Goal: Task Accomplishment & Management: Manage account settings

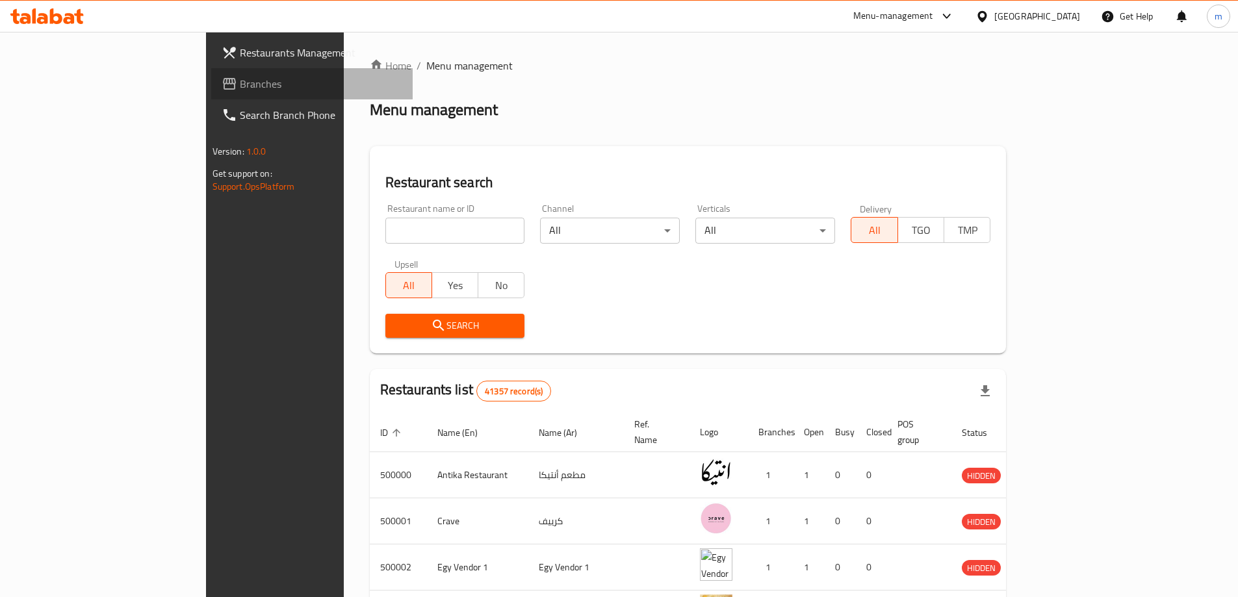
click at [211, 97] on link "Branches" at bounding box center [311, 83] width 201 height 31
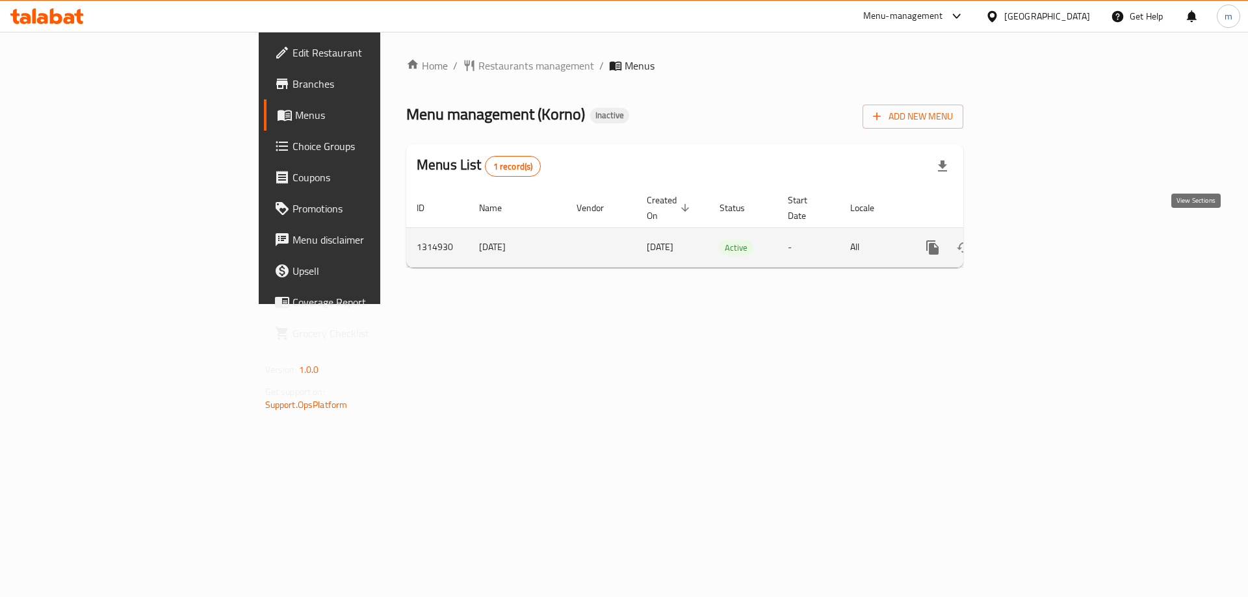
click at [1042, 234] on link "enhanced table" at bounding box center [1026, 247] width 31 height 31
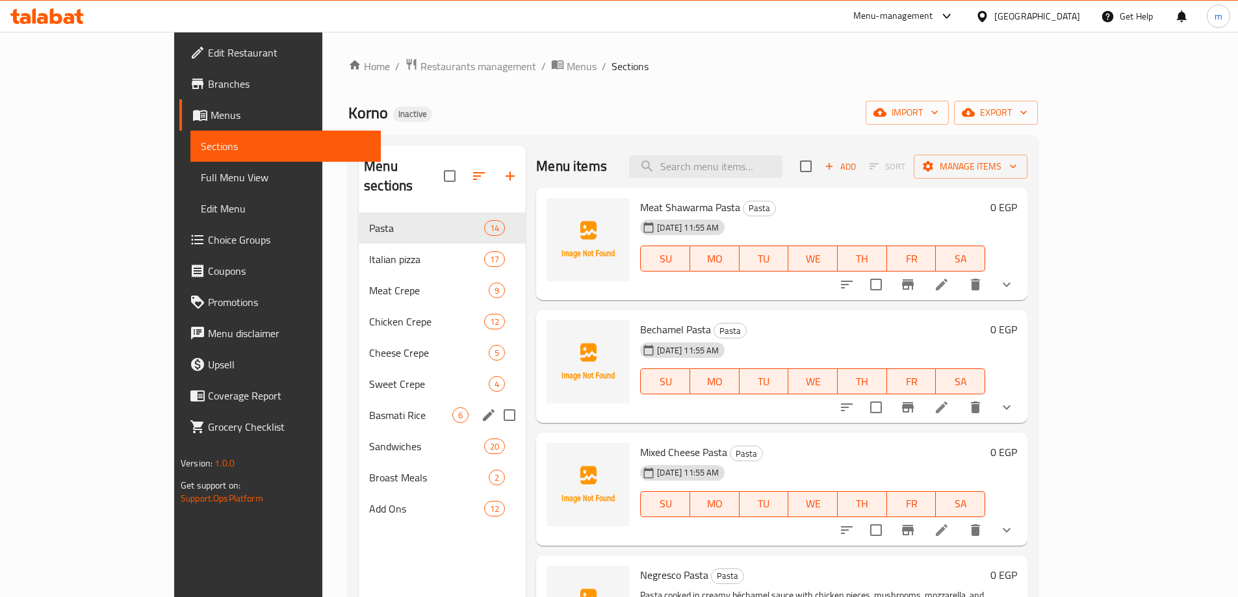
drag, startPoint x: 316, startPoint y: 404, endPoint x: 354, endPoint y: 409, distance: 38.1
click at [359, 404] on div "Basmati Rice 6" at bounding box center [442, 415] width 167 height 31
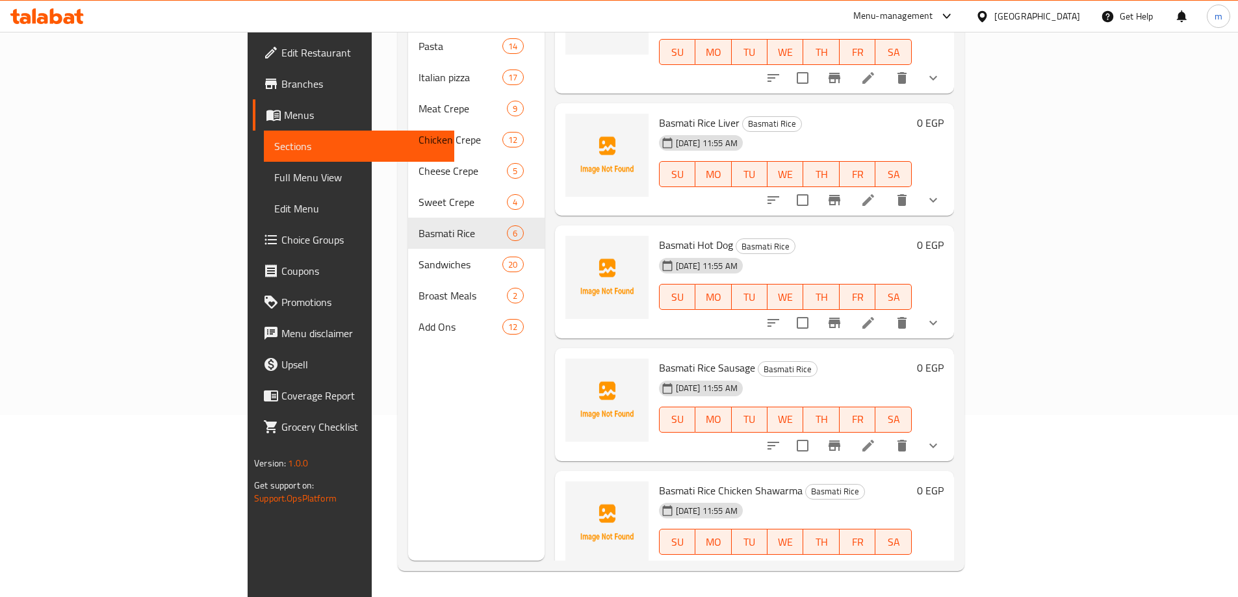
scroll to position [209, 0]
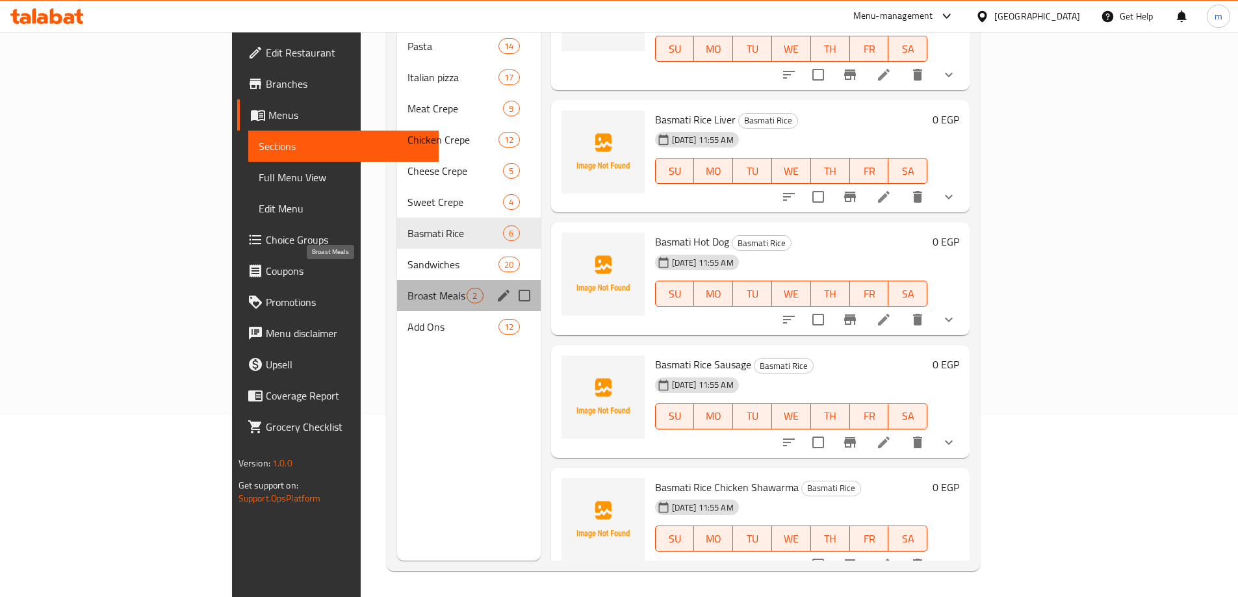
click at [408, 288] on span "Broast Meals" at bounding box center [437, 296] width 59 height 16
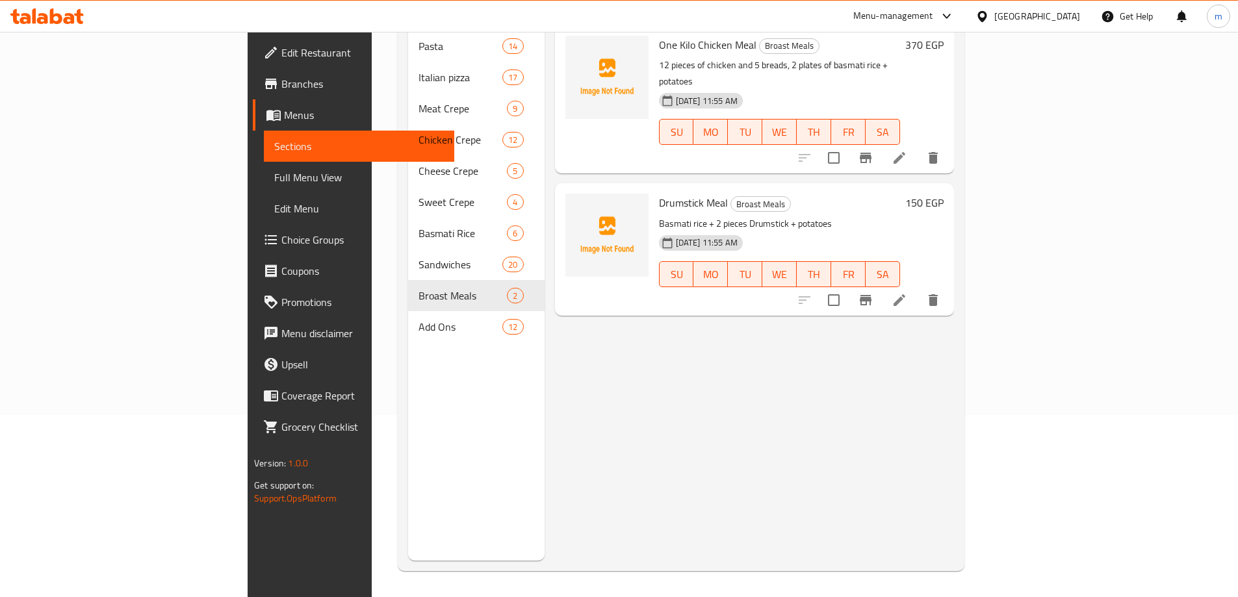
scroll to position [117, 0]
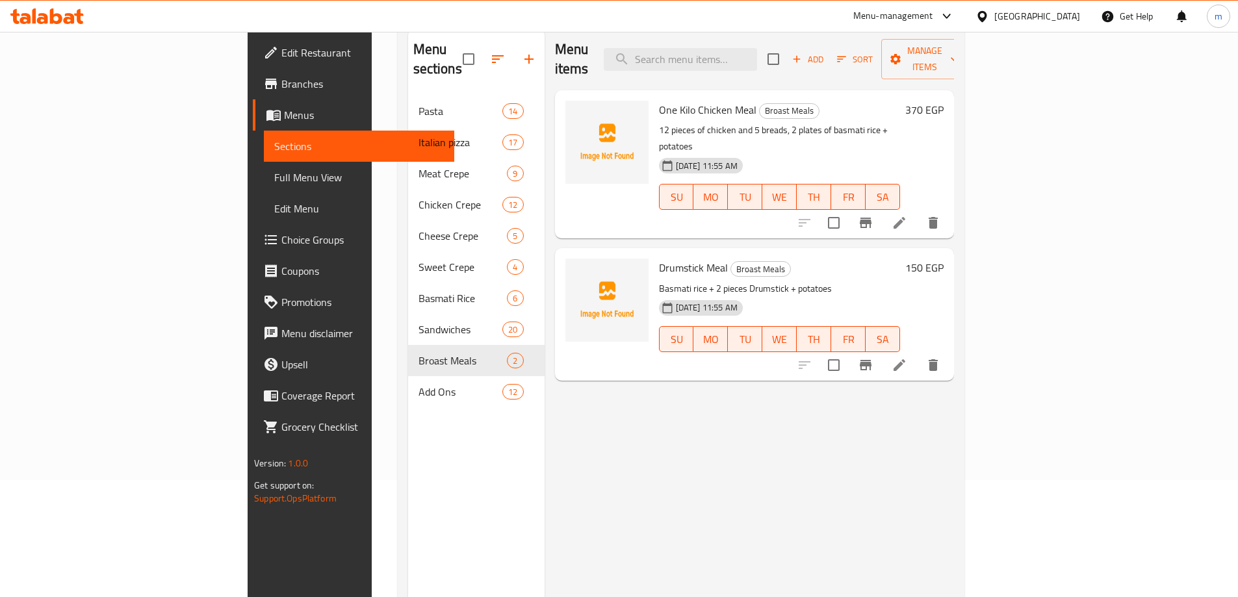
click at [274, 171] on span "Full Menu View" at bounding box center [359, 178] width 170 height 16
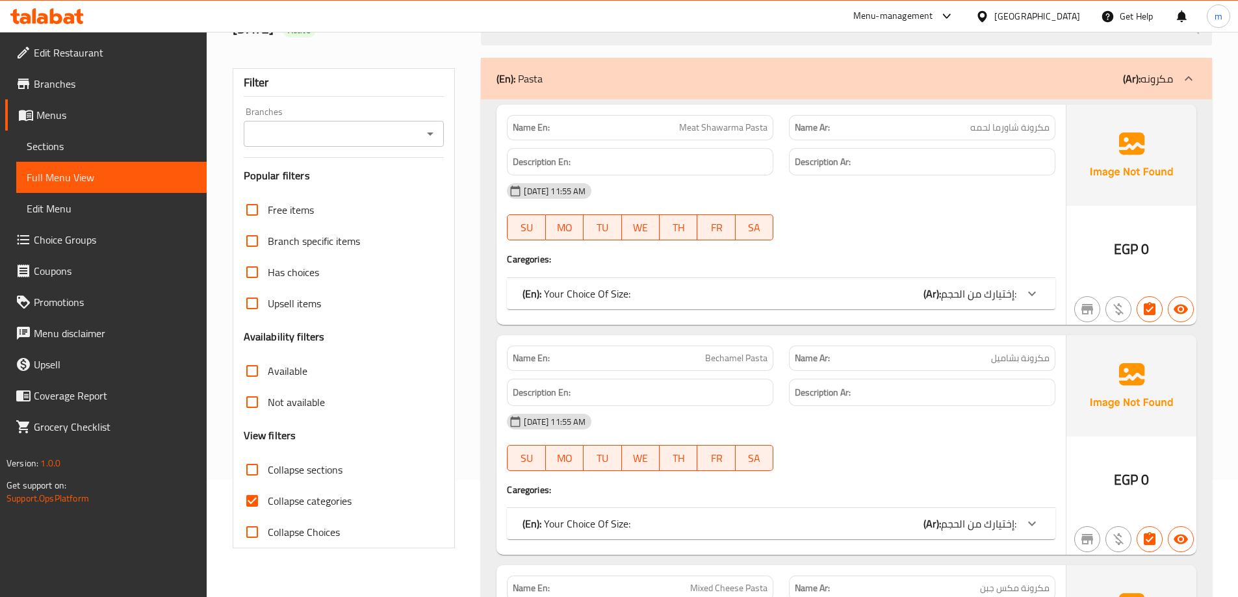
drag, startPoint x: 292, startPoint y: 490, endPoint x: 1241, endPoint y: 357, distance: 958.9
click at [292, 491] on label "Collapse categories" at bounding box center [294, 501] width 115 height 31
click at [268, 491] on input "Collapse categories" at bounding box center [252, 501] width 31 height 31
checkbox input "false"
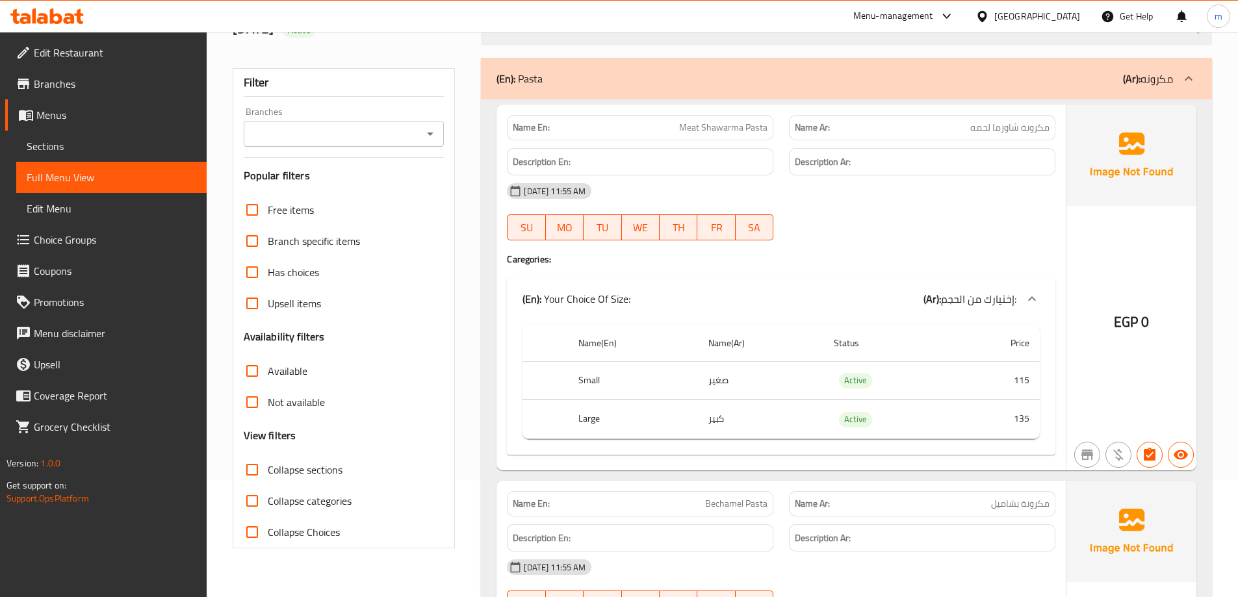
click at [1041, 276] on div "Name En: Meat Shawarma Pasta Name Ar: مكرونة شاورما لحمه Description En: Descri…" at bounding box center [781, 288] width 569 height 366
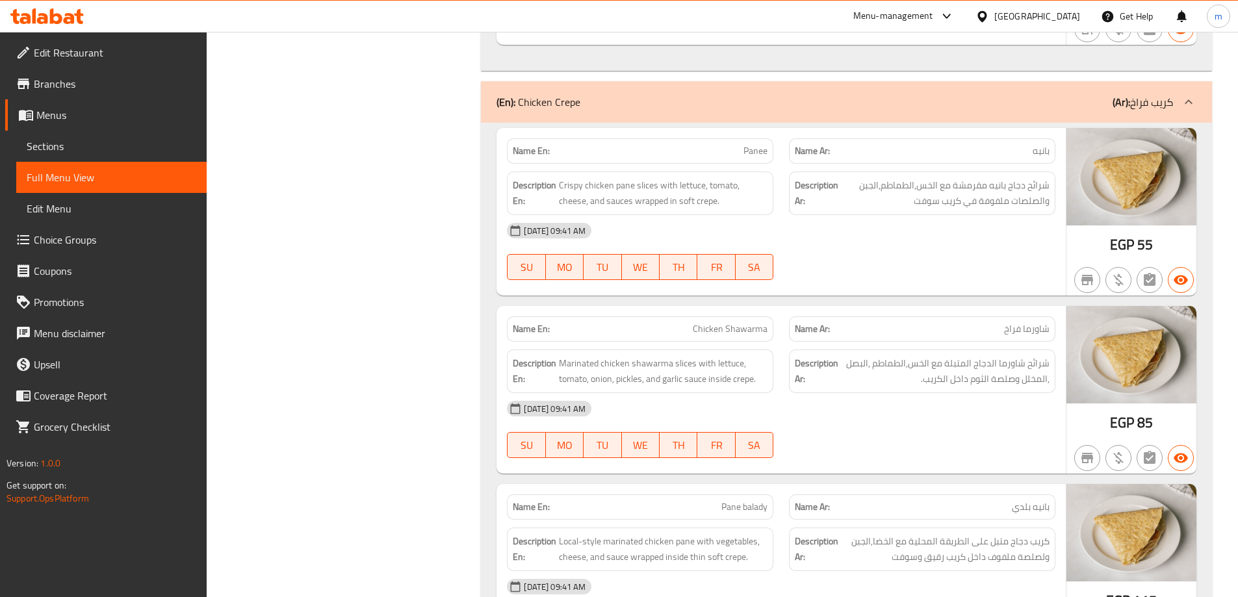
scroll to position [14409, 0]
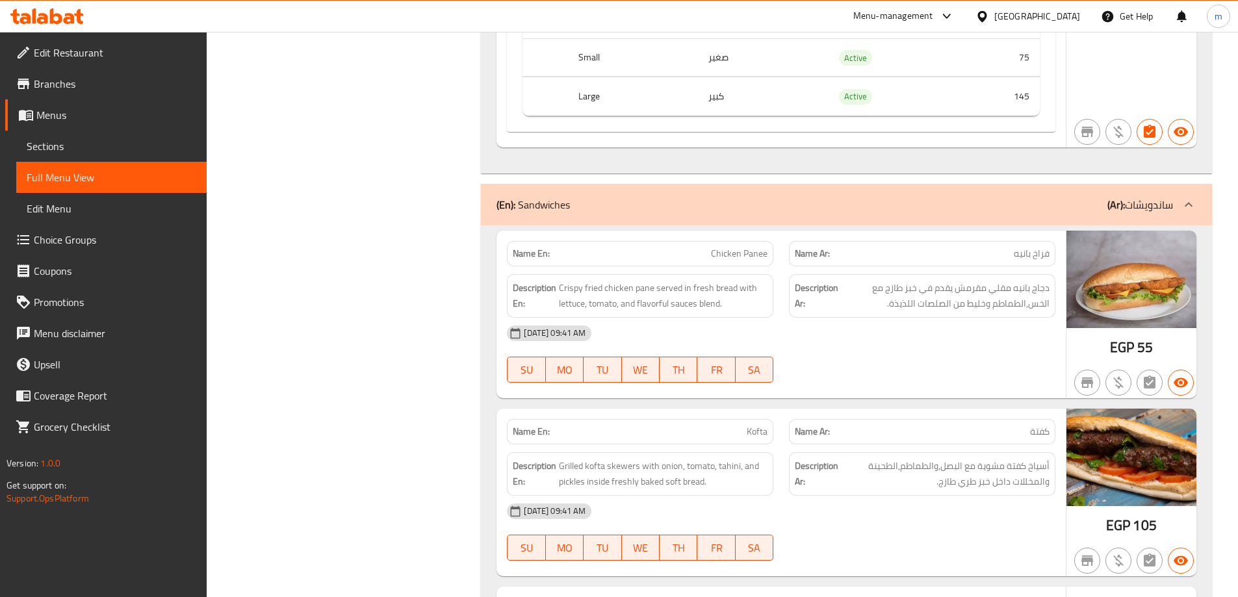
scroll to position [21394, 0]
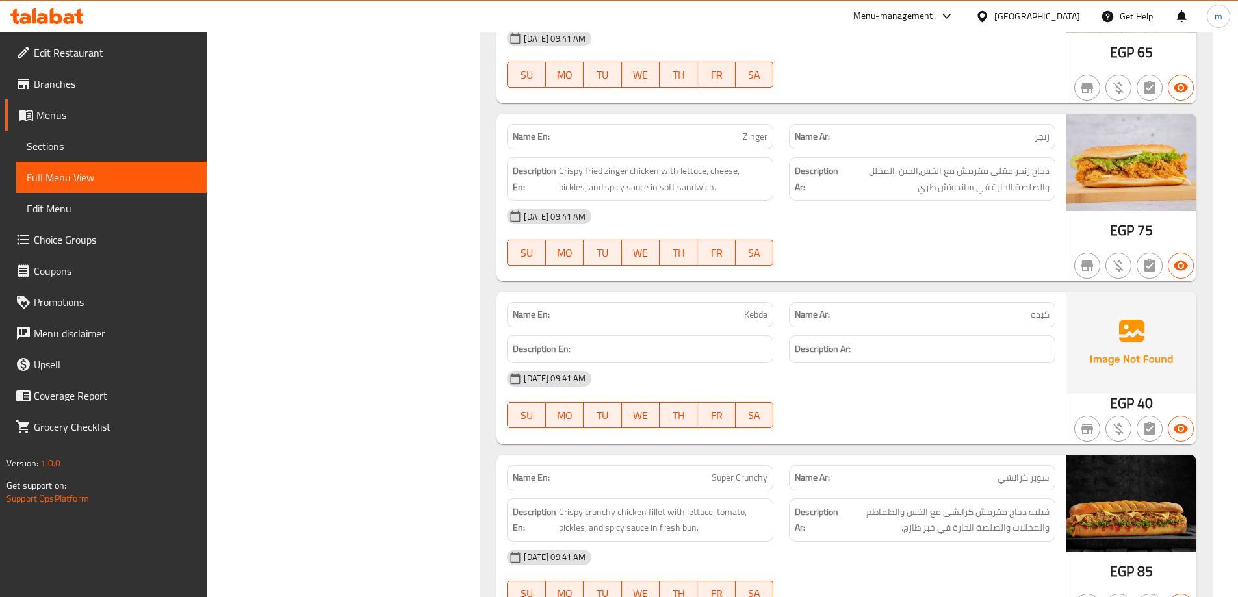
click at [920, 294] on div "Name Ar: كبده" at bounding box center [922, 314] width 282 height 41
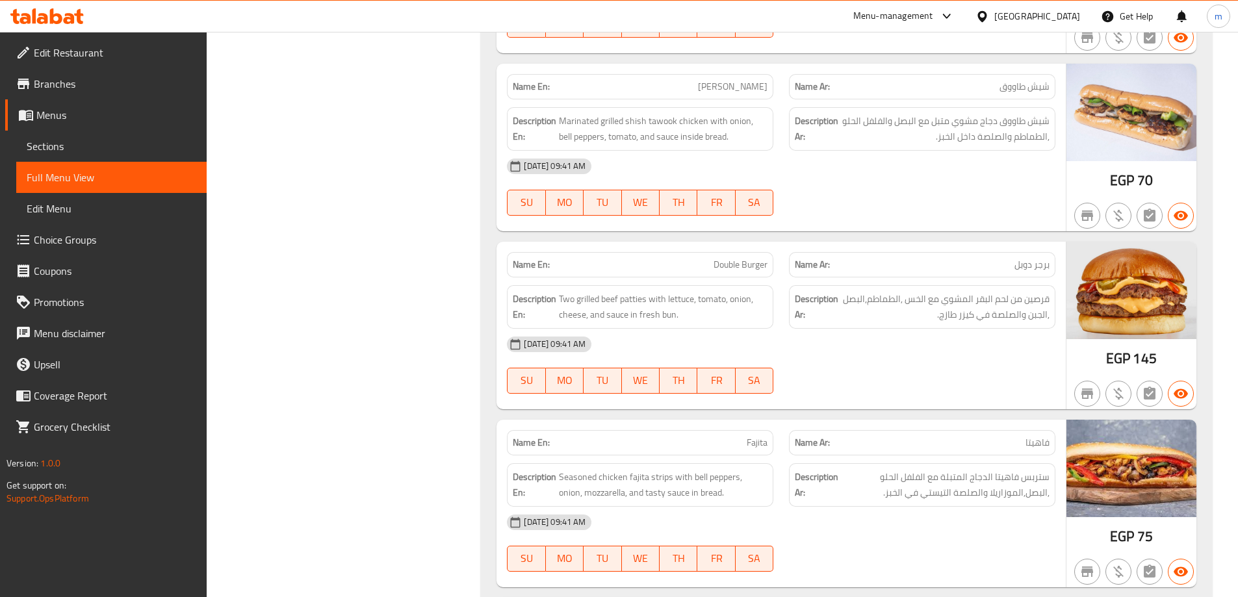
scroll to position [21607, 0]
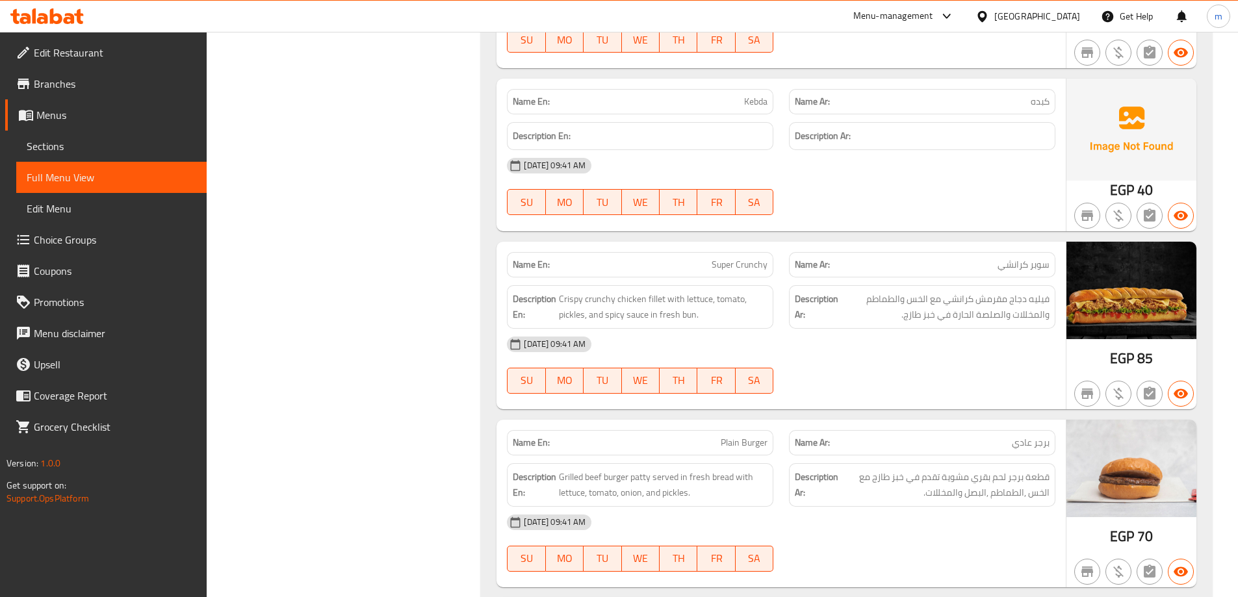
click at [749, 258] on span "Super Crunchy" at bounding box center [740, 265] width 56 height 14
copy span "Super Crunchy"
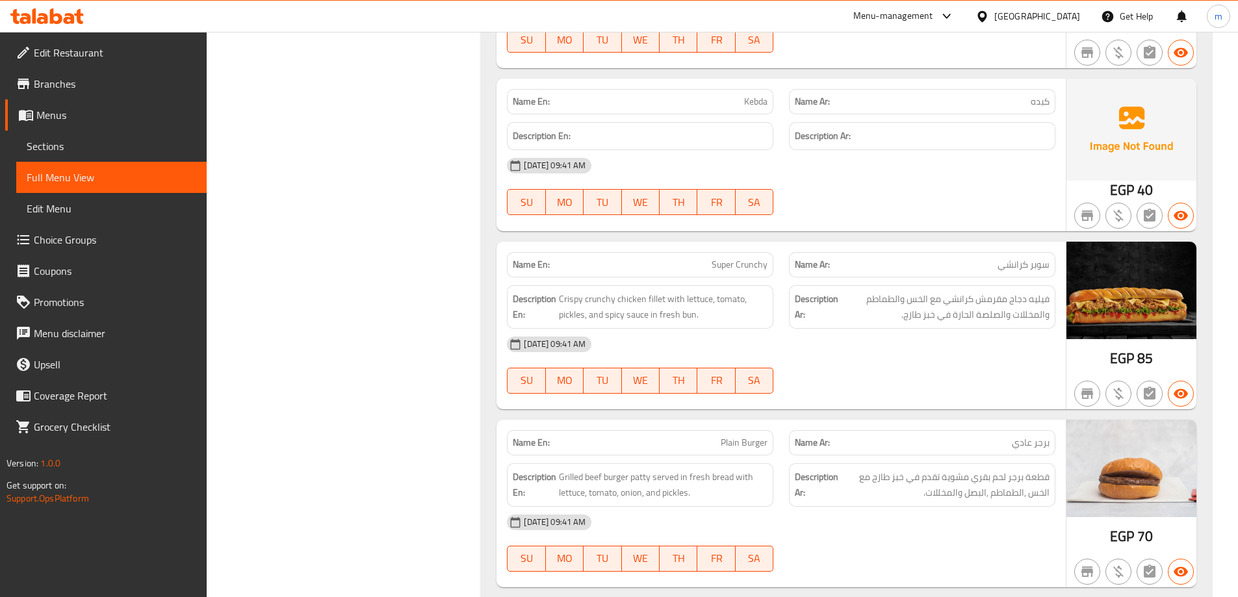
scroll to position [22804, 0]
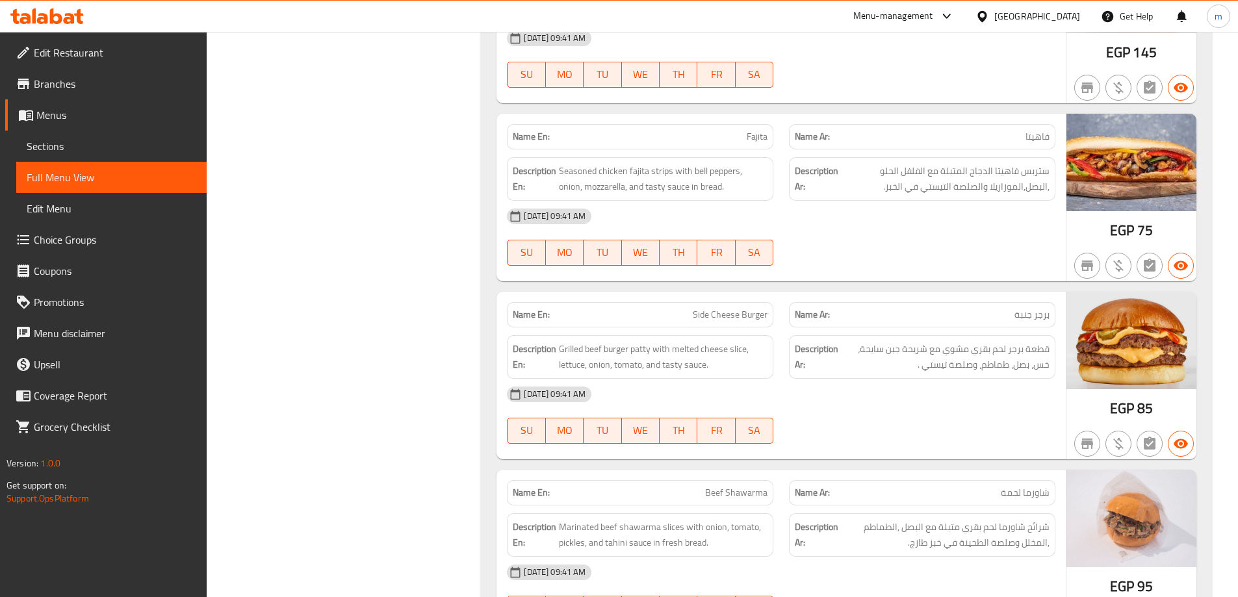
click at [724, 308] on span "Side Cheese Burger" at bounding box center [730, 315] width 75 height 14
copy span "Side Cheese Burger"
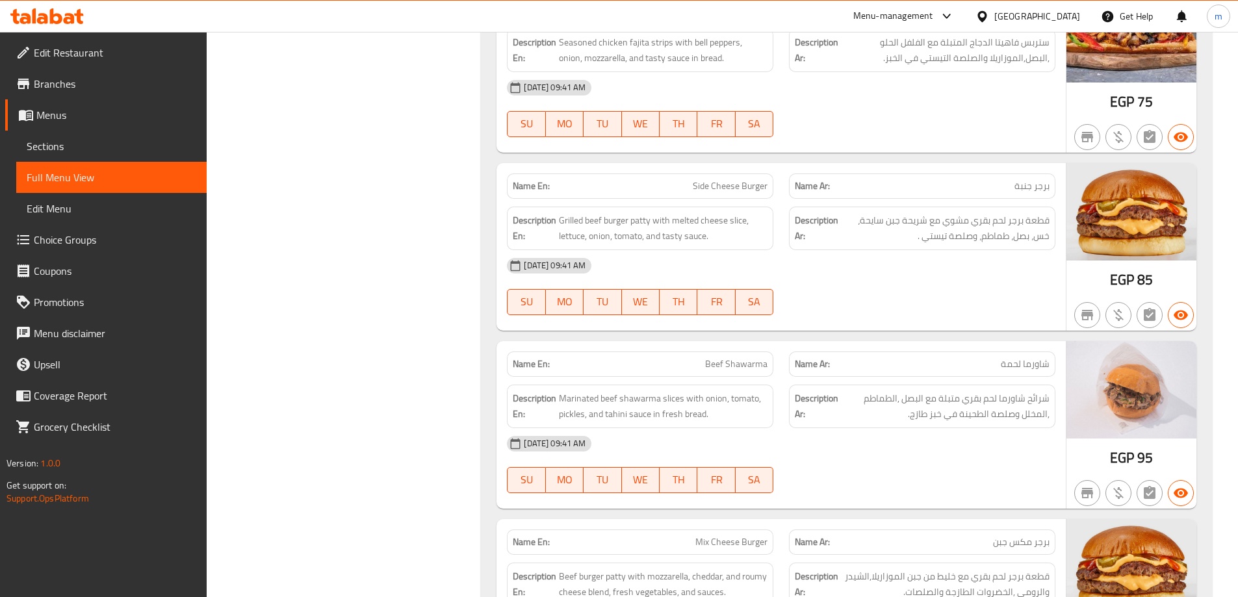
scroll to position [22999, 0]
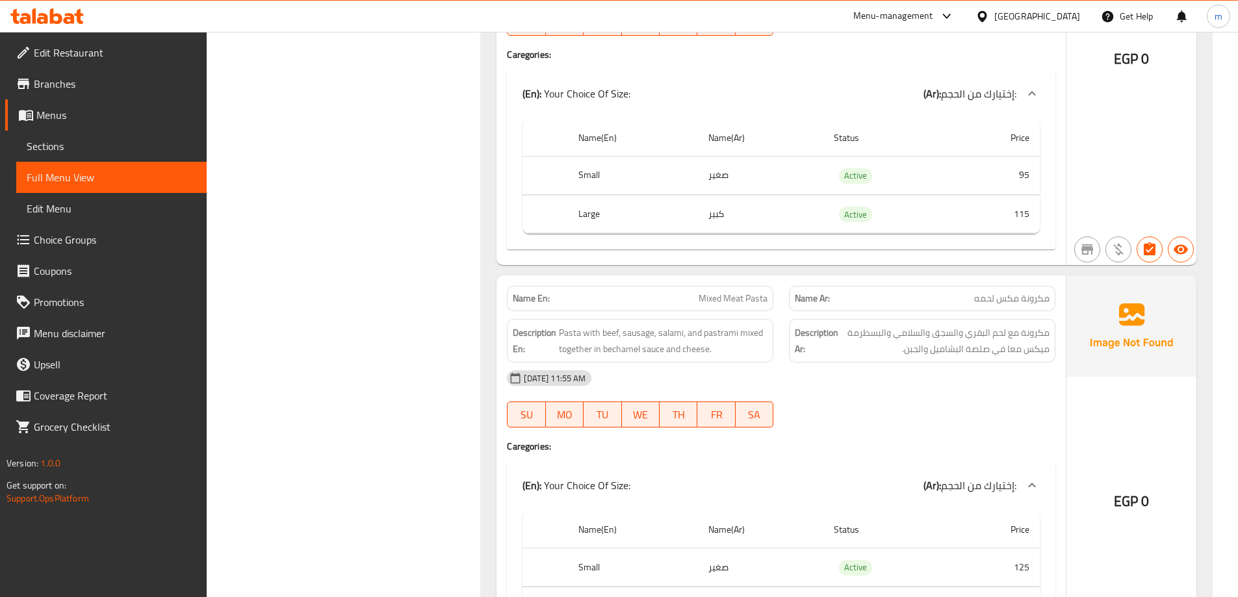
scroll to position [6787, 0]
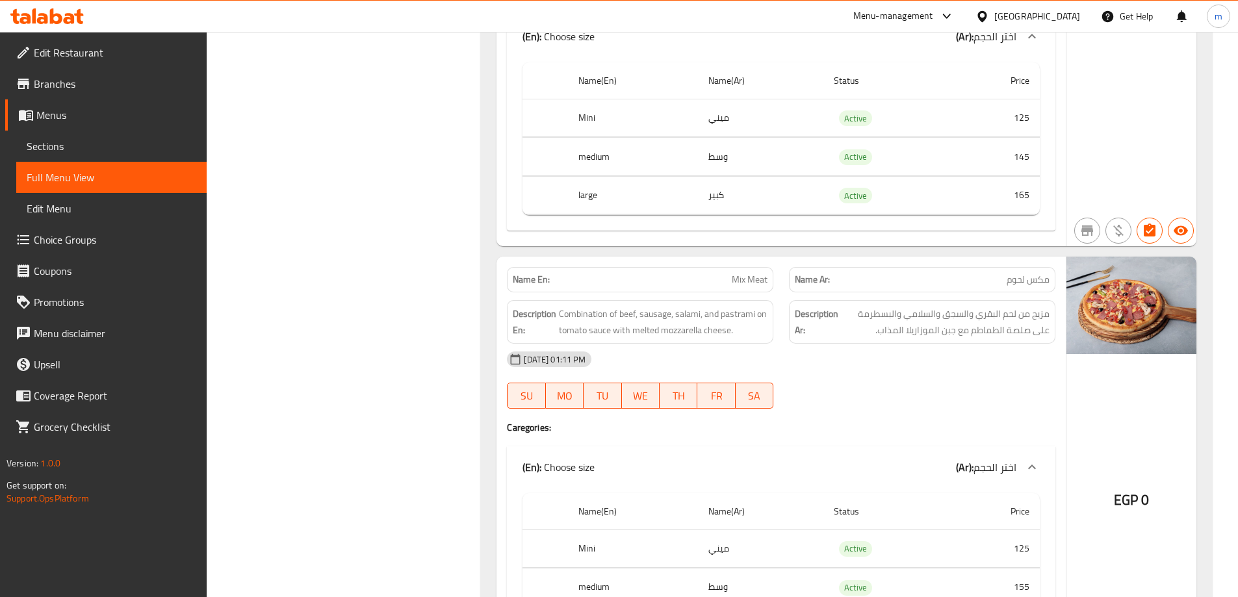
click at [760, 273] on span "Mix Meat" at bounding box center [750, 280] width 36 height 14
copy span "Mix Meat"
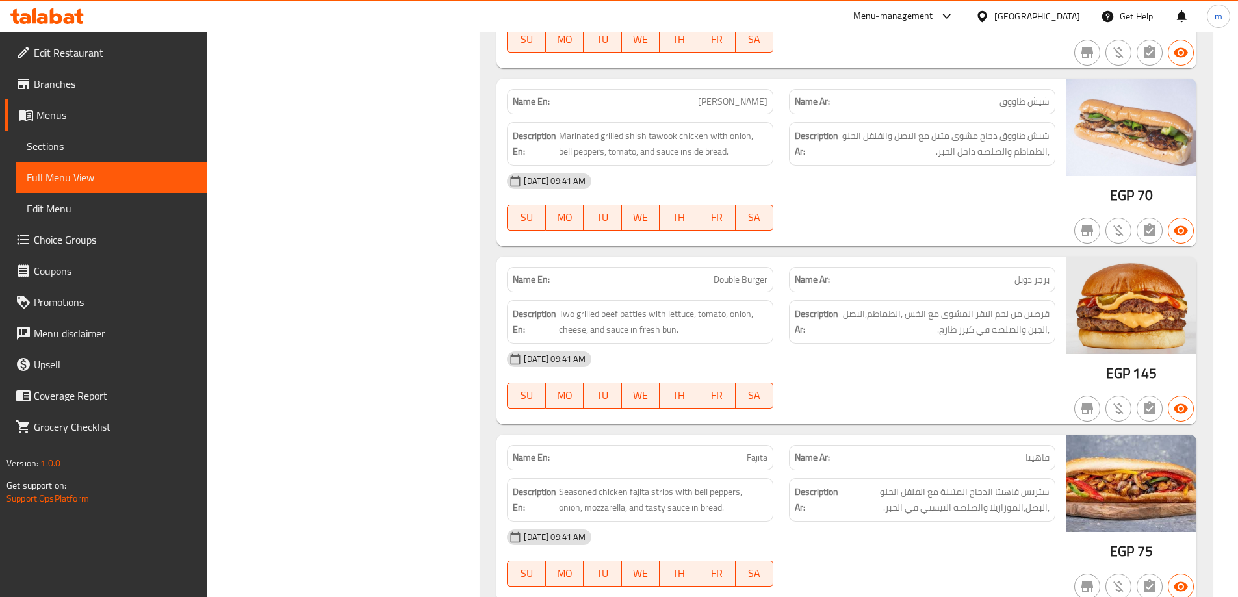
scroll to position [22839, 0]
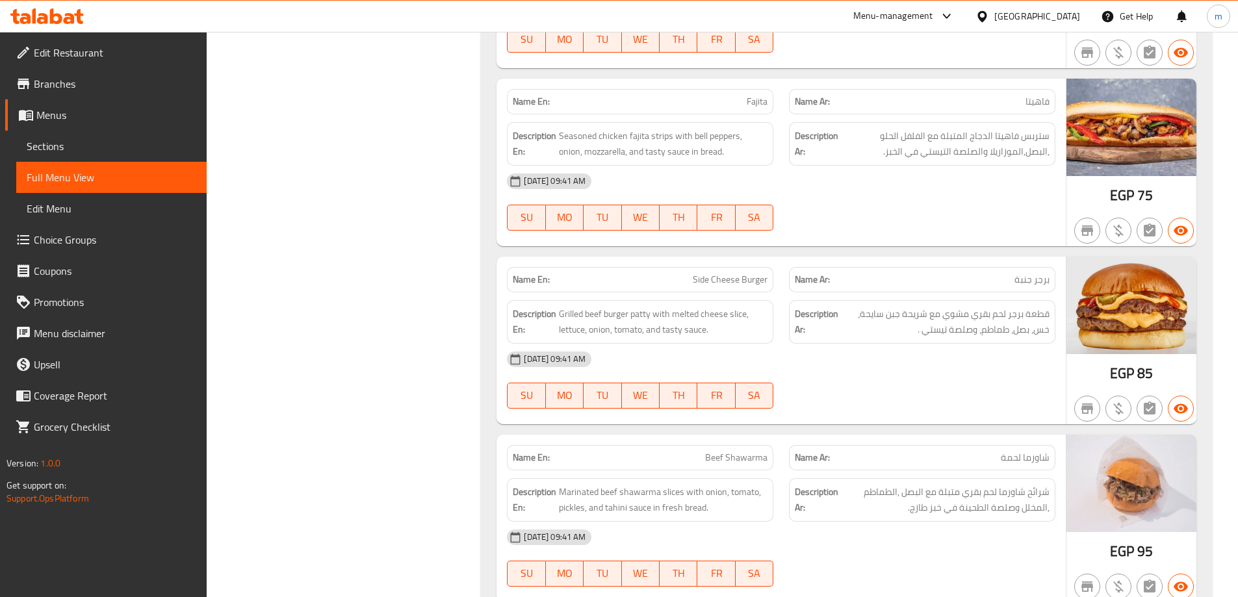
click at [705, 451] on p "Name En: Beef Shawarma" at bounding box center [640, 458] width 255 height 14
copy span "Beef Shawarma"
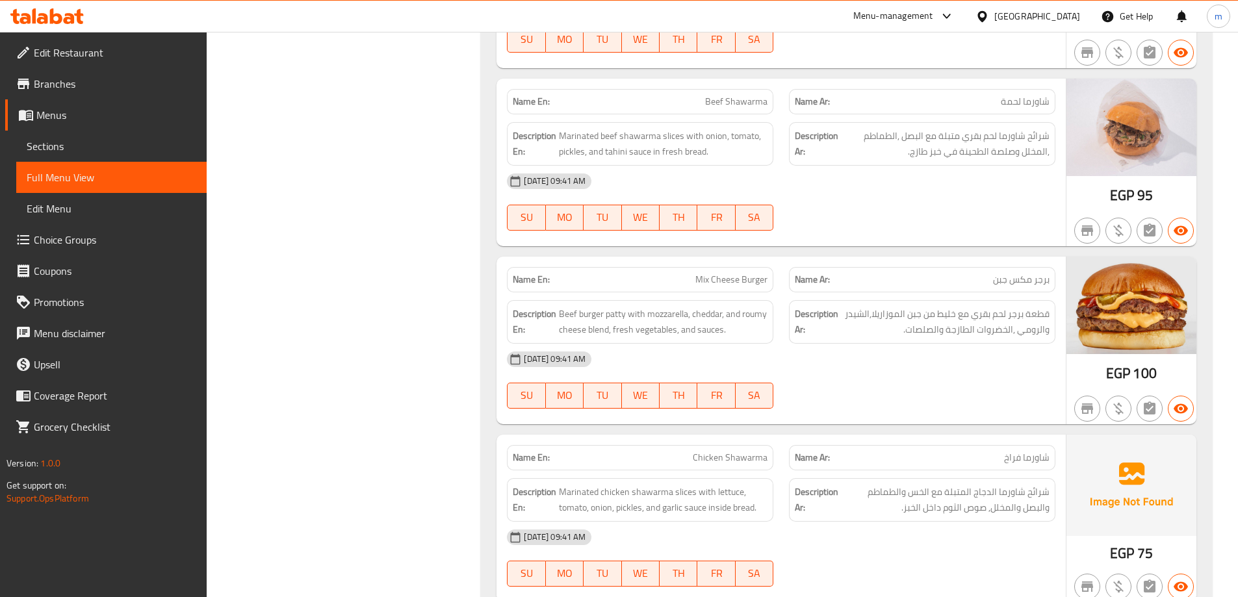
scroll to position [0, 0]
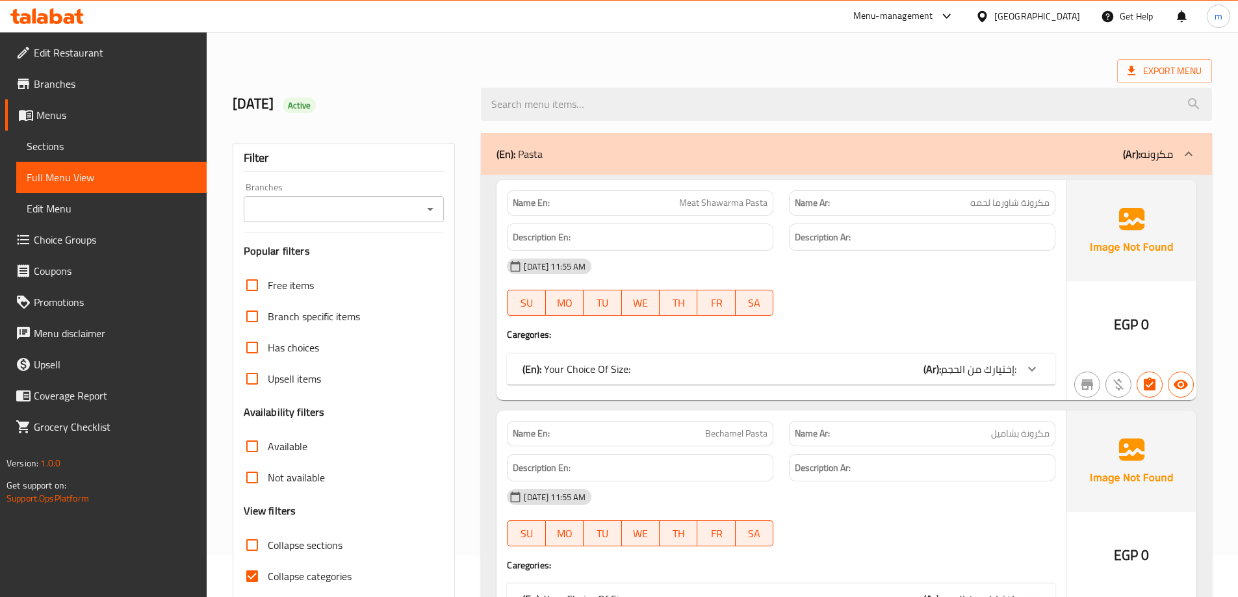
scroll to position [390, 0]
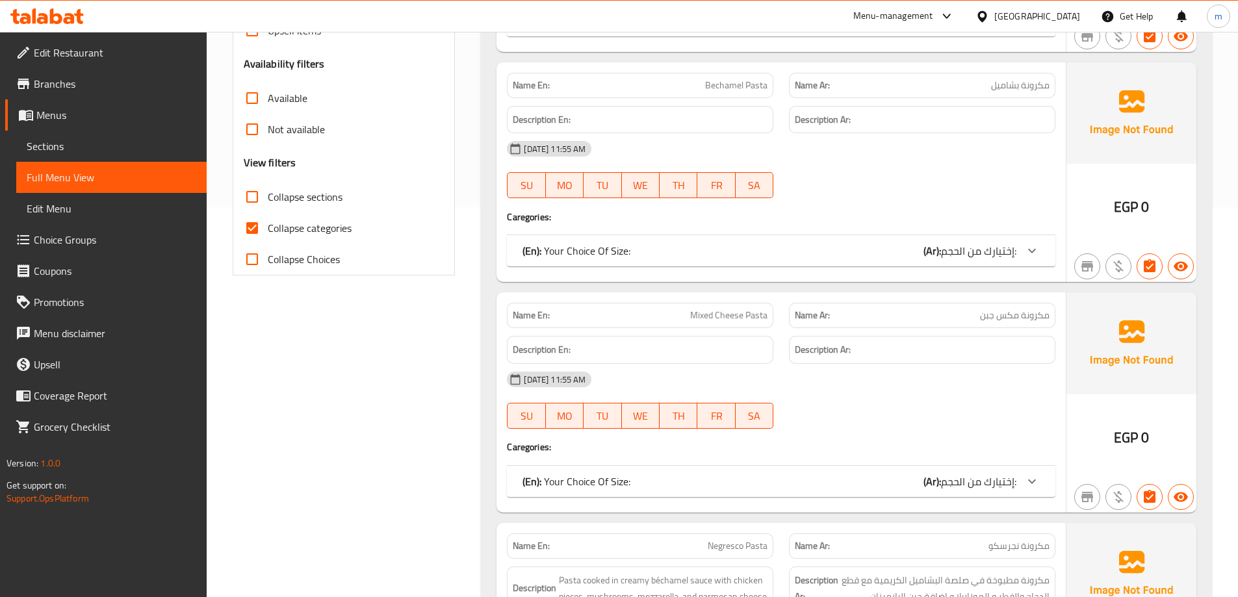
click at [103, 160] on link "Sections" at bounding box center [111, 146] width 190 height 31
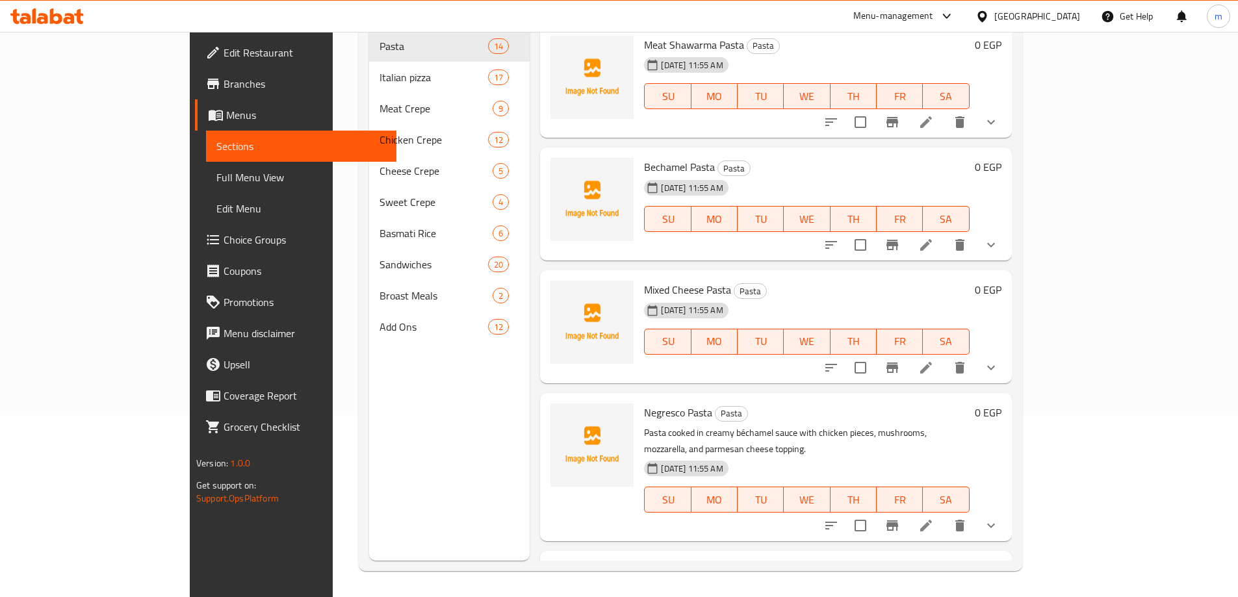
scroll to position [182, 0]
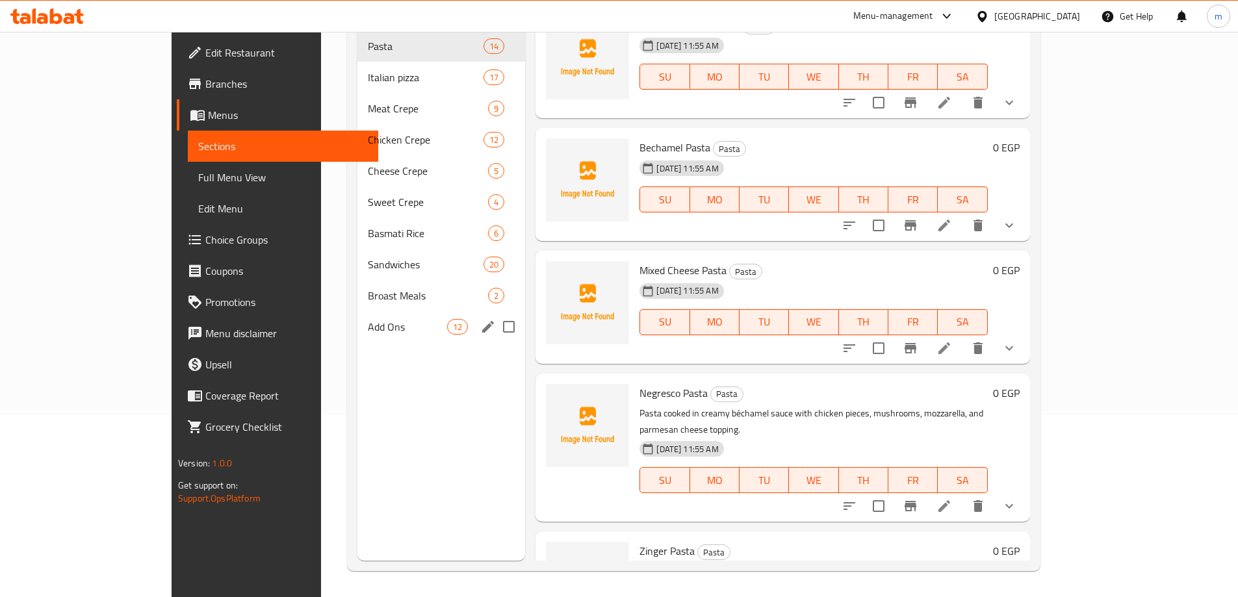
click at [368, 319] on span "Add Ons" at bounding box center [407, 327] width 79 height 16
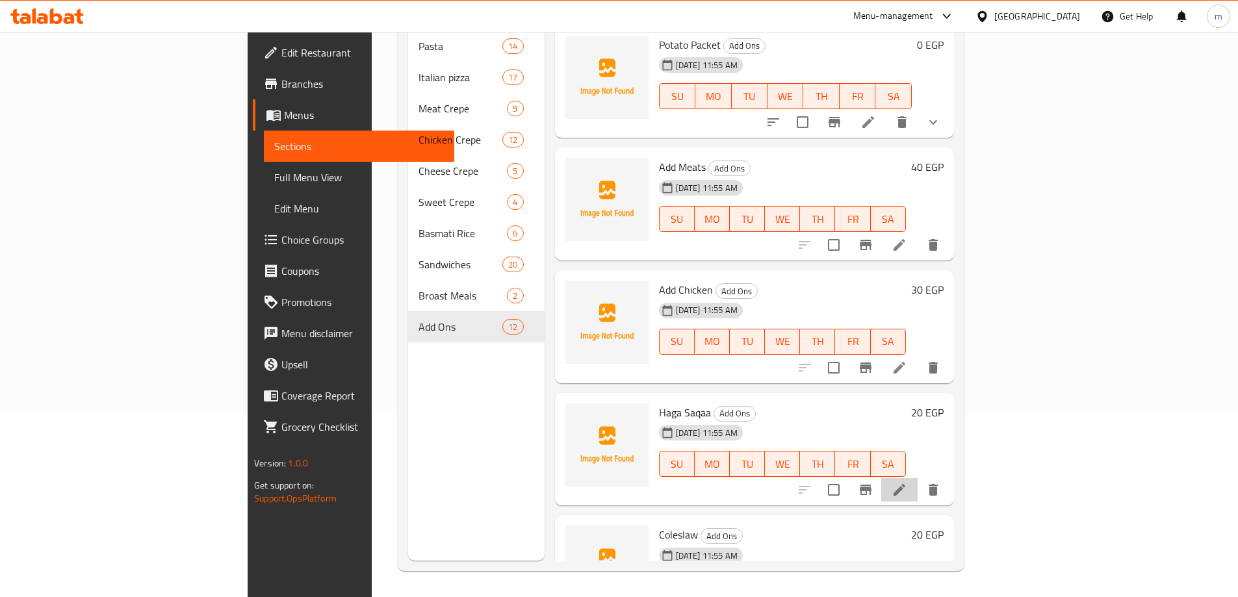
click at [905, 484] on icon at bounding box center [900, 490] width 12 height 12
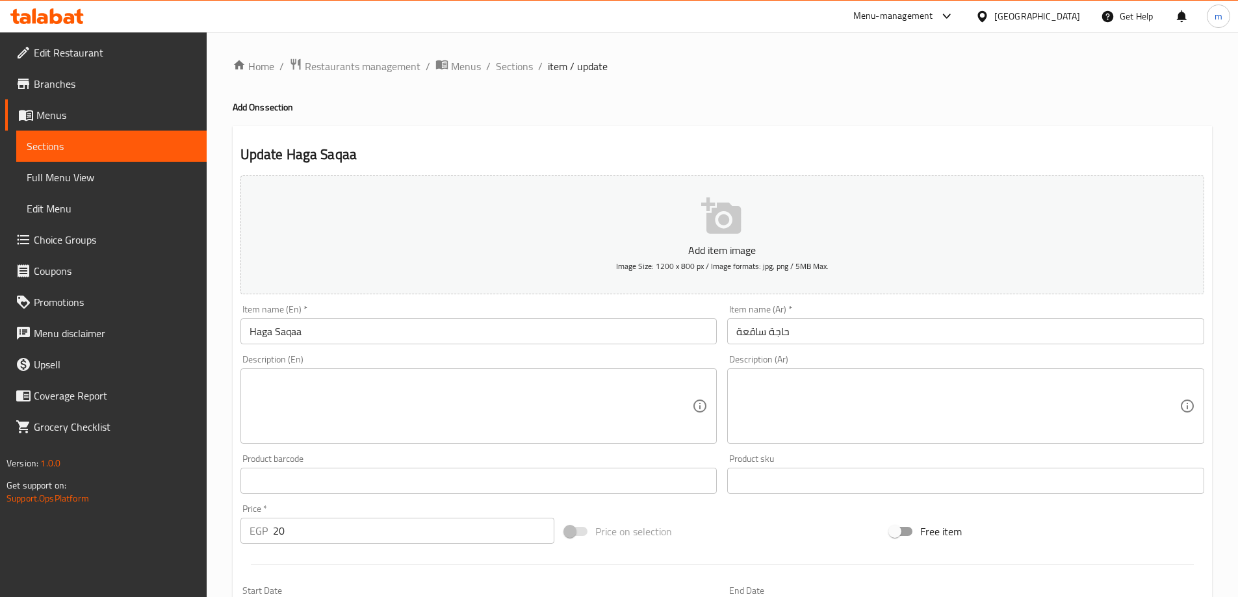
click at [460, 328] on input "Haga Saqaa" at bounding box center [478, 331] width 477 height 26
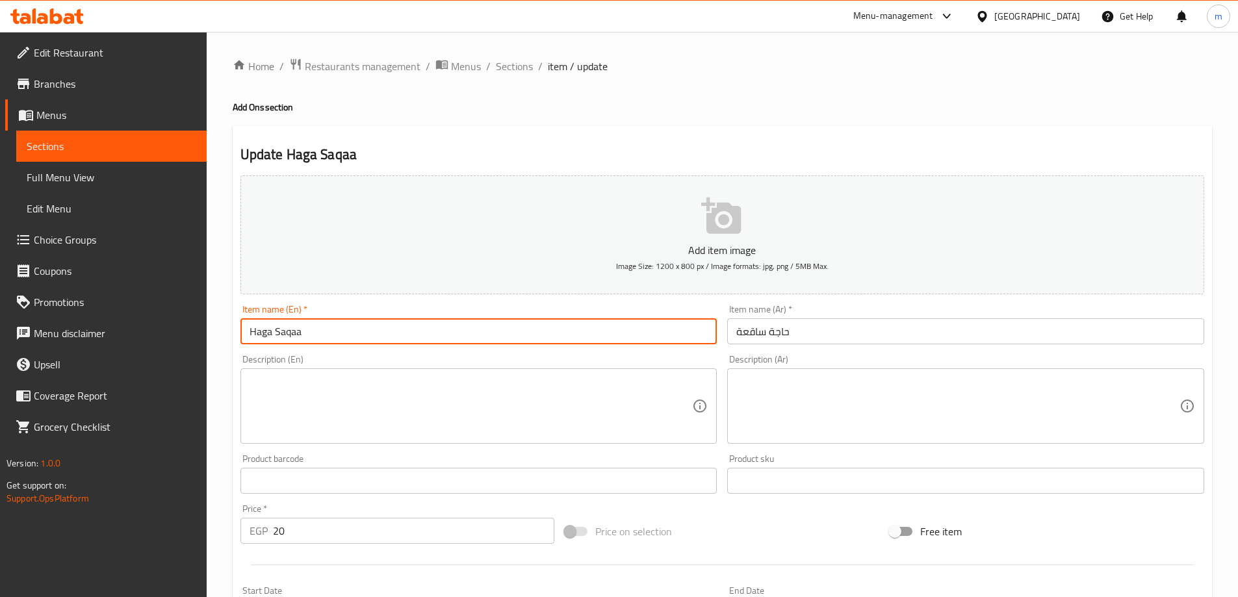
paste input "soft drinks"
click at [460, 328] on input "Soft Drinks" at bounding box center [478, 331] width 477 height 26
type input "Soft Drinks"
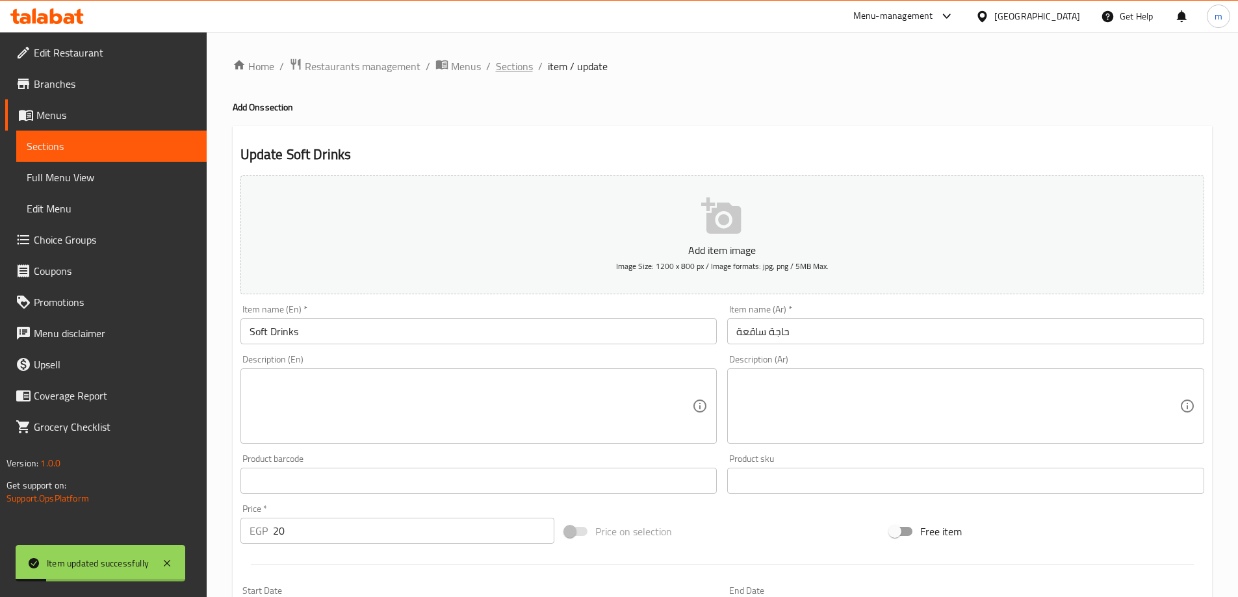
click at [504, 64] on span "Sections" at bounding box center [514, 66] width 37 height 16
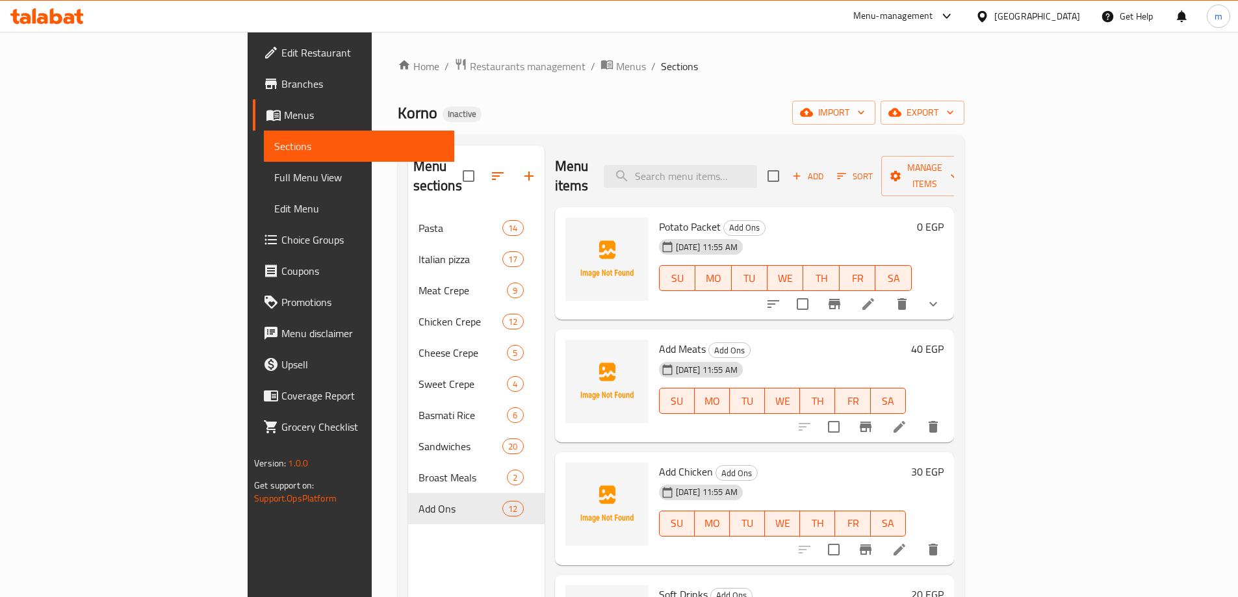
scroll to position [376, 0]
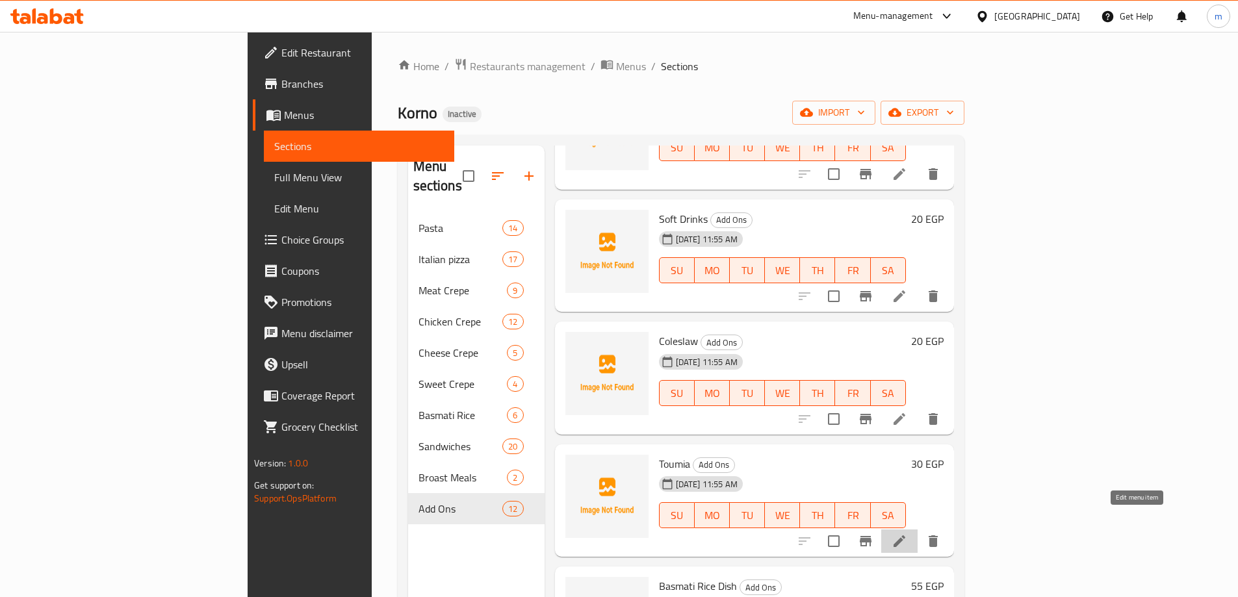
click at [905, 536] on icon at bounding box center [900, 542] width 12 height 12
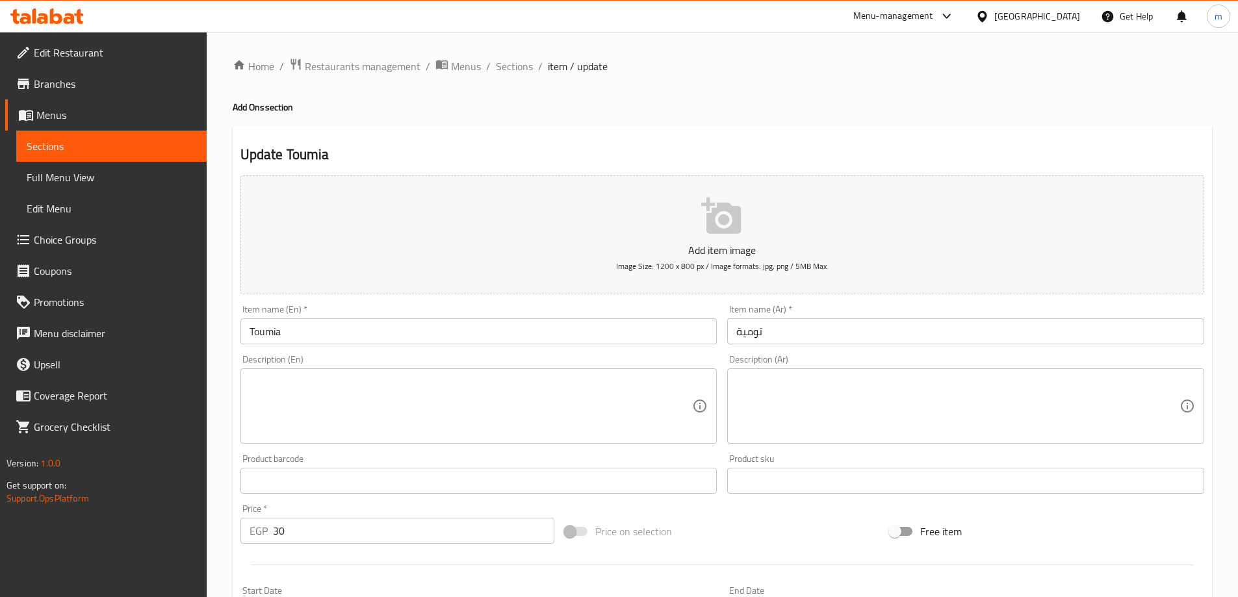
click at [747, 324] on input "تومية" at bounding box center [965, 331] width 477 height 26
click at [445, 339] on input "Toumia" at bounding box center [478, 331] width 477 height 26
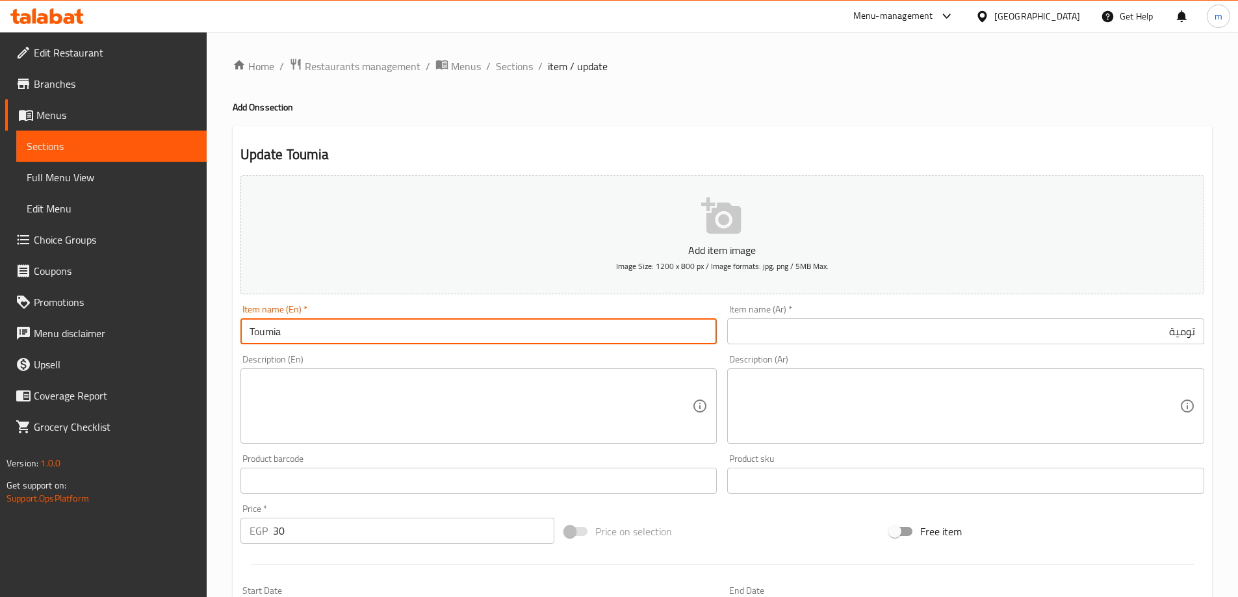
paste input "garlic dip"
type input "Garlic Dip"
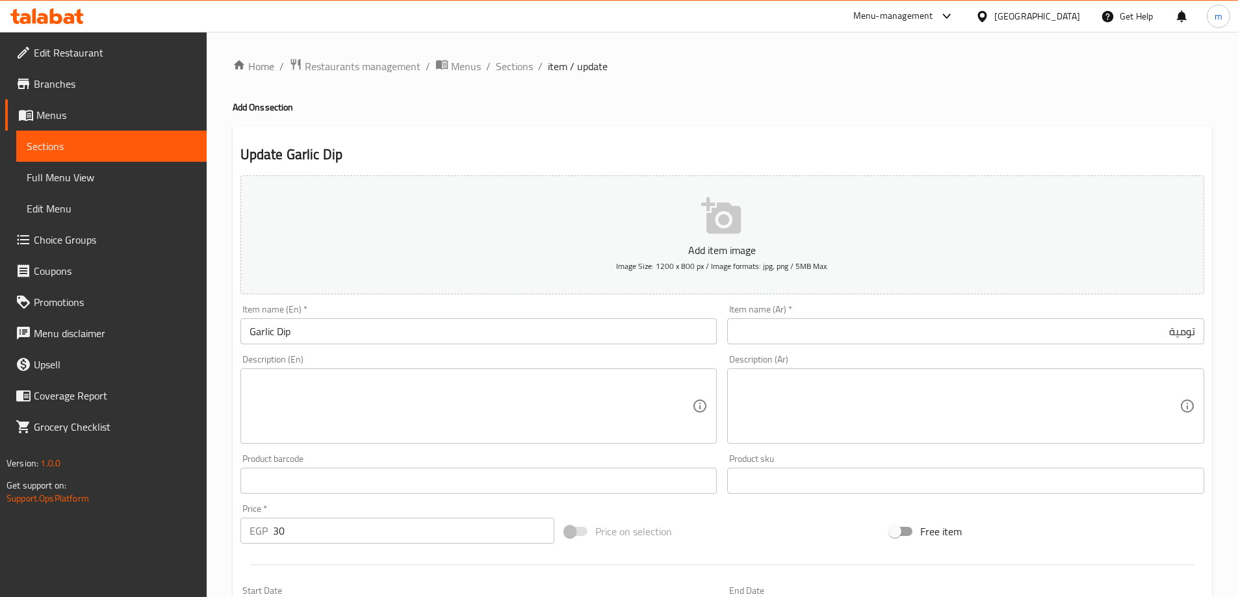
click at [559, 331] on input "Garlic Dip" at bounding box center [478, 331] width 477 height 26
click at [511, 76] on div "Home / Restaurants management / Menus / Sections / item / update Add Ons sectio…" at bounding box center [723, 475] width 980 height 835
click at [513, 63] on span "Sections" at bounding box center [514, 66] width 37 height 16
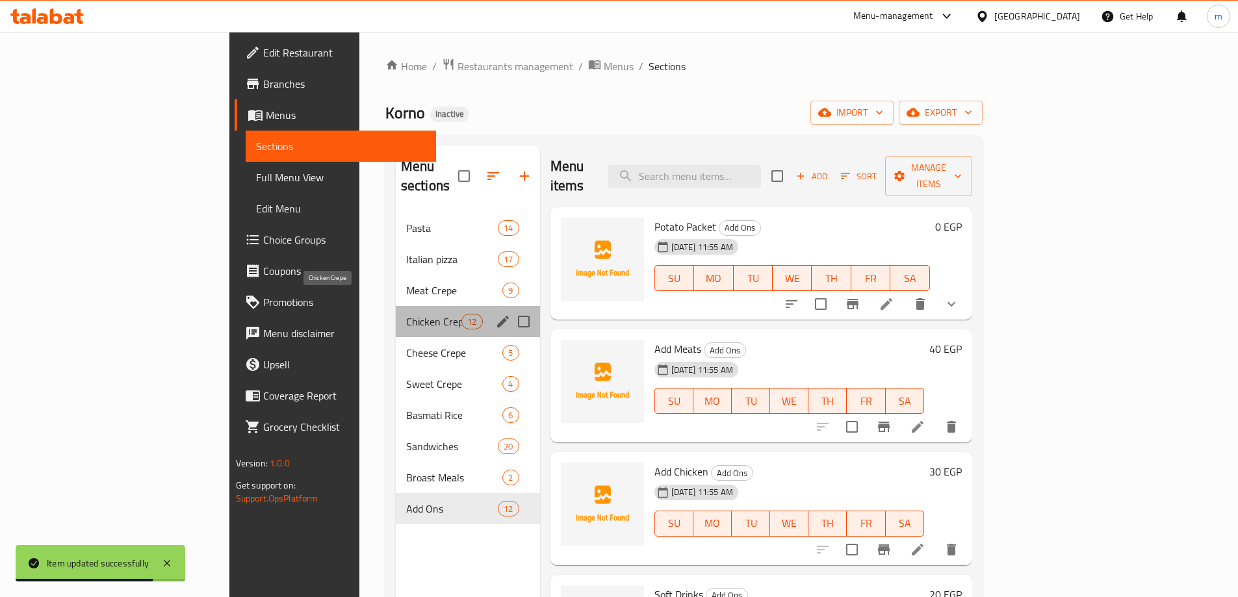
click at [406, 314] on span "Chicken Crepe" at bounding box center [433, 322] width 55 height 16
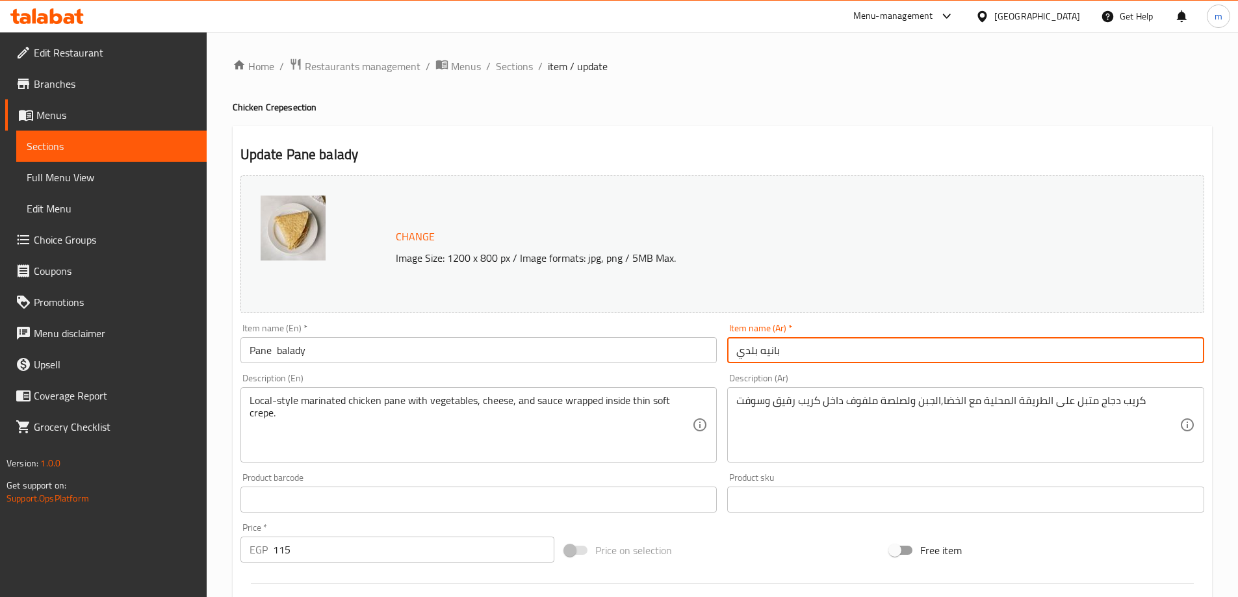
click at [770, 357] on input "بانيه بلدي" at bounding box center [965, 350] width 477 height 26
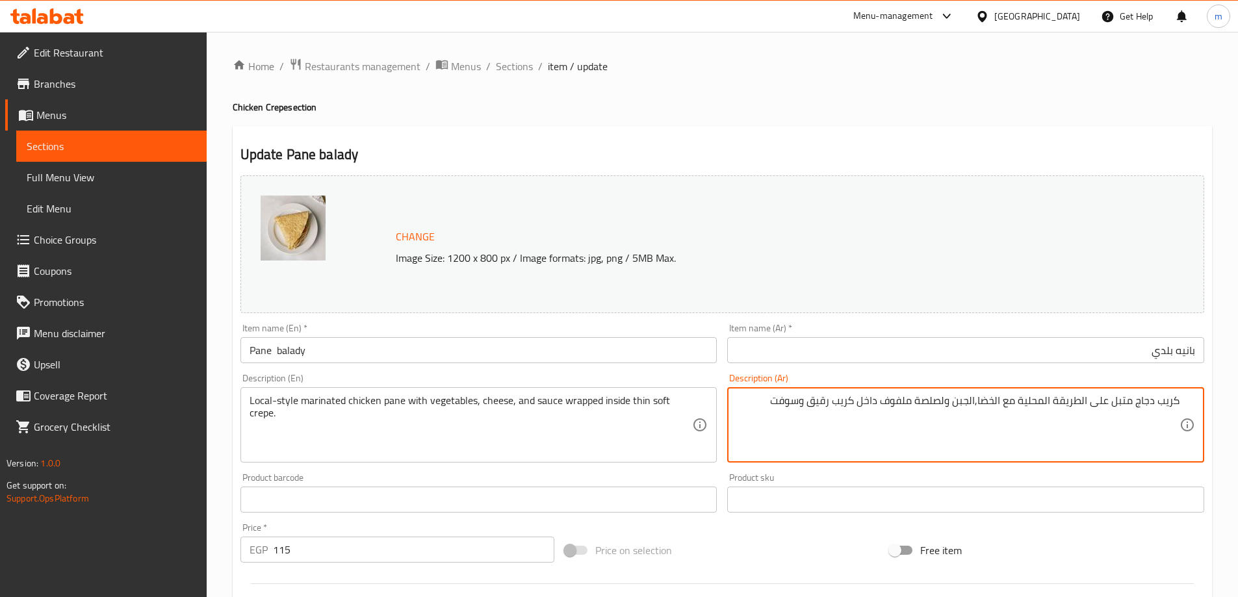
click at [980, 398] on textarea "كريب دجاج متبل على الطريقة المحلية مع الخضا,الجبن ولصلصة ملفوف داخل كريب رقيق و…" at bounding box center [957, 426] width 443 height 62
type textarea "كريب دجاج متبل على الطريقة المحلية مع الخضاؤ,الجبن ولصلصة ملفوف داخل كريب رقيق …"
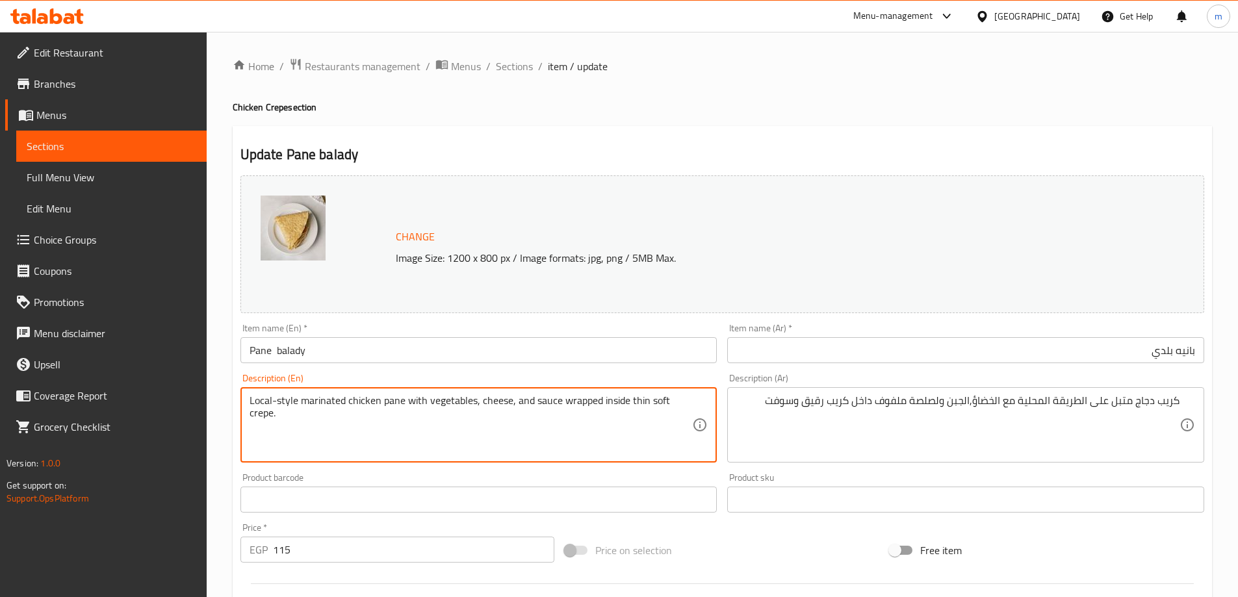
click at [393, 404] on textarea "Local-style marinated chicken pane with vegetables, cheese, and sauce wrapped i…" at bounding box center [471, 426] width 443 height 62
type textarea "Local-style marinated chicken crepe with vegetables, cheese, and sauce wrapped …"
click at [558, 415] on textarea "Local-style marinated chicken crepe with vegetables, cheese, and sauce wrapped …" at bounding box center [471, 426] width 443 height 62
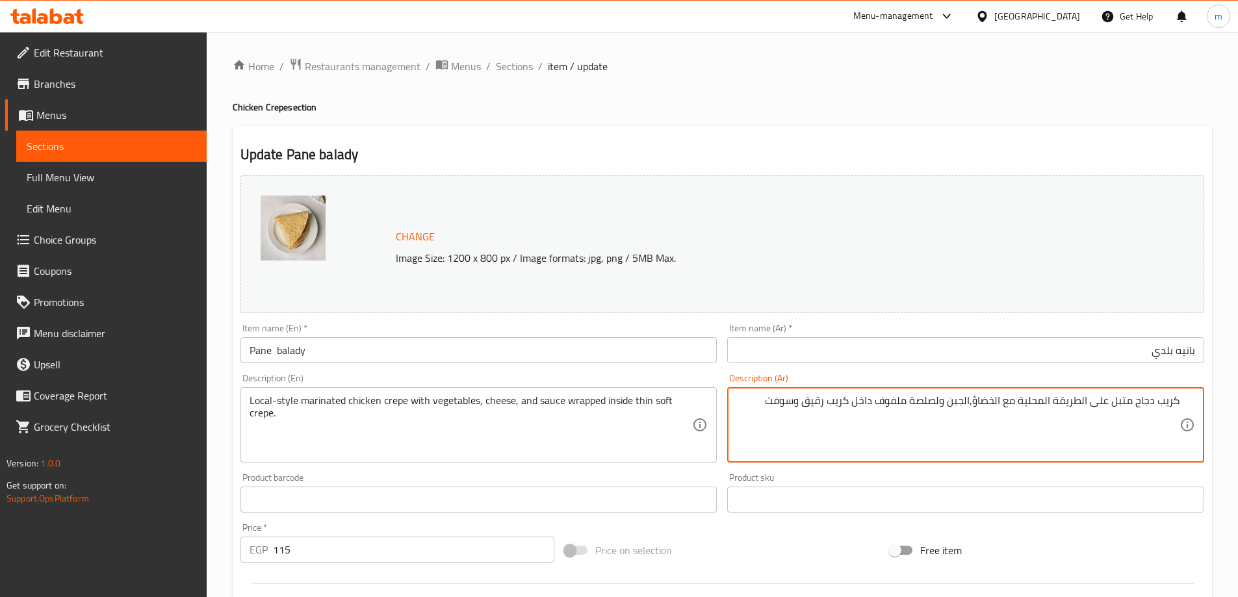
type textarea "كريب دجاج متبل على الطريقة المحلية مع الخضاؤ,الجبن ولصلصة ملفوف داخل كريب رقيق …"
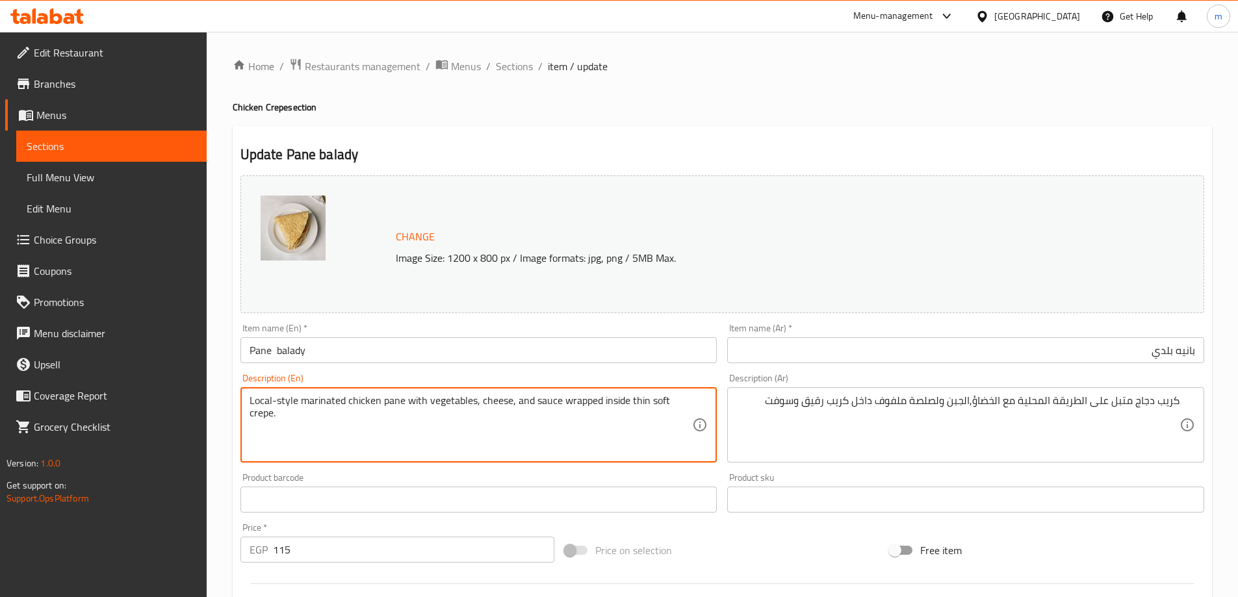
type textarea "Local-style marinated chicken pane with vegetables, cheese, and sauce wrapped i…"
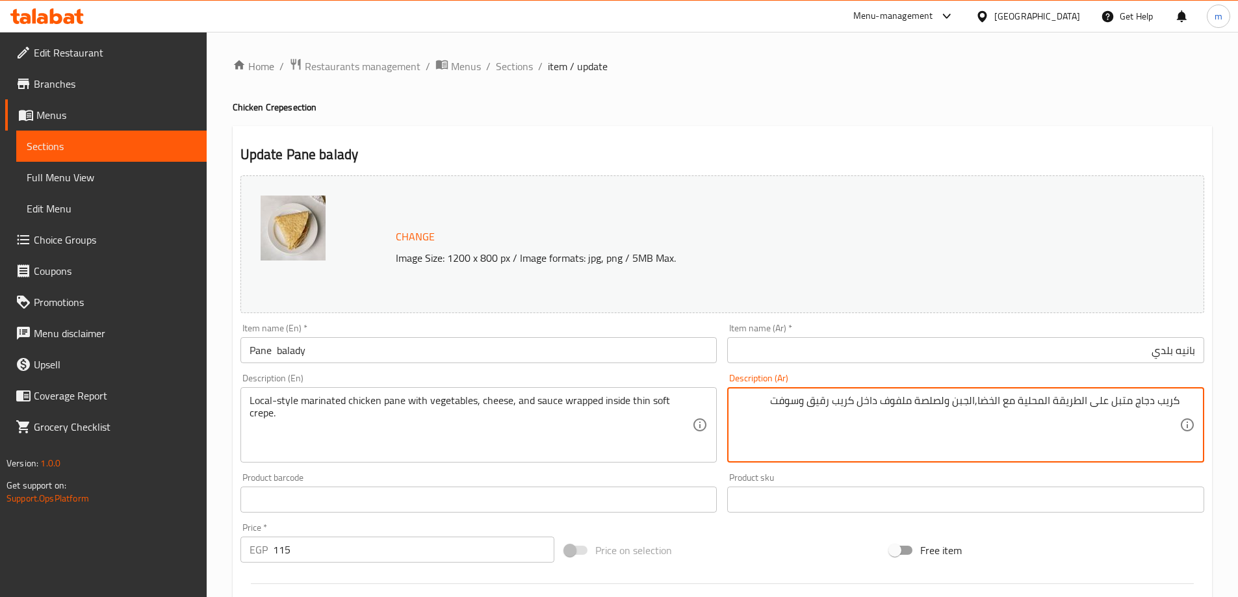
type textarea "كريب دجاج متبل على الطريقة المحلية مع الخضاؤ,الجبن ولصلصة ملفوف داخل كريب رقيق …"
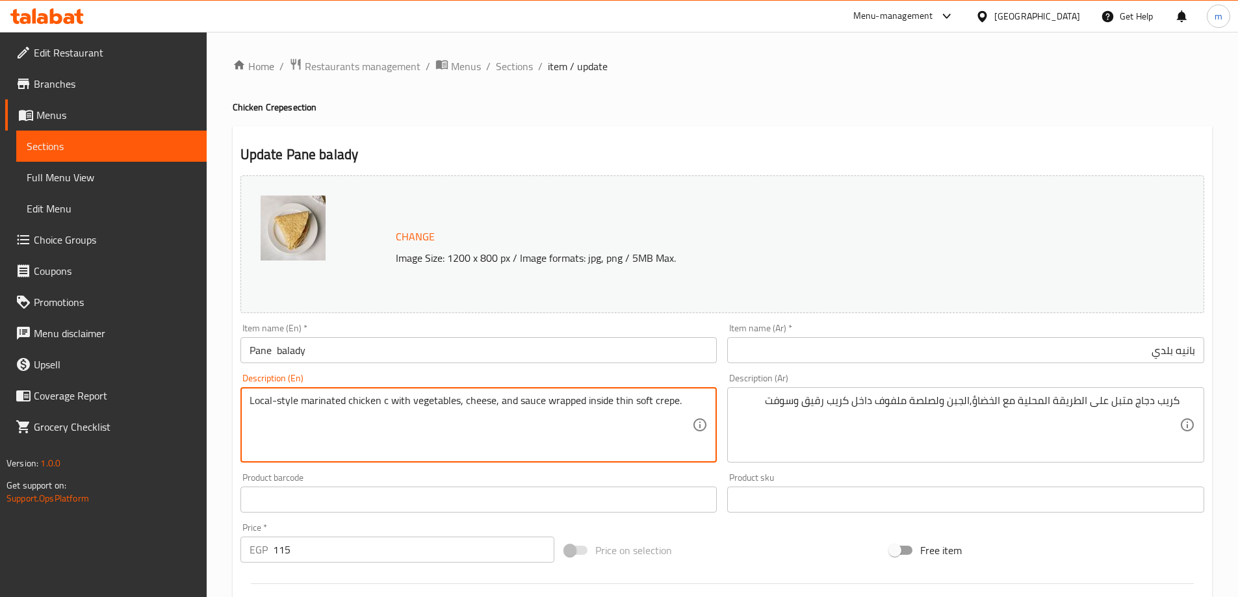
type textarea "Local-style marinated chicken pane with vegetables, cheese, and sauce wrapped i…"
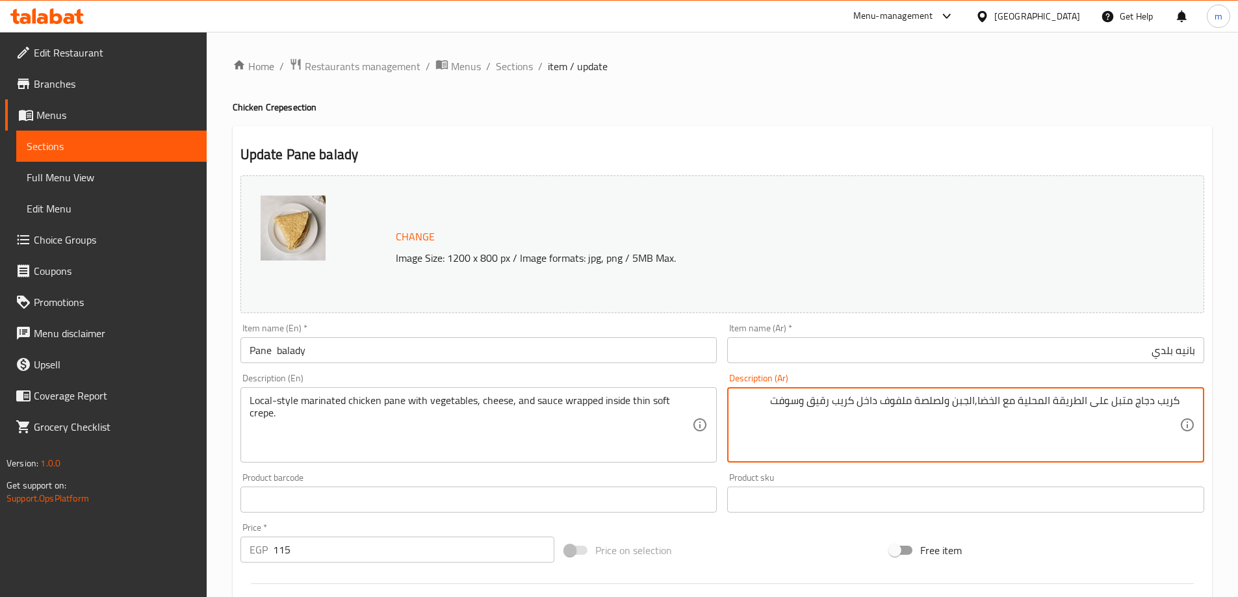
type textarea "كريب دجاج متبل على الطريقة المحلية مع الخضا,الجبن ولصلصة ملفوف داخل كريب رقيق و…"
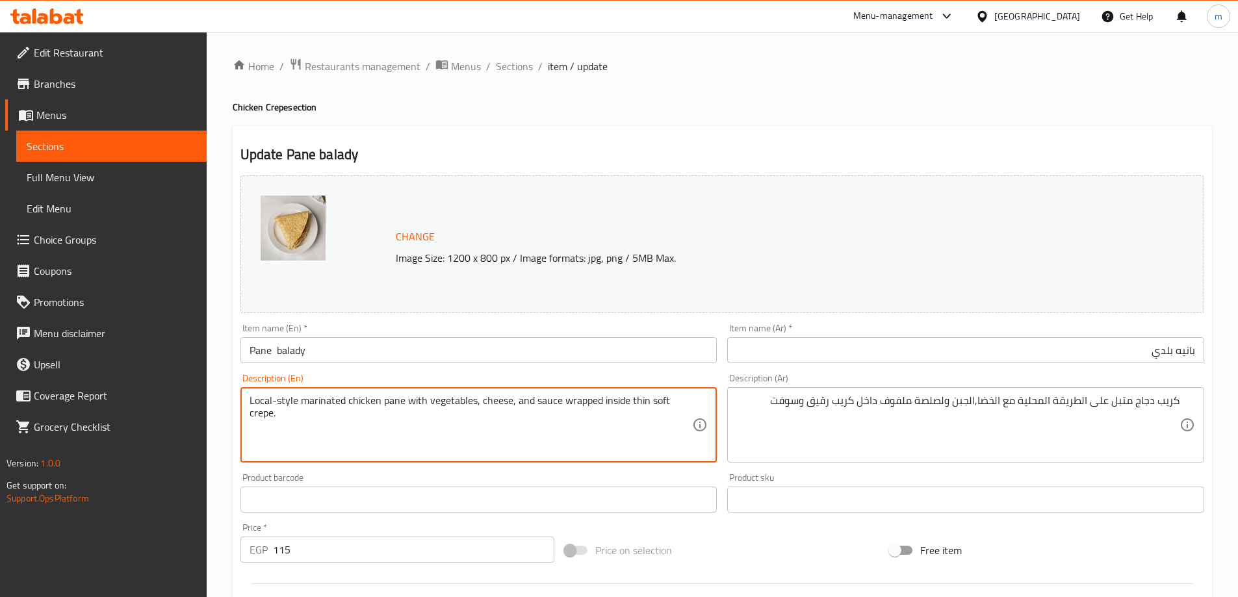
click at [558, 415] on textarea "Local-style marinated chicken pane with vegetables, cheese, and sauce wrapped i…" at bounding box center [471, 426] width 443 height 62
click at [969, 361] on input "بانيه بلدي" at bounding box center [965, 350] width 477 height 26
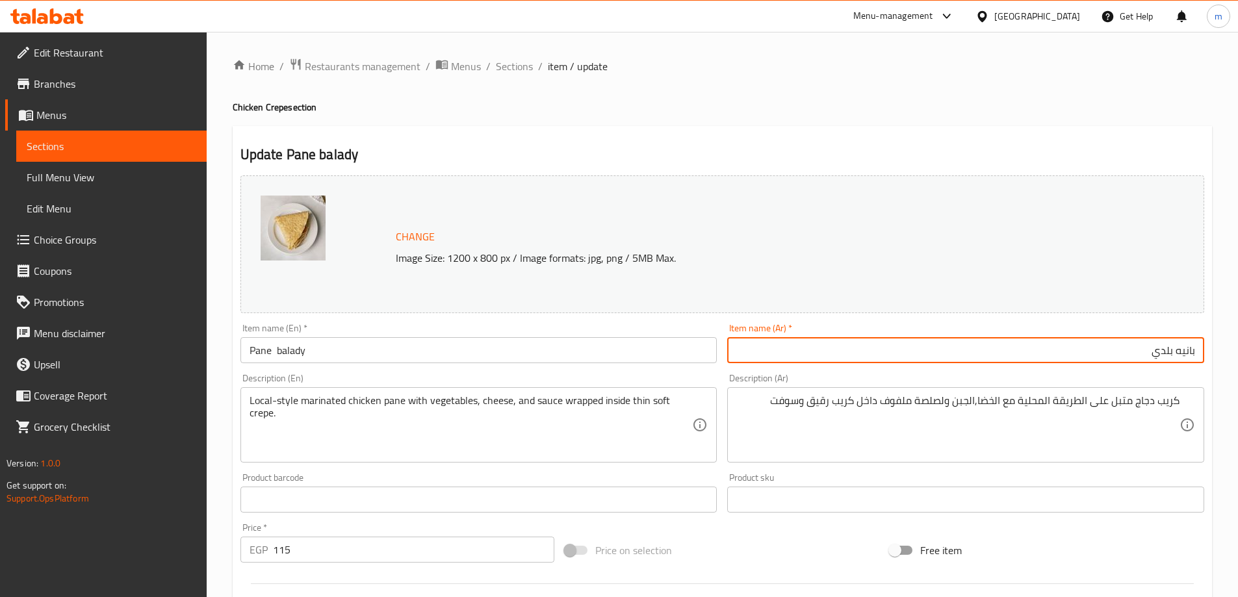
click at [484, 357] on input "Pane balady" at bounding box center [478, 350] width 477 height 26
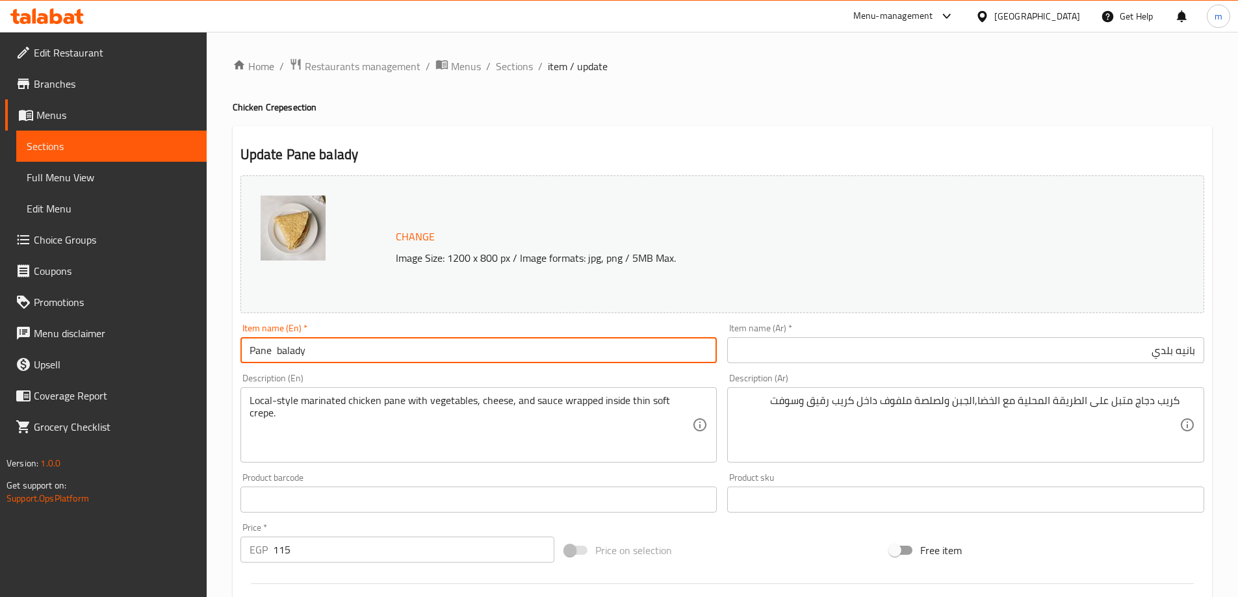
click at [484, 357] on input "Pane balady" at bounding box center [478, 350] width 477 height 26
type input "Pane Baladi"
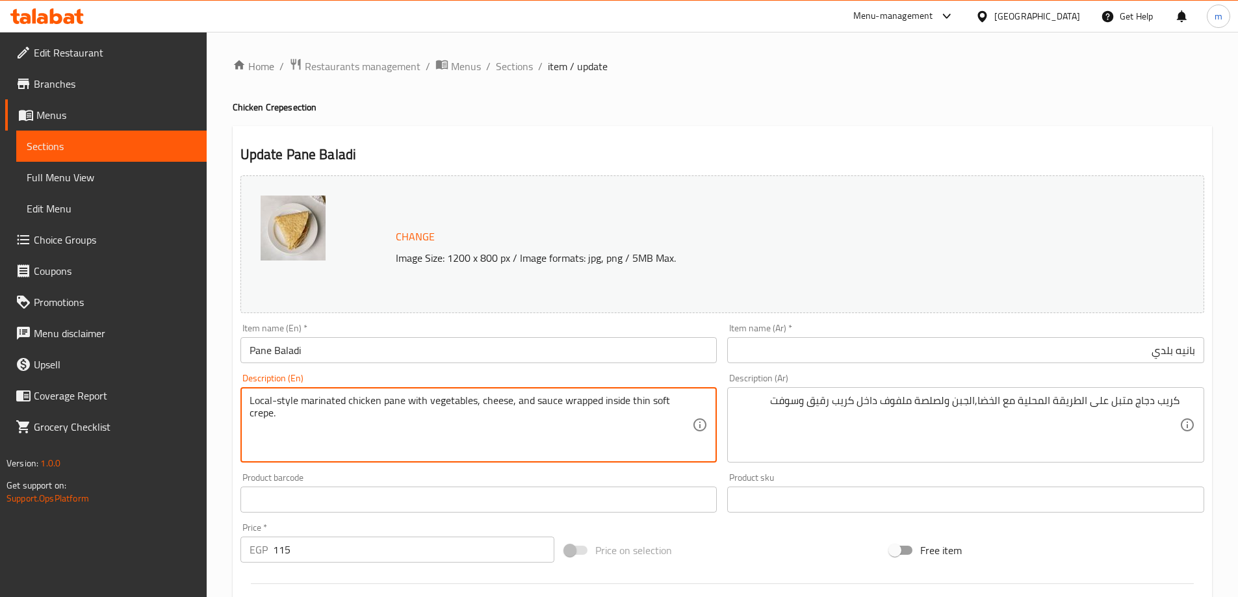
drag, startPoint x: 382, startPoint y: 400, endPoint x: 474, endPoint y: 407, distance: 92.5
click at [474, 407] on textarea "Local-style marinated chicken pane with vegetables, cheese, and sauce wrapped i…" at bounding box center [471, 426] width 443 height 62
click at [258, 352] on input "Pane Baladi" at bounding box center [478, 350] width 477 height 26
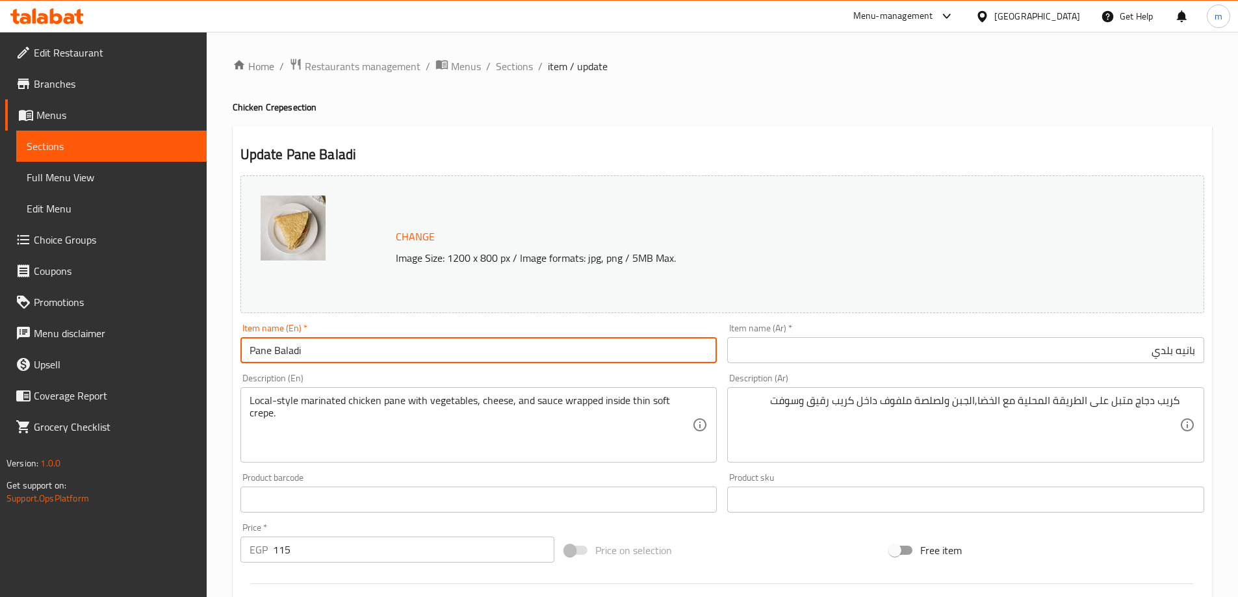
click at [258, 352] on input "Pane Baladi" at bounding box center [478, 350] width 477 height 26
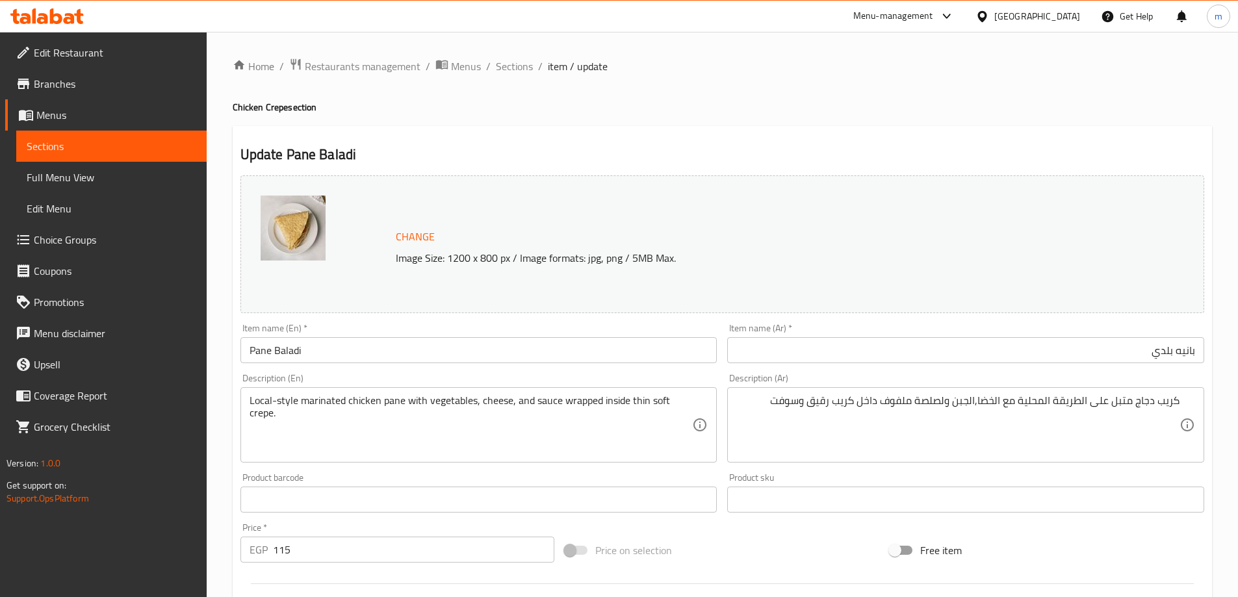
click at [1098, 129] on div "Update Pane Baladi Change Image Size: 1200 x 800 px / Image formats: jpg, png /…" at bounding box center [723, 513] width 980 height 775
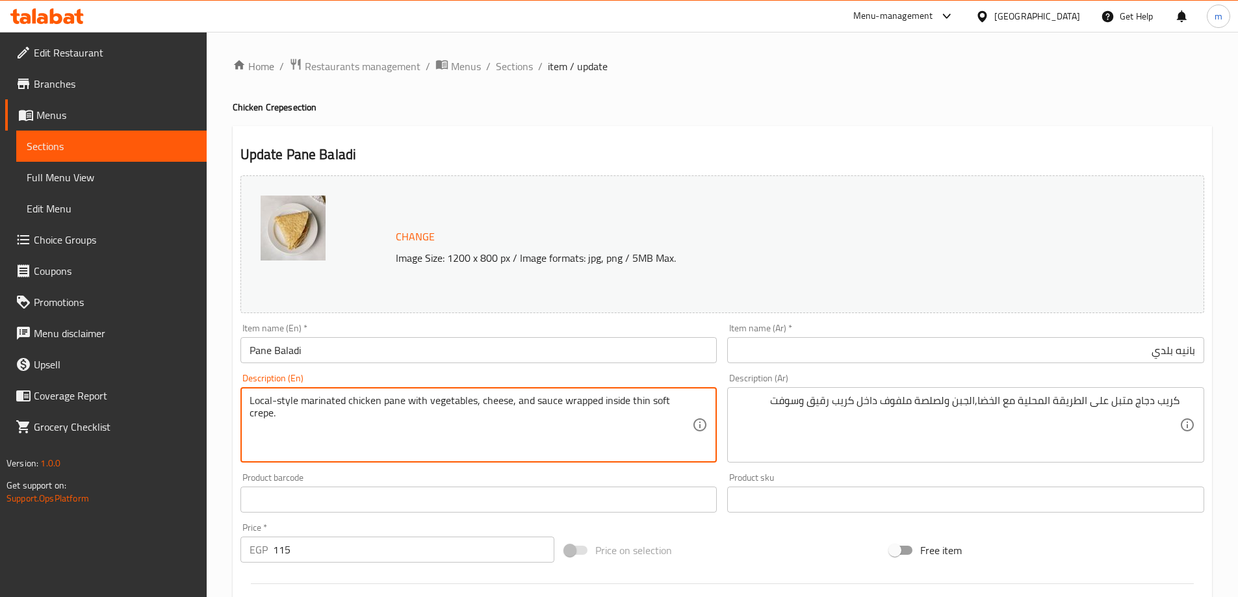
paste textarea "Crispy chicken pane slices with lettuce, tomato, cheese, and sauces wrapped"
type textarea "Local-style marinated chicken pane with vegetables, cheese, and sauce wrapped i…"
click at [467, 452] on textarea "Local-style marinated chicken pane with vegetables, cheese, and sauce wrapped i…" at bounding box center [471, 426] width 443 height 62
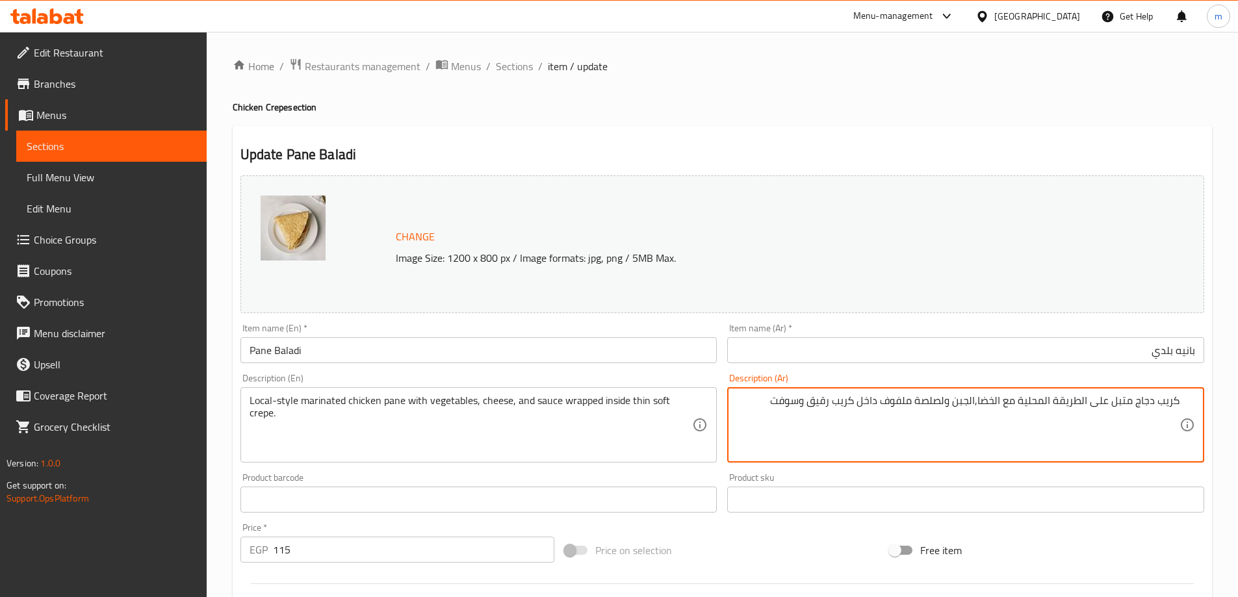
paste textarea "قلاة دجاج متبلة على الطريقة المحلية مع الخضار والجبن والصلصة ملفوفة داخل كريب ن…"
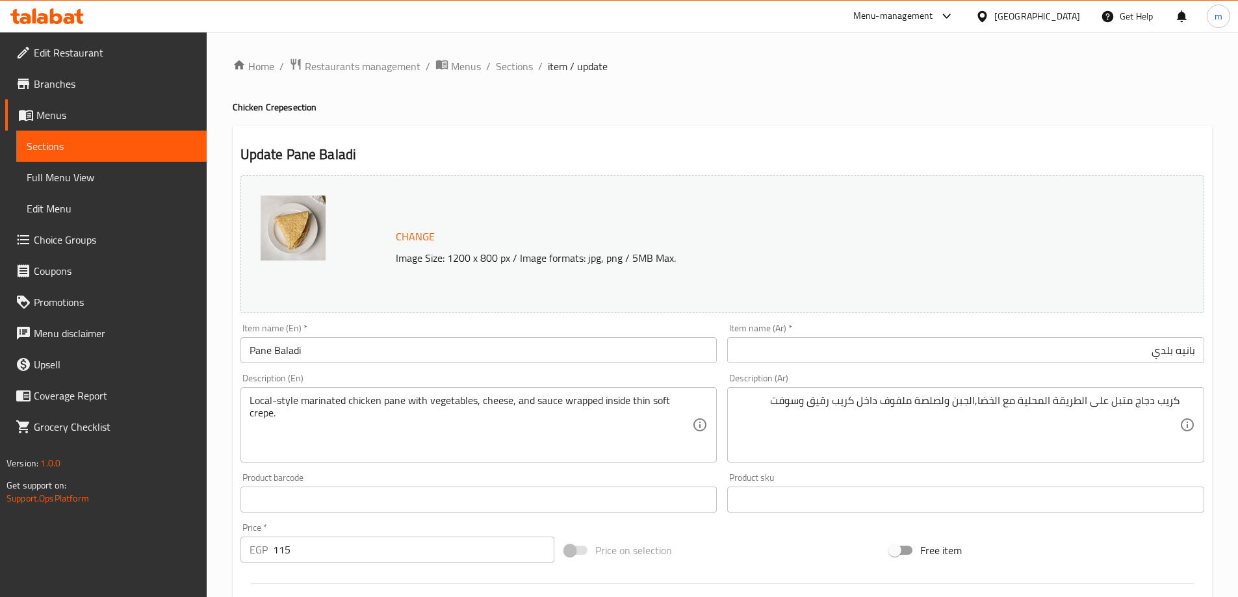
click at [1019, 422] on textarea "كريب دجاج متبل على الطريقة المحلية مع الخضا,الجبن ولصلصة ملفوف داخل كريب رقيق و…" at bounding box center [957, 426] width 443 height 62
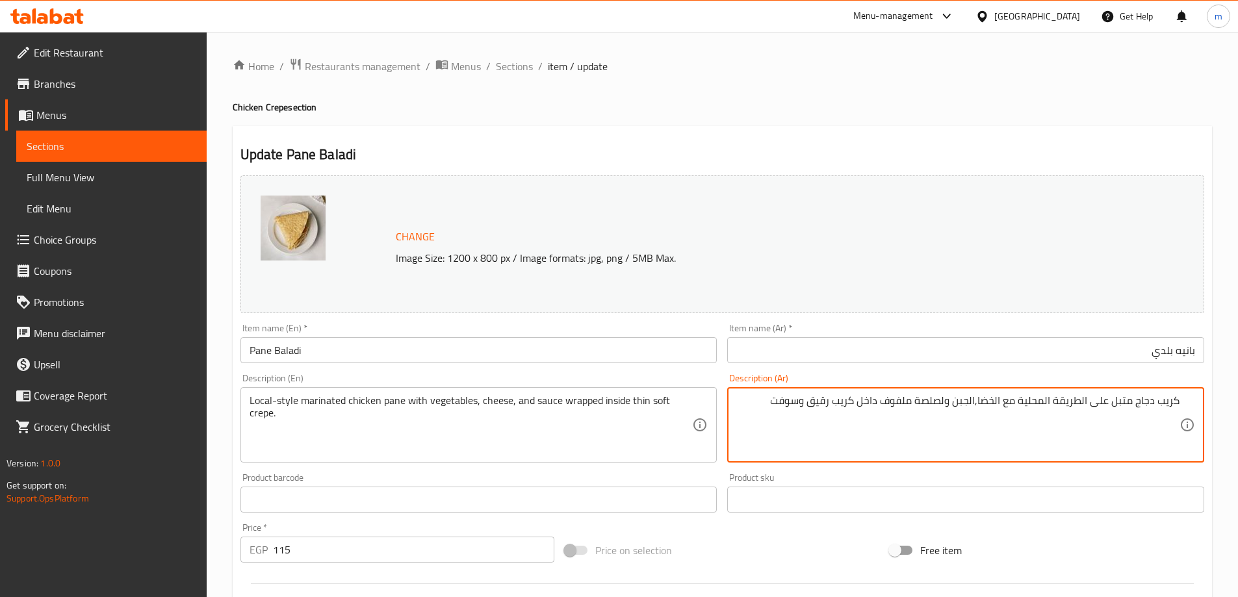
drag, startPoint x: 1159, startPoint y: 402, endPoint x: 1186, endPoint y: 399, distance: 27.5
click at [1186, 399] on div "كريب دجاج متبل على الطريقة المحلية مع الخضا,الجبن ولصلصة ملفوف داخل كريب رقيق و…" at bounding box center [965, 424] width 477 height 75
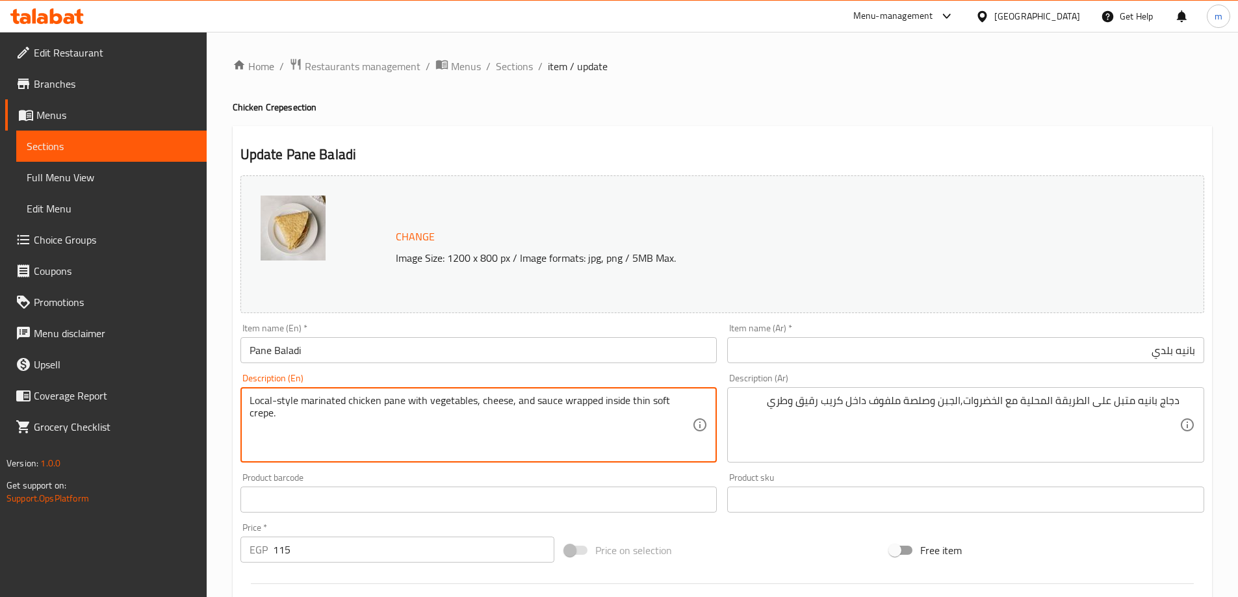
click at [632, 400] on textarea "Local-style marinated chicken pane with vegetables, cheese, and sauce wrapped i…" at bounding box center [471, 426] width 443 height 62
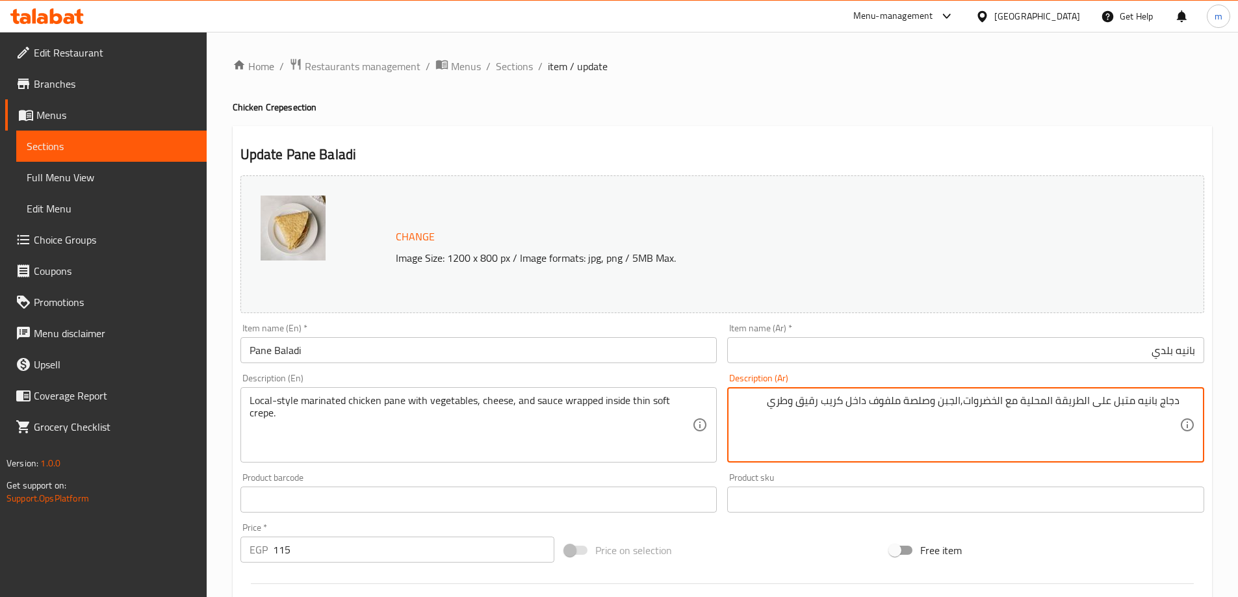
click at [804, 402] on textarea "دجاج بانيه متبل على الطريقة المحلية مع الخضروات,الجبن وصلصة ملفوف داخل كريب رقي…" at bounding box center [957, 426] width 443 height 62
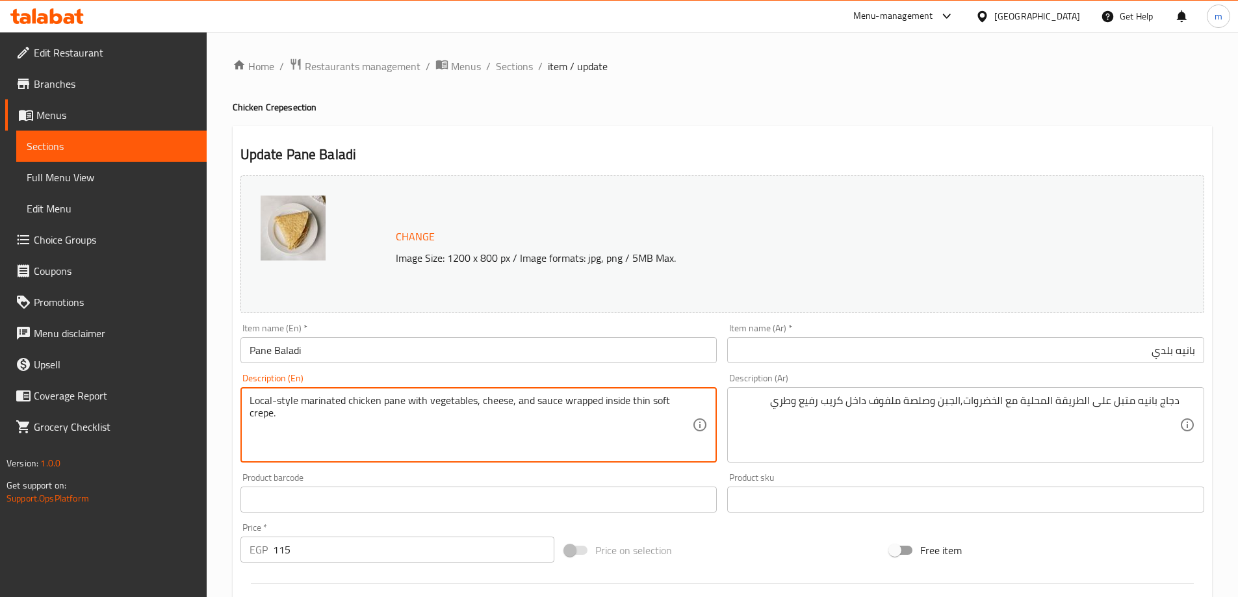
drag, startPoint x: 397, startPoint y: 402, endPoint x: 476, endPoint y: 403, distance: 79.3
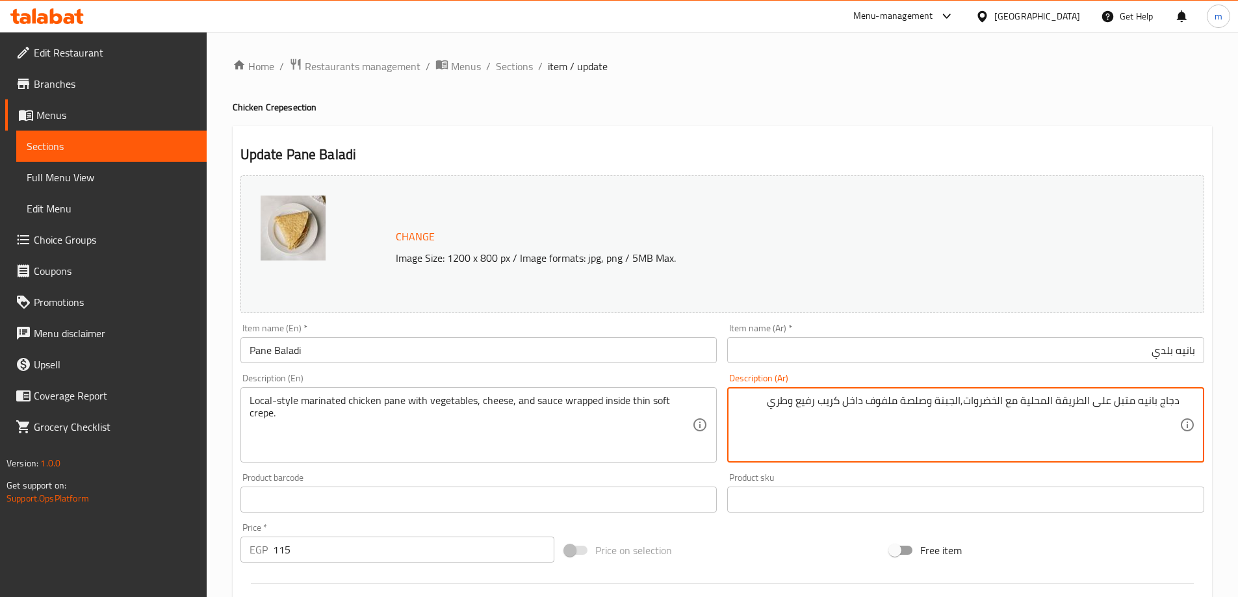
type textarea "دجاج بانيه متبل على الطريقة المحلية مع الخضروات,الجبنة وصلصة ملفوف داخل كريب رف…"
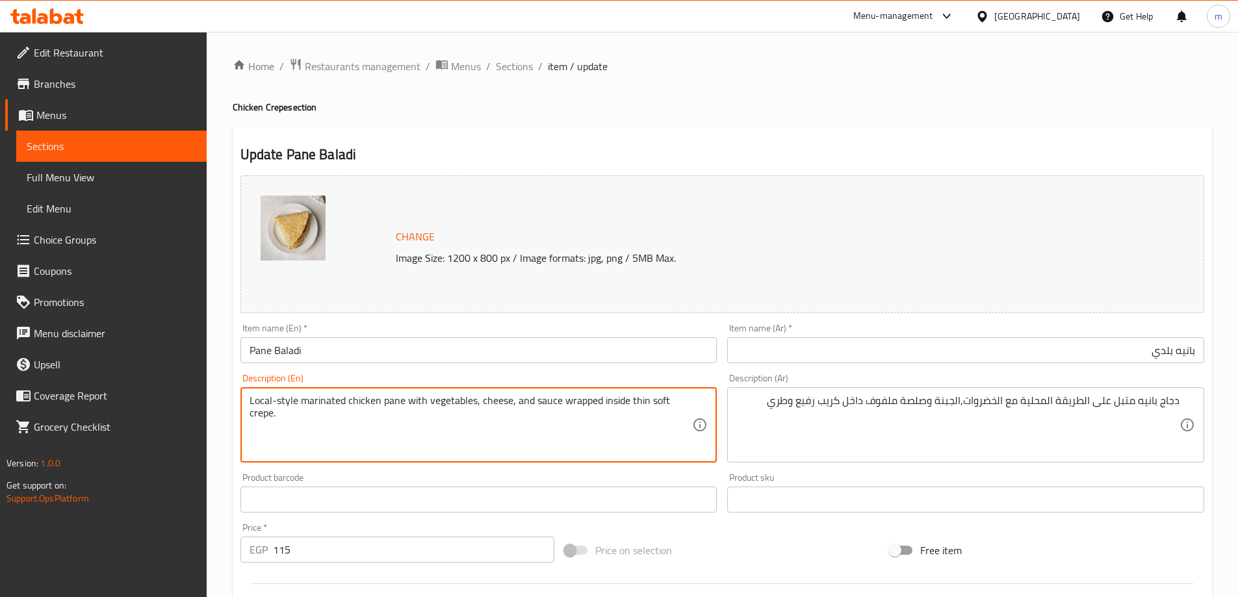
drag, startPoint x: 642, startPoint y: 395, endPoint x: 658, endPoint y: 394, distance: 15.7
click at [658, 395] on textarea "Local-style marinated chicken pane with vegetables, cheese, and sauce wrapped i…" at bounding box center [471, 426] width 443 height 62
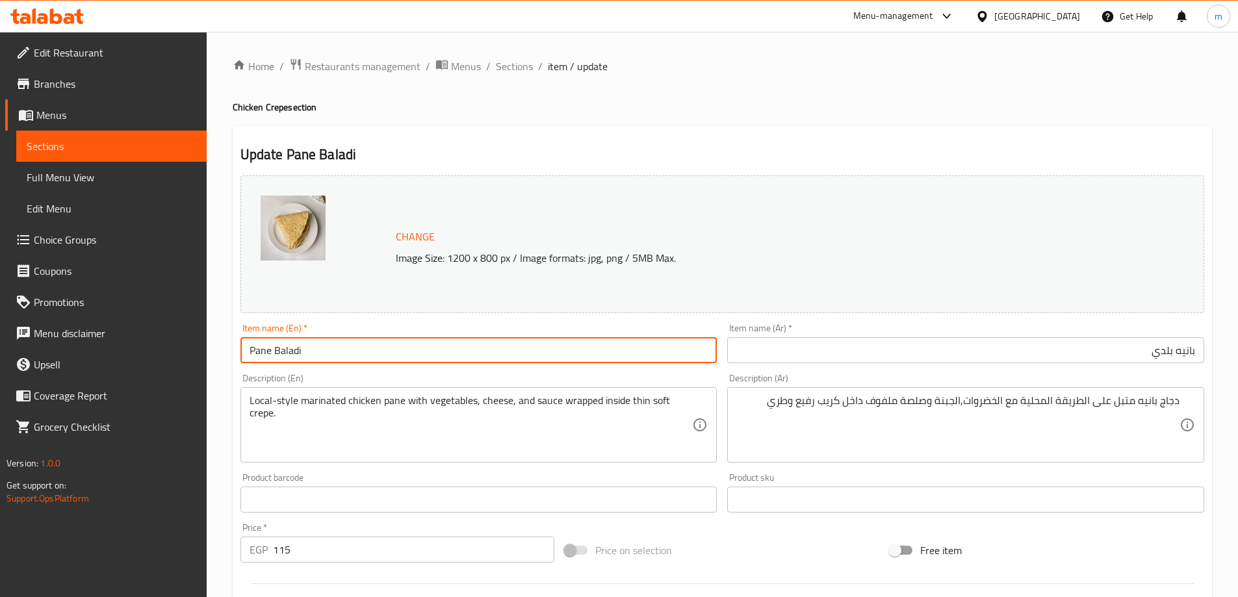
click at [664, 355] on input "Pane Baladi" at bounding box center [478, 350] width 477 height 26
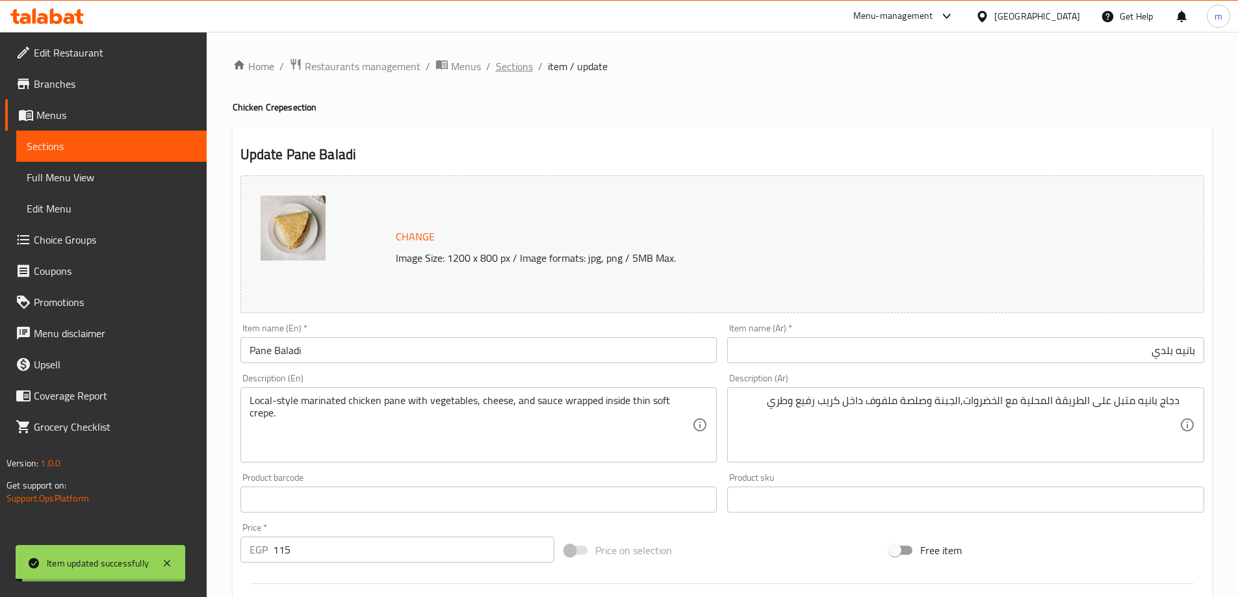
click at [526, 64] on span "Sections" at bounding box center [514, 66] width 37 height 16
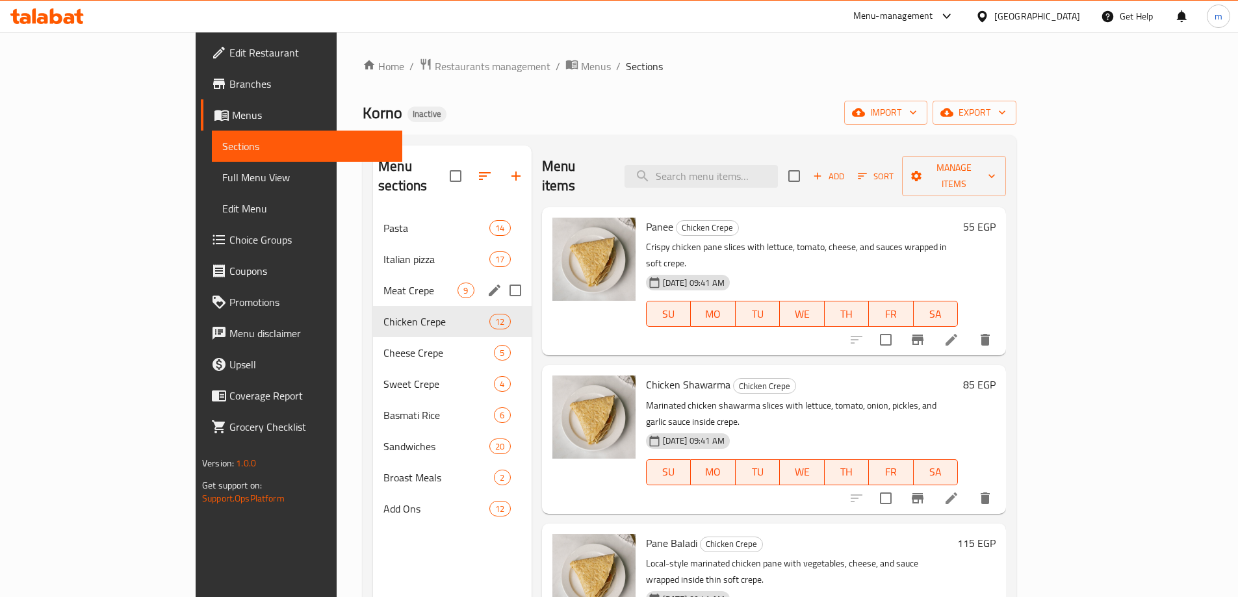
click at [373, 279] on div "Meat Crepe 9" at bounding box center [452, 290] width 158 height 31
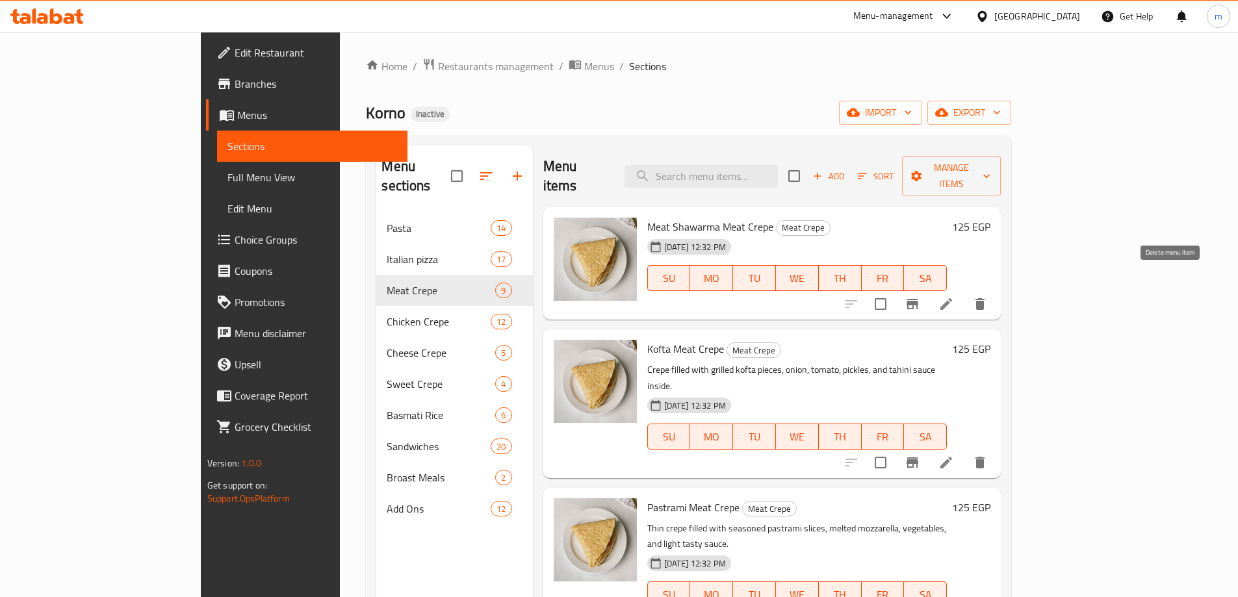
click at [985, 298] on icon "delete" at bounding box center [980, 304] width 9 height 12
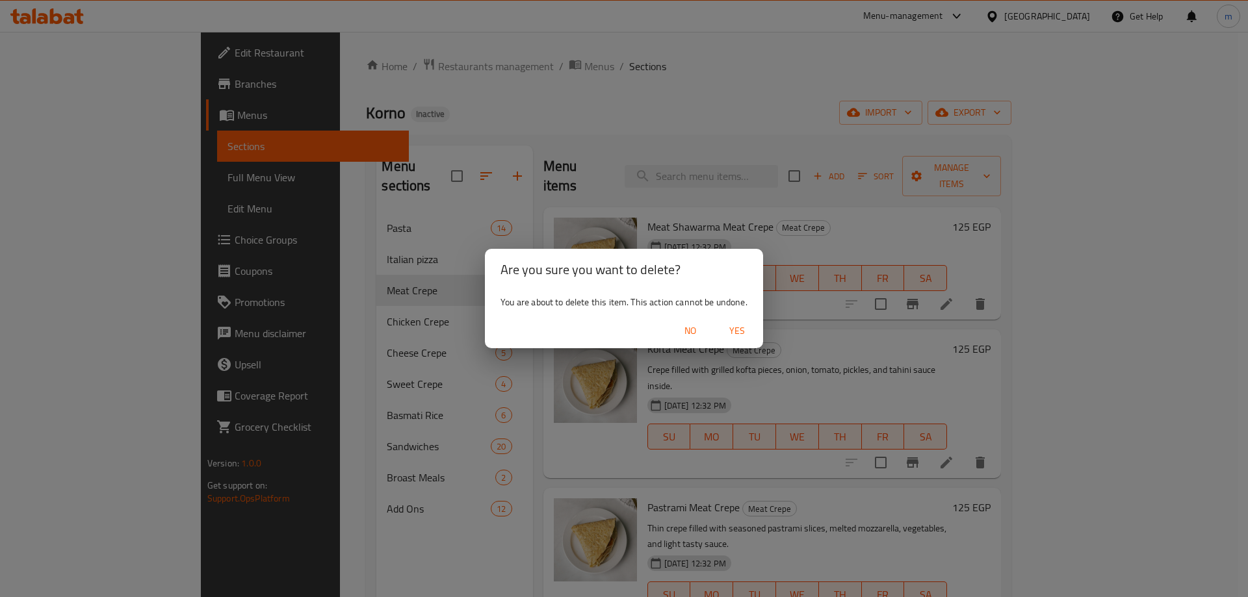
click at [747, 331] on span "Yes" at bounding box center [736, 331] width 31 height 16
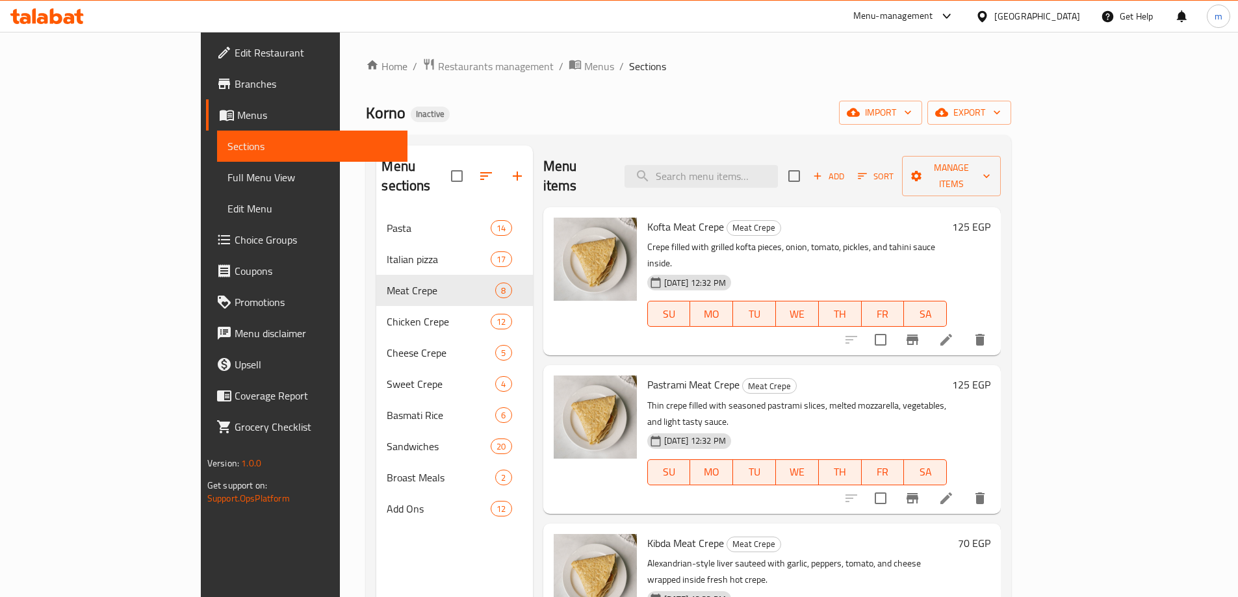
click at [832, 67] on ol "Home / Restaurants management / Menus / Sections" at bounding box center [688, 66] width 645 height 17
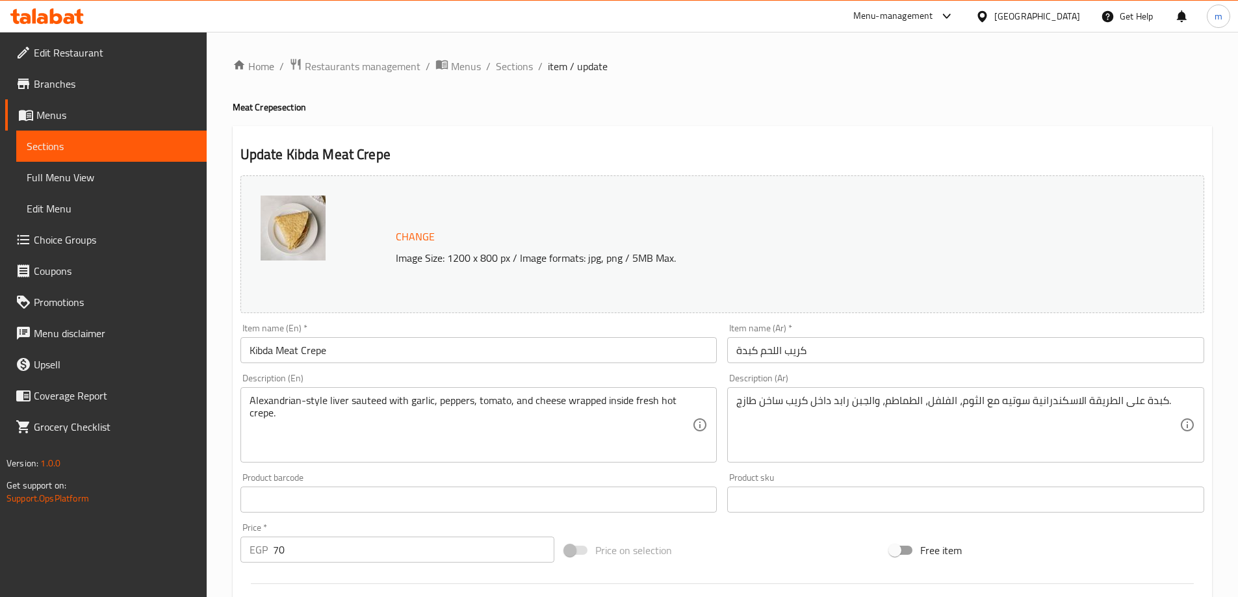
click at [384, 345] on input "Kibda Meat Crepe" at bounding box center [478, 350] width 477 height 26
paste input "liver"
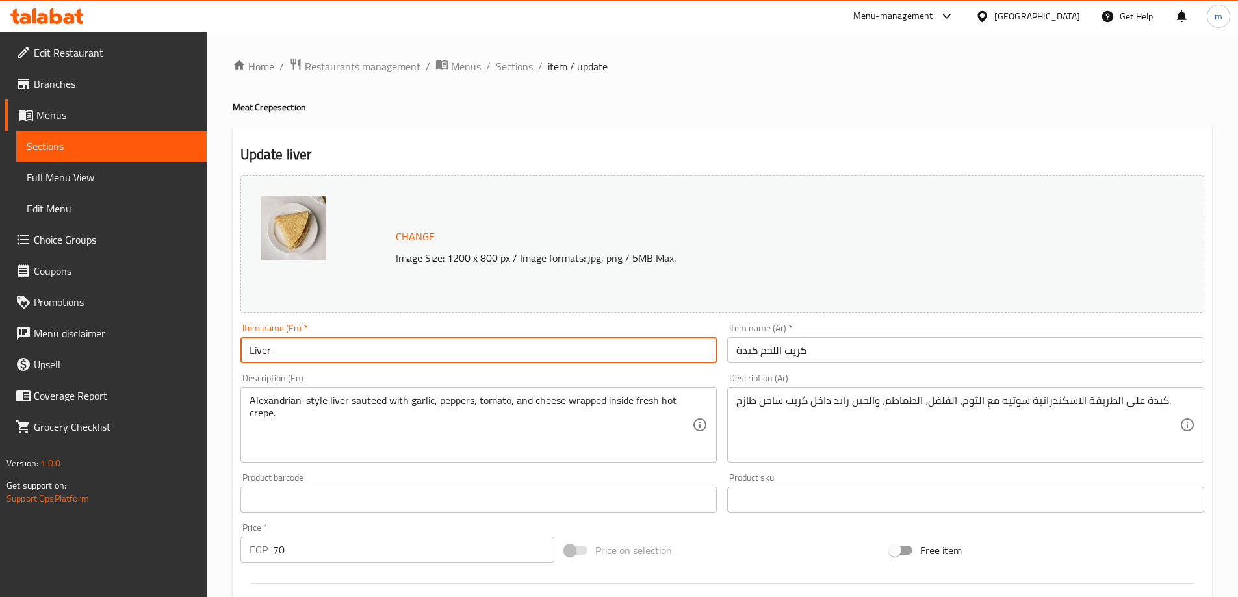
type input "Liver"
click at [519, 73] on span "Sections" at bounding box center [514, 66] width 37 height 16
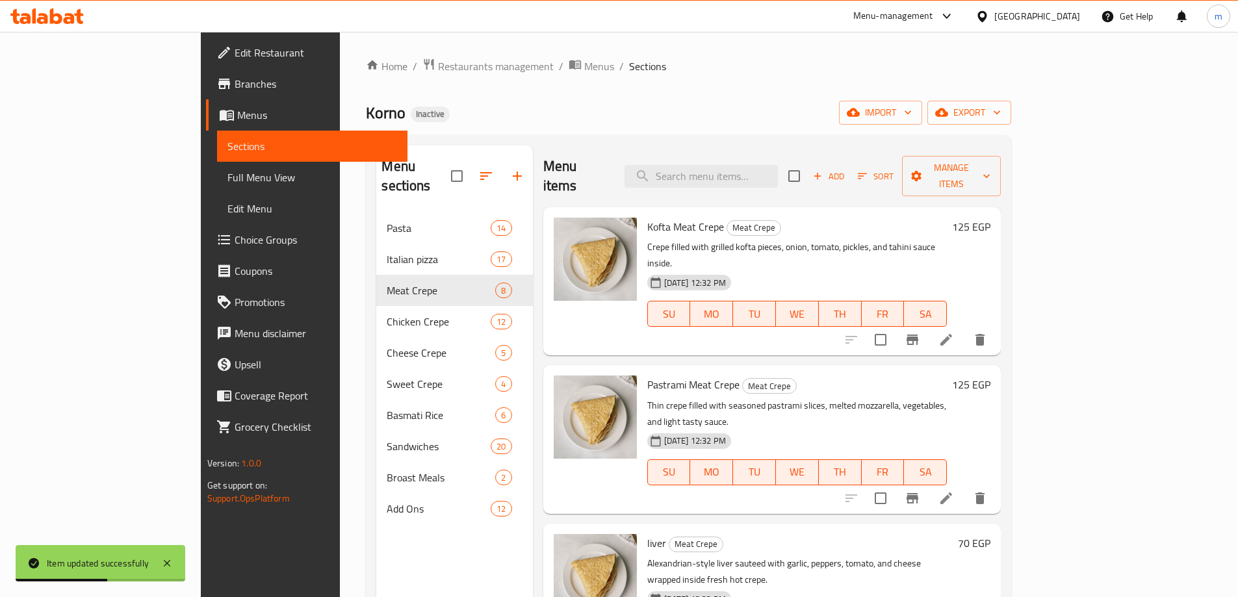
click at [899, 376] on h6 "Pastrami Meat Crepe Meat Crepe" at bounding box center [797, 385] width 300 height 18
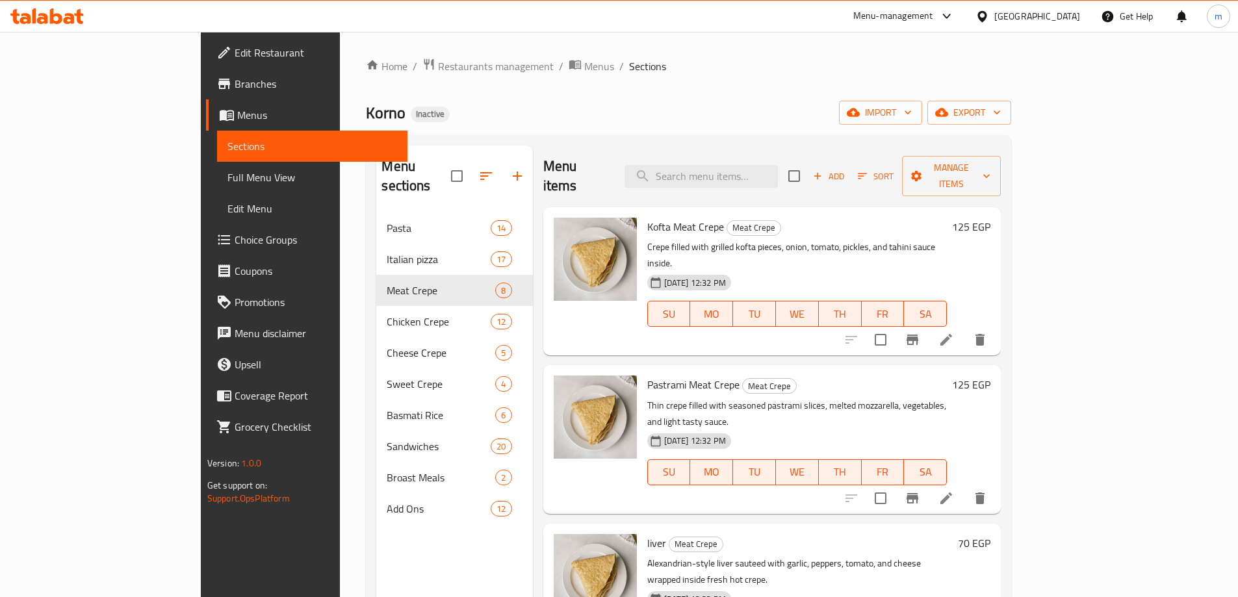
click at [892, 133] on div "Home / Restaurants management / Menus / Sections Korno Inactive import export M…" at bounding box center [688, 405] width 645 height 695
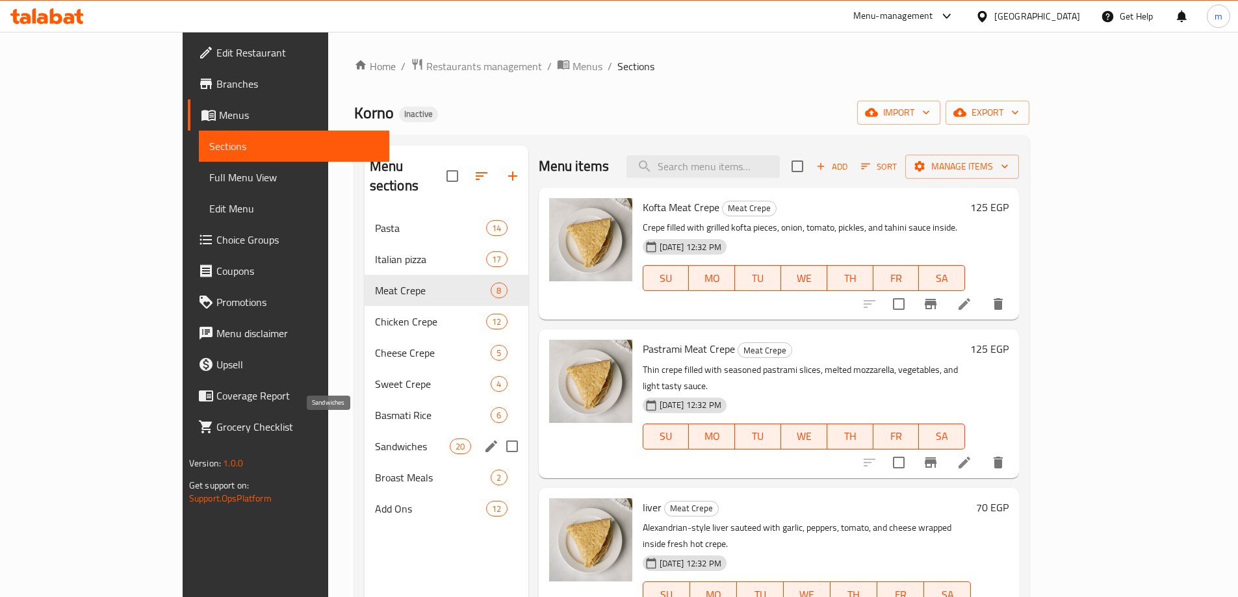
click at [375, 439] on span "Sandwiches" at bounding box center [412, 447] width 75 height 16
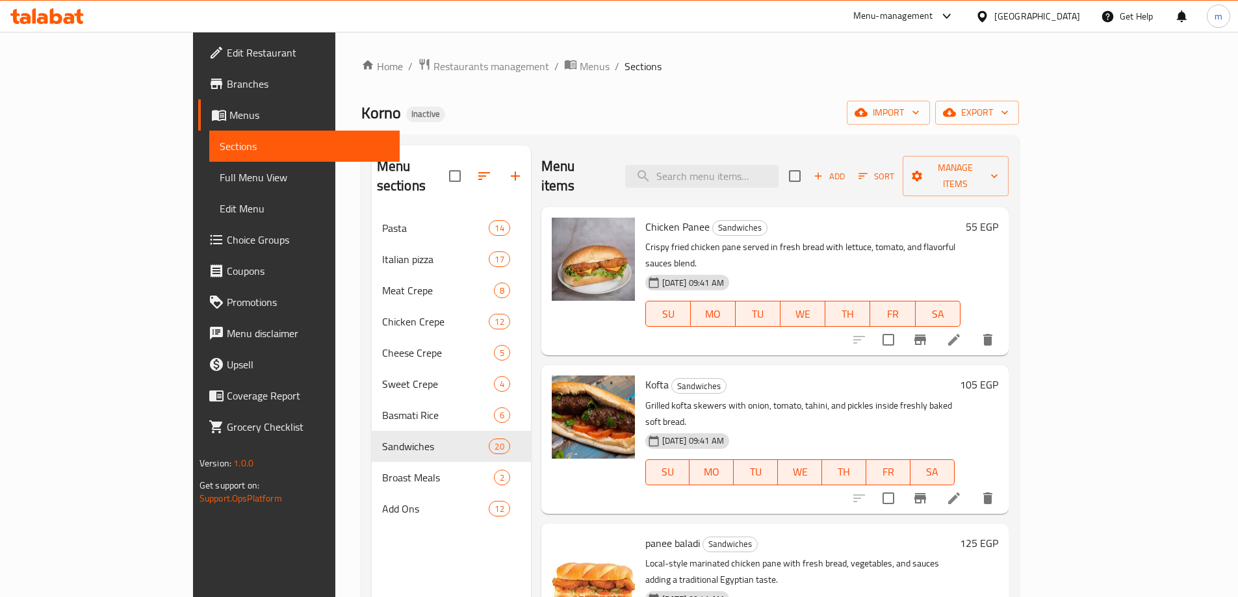
scroll to position [473, 0]
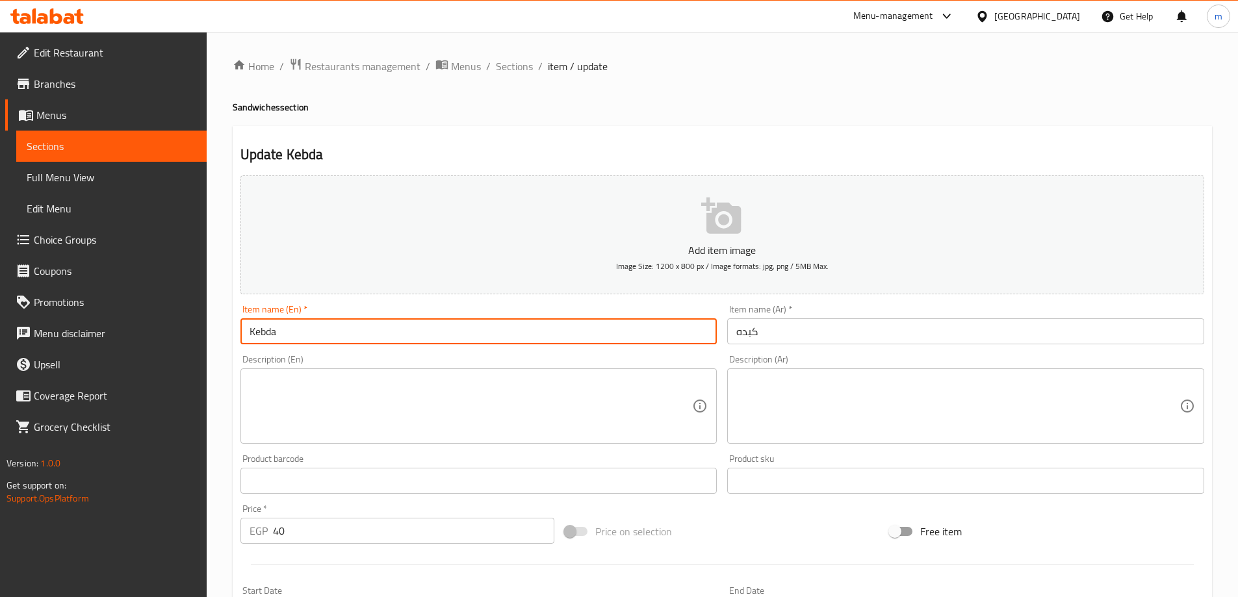
click at [286, 343] on input "Kebda" at bounding box center [478, 331] width 477 height 26
paste input "liver"
type input "Liver"
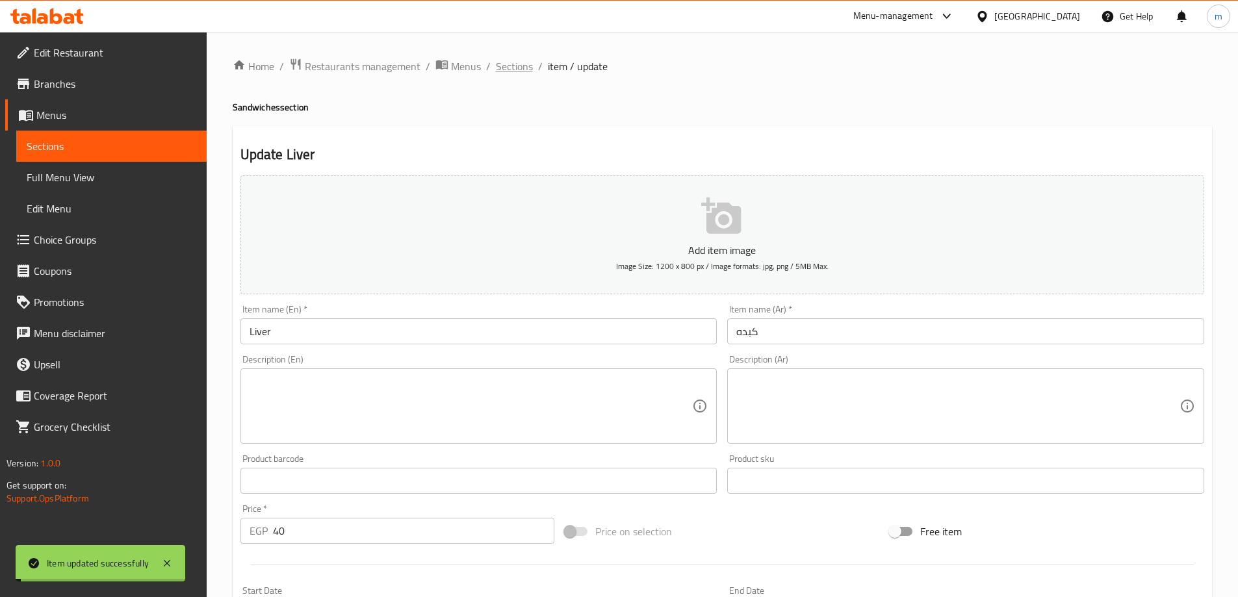
click at [523, 68] on span "Sections" at bounding box center [514, 66] width 37 height 16
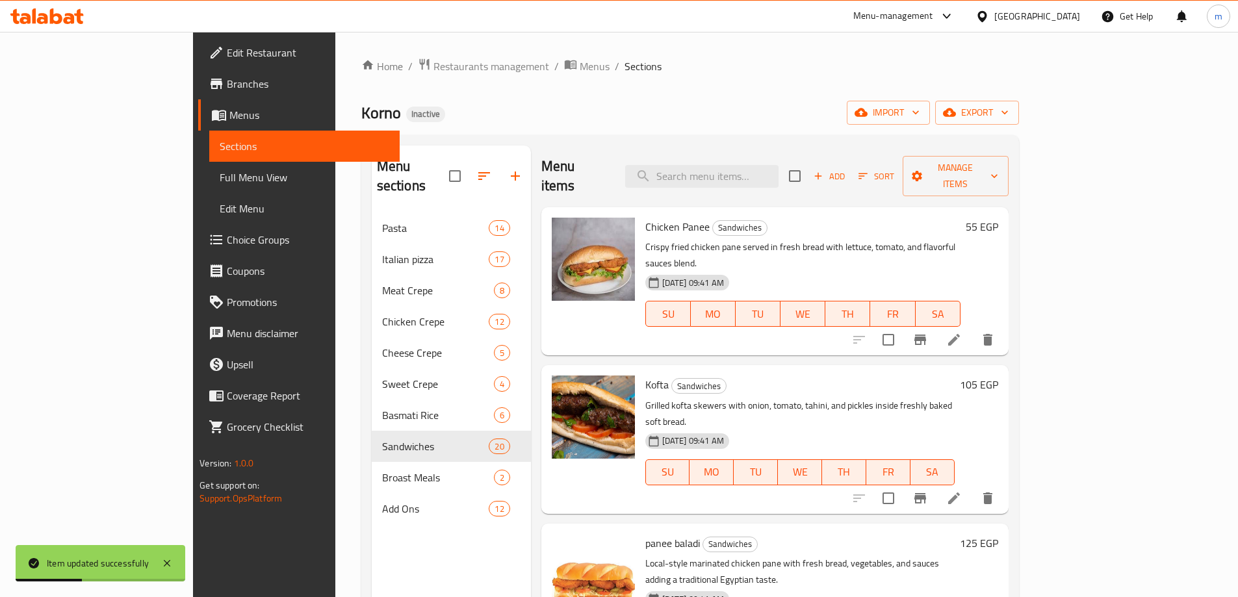
scroll to position [595, 0]
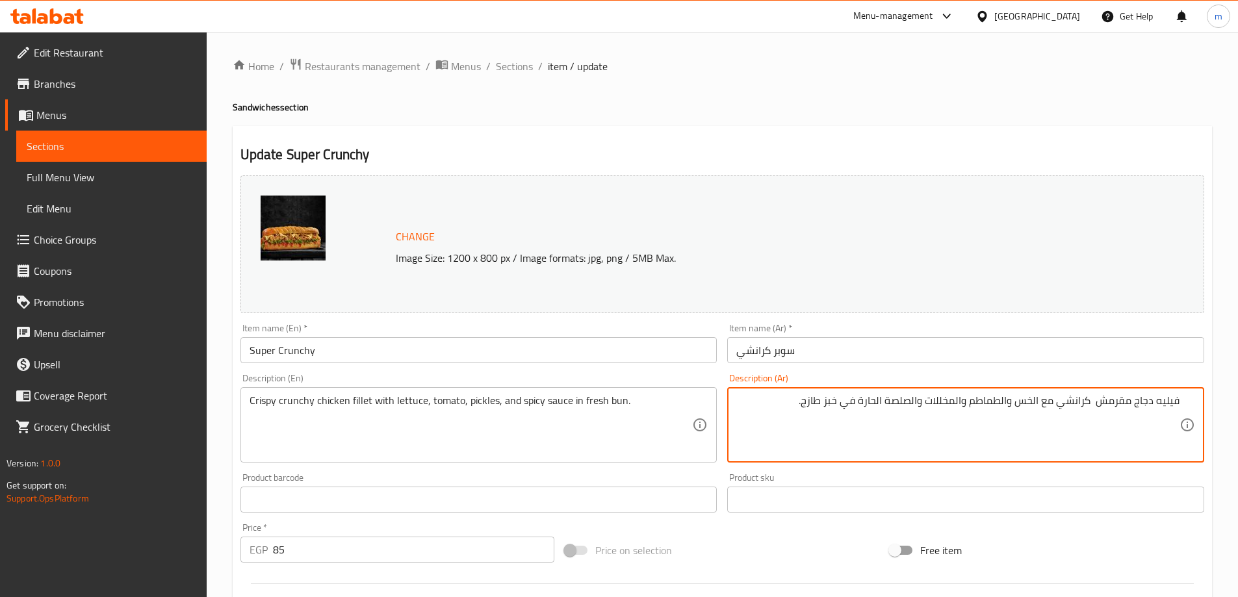
click at [827, 398] on textarea "فيليه دجاج مقرمش كرانشي مع الخس والطماطم والمخللات والصلصة الحارة في خبز طازج." at bounding box center [957, 426] width 443 height 62
type textarea "فيليه دجاج مقرمش كرانشي مع الخس والطماطم والمخللات والصلصة الحارة في كيرز طازج."
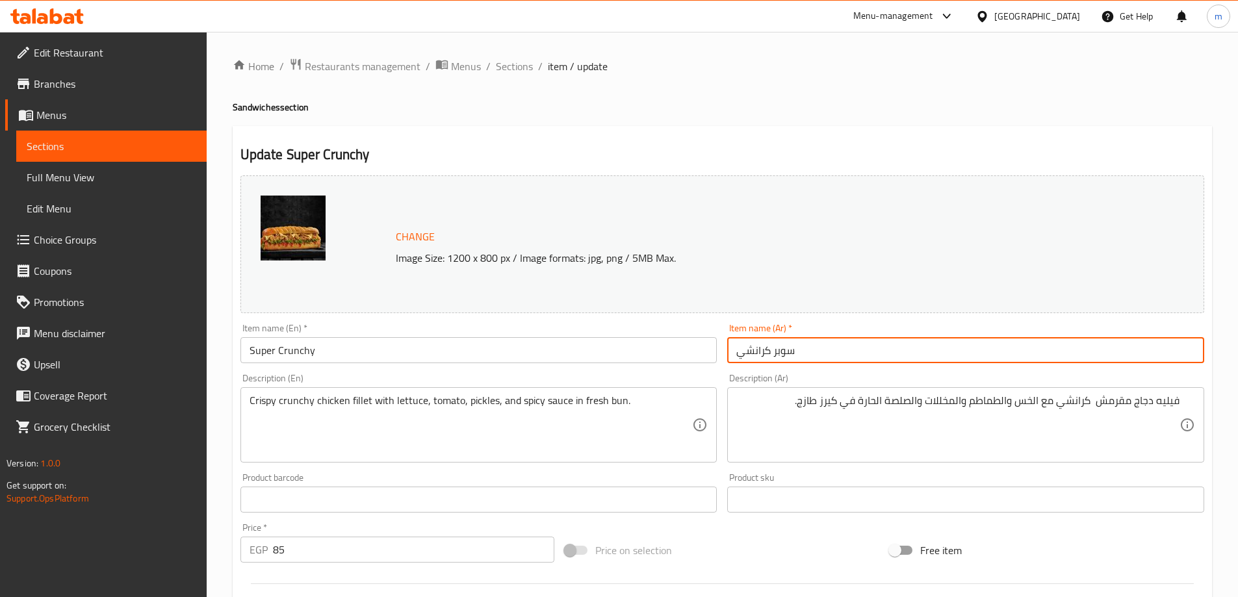
click at [848, 344] on input "سوبر كرانشي" at bounding box center [965, 350] width 477 height 26
click at [507, 71] on span "Sections" at bounding box center [514, 66] width 37 height 16
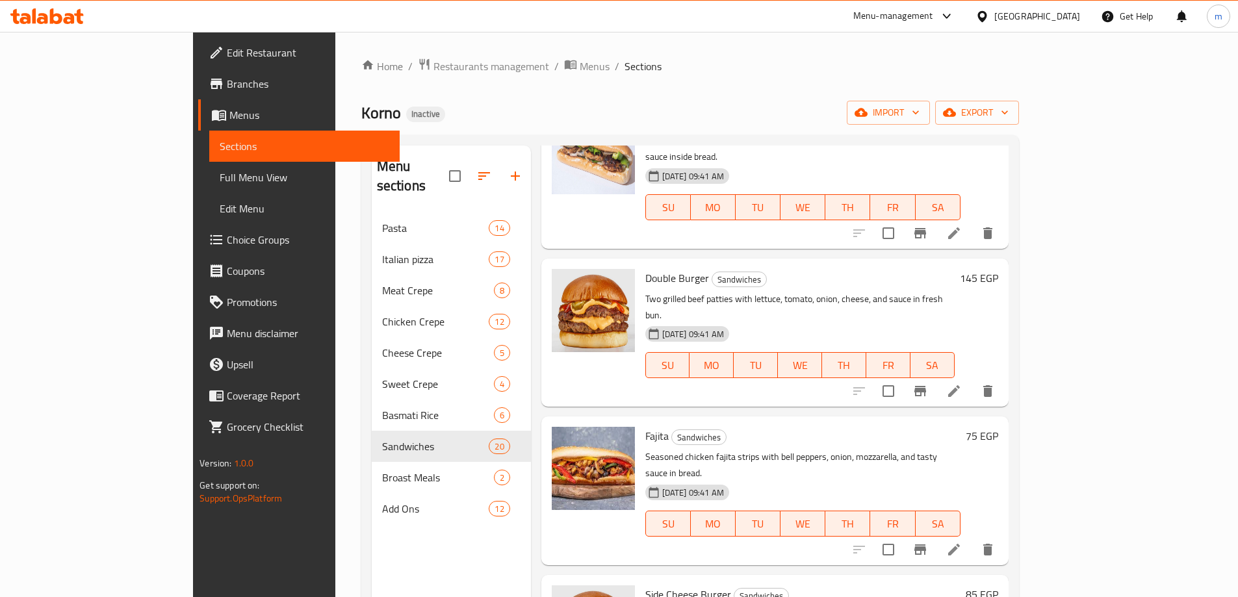
scroll to position [1655, 0]
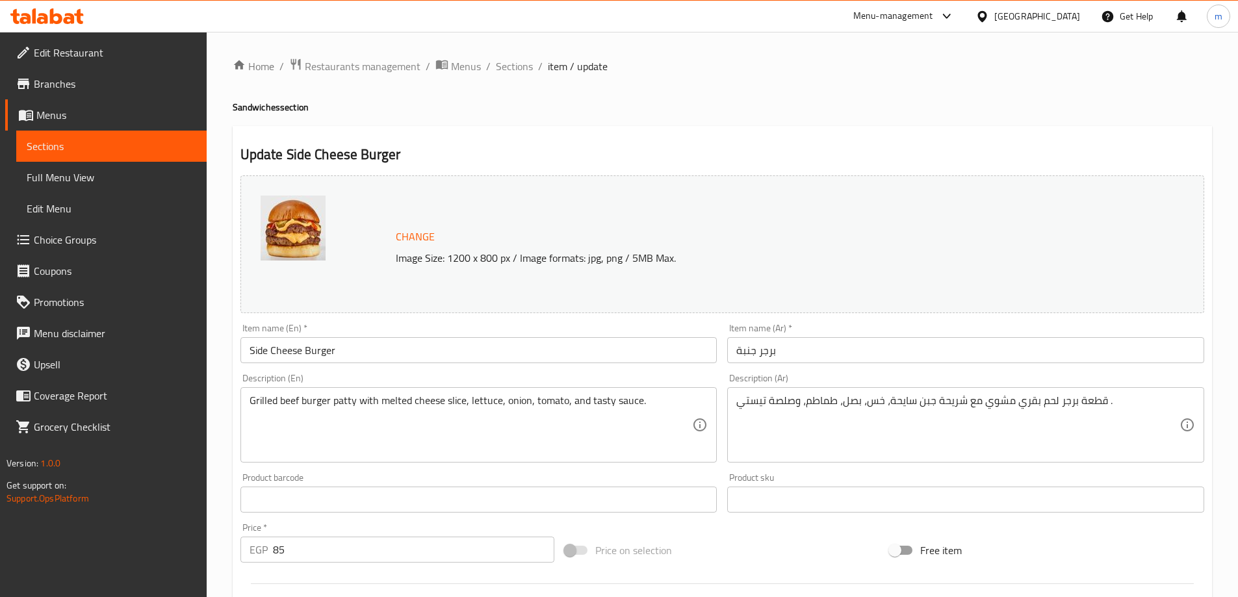
click at [256, 357] on input "Side Cheese Burger" at bounding box center [478, 350] width 477 height 26
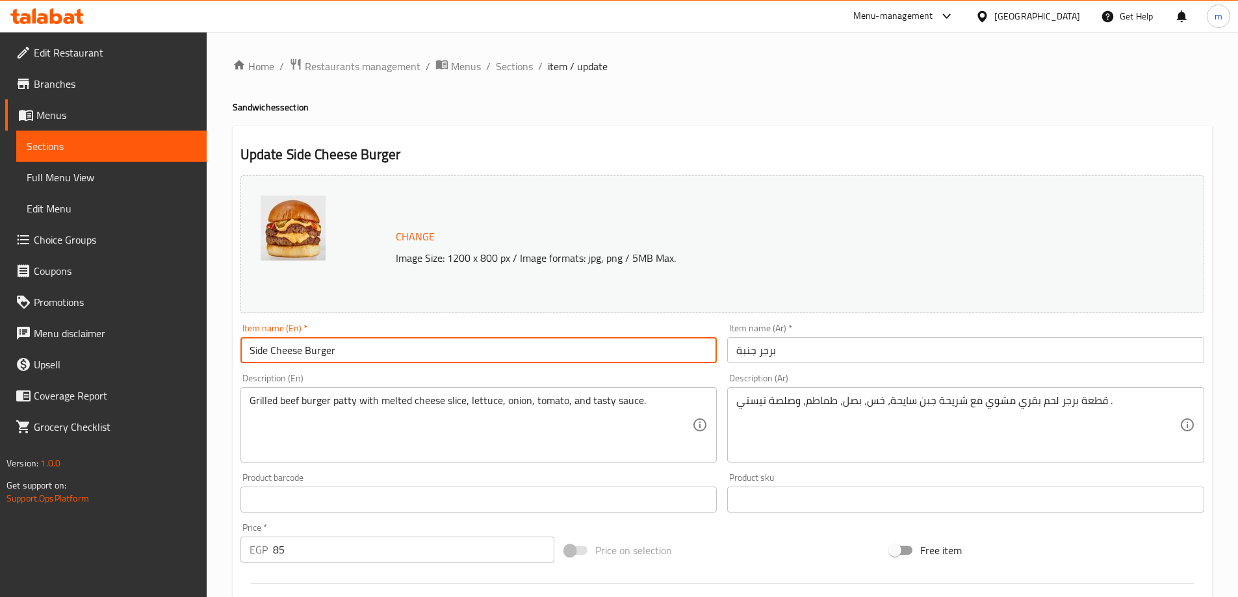
click at [256, 357] on input "Side Cheese Burger" at bounding box center [478, 350] width 477 height 26
type input "Cheese Burger"
click at [780, 351] on input "برجر جنبة" at bounding box center [965, 350] width 477 height 26
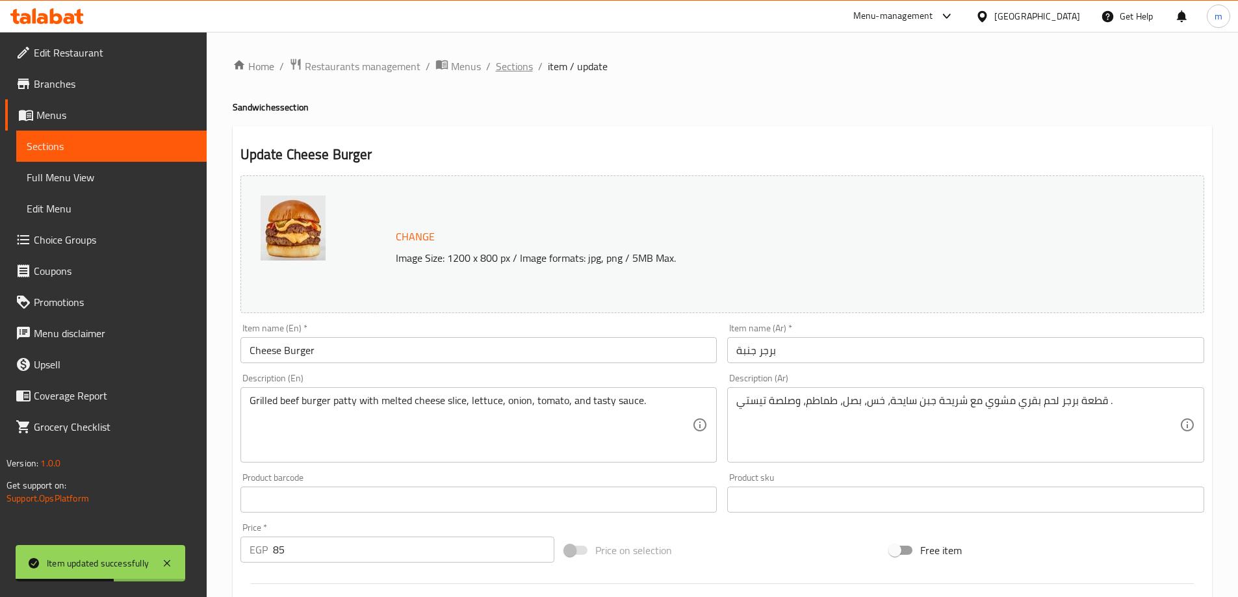
click at [506, 67] on span "Sections" at bounding box center [514, 66] width 37 height 16
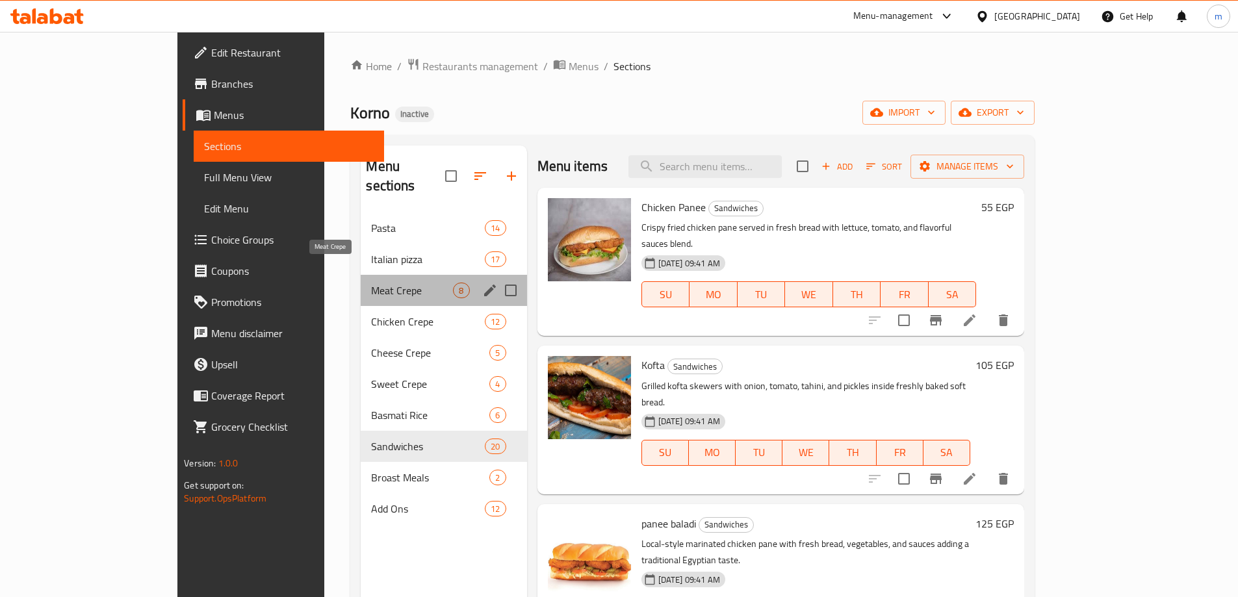
click at [371, 283] on span "Meat Crepe" at bounding box center [412, 291] width 82 height 16
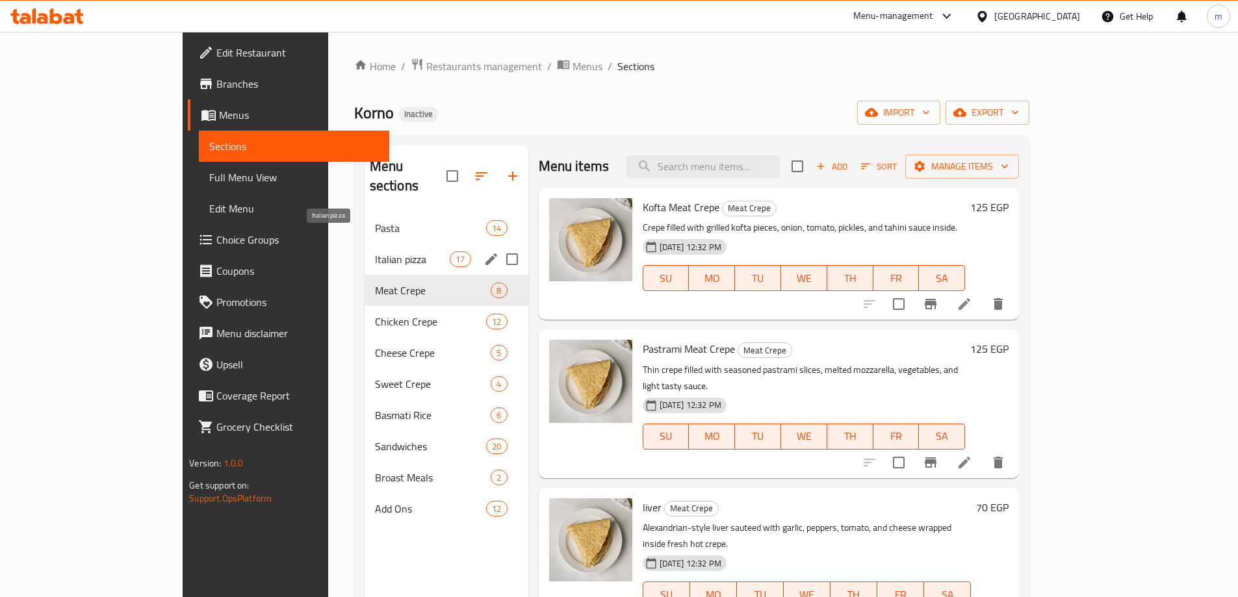
click at [375, 252] on span "Italian pizza" at bounding box center [412, 260] width 75 height 16
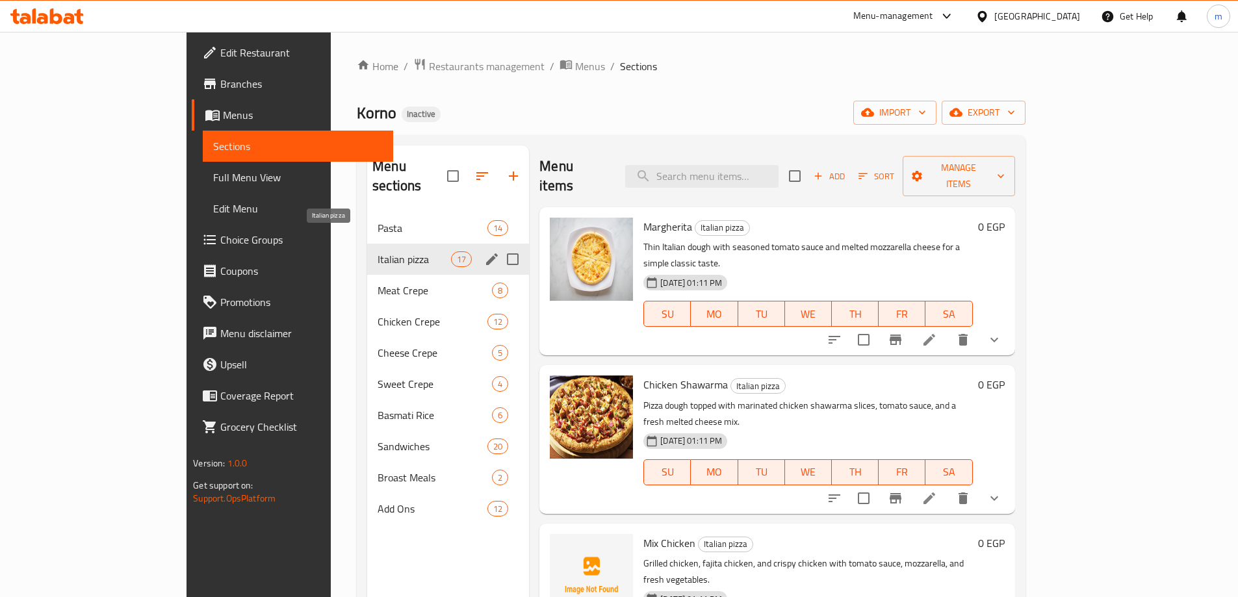
scroll to position [182, 0]
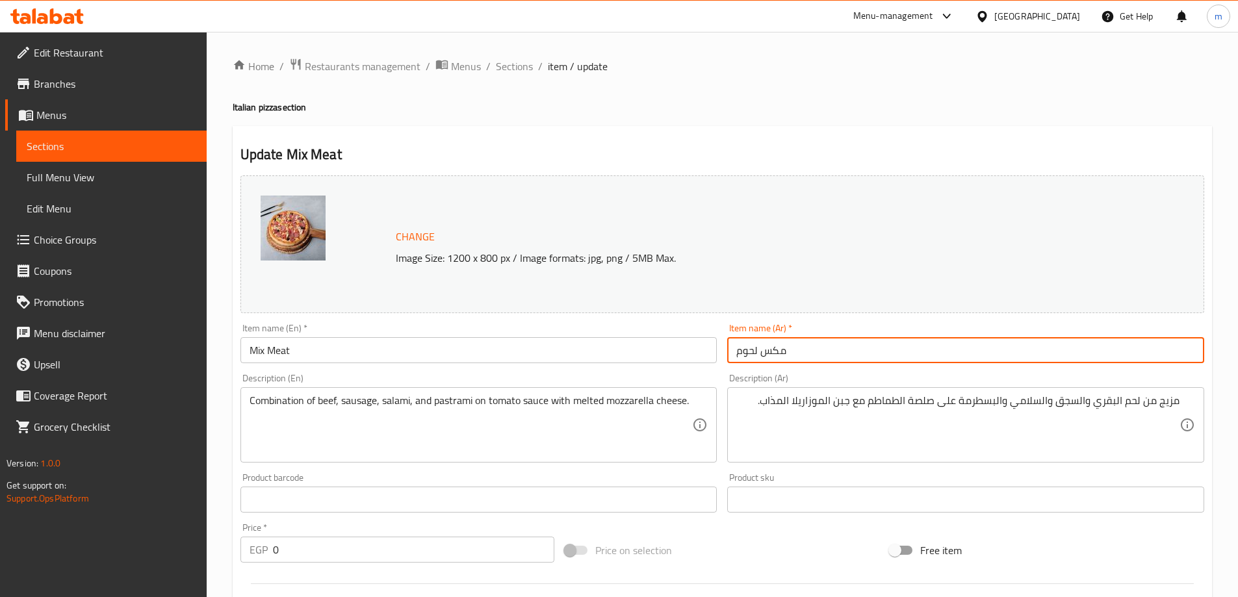
click at [994, 354] on input "مكس لحوم" at bounding box center [965, 350] width 477 height 26
click at [998, 350] on input "مكس لحوم" at bounding box center [965, 350] width 477 height 26
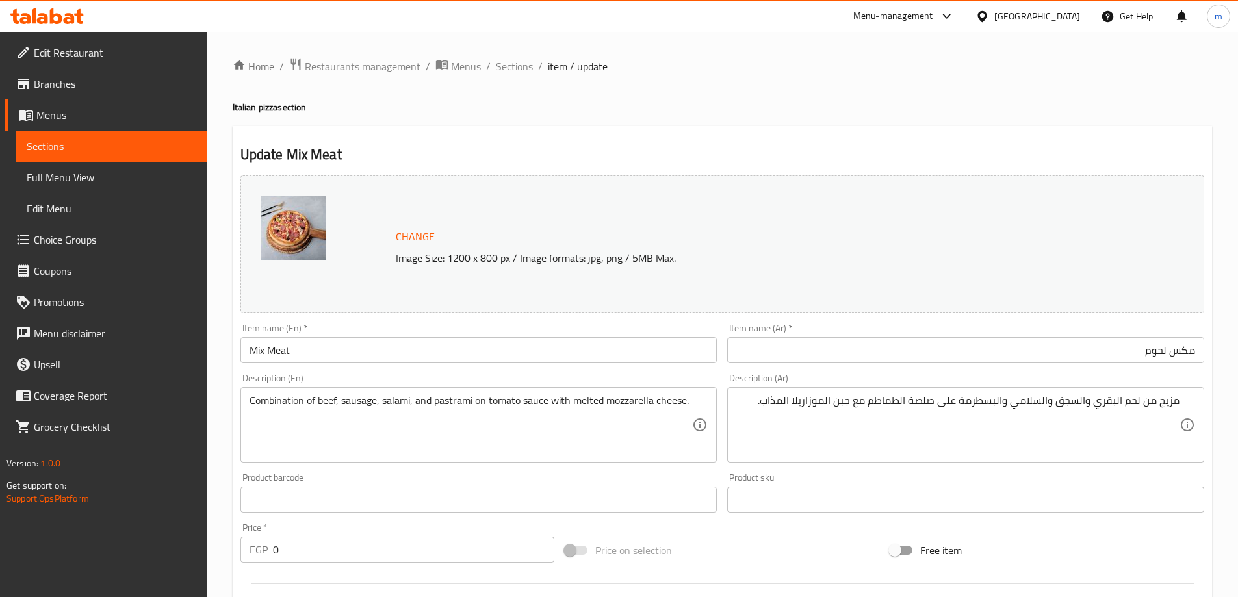
click at [526, 62] on span "Sections" at bounding box center [514, 66] width 37 height 16
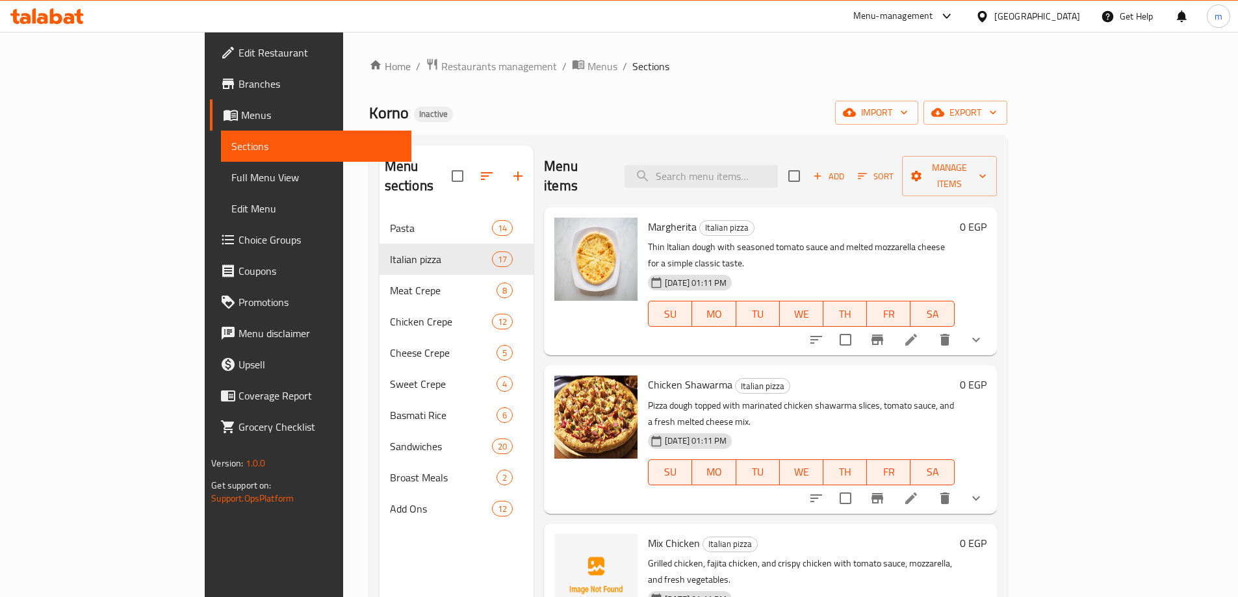
scroll to position [493, 0]
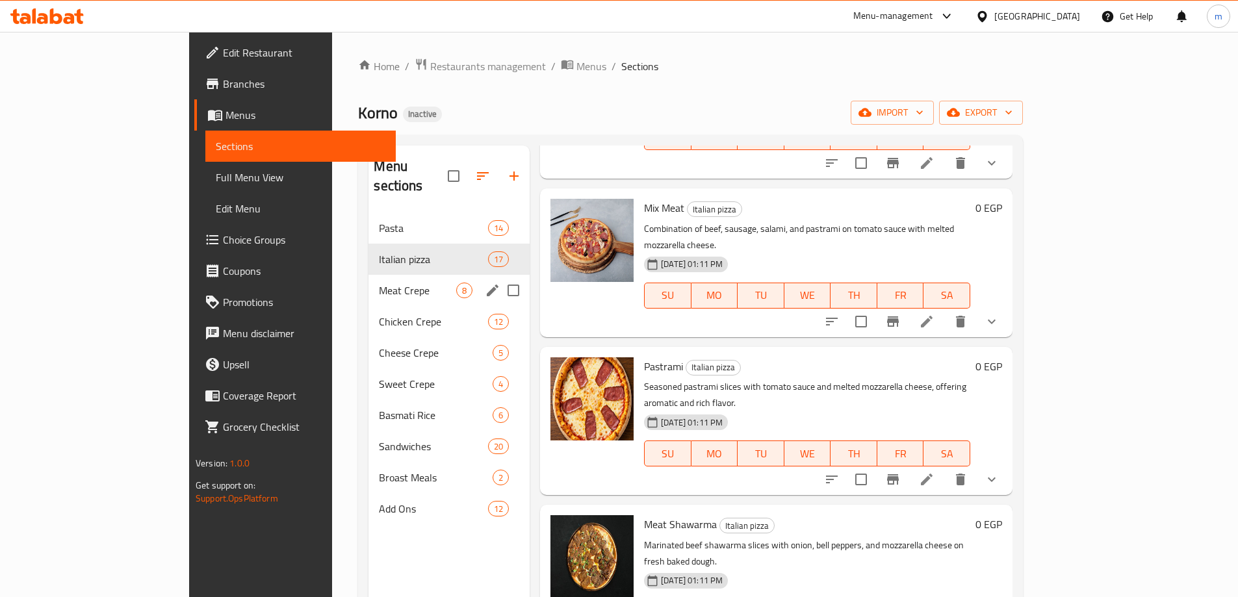
click at [379, 283] on span "Meat Crepe" at bounding box center [417, 291] width 77 height 16
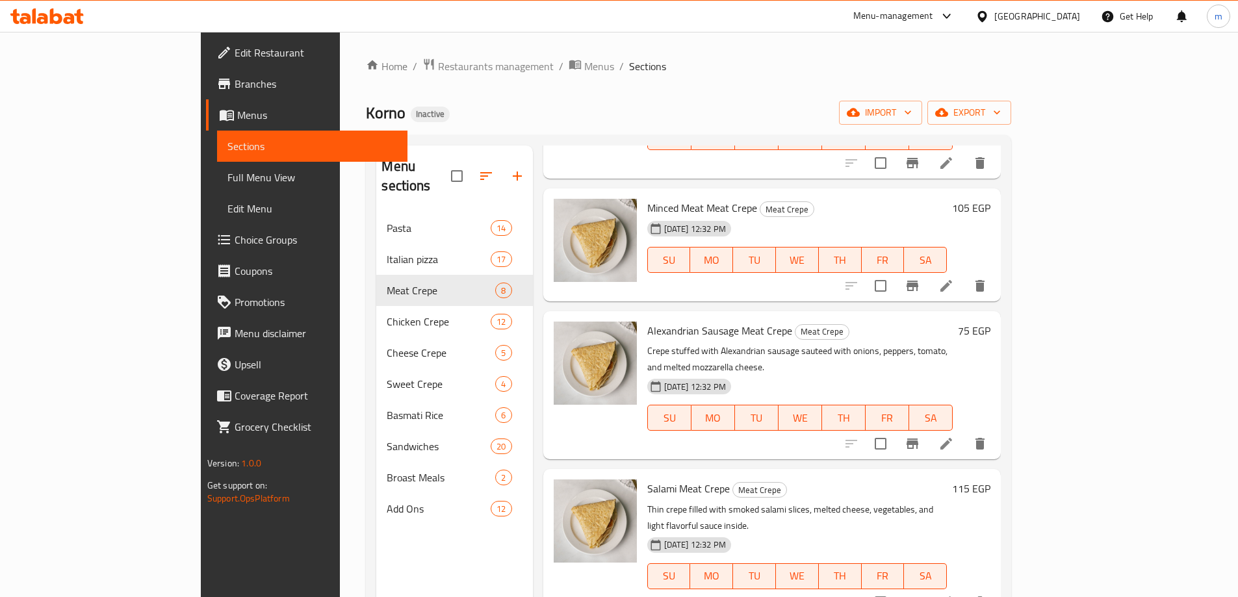
click at [714, 78] on div "Home / Restaurants management / Menus / Sections Korno Inactive import export M…" at bounding box center [688, 405] width 645 height 695
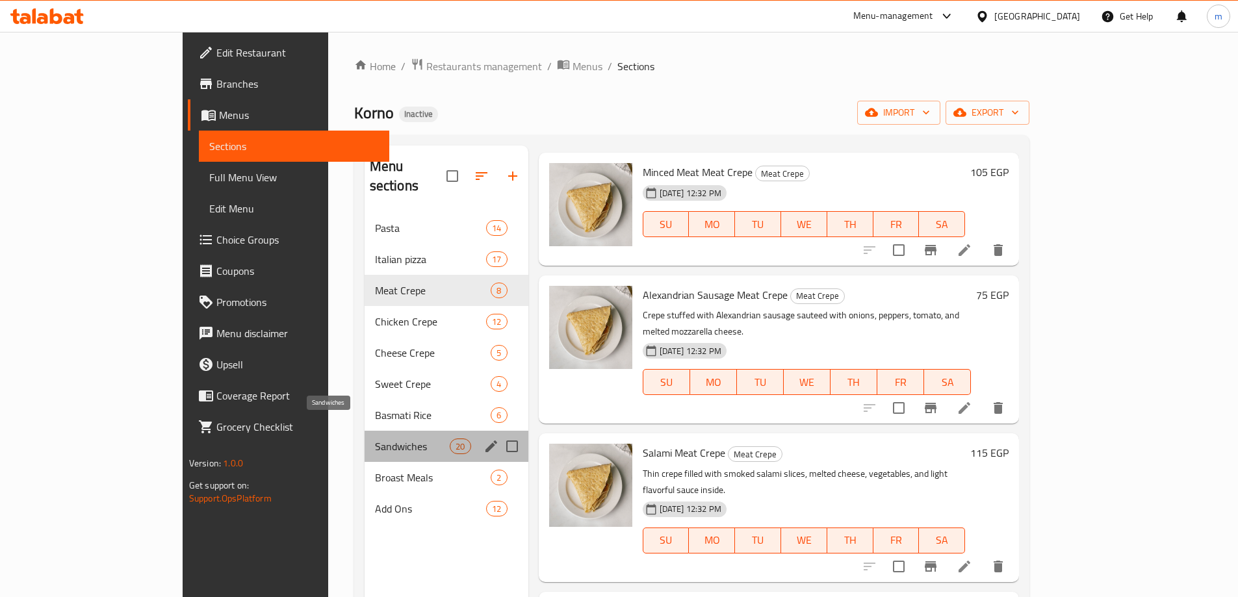
click at [375, 439] on span "Sandwiches" at bounding box center [412, 447] width 75 height 16
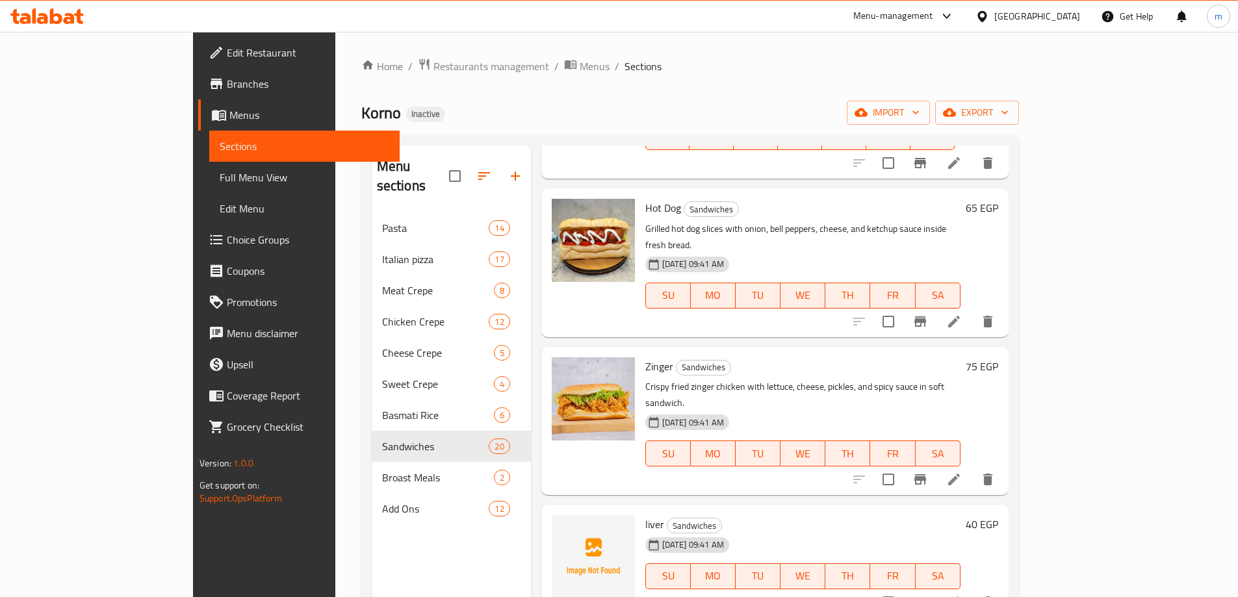
click at [781, 11] on div "Menu-management Egypt Get Help m" at bounding box center [619, 16] width 1238 height 31
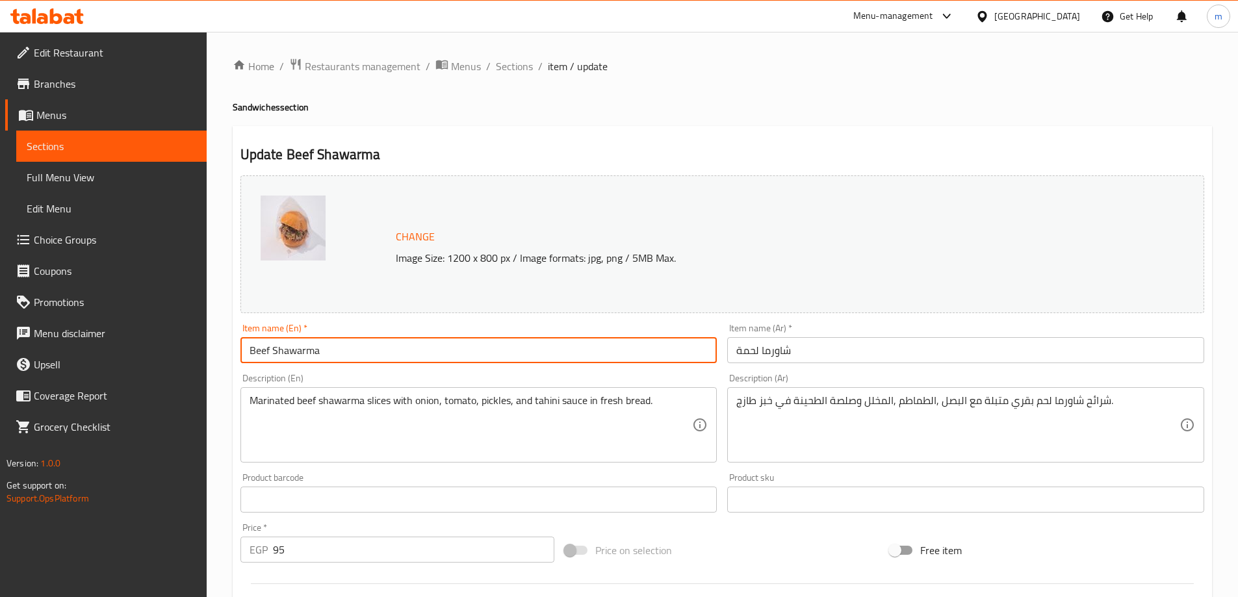
drag, startPoint x: 270, startPoint y: 346, endPoint x: 188, endPoint y: 336, distance: 83.2
click at [188, 336] on div "Edit Restaurant Branches Menus Sections Full Menu View Edit Menu Choice Groups …" at bounding box center [619, 484] width 1238 height 905
type input "Meat Shawarma"
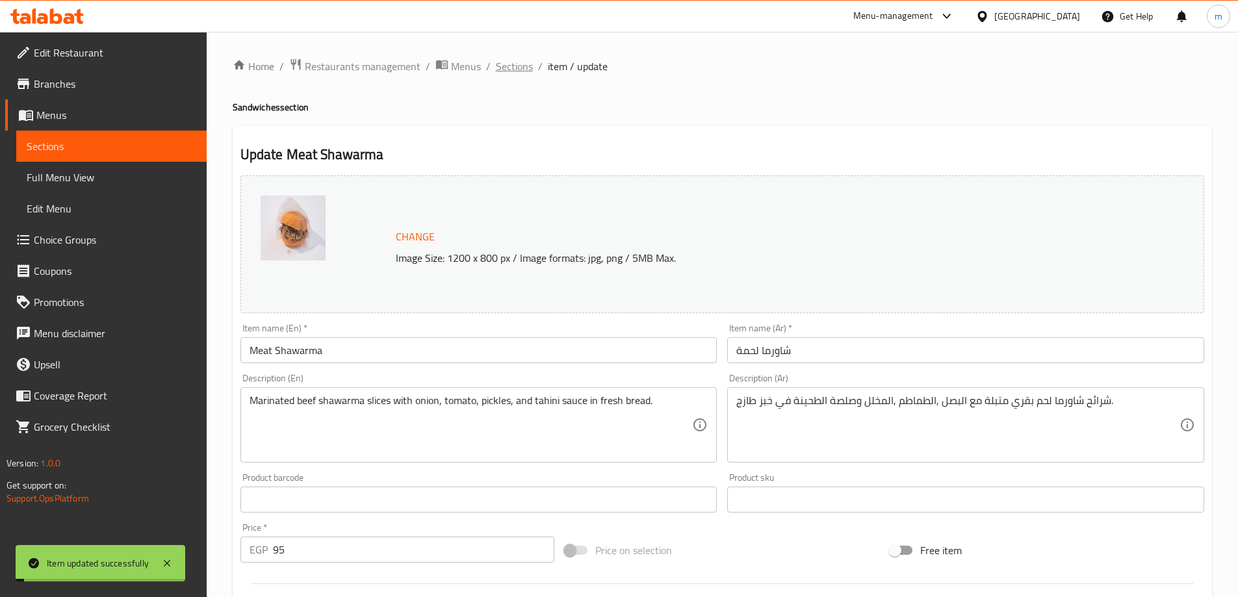
click at [504, 65] on span "Sections" at bounding box center [514, 66] width 37 height 16
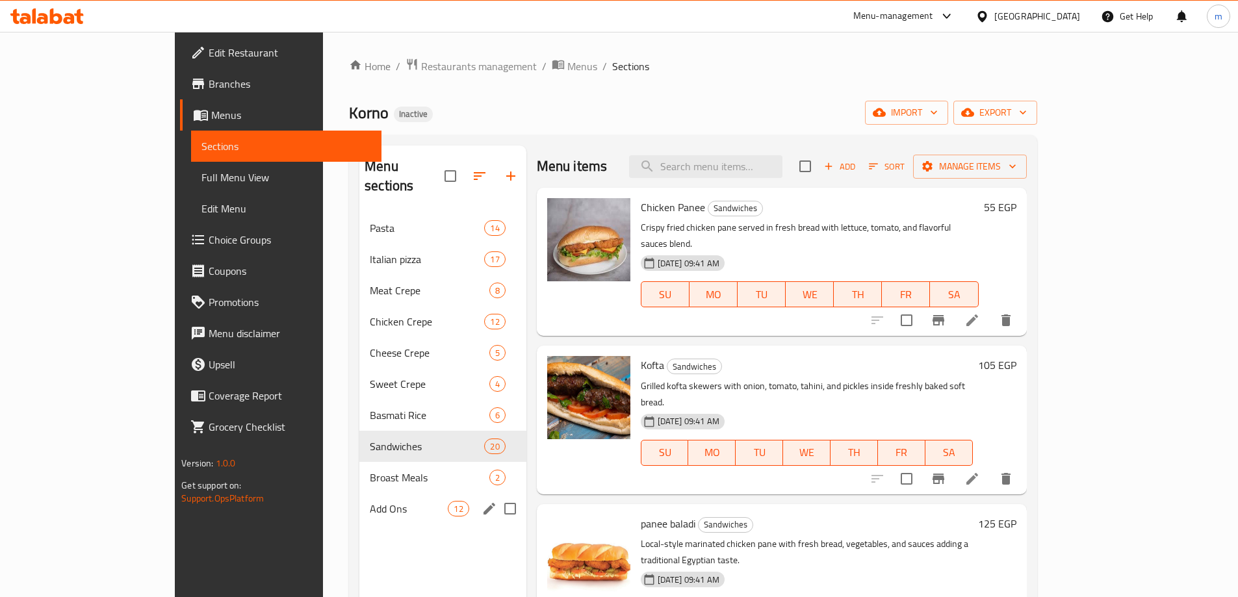
click at [359, 493] on div "Add Ons 12" at bounding box center [442, 508] width 167 height 31
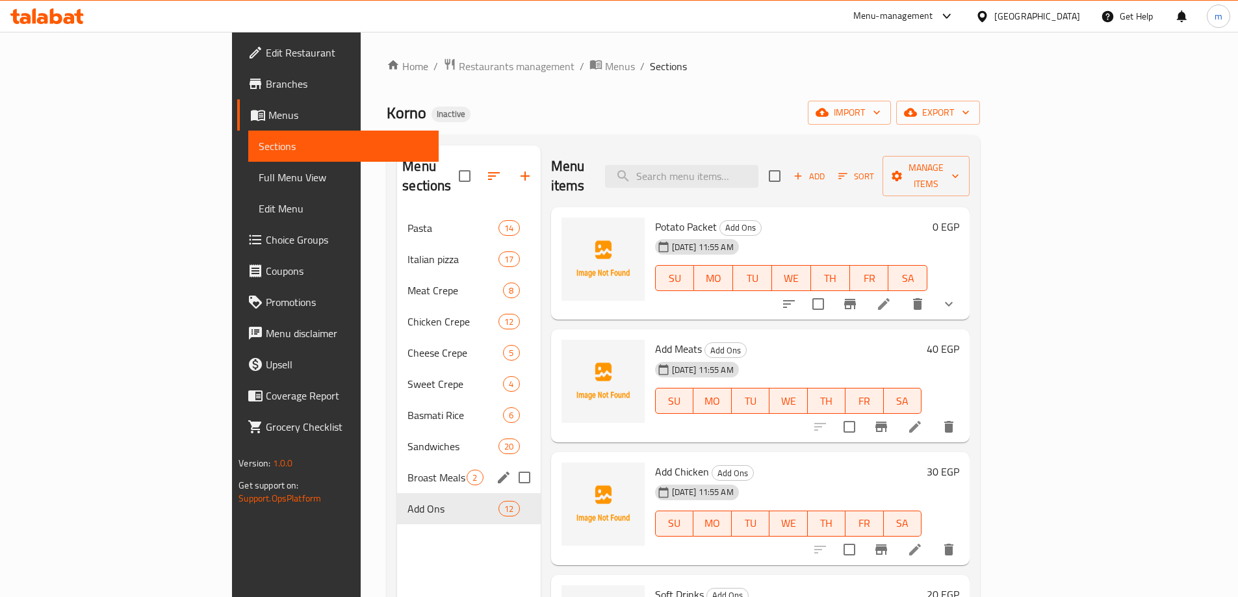
click at [408, 470] on span "Broast Meals" at bounding box center [437, 478] width 59 height 16
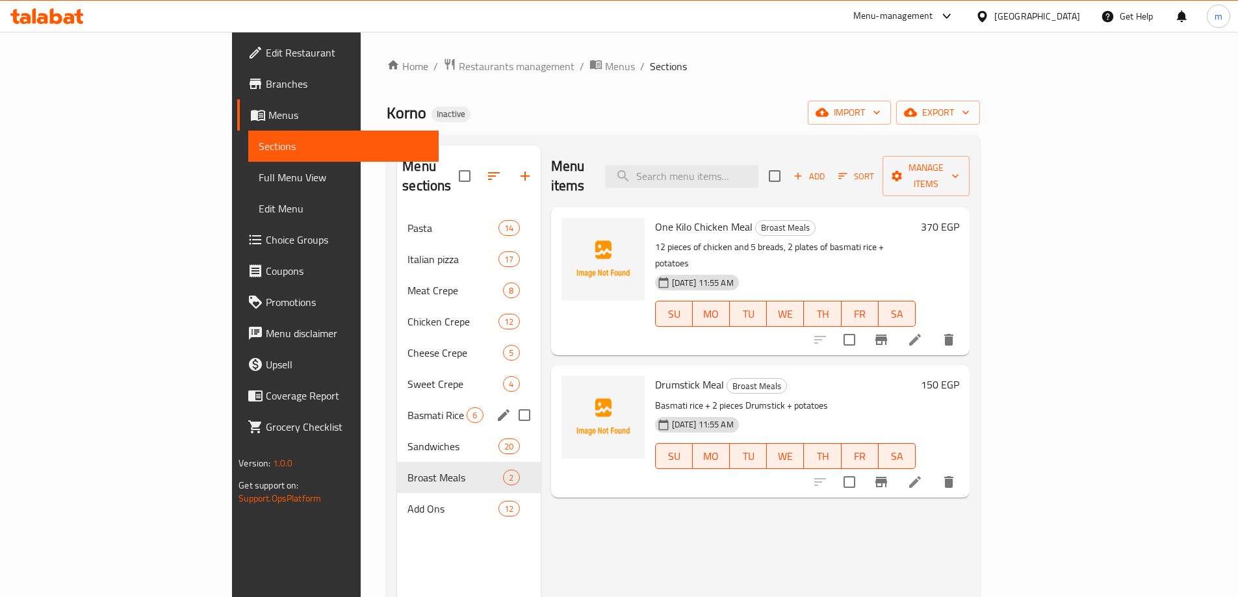
click at [397, 404] on div "Basmati Rice 6" at bounding box center [468, 415] width 143 height 31
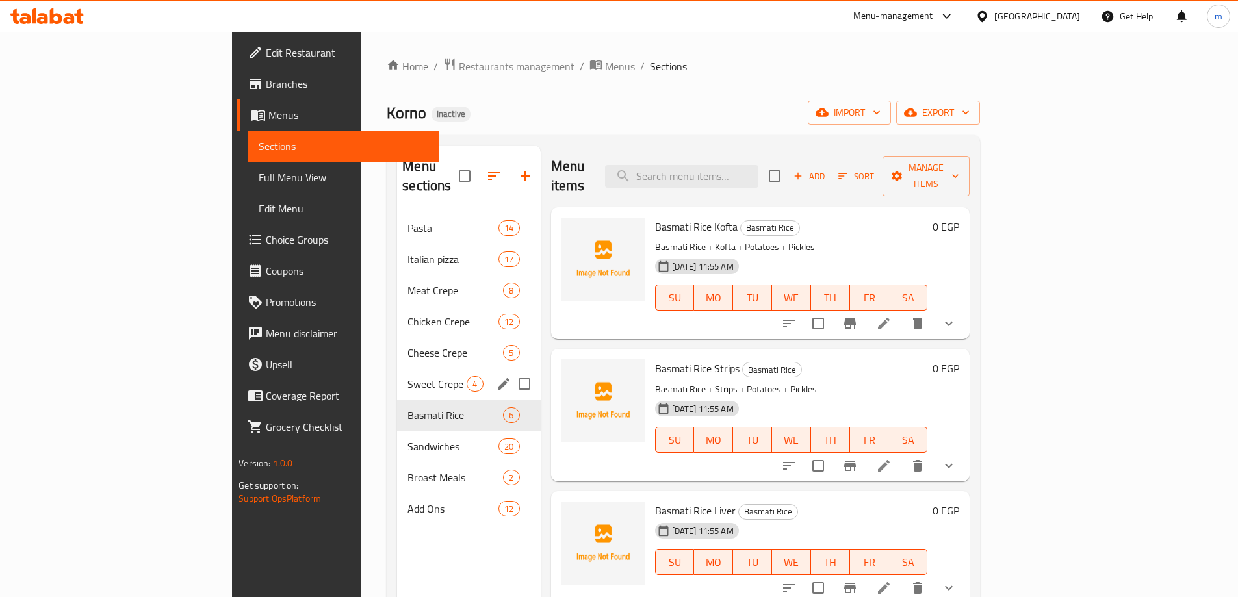
scroll to position [182, 0]
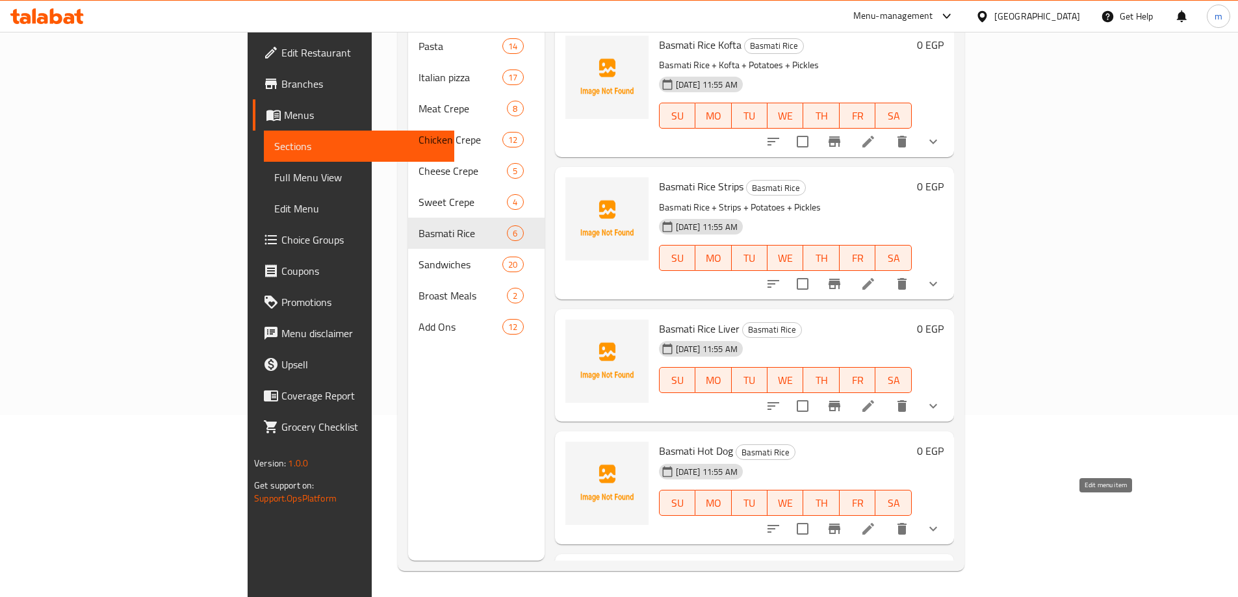
click at [876, 521] on icon at bounding box center [869, 529] width 16 height 16
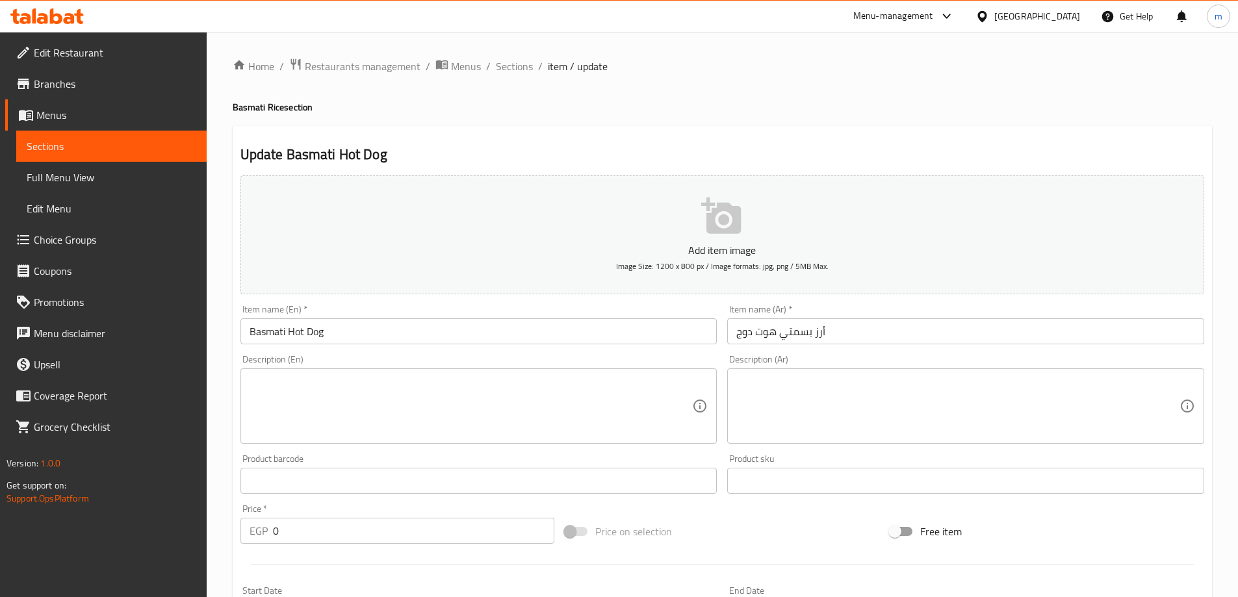
click at [349, 326] on input "Basmati Hot Dog" at bounding box center [478, 331] width 477 height 26
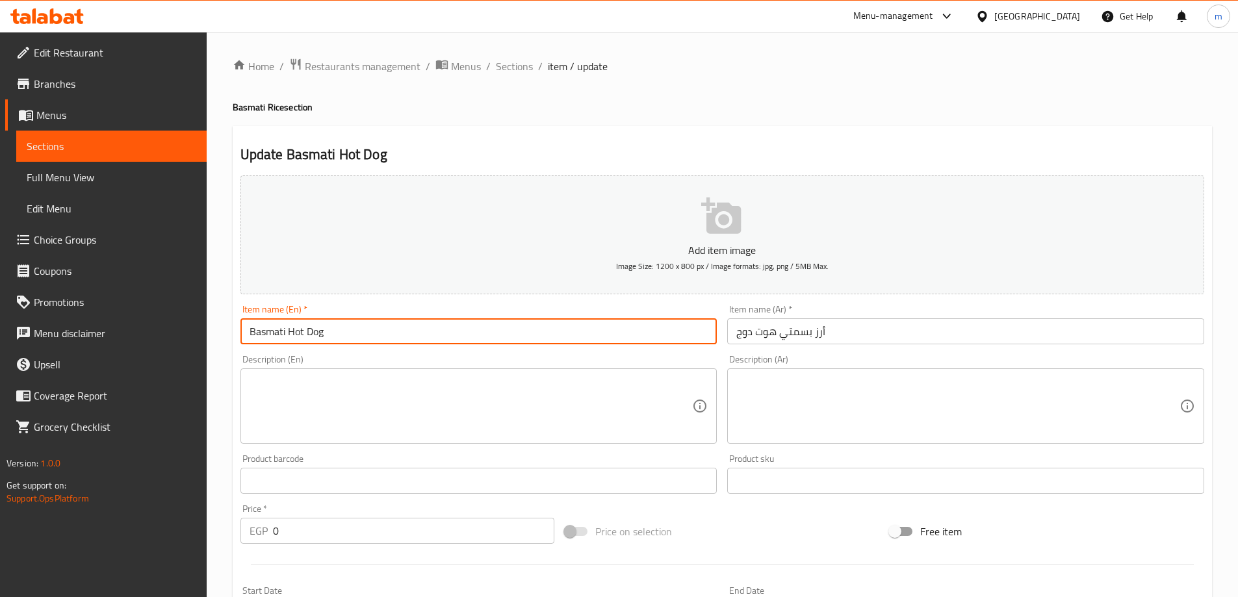
click at [766, 323] on input "أرز بسمتي هوت دوج" at bounding box center [965, 331] width 477 height 26
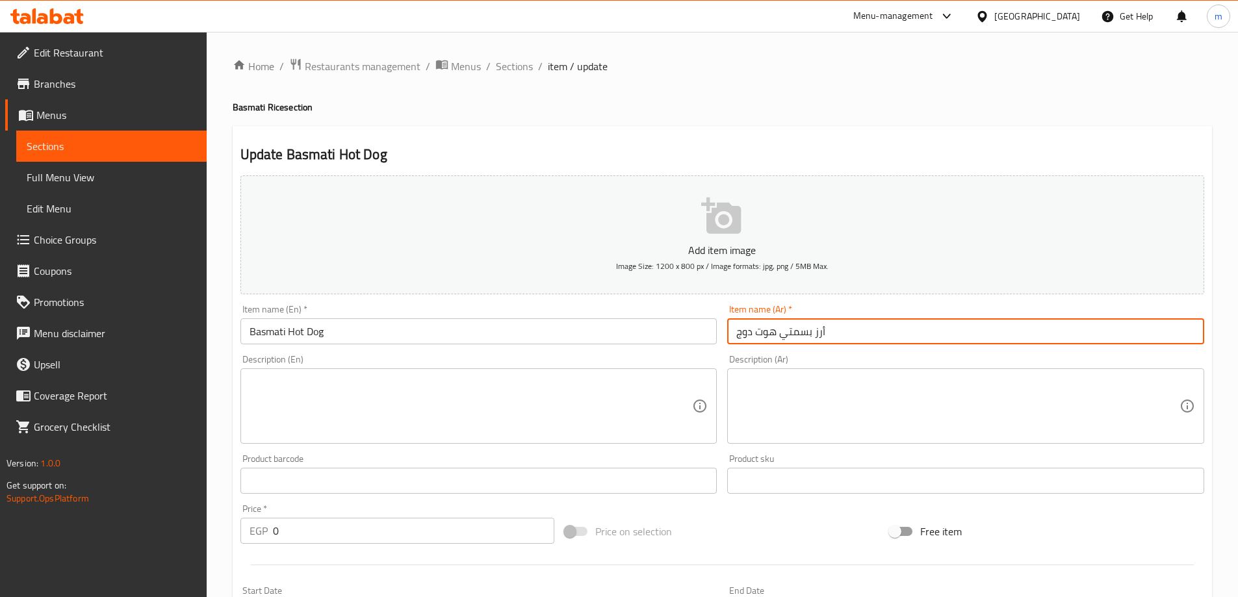
click at [766, 323] on input "أرز بسمتي هوت دوج" at bounding box center [965, 331] width 477 height 26
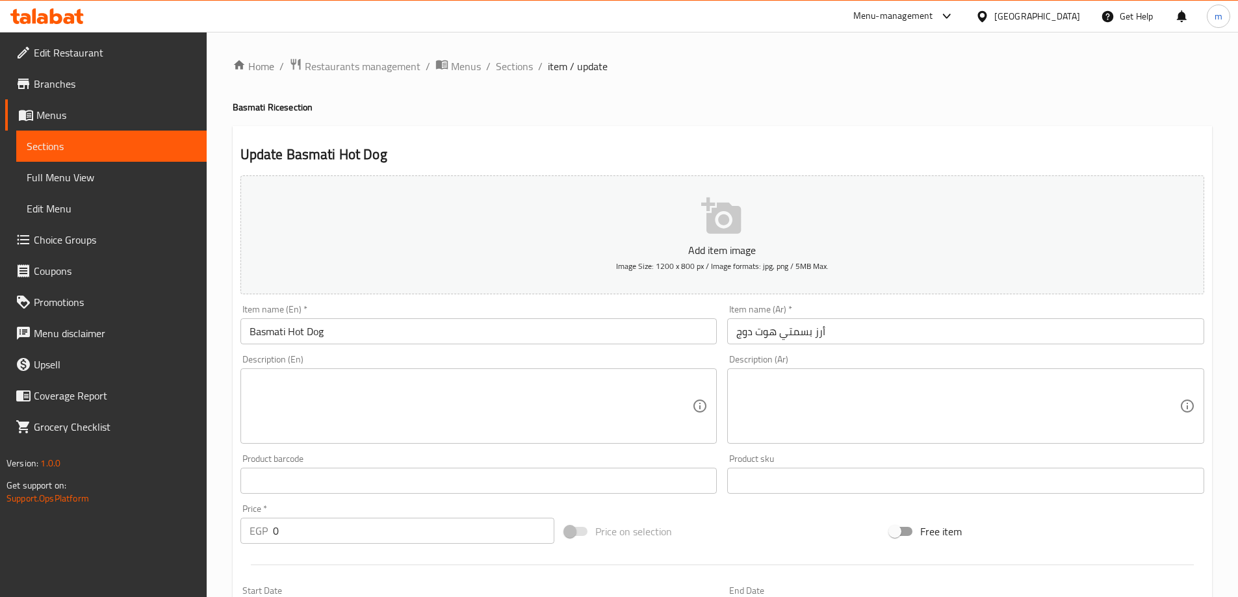
click at [287, 335] on input "Basmati Hot Dog" at bounding box center [478, 331] width 477 height 26
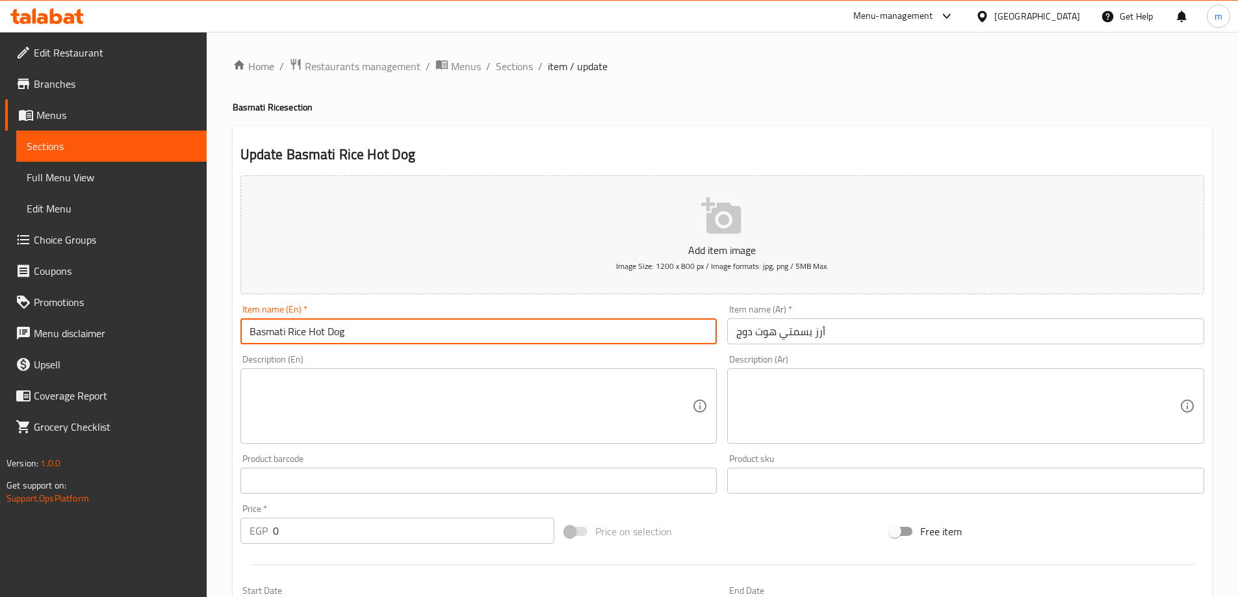
type input "Basmati Rice Hot Dog"
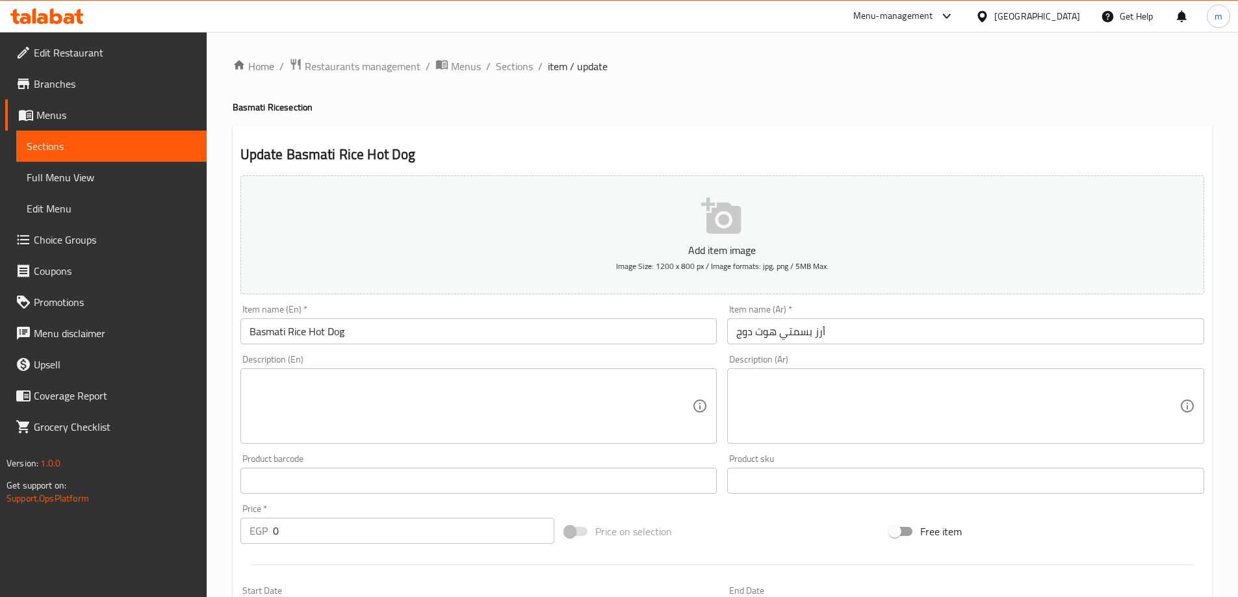
click at [406, 321] on input "Basmati Rice Hot Dog" at bounding box center [478, 331] width 477 height 26
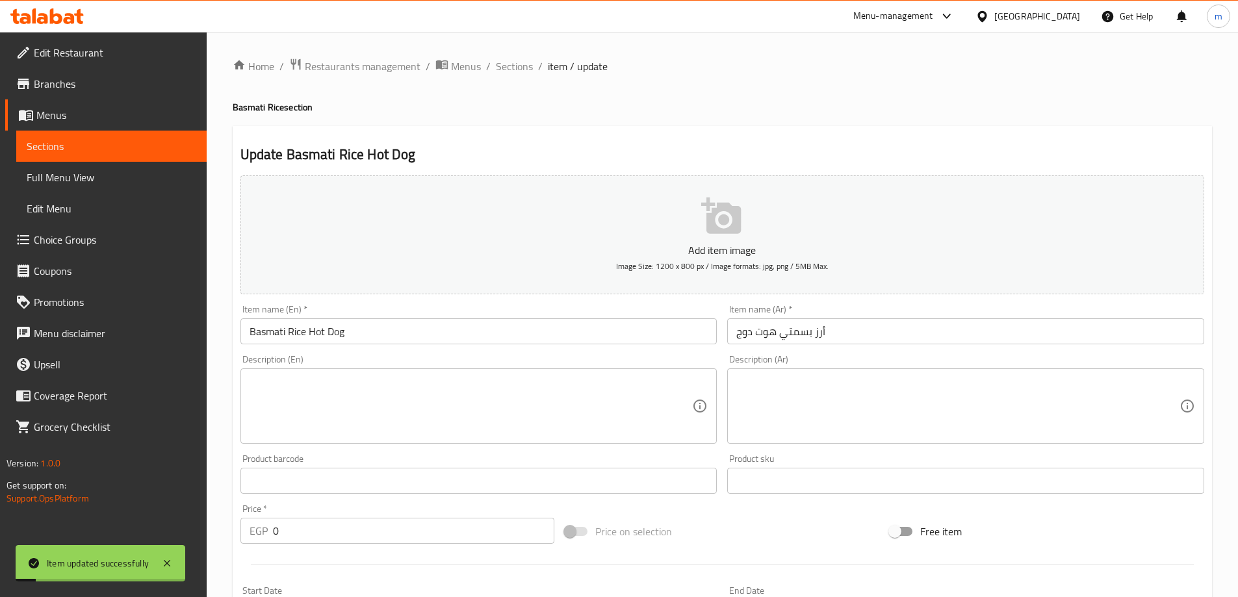
click at [512, 67] on span "Sections" at bounding box center [514, 66] width 37 height 16
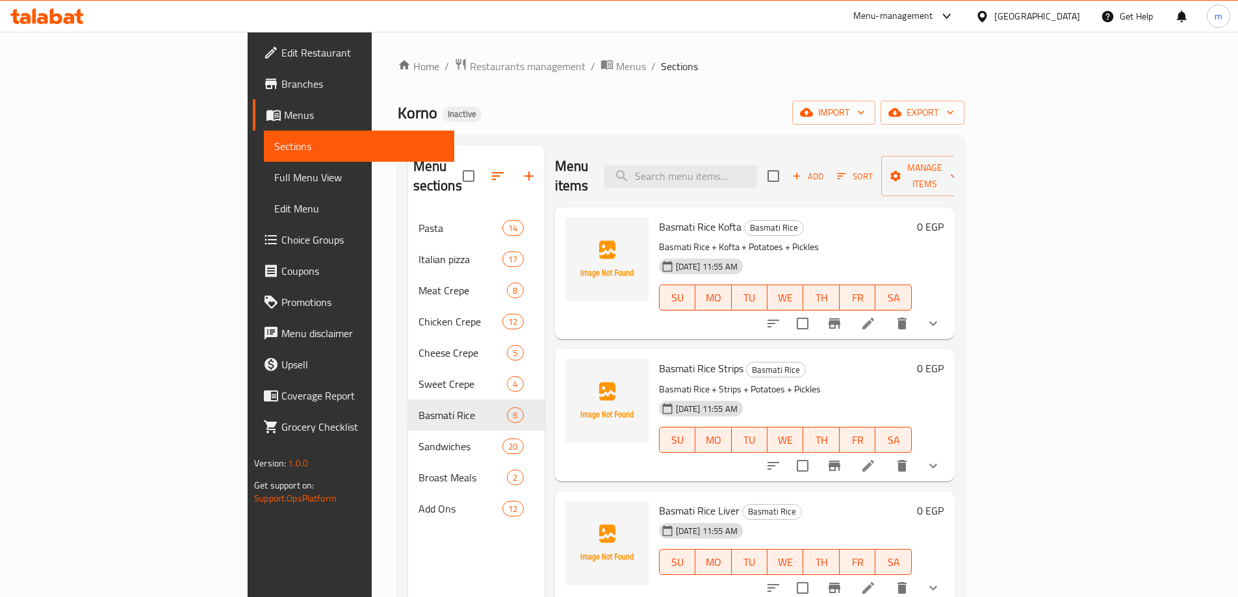
scroll to position [182, 0]
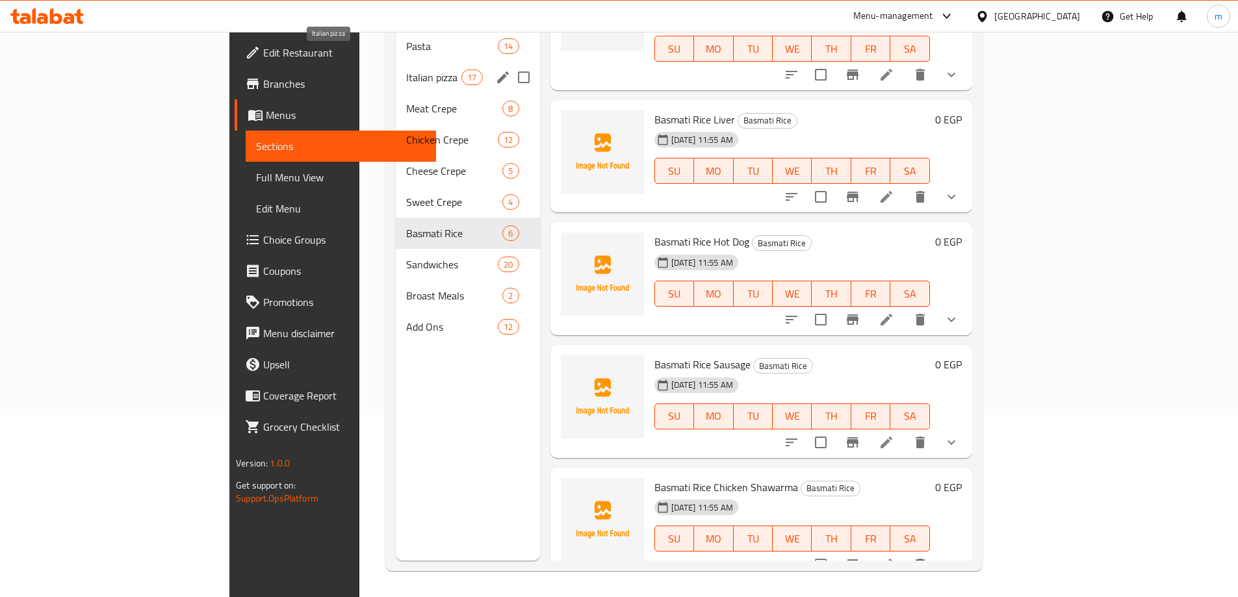
click at [406, 70] on span "Italian pizza" at bounding box center [433, 78] width 55 height 16
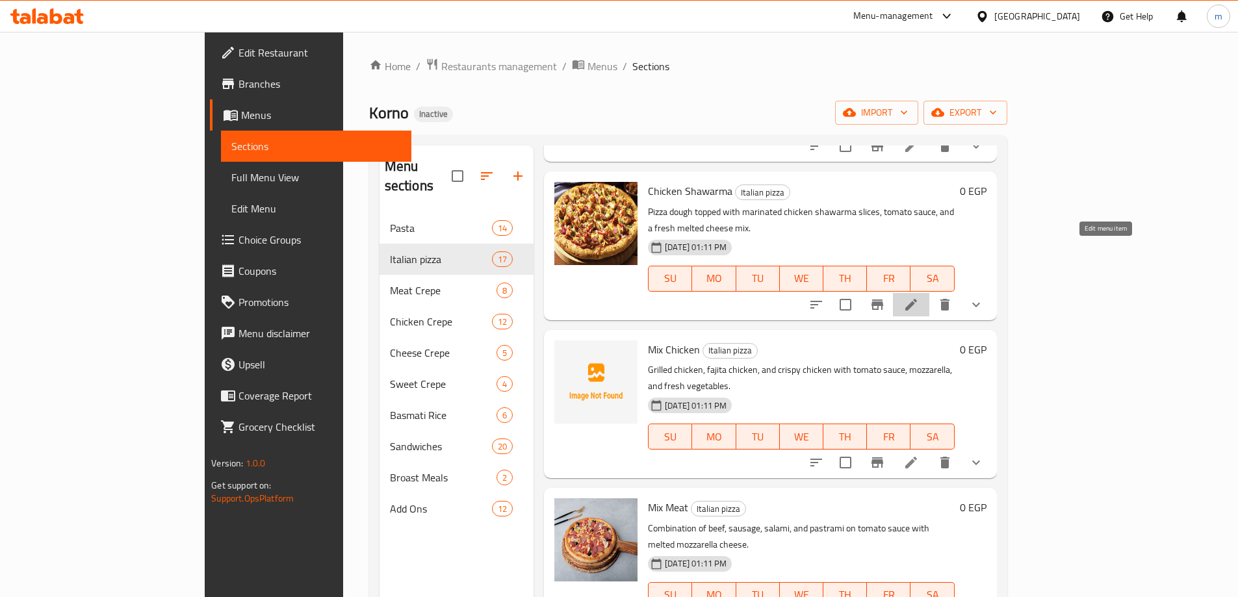
click at [919, 297] on icon at bounding box center [911, 305] width 16 height 16
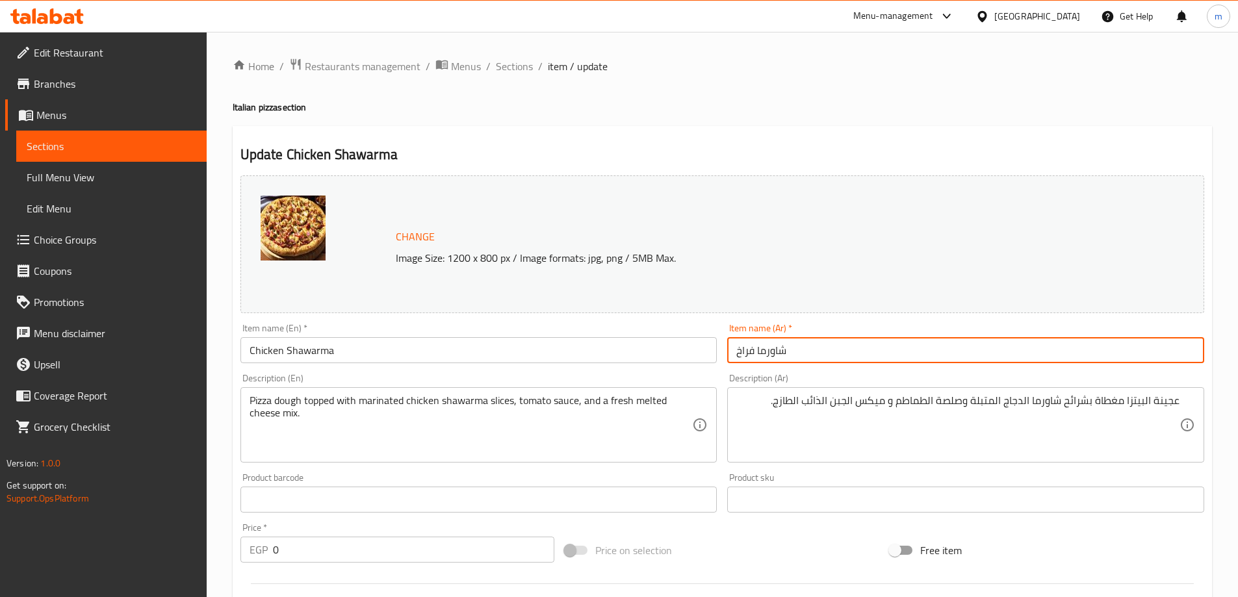
click at [811, 354] on input "شاورما فراخ" at bounding box center [965, 350] width 477 height 26
type input "[PERSON_NAME] فراخ"
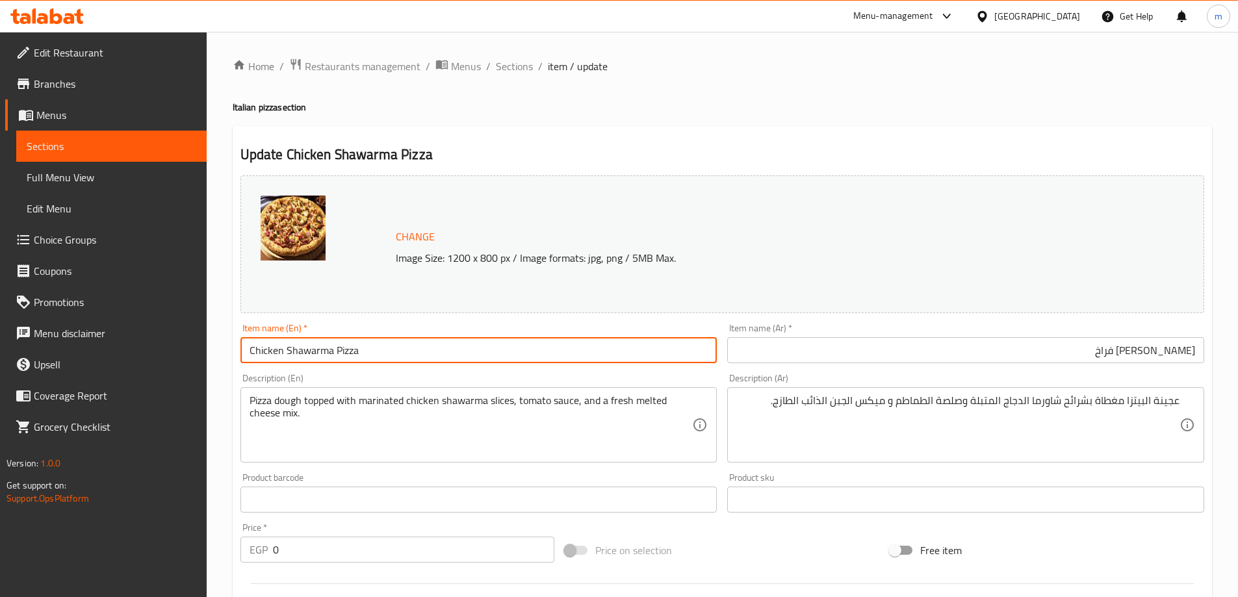
type input "Chicken Shawarma Pizza"
click at [525, 68] on span "Sections" at bounding box center [514, 66] width 37 height 16
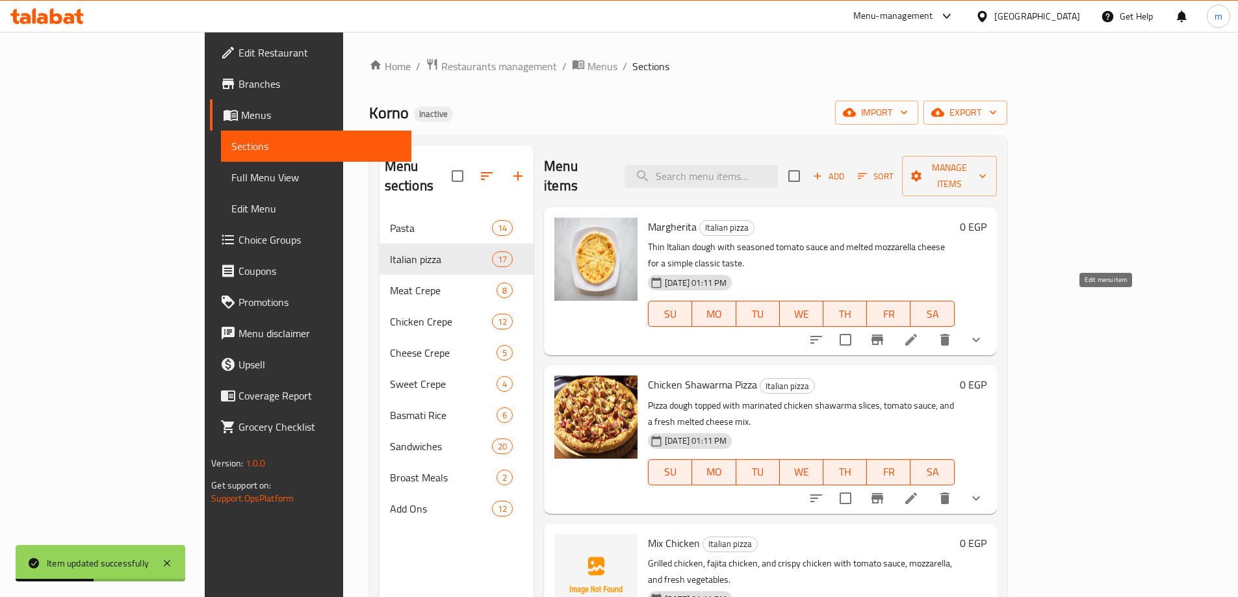
click at [917, 334] on icon at bounding box center [911, 340] width 12 height 12
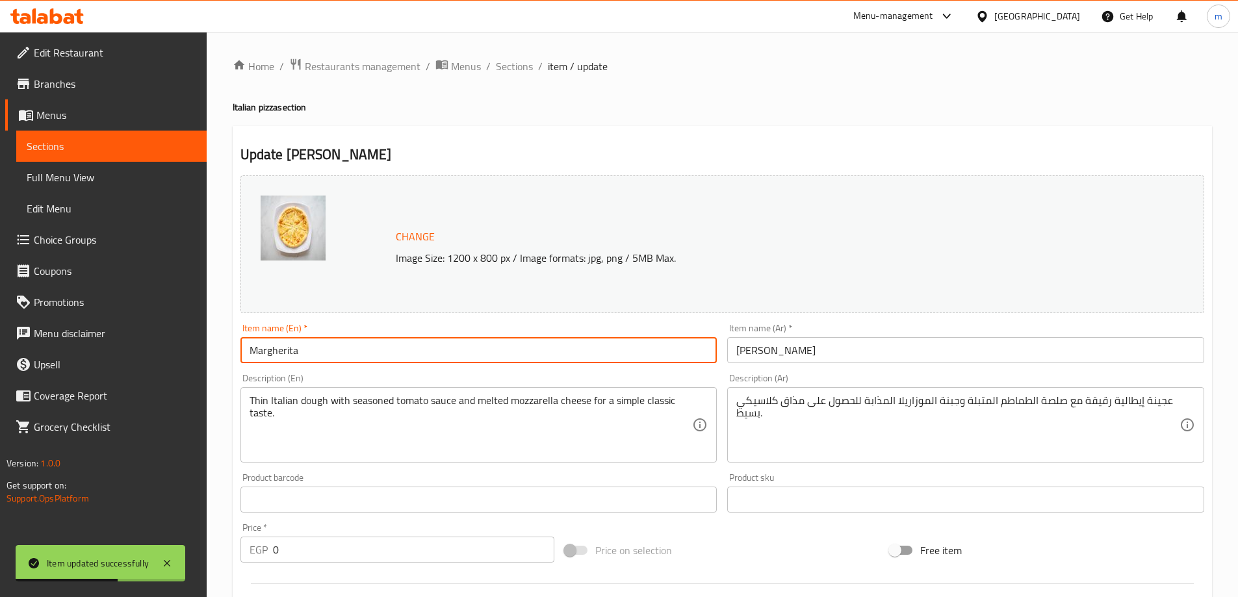
click at [421, 356] on input "Margherita" at bounding box center [478, 350] width 477 height 26
type input "[PERSON_NAME]"
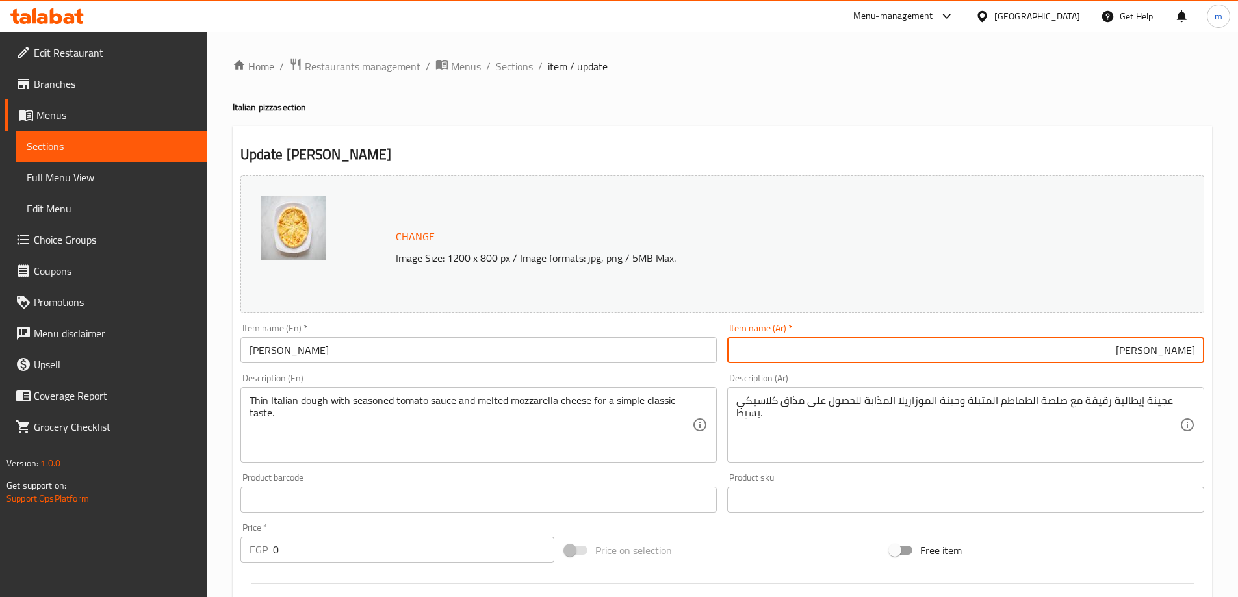
type input "[PERSON_NAME]"
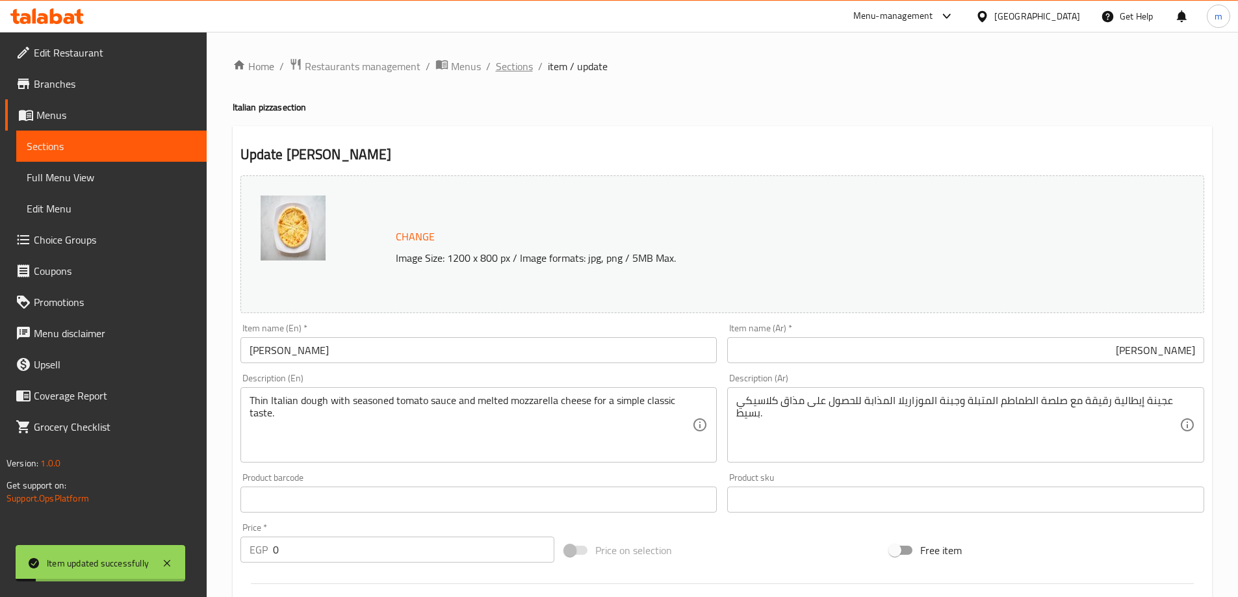
click at [526, 71] on span "Sections" at bounding box center [514, 66] width 37 height 16
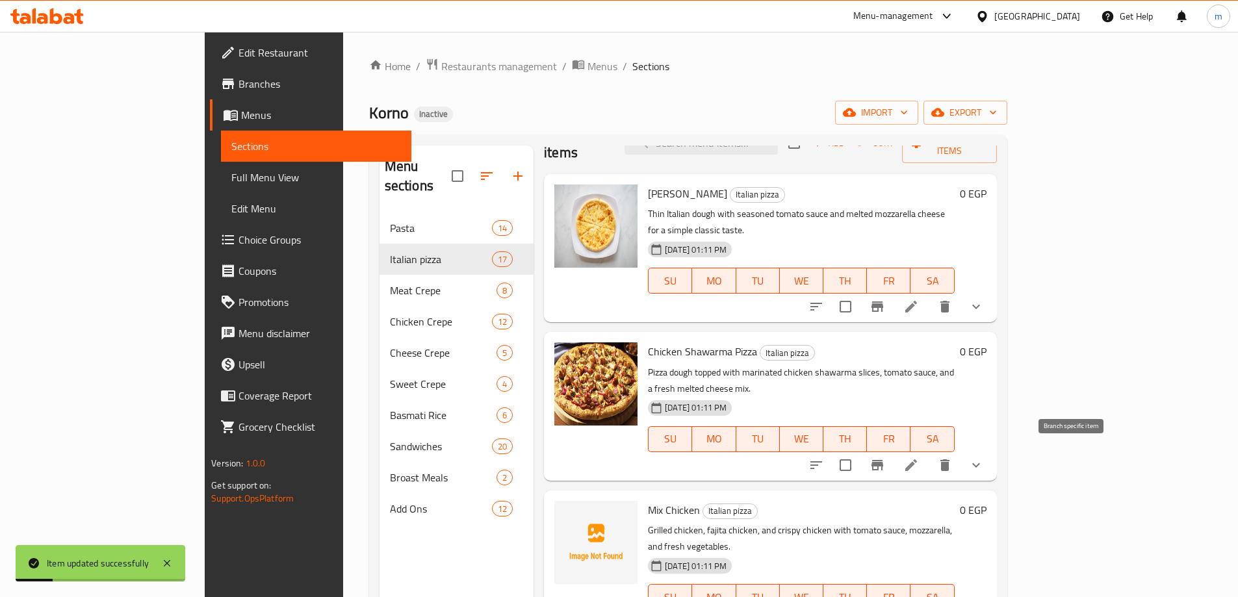
scroll to position [130, 0]
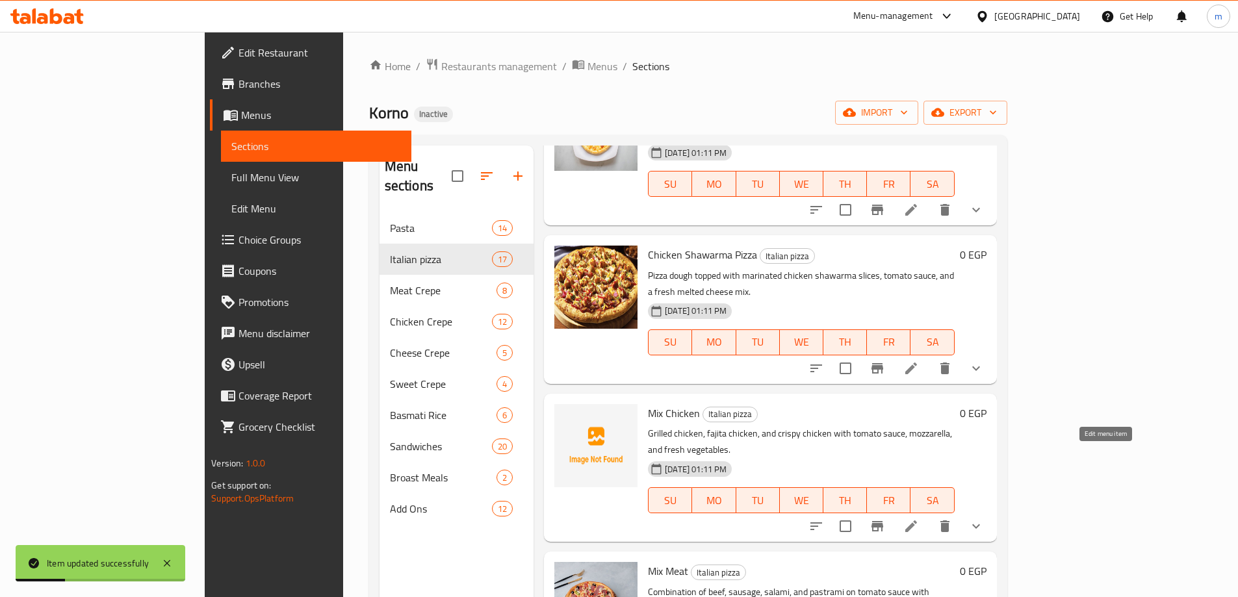
click at [919, 519] on icon at bounding box center [911, 527] width 16 height 16
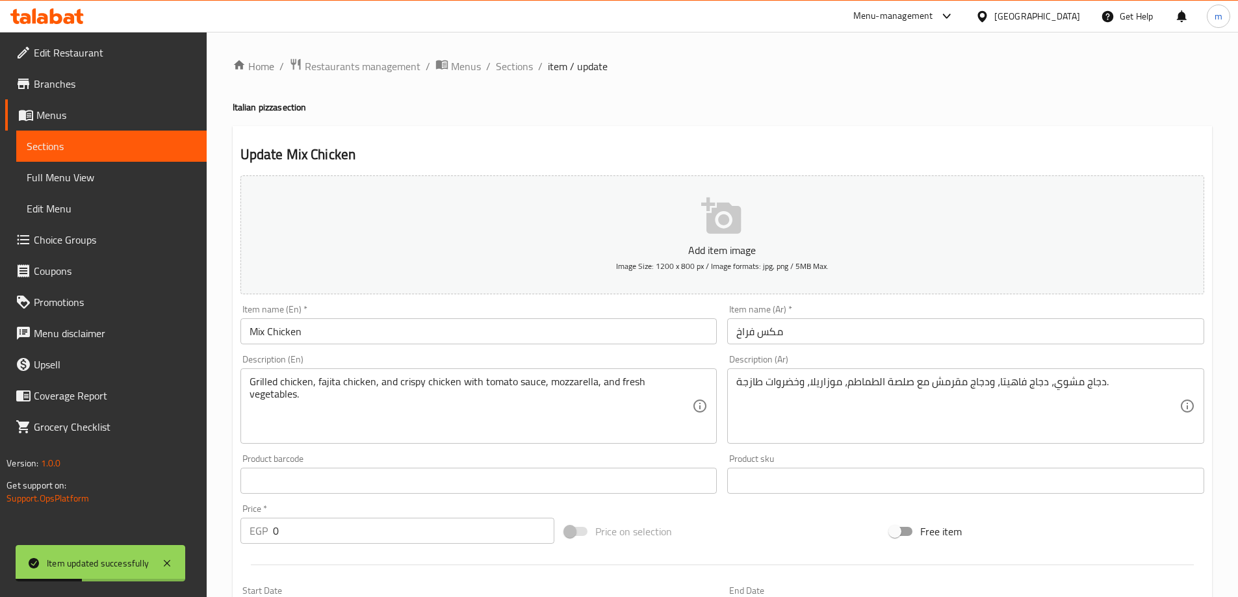
click at [506, 341] on input "Mix Chicken" at bounding box center [478, 331] width 477 height 26
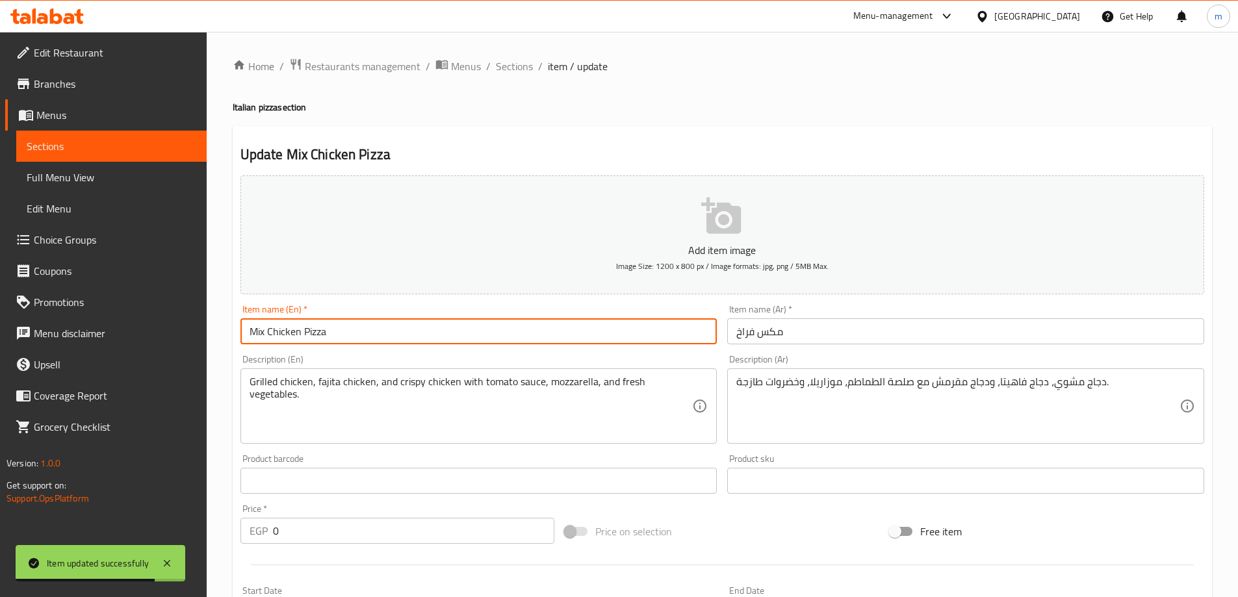
type input "Mix Chicken Pizza"
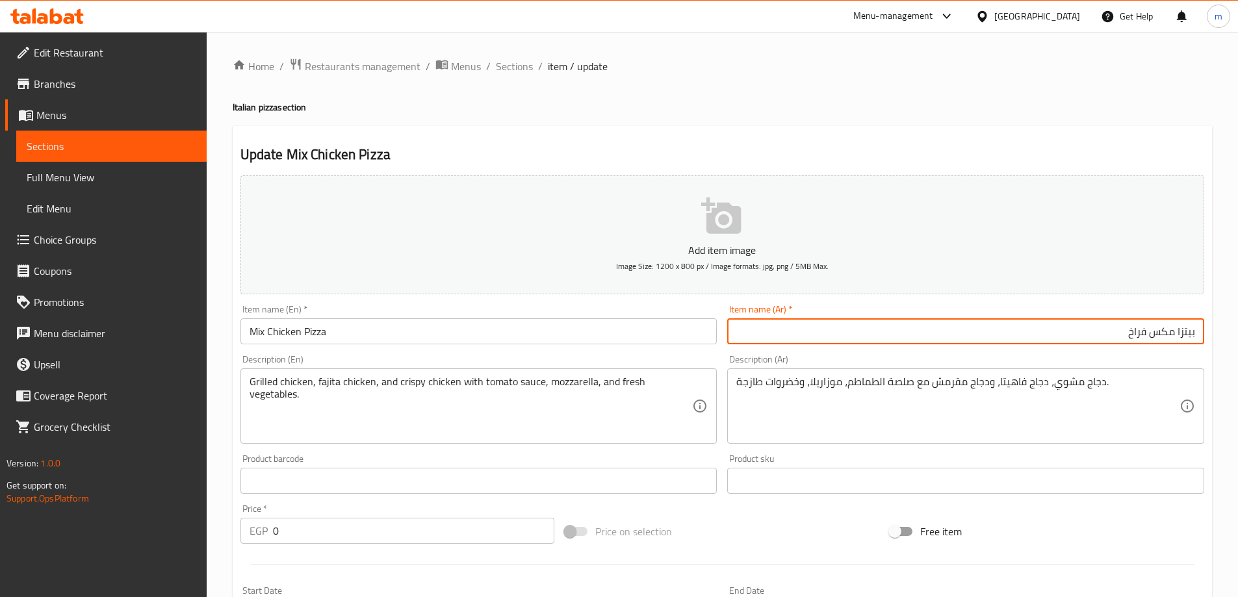
type input "بيتزا مكس فراخ"
click at [506, 62] on span "Sections" at bounding box center [514, 66] width 37 height 16
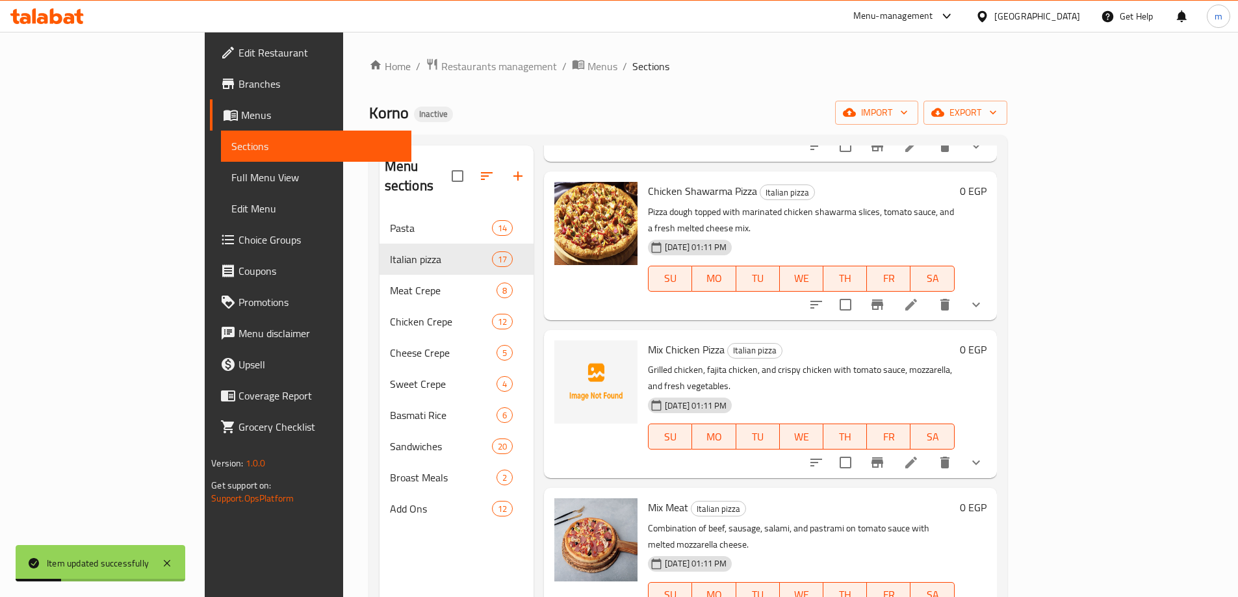
scroll to position [260, 0]
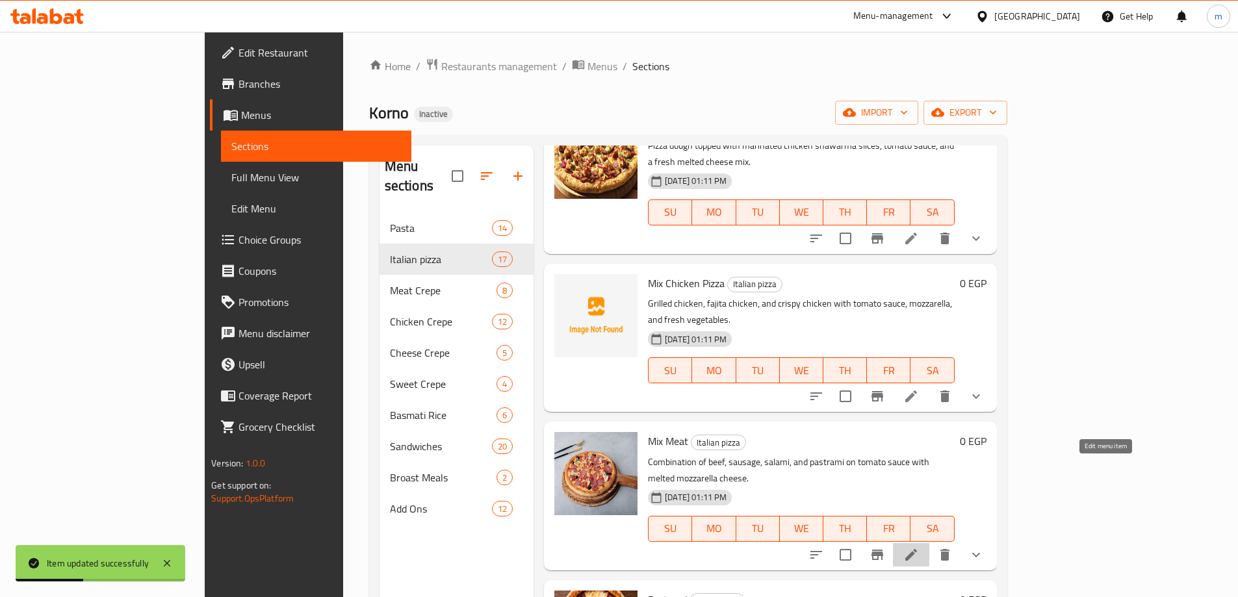
click at [919, 547] on icon at bounding box center [911, 555] width 16 height 16
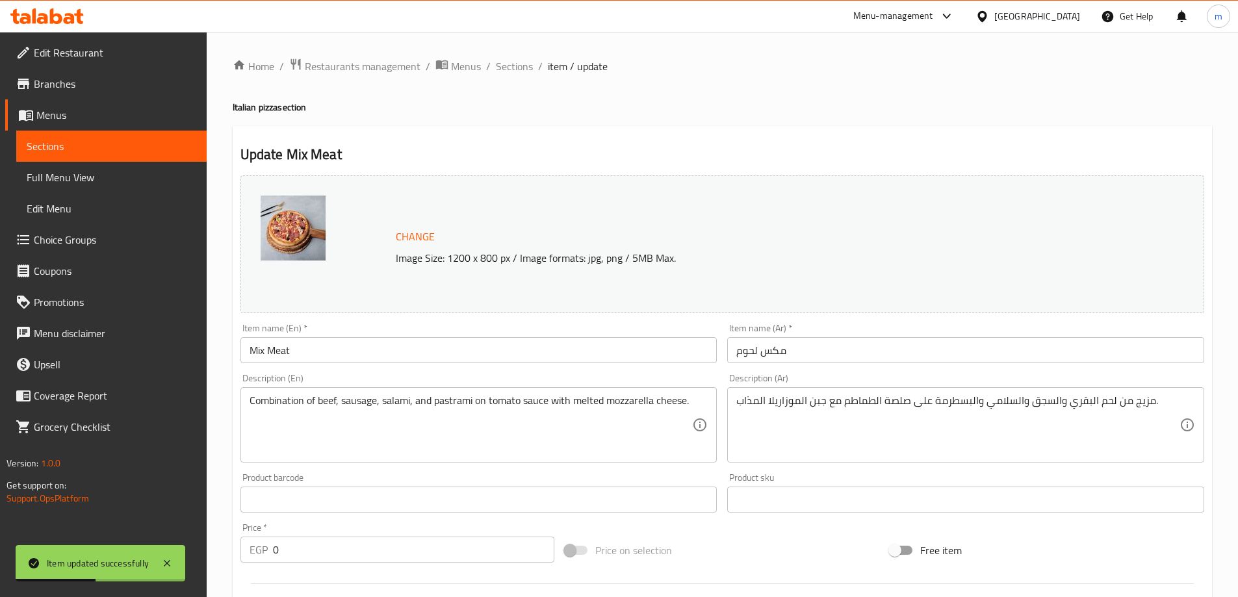
click at [476, 354] on input "Mix Meat" at bounding box center [478, 350] width 477 height 26
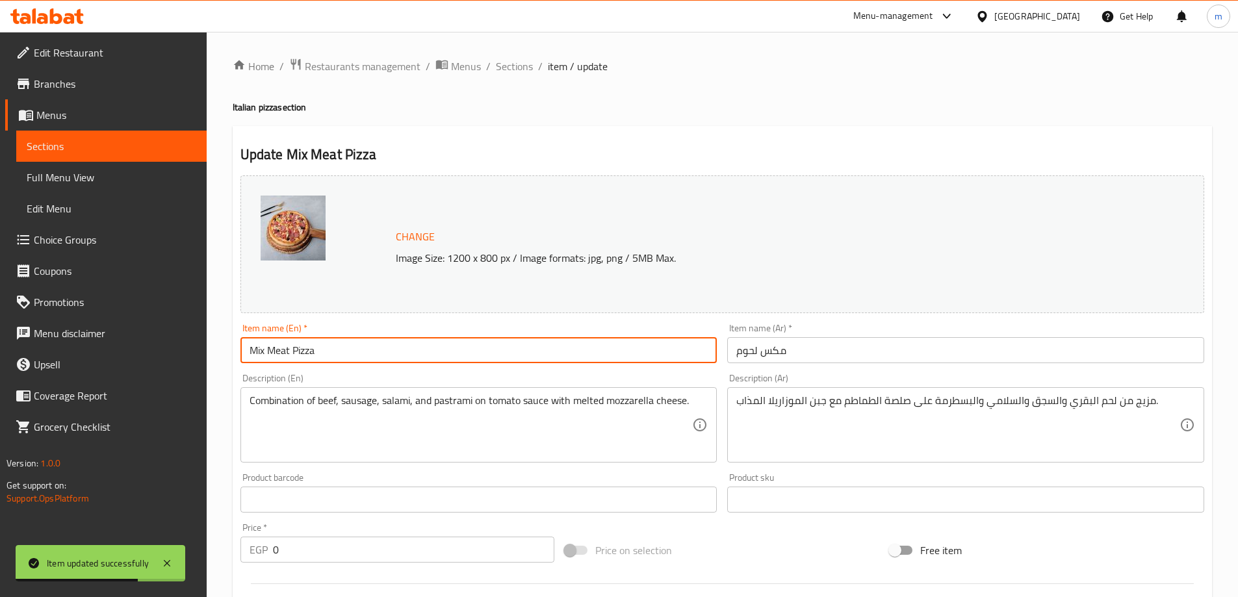
type input "Mix Meat Pizza"
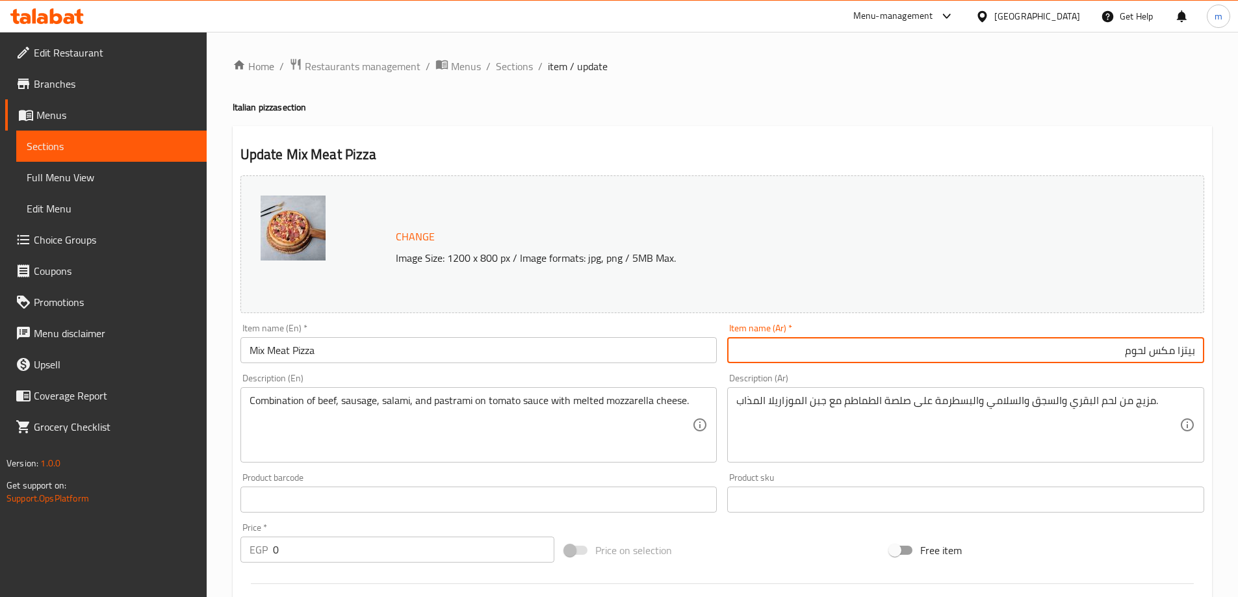
type input "بيتزا مكس لحوم"
click at [515, 66] on span "Sections" at bounding box center [514, 66] width 37 height 16
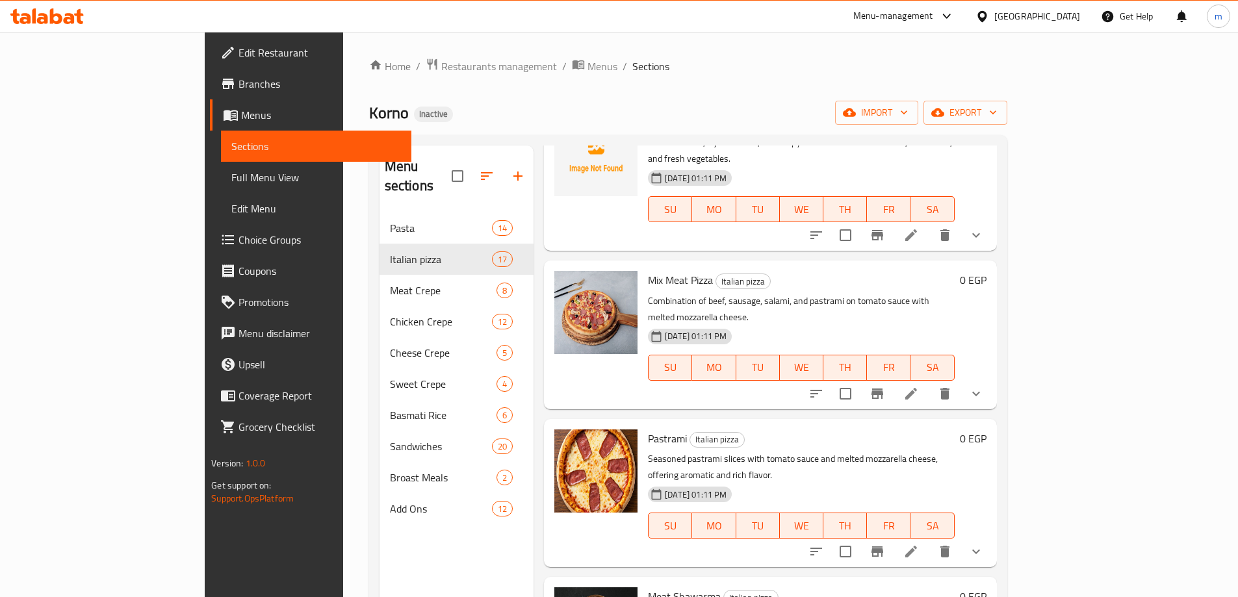
scroll to position [455, 0]
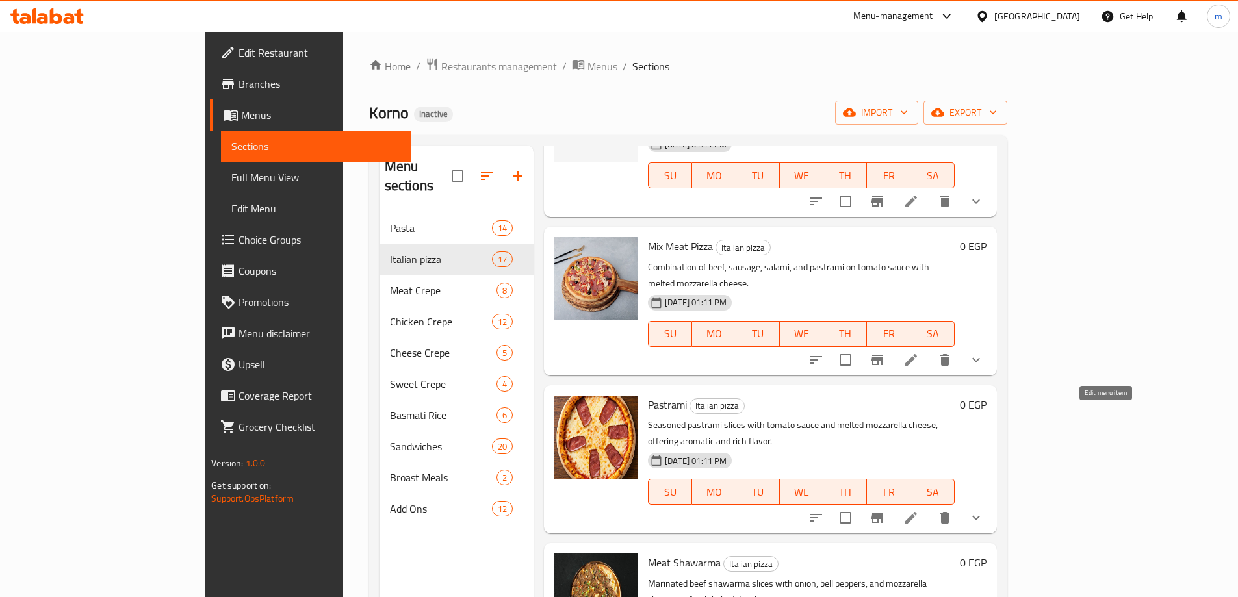
click at [919, 510] on icon at bounding box center [911, 518] width 16 height 16
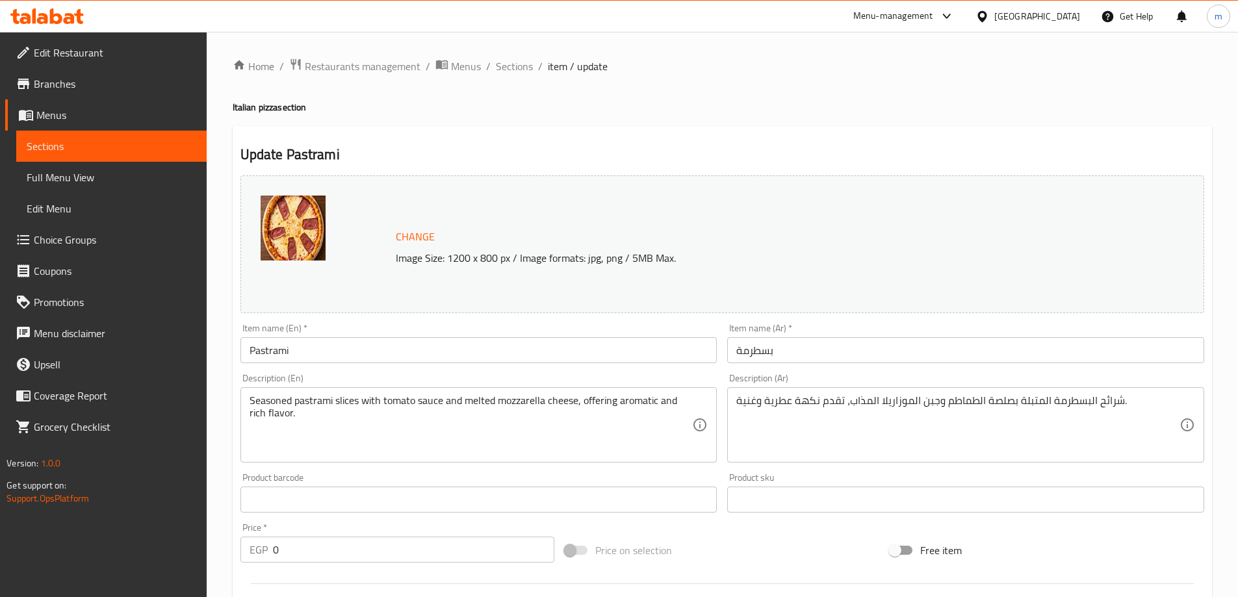
click at [406, 348] on input "Pastrami" at bounding box center [478, 350] width 477 height 26
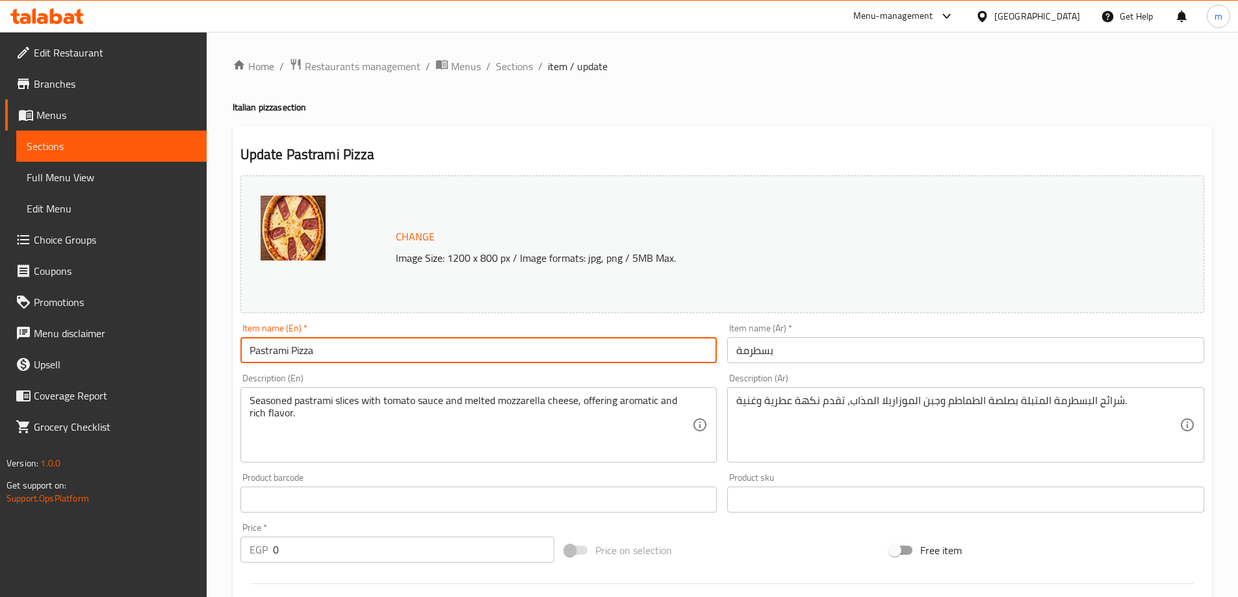
type input "Pastrami Pizza"
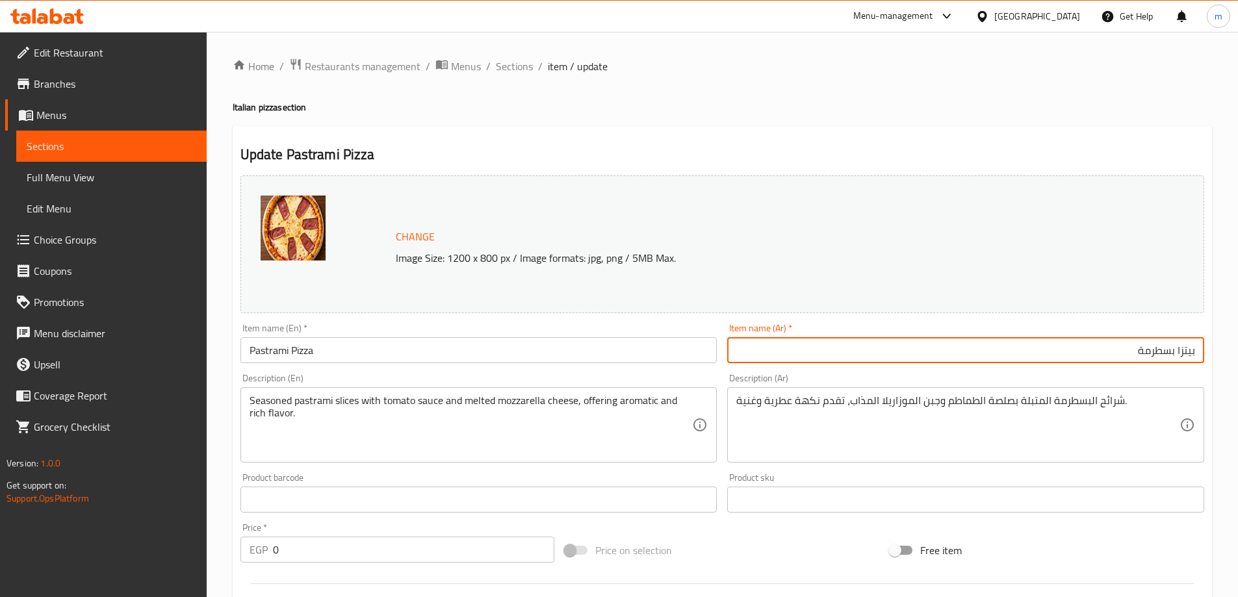
type input "بيتزا بسطرمة"
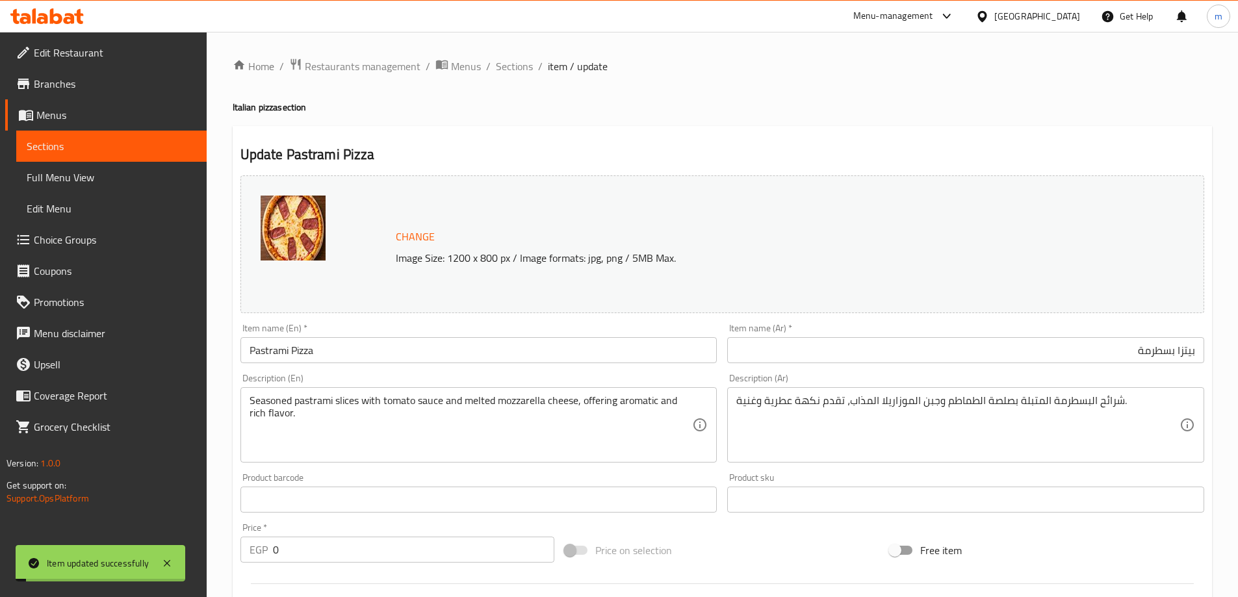
click at [521, 79] on div "Home / Restaurants management / Menus / Sections / item / update Italian pizza …" at bounding box center [723, 518] width 980 height 920
click at [521, 78] on div "Home / Restaurants management / Menus / Sections / item / update Italian pizza …" at bounding box center [723, 518] width 980 height 920
click at [521, 74] on span "Sections" at bounding box center [514, 66] width 37 height 16
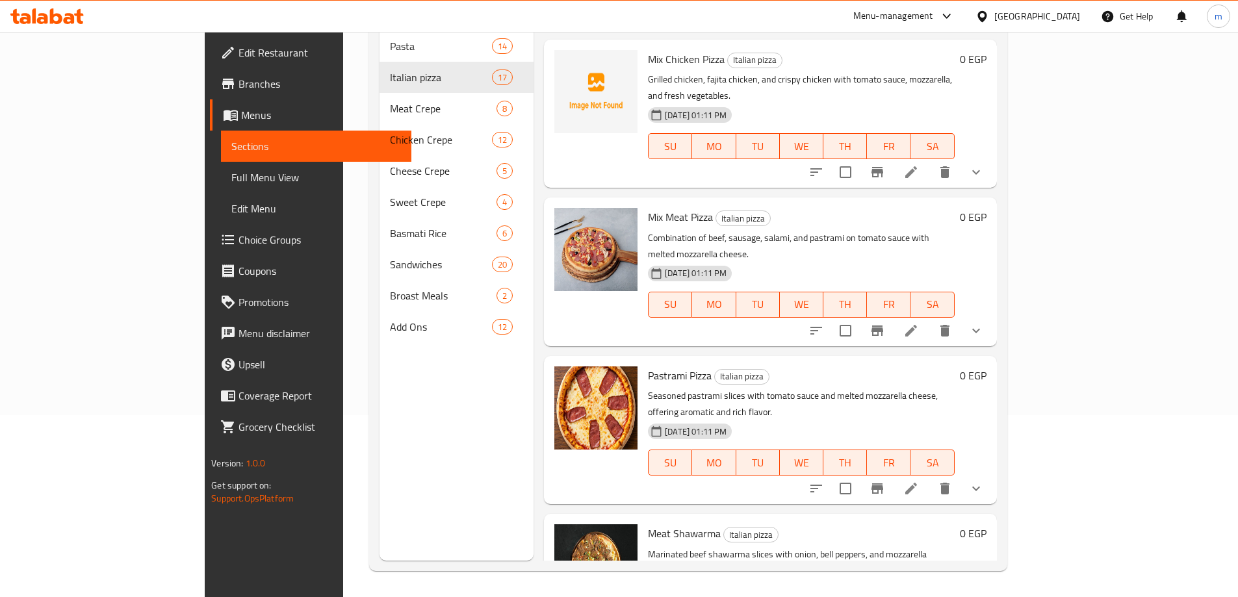
scroll to position [325, 0]
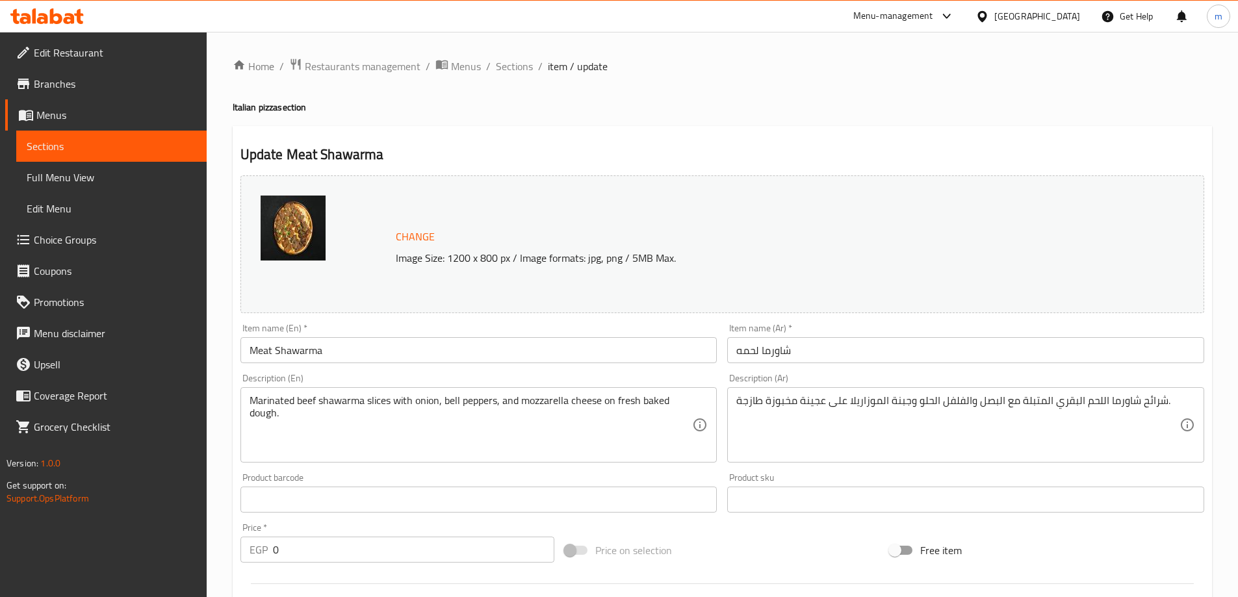
click at [446, 334] on div "Item name (En)   * Meat Shawarma Item name (En) *" at bounding box center [478, 344] width 477 height 40
click at [439, 344] on input "Meat Shawarma" at bounding box center [478, 350] width 477 height 26
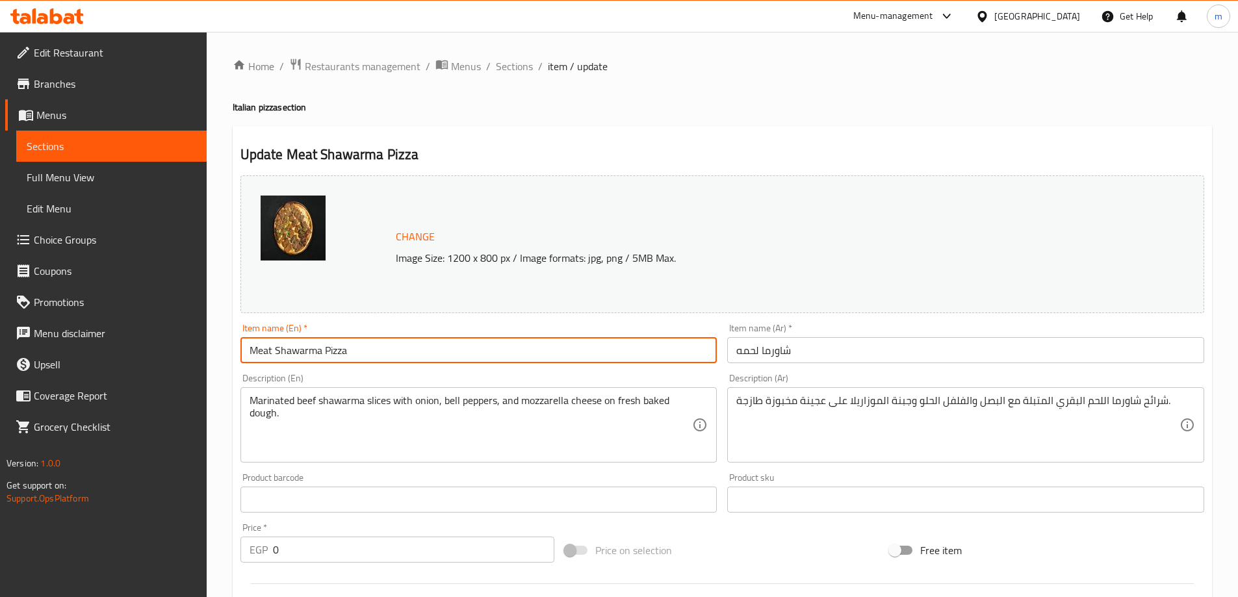
type input "Meat Shawarma Pizza"
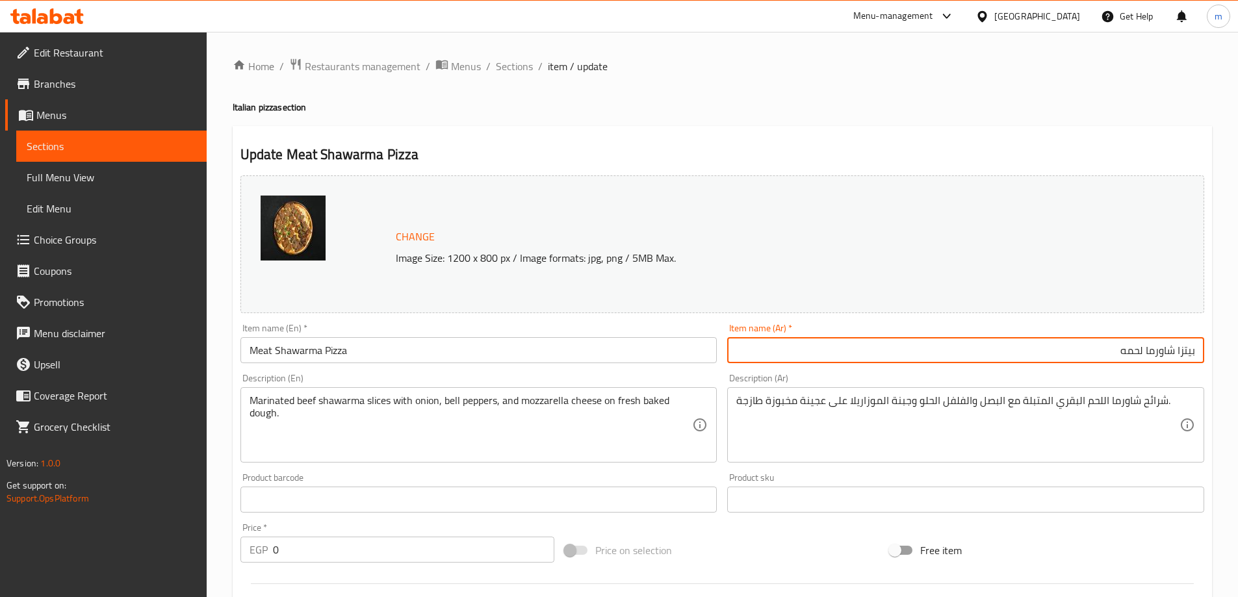
type input "بيتزا شاورما لحمه"
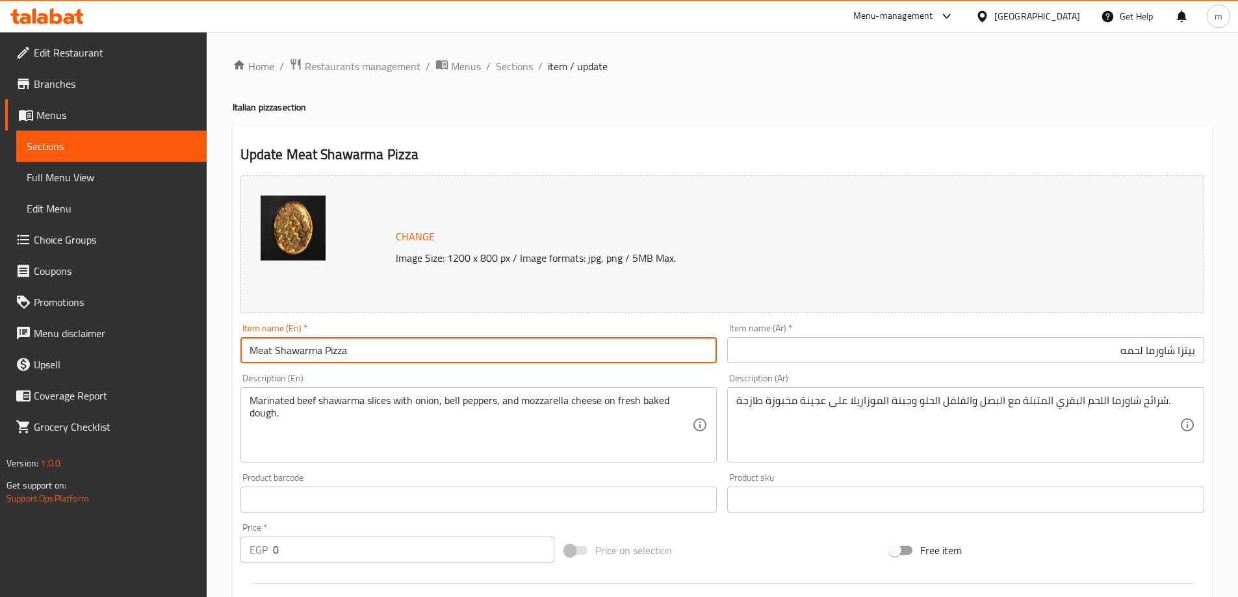
click at [510, 58] on span "Sections" at bounding box center [514, 66] width 37 height 16
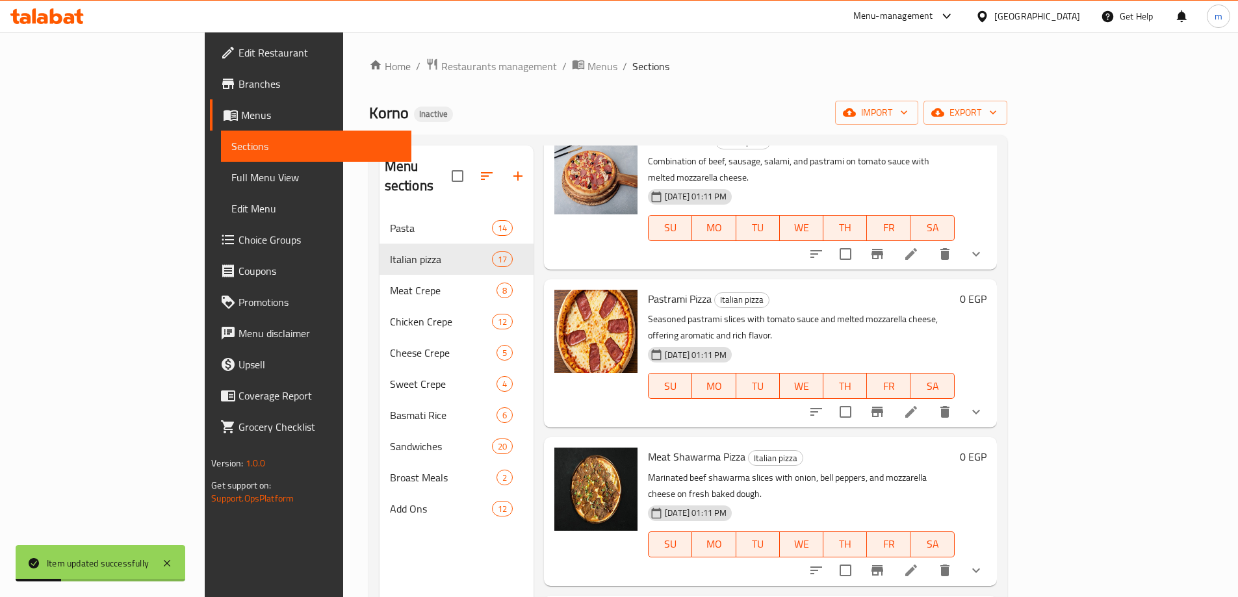
scroll to position [668, 0]
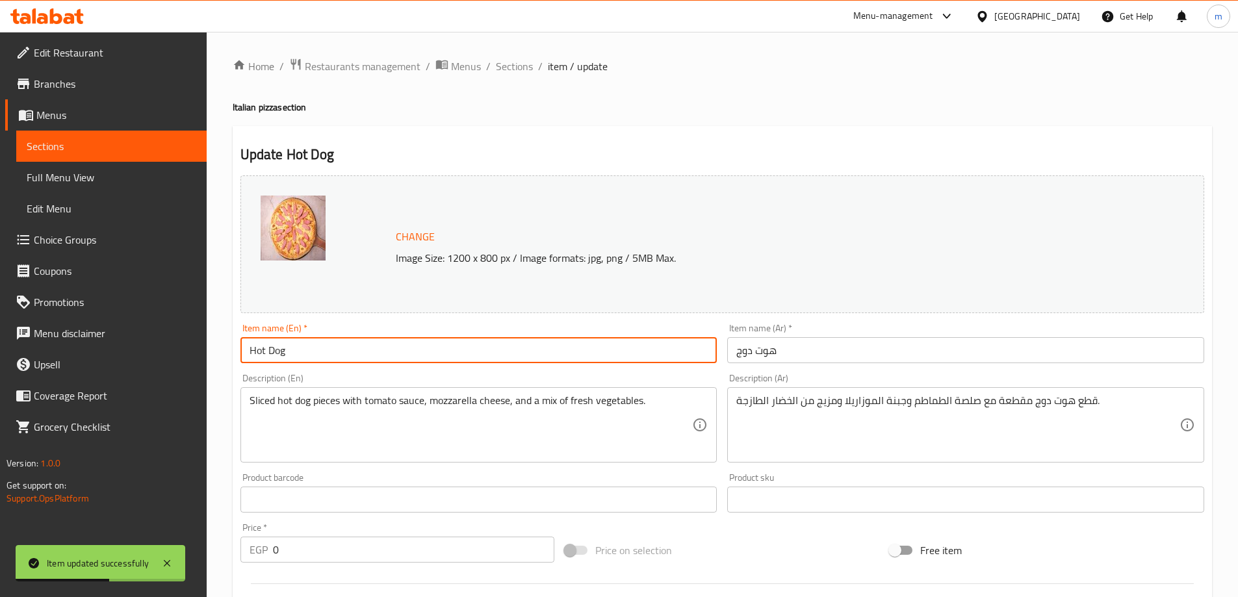
click at [485, 351] on input "Hot Dog" at bounding box center [478, 350] width 477 height 26
type input "Hot Dog Pizza"
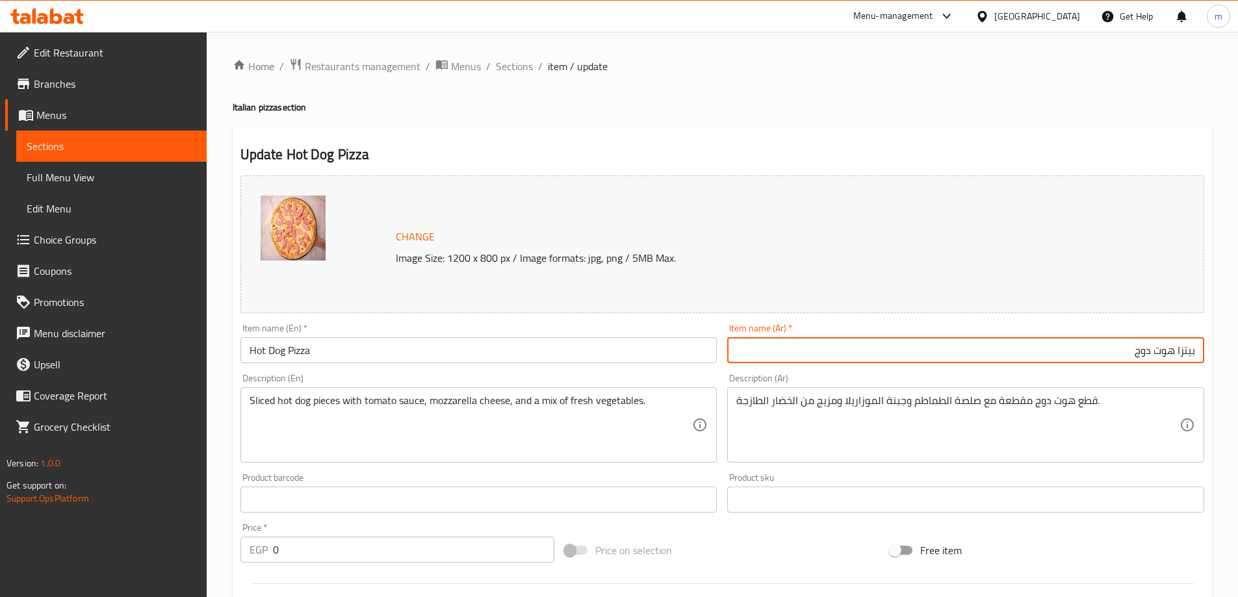
type input "بيتزا هوت دوج"
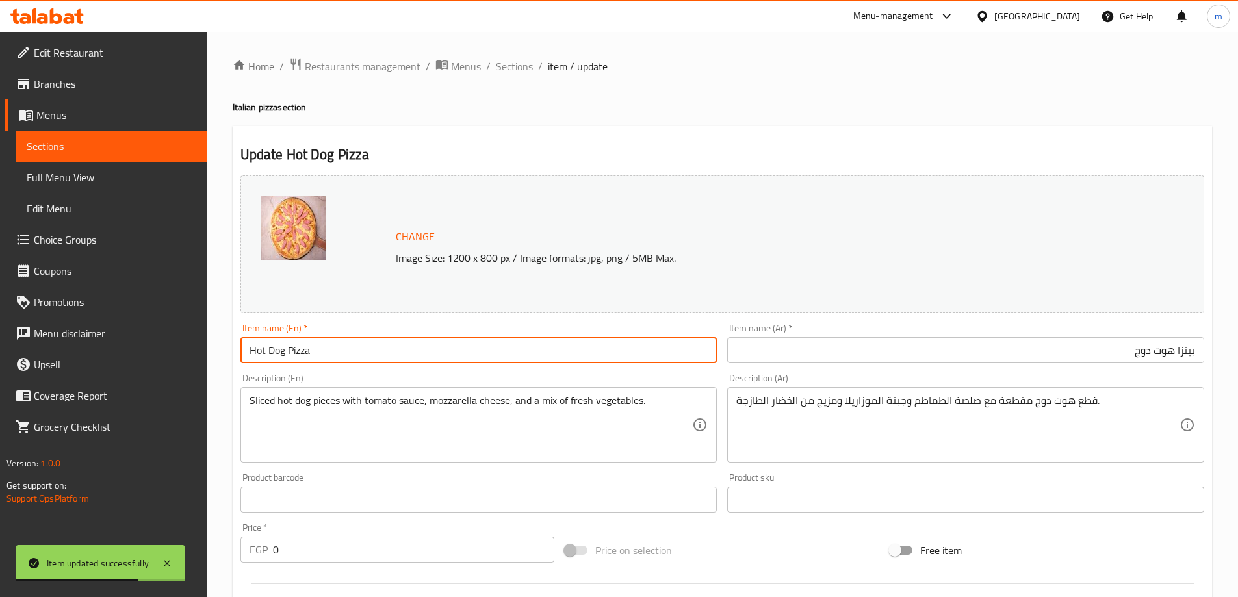
click at [318, 346] on input "Hot Dog Pizza" at bounding box center [478, 350] width 477 height 26
drag, startPoint x: 447, startPoint y: 114, endPoint x: 462, endPoint y: 105, distance: 18.1
click at [447, 114] on h4 "Italian pizza section" at bounding box center [723, 107] width 980 height 13
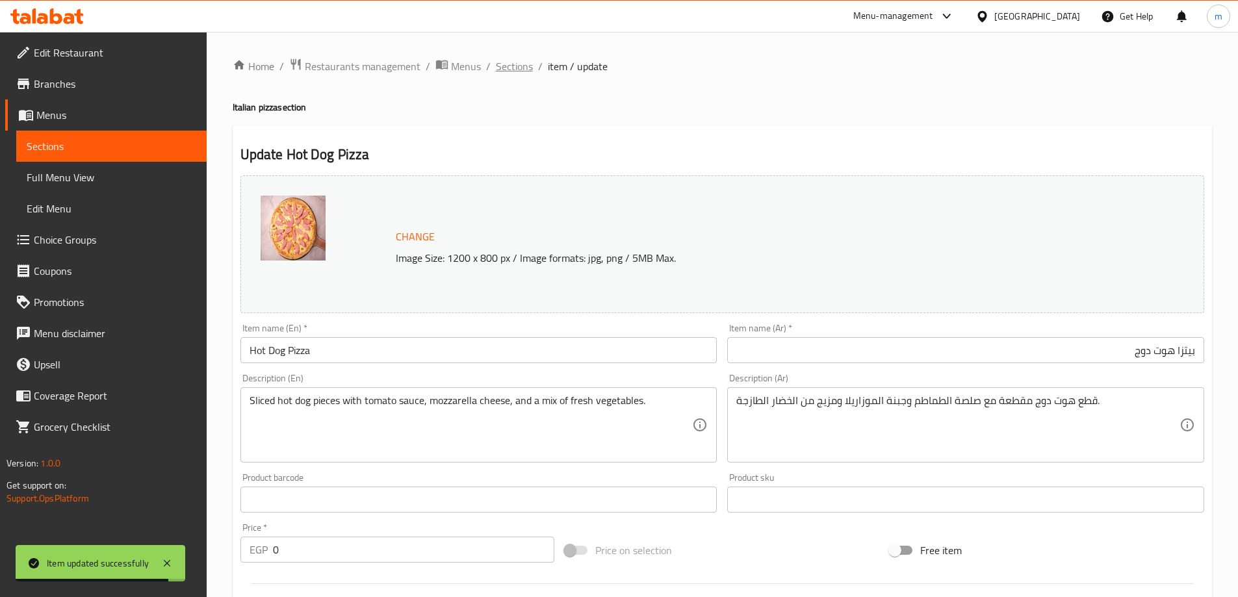
click at [508, 66] on span "Sections" at bounding box center [514, 66] width 37 height 16
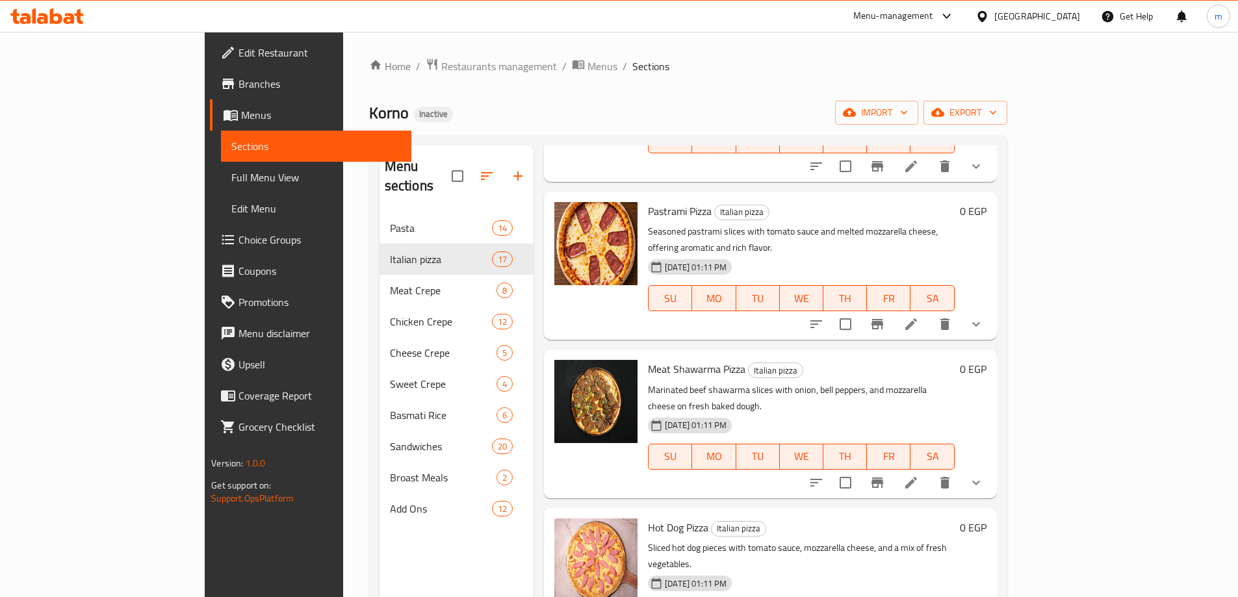
scroll to position [745, 0]
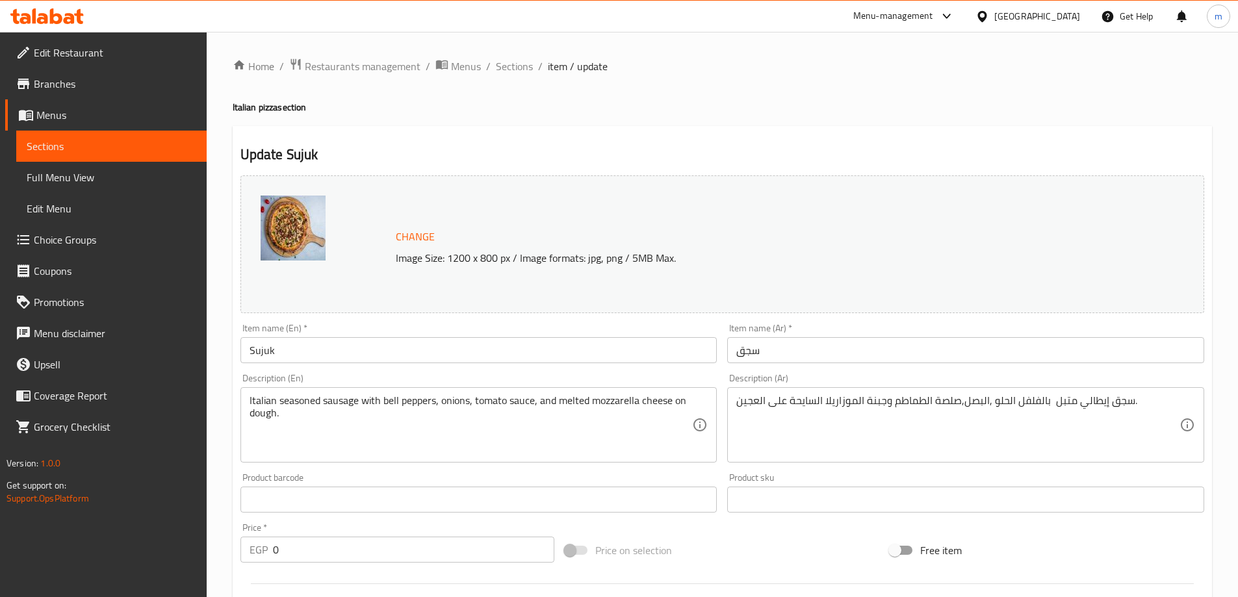
click at [437, 328] on div "Item name (En)   * Sujuk Item name (En) *" at bounding box center [478, 344] width 477 height 40
click at [432, 340] on input "Sujuk" at bounding box center [478, 350] width 477 height 26
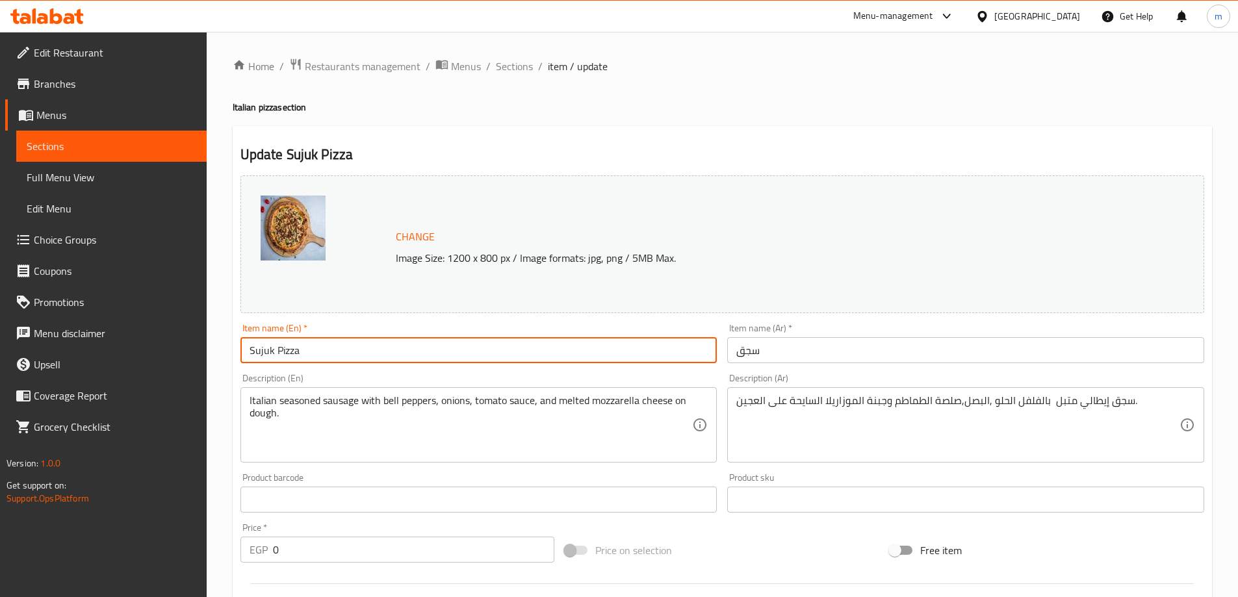
type input "Sujuk Pizza"
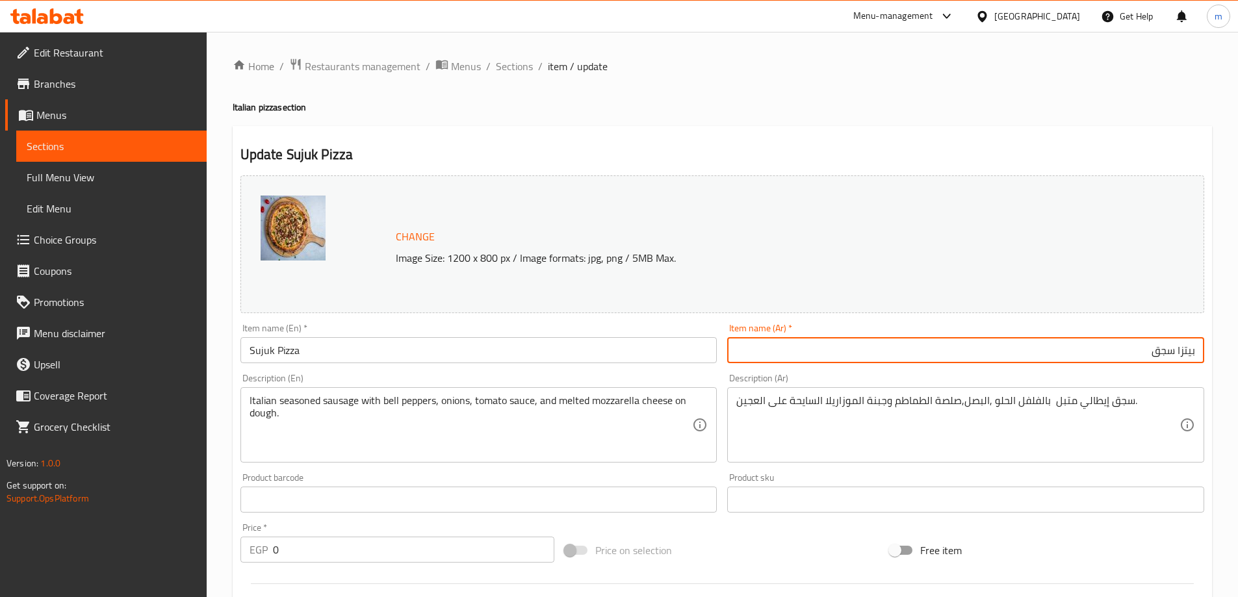
type input "بيتزا سجق"
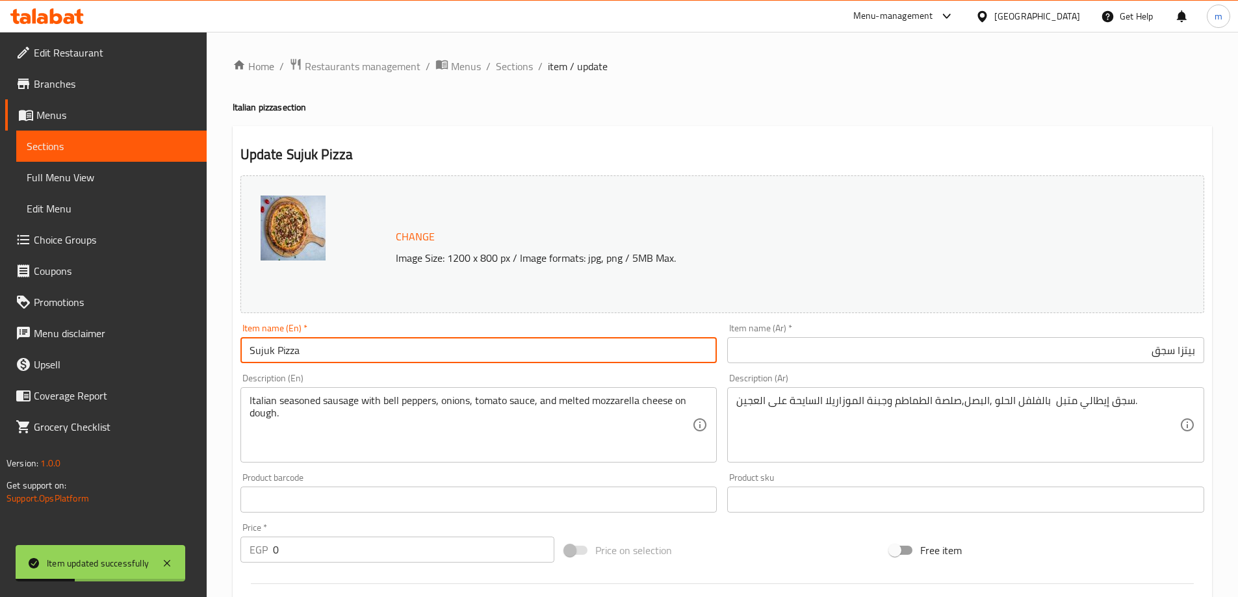
click at [432, 340] on input "Sujuk Pizza" at bounding box center [478, 350] width 477 height 26
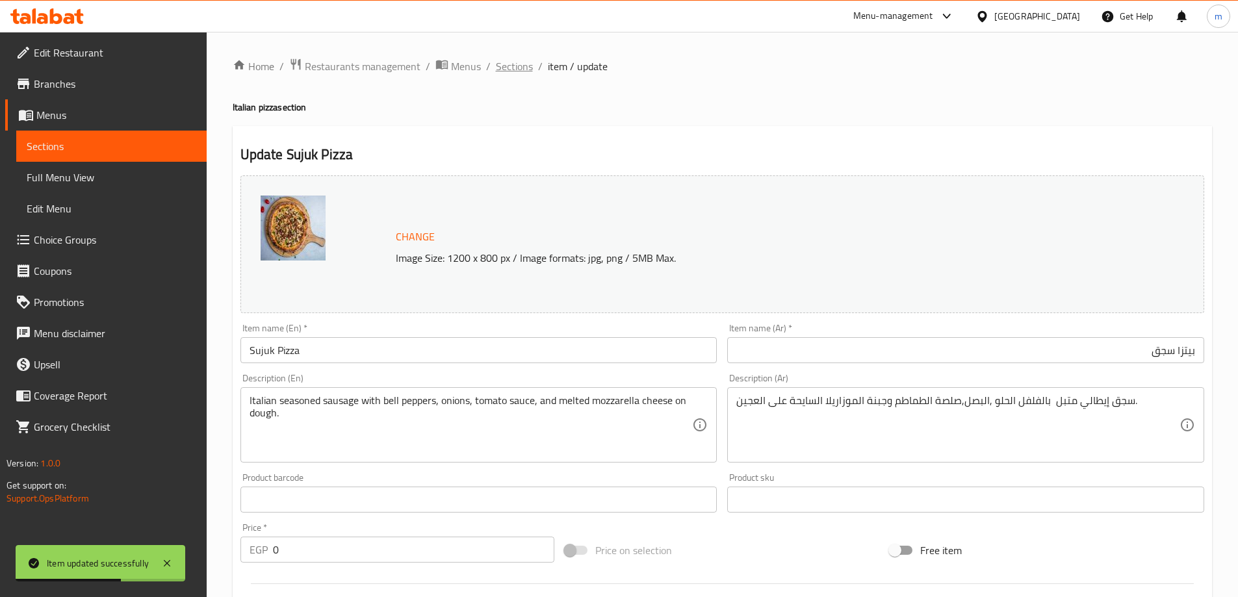
click at [506, 63] on span "Sections" at bounding box center [514, 66] width 37 height 16
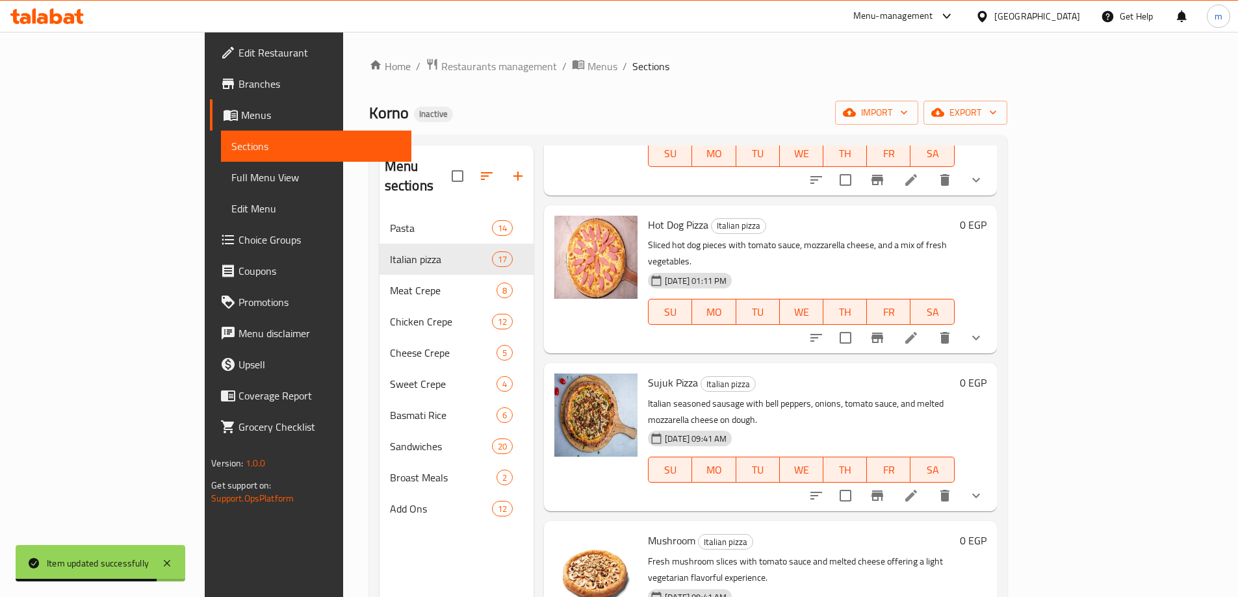
scroll to position [952, 0]
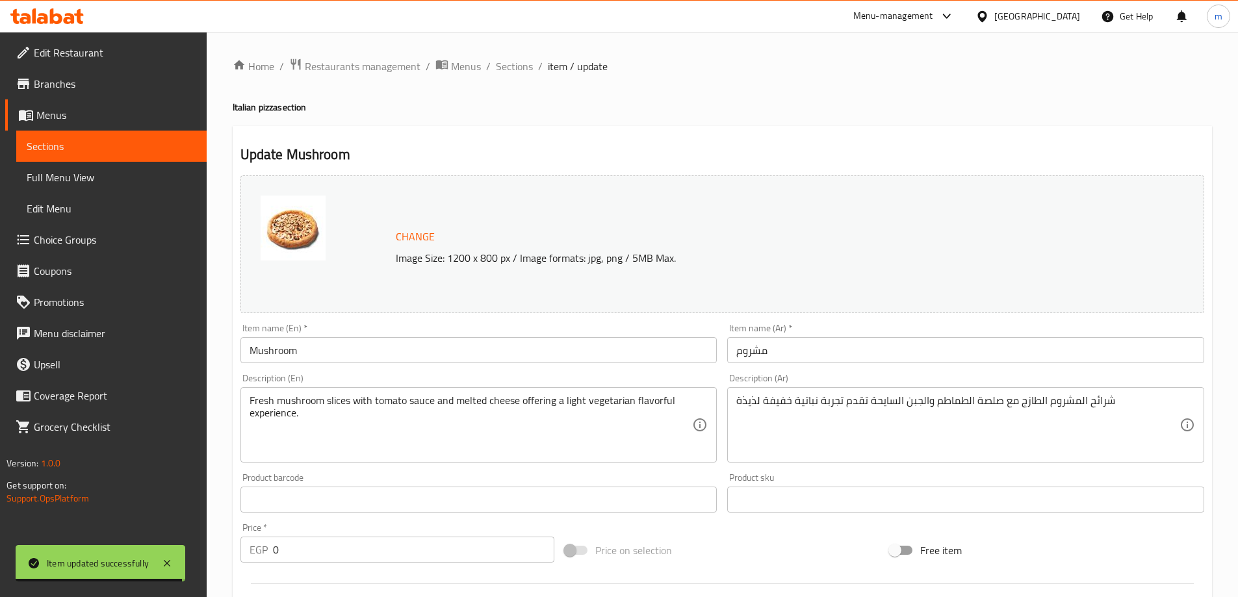
click at [423, 331] on div "Home / Restaurants management / Menus / Sections / item / update Italian pizza …" at bounding box center [723, 484] width 980 height 853
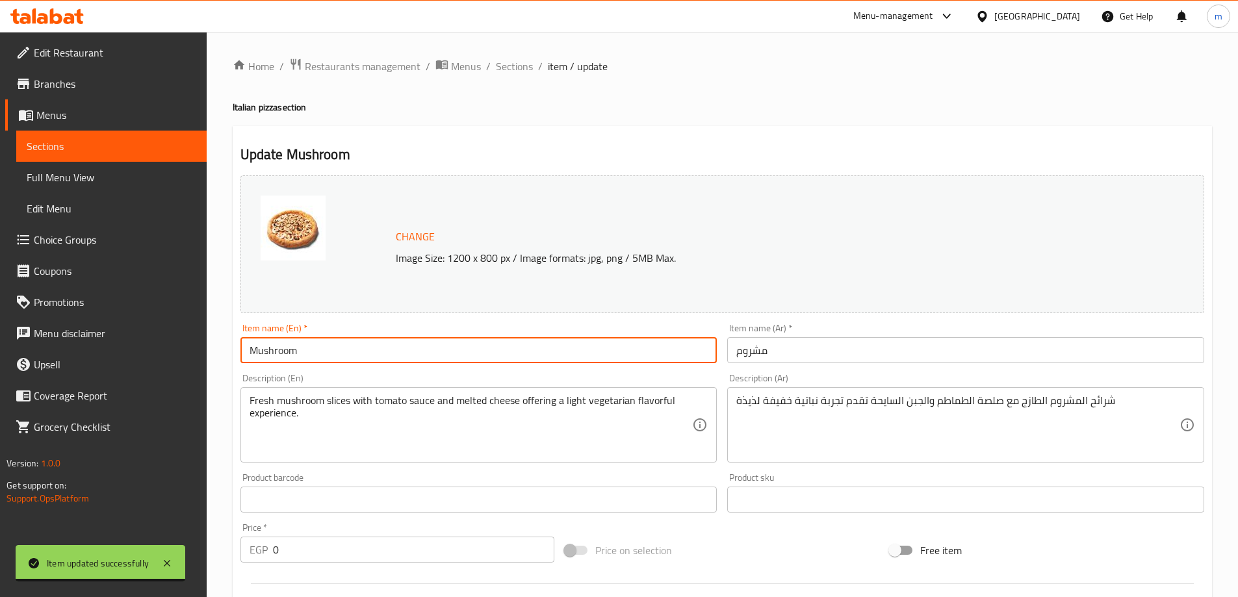
click at [414, 348] on input "Mushroom" at bounding box center [478, 350] width 477 height 26
type input "Mushroom Pizza"
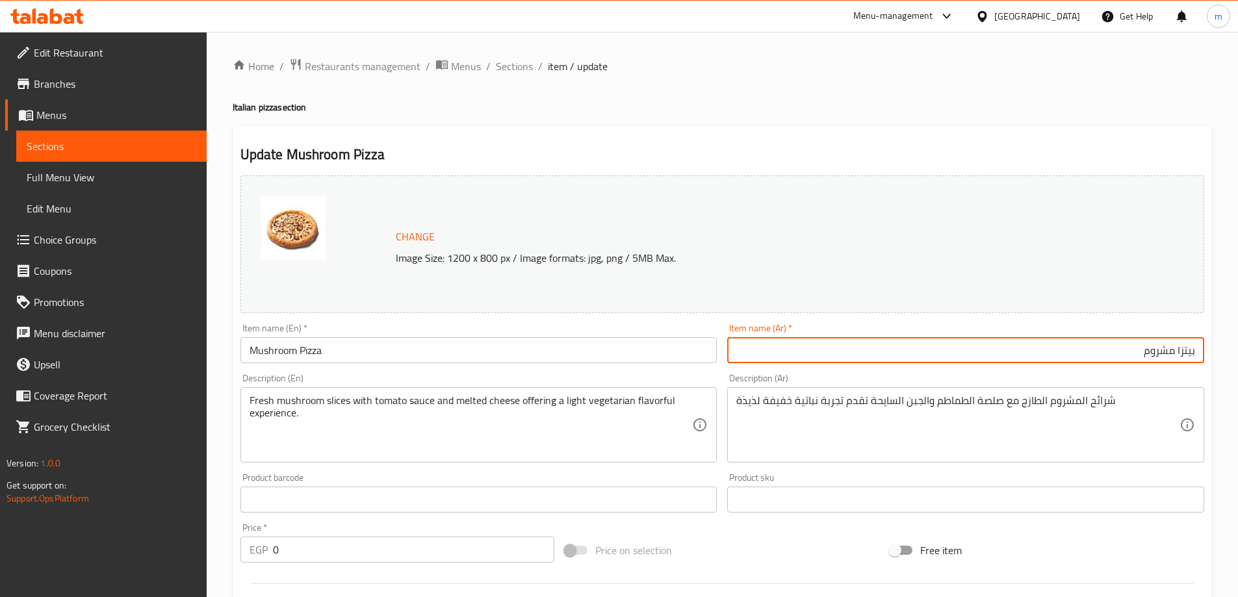
type input "بيتزا مشروم"
click at [347, 352] on input "Mushroom Pizza" at bounding box center [478, 350] width 477 height 26
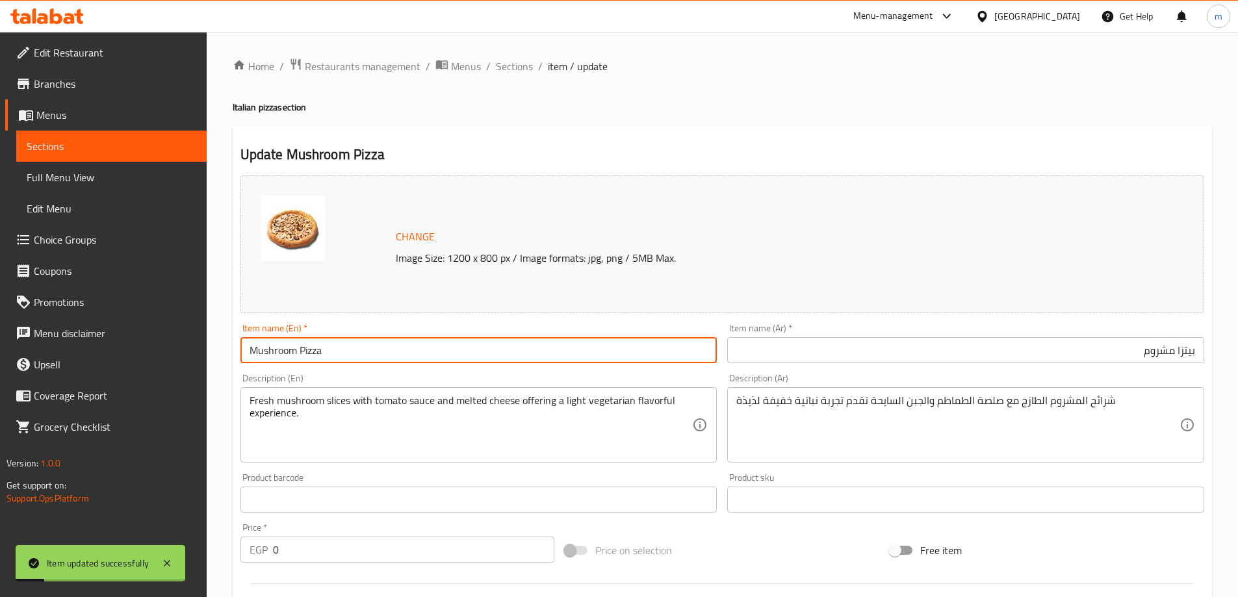
click at [498, 78] on div "Home / Restaurants management / Menus / Sections / item / update Italian pizza …" at bounding box center [723, 484] width 980 height 853
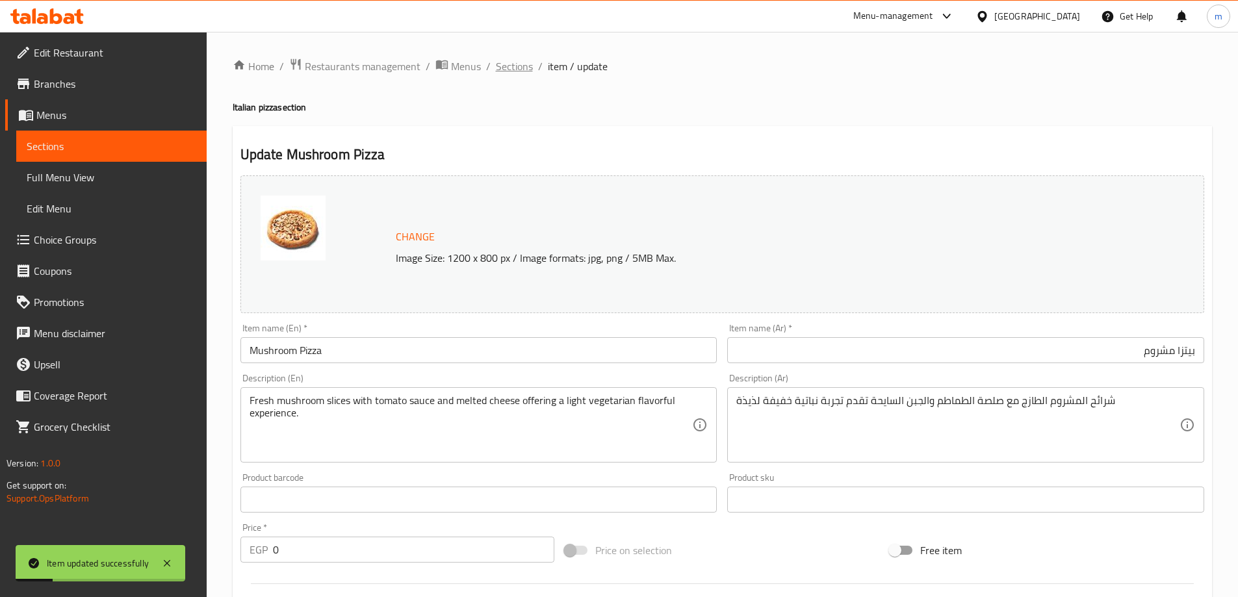
click at [502, 69] on span "Sections" at bounding box center [514, 66] width 37 height 16
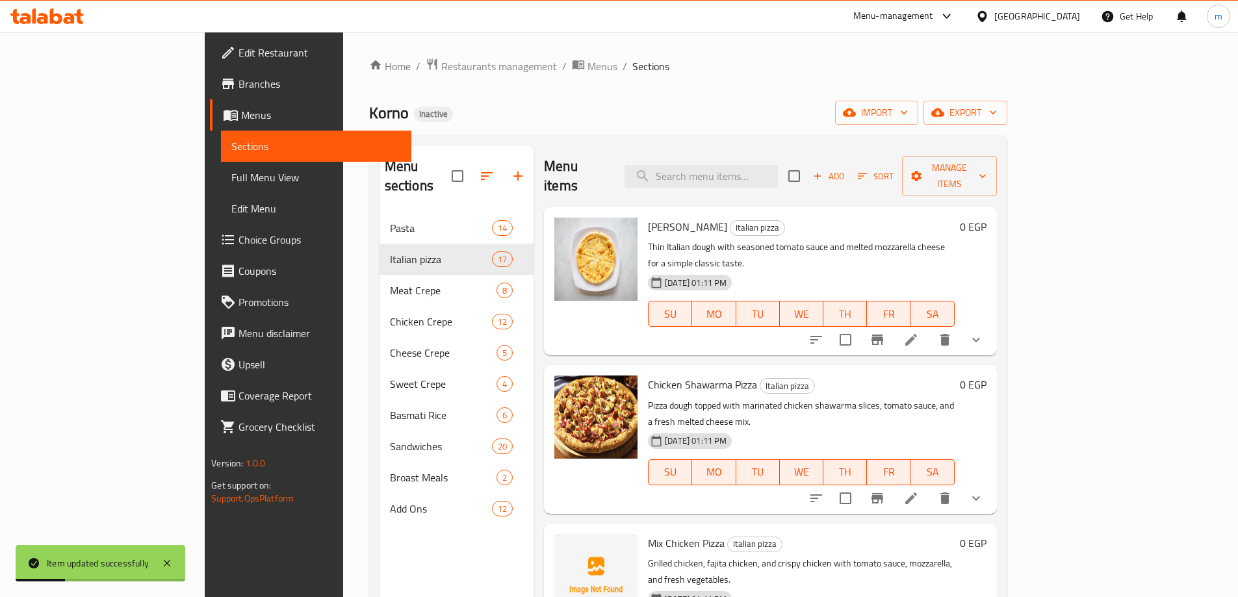
click at [784, 84] on div "Home / Restaurants management / Menus / Sections Korno Inactive import export M…" at bounding box center [688, 405] width 638 height 695
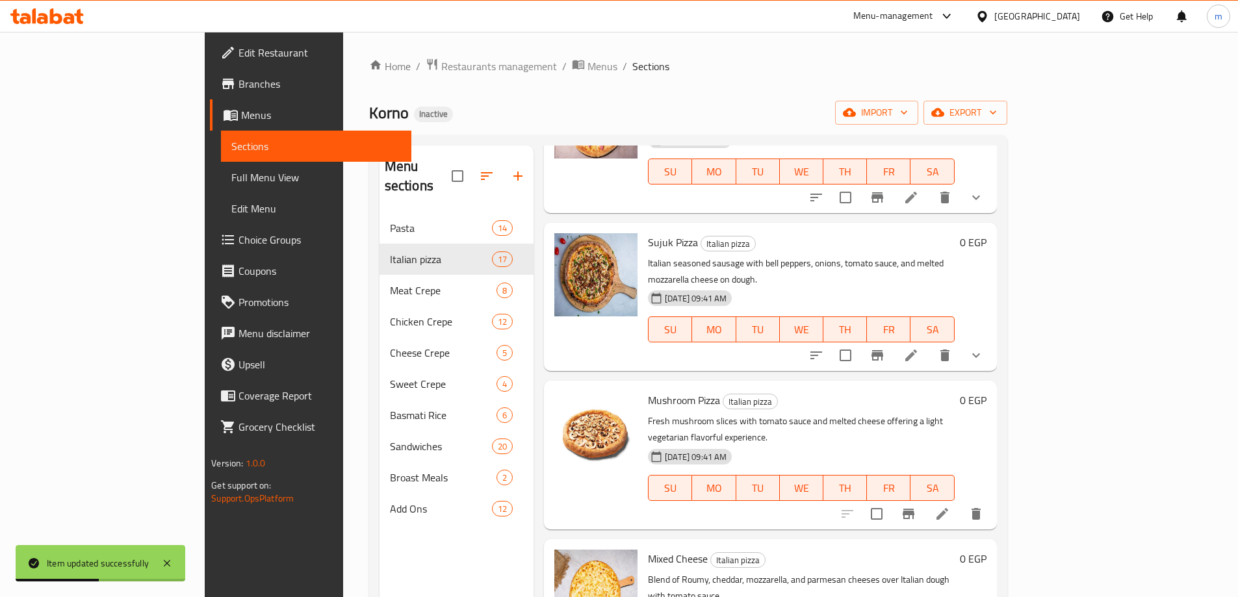
scroll to position [1159, 0]
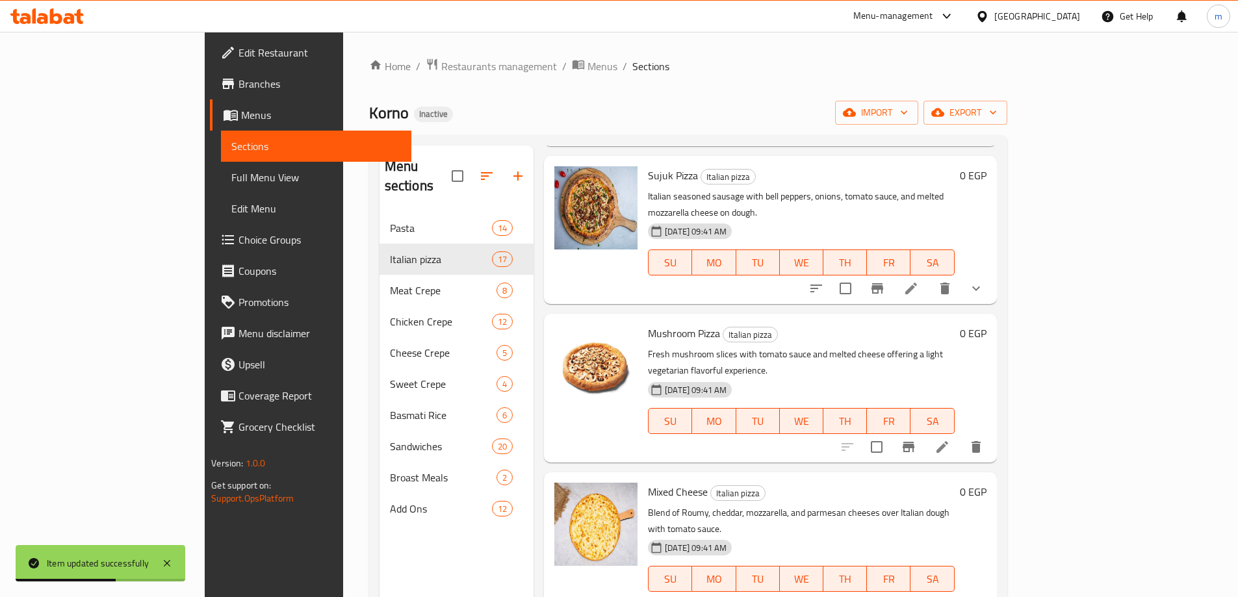
click at [919, 597] on icon at bounding box center [911, 605] width 16 height 16
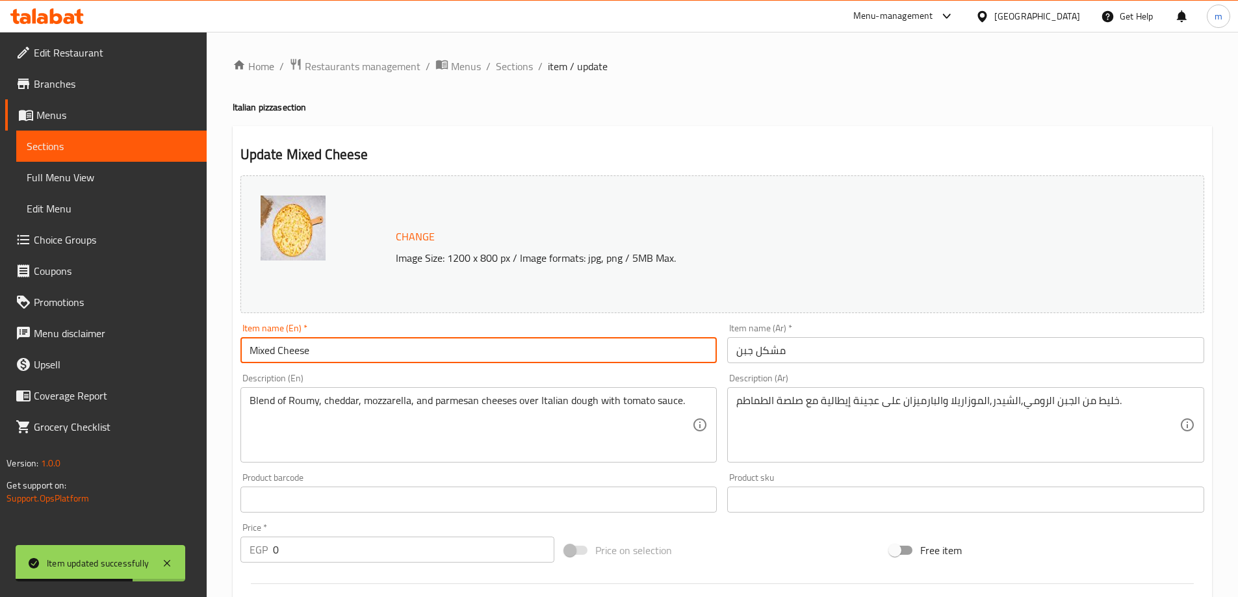
click at [482, 359] on input "Mixed Cheese" at bounding box center [478, 350] width 477 height 26
type input "Mixed Cheese Pizza"
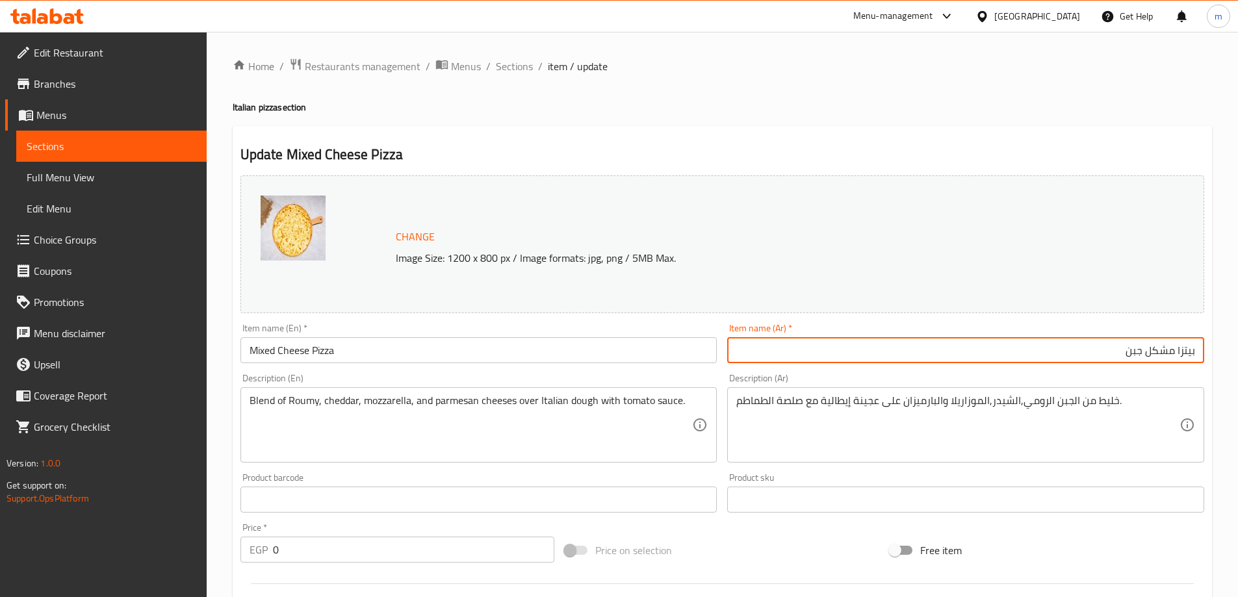
type input "بيتزا مشكل جبن"
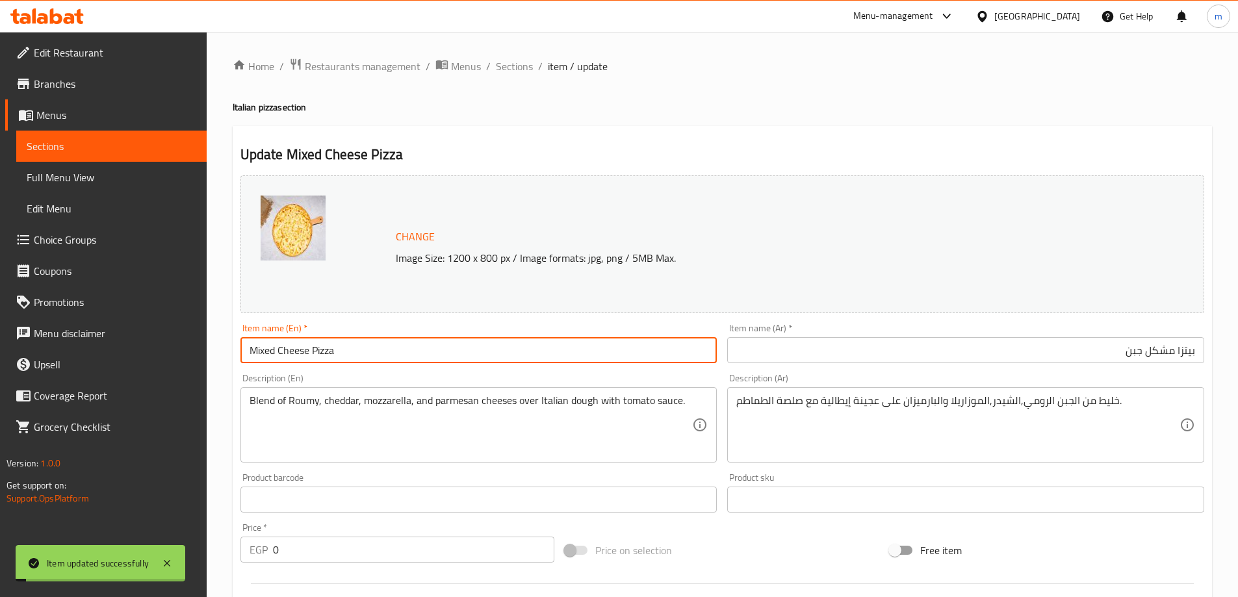
click at [392, 344] on input "Mixed Cheese Pizza" at bounding box center [478, 350] width 477 height 26
click at [509, 73] on span "Sections" at bounding box center [514, 66] width 37 height 16
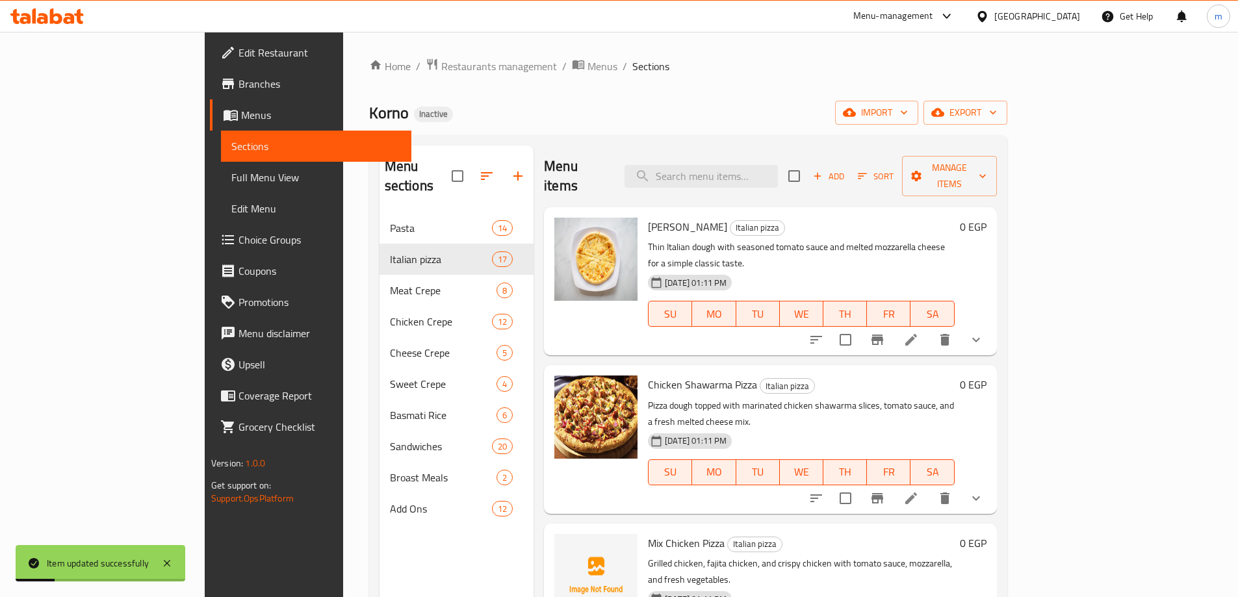
click at [604, 94] on div "Home / Restaurants management / Menus / Sections Korno Inactive import export M…" at bounding box center [688, 405] width 638 height 695
click at [716, 93] on div "Home / Restaurants management / Menus / Sections Korno Inactive import export M…" at bounding box center [688, 405] width 638 height 695
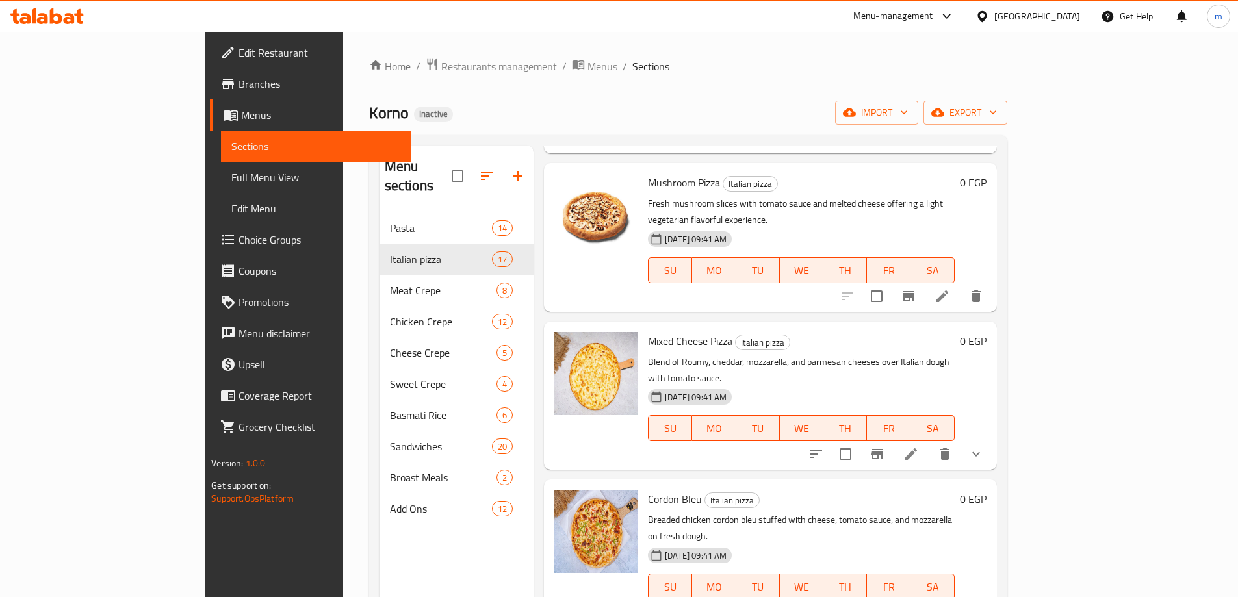
scroll to position [1365, 0]
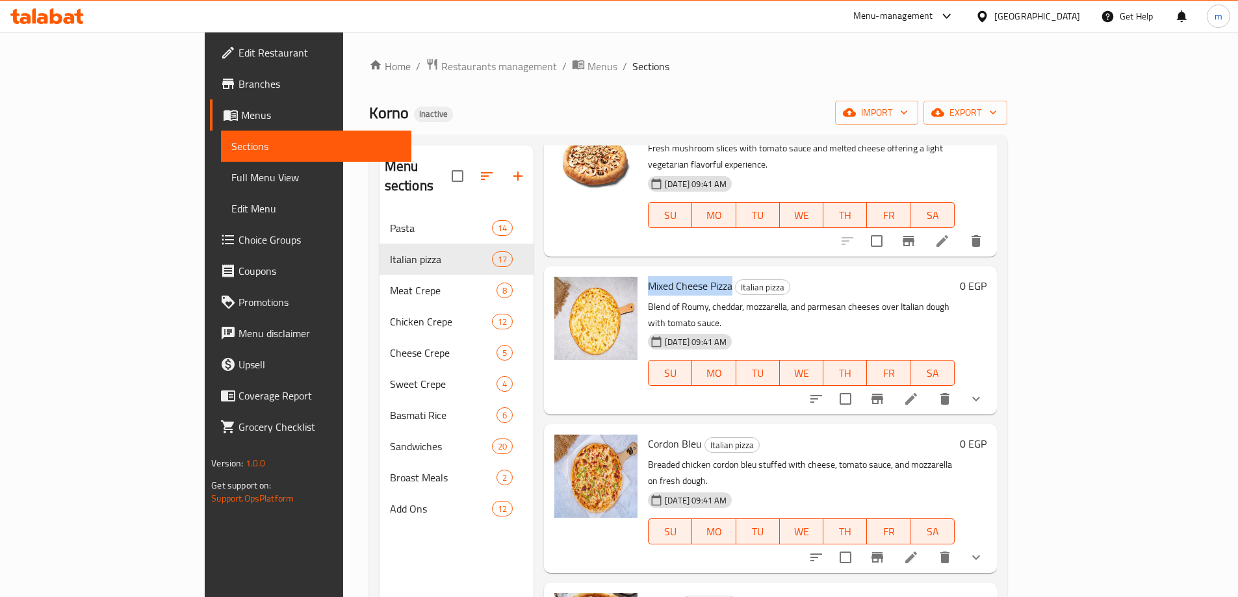
click at [929, 546] on li at bounding box center [911, 557] width 36 height 23
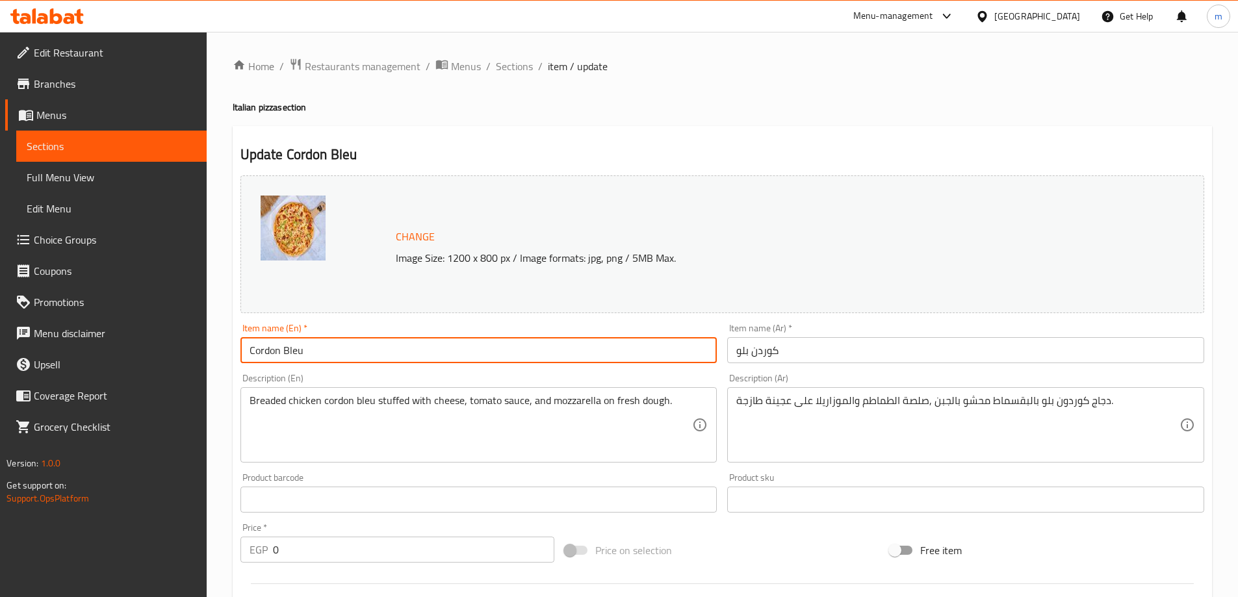
click at [458, 346] on input "Cordon Bleu" at bounding box center [478, 350] width 477 height 26
type input "Cordon Bleu Pizza"
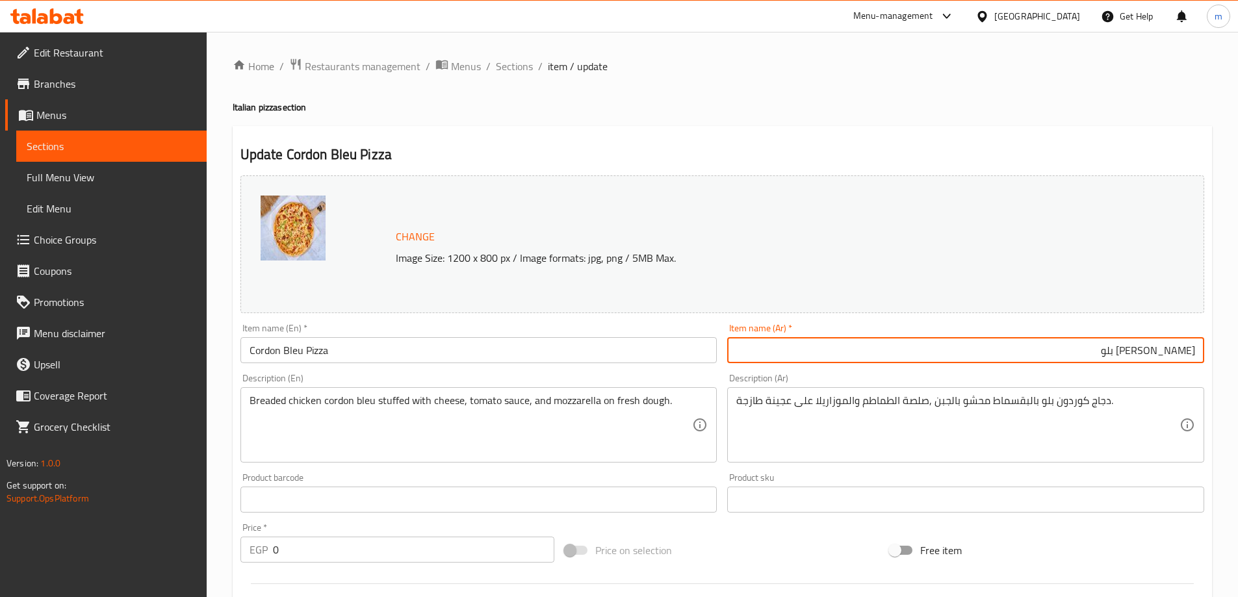
type input "[PERSON_NAME] بلو"
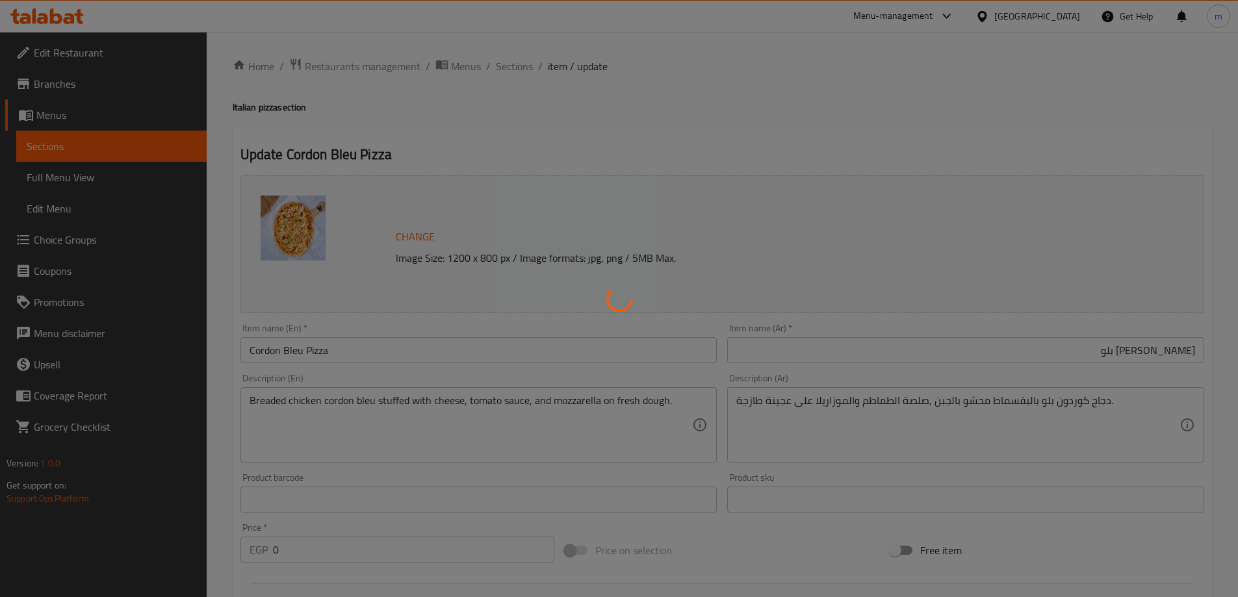
click at [327, 355] on div at bounding box center [619, 298] width 1238 height 597
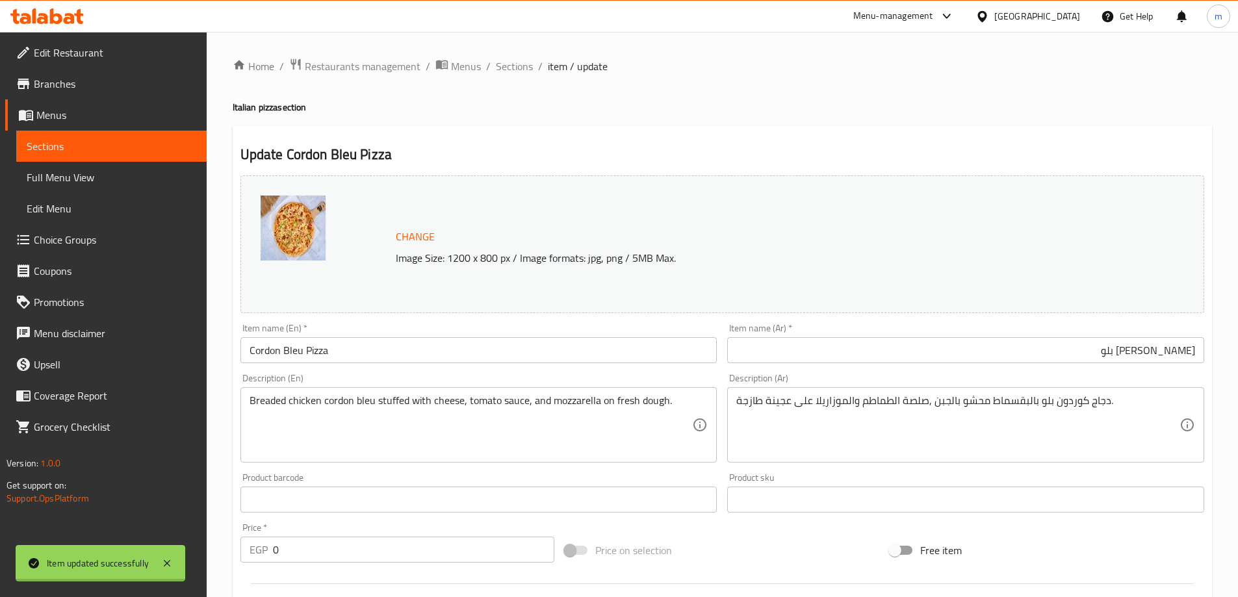
click at [323, 347] on div at bounding box center [619, 298] width 1238 height 597
click at [323, 347] on input "Cordon Bleu Pizza" at bounding box center [478, 350] width 477 height 26
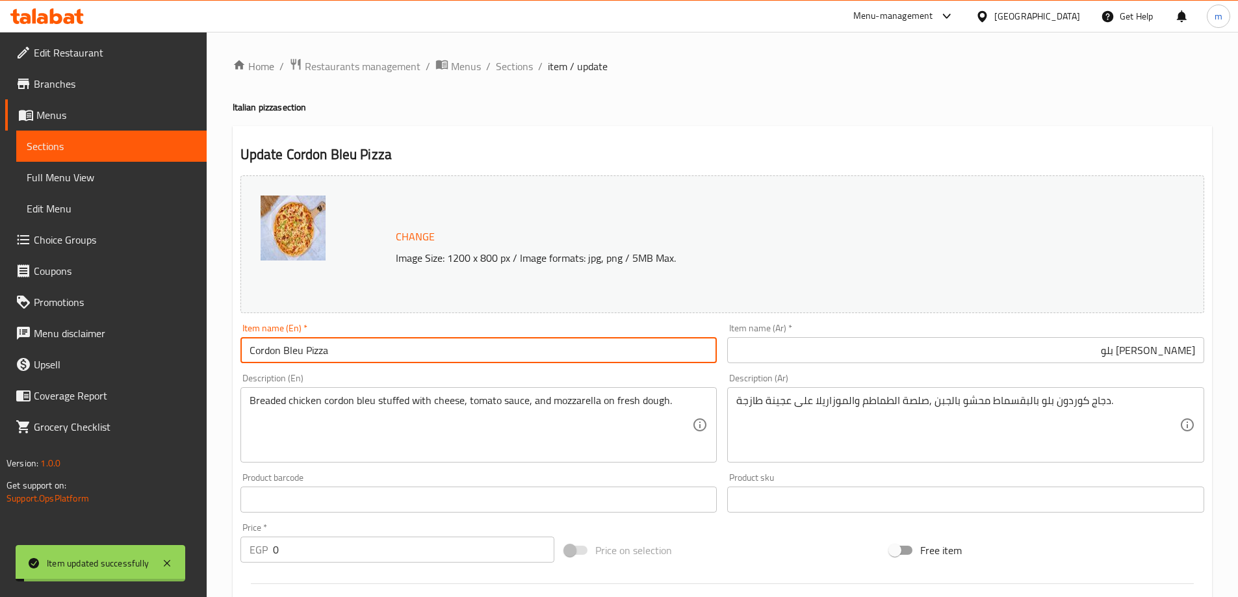
click at [323, 347] on input "Cordon Bleu Pizza" at bounding box center [478, 350] width 477 height 26
click at [488, 125] on div "Home / Restaurants management / Menus / Sections / item / update Italian pizza …" at bounding box center [723, 518] width 980 height 920
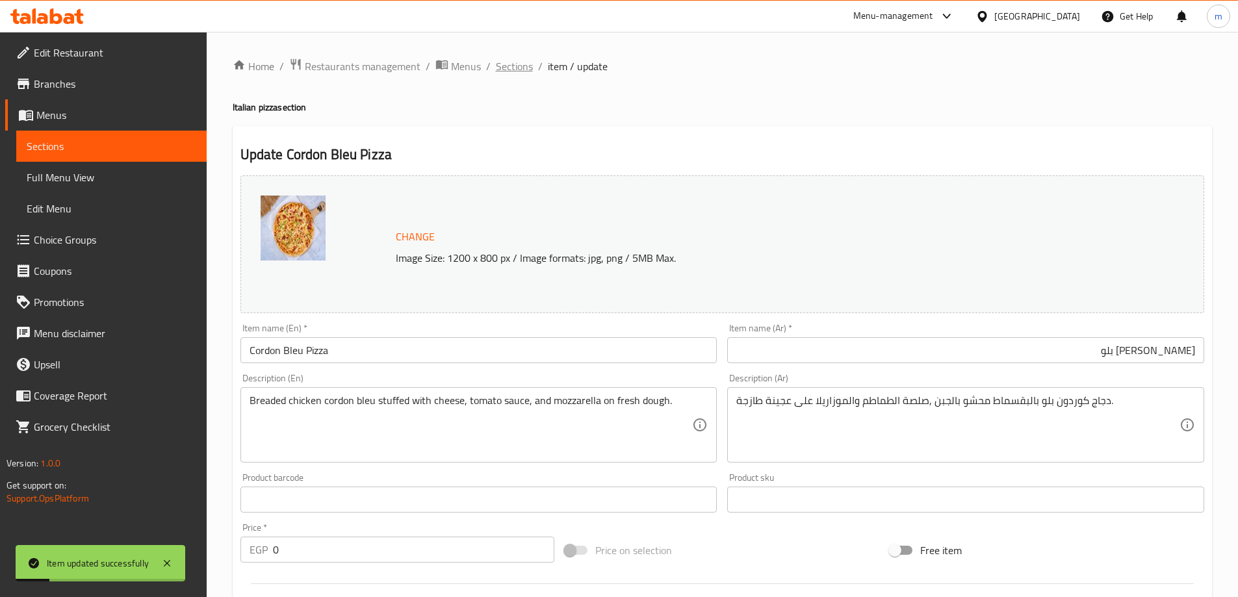
click at [508, 70] on span "Sections" at bounding box center [514, 66] width 37 height 16
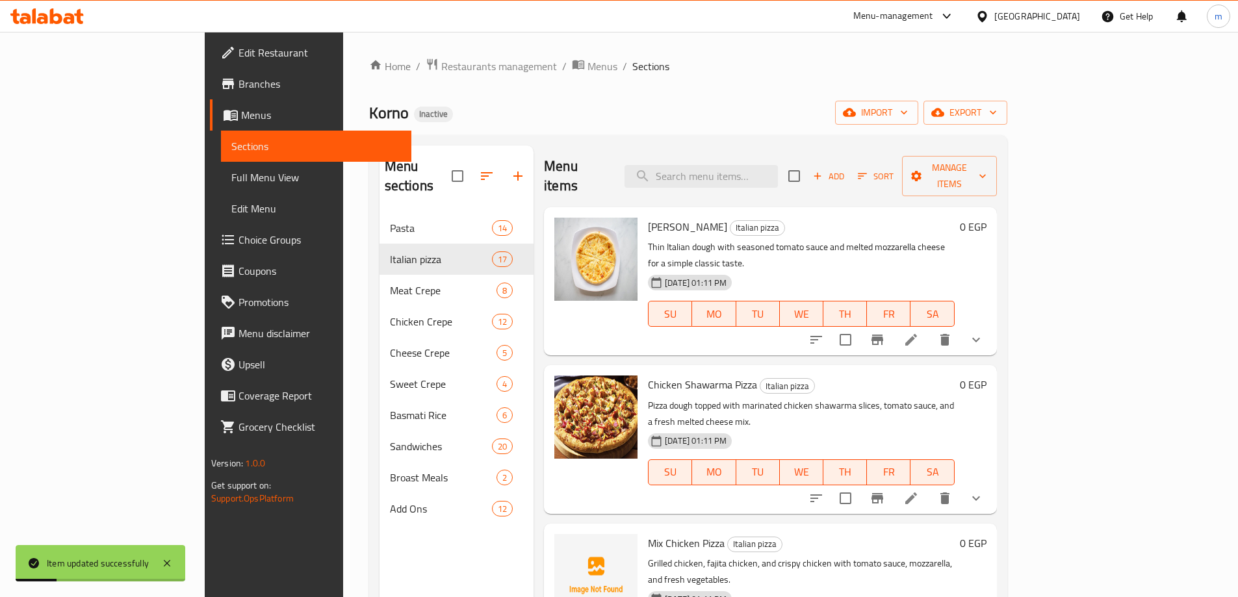
click at [589, 69] on ol "Home / Restaurants management / Menus / Sections" at bounding box center [688, 66] width 638 height 17
click at [586, 84] on div "Home / Restaurants management / Menus / Sections Korno Inactive import export M…" at bounding box center [688, 405] width 638 height 695
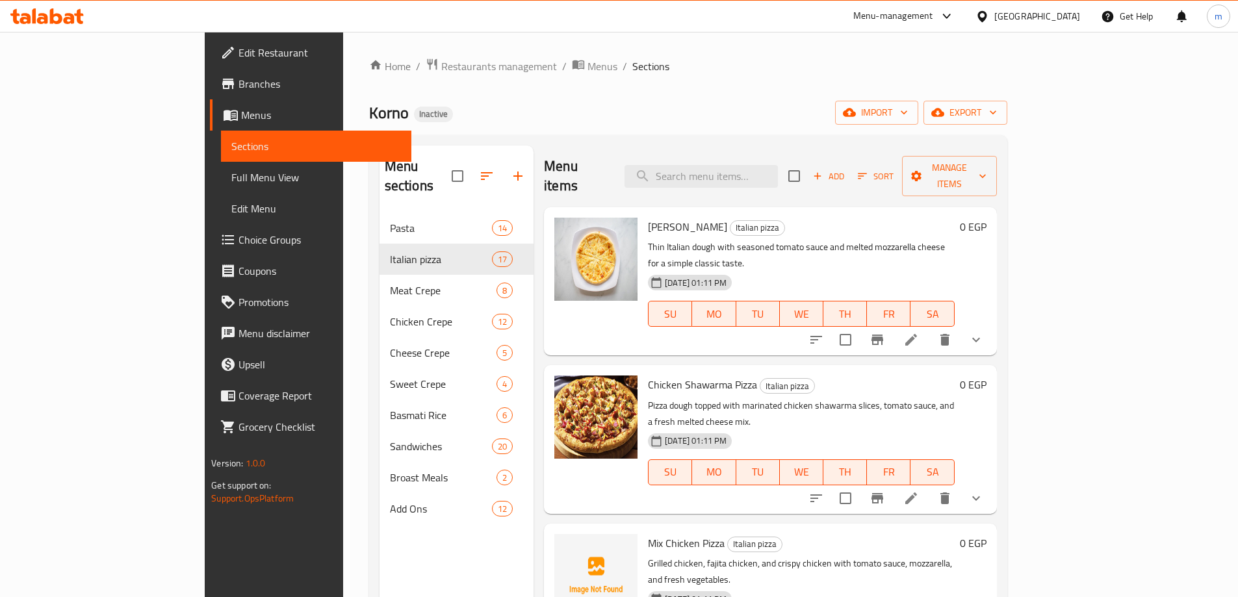
click at [585, 84] on div "Home / Restaurants management / Menus / Sections Korno Inactive import export M…" at bounding box center [688, 405] width 638 height 695
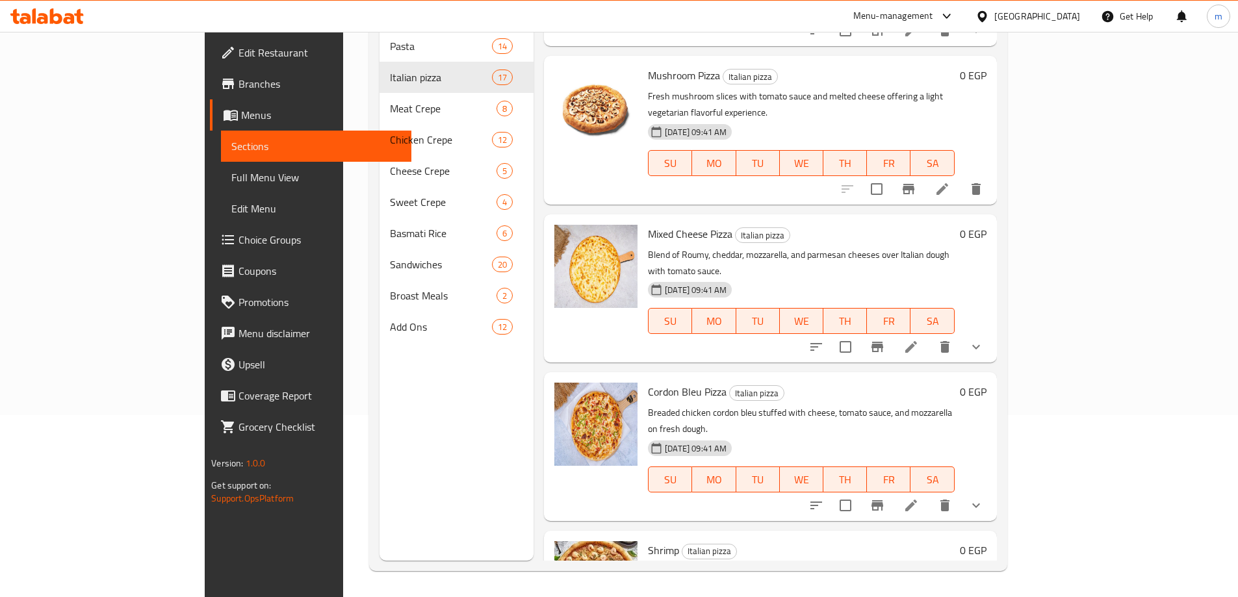
scroll to position [1300, 0]
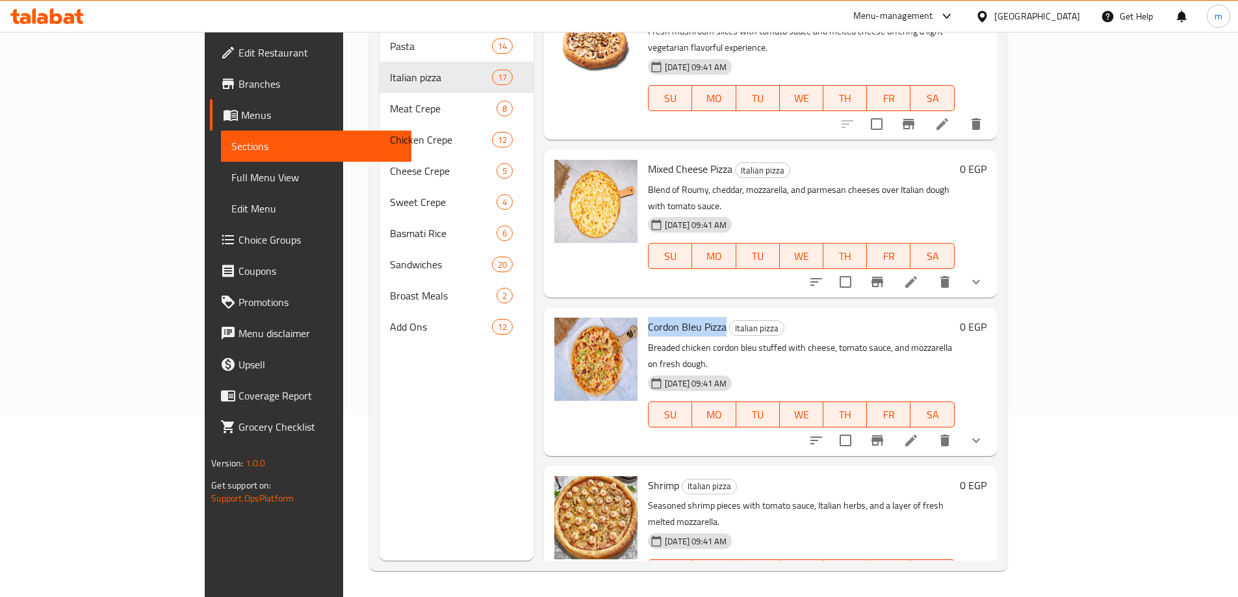
click at [929, 587] on li at bounding box center [911, 598] width 36 height 23
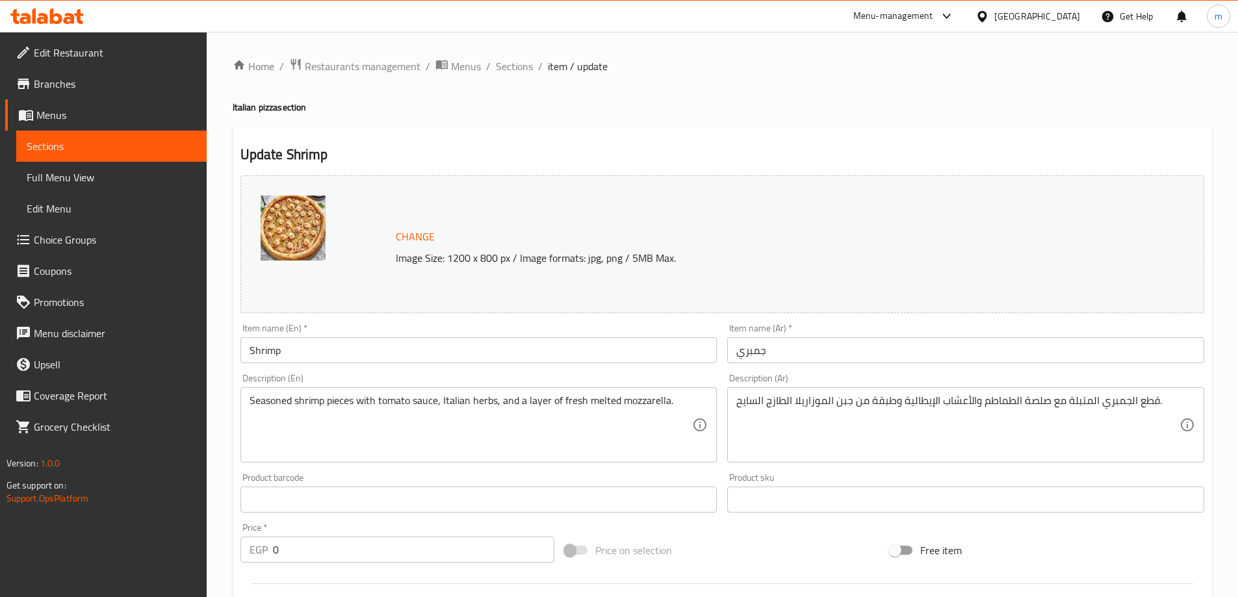
click at [418, 335] on div "Item name (En)   * Shrimp Item name (En) *" at bounding box center [478, 344] width 477 height 40
click at [404, 365] on div "Item name (En)   * Shrimp Item name (En) *" at bounding box center [478, 343] width 487 height 50
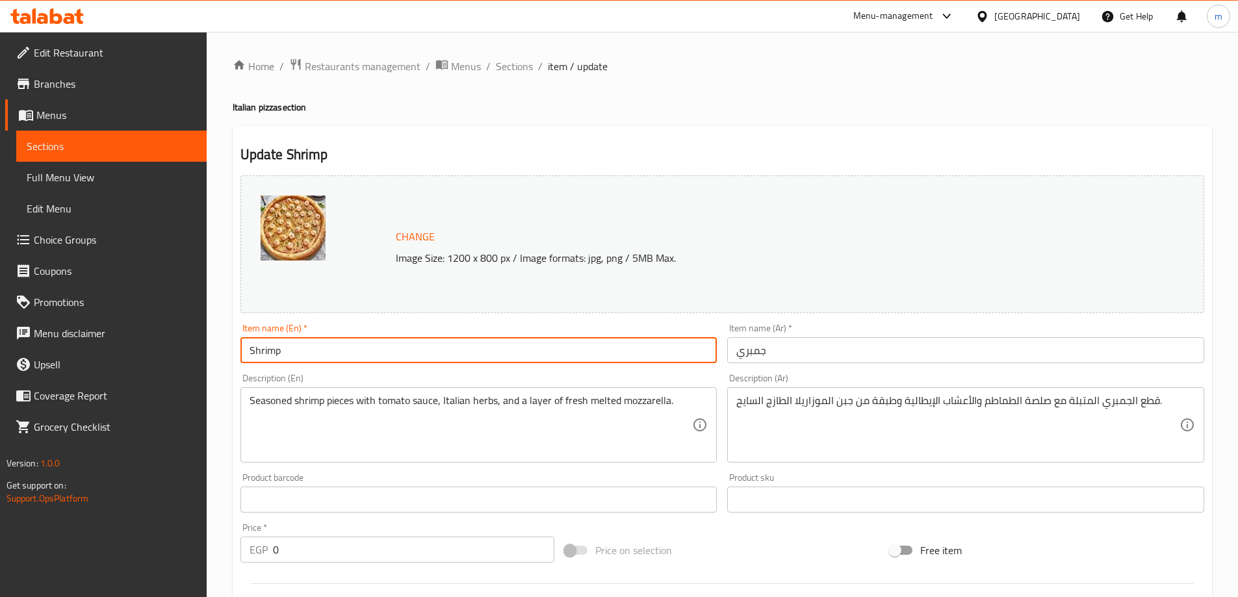
click at [418, 354] on input "Shrimp" at bounding box center [478, 350] width 477 height 26
type input "Shrimp Pizza"
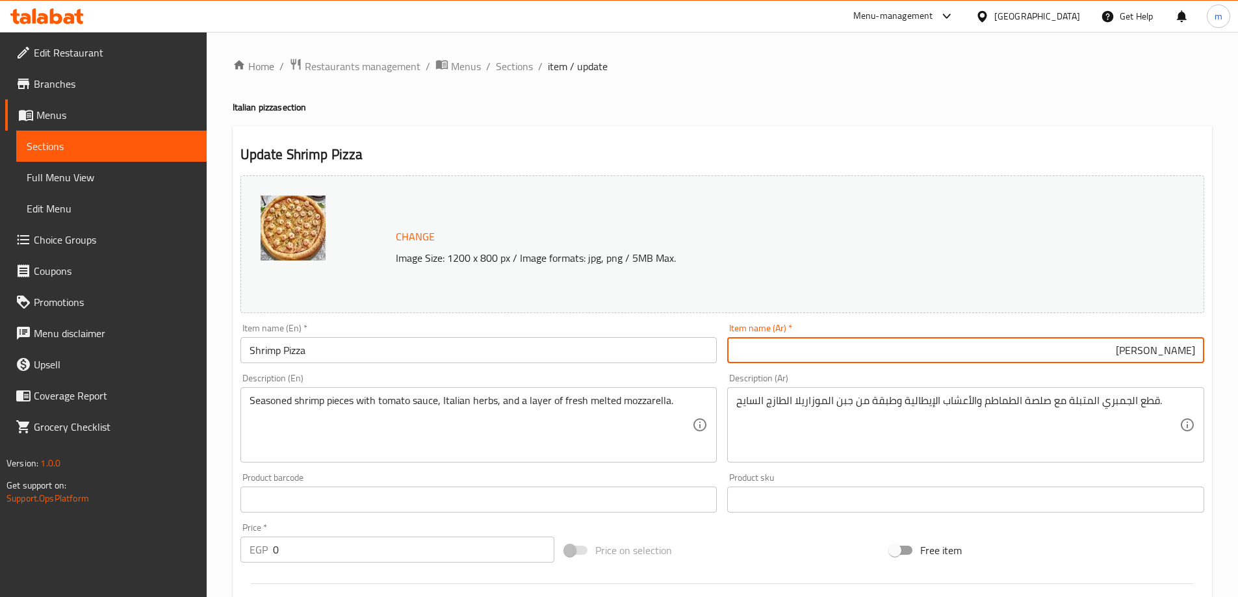
type input "[PERSON_NAME]"
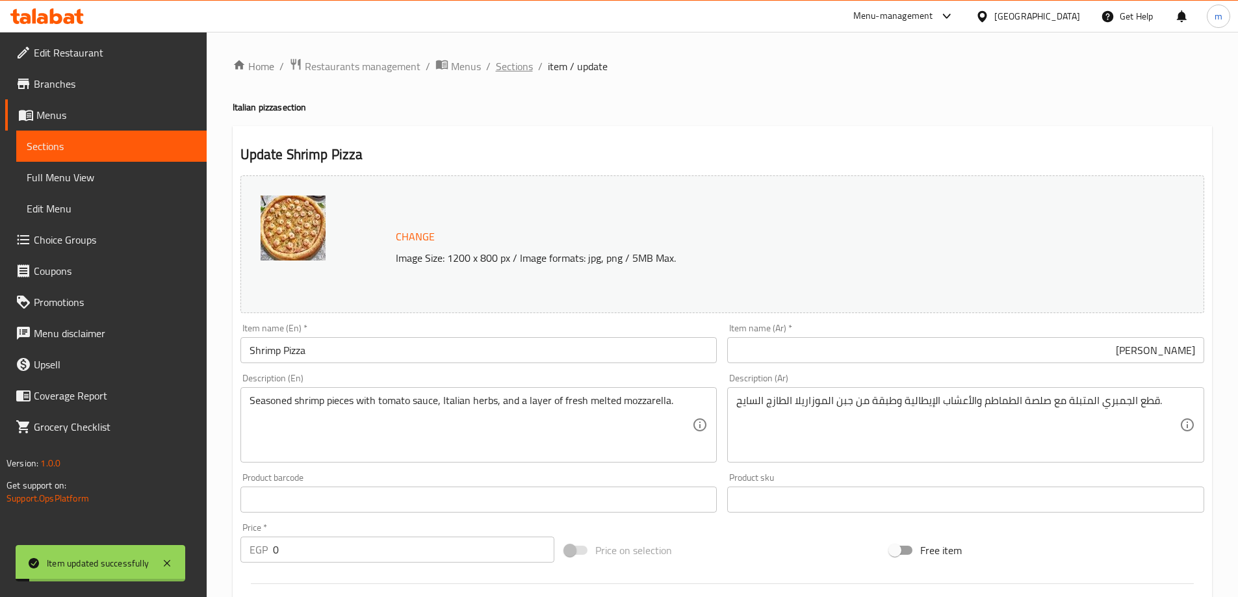
click at [500, 73] on span "Sections" at bounding box center [514, 66] width 37 height 16
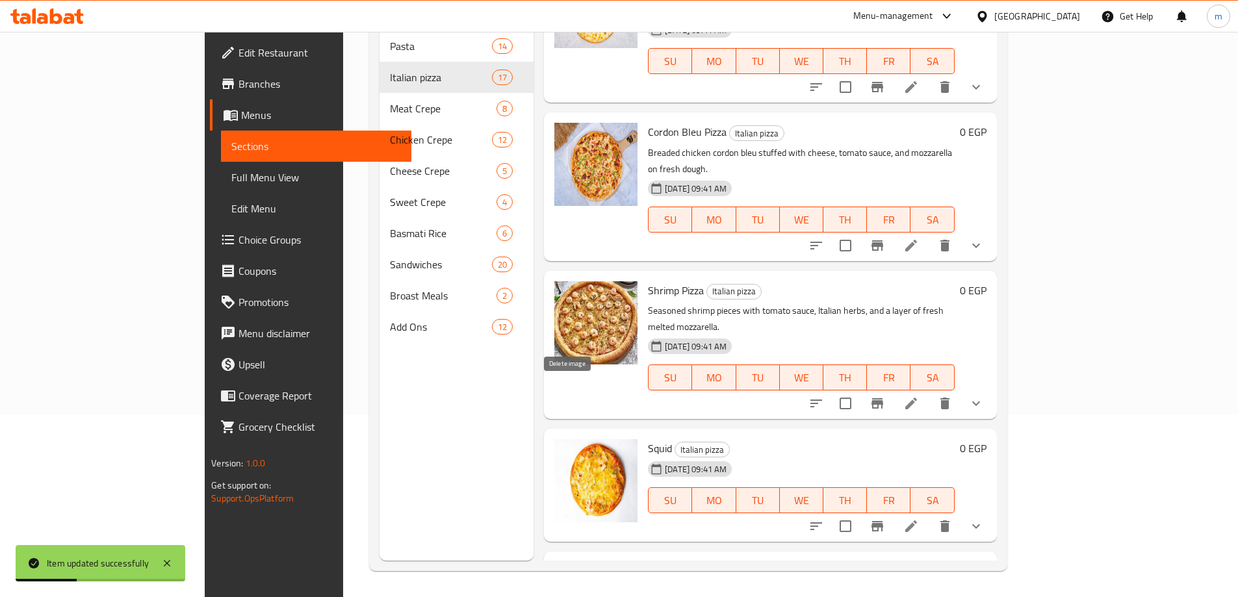
scroll to position [1365, 0]
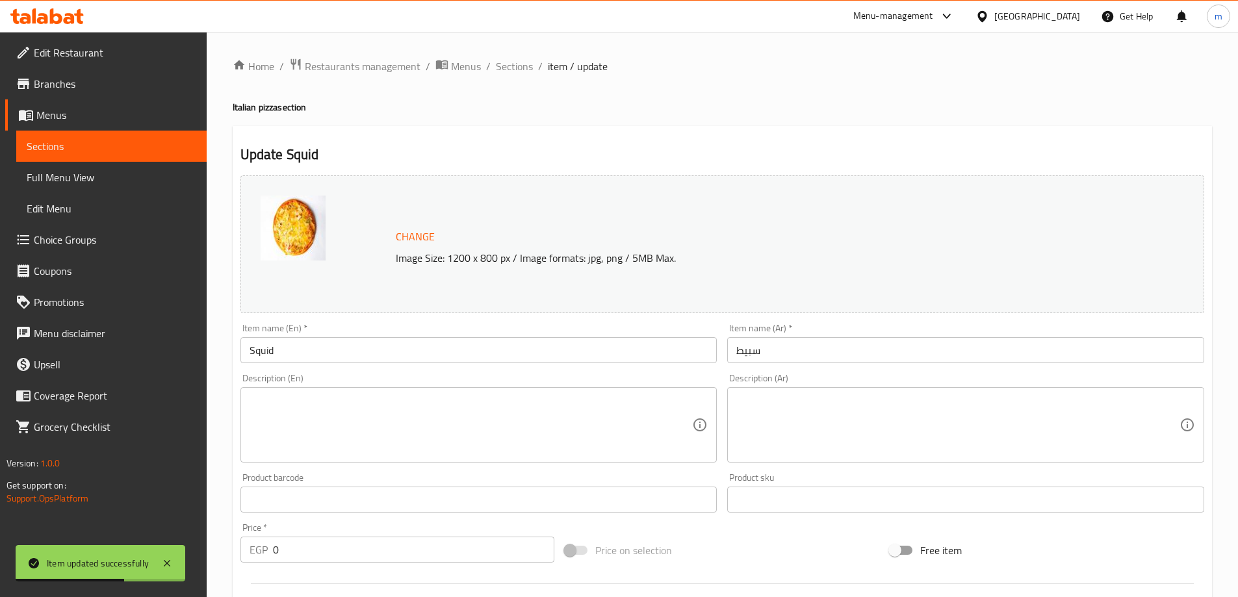
click at [897, 390] on div "Description (Ar)" at bounding box center [965, 424] width 477 height 75
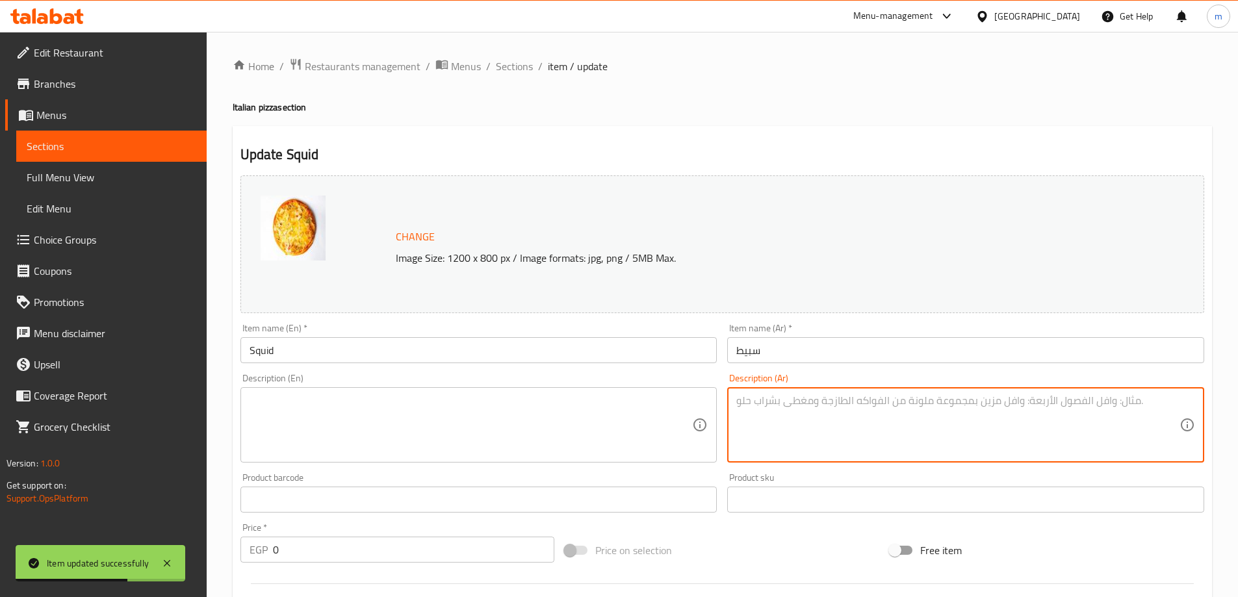
click at [881, 359] on input "سبيط" at bounding box center [965, 350] width 477 height 26
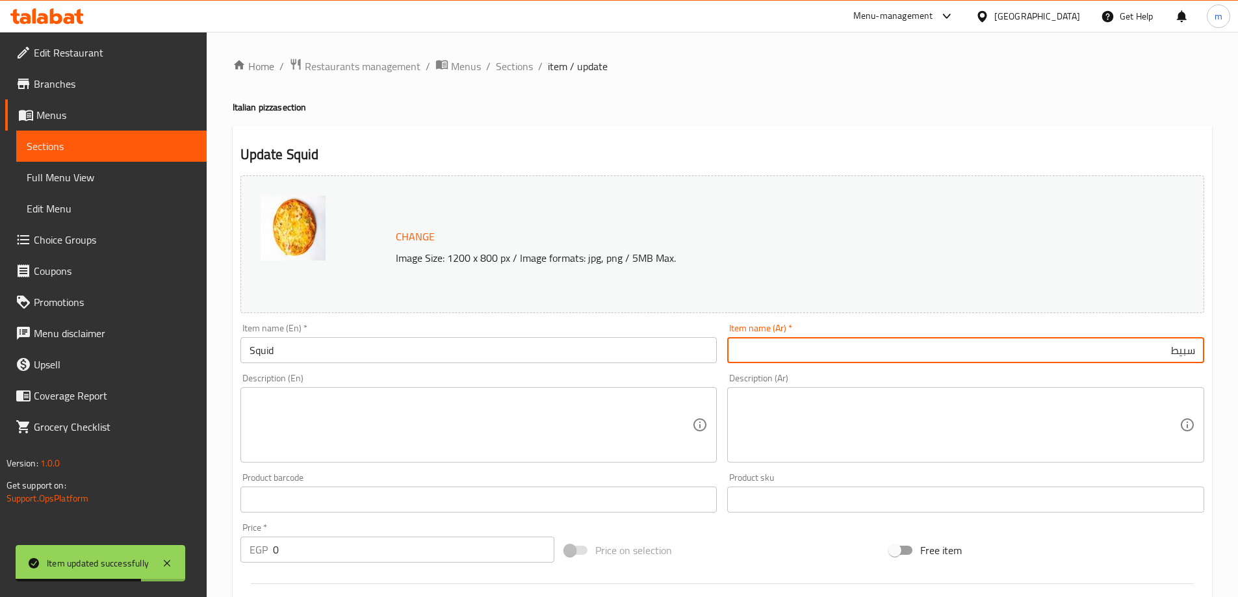
click at [543, 368] on div "Item name (En)   * Squid Item name (En) *" at bounding box center [478, 343] width 487 height 50
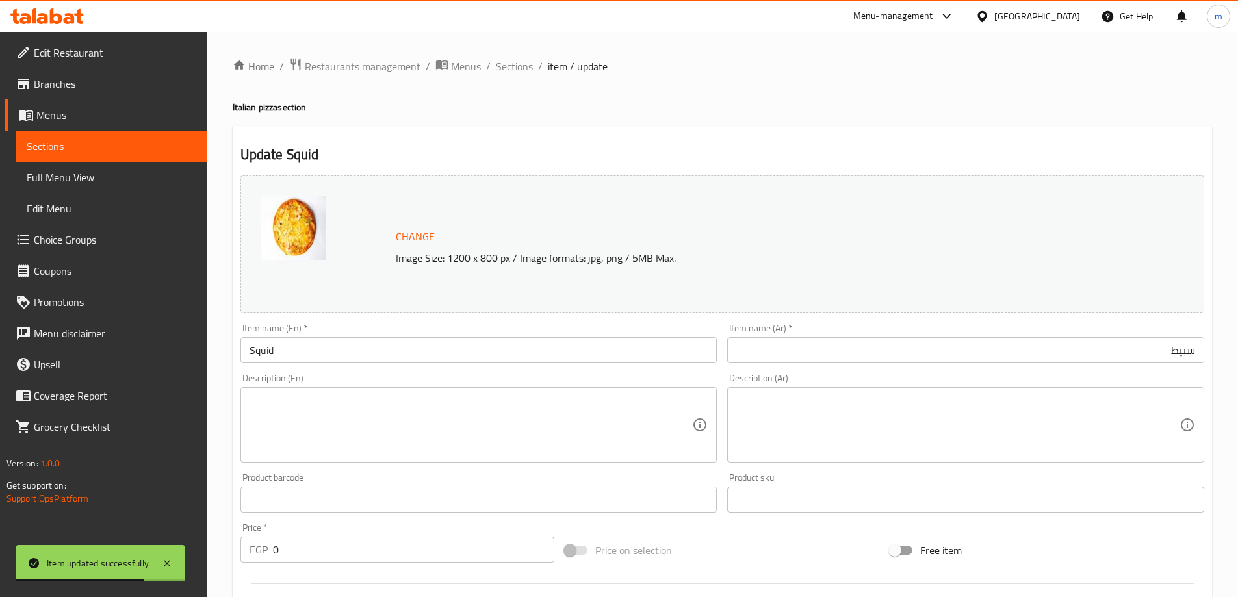
click at [547, 356] on input "Squid" at bounding box center [478, 350] width 477 height 26
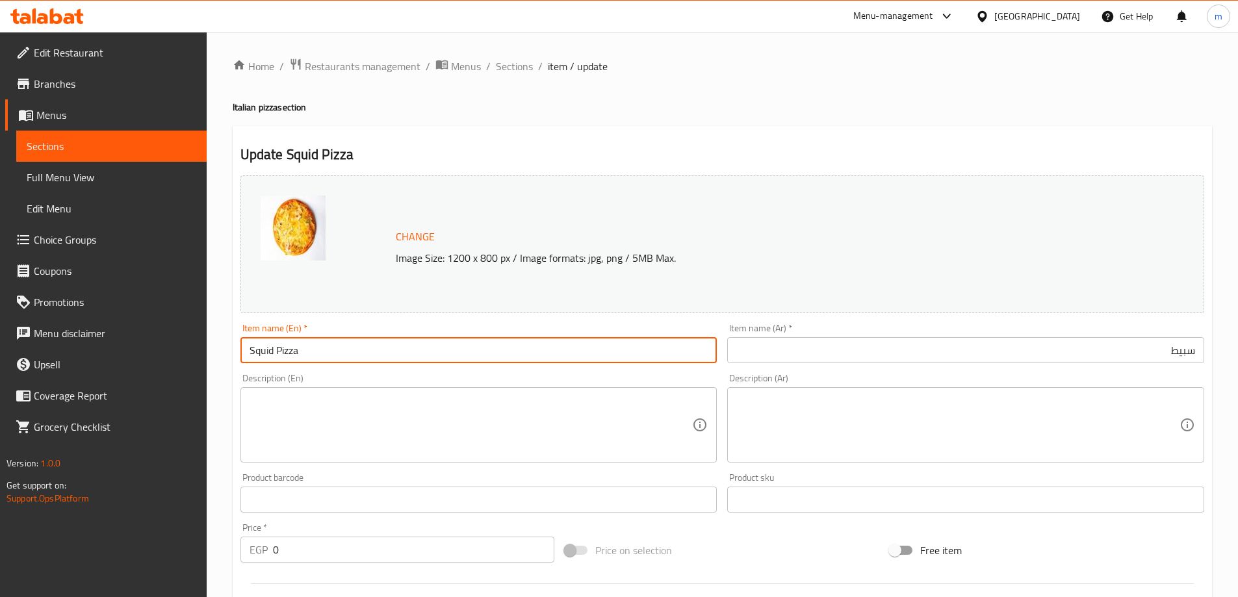
type input "Squid Pizza"
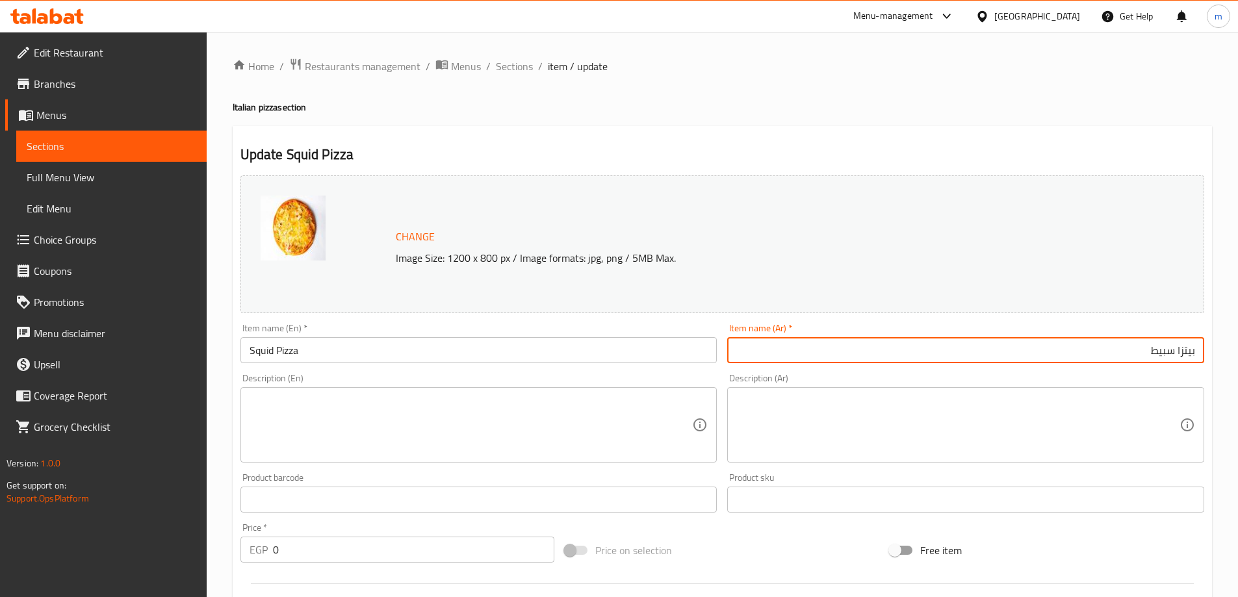
type input "بيتزا سبيط"
click at [612, 336] on div "Item name (En)   * Squid Pizza Item name (En) *" at bounding box center [478, 344] width 477 height 40
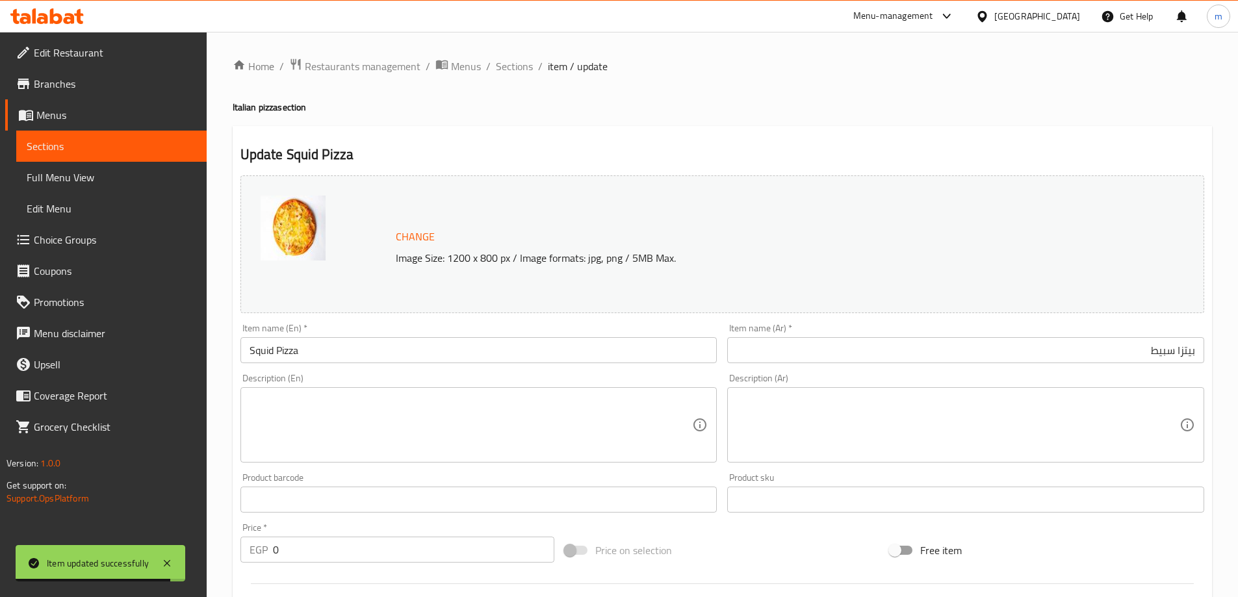
click at [609, 347] on input "Squid Pizza" at bounding box center [478, 350] width 477 height 26
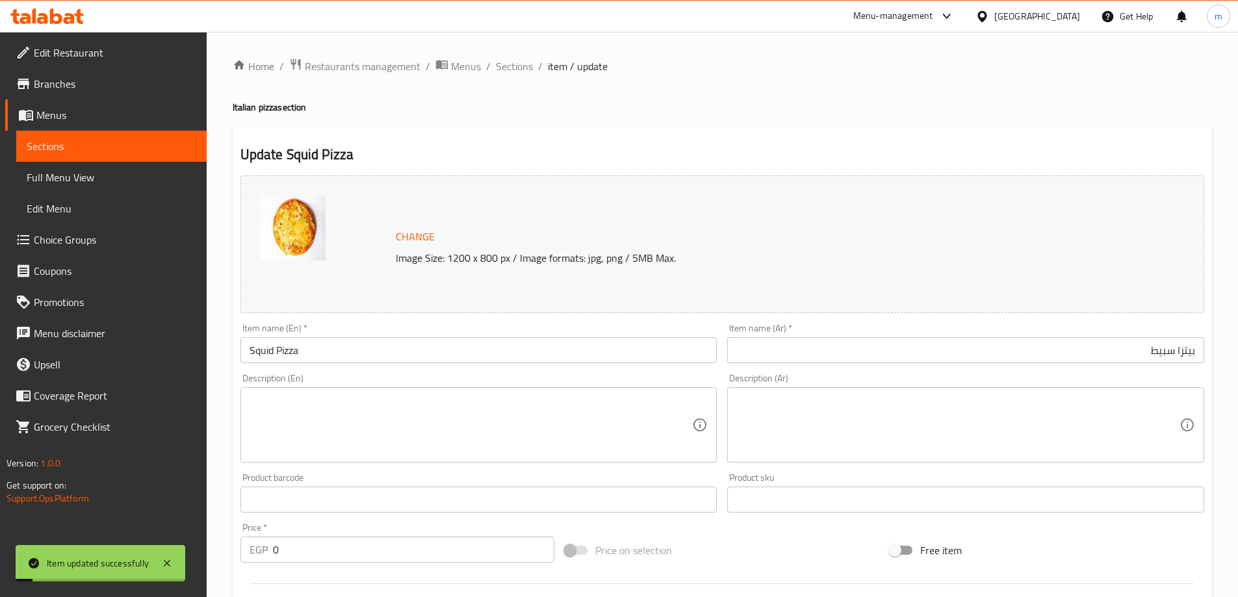
drag, startPoint x: 588, startPoint y: 144, endPoint x: 507, endPoint y: 97, distance: 93.4
click at [587, 142] on div "Update Squid Pizza Change Image Size: 1200 x 800 px / Image formats: jpg, png /…" at bounding box center [723, 547] width 980 height 842
click at [508, 77] on div "Home / Restaurants management / Menus / Sections / item / update Italian pizza …" at bounding box center [723, 518] width 980 height 920
click at [513, 71] on span "Sections" at bounding box center [514, 66] width 37 height 16
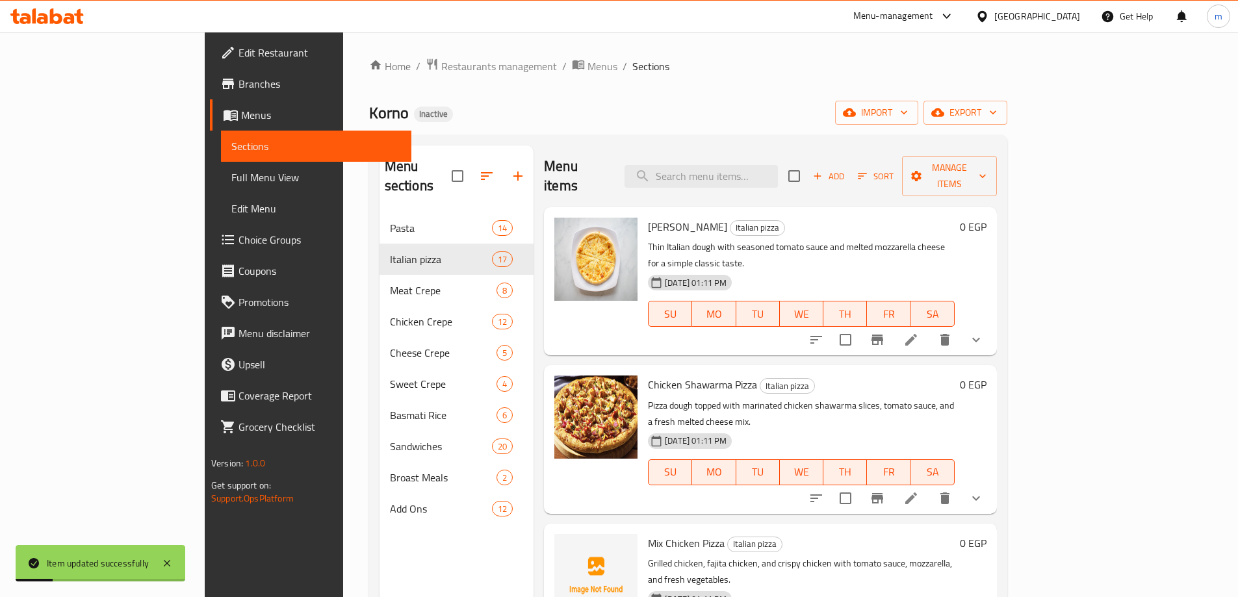
click at [614, 86] on div "Home / Restaurants management / Menus / Sections Korno Inactive import export M…" at bounding box center [688, 405] width 638 height 695
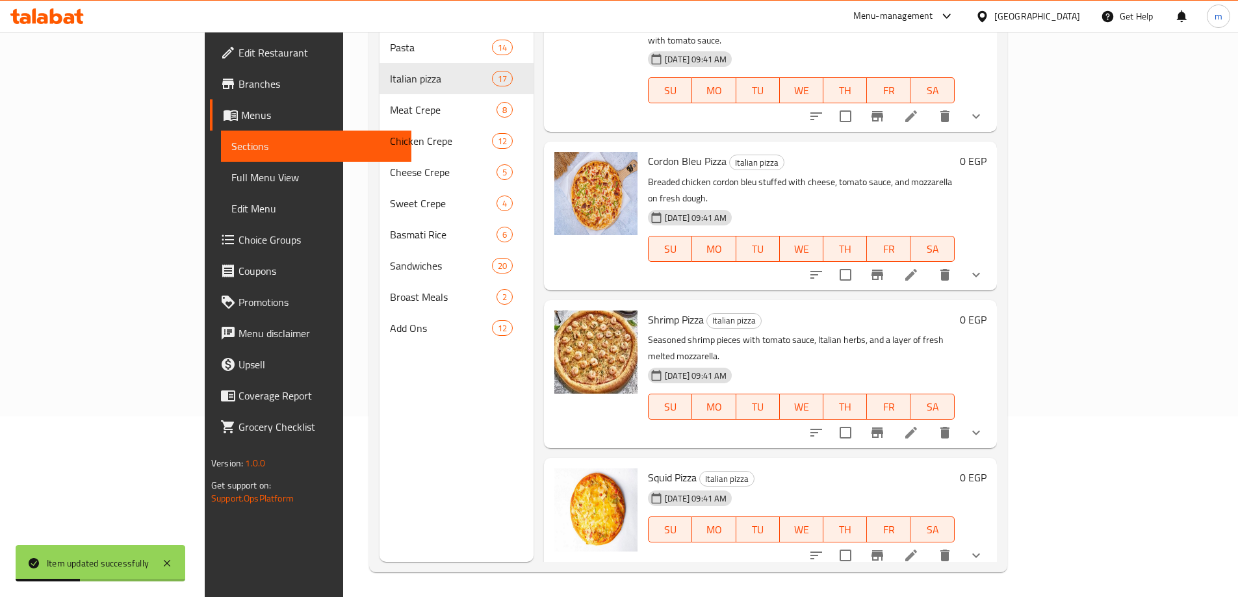
scroll to position [182, 0]
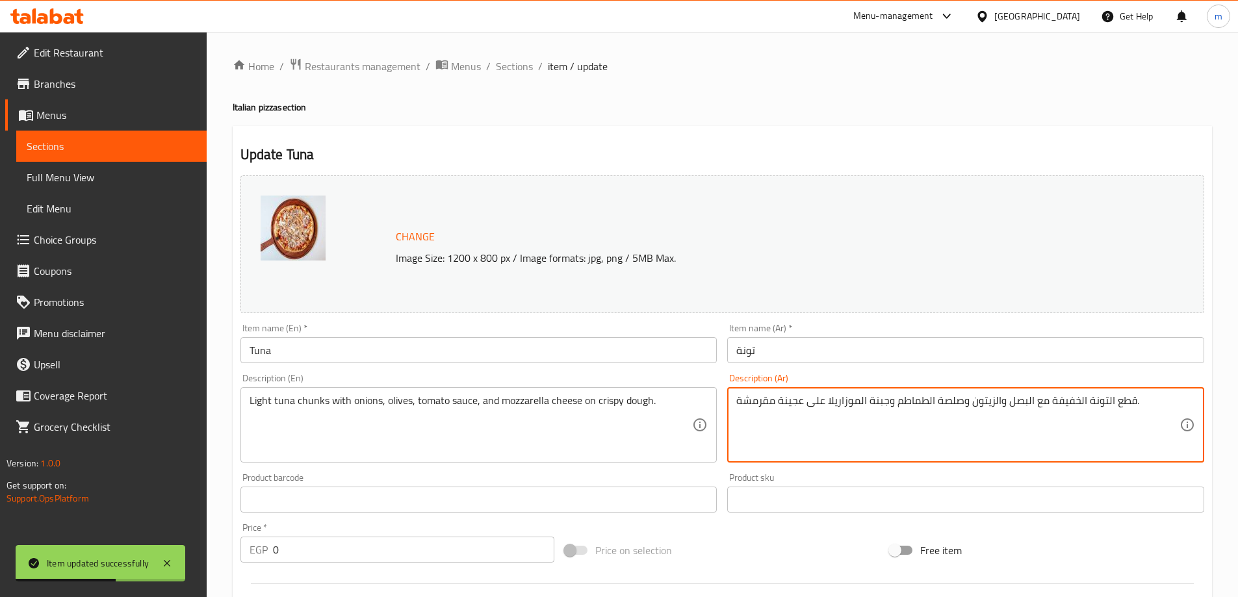
click at [635, 358] on input "Tuna" at bounding box center [478, 350] width 477 height 26
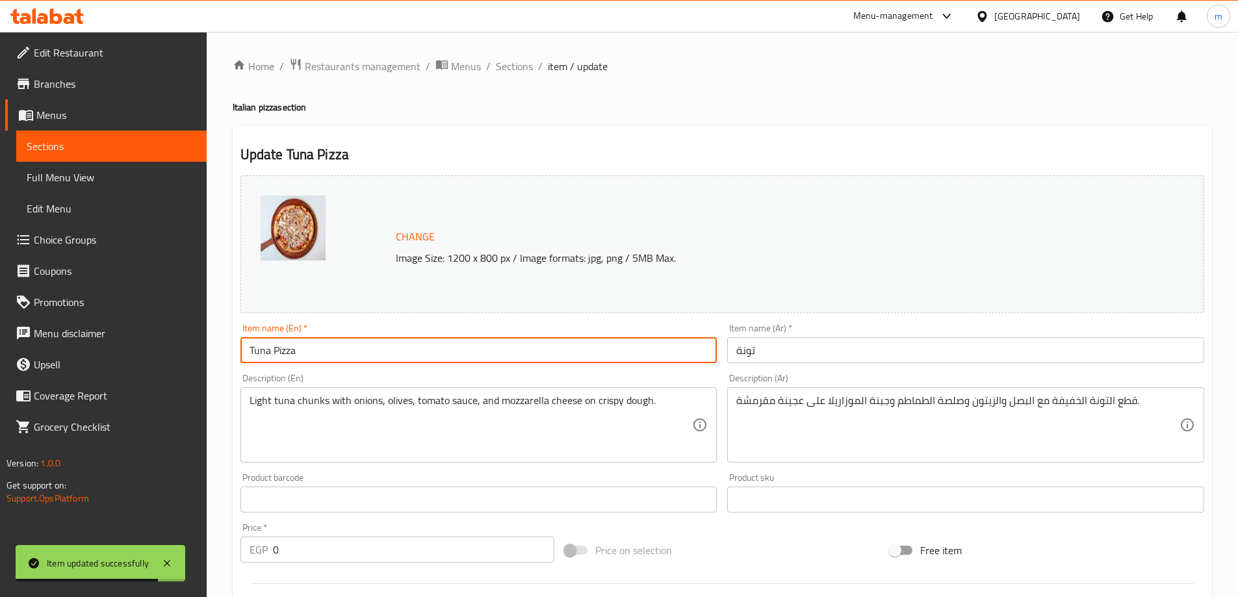
type input "Tuna Pizza"
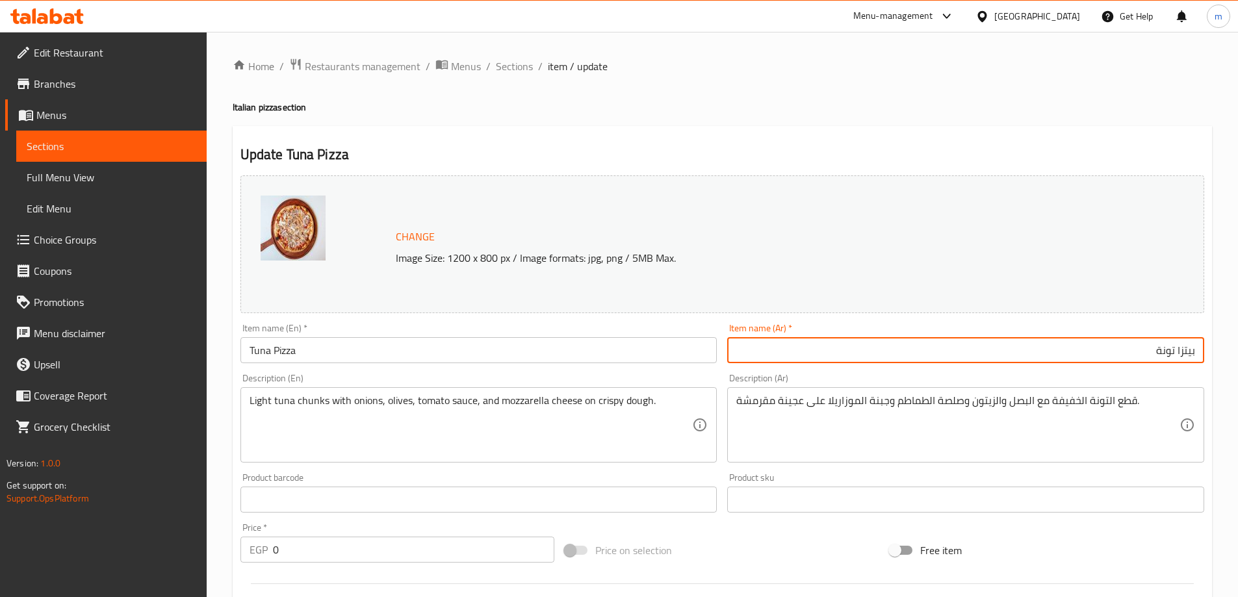
type input "بيتزا تونة"
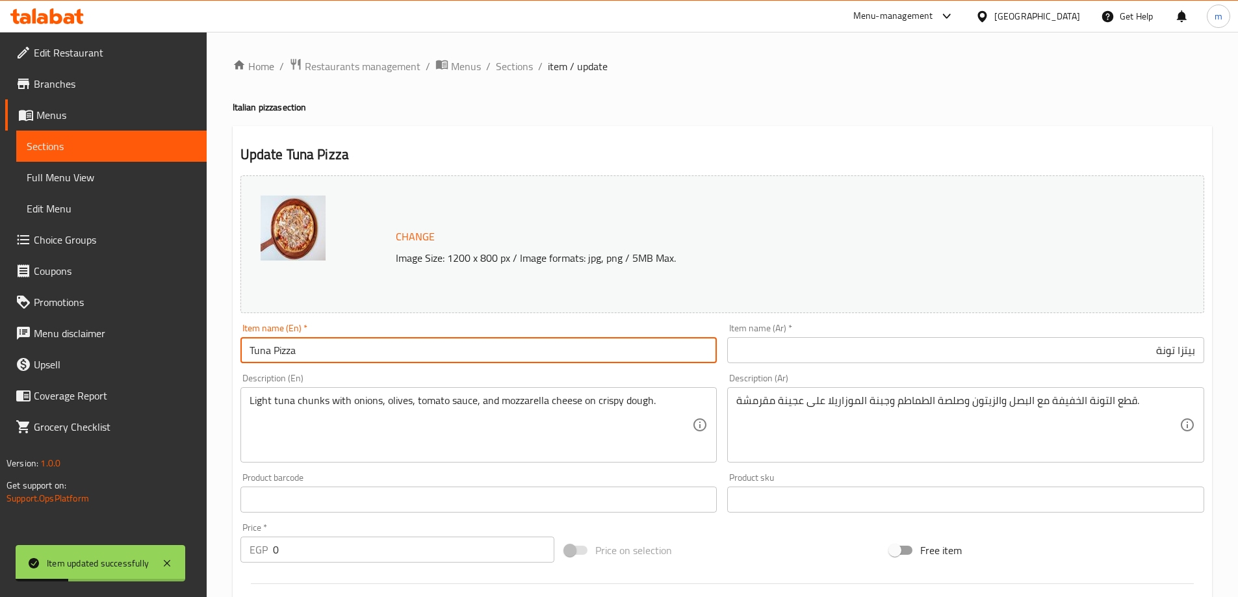
click at [521, 346] on input "Tuna Pizza" at bounding box center [478, 350] width 477 height 26
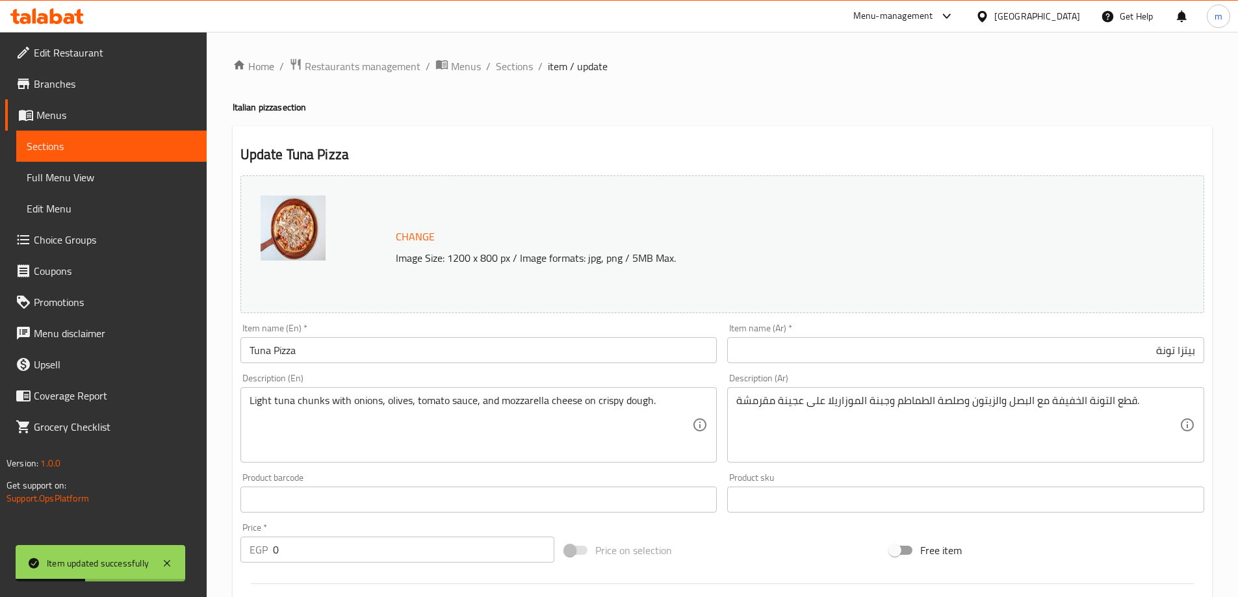
click at [528, 77] on div "Home / Restaurants management / Menus / Sections / item / update Italian pizza …" at bounding box center [723, 518] width 980 height 920
click at [528, 73] on span "Sections" at bounding box center [514, 66] width 37 height 16
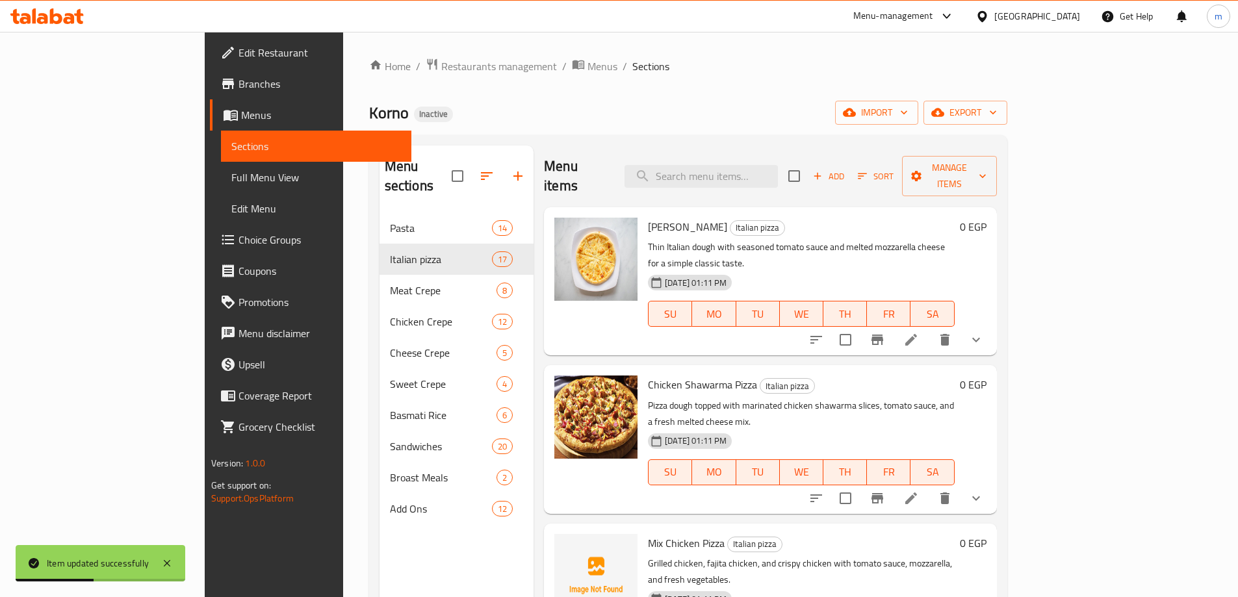
click at [671, 81] on div "Home / Restaurants management / Menus / Sections Korno Inactive import export M…" at bounding box center [688, 405] width 638 height 695
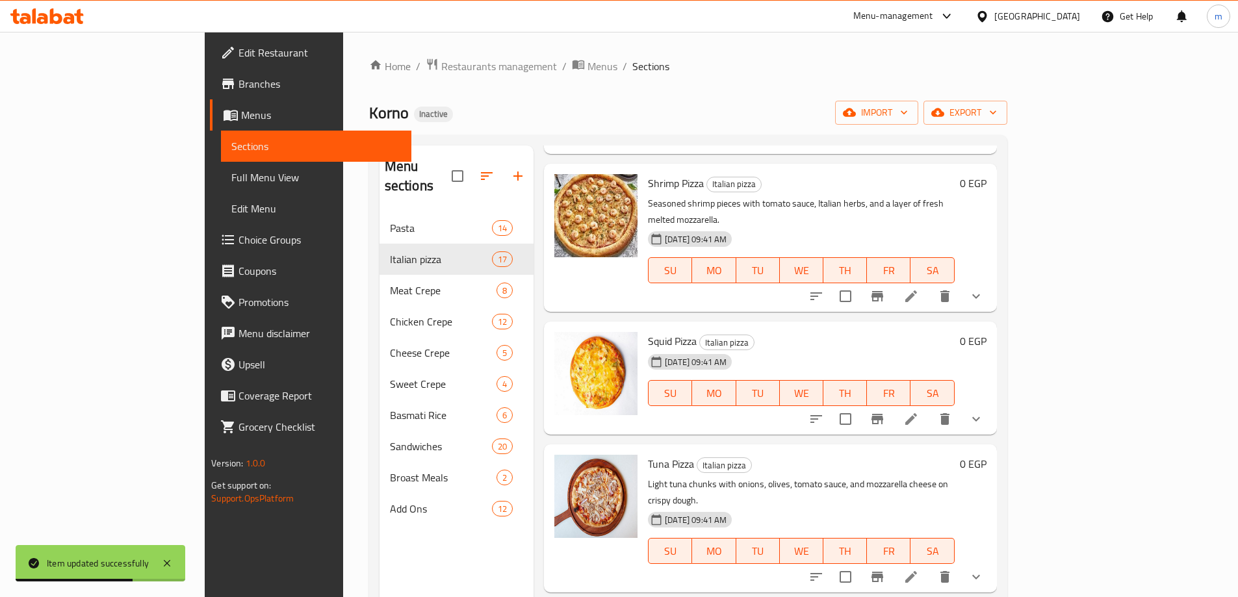
scroll to position [1785, 0]
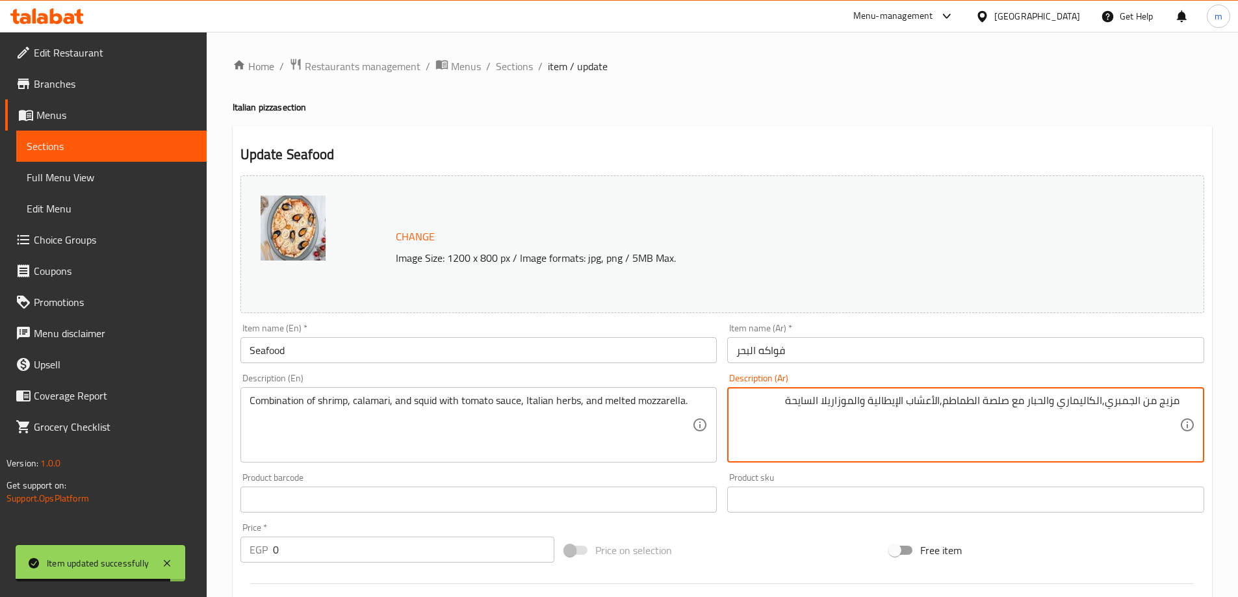
click at [994, 351] on input "فواكه البحر" at bounding box center [965, 350] width 477 height 26
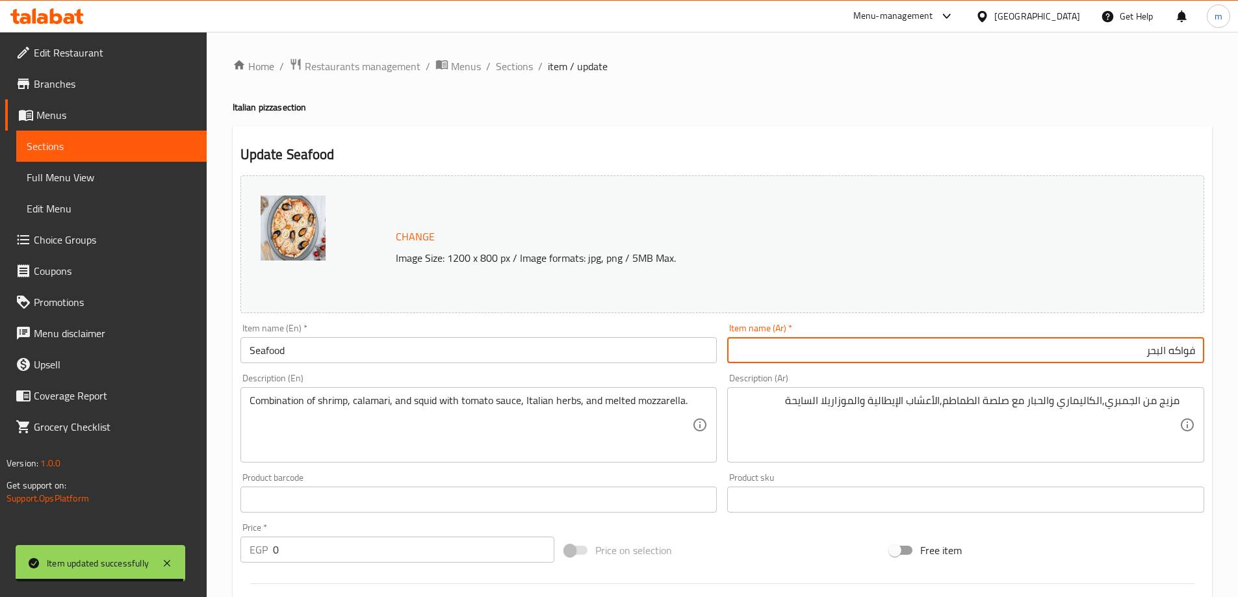
click at [473, 348] on input "Seafood" at bounding box center [478, 350] width 477 height 26
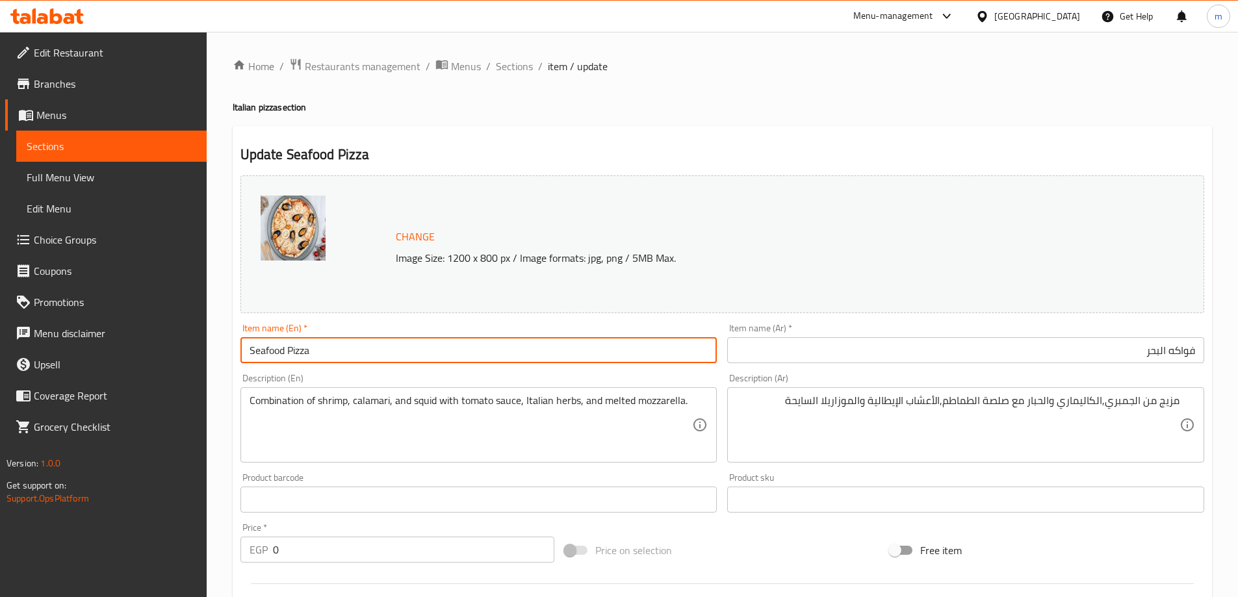
type input "Seafood Pizza"
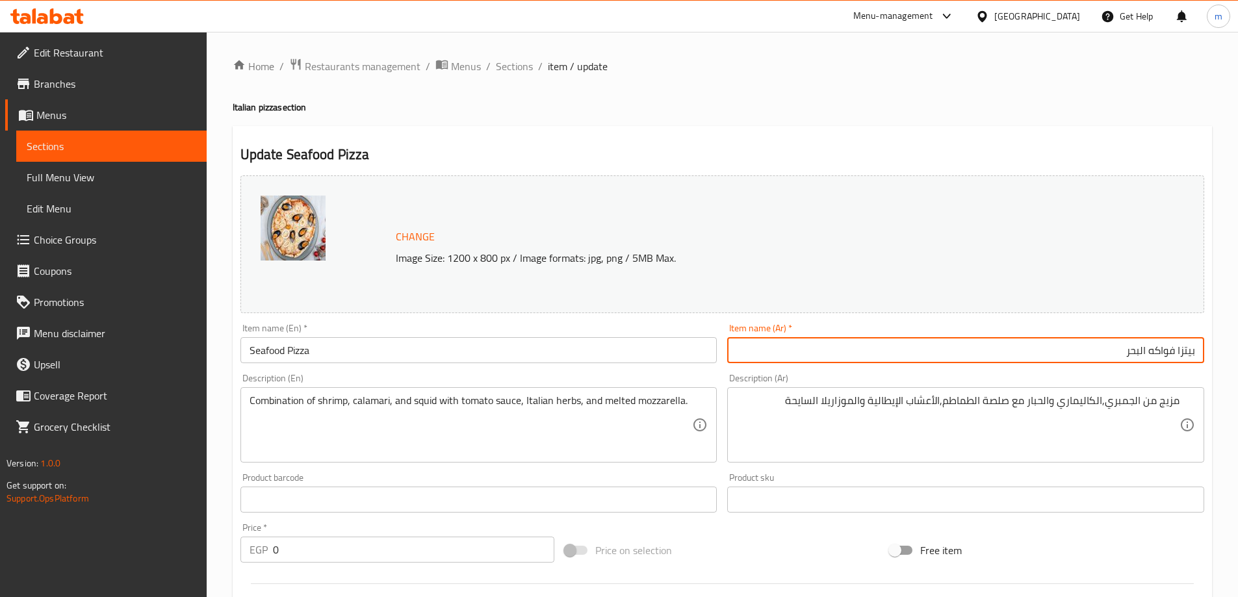
type input "بيتزا فواكه البحر"
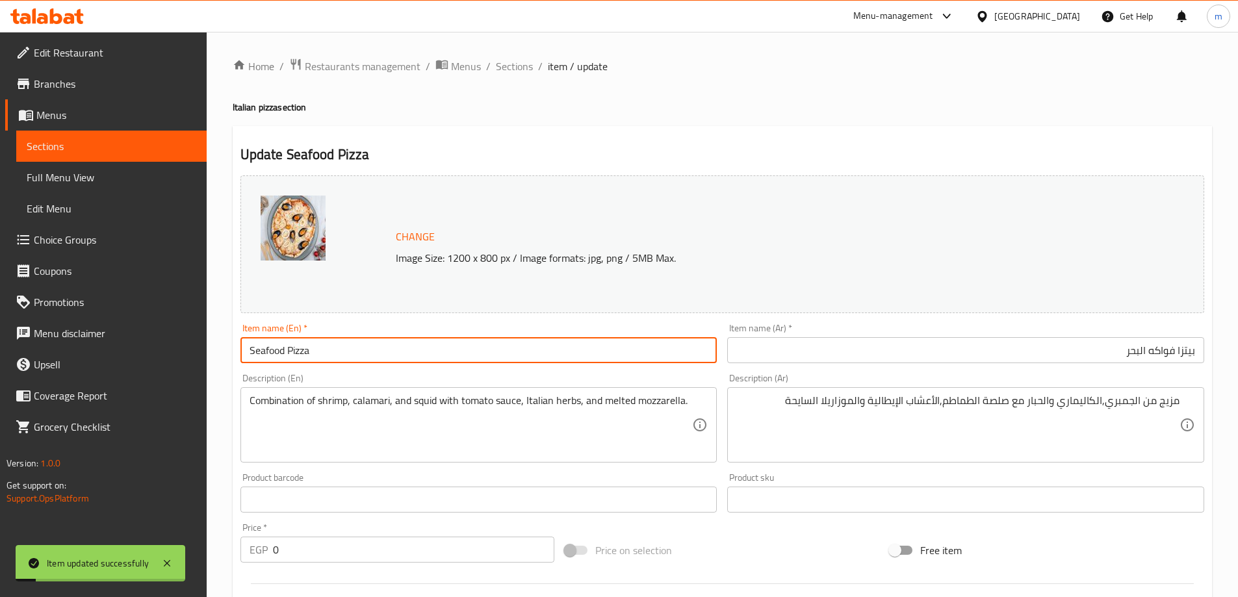
click at [623, 343] on input "Seafood Pizza" at bounding box center [478, 350] width 477 height 26
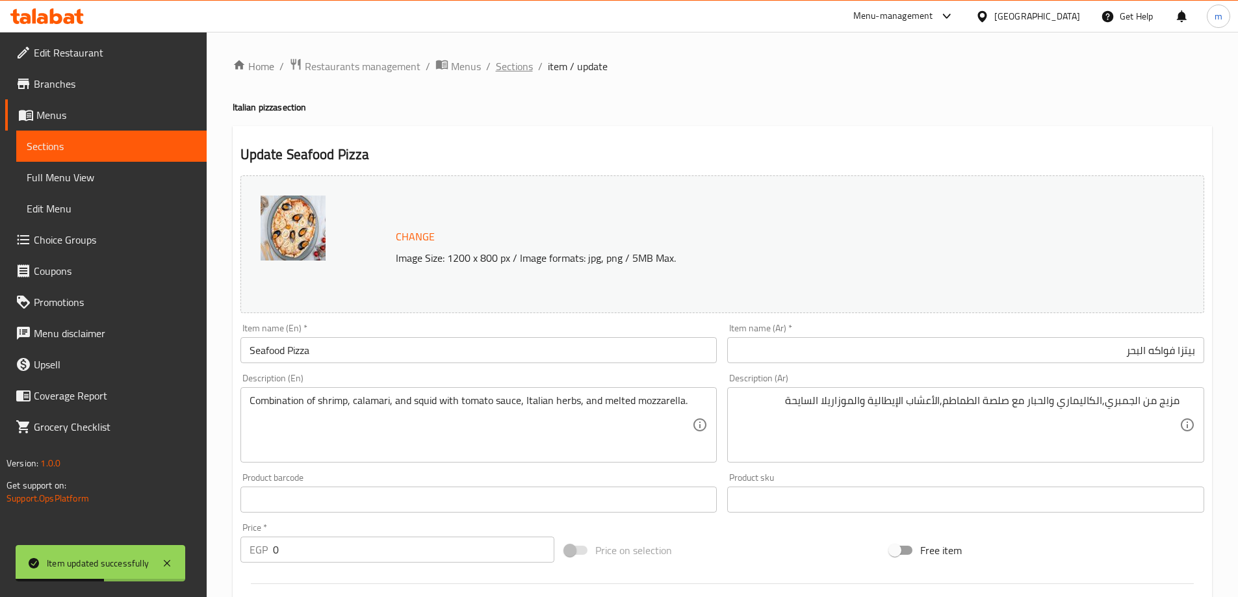
click at [513, 70] on span "Sections" at bounding box center [514, 66] width 37 height 16
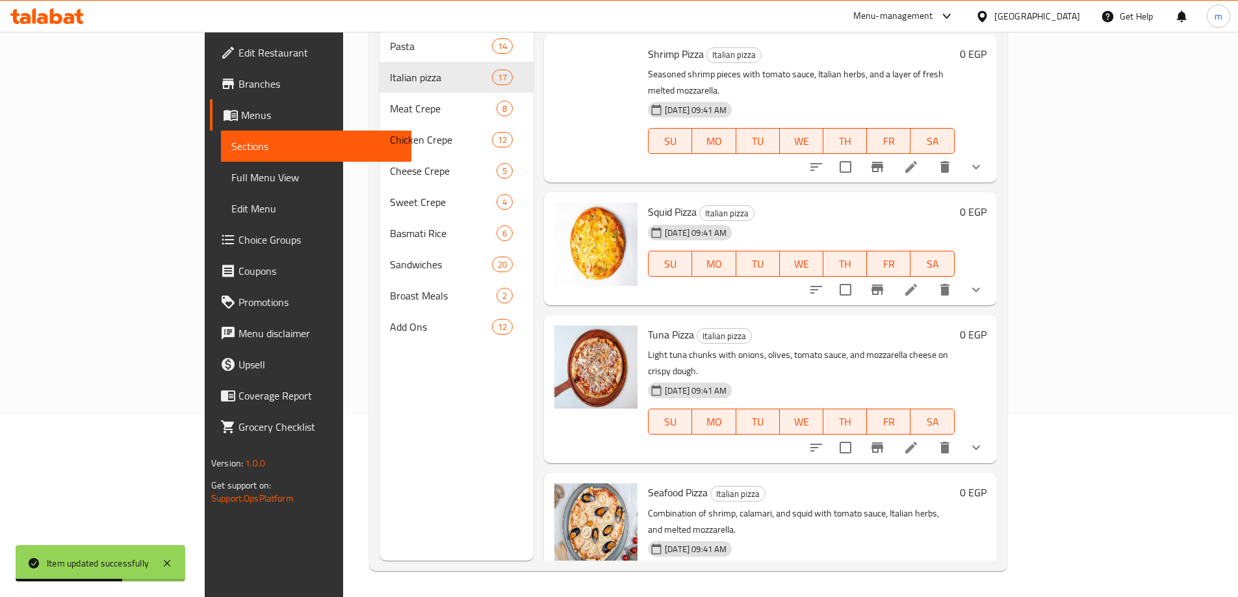
scroll to position [1830, 0]
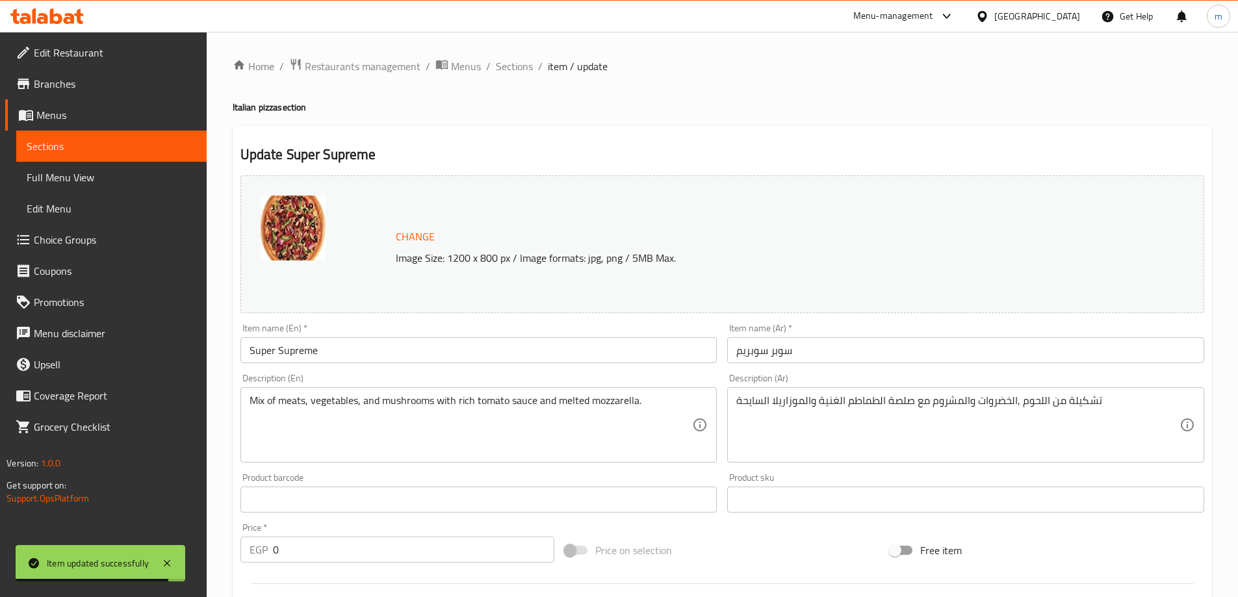
click at [351, 328] on div "Item name (En)   * Super Supreme Item name (En) *" at bounding box center [478, 344] width 477 height 40
click at [348, 337] on div "Item name (En)   * Super Supreme Item name (En) *" at bounding box center [478, 344] width 477 height 40
click at [348, 349] on input "Super Supreme" at bounding box center [478, 350] width 477 height 26
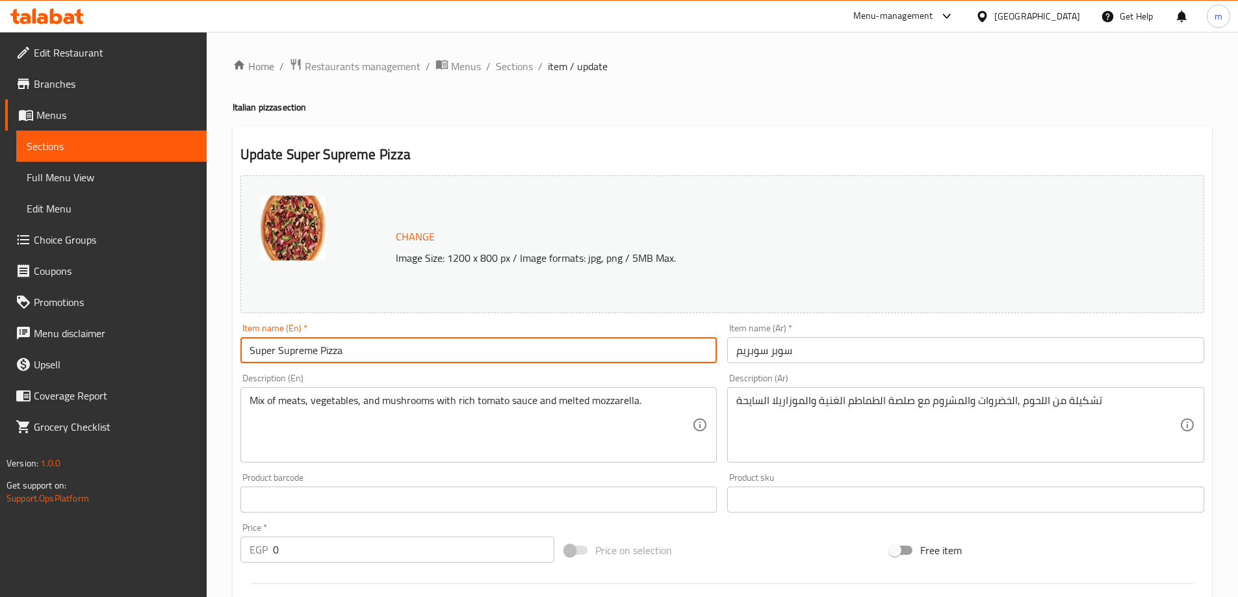
type input "Super Supreme Pizza"
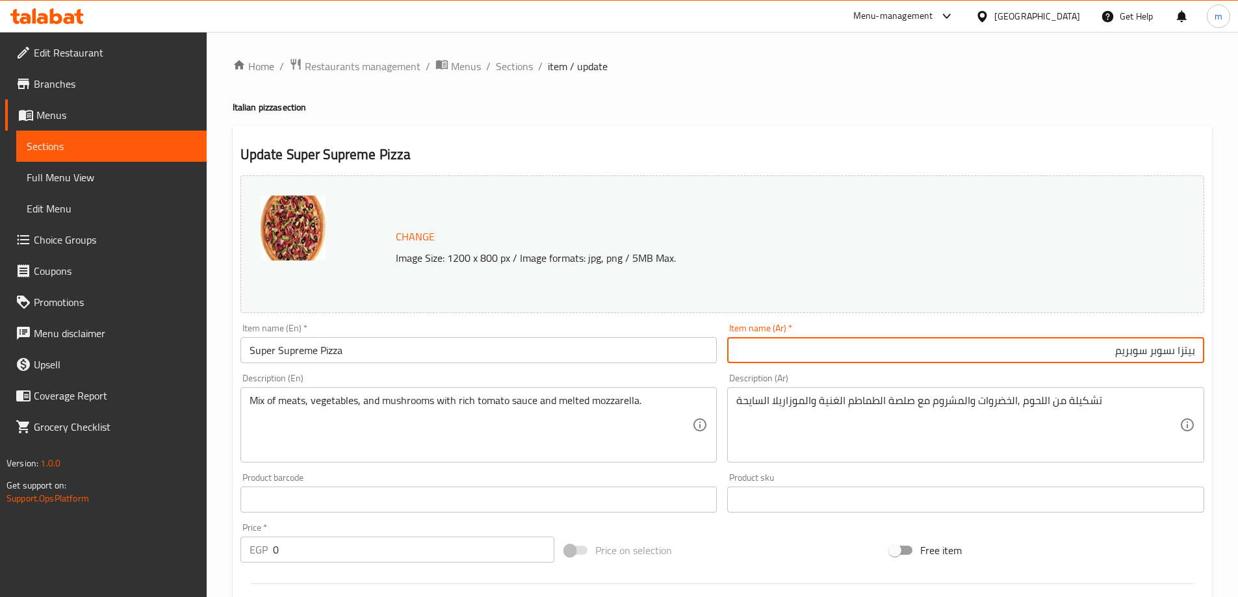
type input "بيتزا ىسوبر سوبريم"
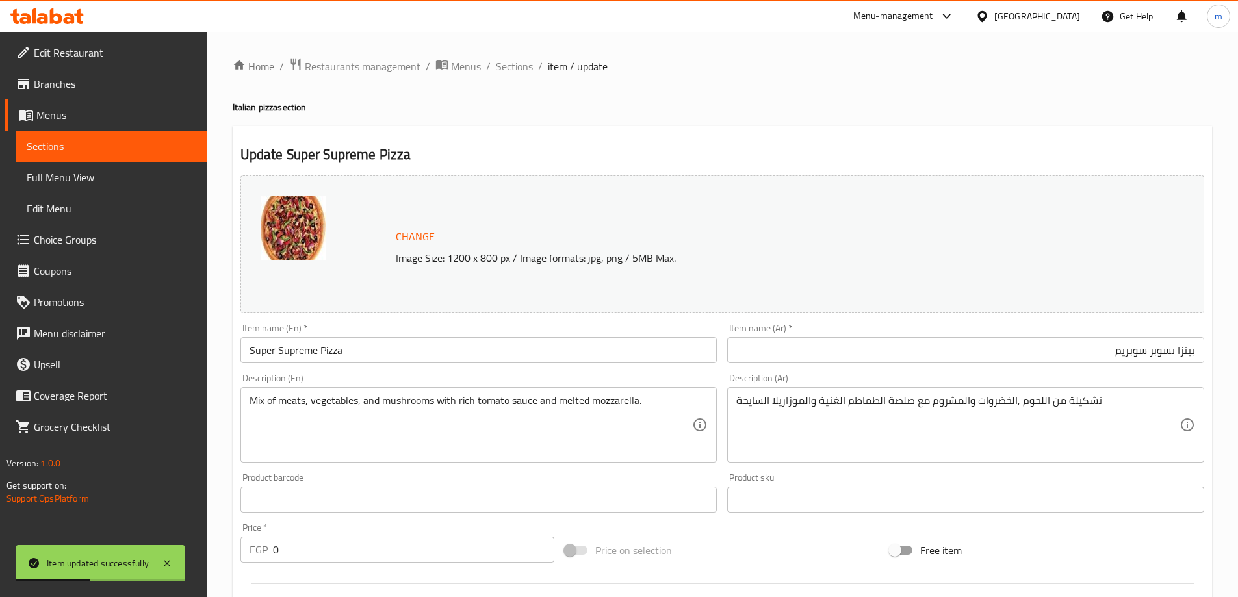
click at [519, 63] on span "Sections" at bounding box center [514, 66] width 37 height 16
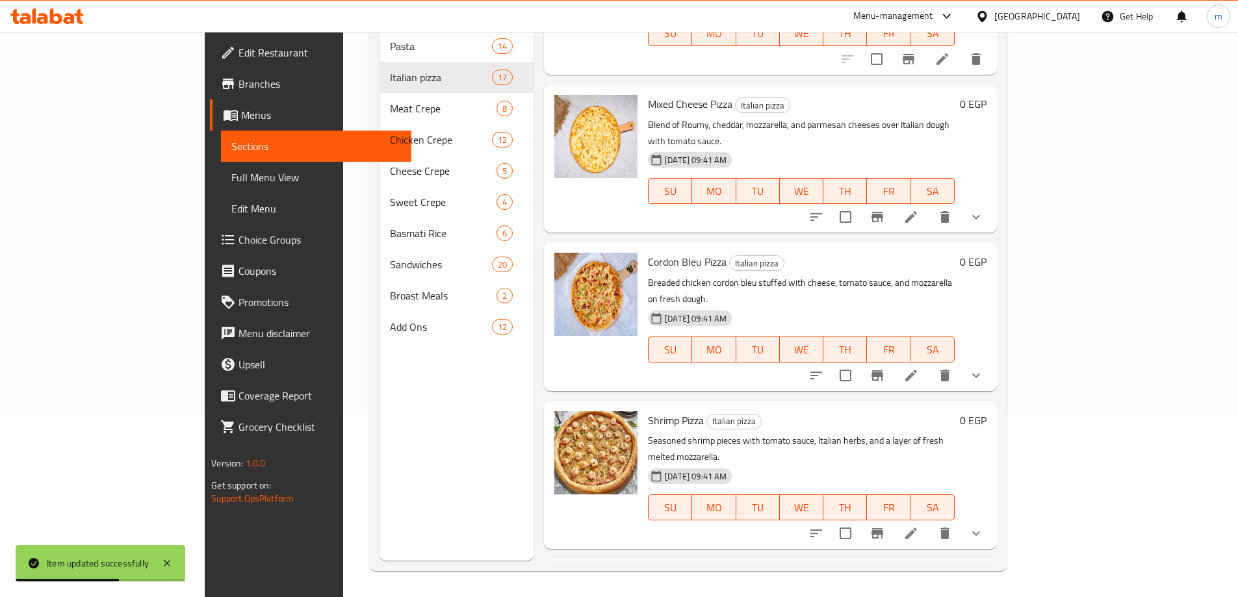
scroll to position [1820, 0]
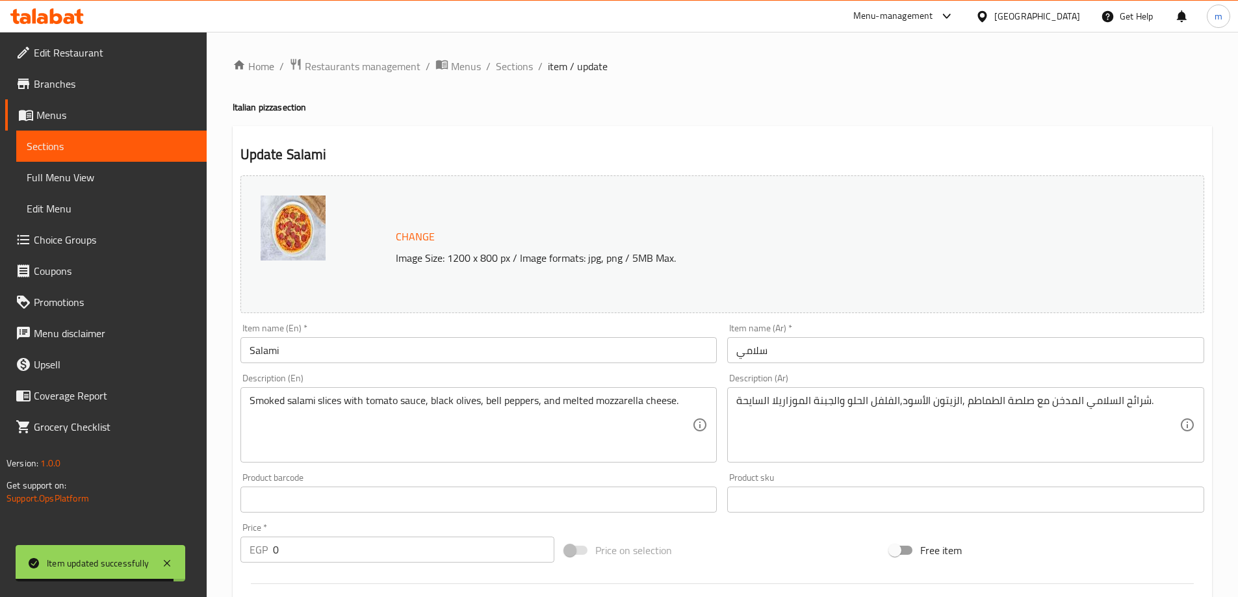
click at [625, 359] on input "Salami" at bounding box center [478, 350] width 477 height 26
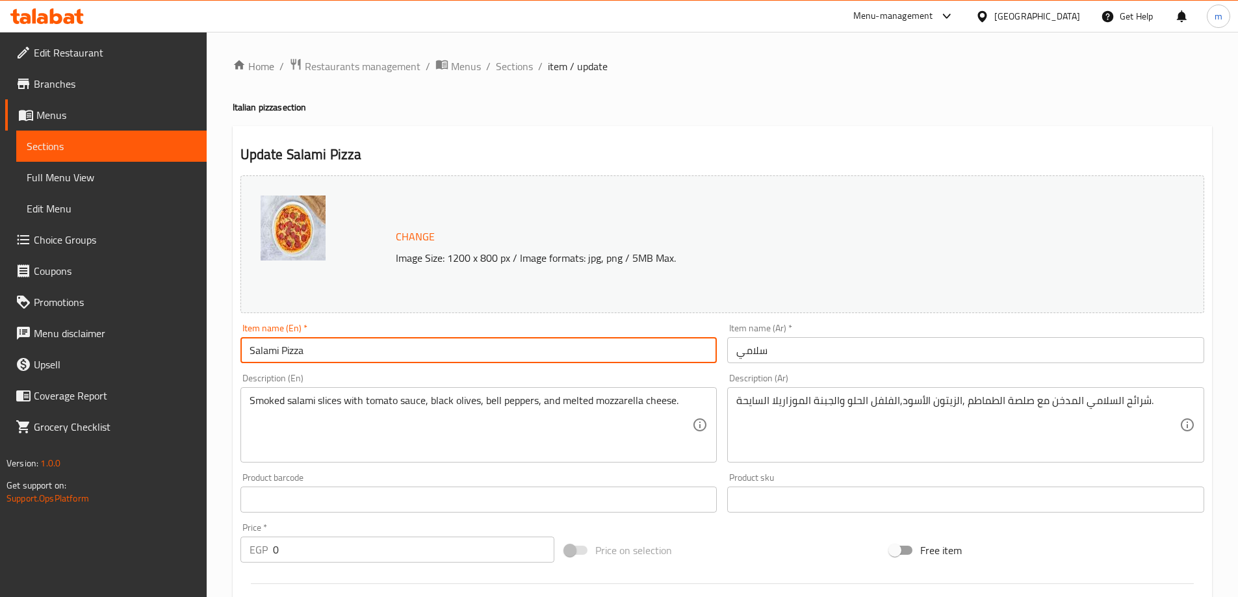
type input "Salami Pizza"
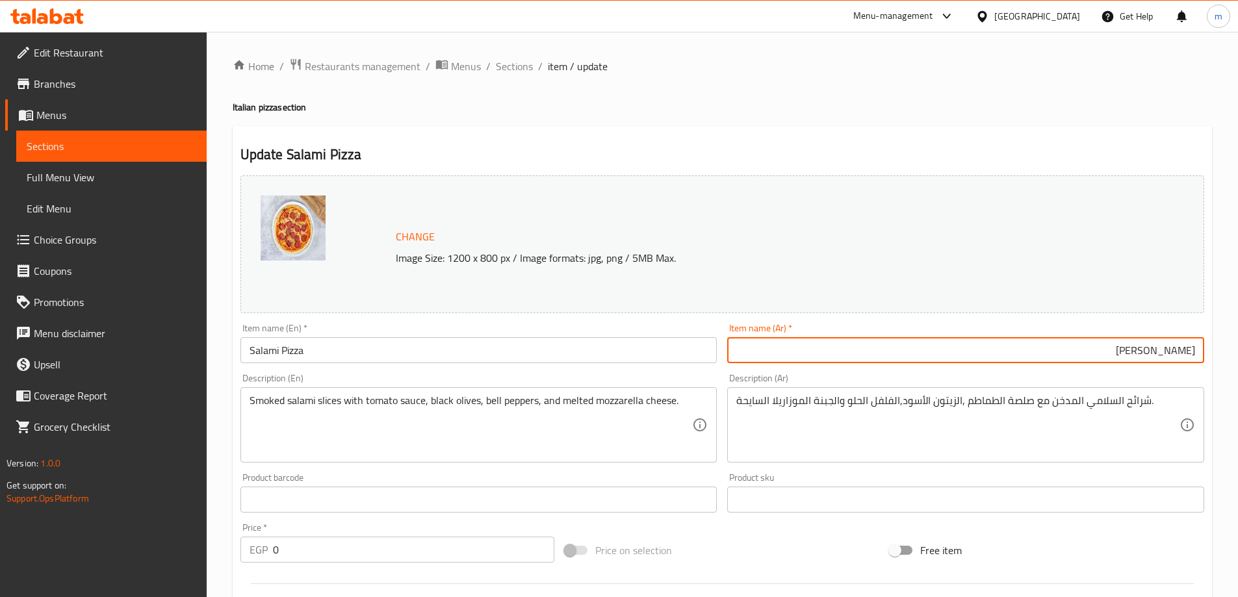
type input "[PERSON_NAME]"
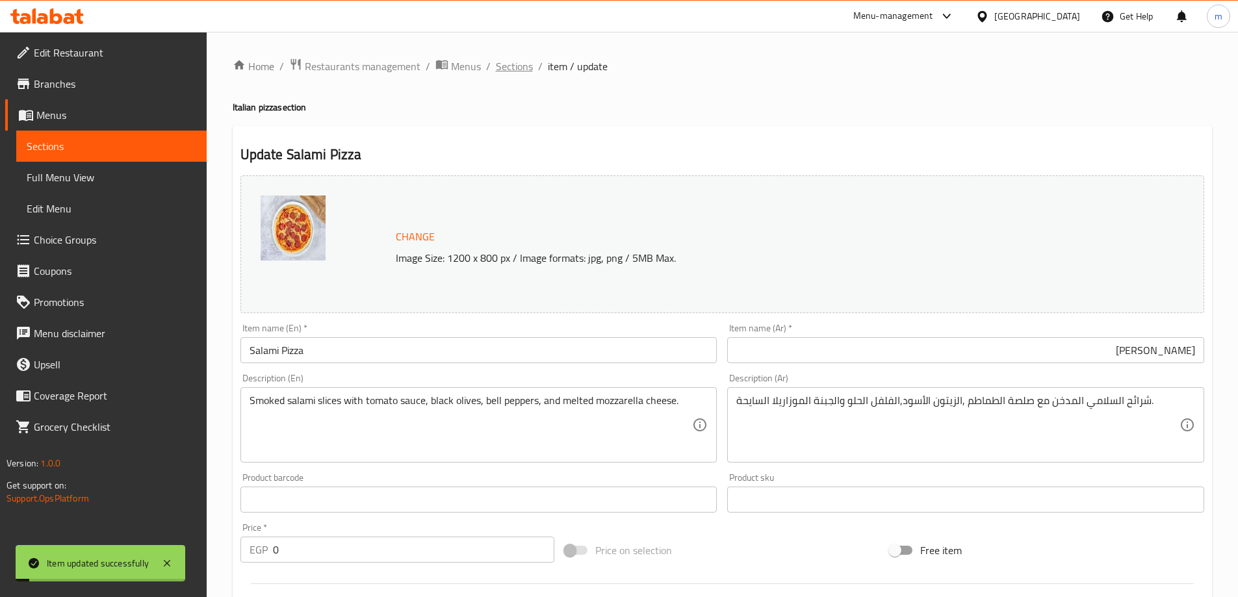
click at [511, 73] on span "Sections" at bounding box center [514, 66] width 37 height 16
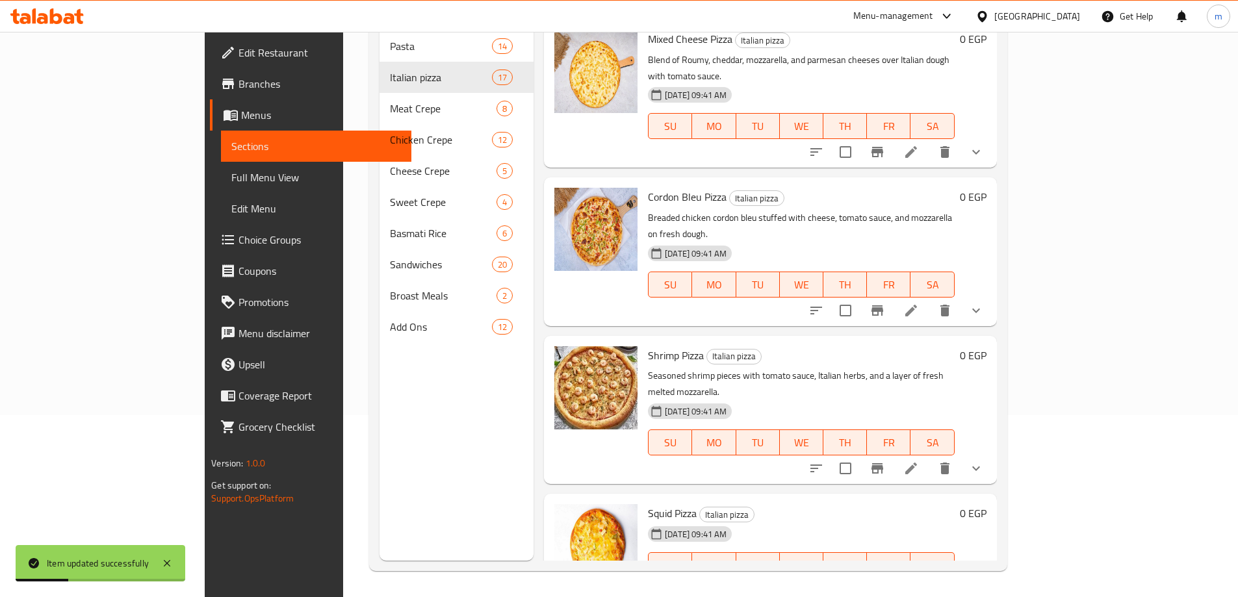
scroll to position [1830, 0]
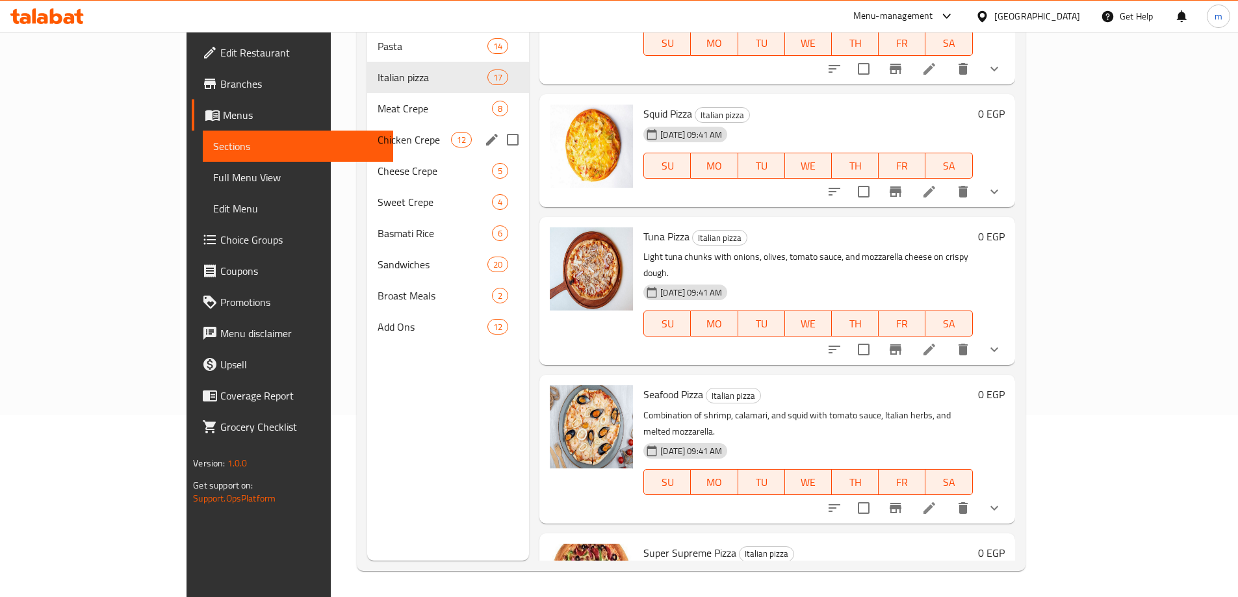
click at [378, 101] on span "Meat Crepe" at bounding box center [435, 109] width 114 height 16
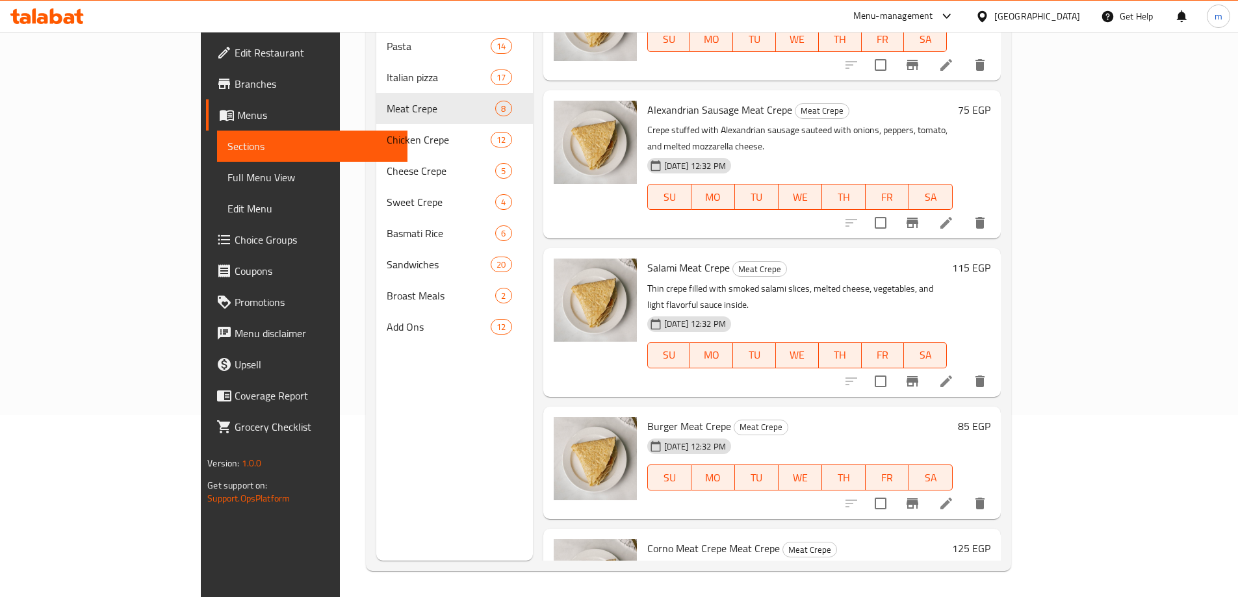
scroll to position [47, 0]
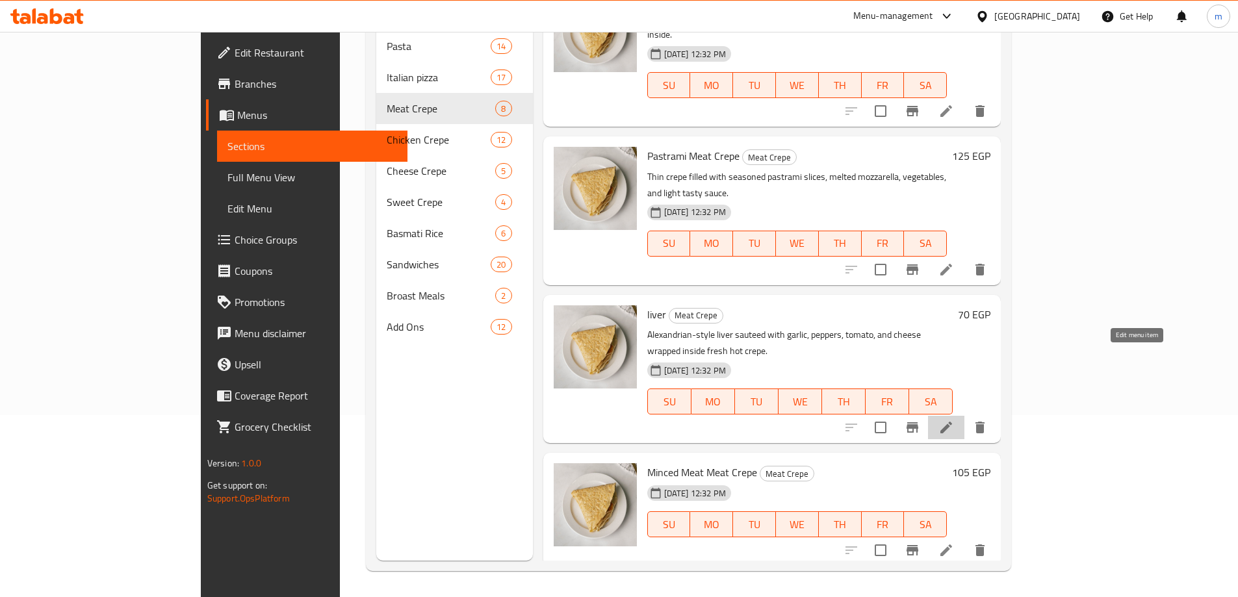
click at [952, 422] on icon at bounding box center [947, 428] width 12 height 12
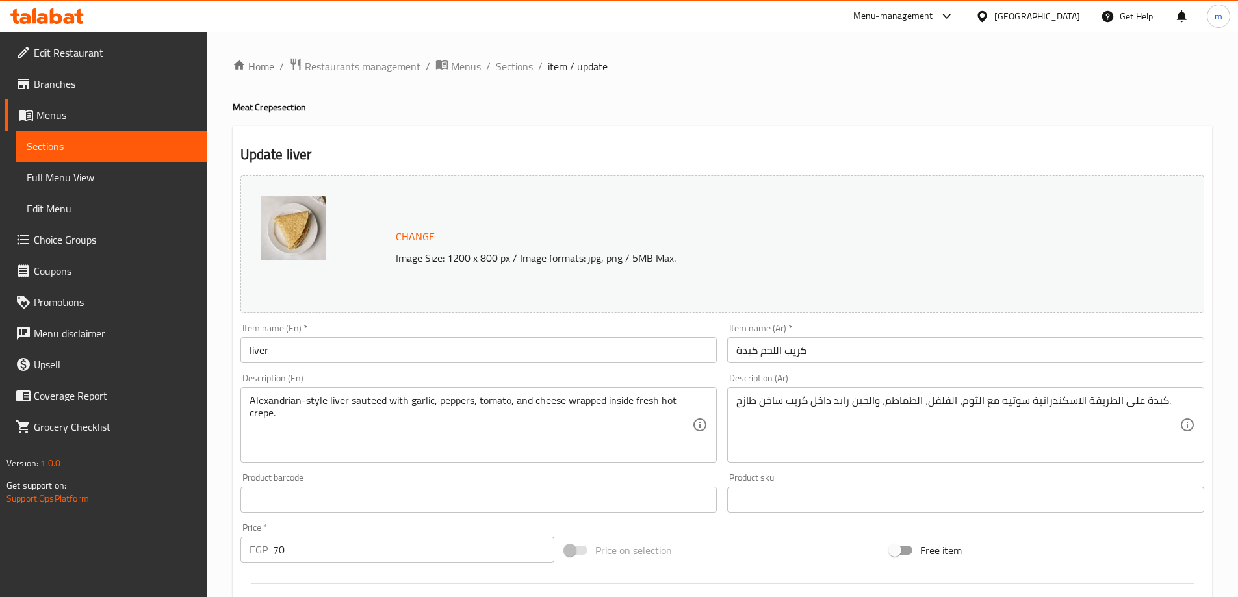
click at [475, 369] on div "Description (En) Alexandrian-style liver sauteed with garlic, peppers, tomato, …" at bounding box center [478, 418] width 487 height 99
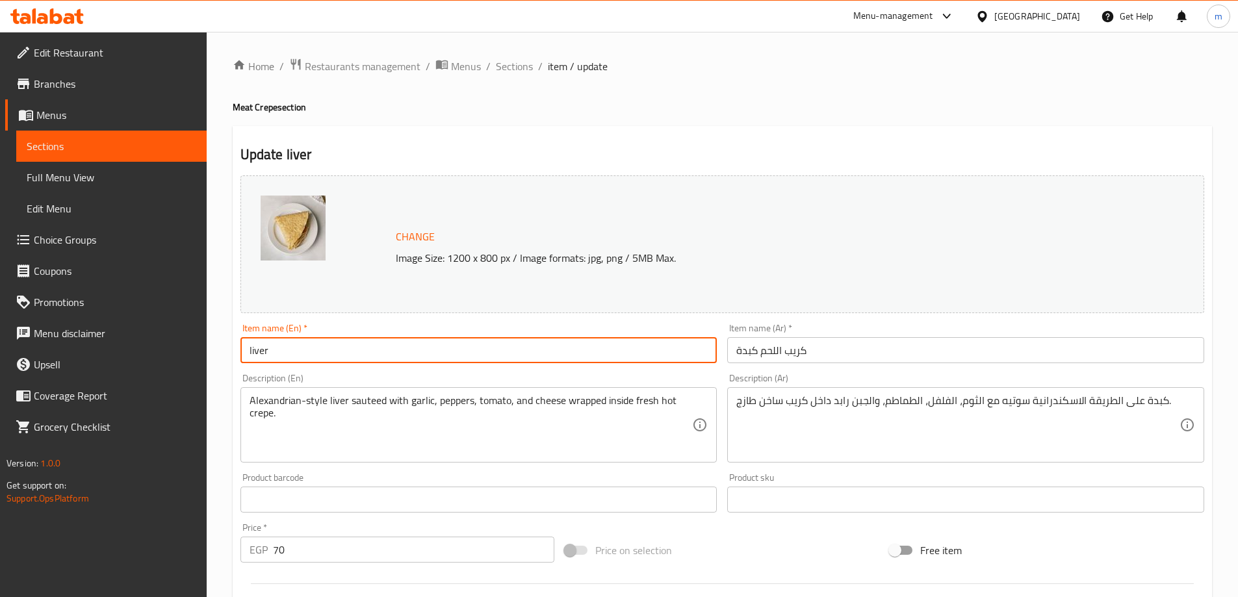
click at [478, 363] on input "liver" at bounding box center [478, 350] width 477 height 26
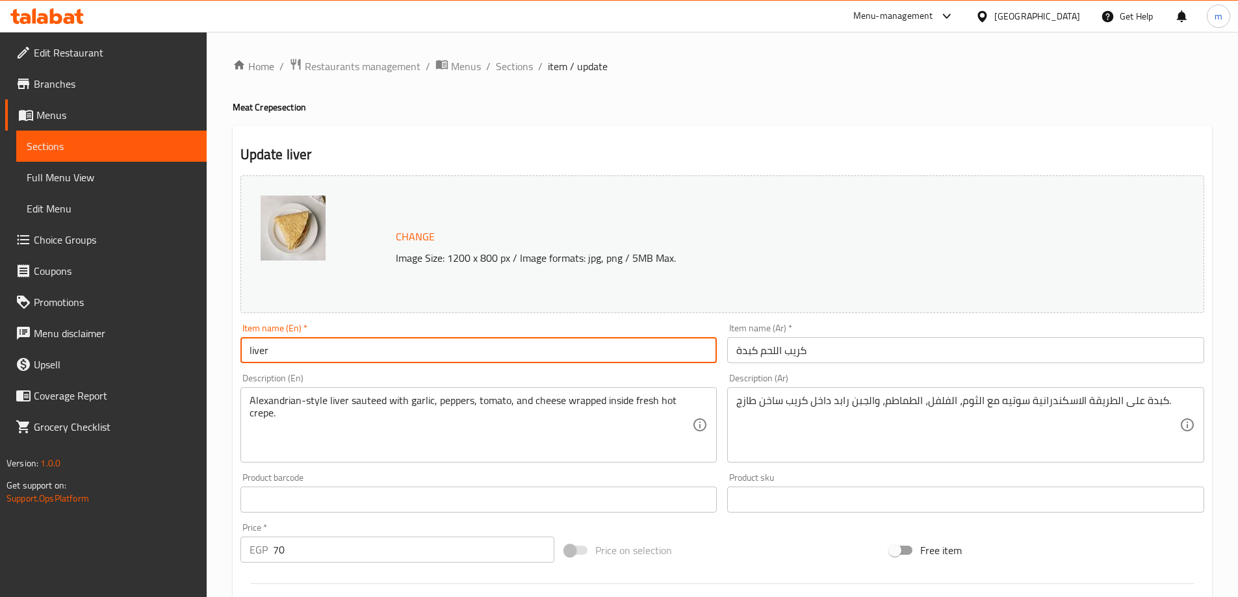
click at [478, 363] on input "liver" at bounding box center [478, 350] width 477 height 26
type input "Liver Meat Crepe"
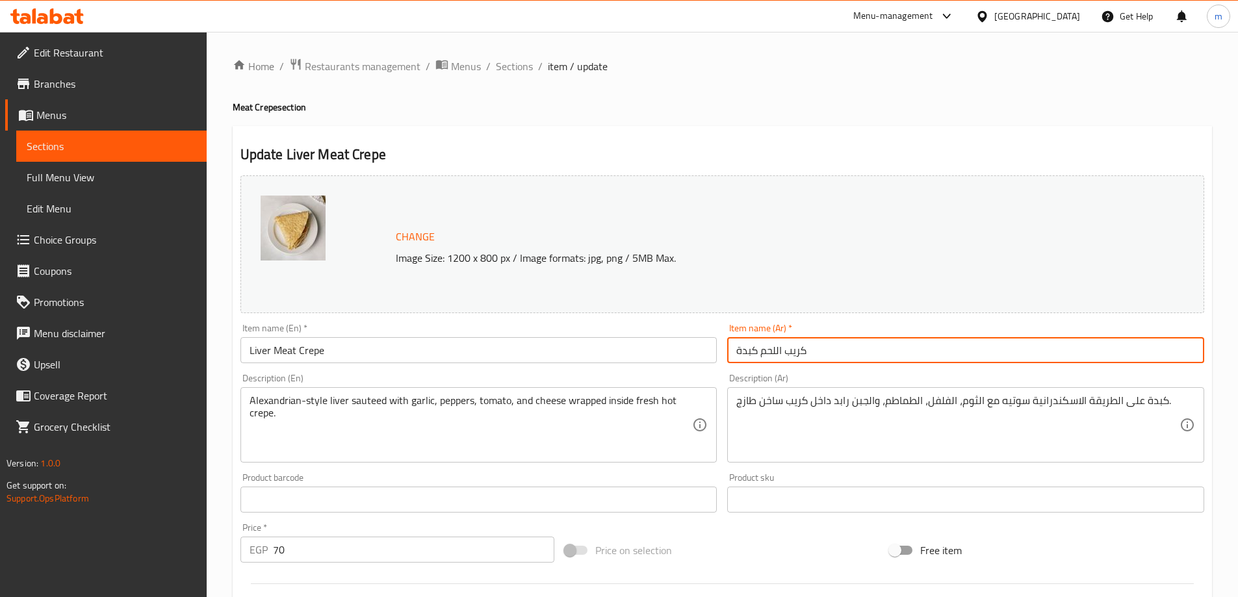
drag, startPoint x: 824, startPoint y: 346, endPoint x: 720, endPoint y: 349, distance: 104.7
click at [720, 349] on div "Change Image Size: 1200 x 800 px / Image formats: jpg, png / 5MB Max. Item name…" at bounding box center [722, 459] width 974 height 579
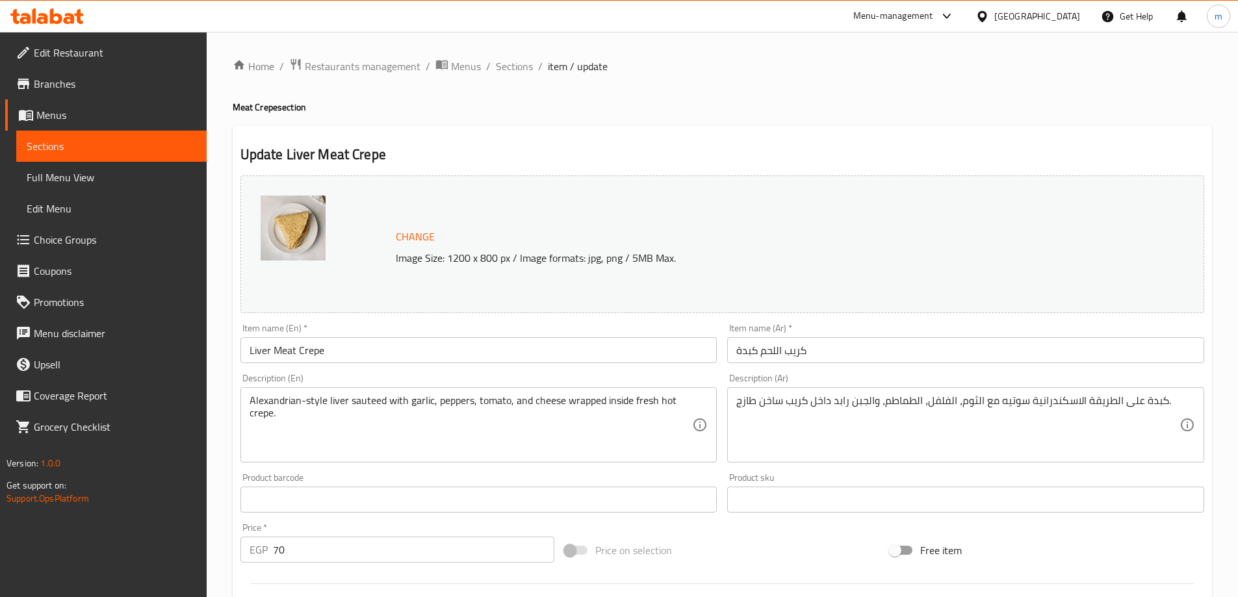
click at [307, 365] on div "Item name (En)   * Liver Meat Crepe Item name (En) *" at bounding box center [478, 343] width 487 height 50
click at [307, 355] on input "Liver Meat Crepe" at bounding box center [478, 350] width 477 height 26
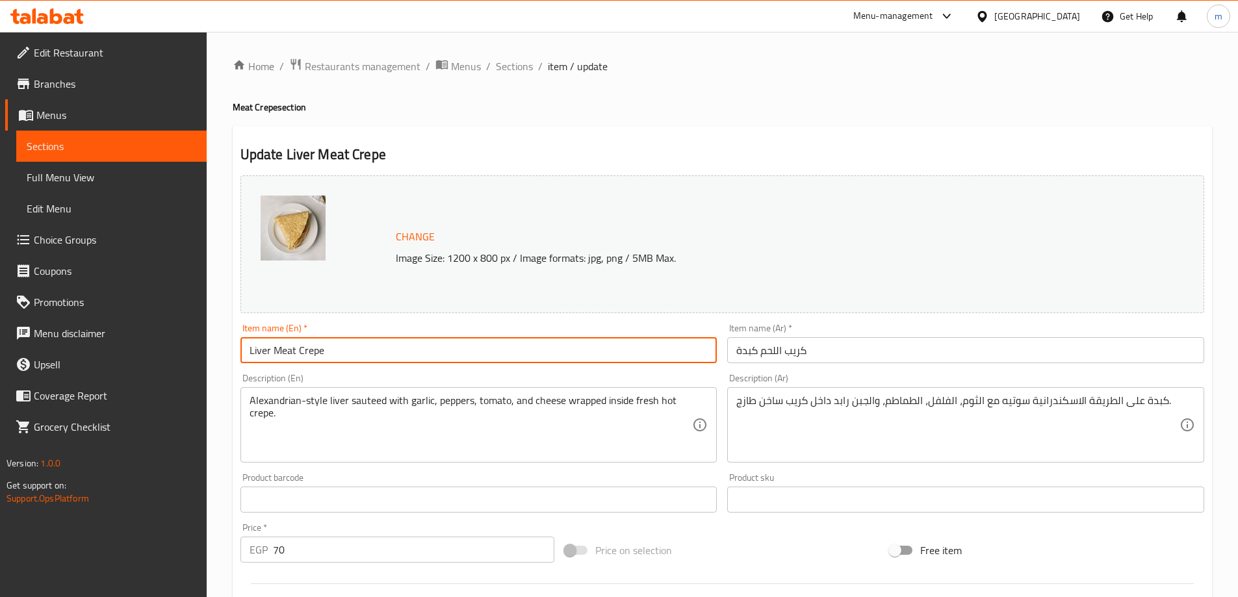
click at [497, 59] on span "Sections" at bounding box center [514, 66] width 37 height 16
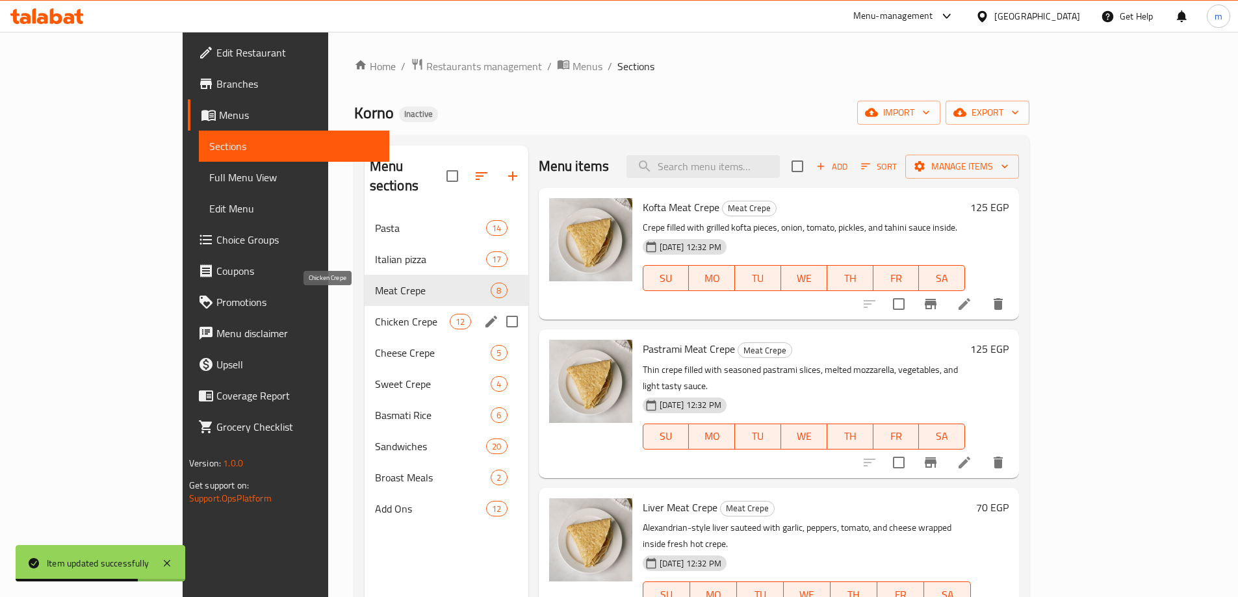
click at [375, 314] on span "Chicken Crepe" at bounding box center [412, 322] width 75 height 16
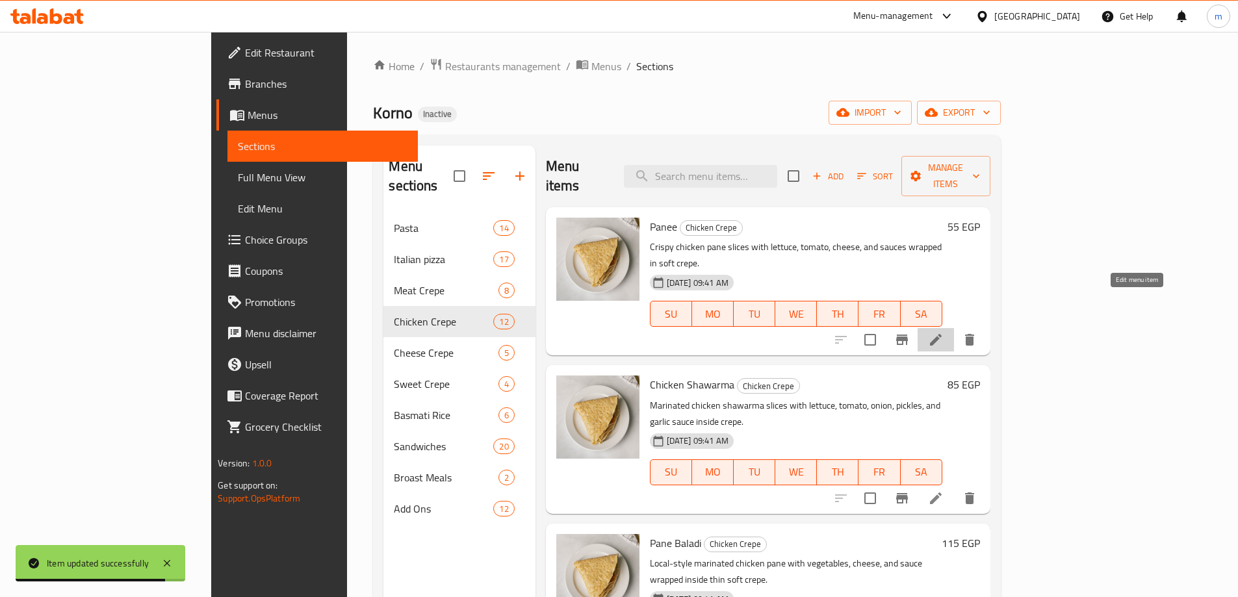
click at [944, 332] on icon at bounding box center [936, 340] width 16 height 16
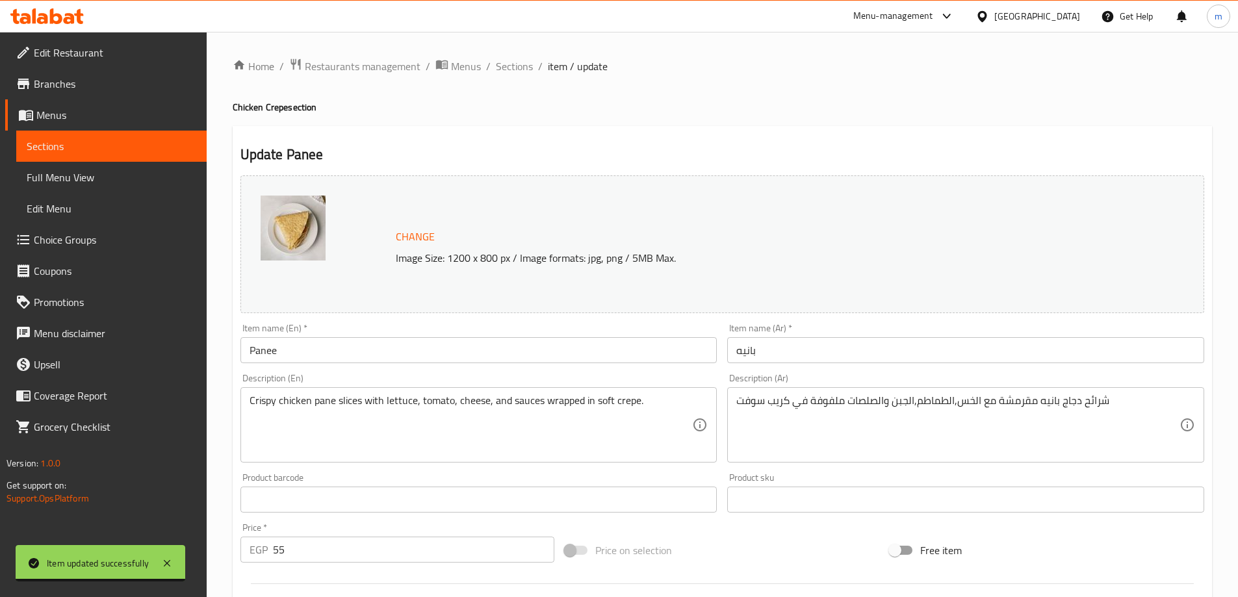
click at [493, 357] on input "Panee" at bounding box center [478, 350] width 477 height 26
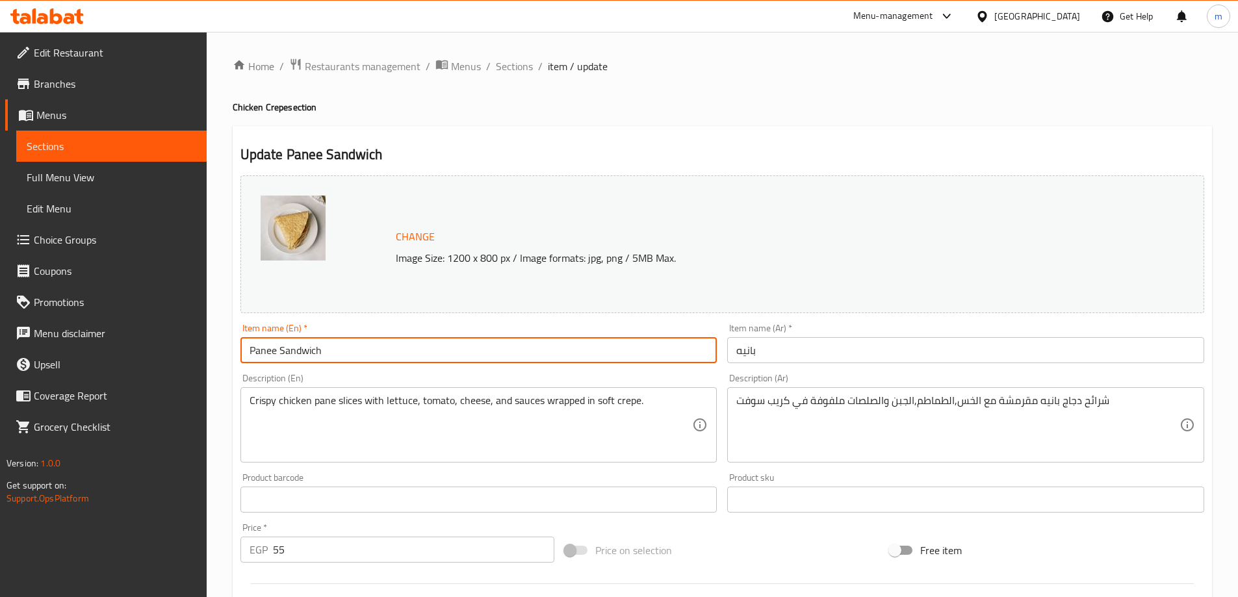
click at [309, 350] on input "Panee Sandwich" at bounding box center [478, 350] width 477 height 26
type input "Panee Sandwich"
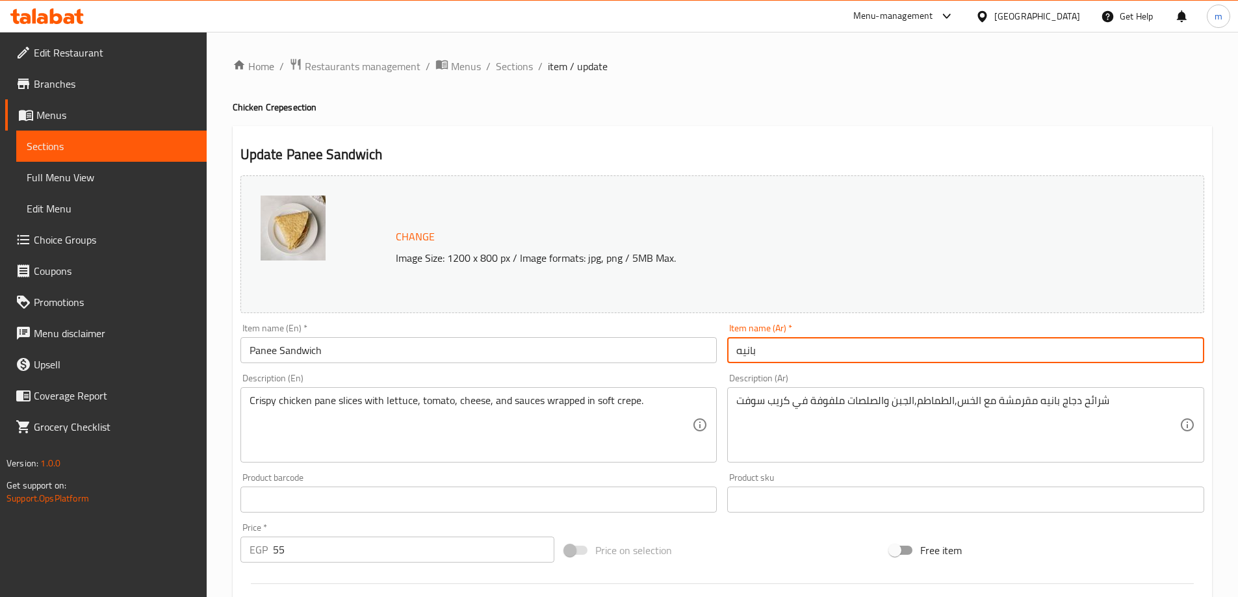
click at [787, 359] on input "بانيه" at bounding box center [965, 350] width 477 height 26
type input "سندويتش بانيه"
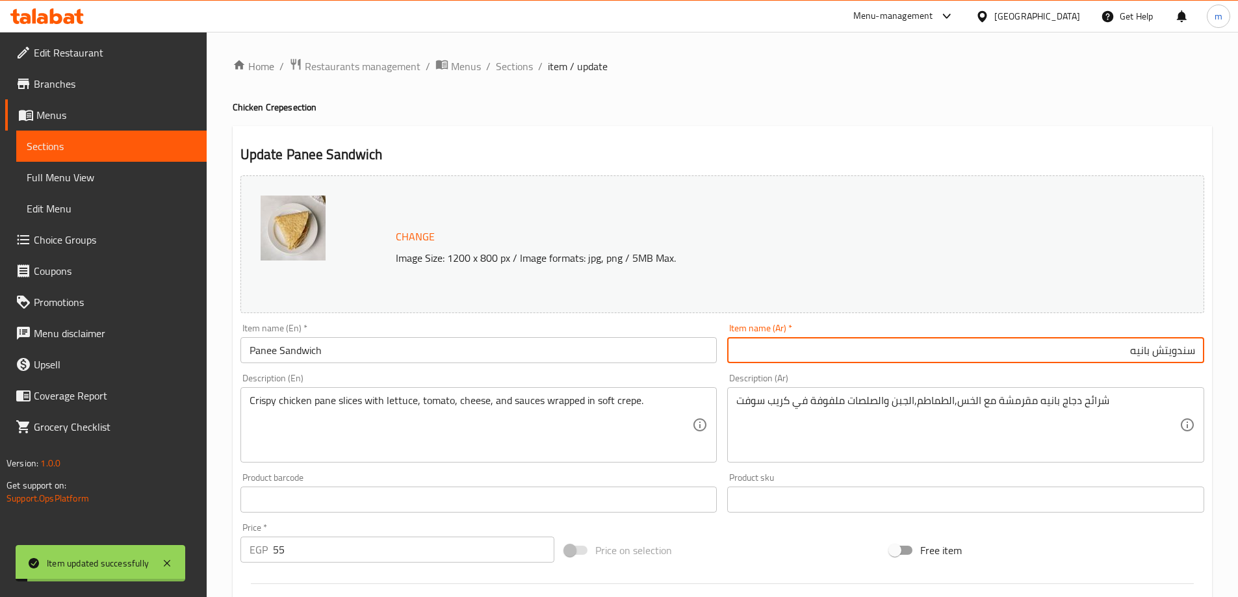
click at [272, 354] on input "Panee Sandwich" at bounding box center [478, 350] width 477 height 26
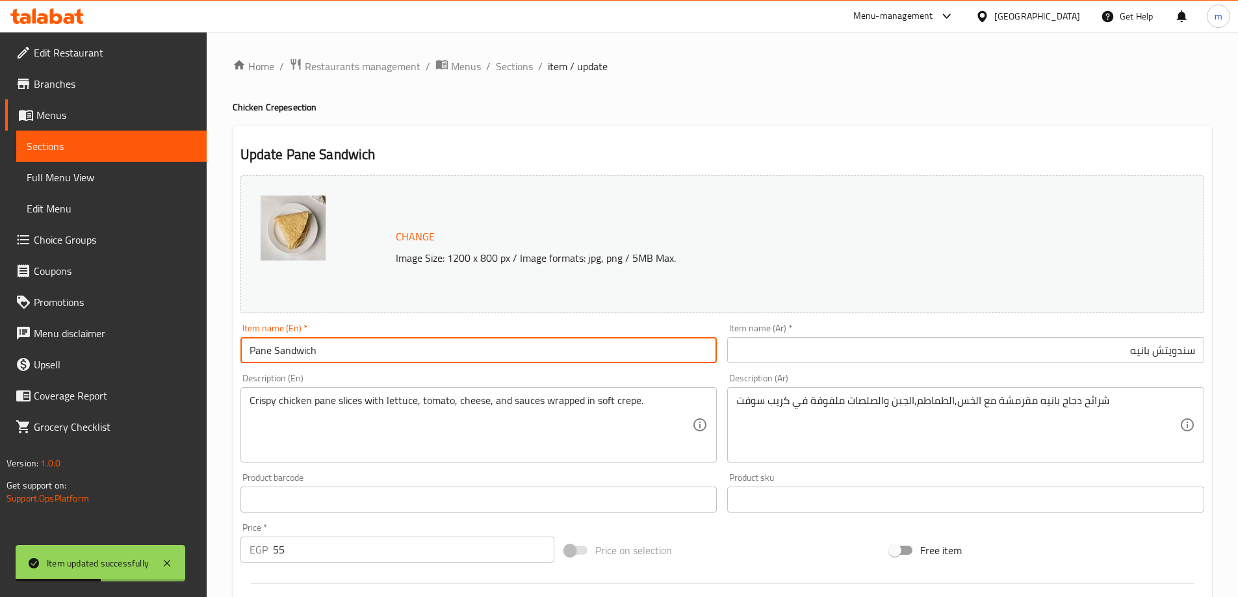
type input "Pane Sandwich"
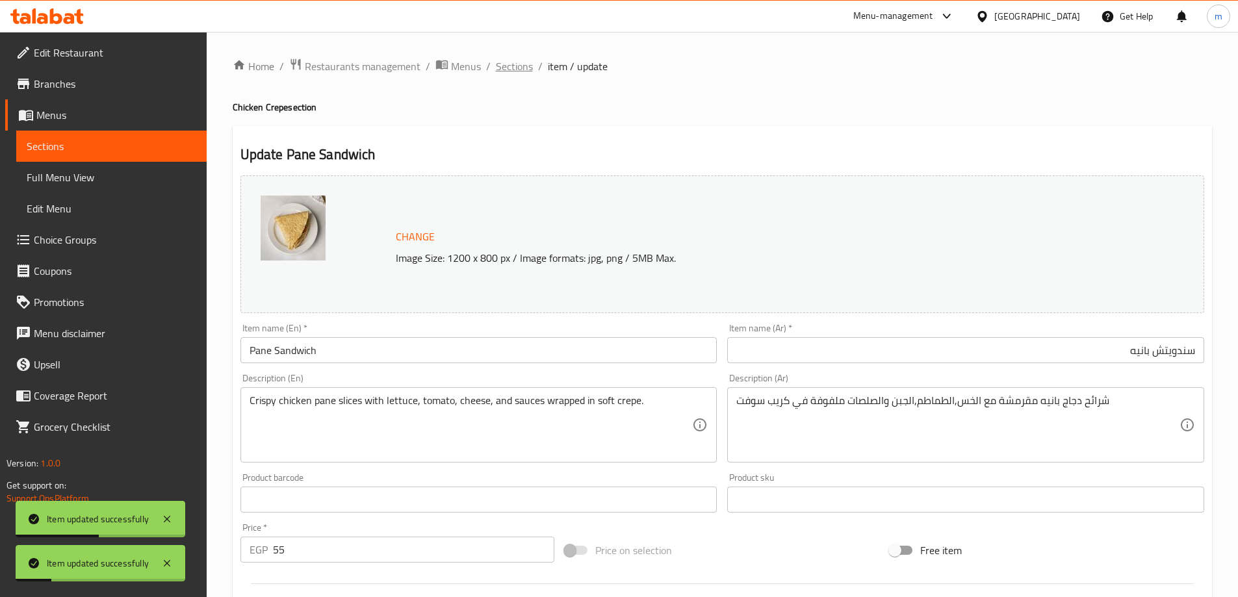
click at [521, 63] on span "Sections" at bounding box center [514, 66] width 37 height 16
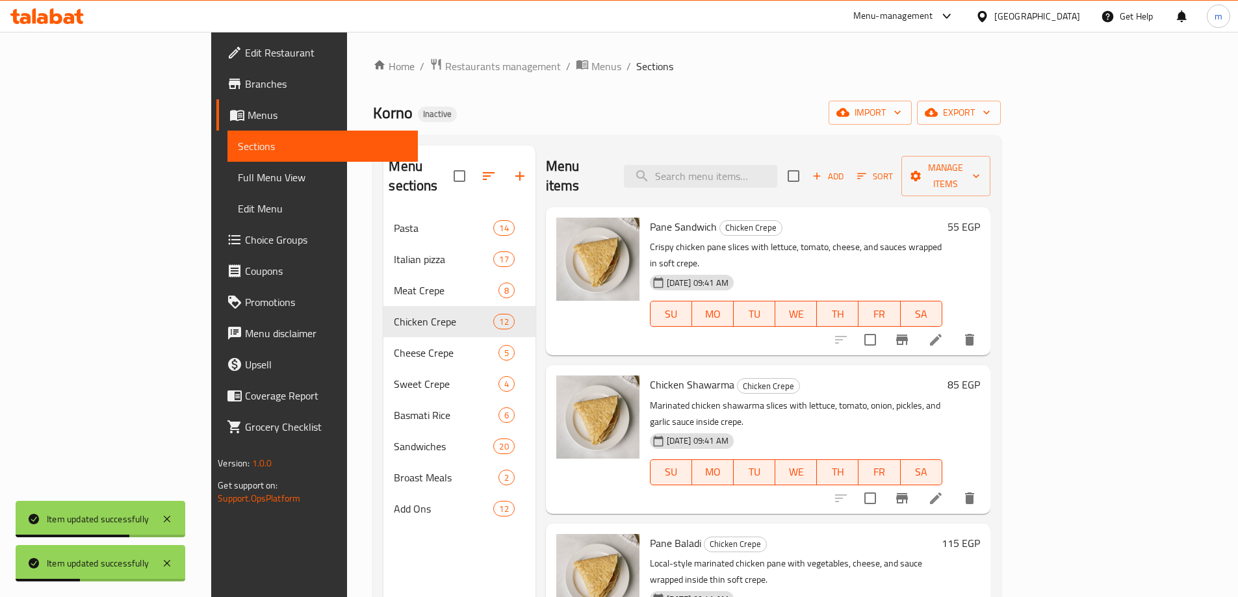
click at [954, 487] on li at bounding box center [936, 498] width 36 height 23
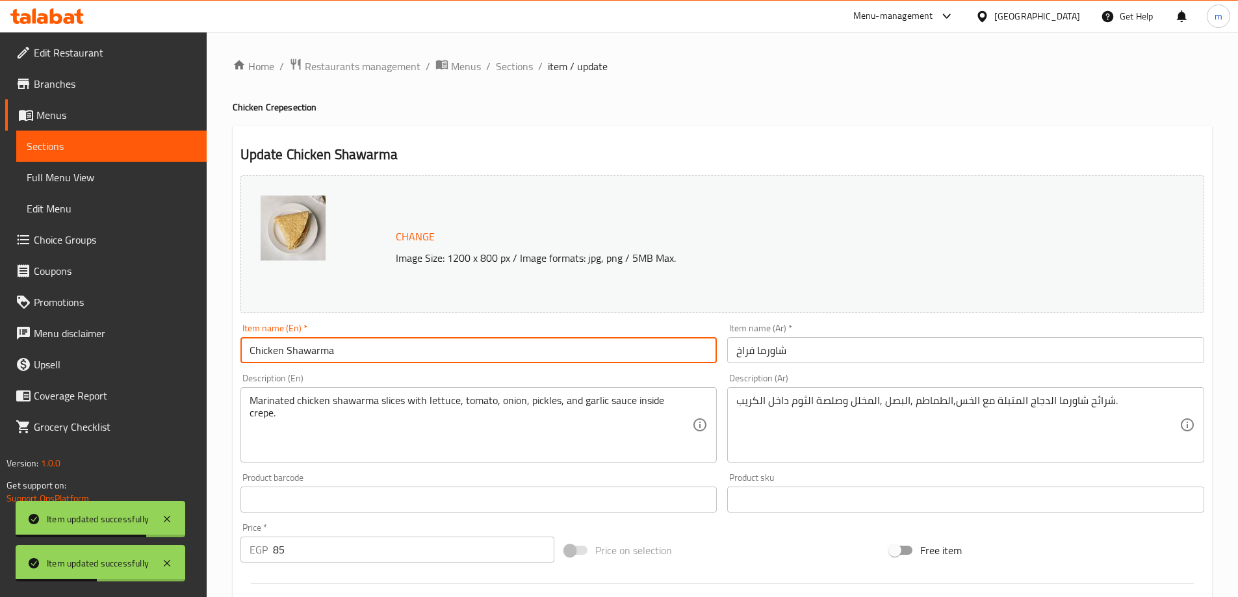
click at [539, 346] on input "Chicken Shawarma" at bounding box center [478, 350] width 477 height 26
paste input "Sandwich"
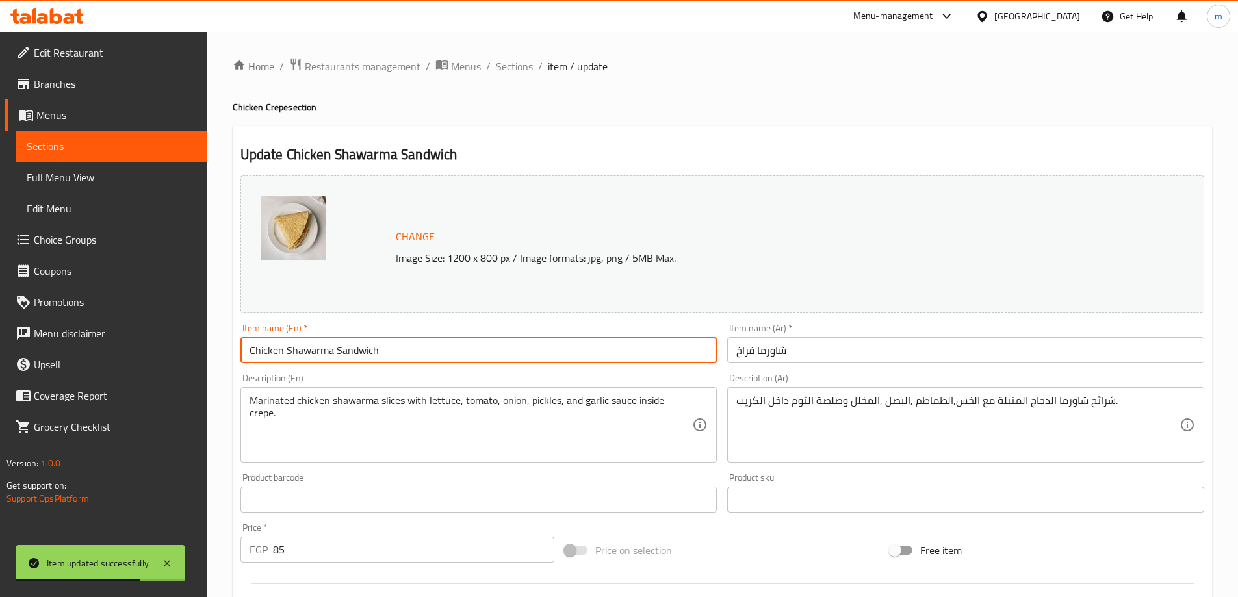
type input "Chicken Shawarma Sandwich"
click at [883, 355] on input "شاورما فراخ" at bounding box center [965, 350] width 477 height 26
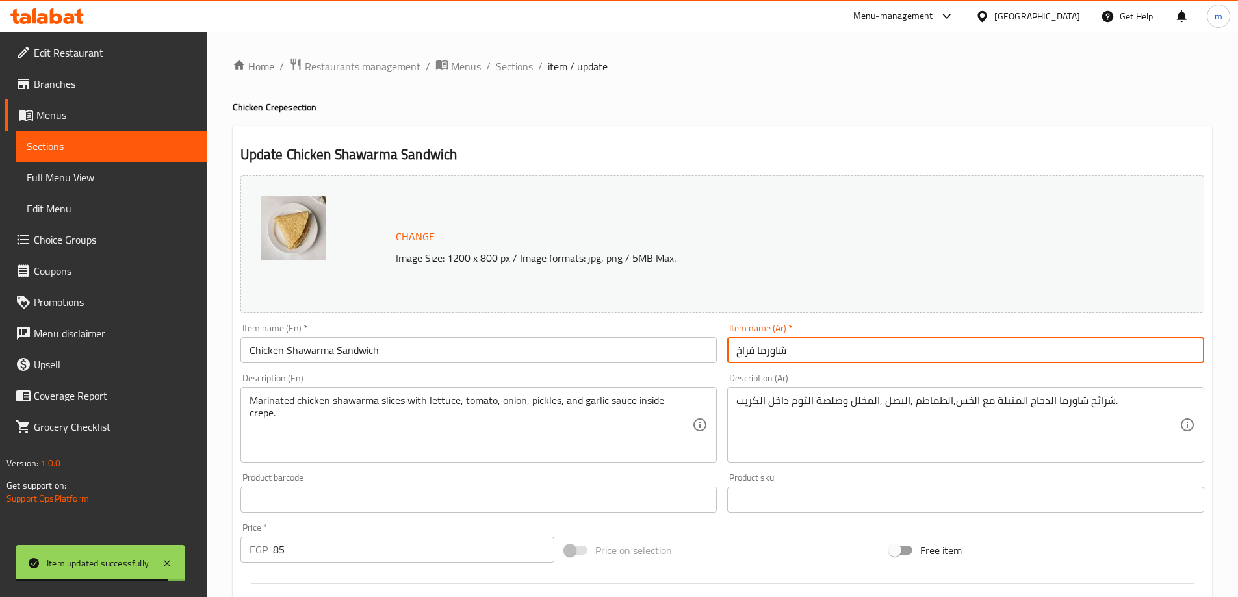
paste input "سندويتش"
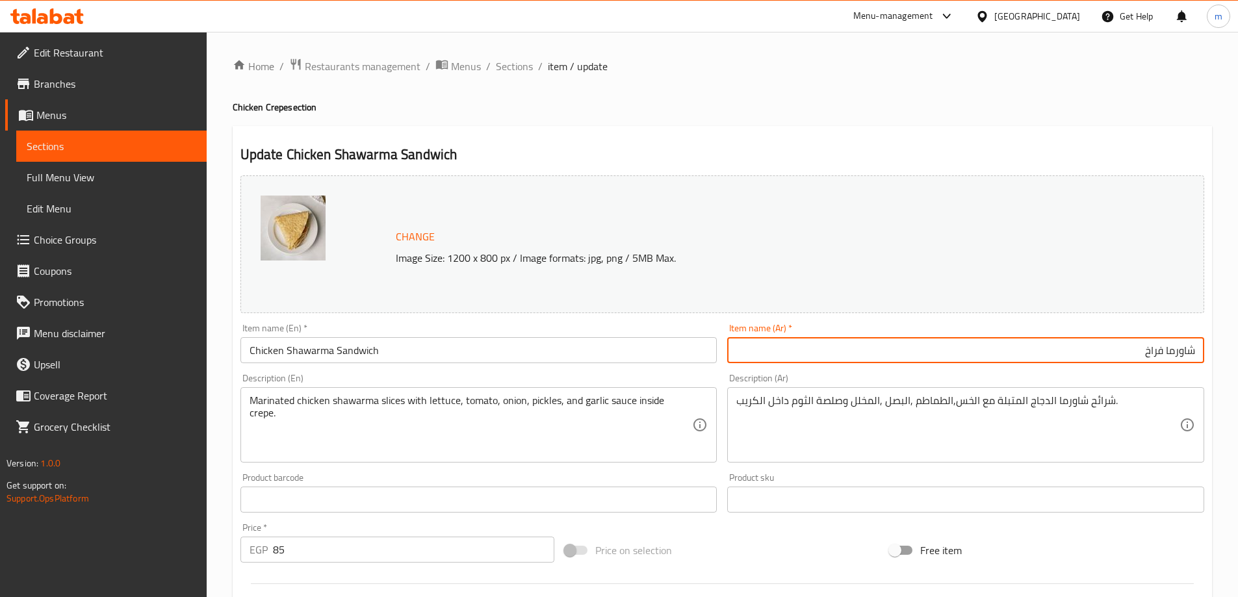
paste input "سندويتش"
type input "سندويتش شاورما فراخ"
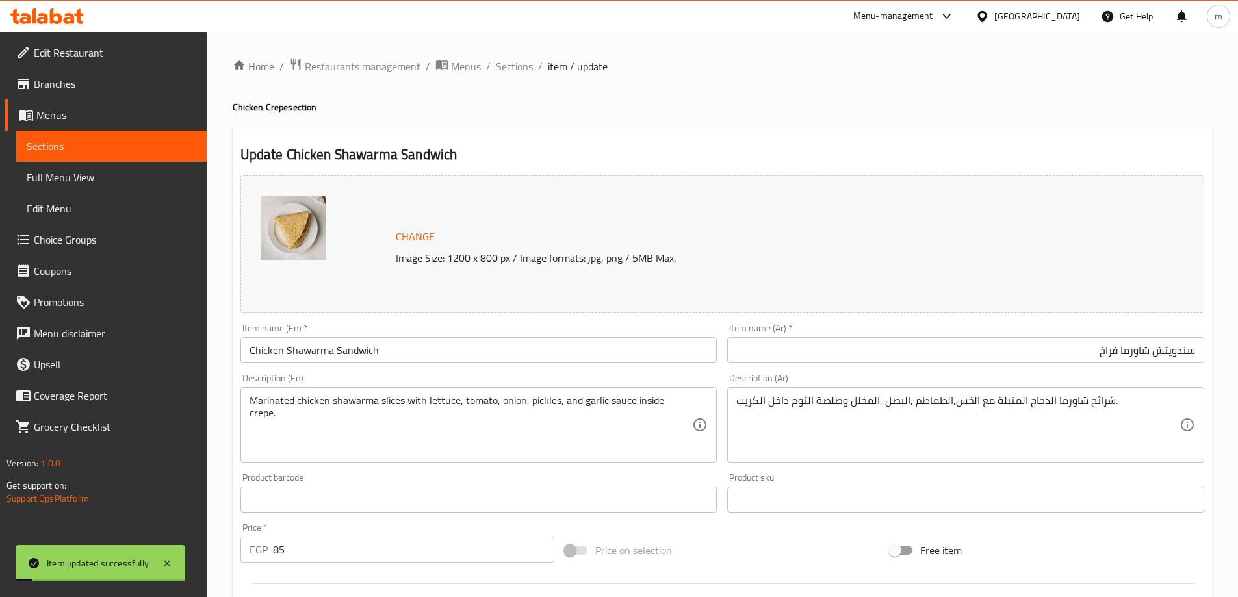
click at [508, 67] on span "Sections" at bounding box center [514, 66] width 37 height 16
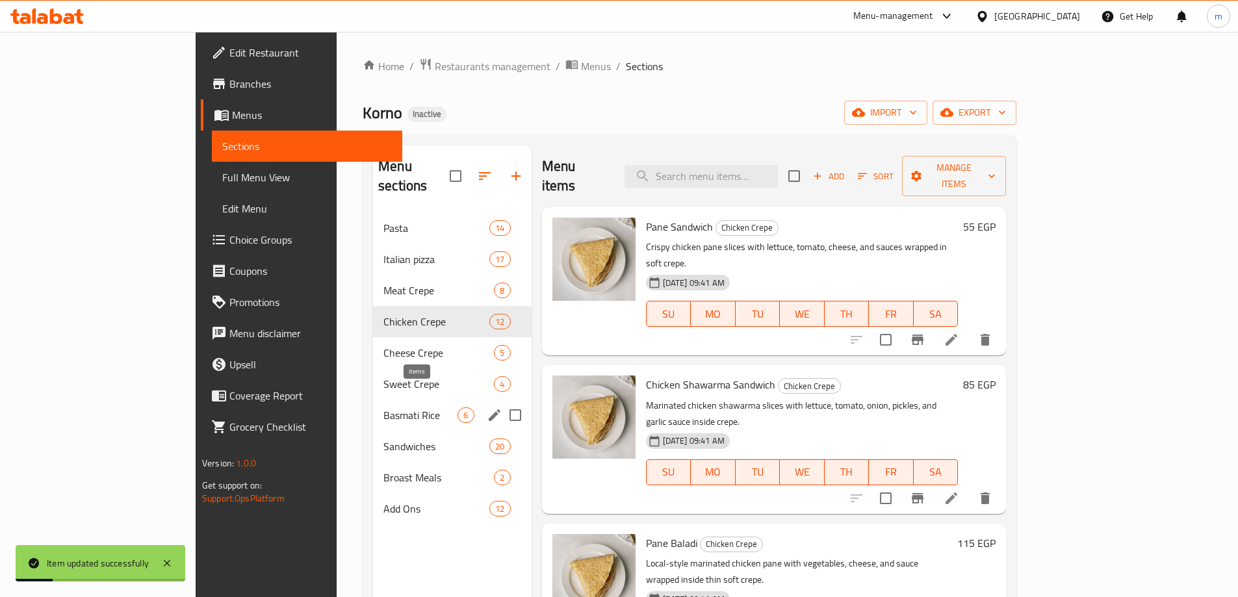
scroll to position [65, 0]
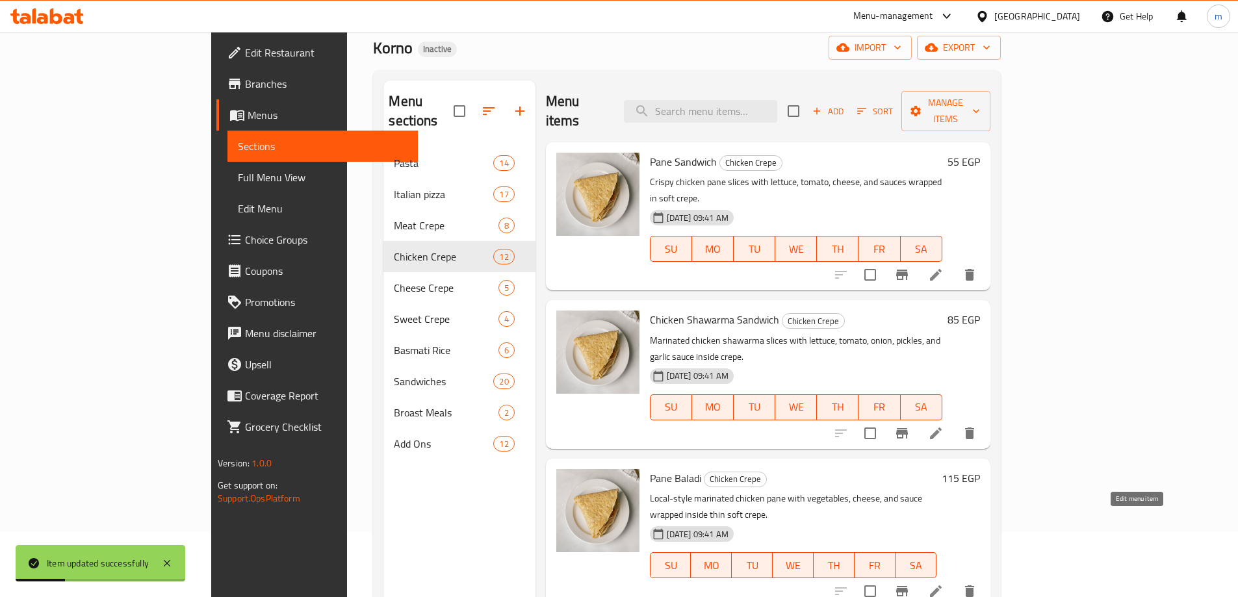
click at [944, 584] on icon at bounding box center [936, 592] width 16 height 16
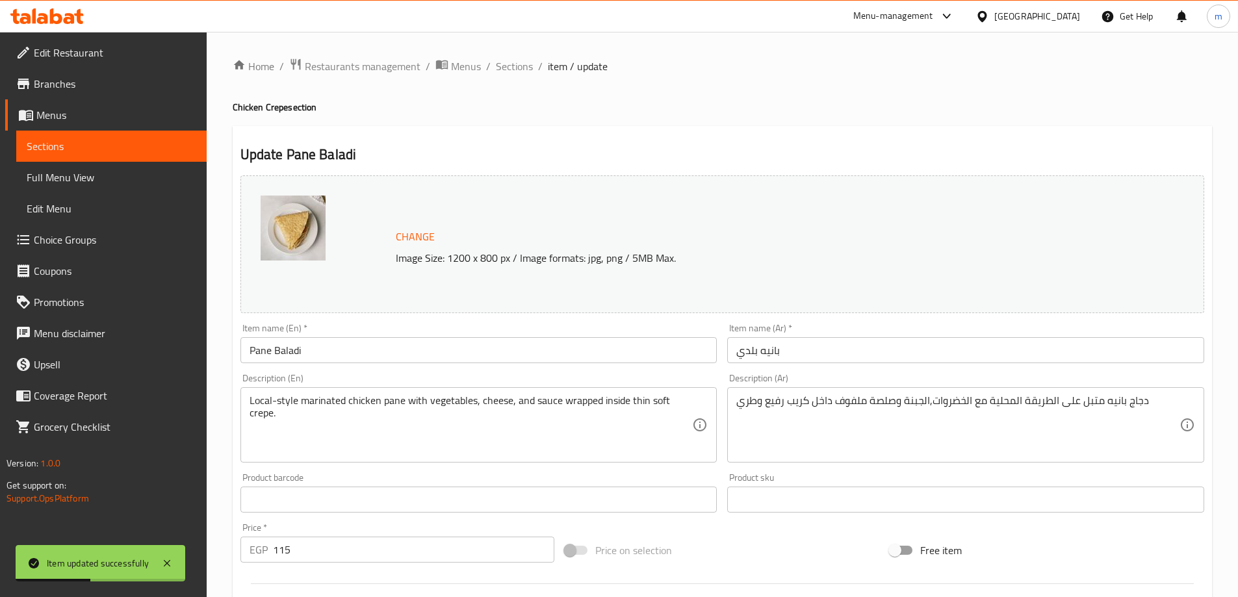
click at [400, 330] on div "Item name (En)   * Pane Baladi Item name (En) *" at bounding box center [478, 344] width 477 height 40
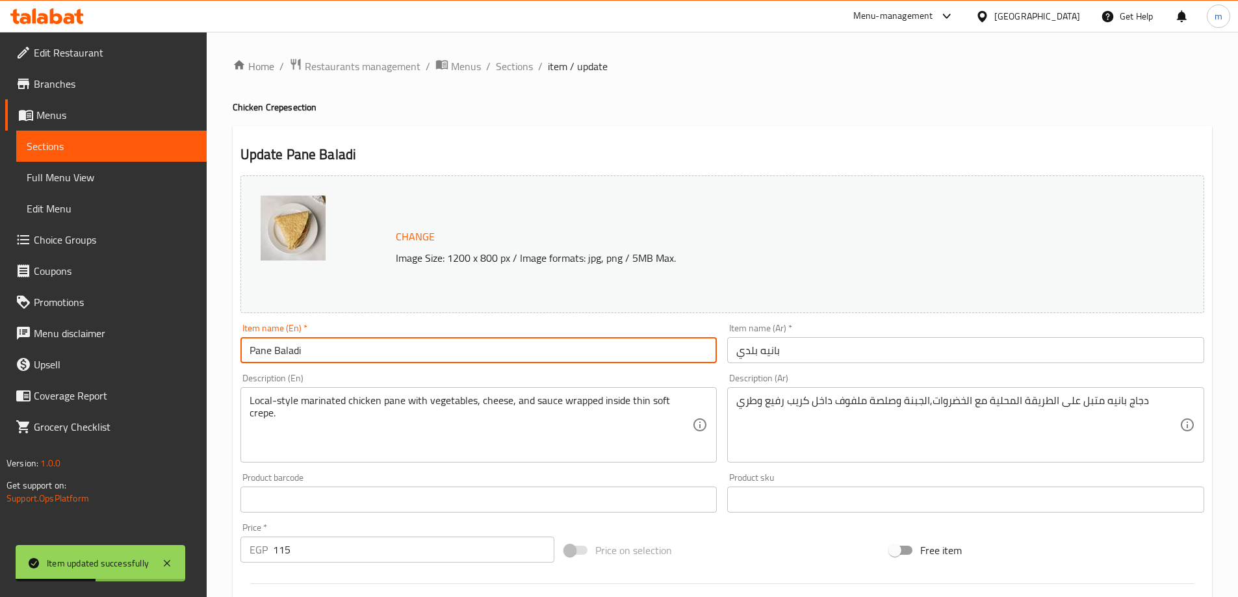
click at [387, 343] on input "Pane Baladi" at bounding box center [478, 350] width 477 height 26
paste input "Sandwich"
type input "Pane Baladi Sandwich"
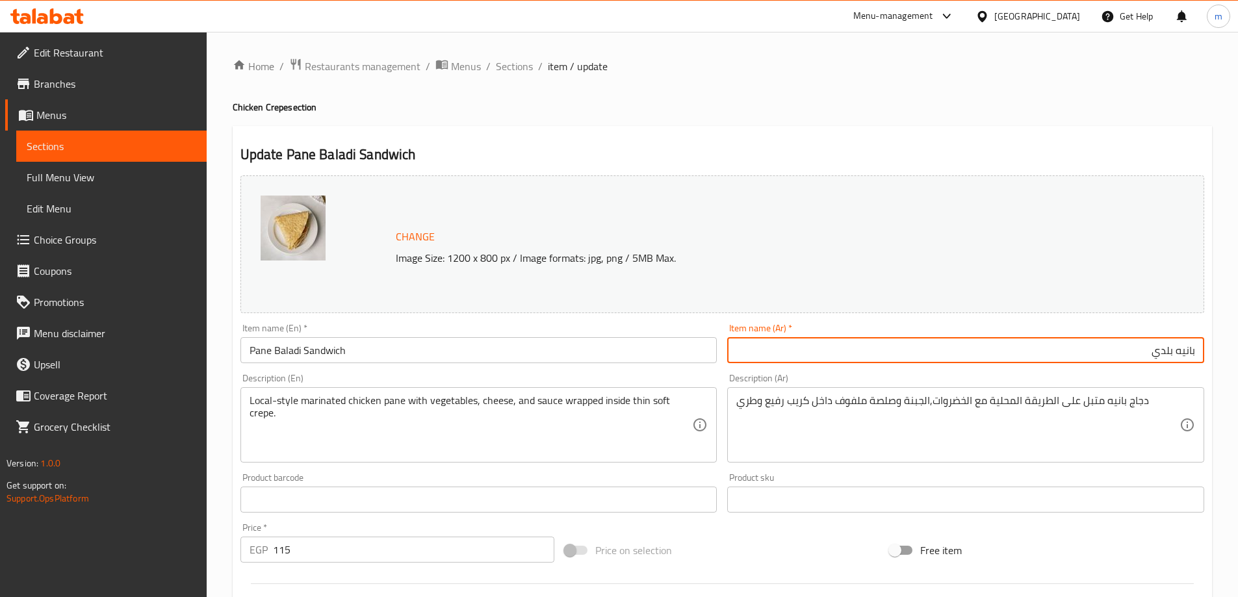
paste input "سندويتش"
type input "سندويتش بانيه بلدي"
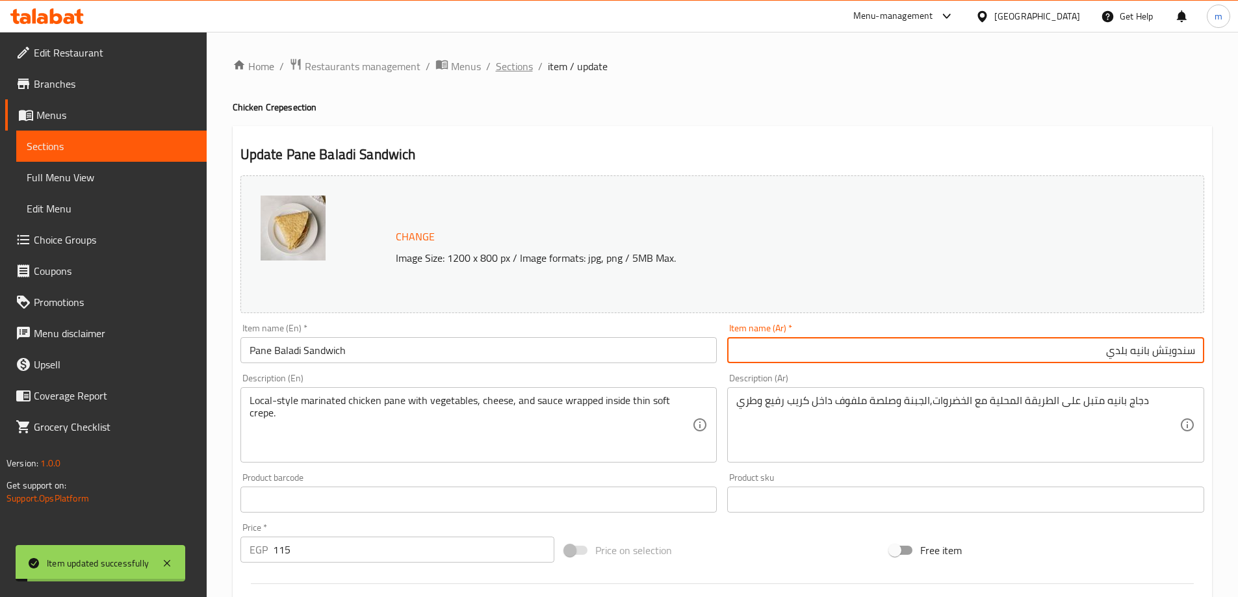
click at [523, 59] on span "Sections" at bounding box center [514, 66] width 37 height 16
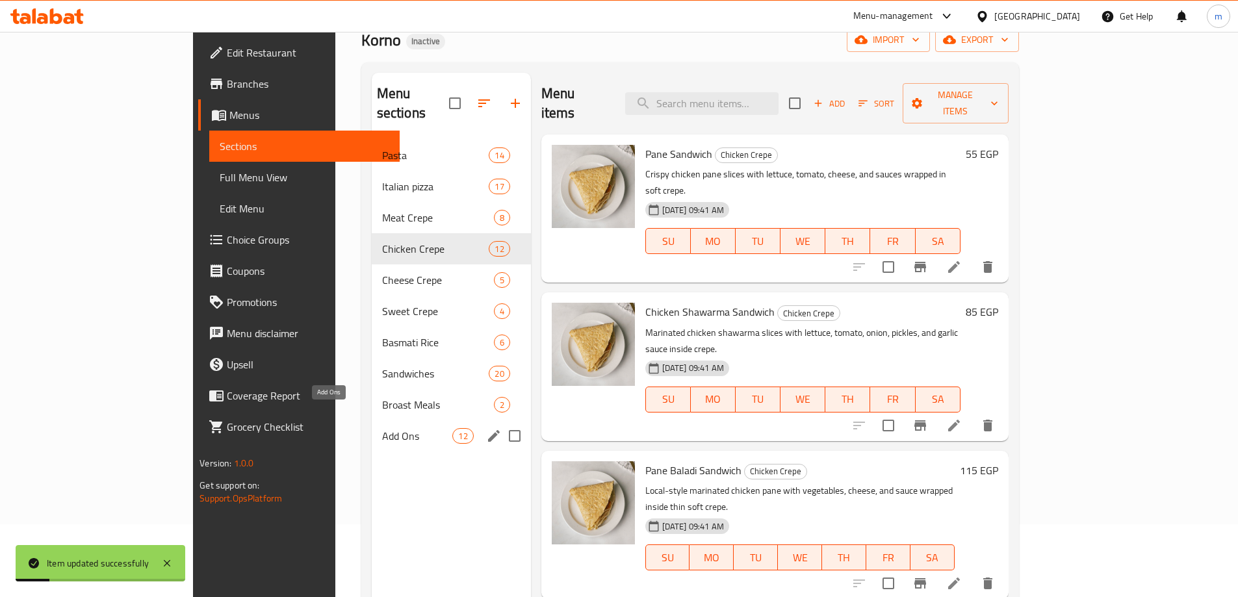
scroll to position [182, 0]
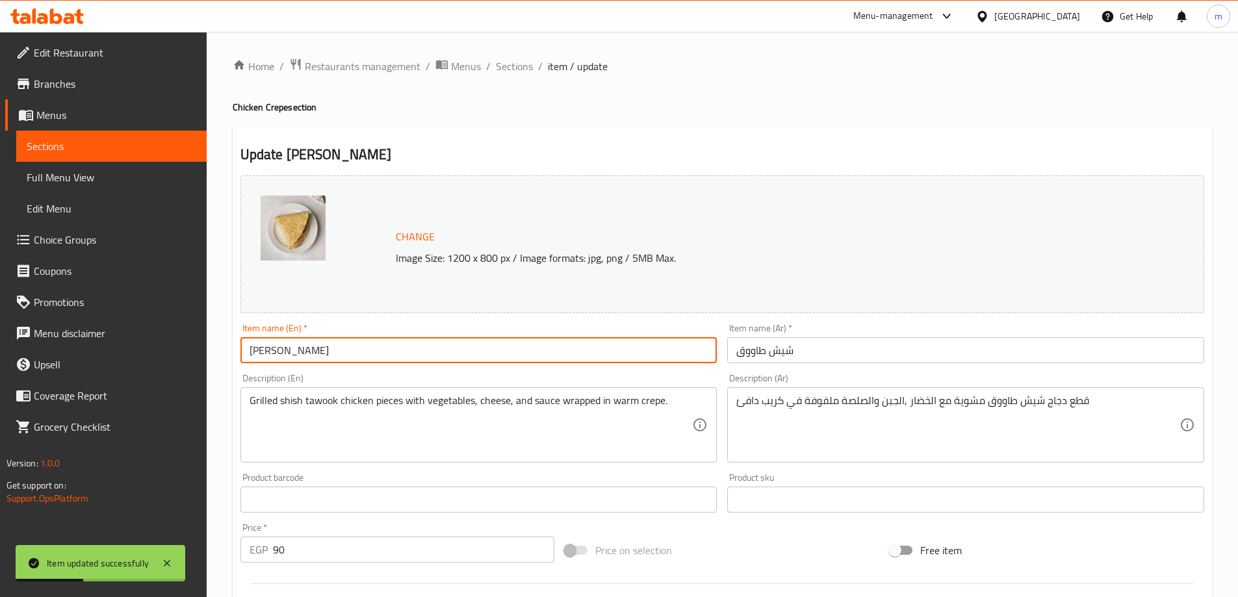
click at [474, 348] on input "Shish Tawouk" at bounding box center [478, 350] width 477 height 26
paste input "Sandwich"
type input "[PERSON_NAME] Sandwich"
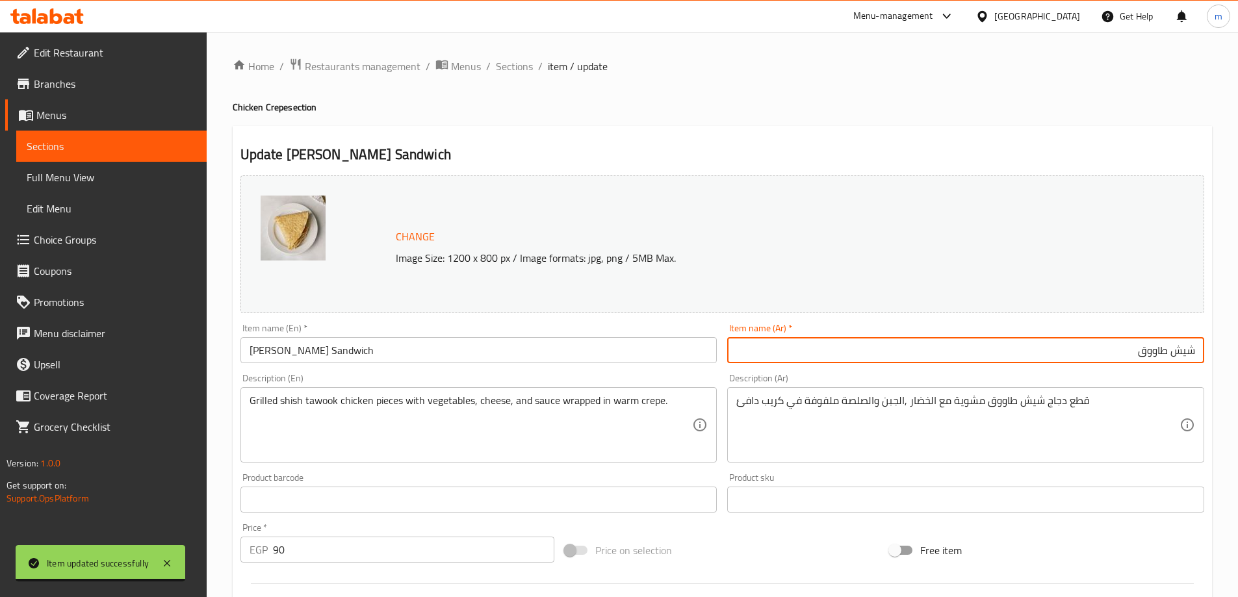
paste input "سندويتش"
type input "سندويتش شيش طاووق"
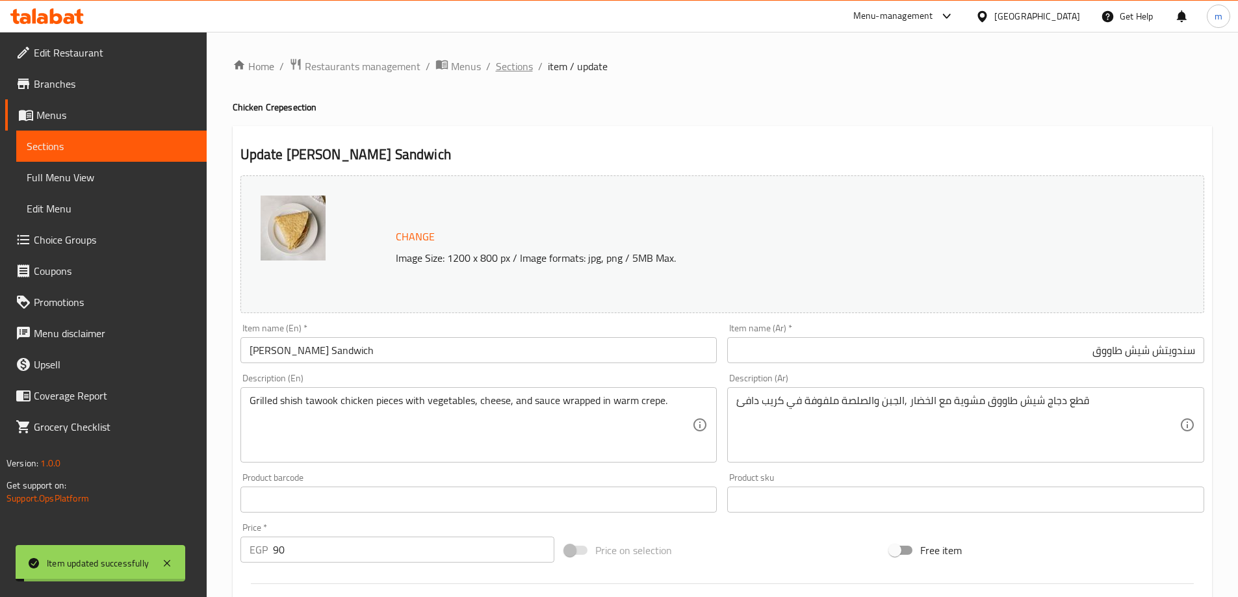
click at [502, 69] on span "Sections" at bounding box center [514, 66] width 37 height 16
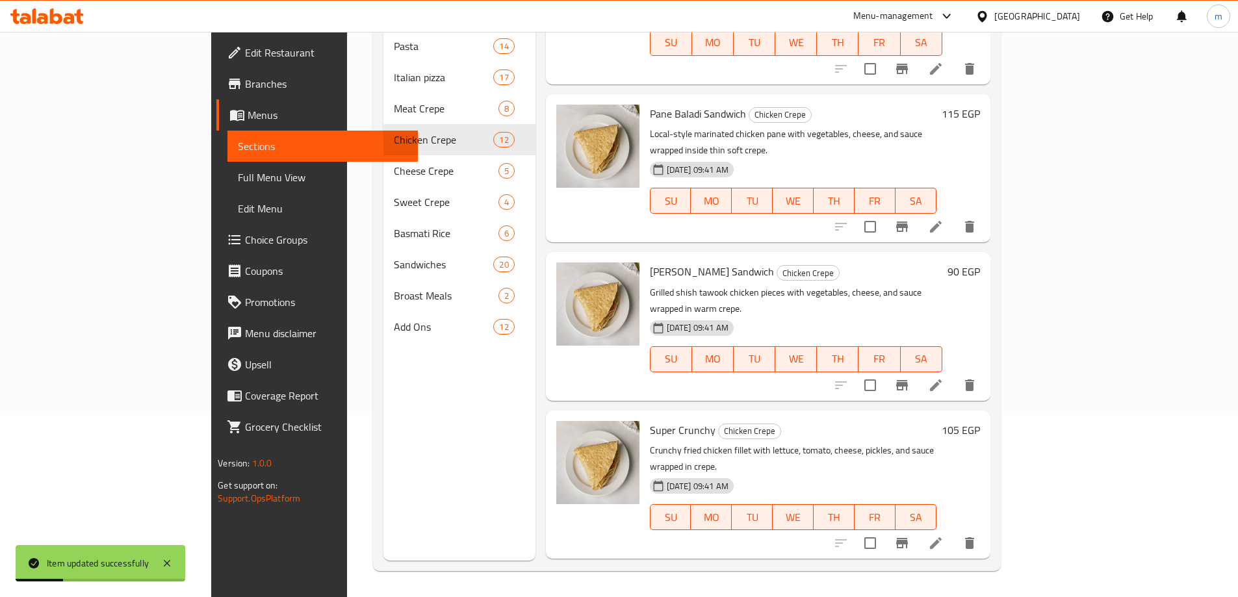
scroll to position [260, 0]
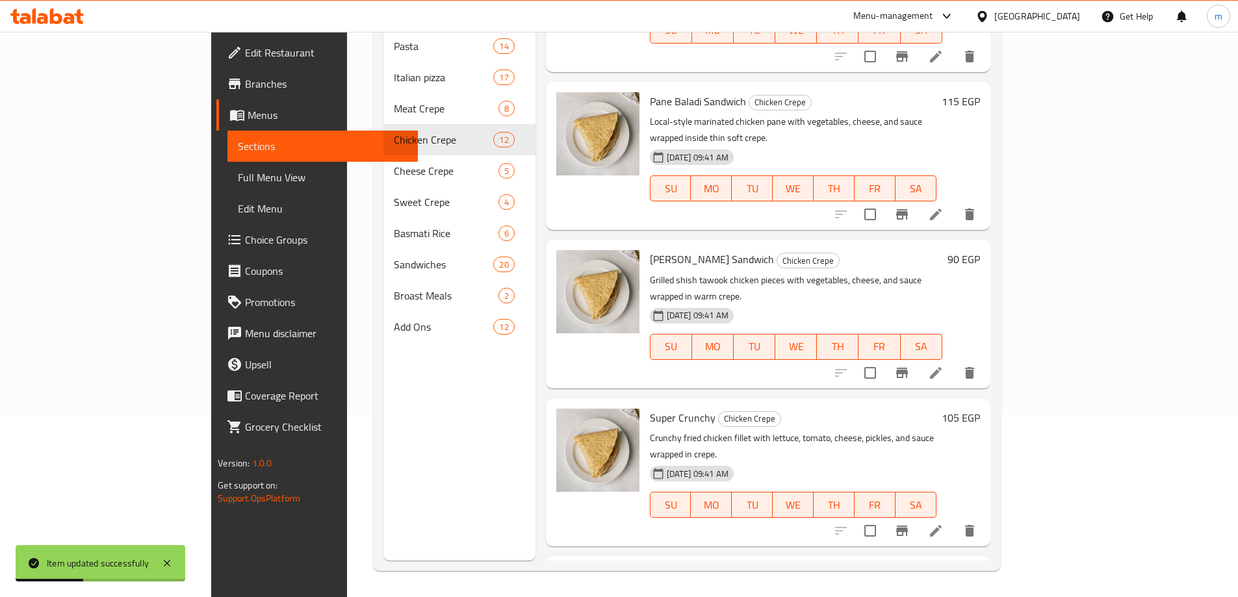
click at [954, 519] on li at bounding box center [936, 530] width 36 height 23
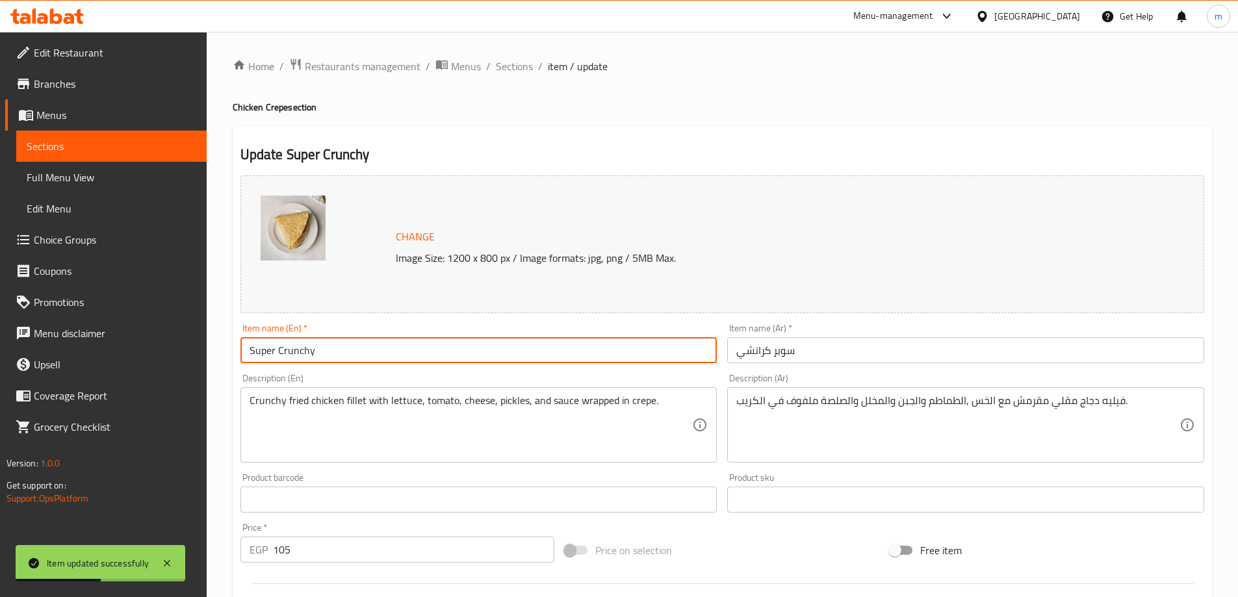
click at [344, 346] on input "Super Crunchy" at bounding box center [478, 350] width 477 height 26
paste input "Sandwich"
type input "Super Crunchy Sandwich"
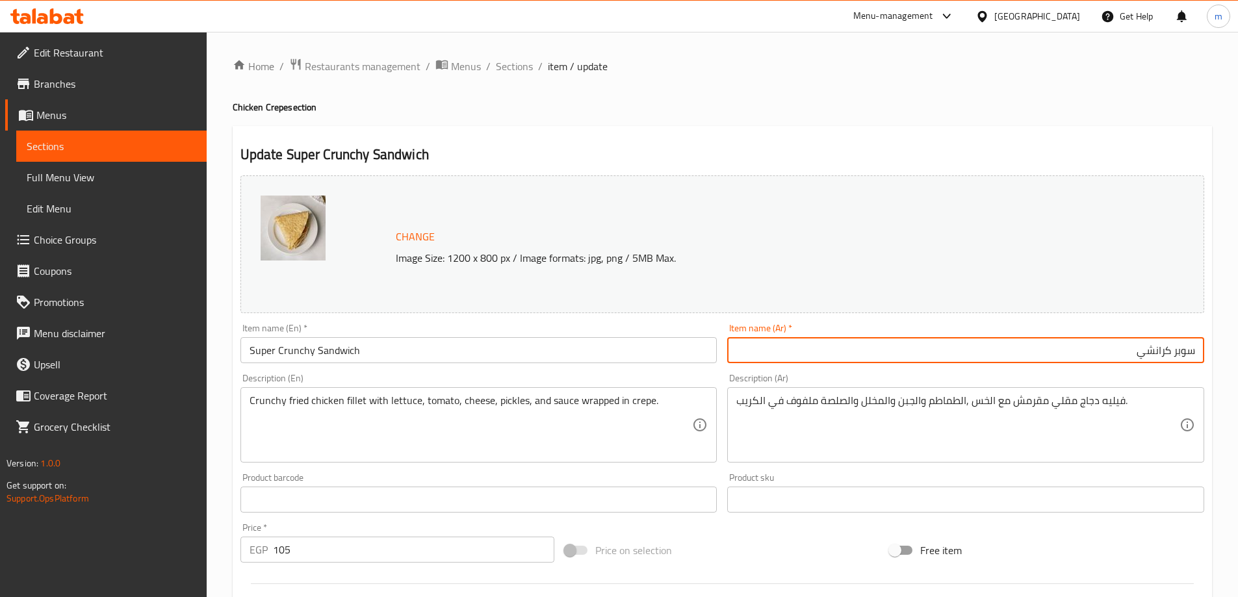
paste input "سندويتش"
type input "سندويتش سوبر كرانشي"
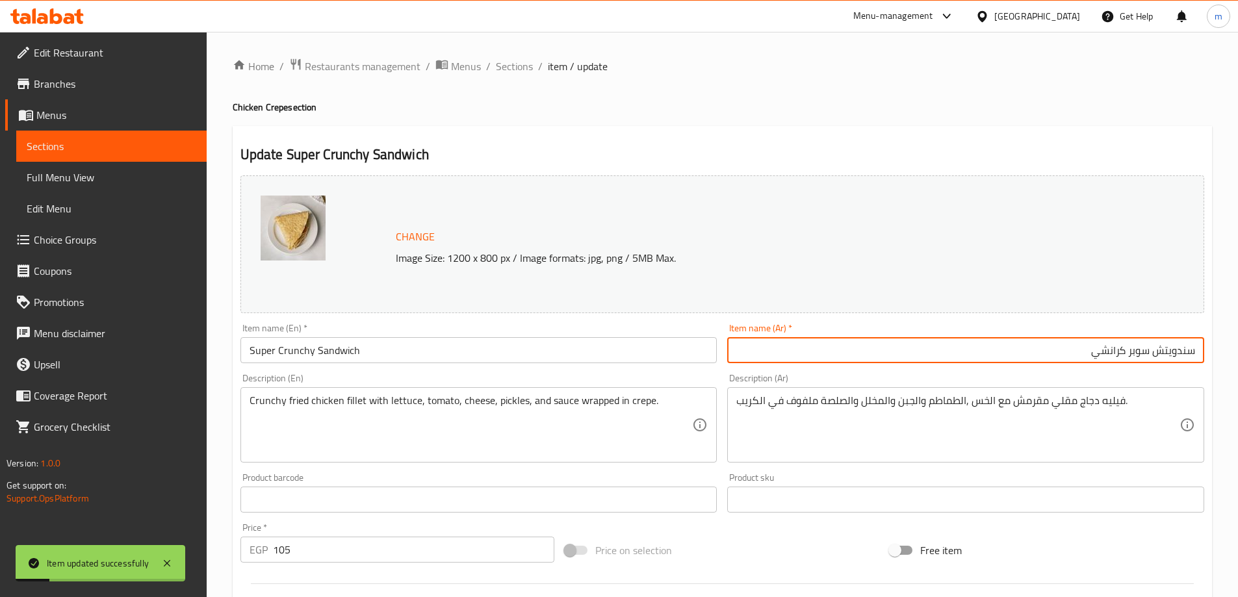
click at [493, 68] on ol "Home / Restaurants management / Menus / Sections / item / update" at bounding box center [723, 66] width 980 height 17
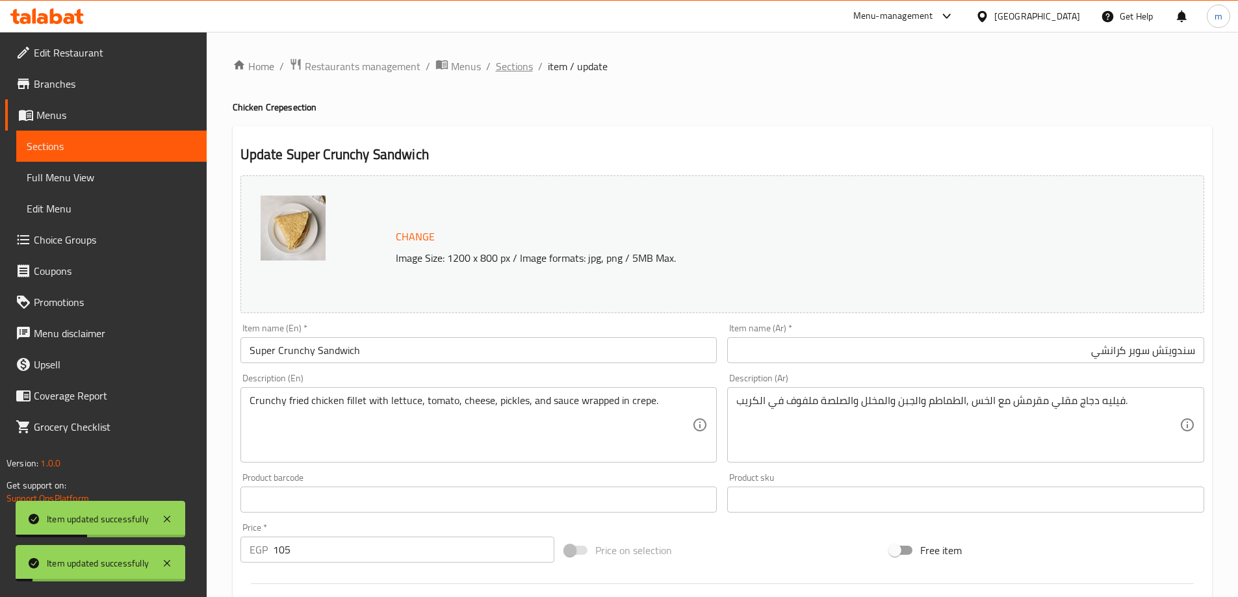
click at [499, 66] on span "Sections" at bounding box center [514, 66] width 37 height 16
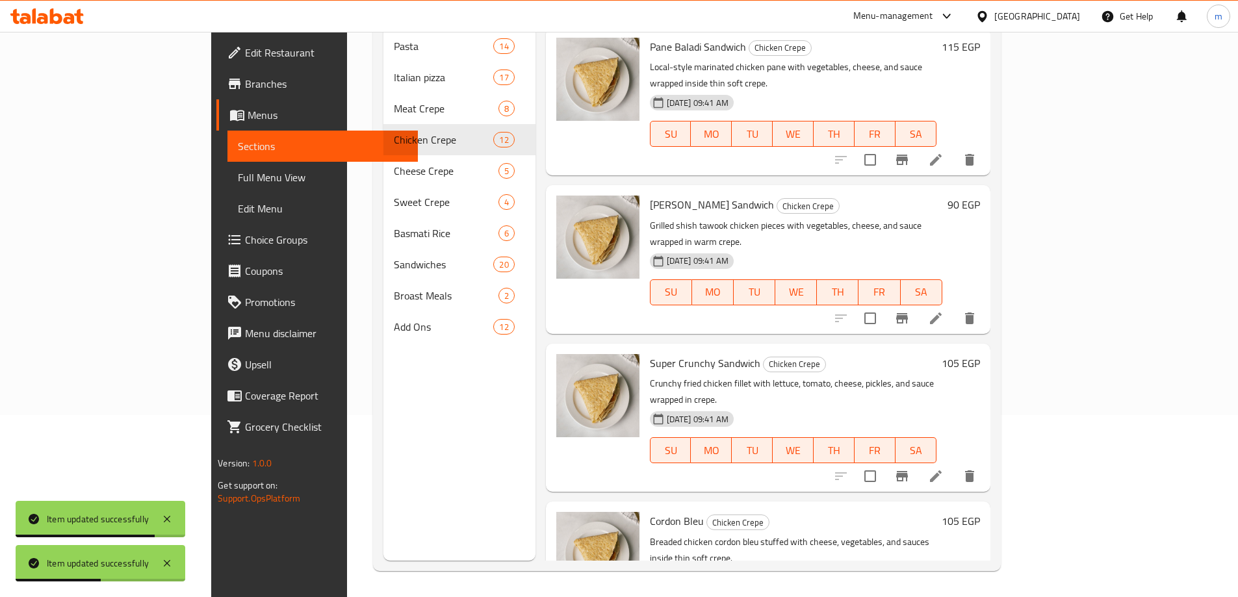
scroll to position [390, 0]
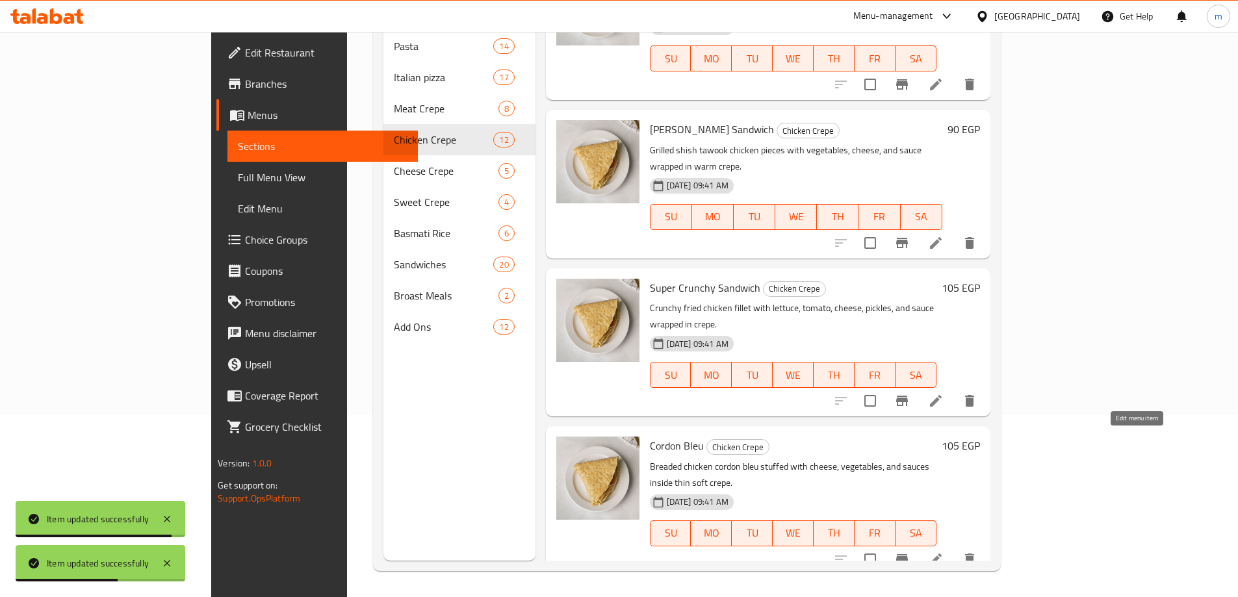
click at [944, 552] on icon at bounding box center [936, 560] width 16 height 16
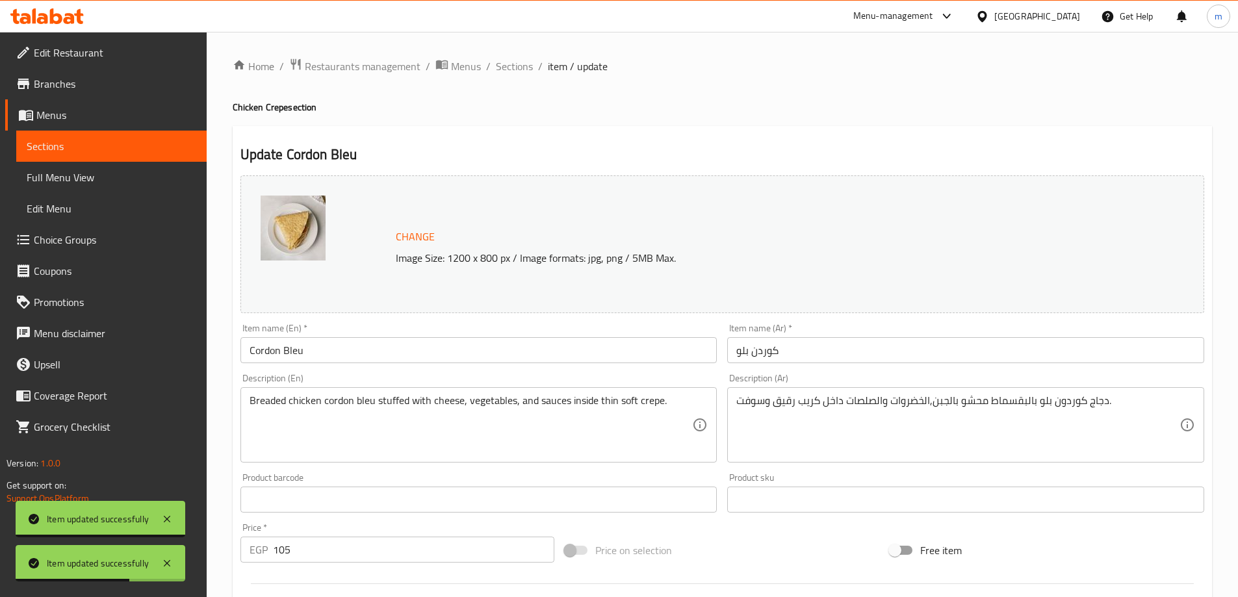
click at [448, 341] on input "Cordon Bleu" at bounding box center [478, 350] width 477 height 26
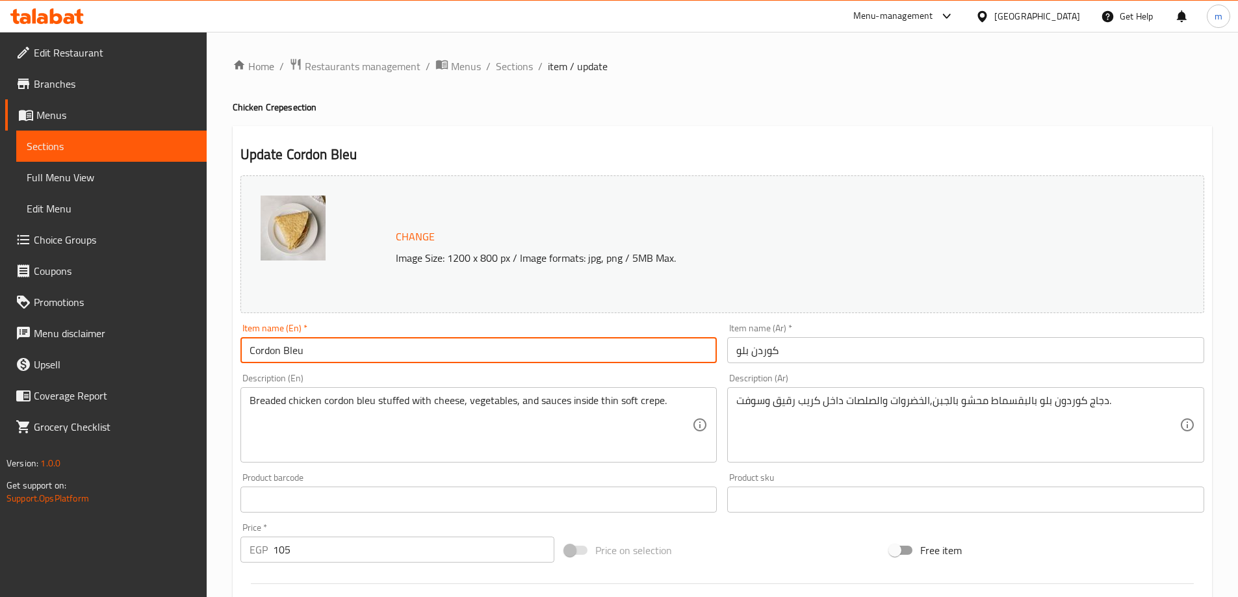
paste input "Sandwich"
type input "Cordon Bleu Sandwich"
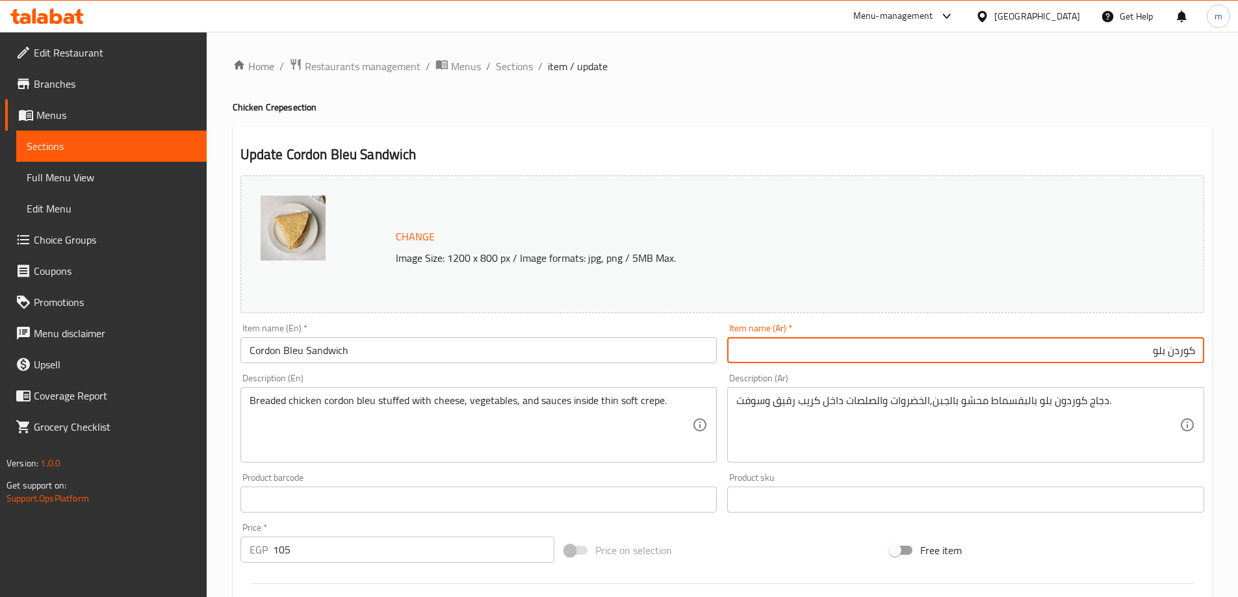
paste input "سندويتش"
type input "سندويتش كوردن بلو"
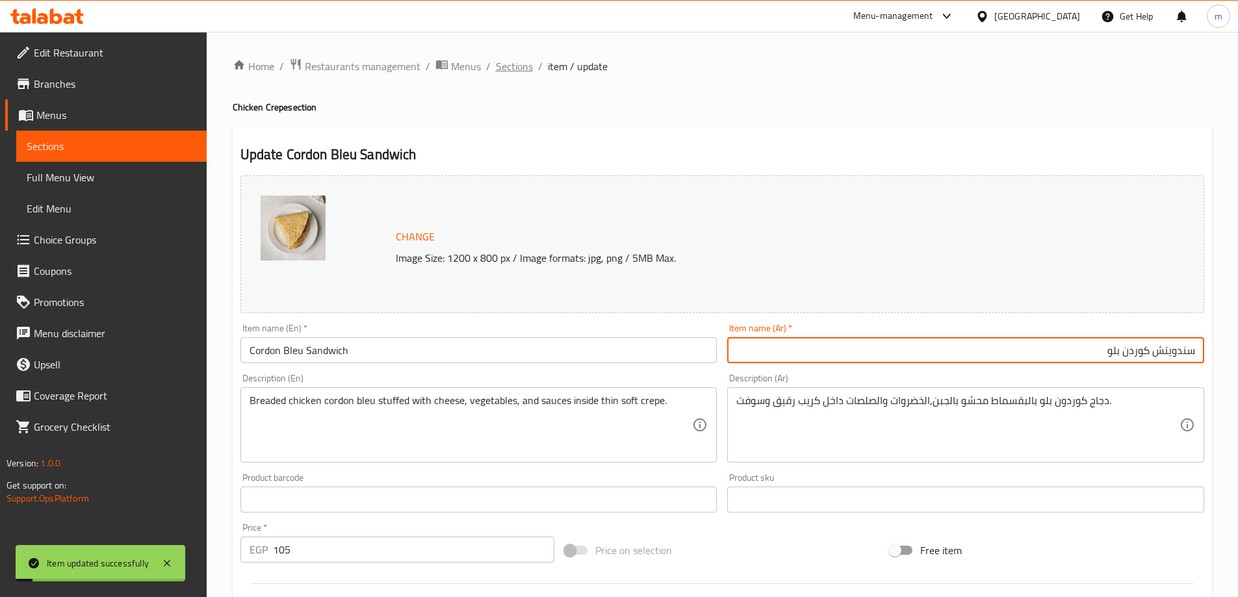
click at [518, 74] on span "Sections" at bounding box center [514, 66] width 37 height 16
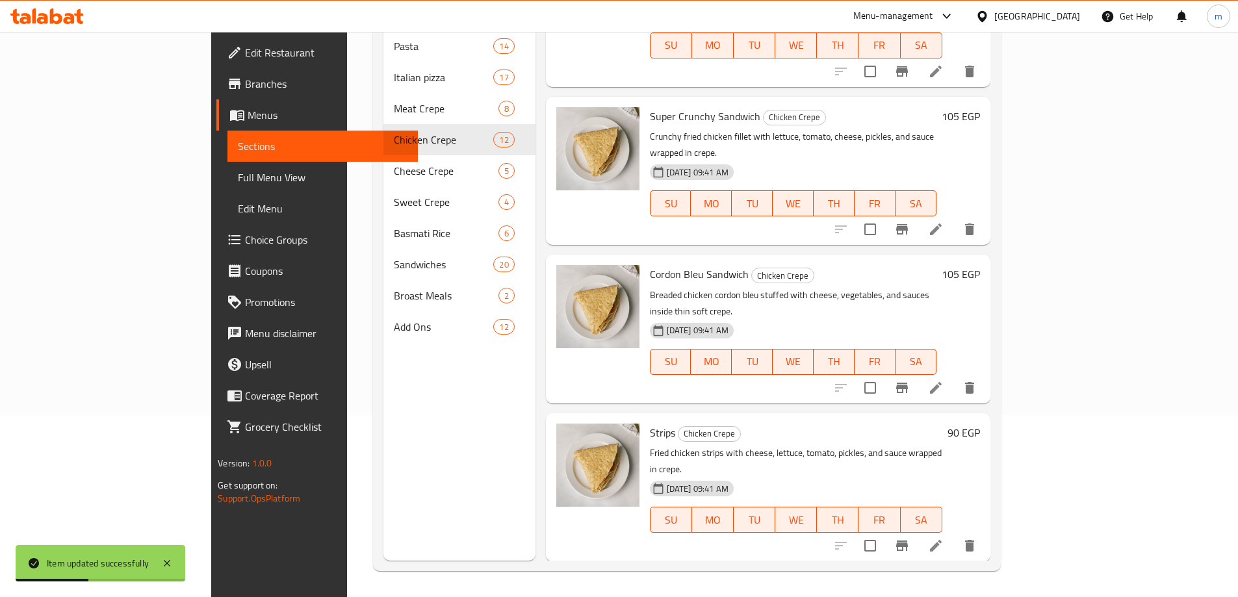
scroll to position [585, 0]
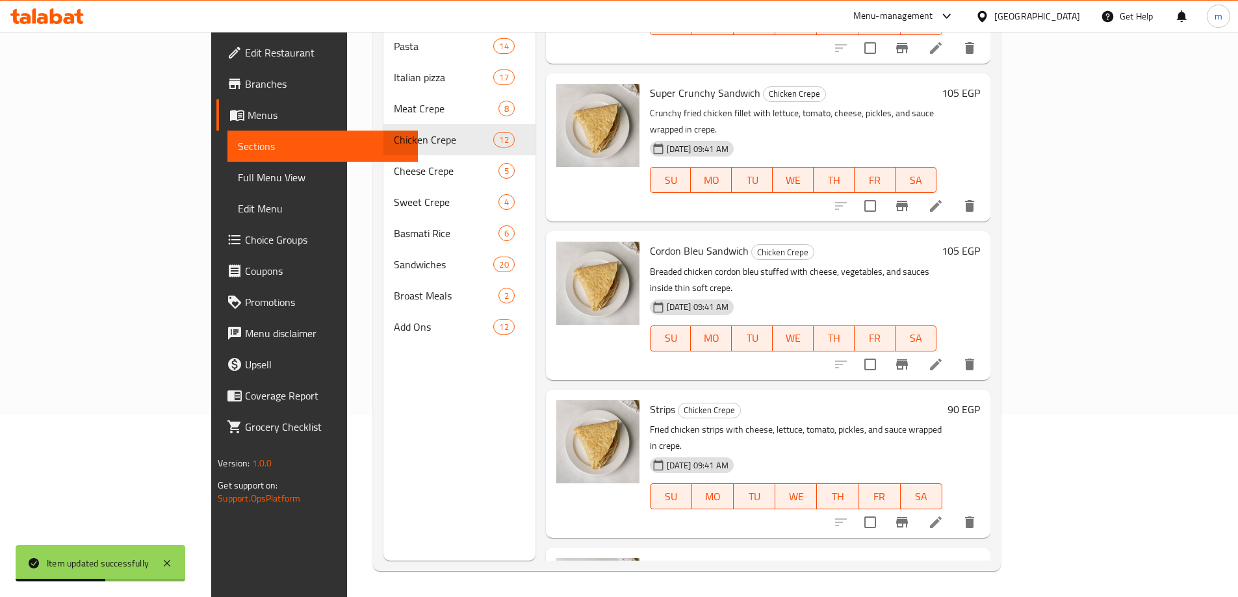
click at [944, 515] on icon at bounding box center [936, 523] width 16 height 16
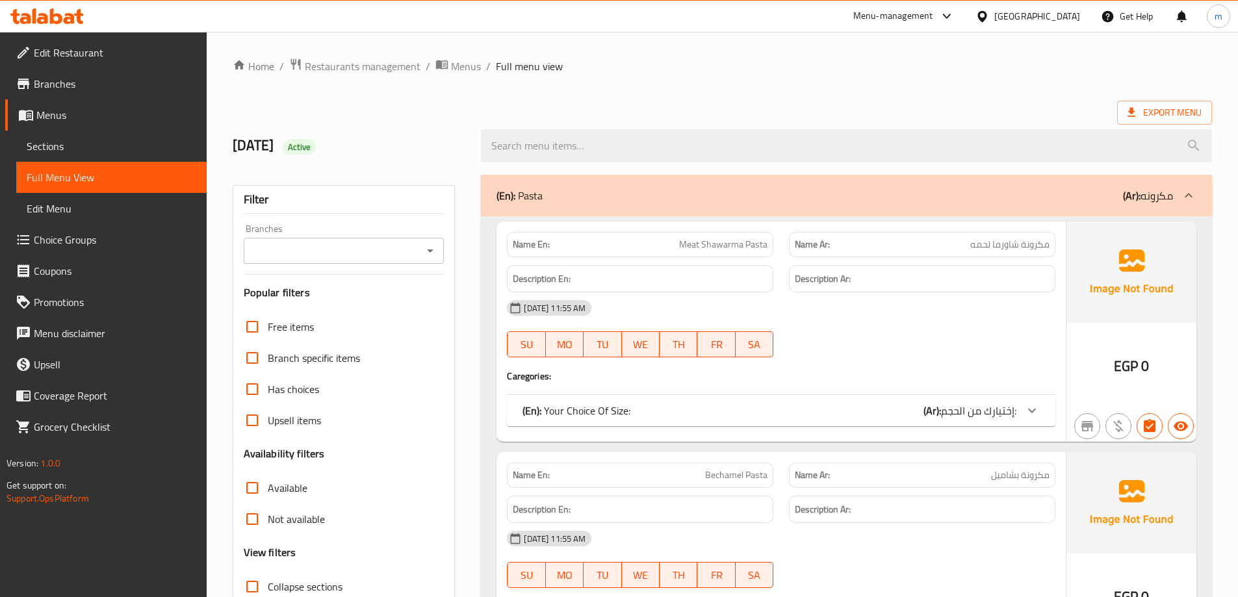
scroll to position [85, 0]
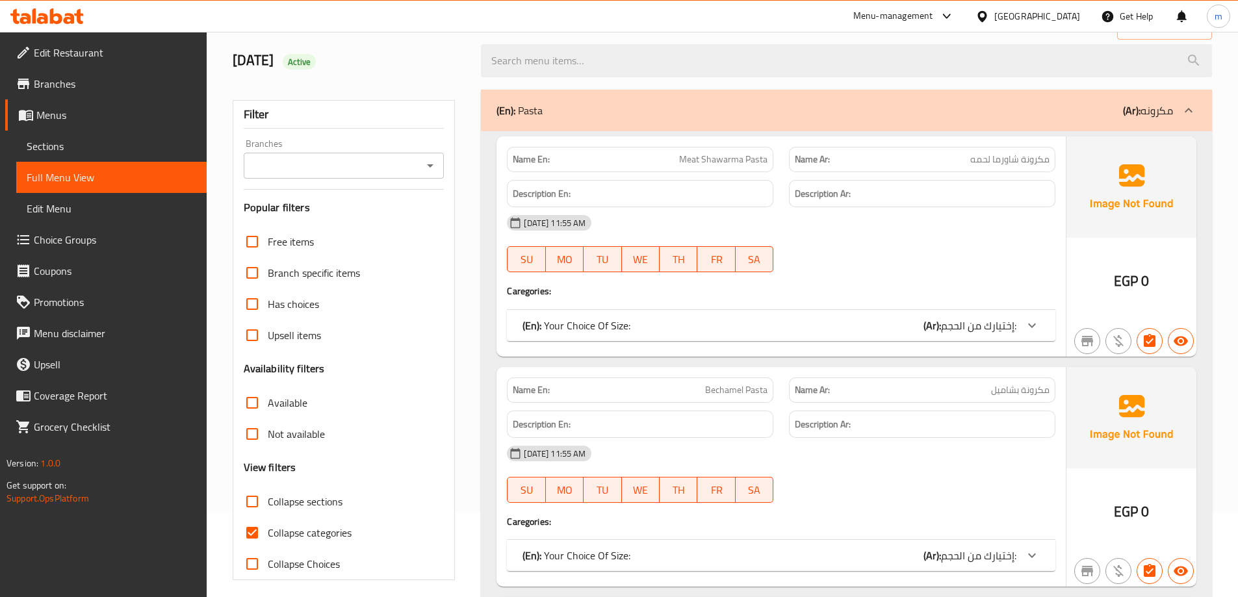
click at [318, 534] on span "Collapse categories" at bounding box center [310, 533] width 84 height 16
click at [268, 534] on input "Collapse categories" at bounding box center [252, 532] width 31 height 31
checkbox input "false"
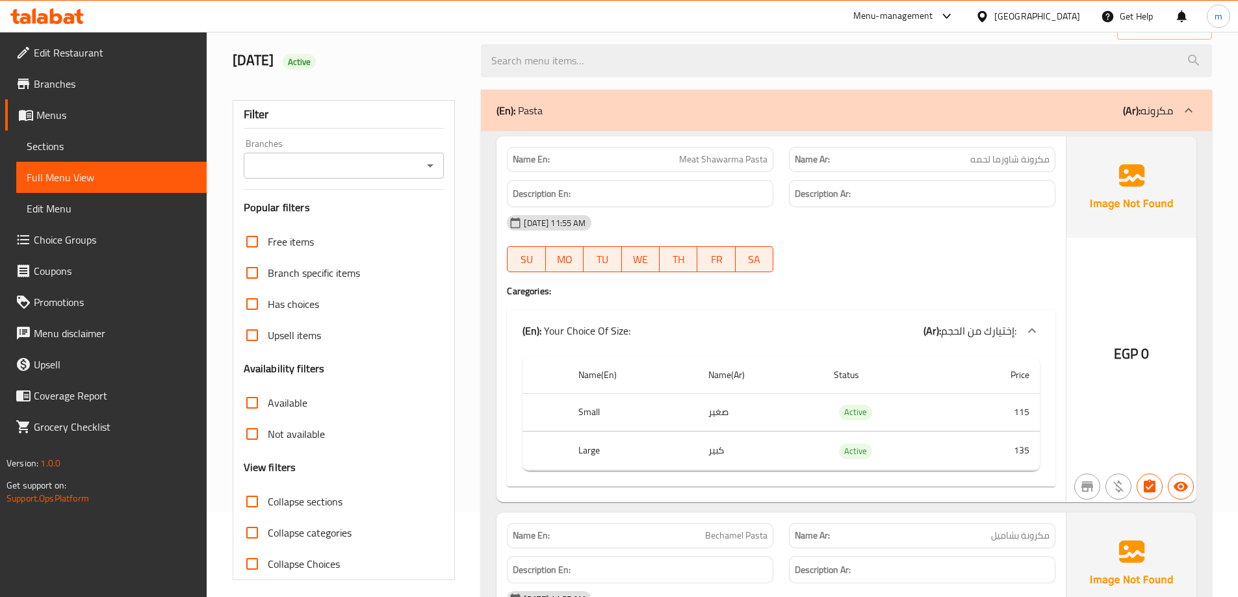
click at [689, 337] on div "(En): Your Choice Of Size: (Ar): إختيارك من الحجم:" at bounding box center [770, 331] width 494 height 16
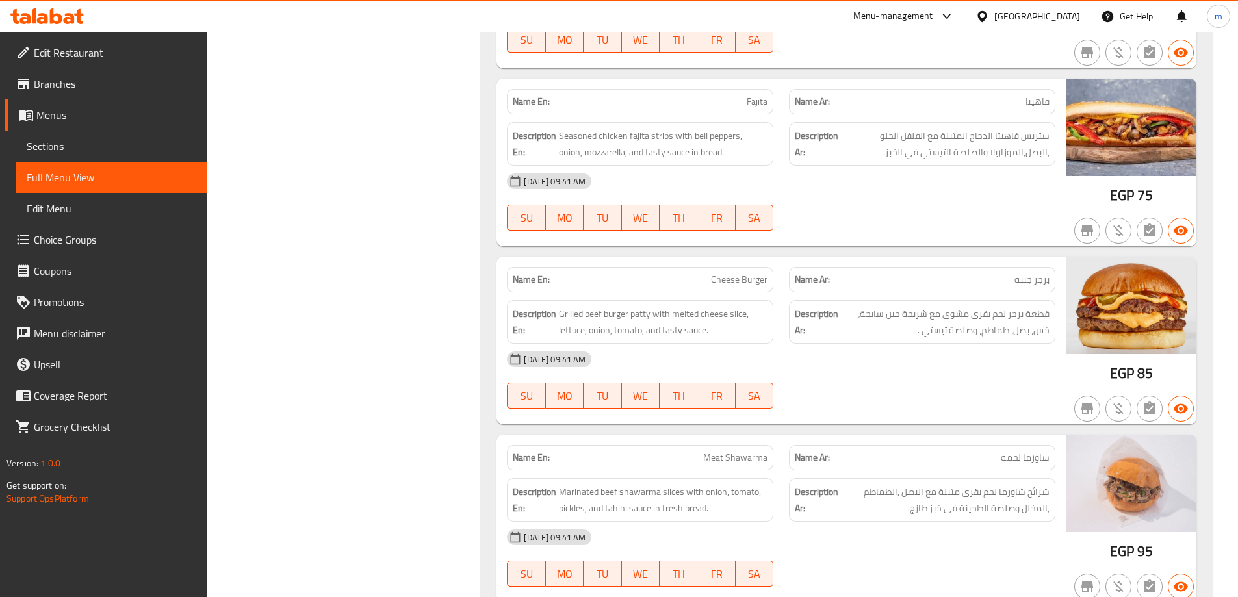
scroll to position [21818, 0]
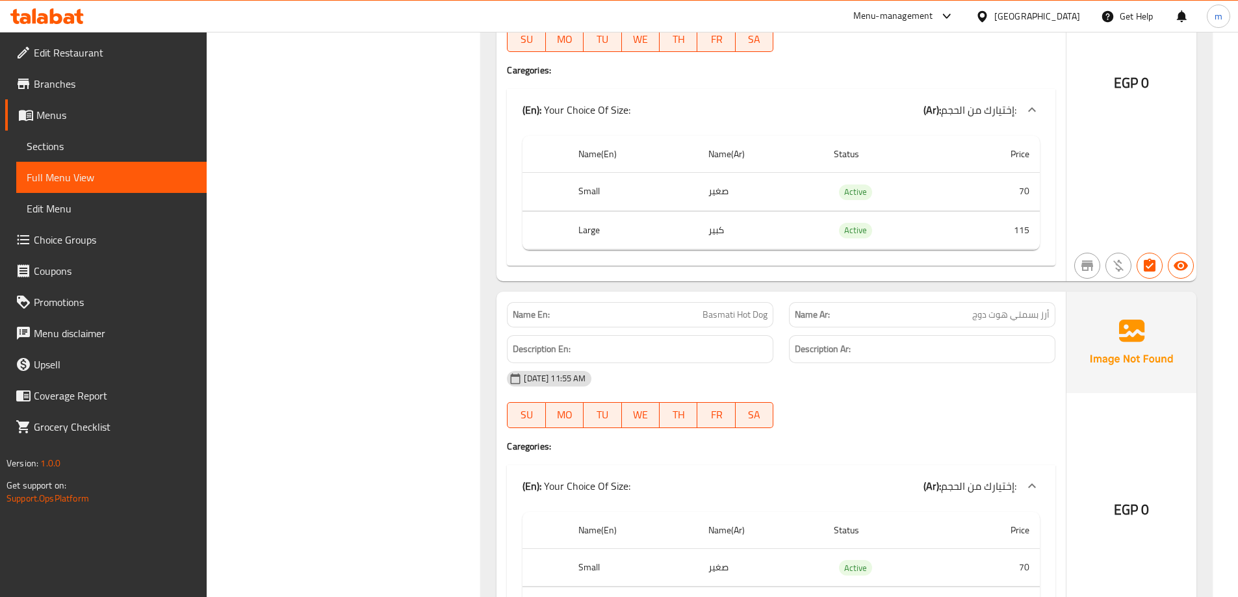
click at [749, 308] on span "Basmati Hot Dog" at bounding box center [735, 315] width 65 height 14
copy span "Basmati Hot Dog"
click at [495, 370] on div "Name En: Basmati Rice Kofta Name Ar: ارز بسمتي كفتة Description En: Basmati Ric…" at bounding box center [846, 297] width 731 height 2278
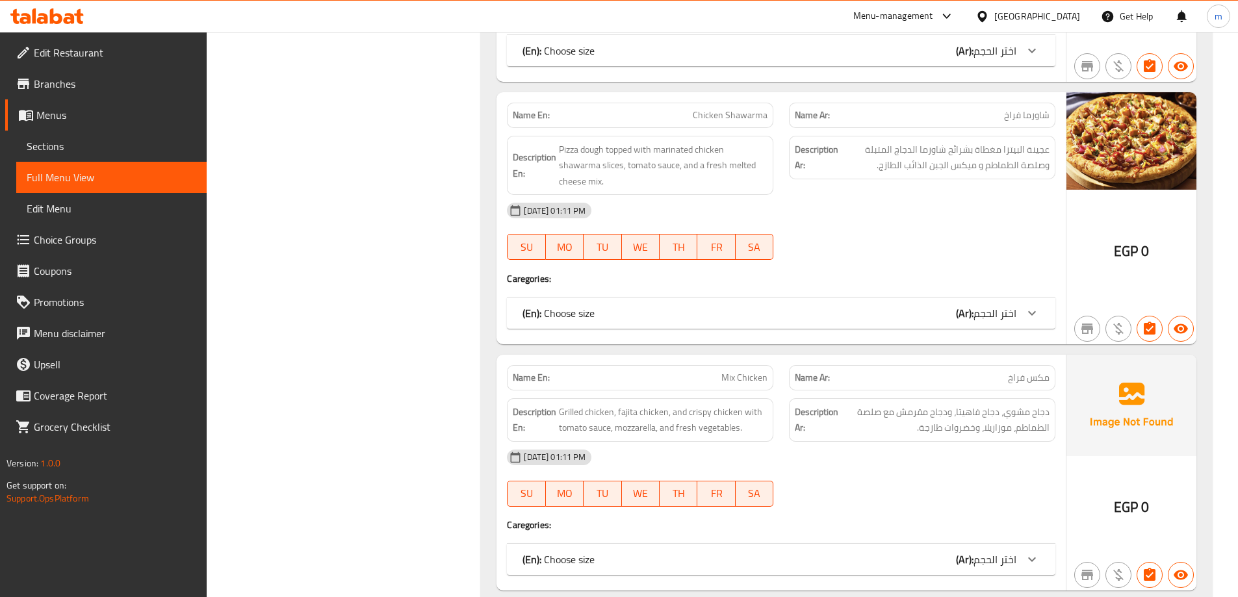
scroll to position [3900, 0]
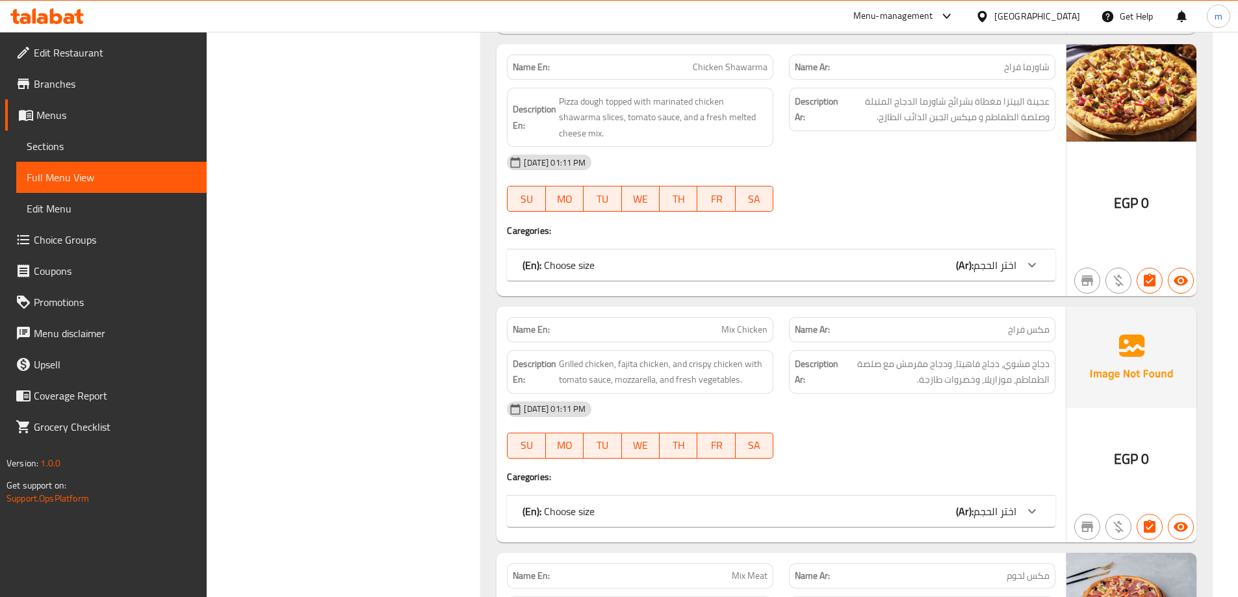
click at [727, 70] on span "Chicken Shawarma" at bounding box center [730, 67] width 75 height 14
copy span "Chicken Shawarma"
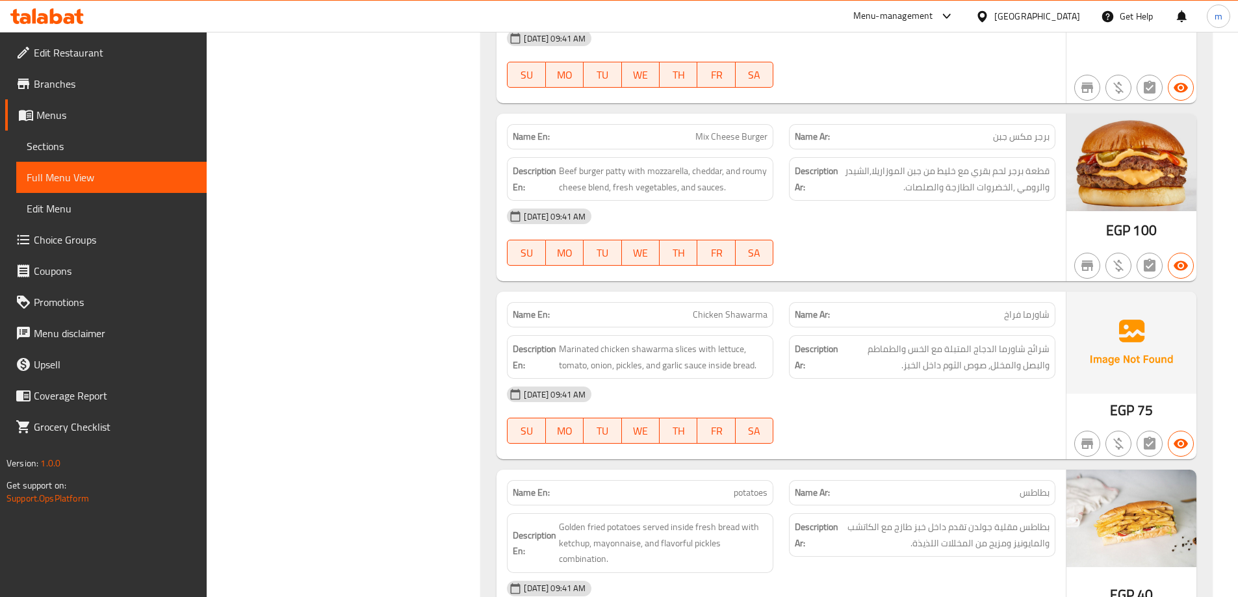
scroll to position [3668, 0]
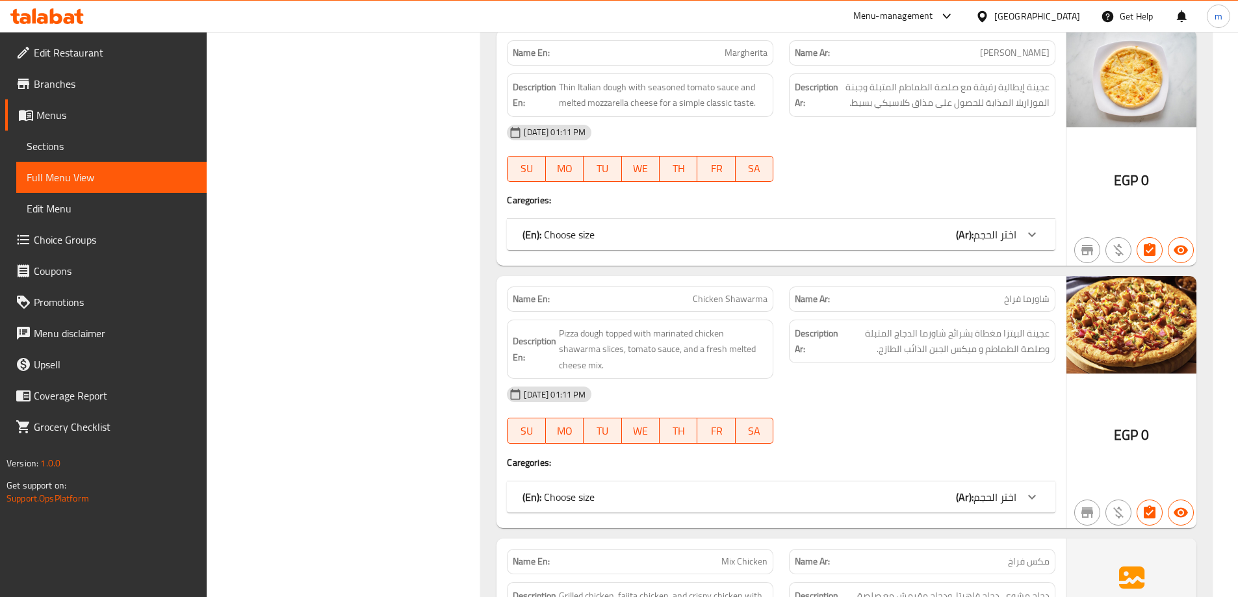
click at [711, 289] on div "Name En: Chicken Shawarma" at bounding box center [640, 299] width 266 height 25
copy span "Chicken Shawarma"
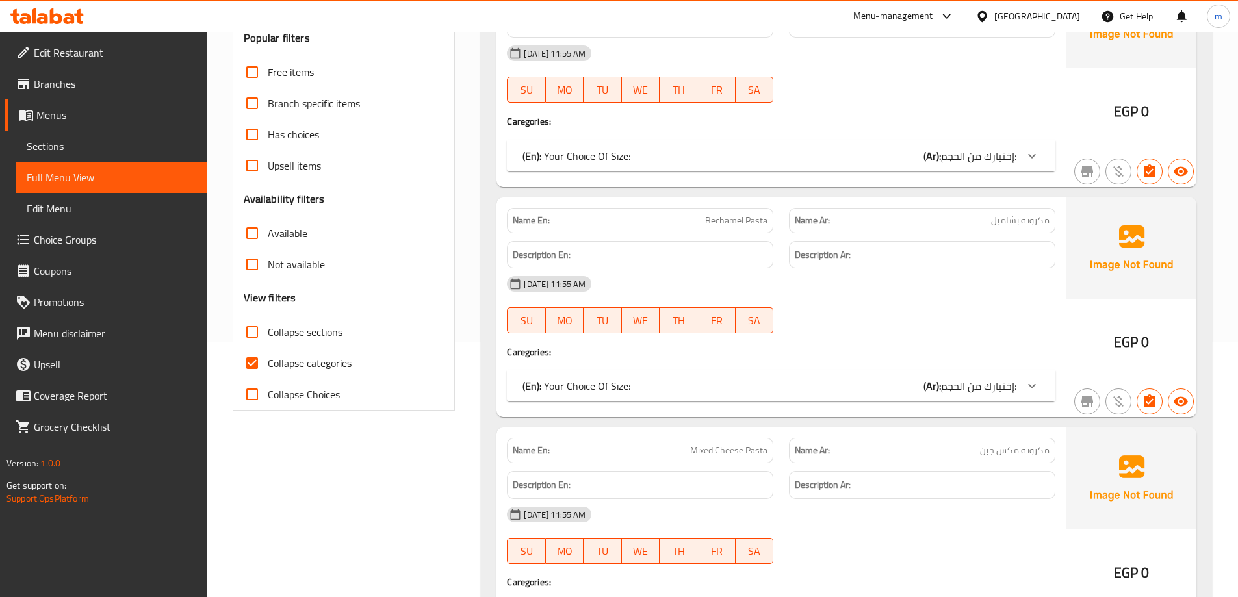
scroll to position [260, 0]
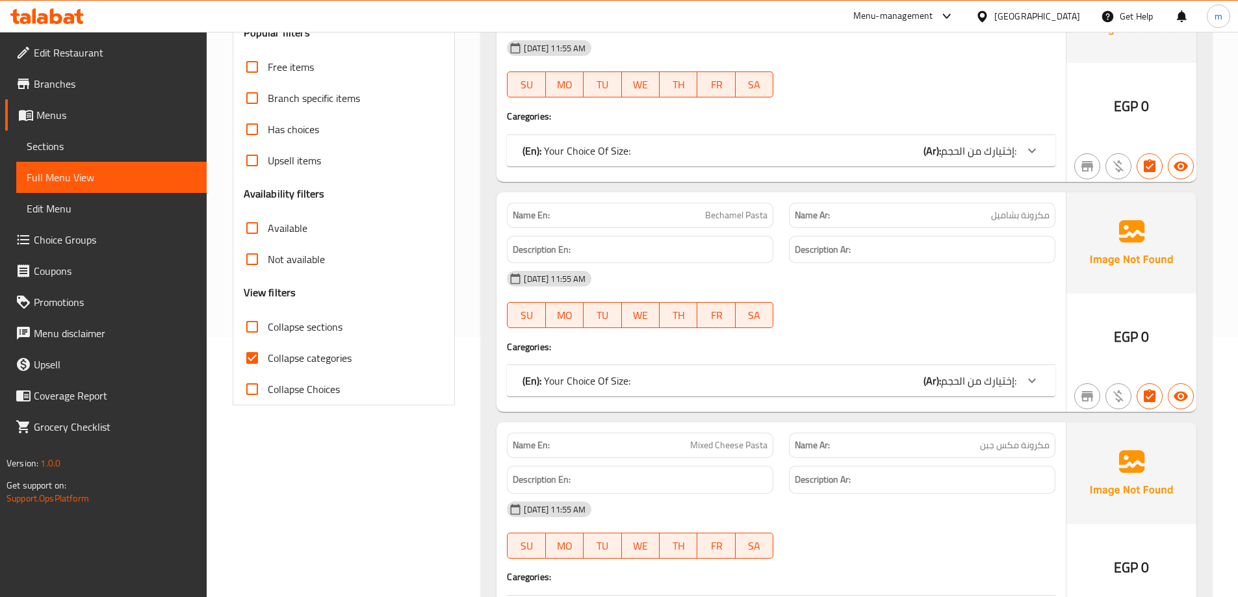
click at [309, 359] on span "Collapse categories" at bounding box center [310, 358] width 84 height 16
click at [268, 359] on input "Collapse categories" at bounding box center [252, 358] width 31 height 31
checkbox input "false"
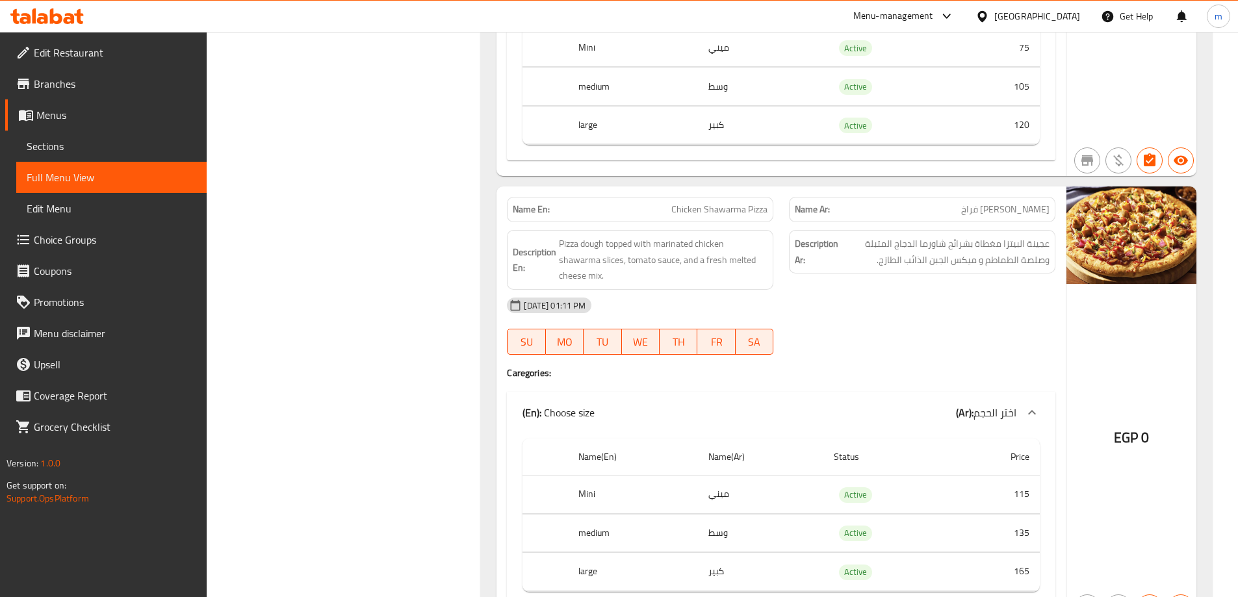
scroll to position [5590, 0]
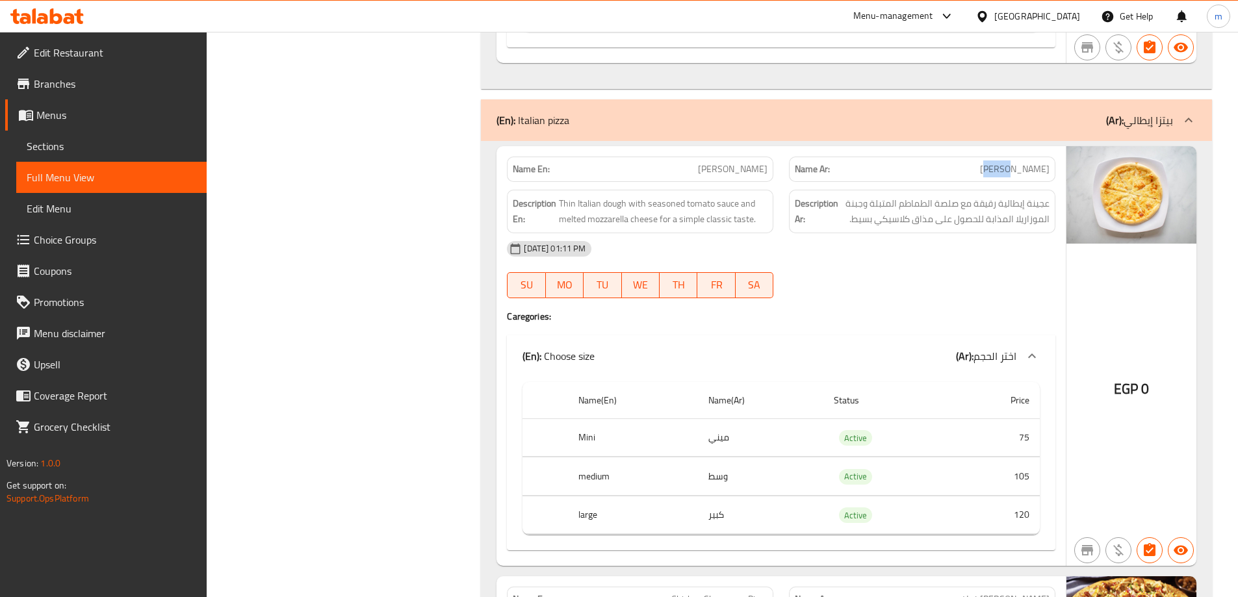
drag, startPoint x: 1033, startPoint y: 166, endPoint x: 1048, endPoint y: 163, distance: 15.2
click at [1048, 163] on span "بيتزا مارجريتا" at bounding box center [1015, 169] width 70 height 14
click at [1050, 166] on div "Name Ar: بيتزا مارجريتا" at bounding box center [922, 169] width 266 height 25
drag, startPoint x: 1050, startPoint y: 167, endPoint x: 1034, endPoint y: 175, distance: 18.0
click at [1034, 175] on div "Name Ar: بيتزا مارجريتا" at bounding box center [922, 169] width 266 height 25
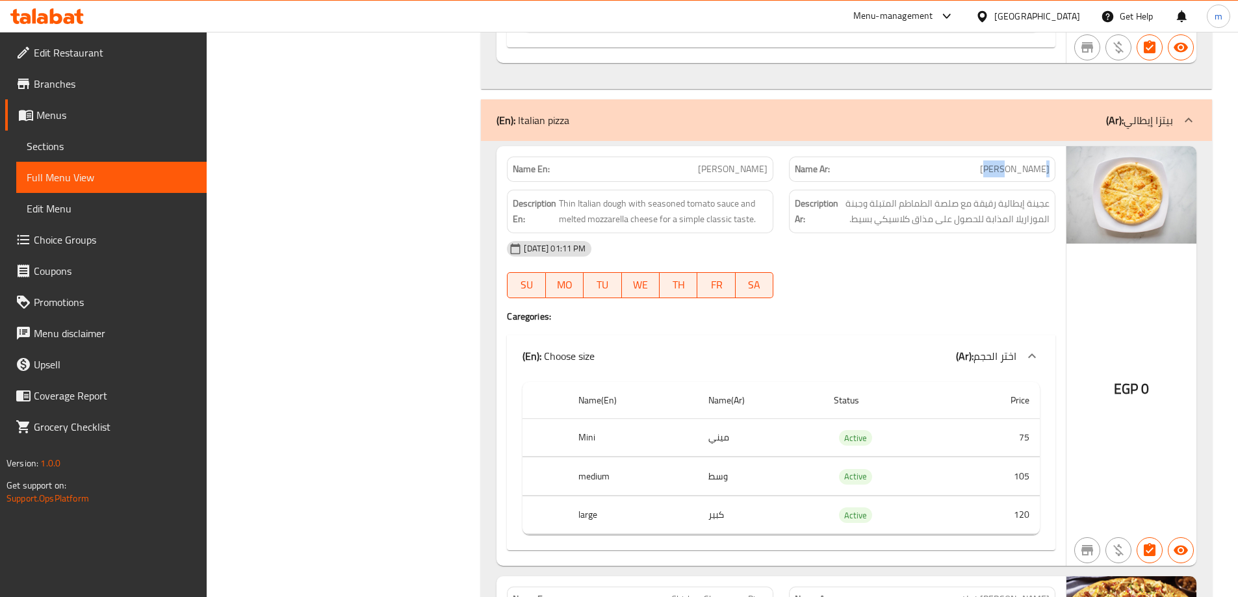
copy span "بيتزا"
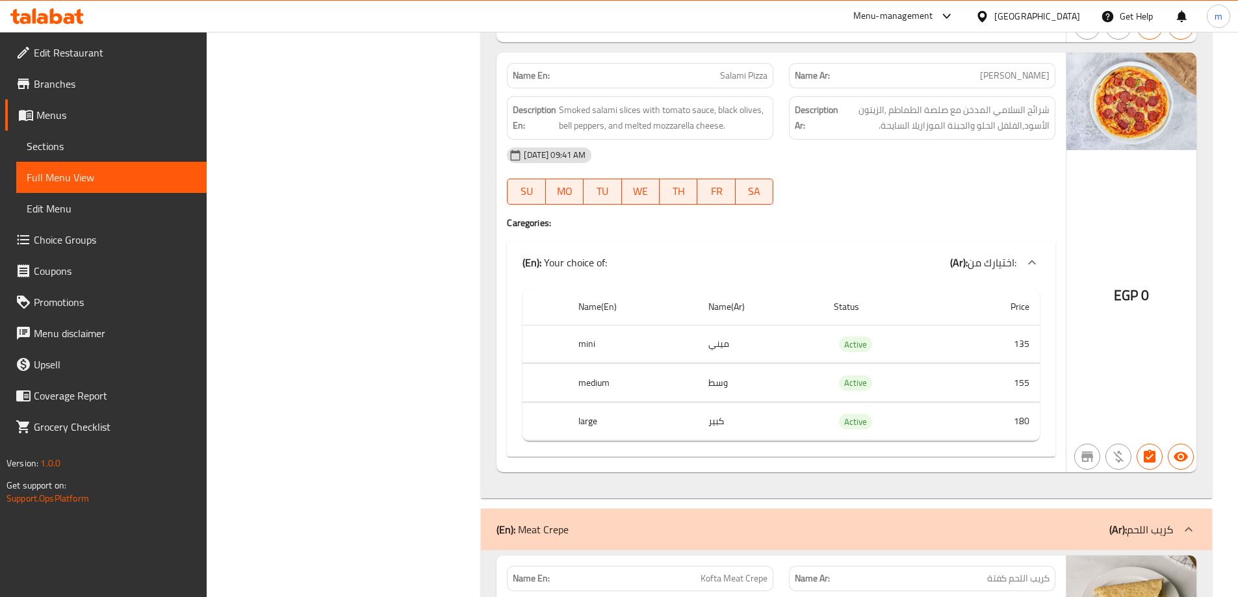
scroll to position [12361, 0]
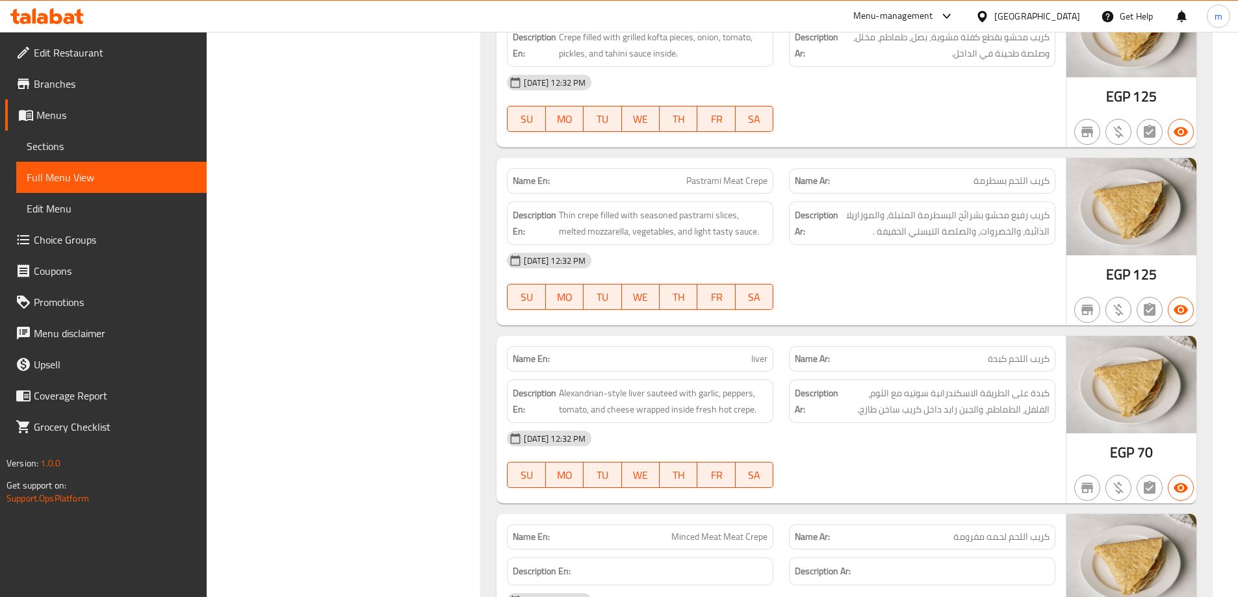
scroll to position [12881, 0]
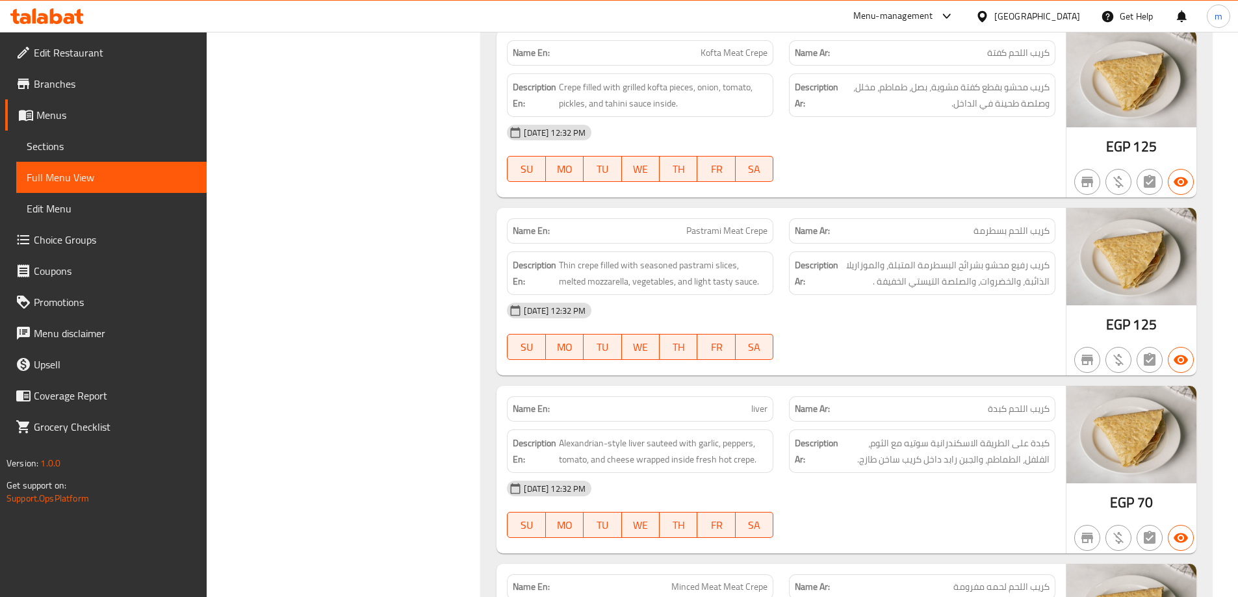
click at [753, 402] on span "liver" at bounding box center [759, 409] width 16 height 14
click at [754, 402] on span "liver" at bounding box center [759, 409] width 16 height 14
copy span "liver"
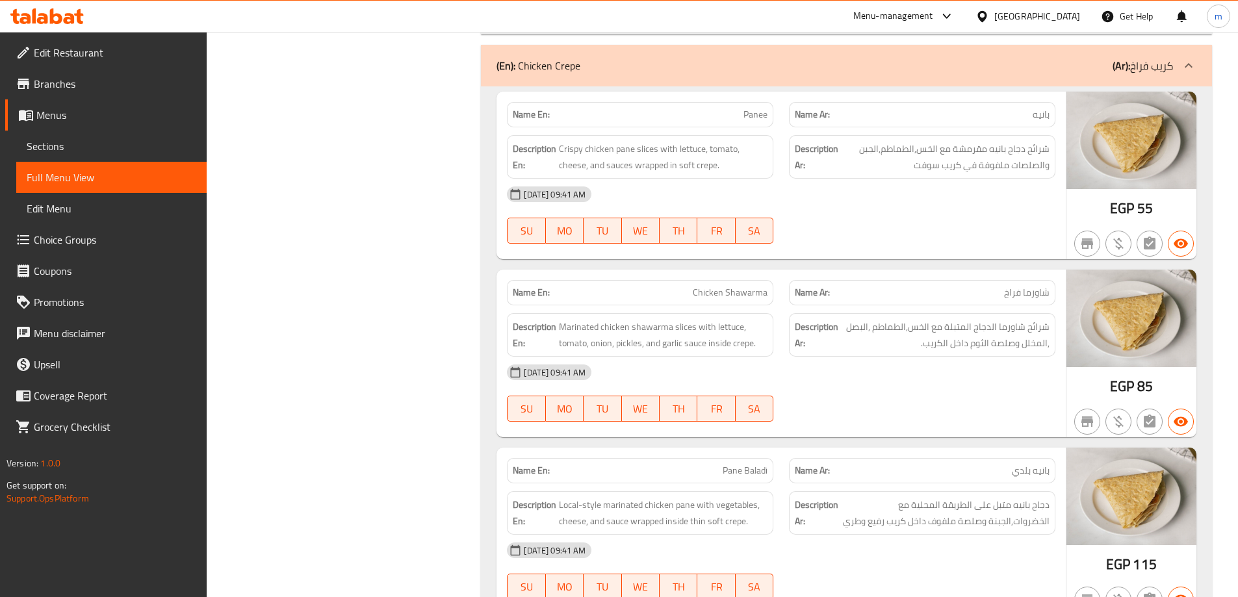
scroll to position [14181, 0]
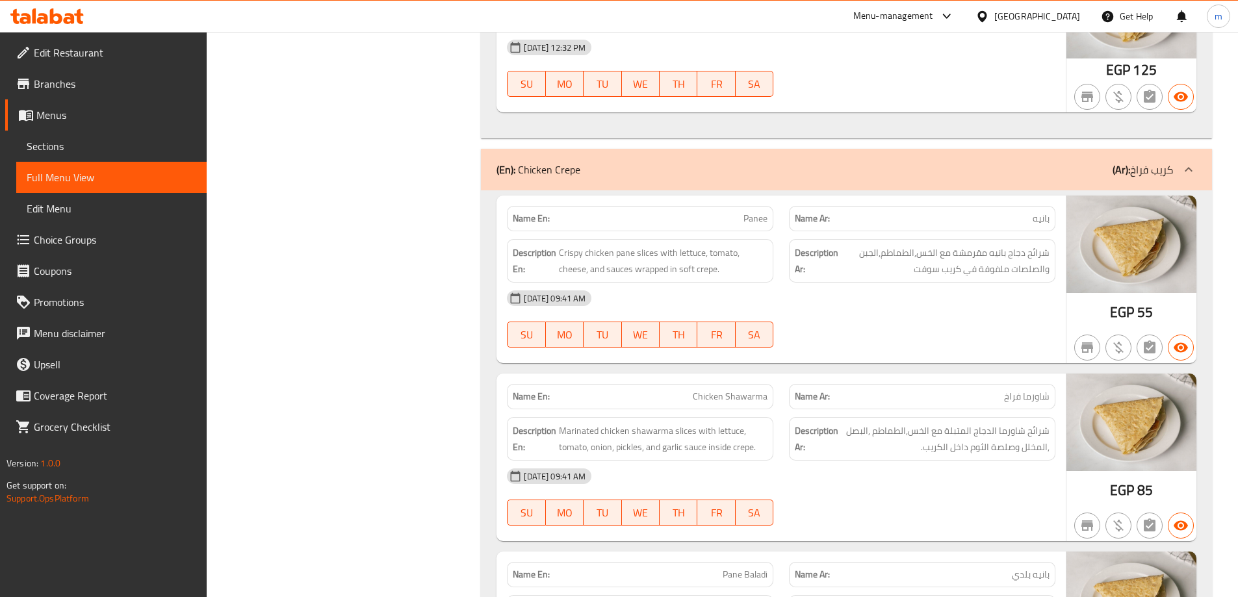
click at [761, 212] on span "Panee" at bounding box center [756, 219] width 24 height 14
copy span "Panee"
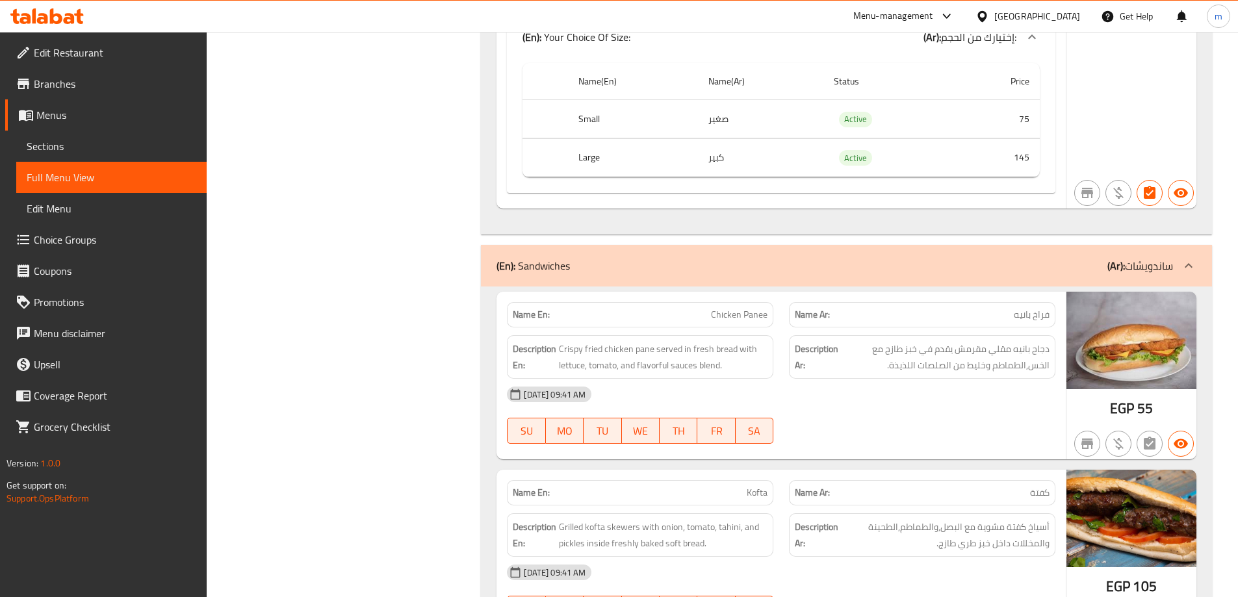
scroll to position [20682, 0]
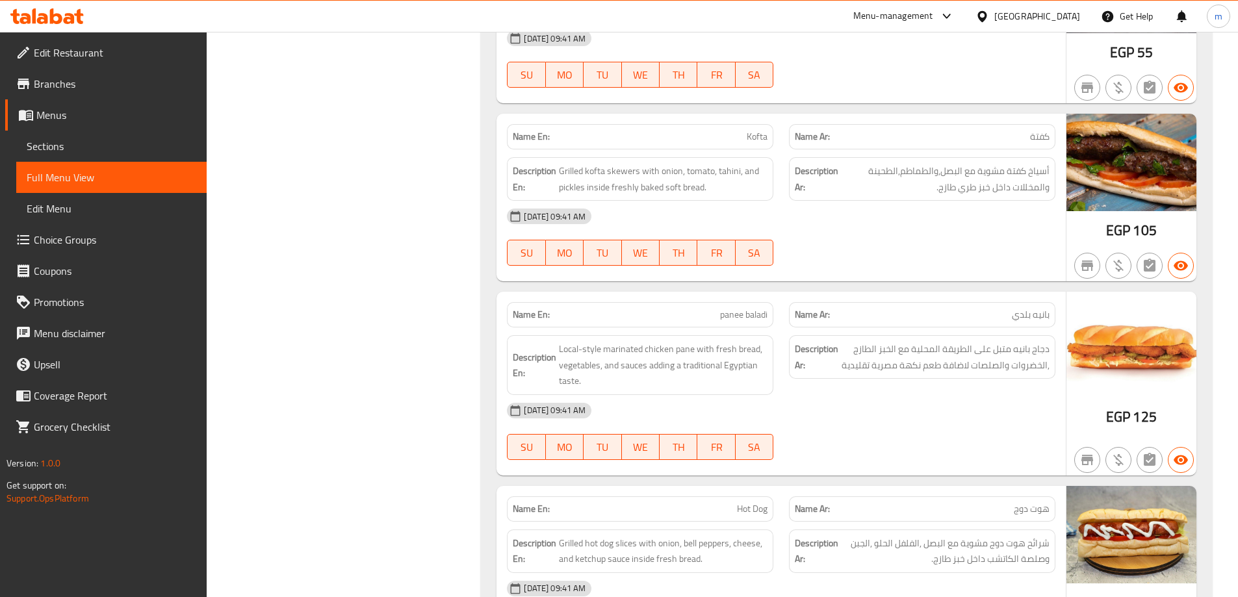
click at [740, 308] on span "panee baladi" at bounding box center [743, 315] width 47 height 14
copy span "panee baladi"
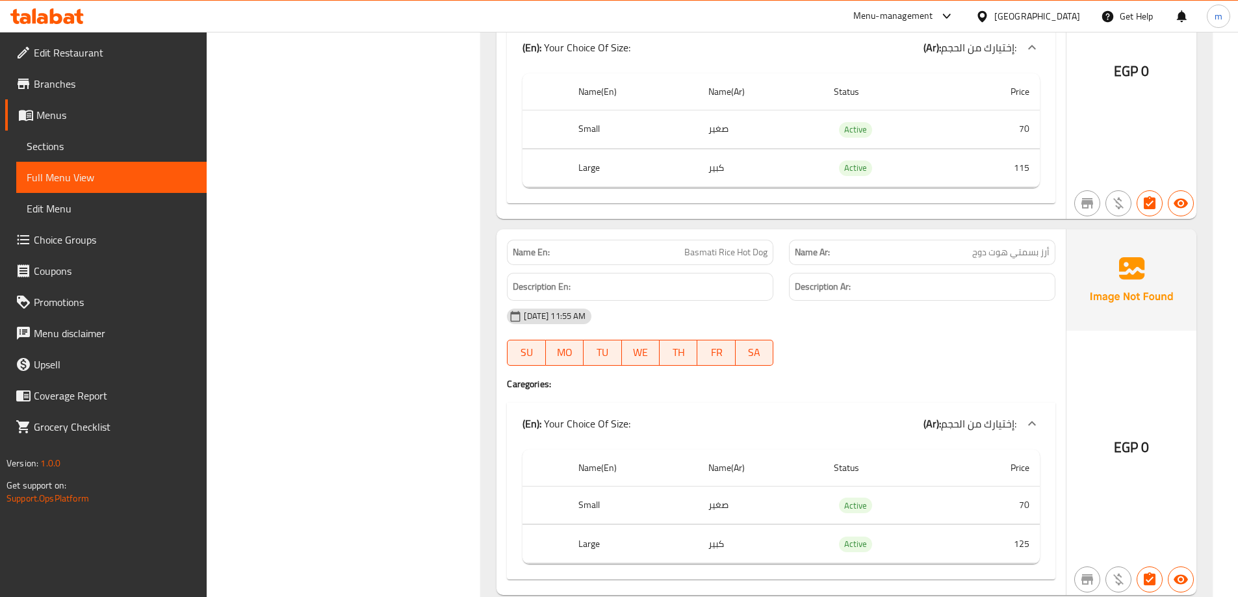
scroll to position [0, 0]
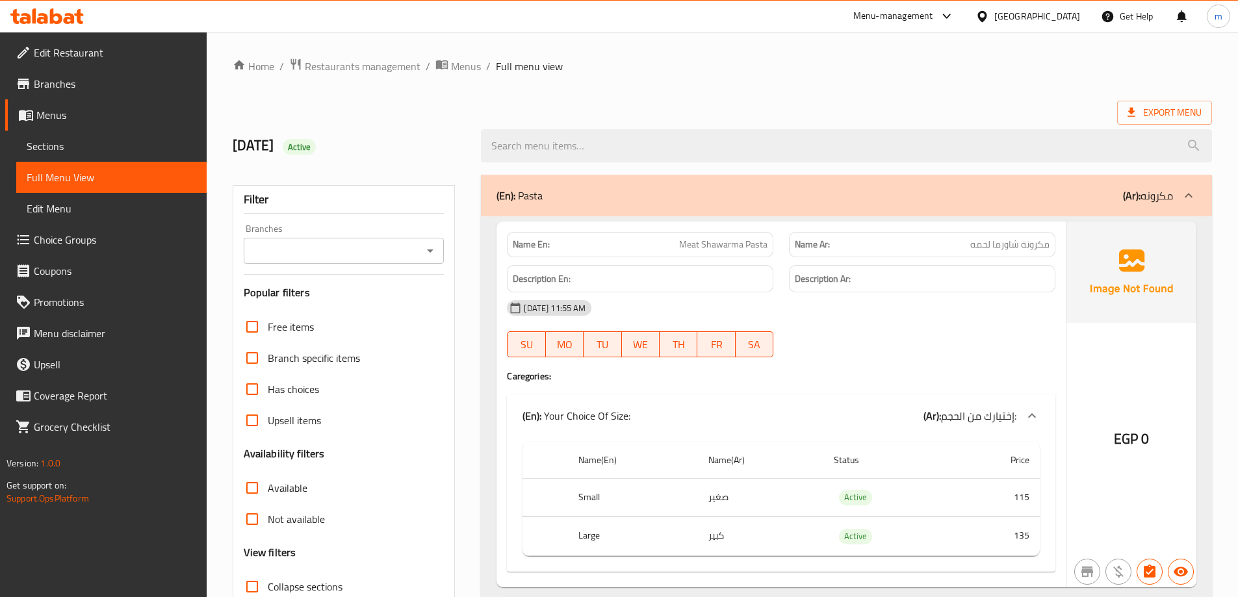
click at [1121, 209] on div "(En): Pasta (Ar): مكرونه" at bounding box center [846, 196] width 731 height 42
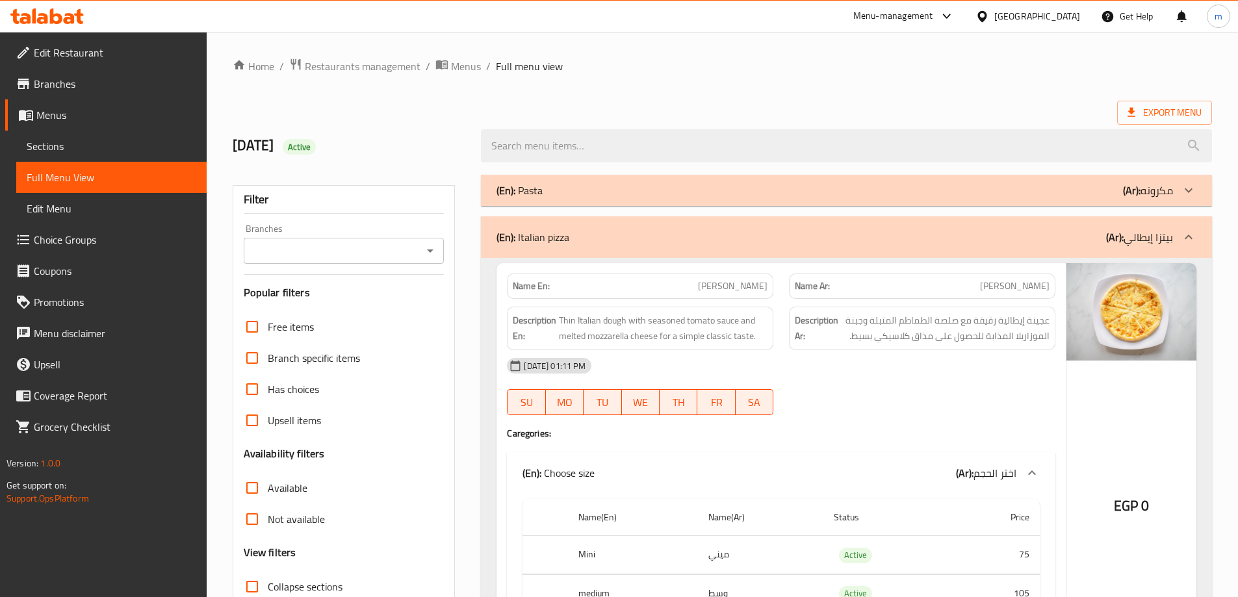
click at [1121, 232] on b "(Ar):" at bounding box center [1115, 236] width 18 height 19
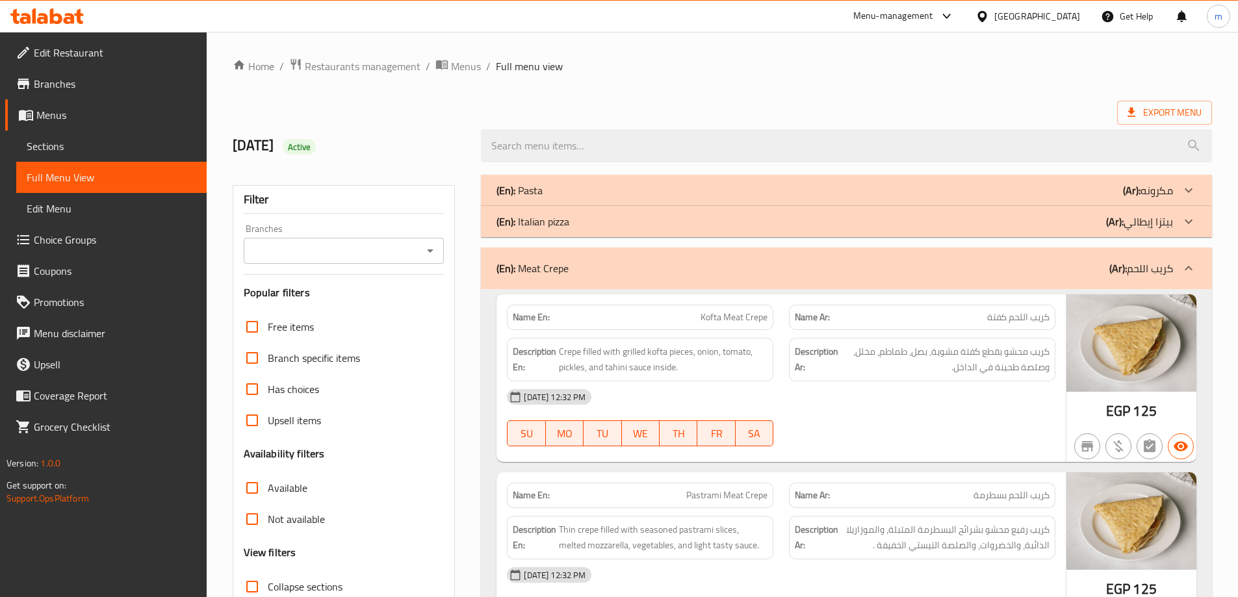
click at [1063, 265] on div "(En): Meat Crepe (Ar): كريب اللحم" at bounding box center [835, 269] width 677 height 16
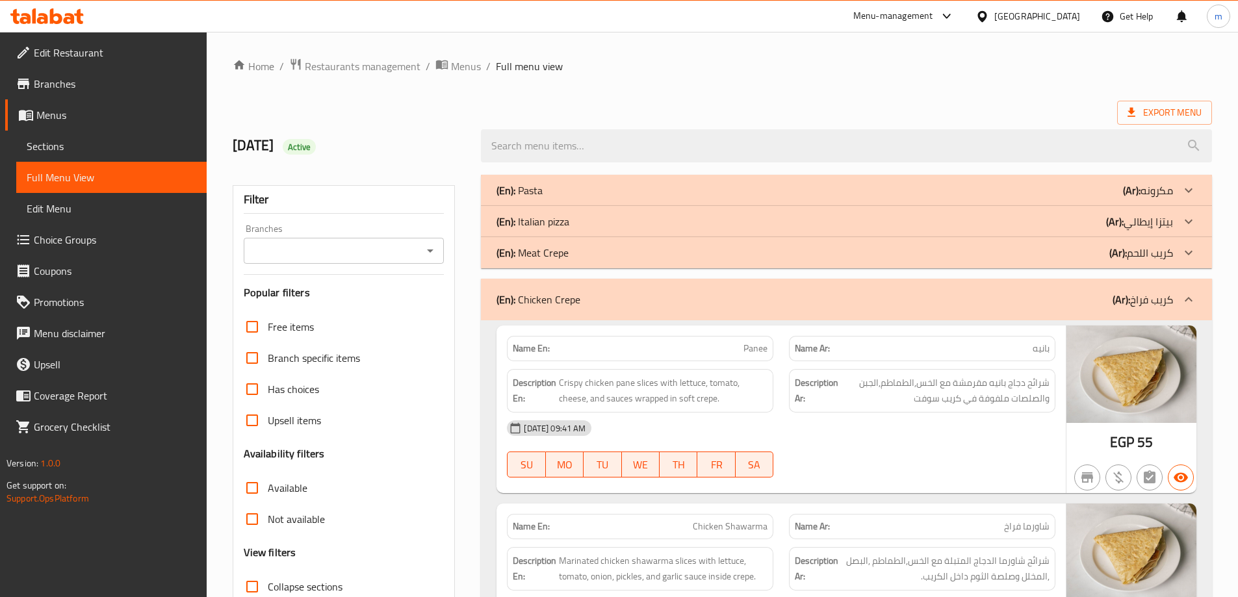
click at [1035, 289] on div "(En): Chicken Crepe (Ar): كريب فراخ" at bounding box center [846, 300] width 731 height 42
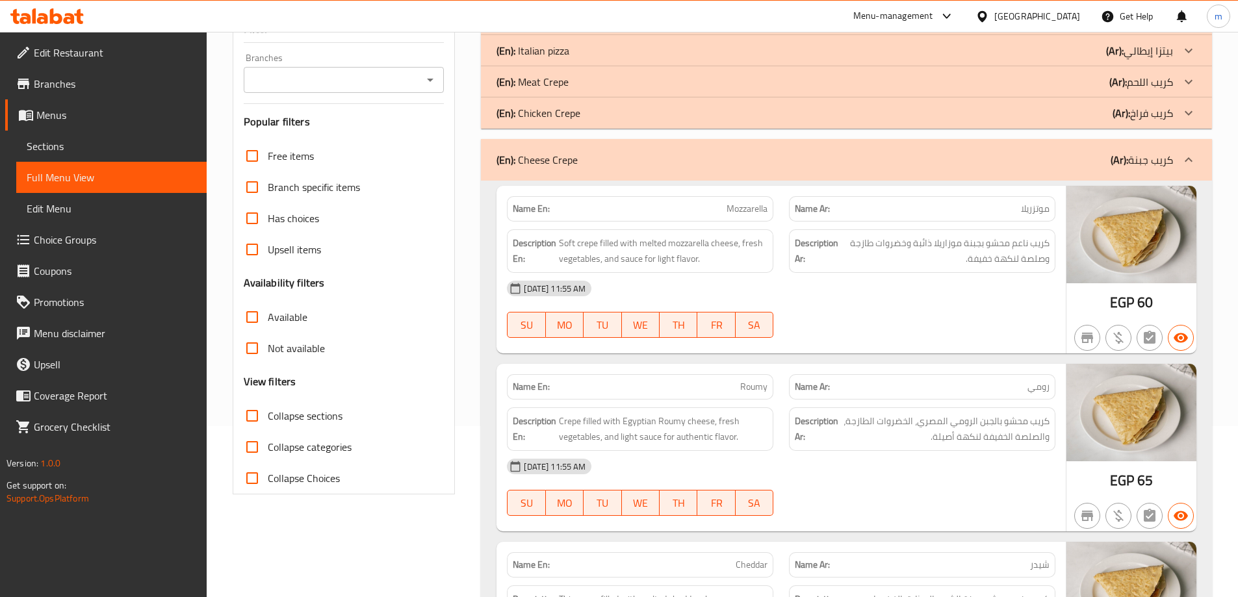
scroll to position [195, 0]
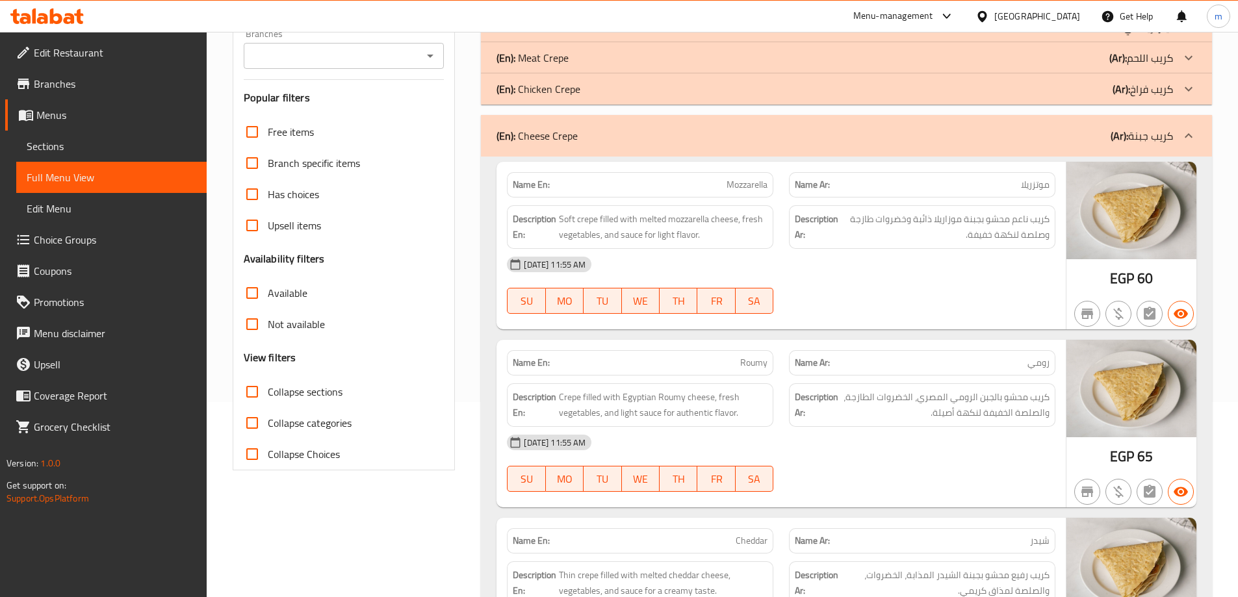
click at [898, 143] on div "(En): Cheese Crepe (Ar): كريب جبنة" at bounding box center [835, 136] width 677 height 16
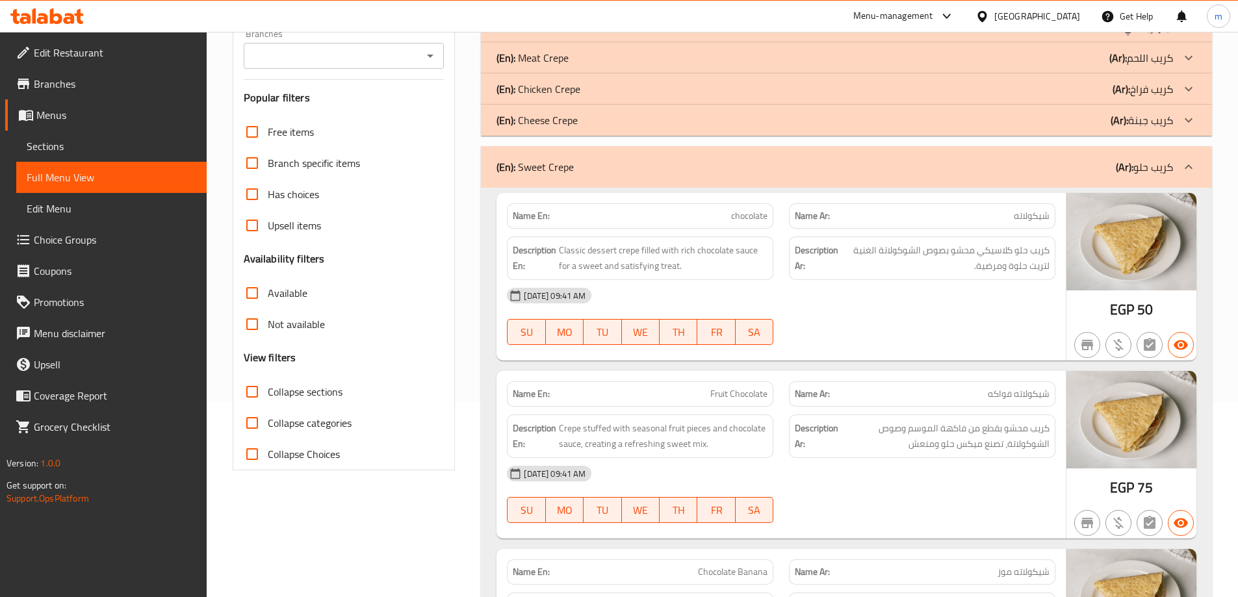
click at [938, 167] on div "(En): Sweet Crepe (Ar): كريب حلو" at bounding box center [835, 167] width 677 height 16
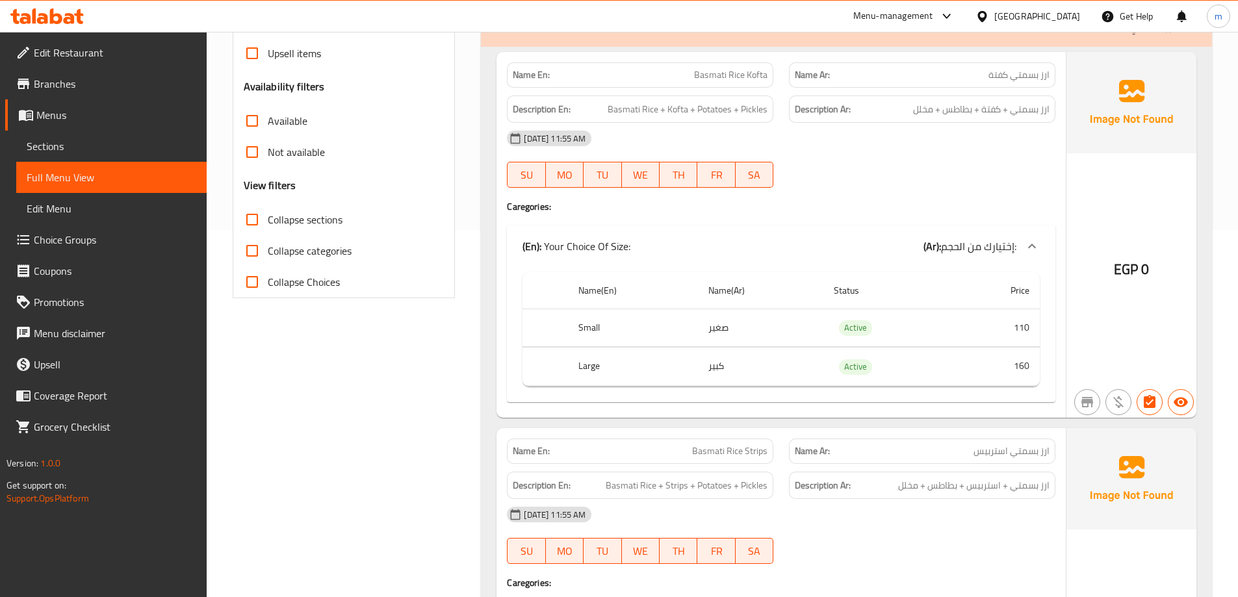
scroll to position [130, 0]
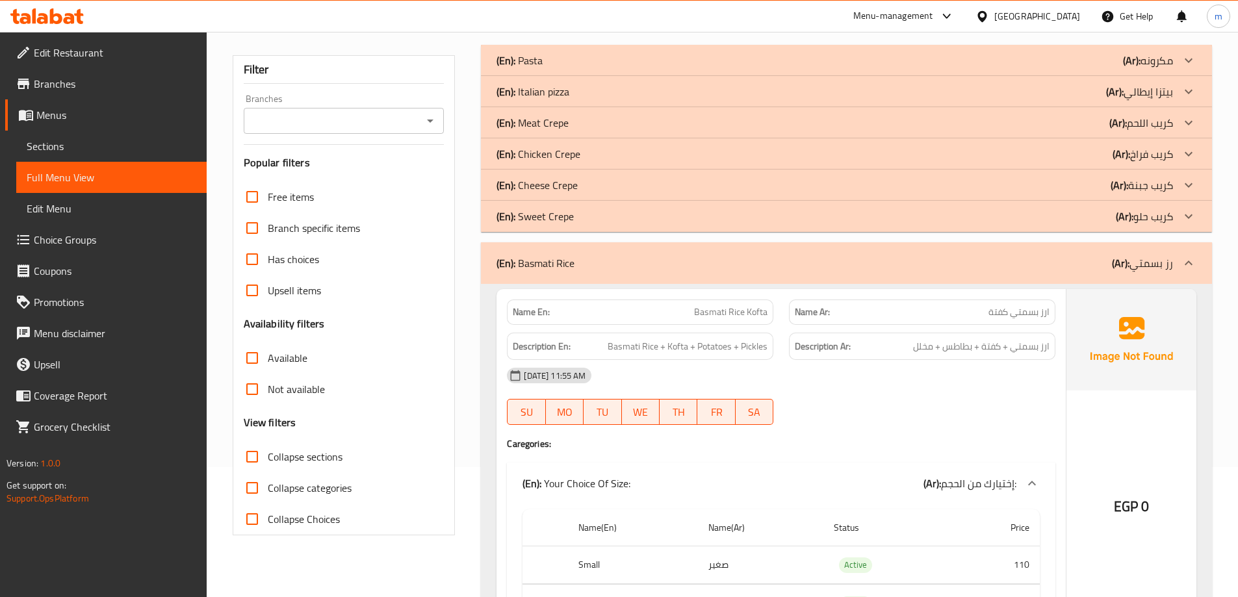
click at [914, 251] on div "(En): Basmati Rice (Ar): رز بسمتي" at bounding box center [846, 263] width 731 height 42
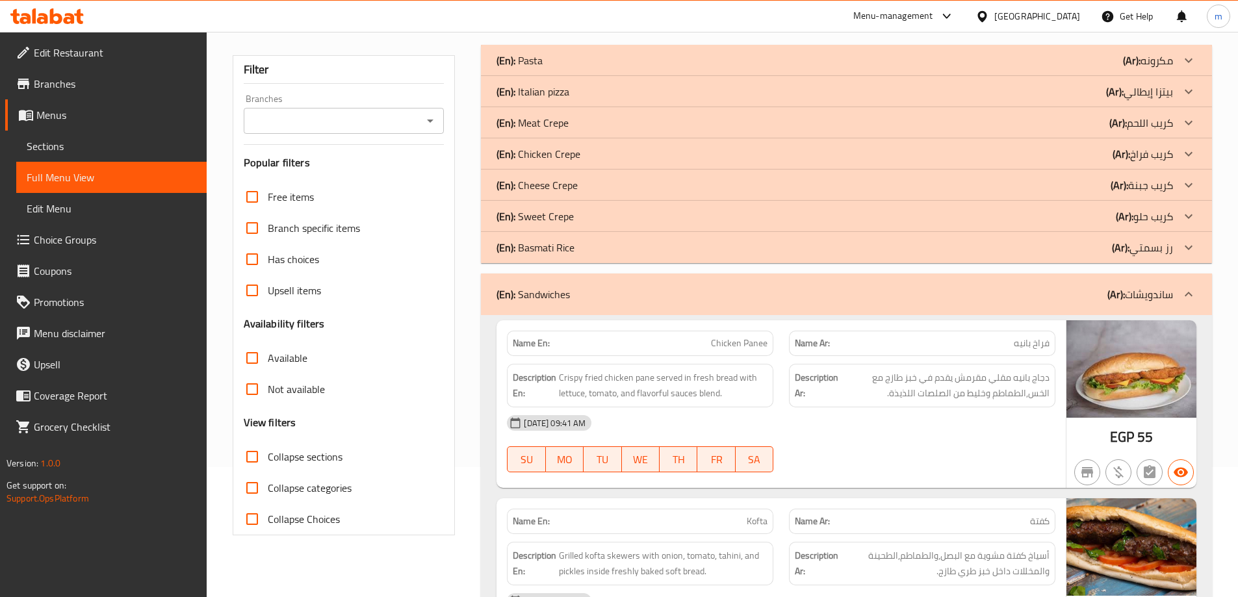
click at [1019, 298] on div "(En): Sandwiches (Ar): ساندويشات" at bounding box center [835, 295] width 677 height 16
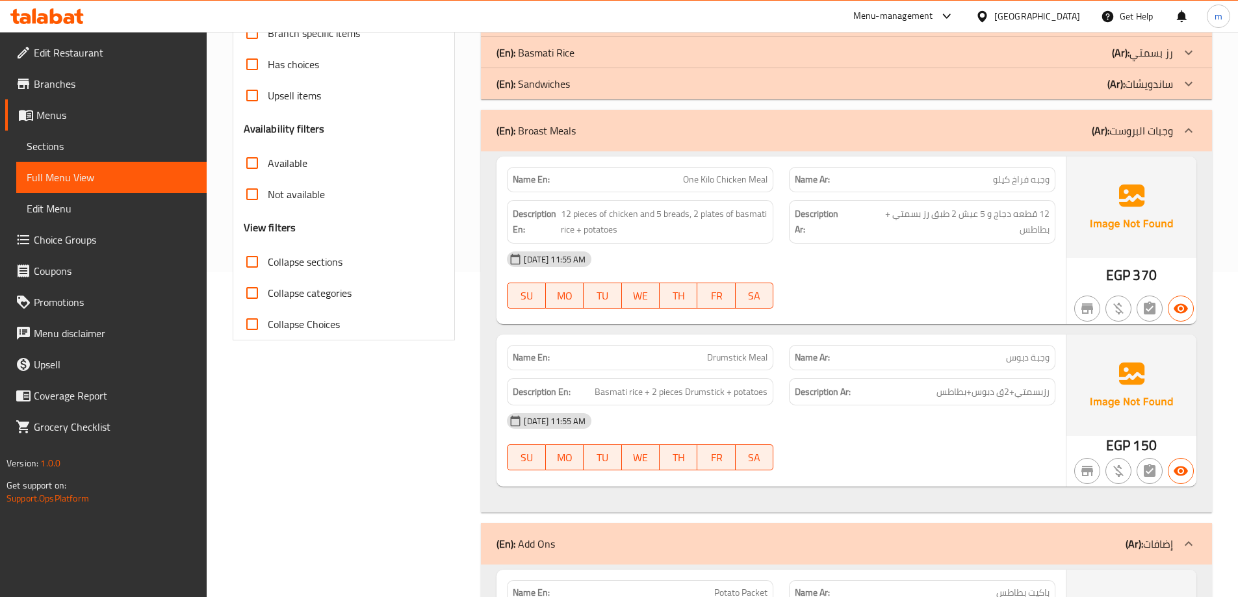
scroll to position [260, 0]
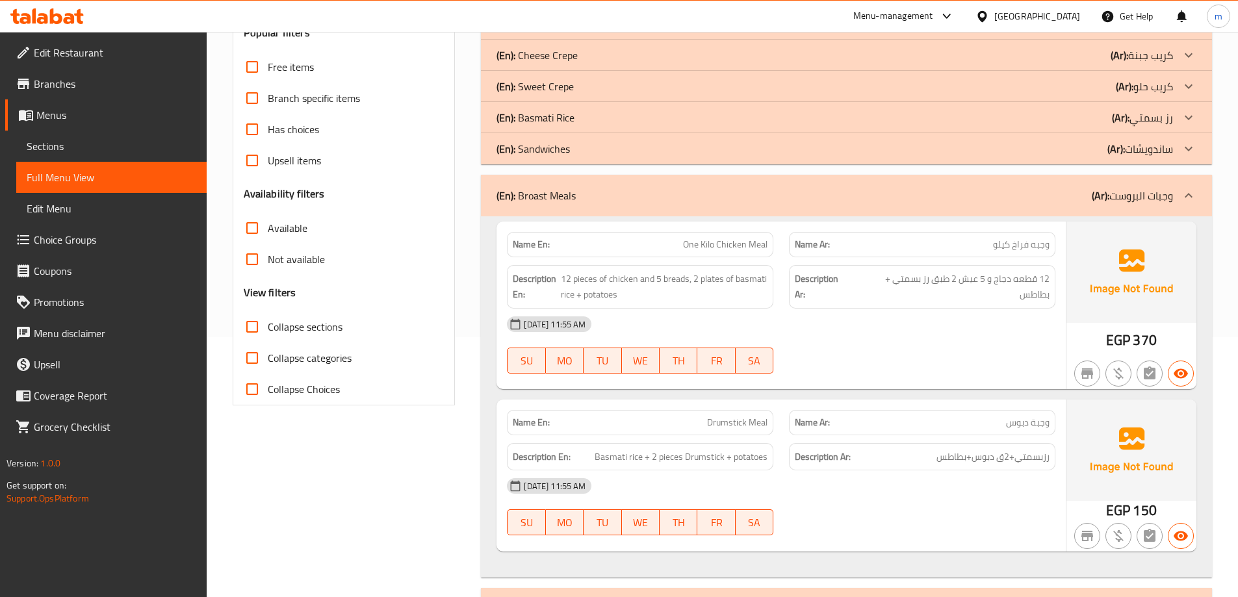
click at [1086, 196] on div "(En): Broast Meals (Ar): وجبات البروست" at bounding box center [835, 196] width 677 height 16
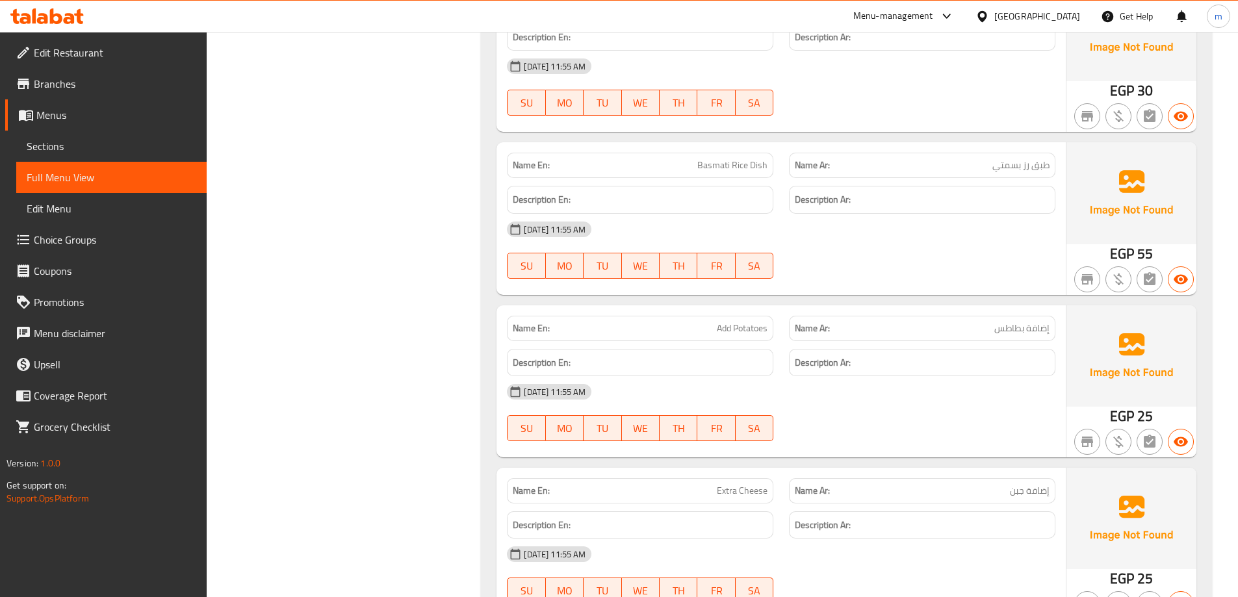
scroll to position [1235, 0]
click at [740, 324] on span "Garlic Dip" at bounding box center [750, 328] width 36 height 14
copy span "Garlic Dip"
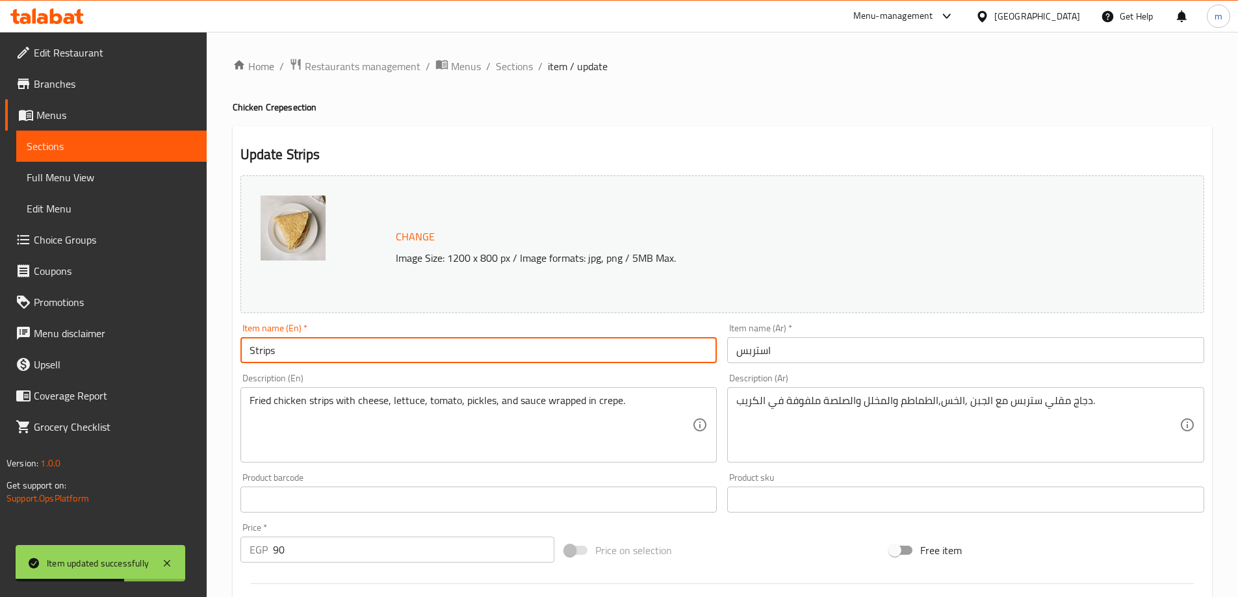
click at [489, 346] on input "Strips" at bounding box center [478, 350] width 477 height 26
paste input "Sandwich"
type input "Strips Sandwich"
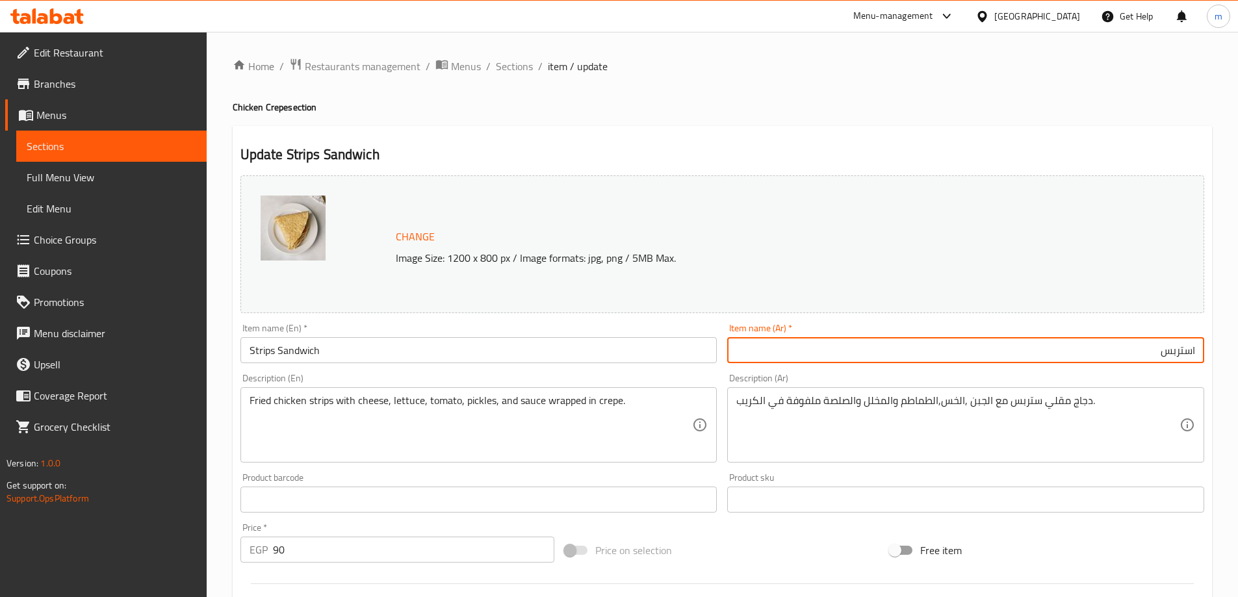
paste input "سندويتش"
type input "سندويتش استربس"
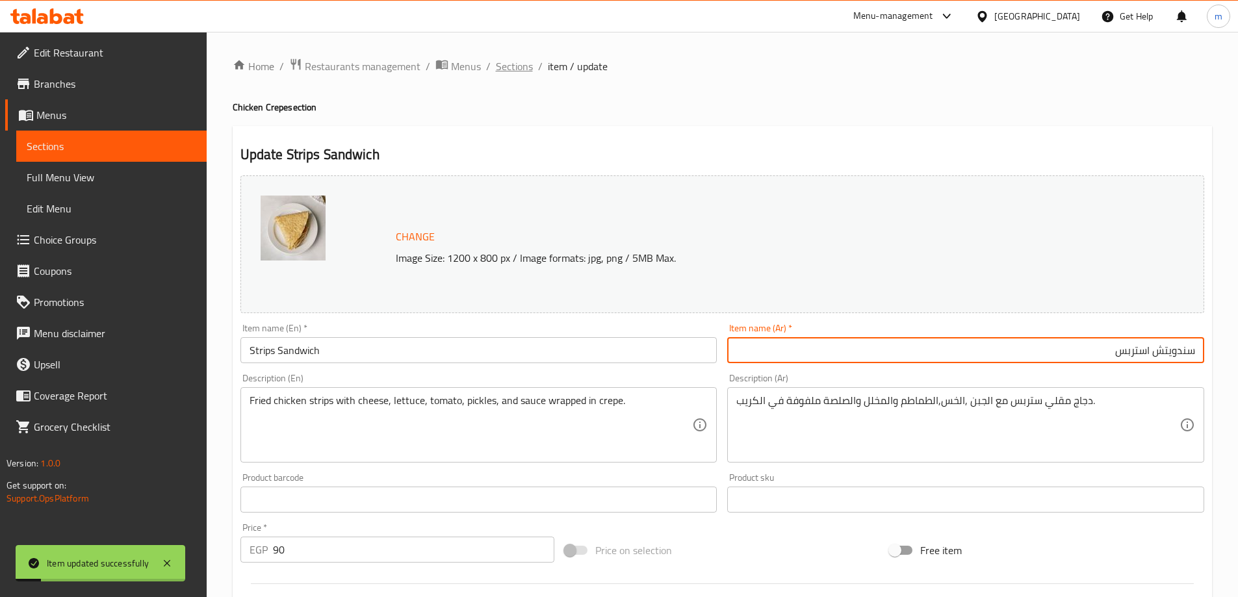
click at [504, 70] on span "Sections" at bounding box center [514, 66] width 37 height 16
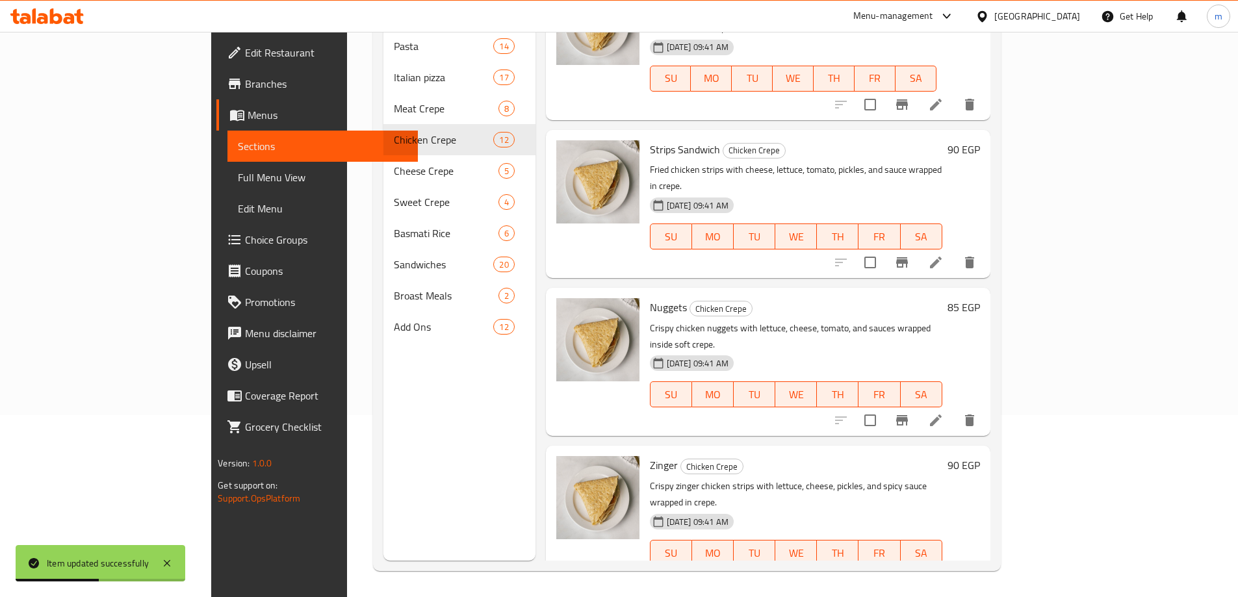
scroll to position [780, 0]
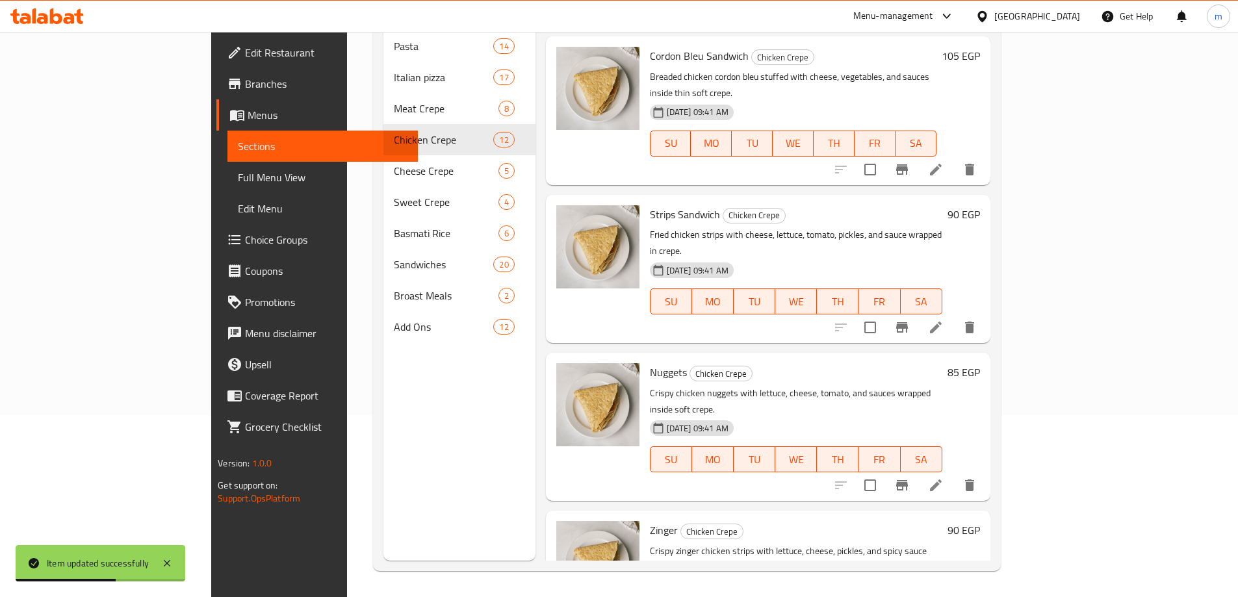
click at [944, 478] on icon at bounding box center [936, 486] width 16 height 16
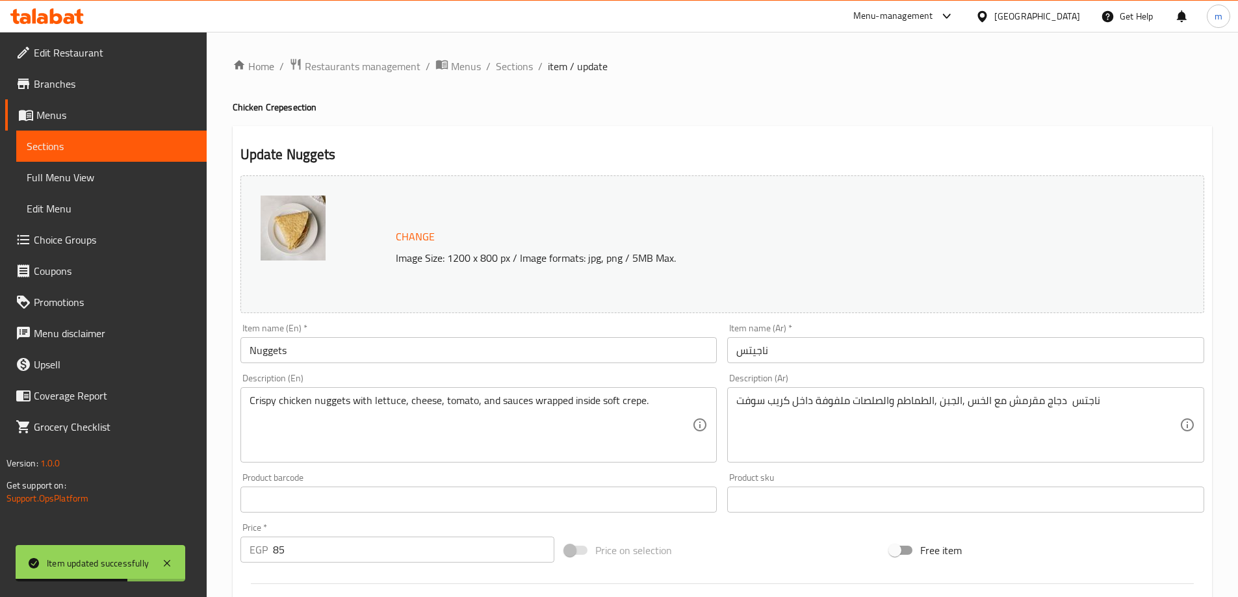
drag, startPoint x: 463, startPoint y: 331, endPoint x: 450, endPoint y: 353, distance: 25.4
click at [456, 343] on div "Item name (En)   * Nuggets Item name (En) *" at bounding box center [478, 344] width 477 height 40
click at [449, 353] on input "Nuggets" at bounding box center [478, 350] width 477 height 26
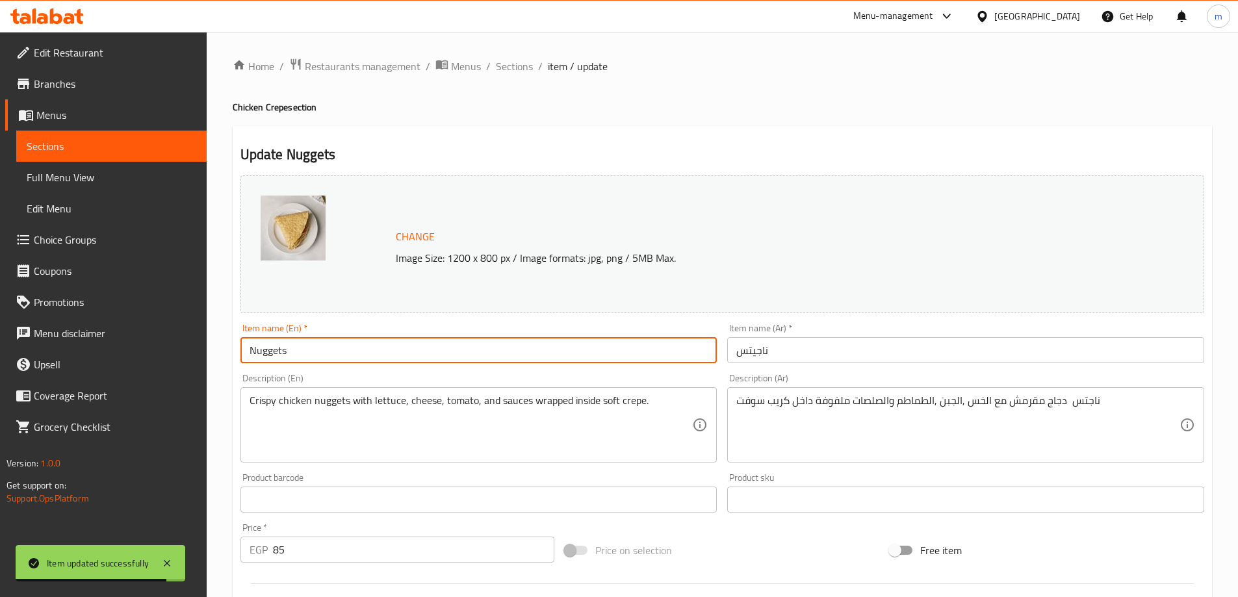
paste input "Sandwich"
type input "Nuggets Sandwich"
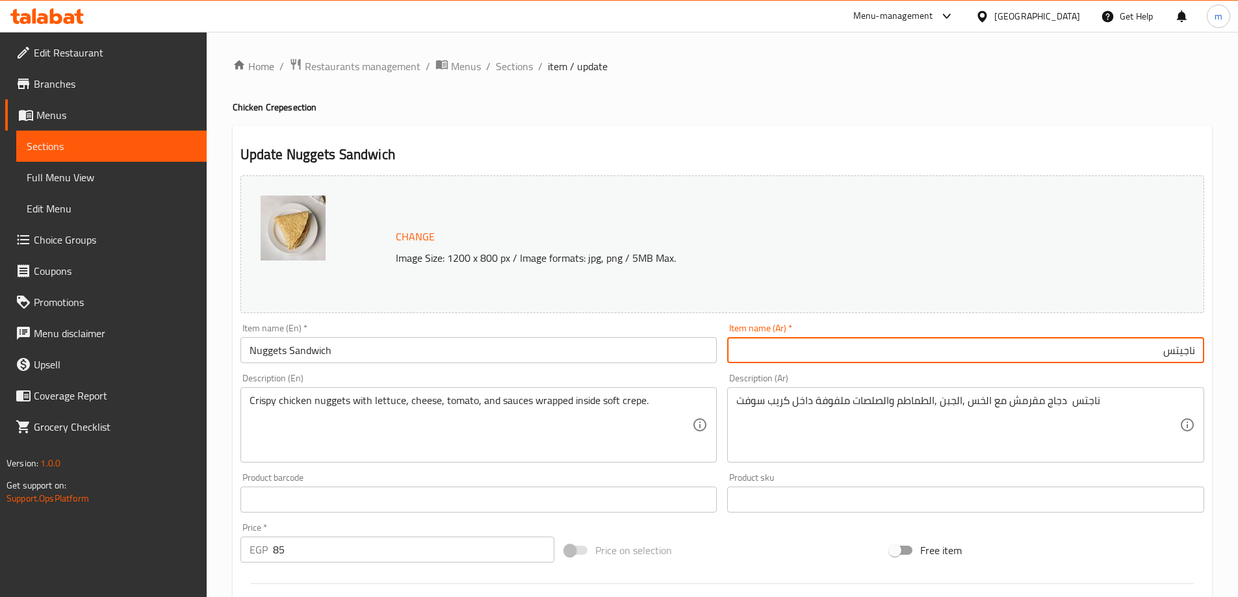
paste input "سندويتش"
type input "سندويتش ناجيتس"
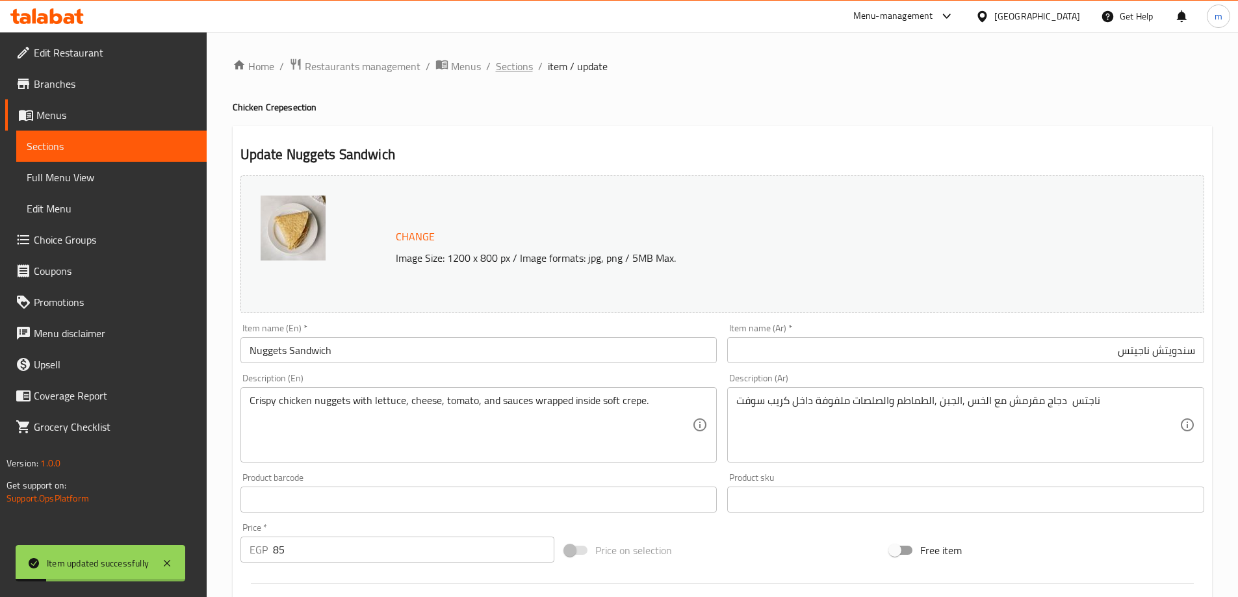
click at [513, 72] on span "Sections" at bounding box center [514, 66] width 37 height 16
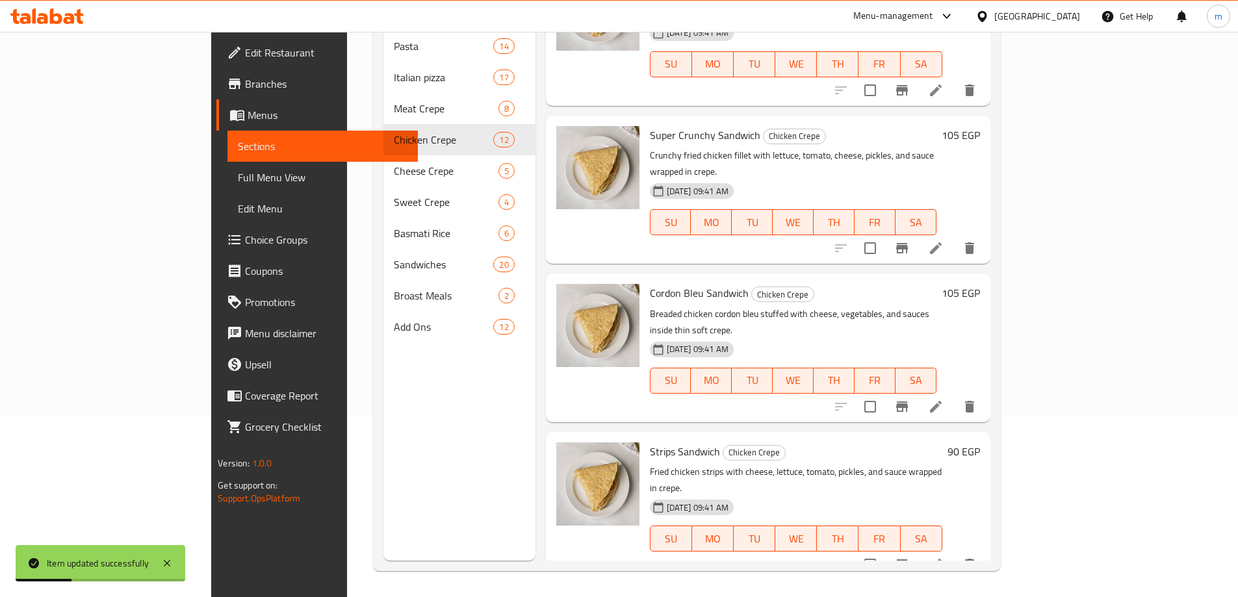
scroll to position [780, 0]
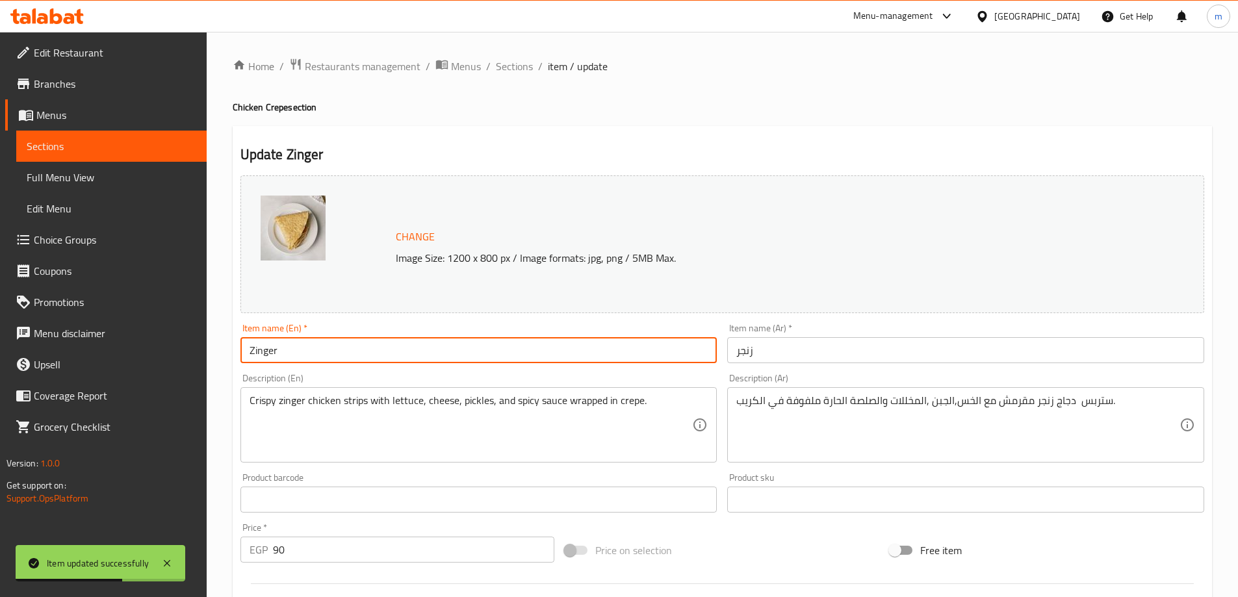
click at [503, 361] on input "Zinger" at bounding box center [478, 350] width 477 height 26
paste input "Sandwich"
type input "Zinger Sandwich"
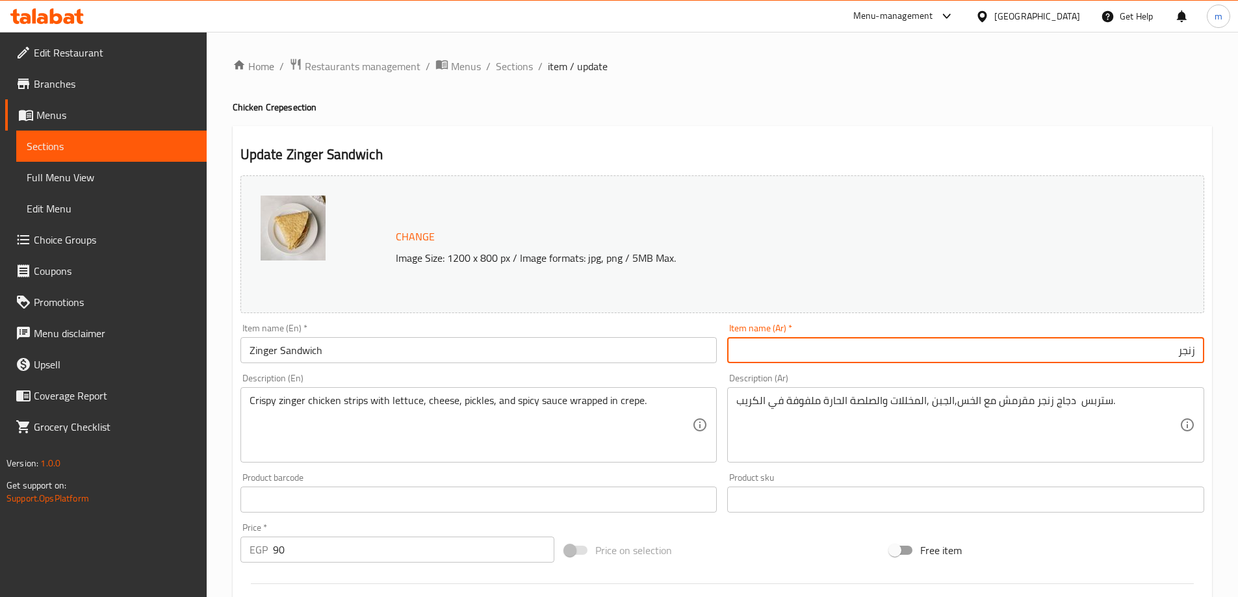
paste input "سندويتش"
type input "سندويتش زنجر"
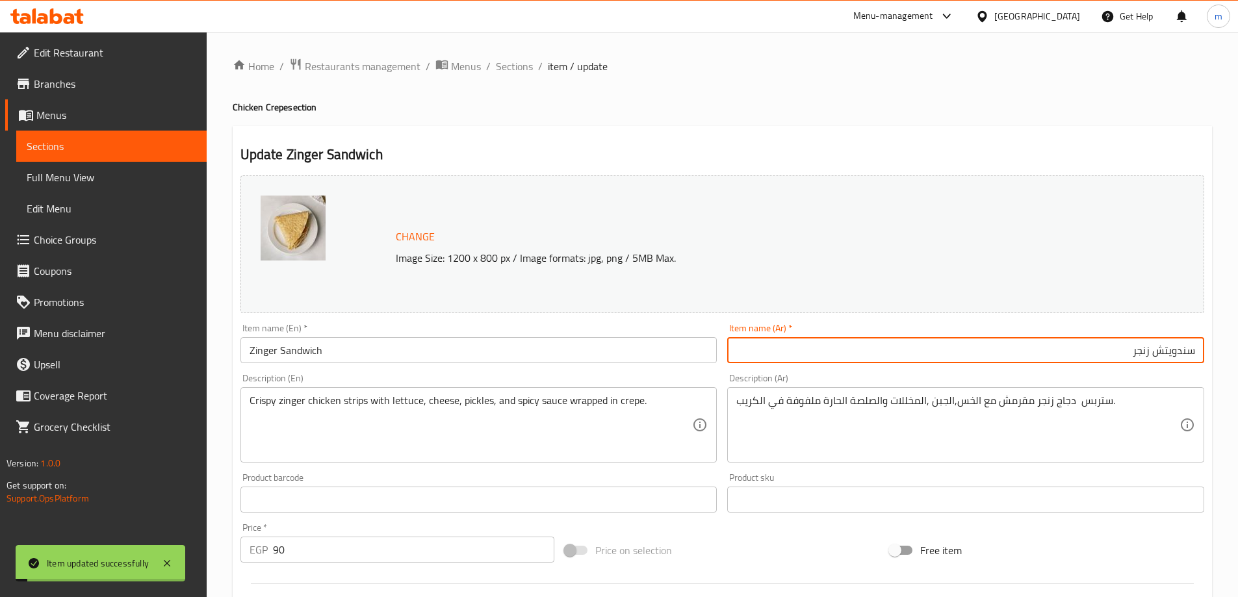
click at [540, 71] on li "/" at bounding box center [540, 66] width 5 height 16
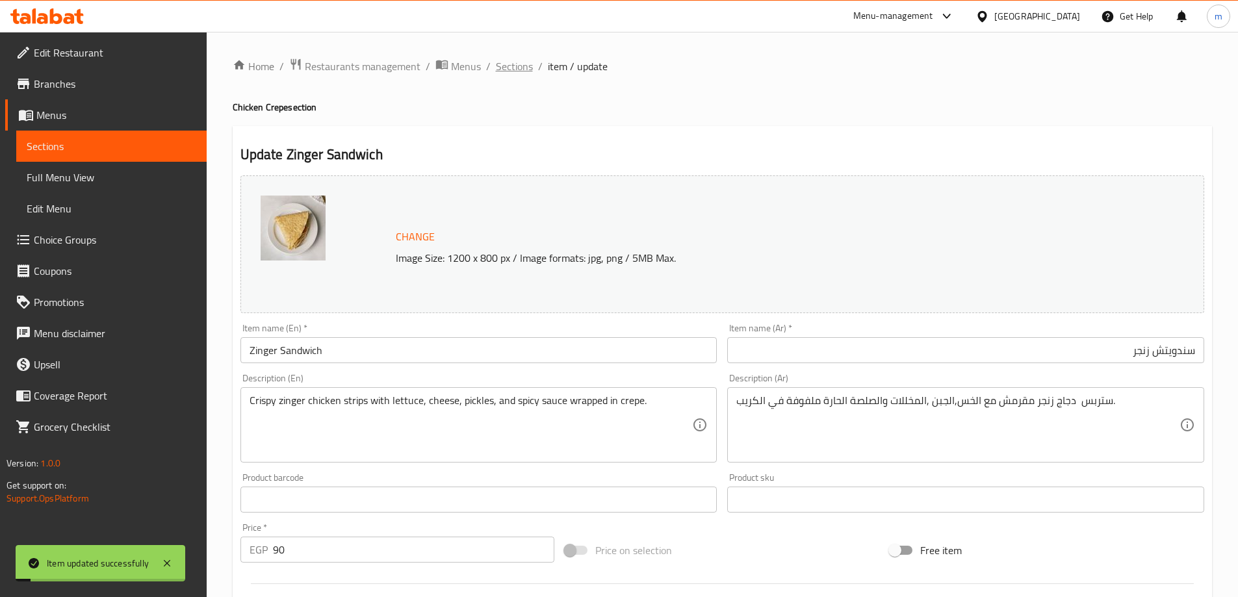
click at [508, 65] on span "Sections" at bounding box center [514, 66] width 37 height 16
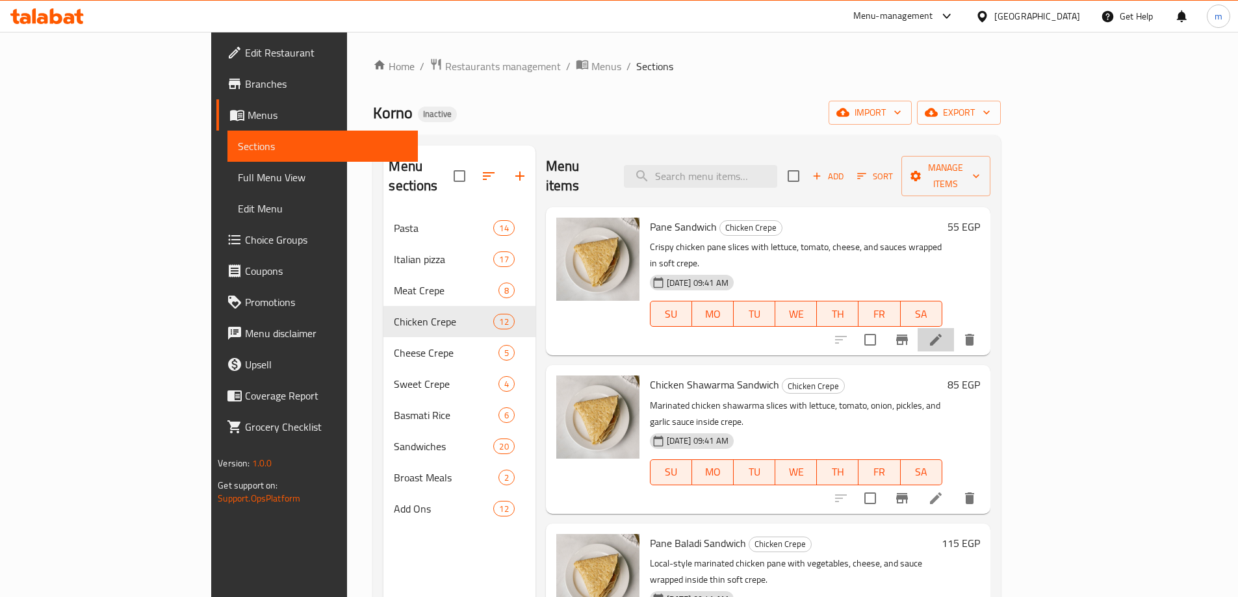
click at [944, 332] on icon at bounding box center [936, 340] width 16 height 16
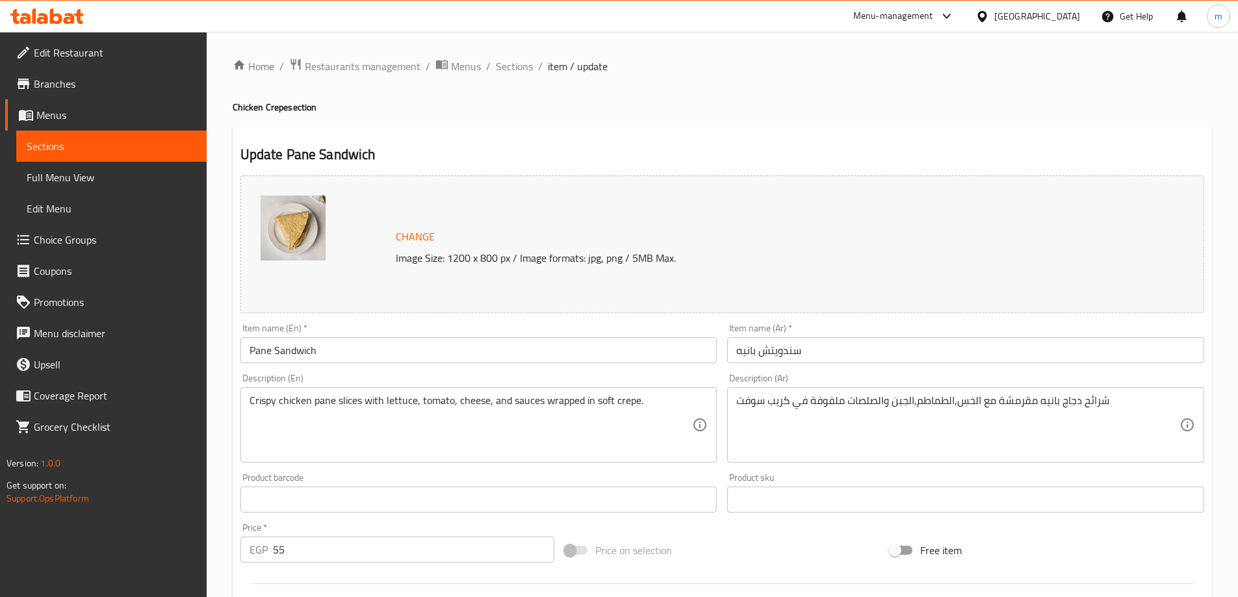
click at [515, 339] on input "Pane Sandwich" at bounding box center [478, 350] width 477 height 26
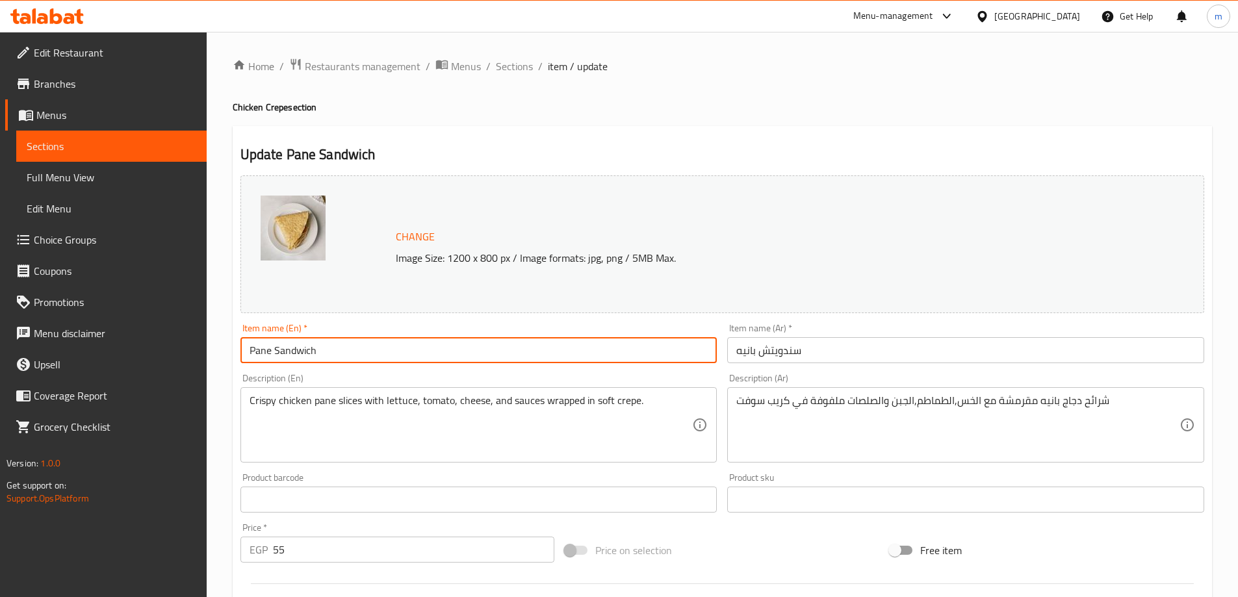
click at [515, 339] on input "Pane Sandwich" at bounding box center [478, 350] width 477 height 26
type input "Pane Crepe"
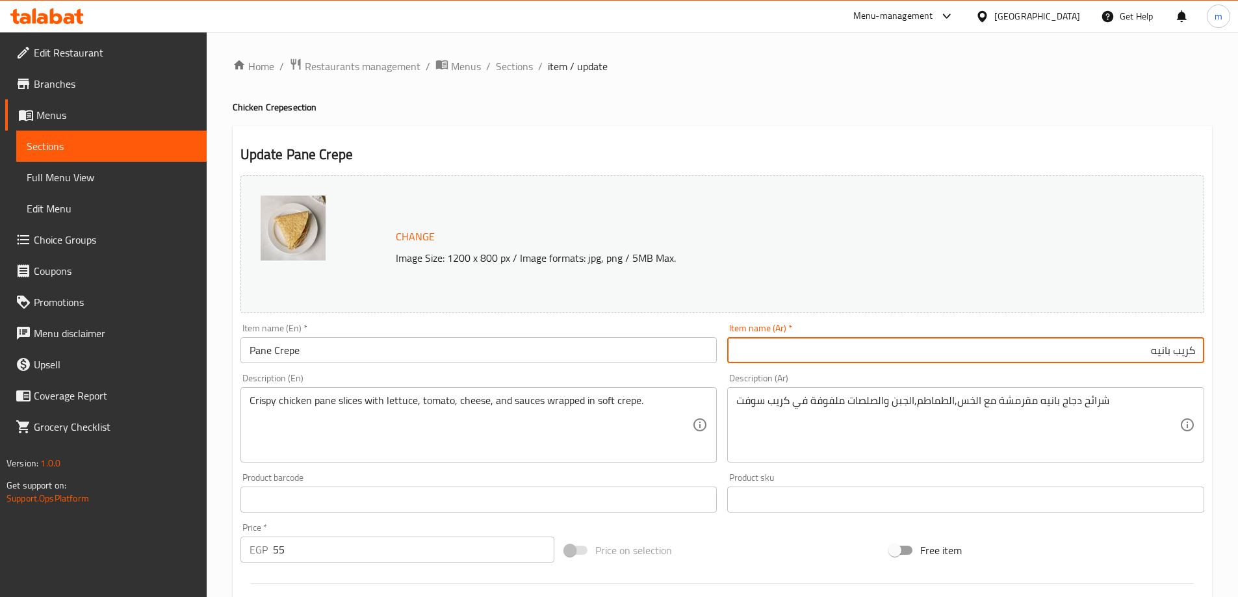
type input "كريب بانيه"
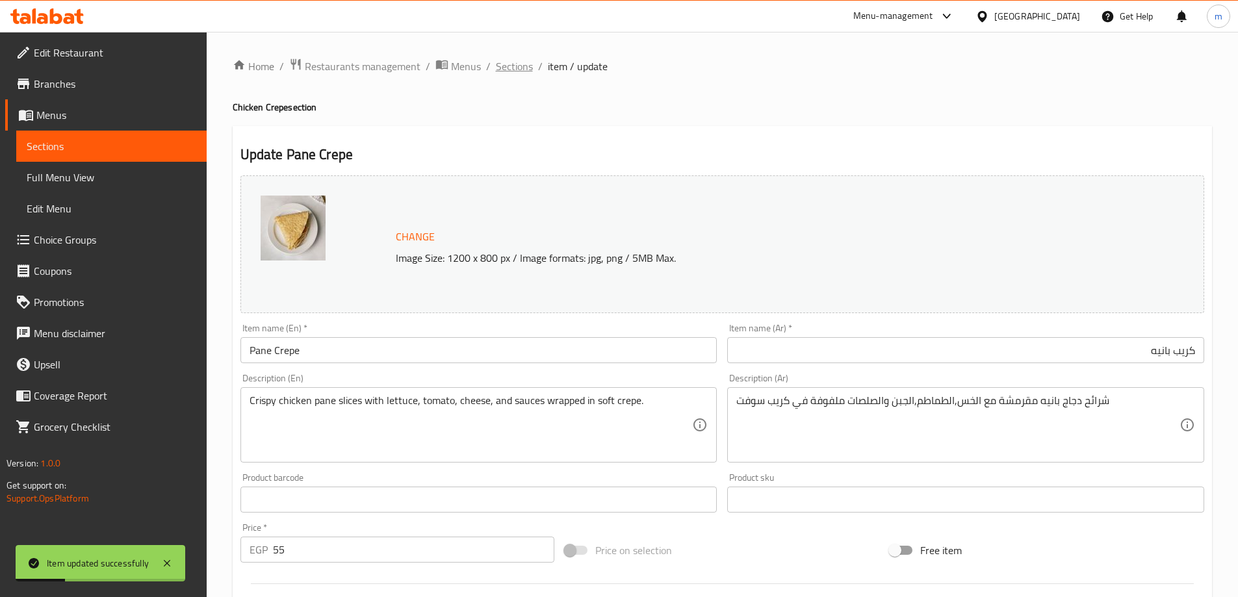
click at [518, 66] on span "Sections" at bounding box center [514, 66] width 37 height 16
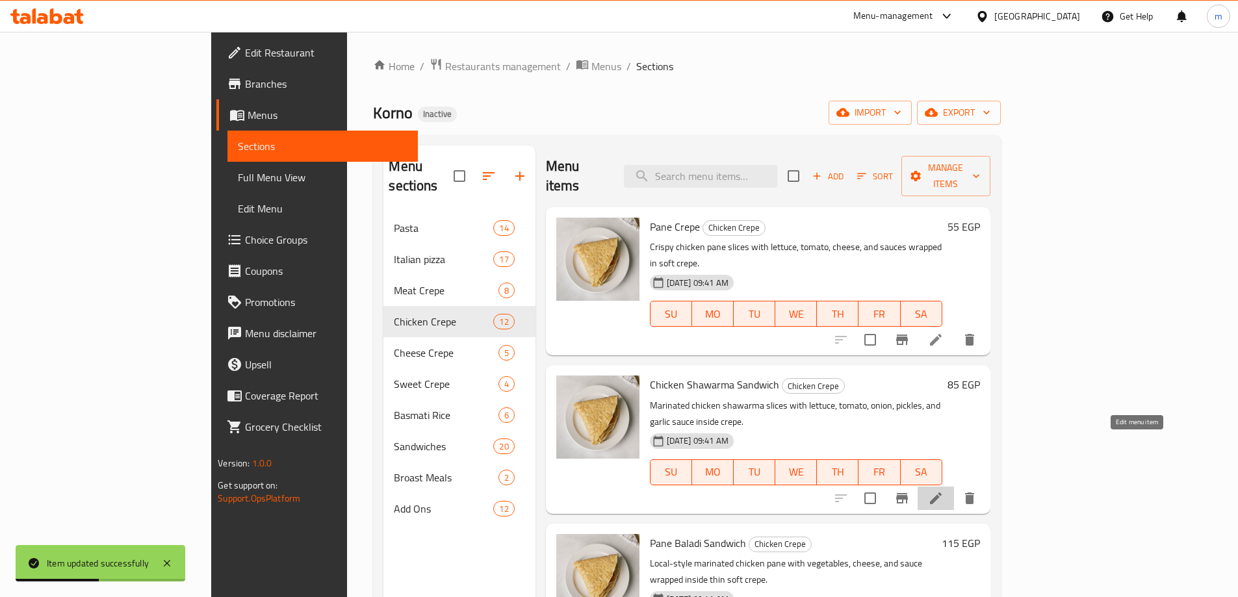
click at [944, 491] on icon at bounding box center [936, 499] width 16 height 16
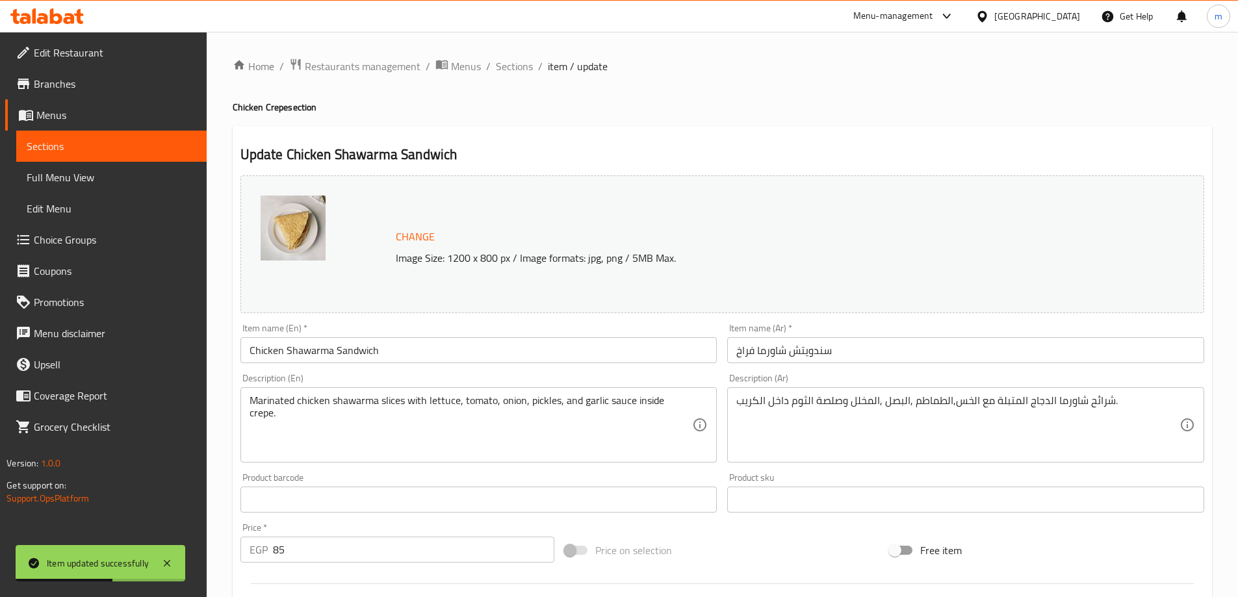
click at [445, 353] on input "Chicken Shawarma Sandwich" at bounding box center [478, 350] width 477 height 26
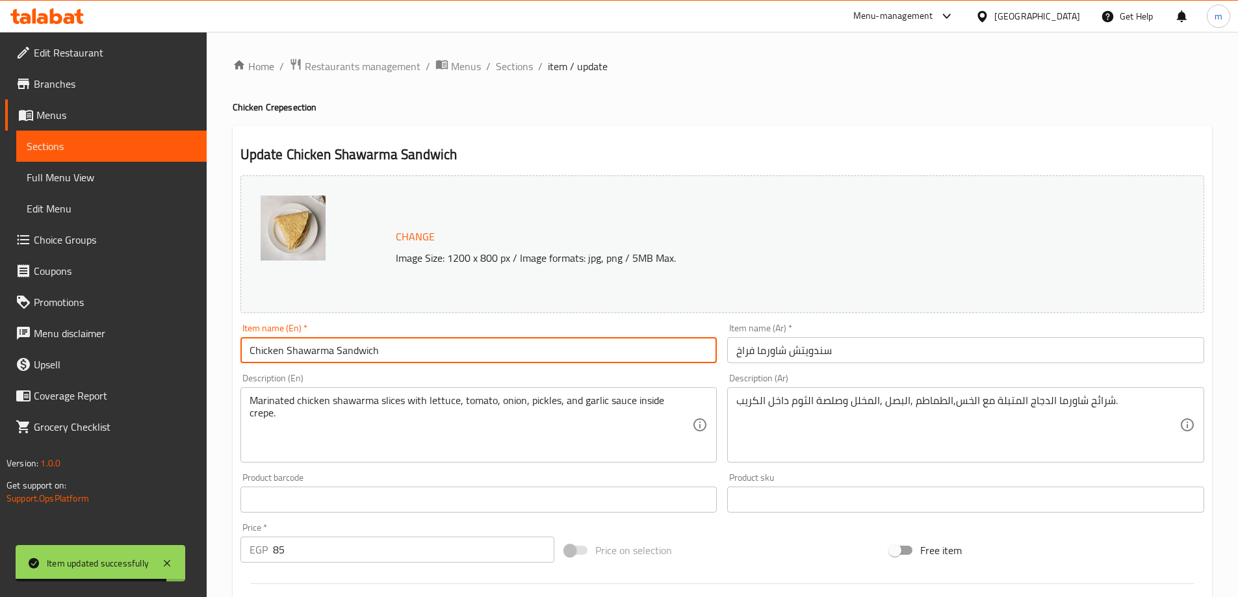
paste input "Crepe"
type input "Chicken Shawarma Crepe"
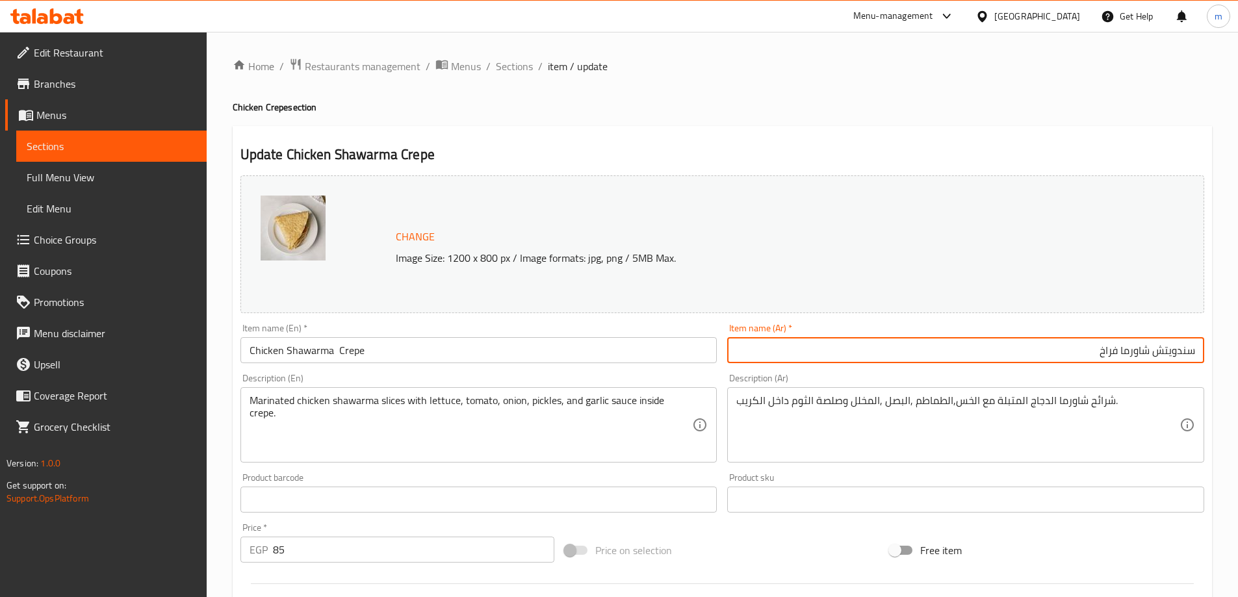
paste input "كريب"
type input "كريب شاورما فراخ"
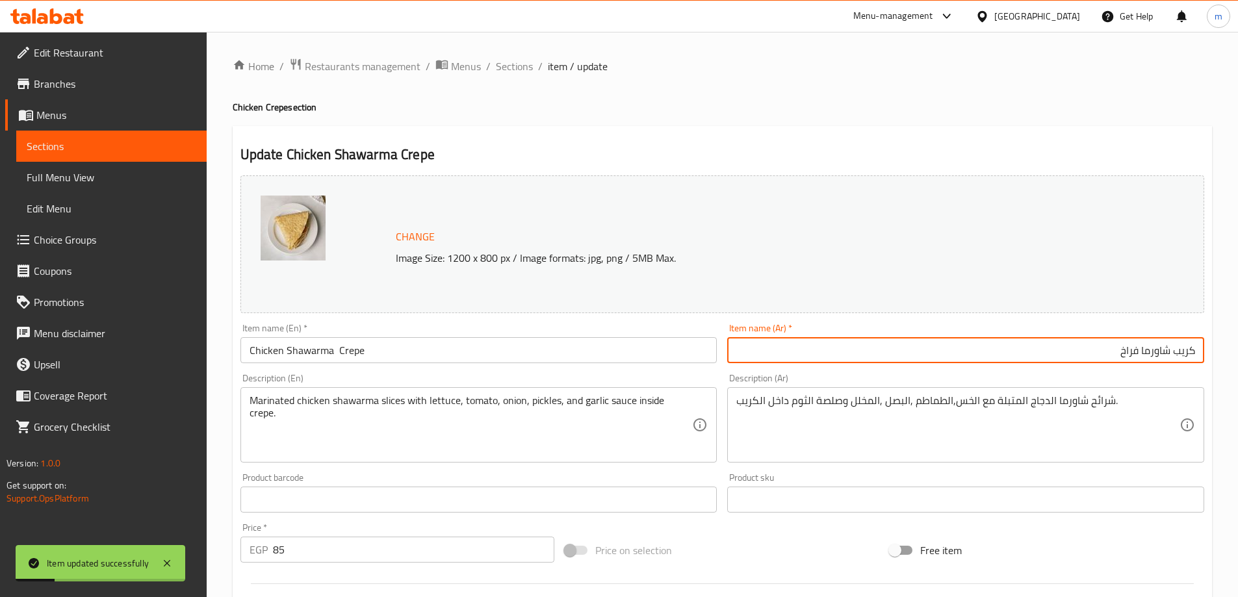
click at [525, 66] on span "Sections" at bounding box center [514, 66] width 37 height 16
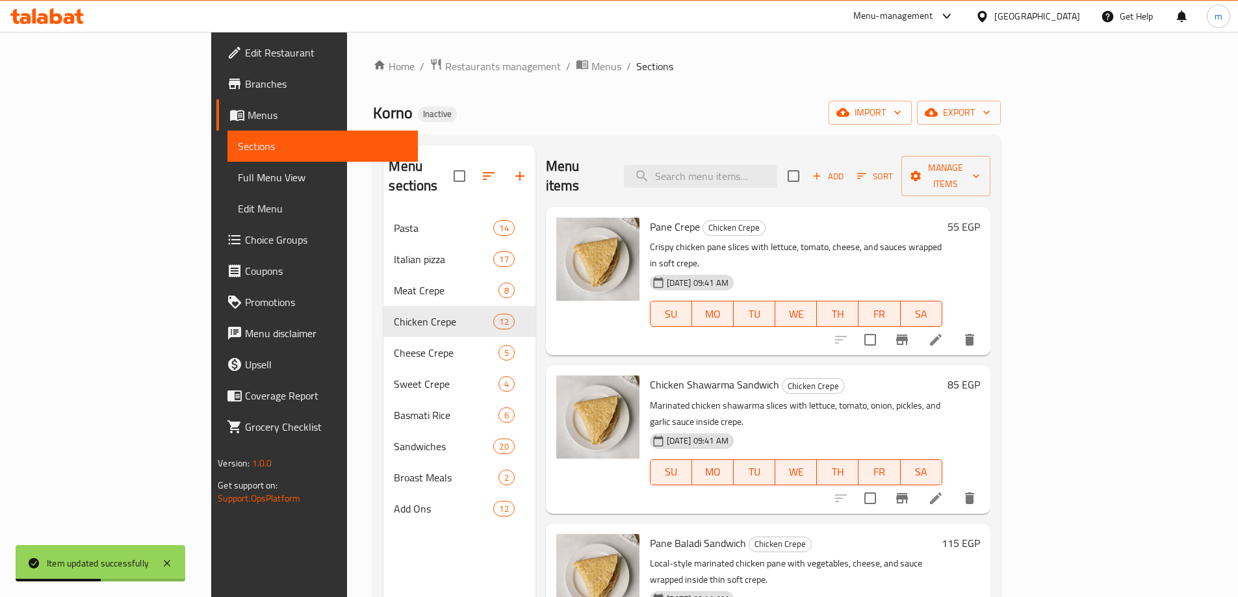
click at [954, 487] on li at bounding box center [936, 498] width 36 height 23
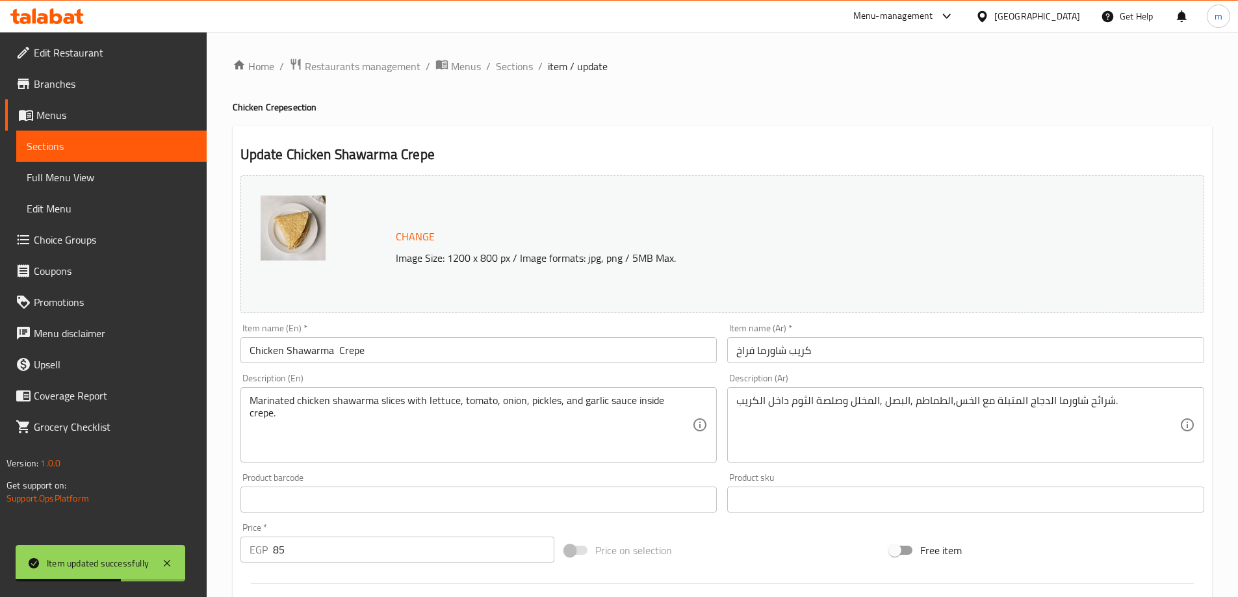
click at [537, 350] on input "Chicken Shawarma Crepe" at bounding box center [478, 350] width 477 height 26
click at [523, 68] on span "Sections" at bounding box center [514, 66] width 37 height 16
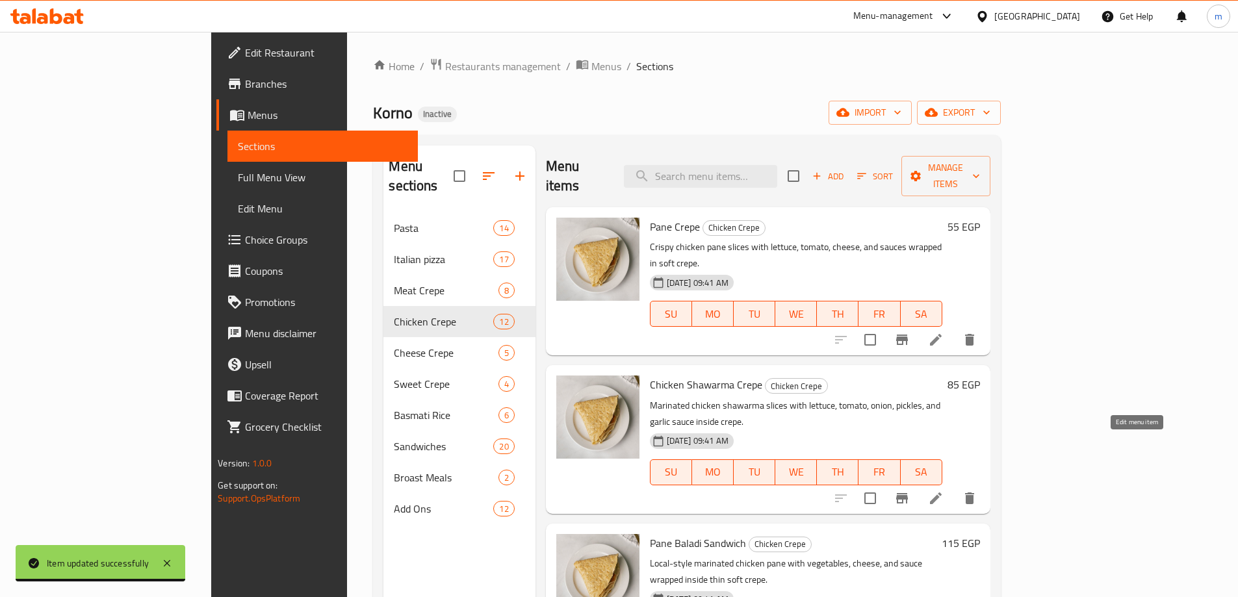
click at [942, 493] on icon at bounding box center [936, 499] width 12 height 12
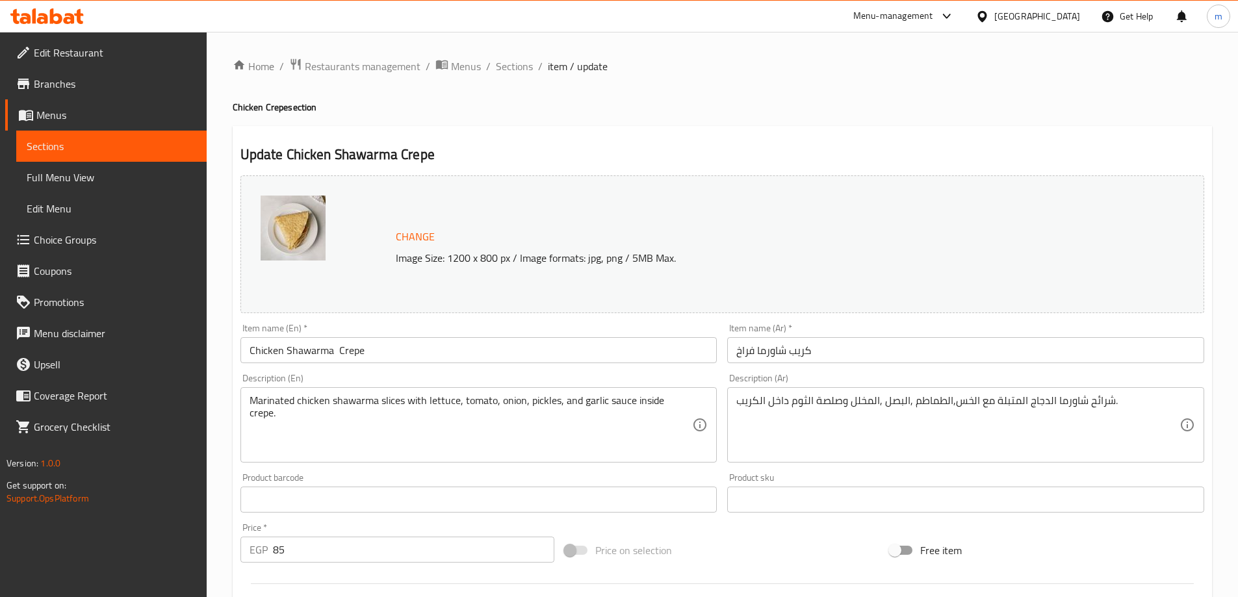
click at [507, 77] on div "Home / Restaurants management / Menus / Sections / item / update Chicken Crepe …" at bounding box center [723, 484] width 980 height 853
click at [515, 71] on span "Sections" at bounding box center [514, 66] width 37 height 16
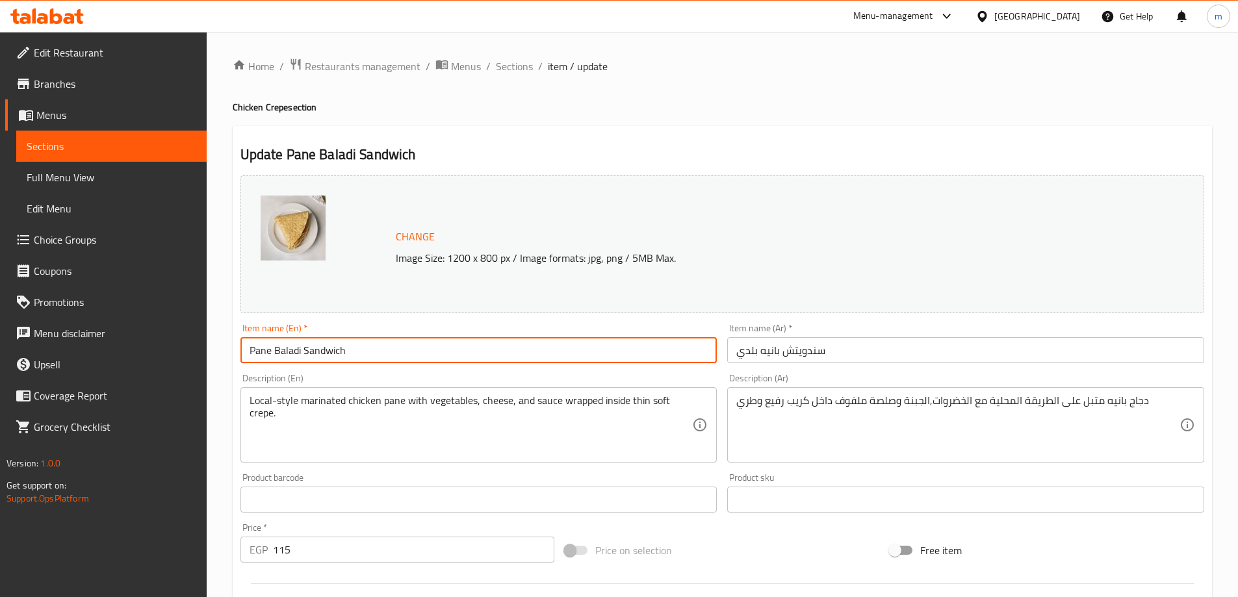
click at [425, 343] on input "Pane Baladi Sandwich" at bounding box center [478, 350] width 477 height 26
paste input "Crepe"
type input "Pane Baladi Crepe"
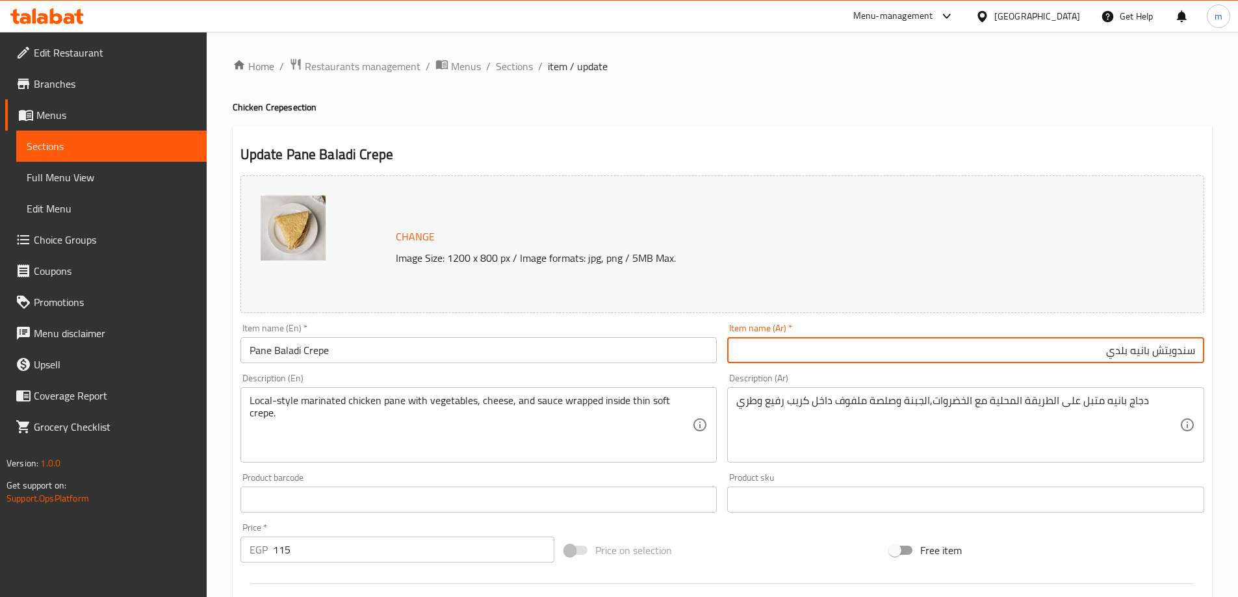
paste input "كريب"
type input "كريب بانيه بلدي"
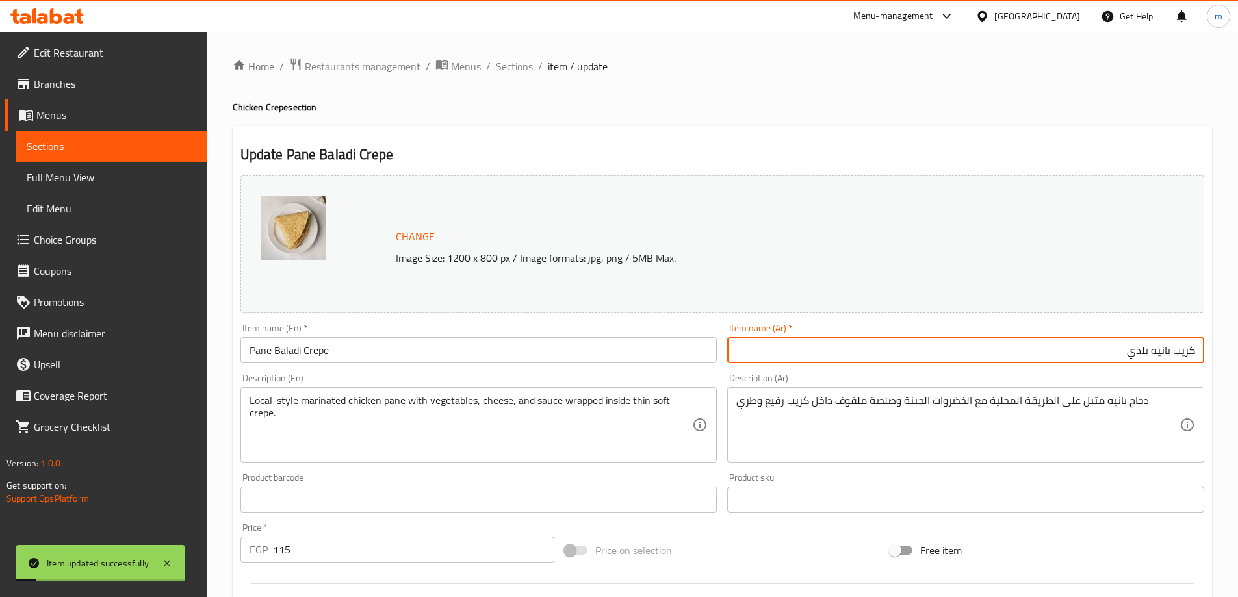
click at [504, 77] on div "Home / Restaurants management / Menus / Sections / item / update Chicken Crepe …" at bounding box center [723, 484] width 980 height 853
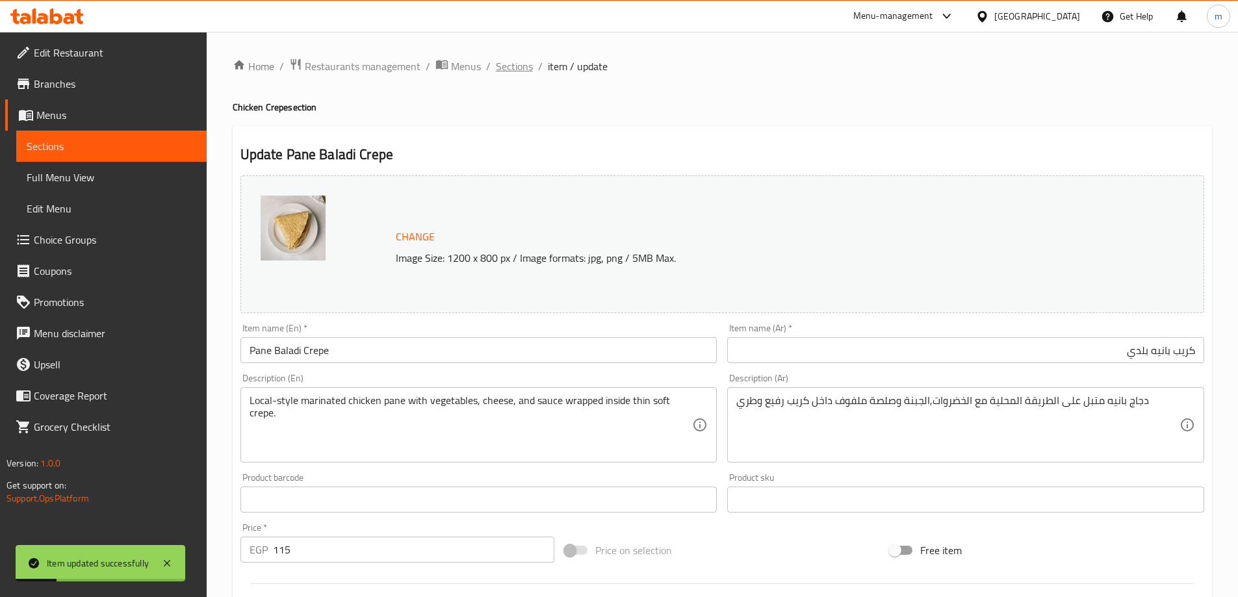
click at [515, 66] on span "Sections" at bounding box center [514, 66] width 37 height 16
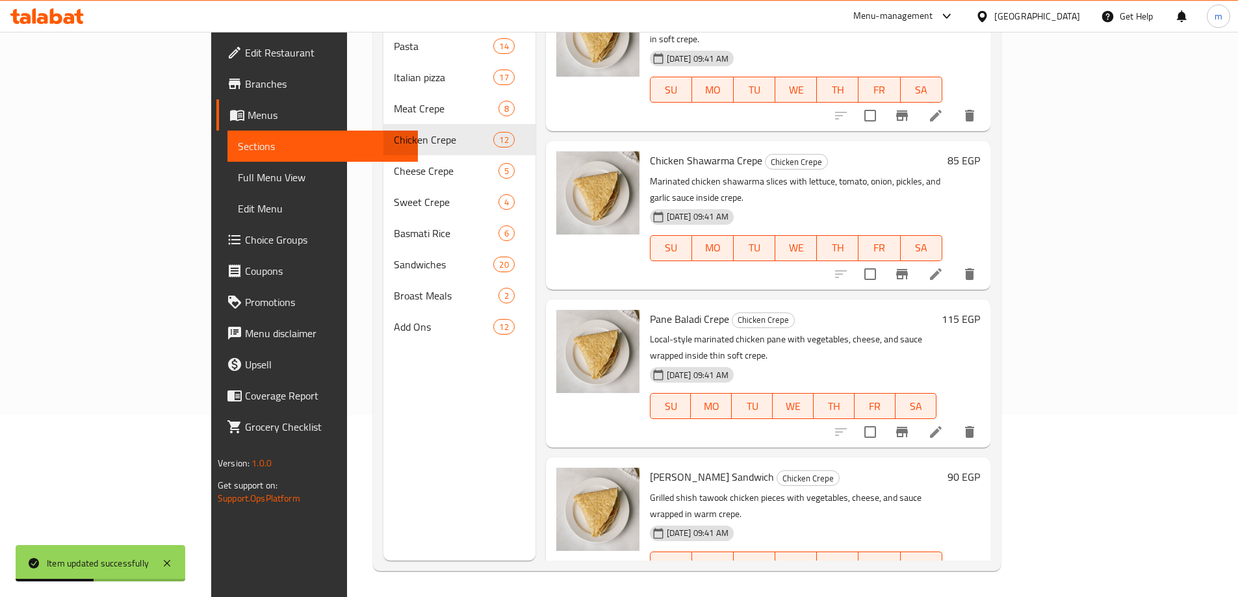
scroll to position [130, 0]
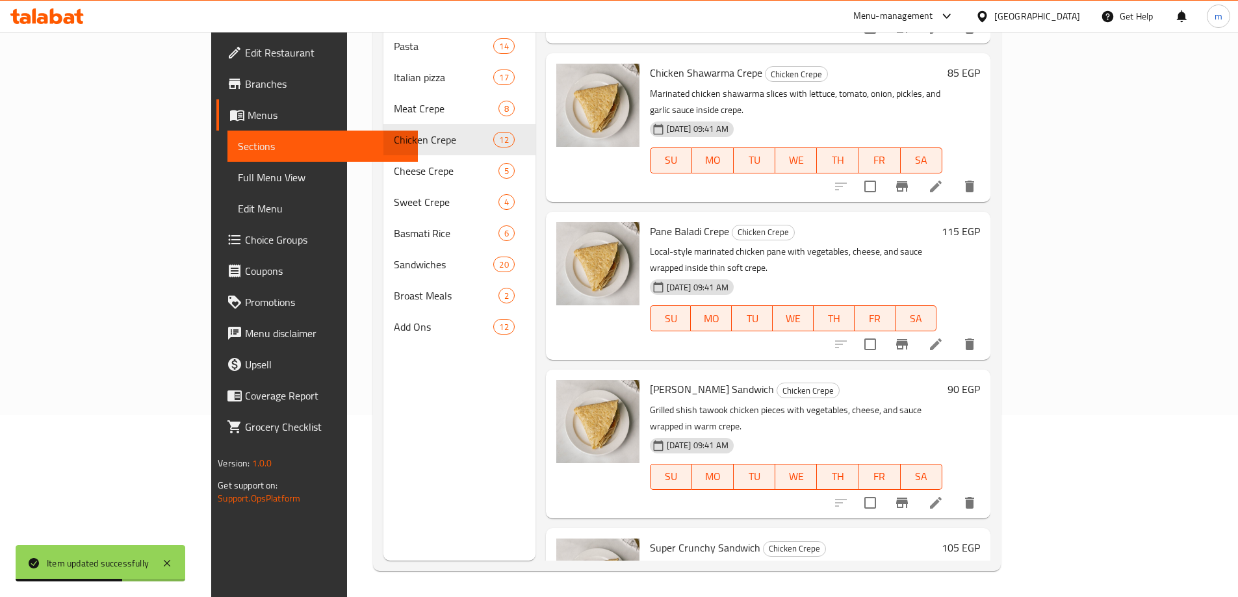
click at [944, 495] on icon at bounding box center [936, 503] width 16 height 16
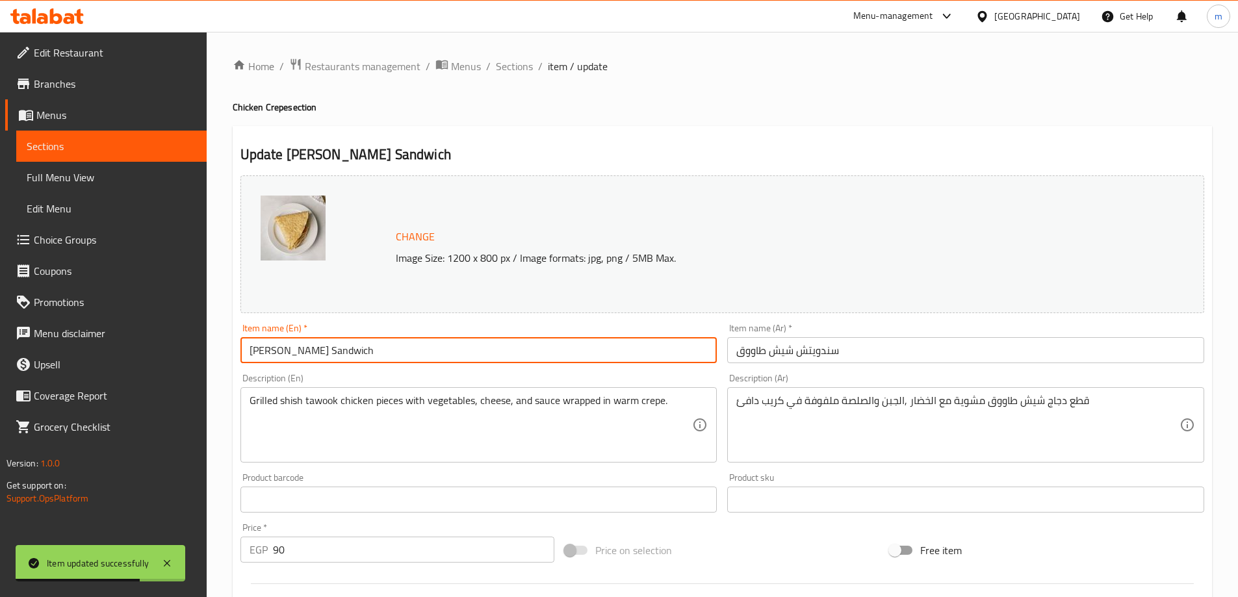
click at [482, 349] on input "[PERSON_NAME] Sandwich" at bounding box center [478, 350] width 477 height 26
paste input "Crepe"
type input "[PERSON_NAME] Crepe"
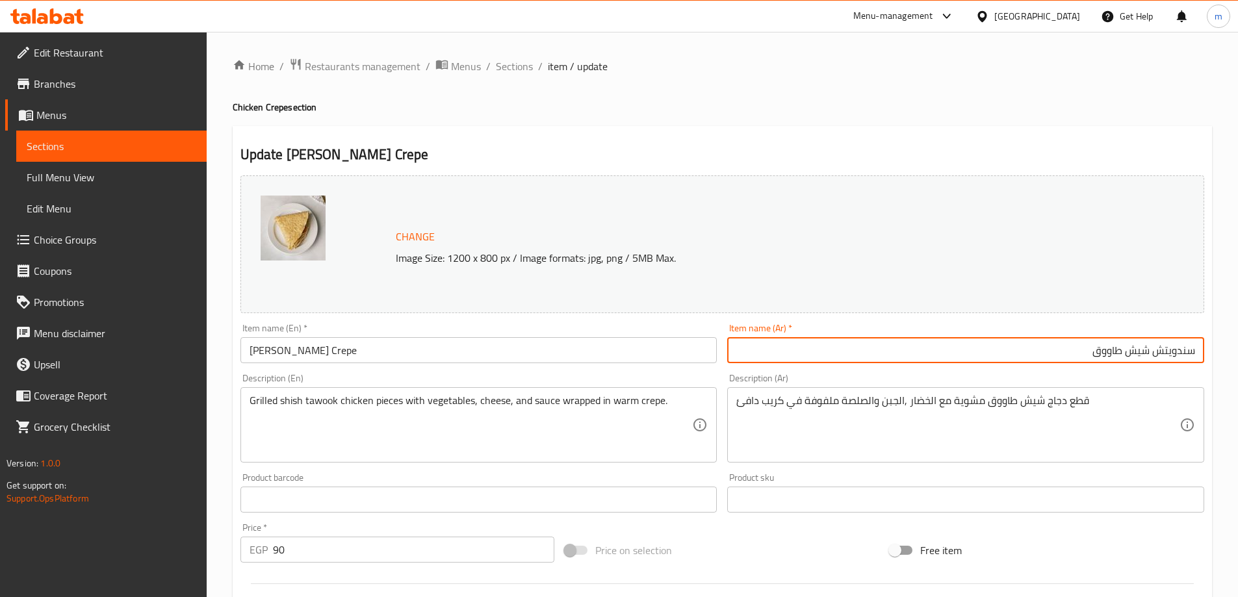
paste input "كريب"
type input "كريب شيش طاووق"
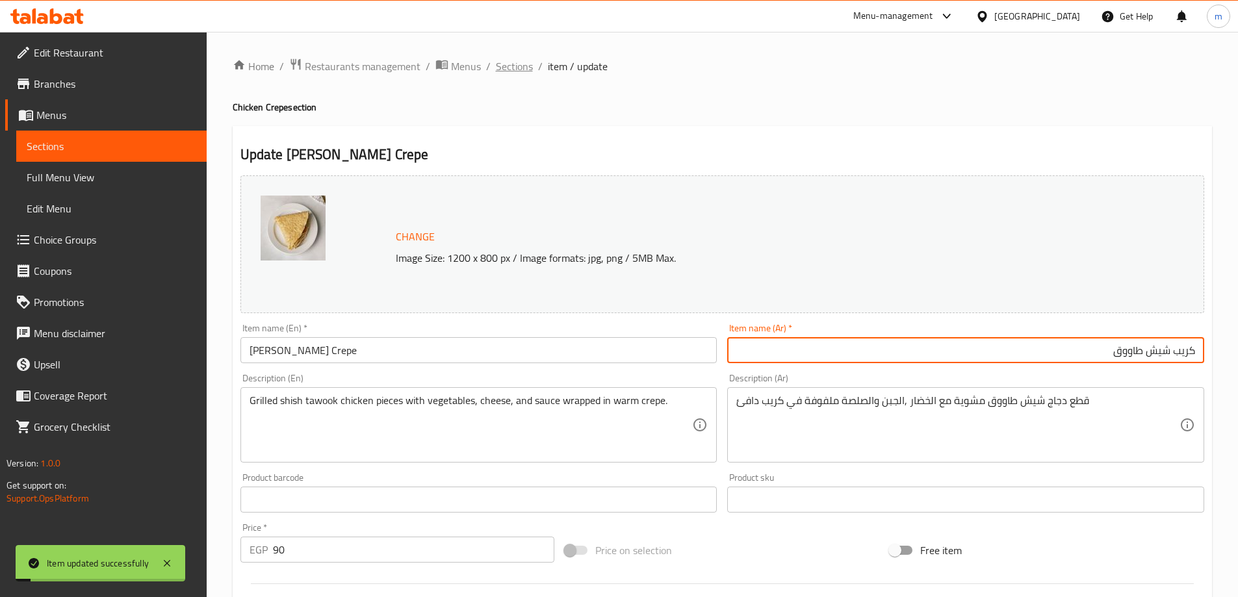
click at [513, 64] on span "Sections" at bounding box center [514, 66] width 37 height 16
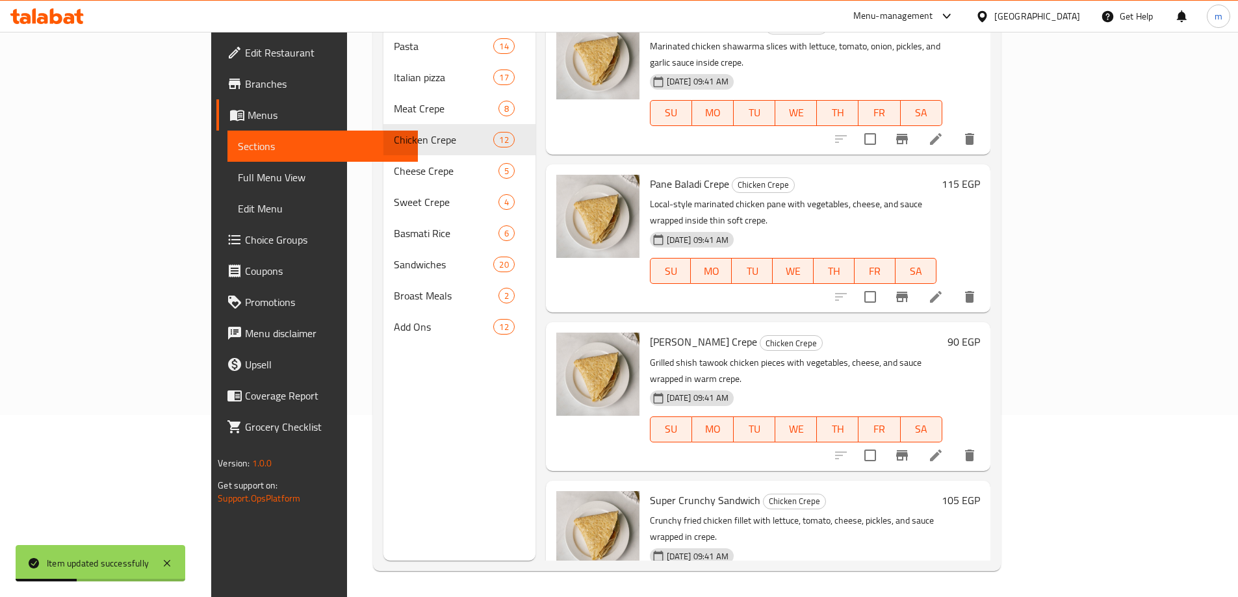
scroll to position [195, 0]
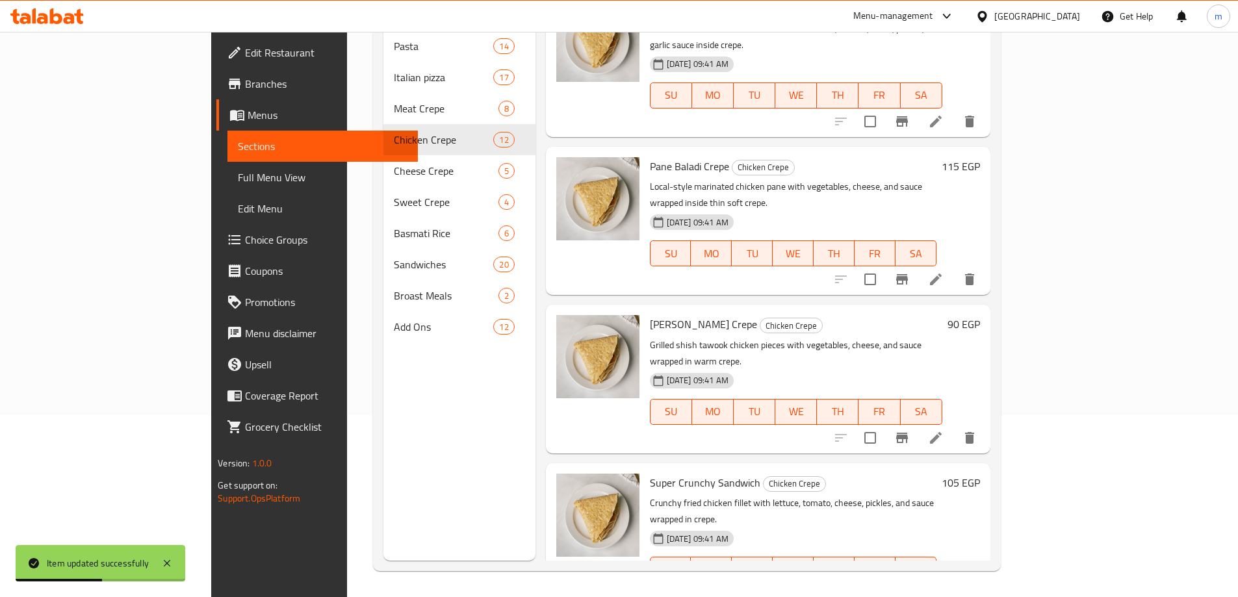
click at [944, 588] on icon at bounding box center [936, 596] width 16 height 16
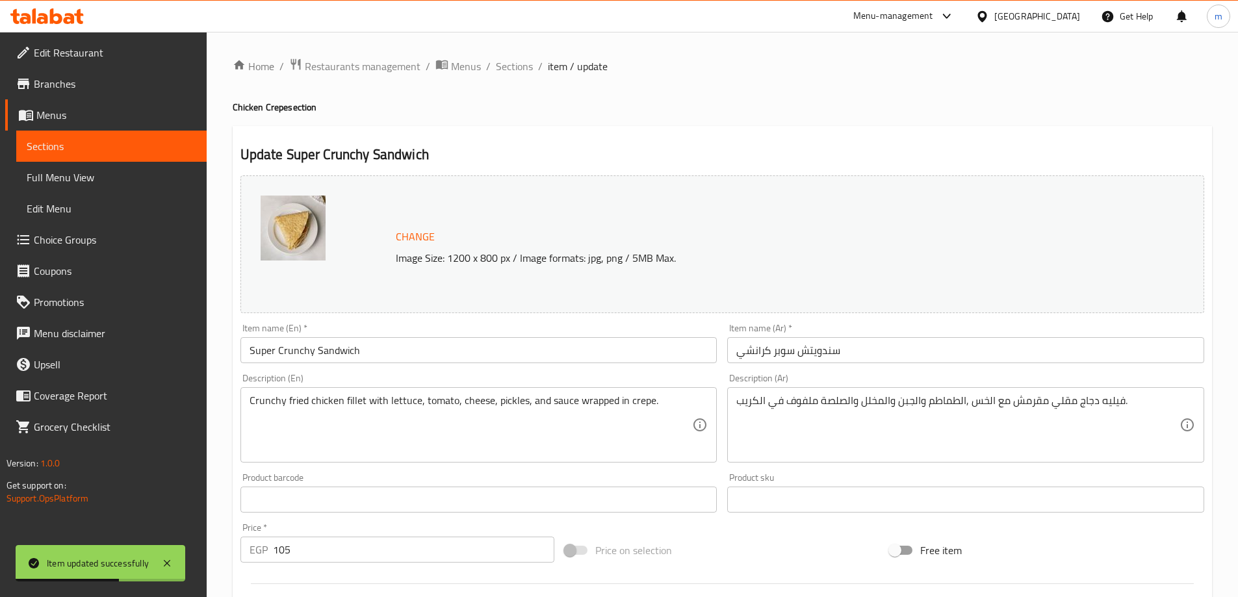
click at [595, 352] on input "Super Crunchy Sandwich" at bounding box center [478, 350] width 477 height 26
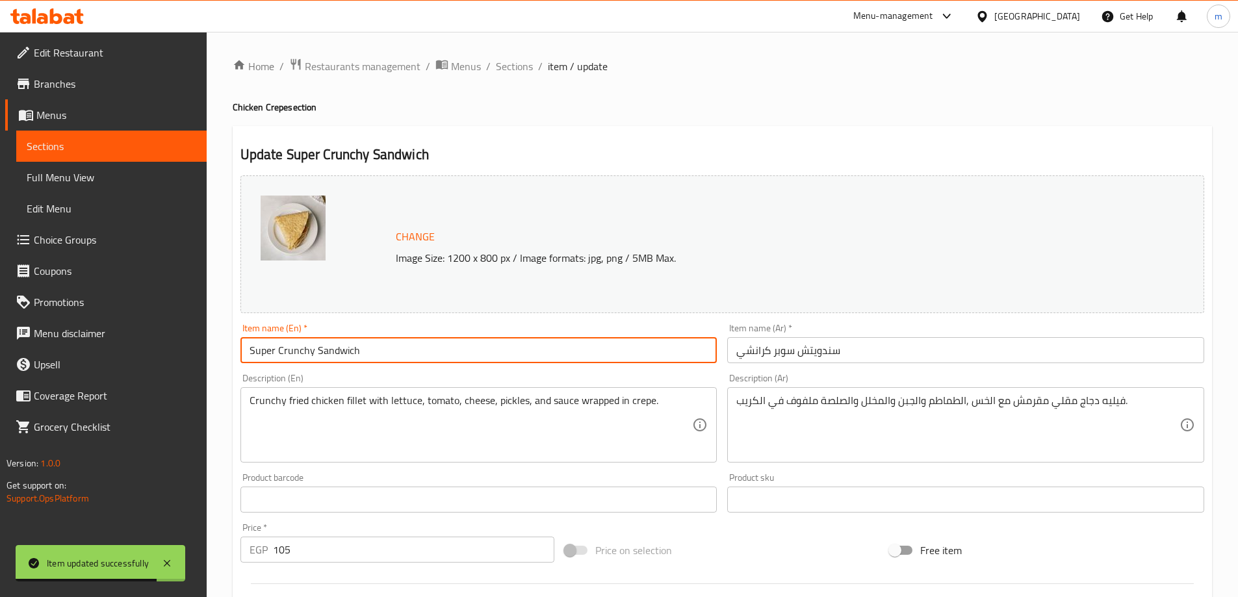
paste input "Crepe"
type input "Super Crunchy Crepe"
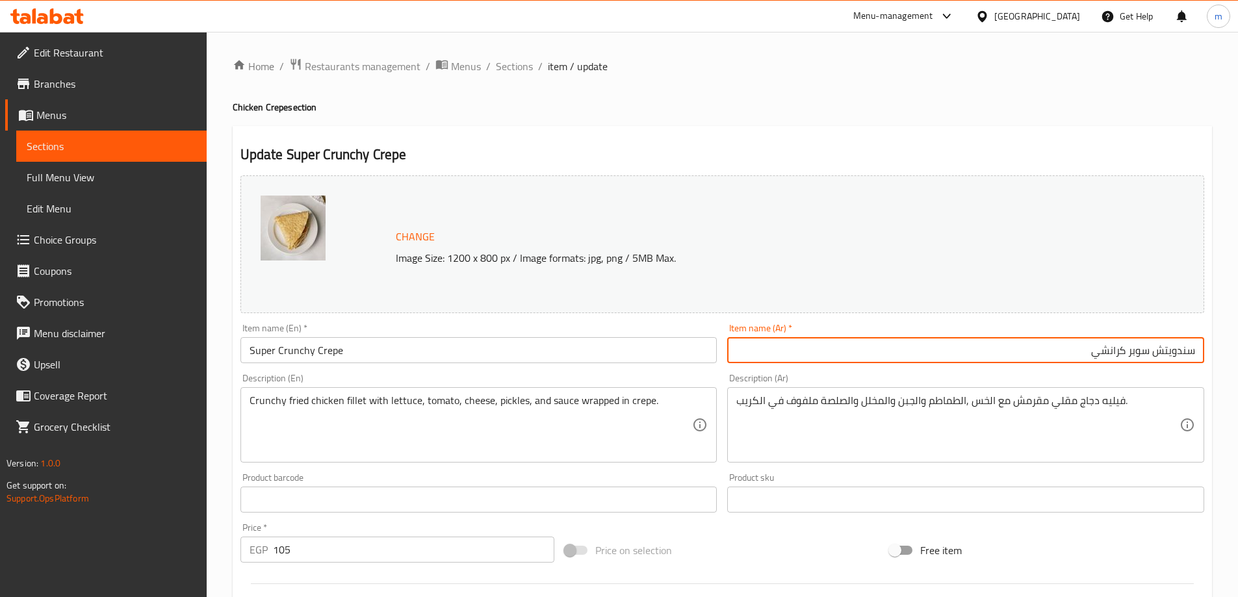
paste input "كريب"
type input "كريب سوبر كرانشي"
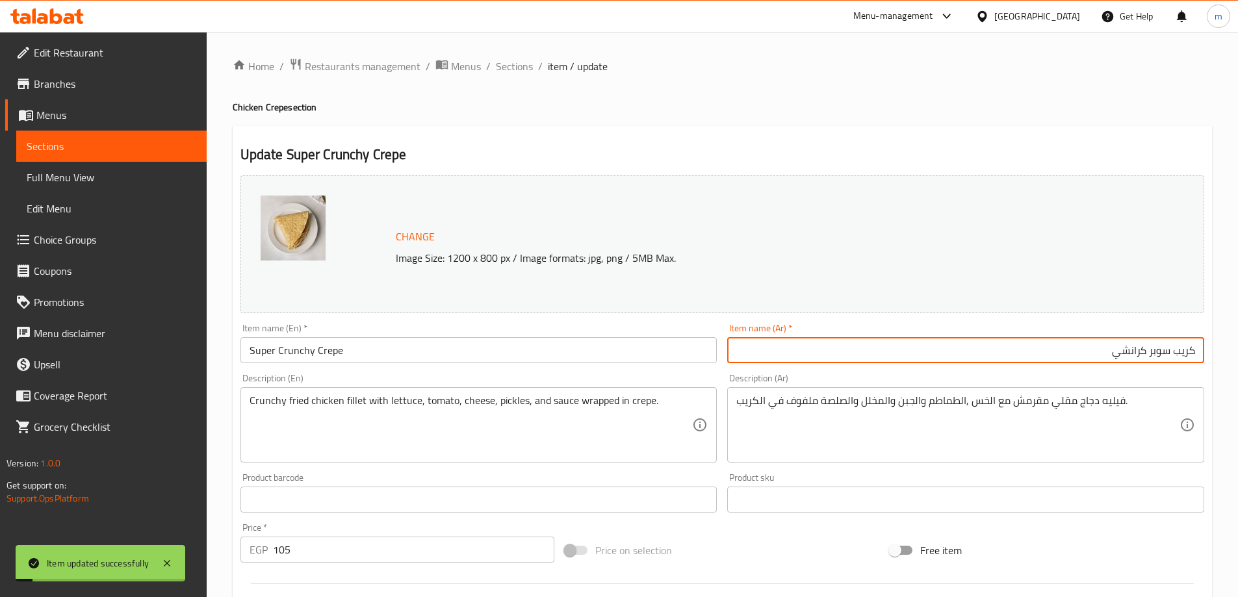
click at [516, 51] on div "Home / Restaurants management / Menus / Sections / item / update Chicken Crepe …" at bounding box center [723, 484] width 1032 height 905
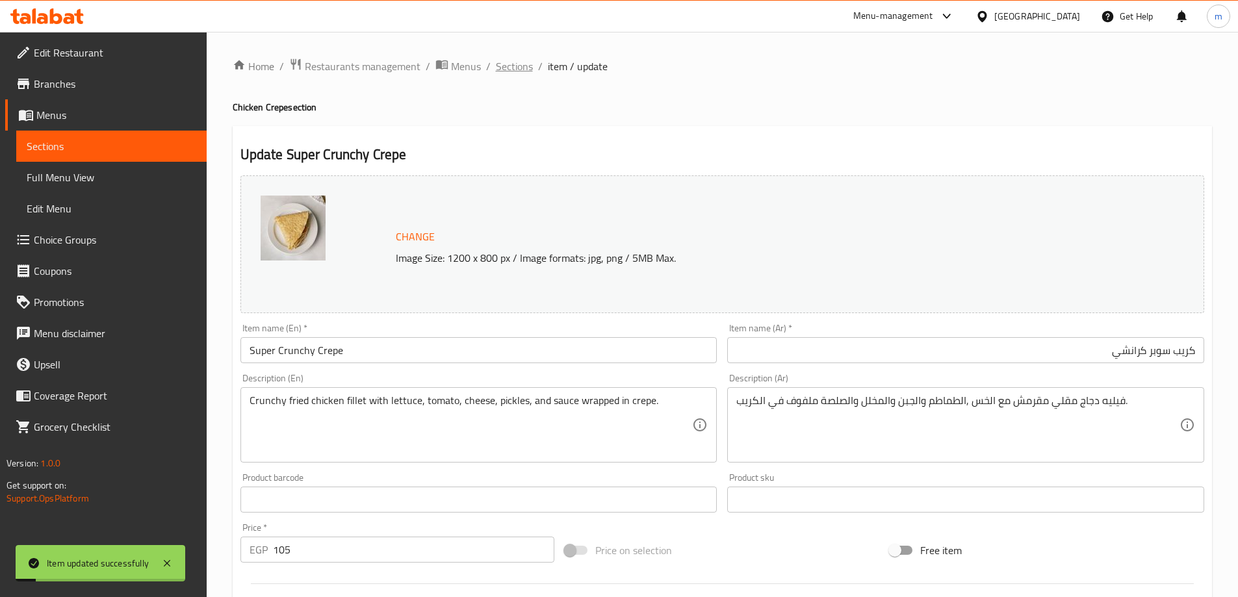
click at [511, 65] on span "Sections" at bounding box center [514, 66] width 37 height 16
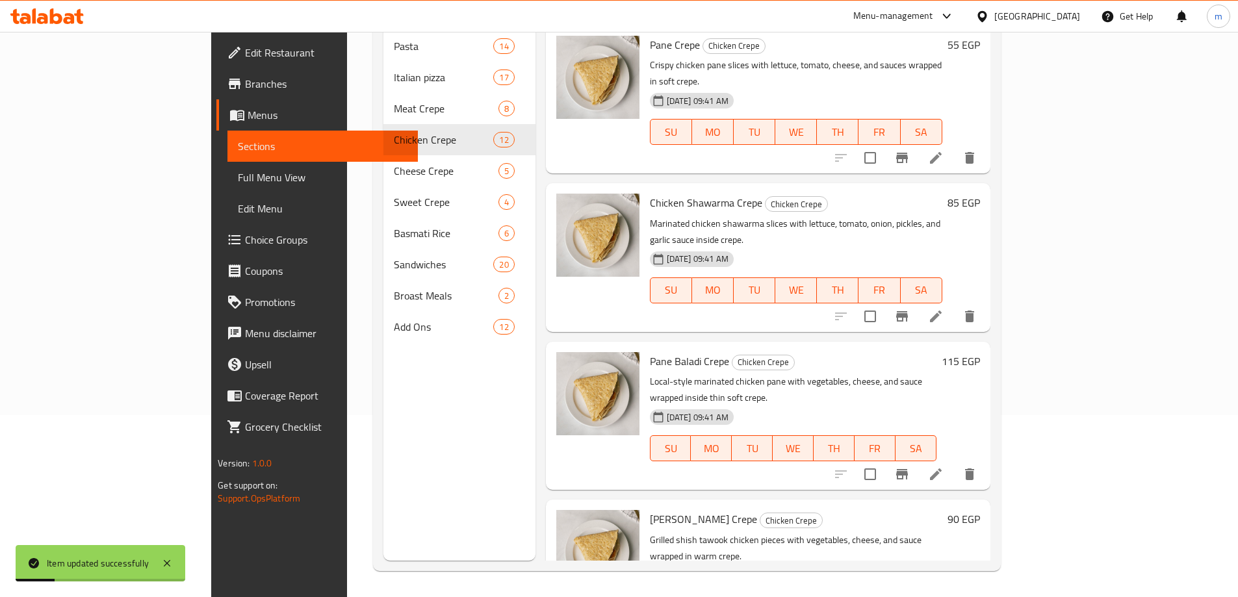
scroll to position [455, 0]
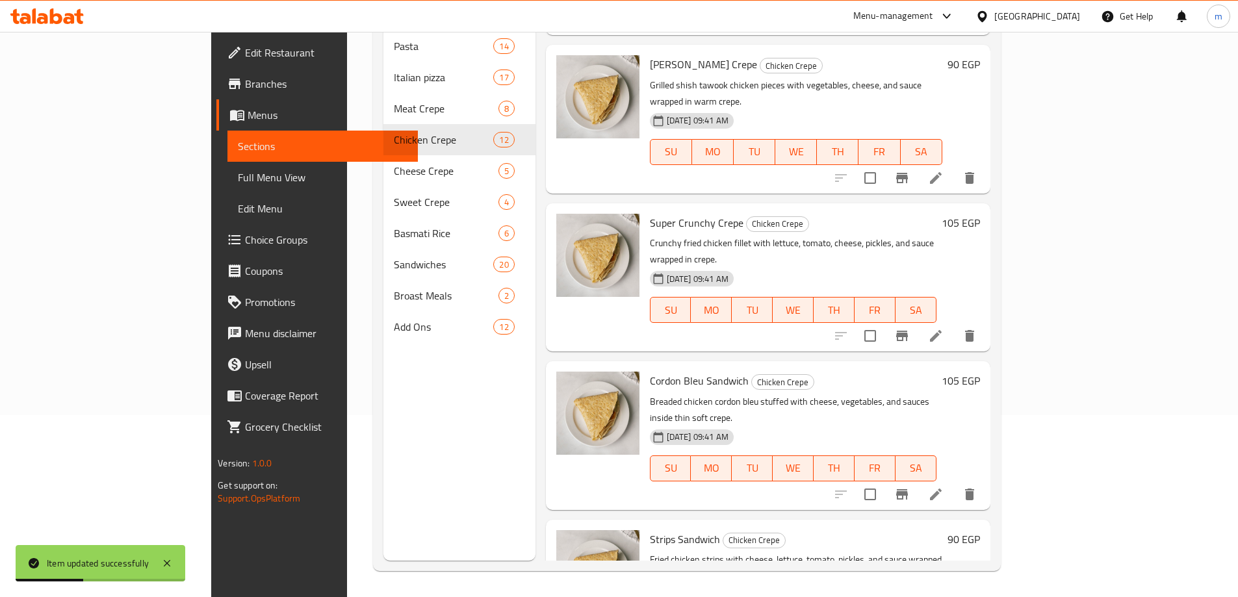
click at [944, 487] on icon at bounding box center [936, 495] width 16 height 16
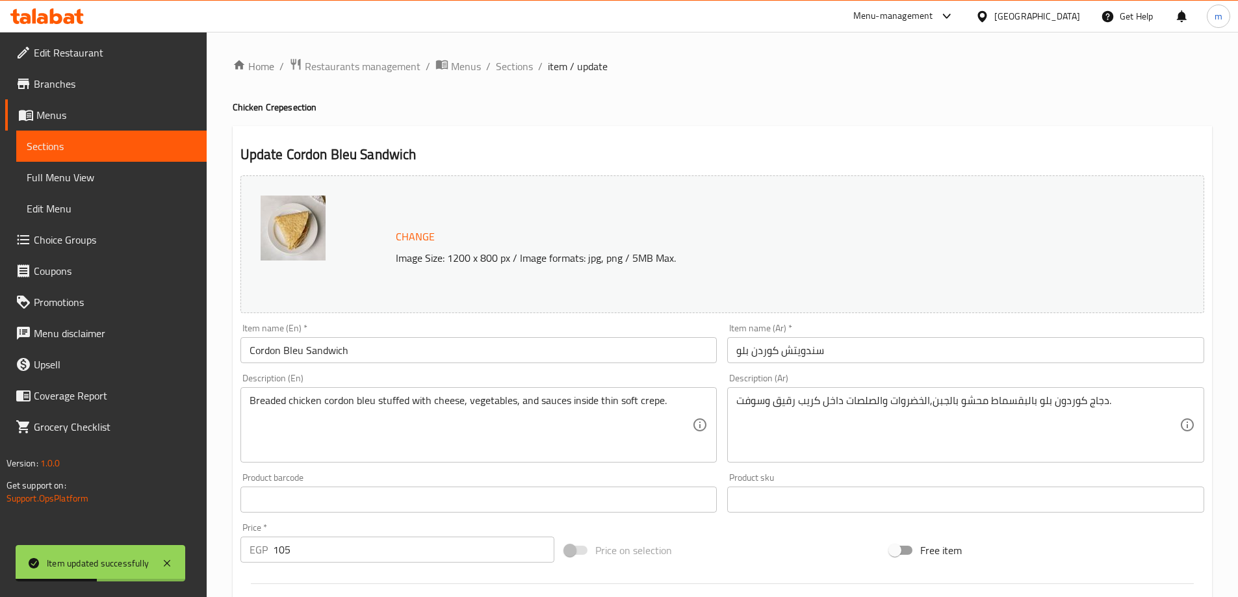
click at [536, 348] on input "Cordon Bleu Sandwich" at bounding box center [478, 350] width 477 height 26
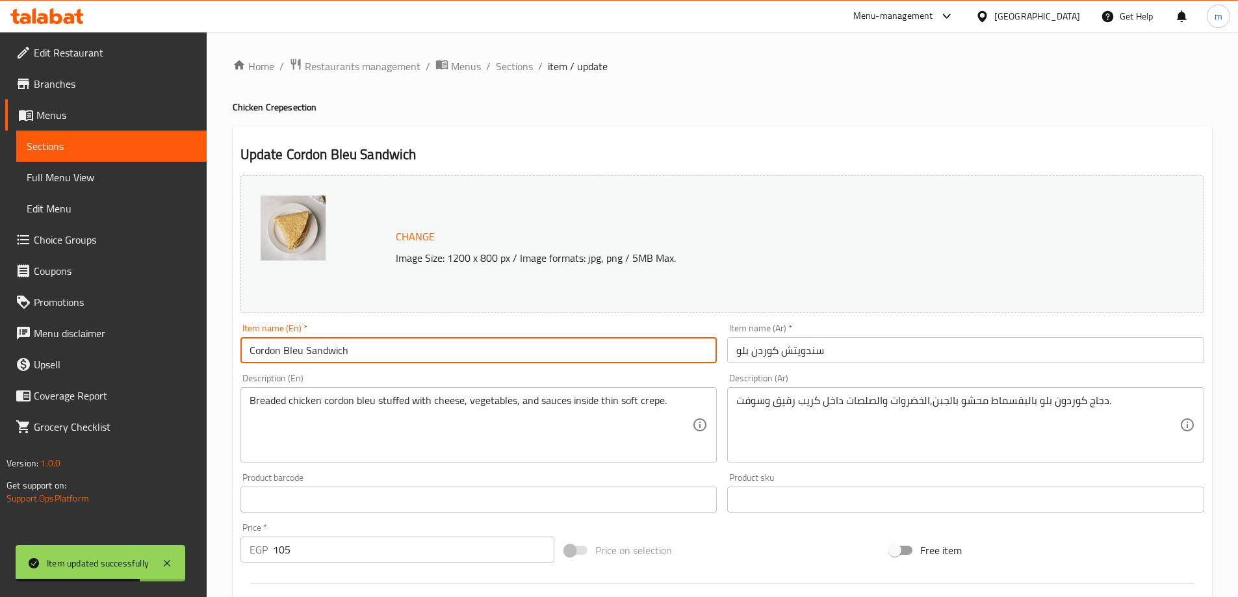
paste input "Crepe"
type input "Cordon Bleu Crepe"
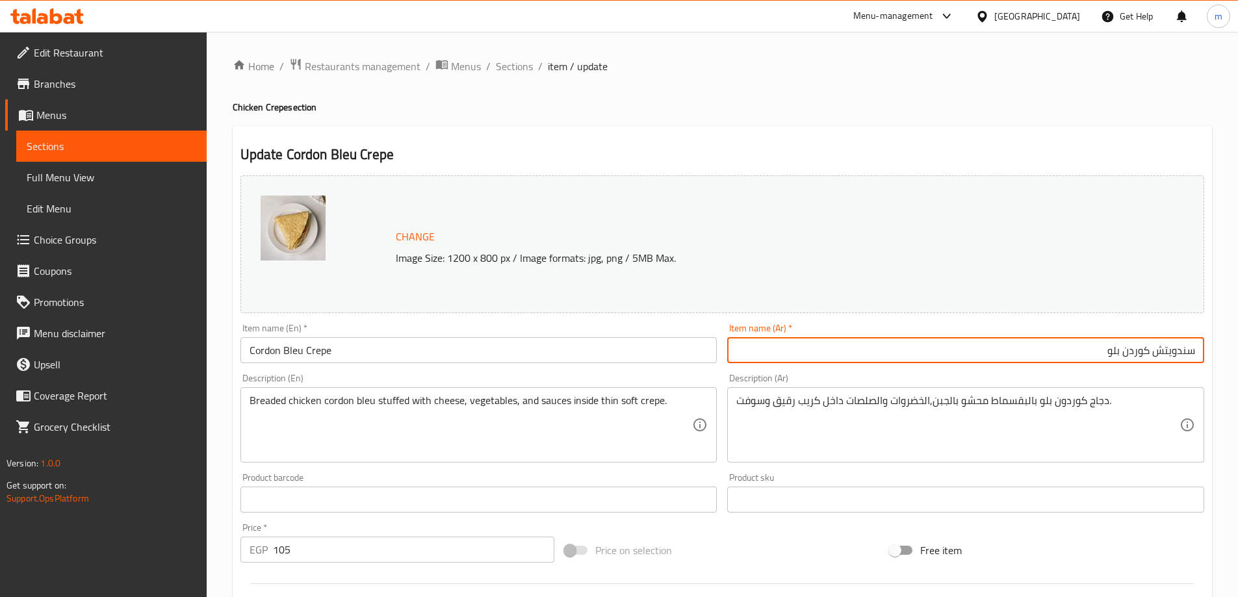
paste input "كريب"
type input "كريب كوردن بلو"
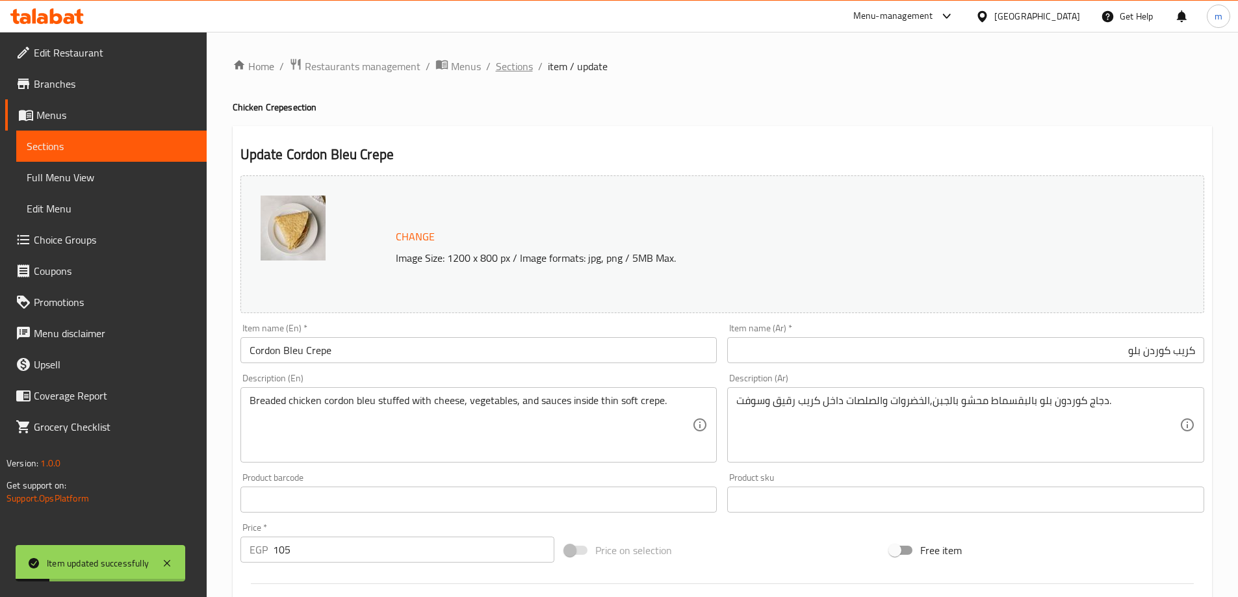
click at [504, 66] on span "Sections" at bounding box center [514, 66] width 37 height 16
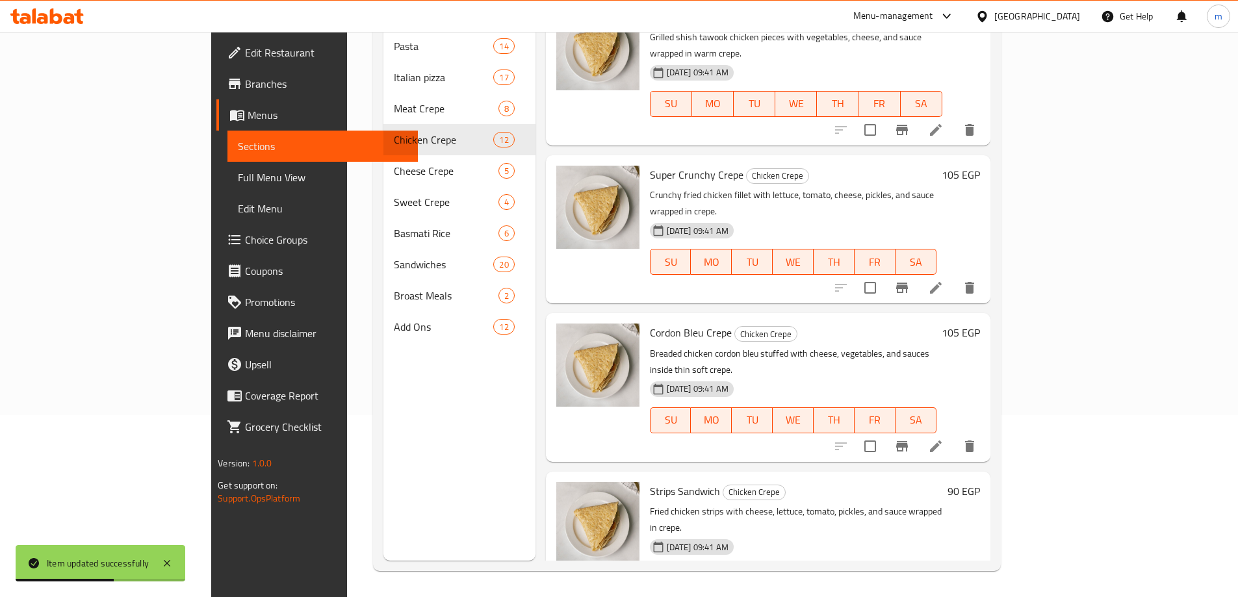
scroll to position [520, 0]
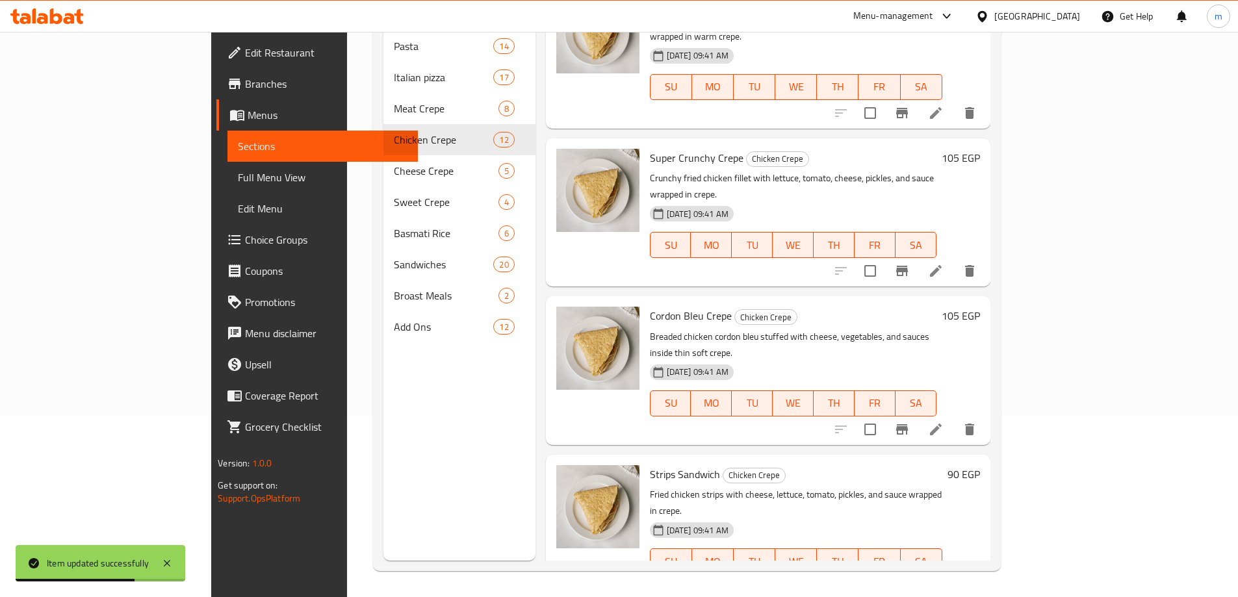
click at [942, 582] on icon at bounding box center [936, 588] width 12 height 12
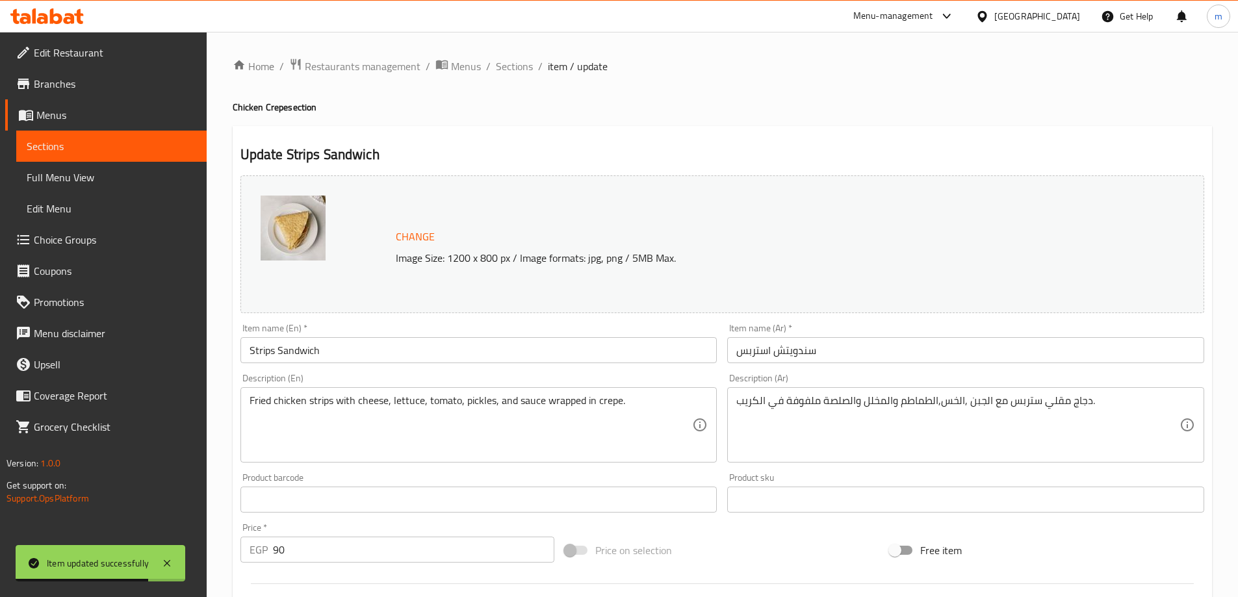
click at [445, 352] on input "Strips Sandwich" at bounding box center [478, 350] width 477 height 26
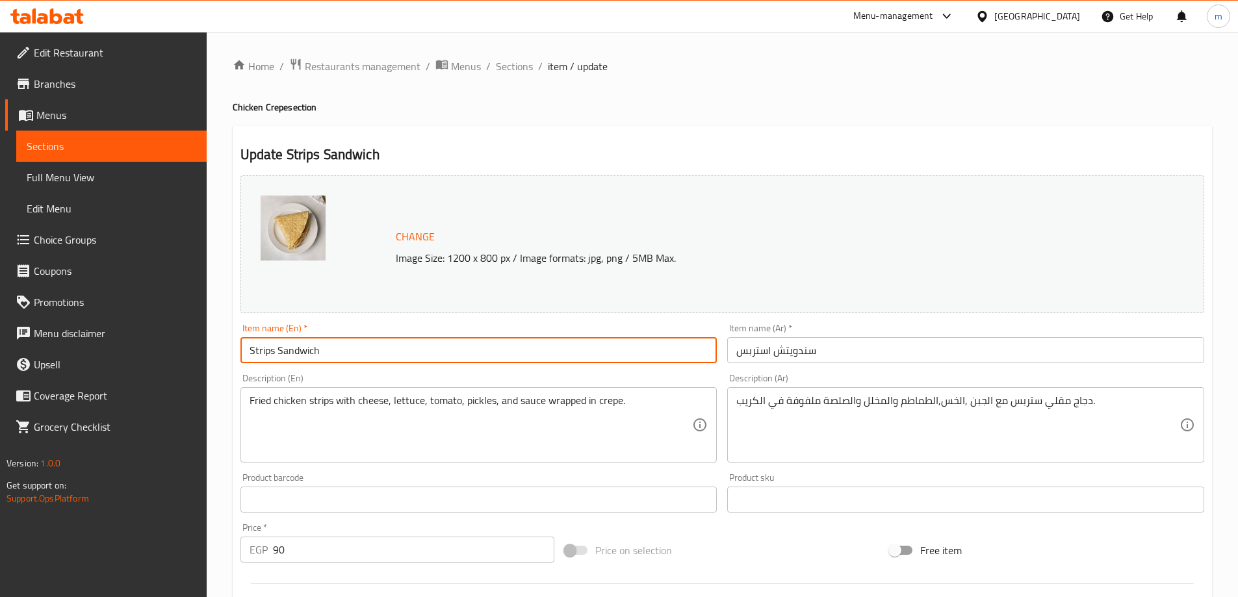
paste input "Crepe"
type input "Strips Crepe"
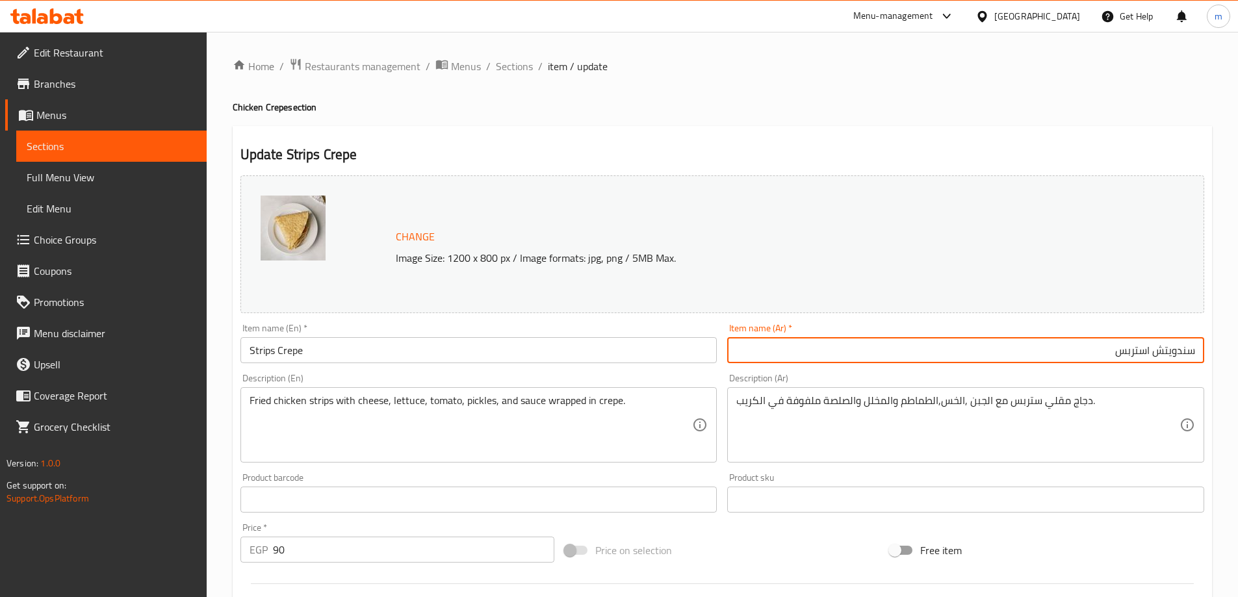
paste input "كريب"
type input "كريب استربس"
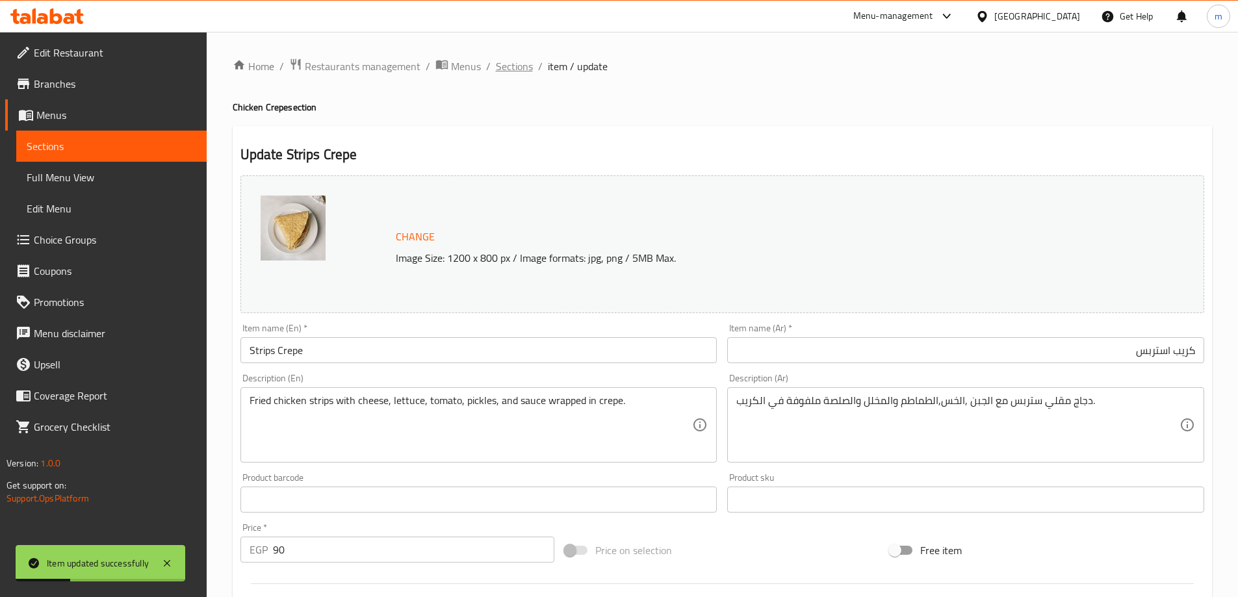
click at [517, 73] on span "Sections" at bounding box center [514, 66] width 37 height 16
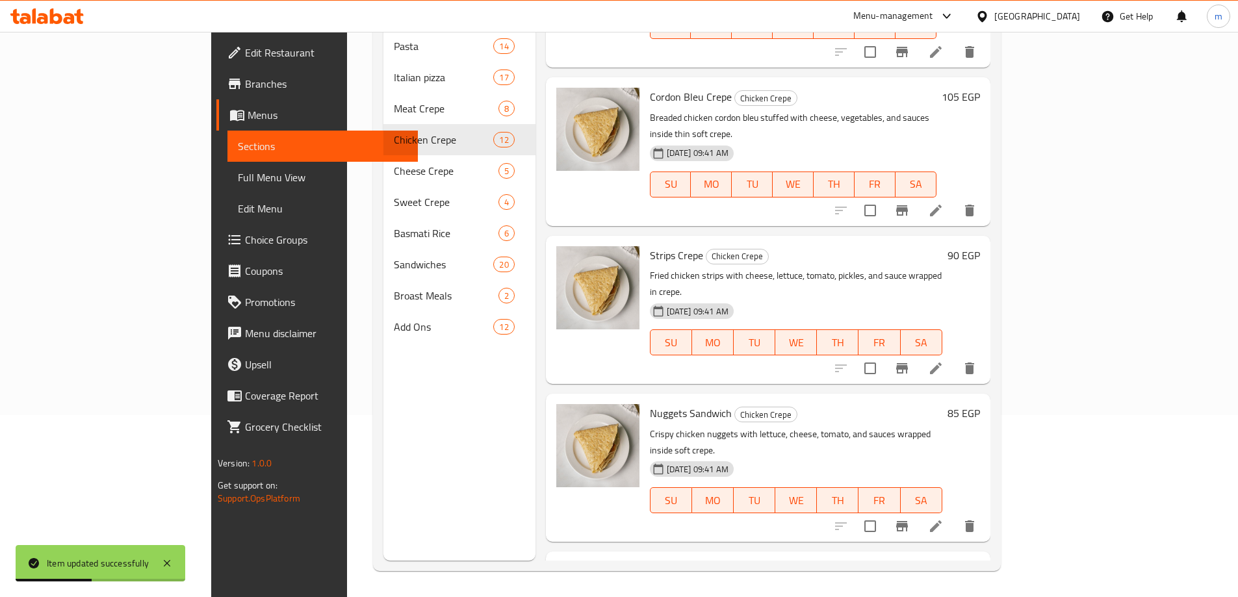
scroll to position [780, 0]
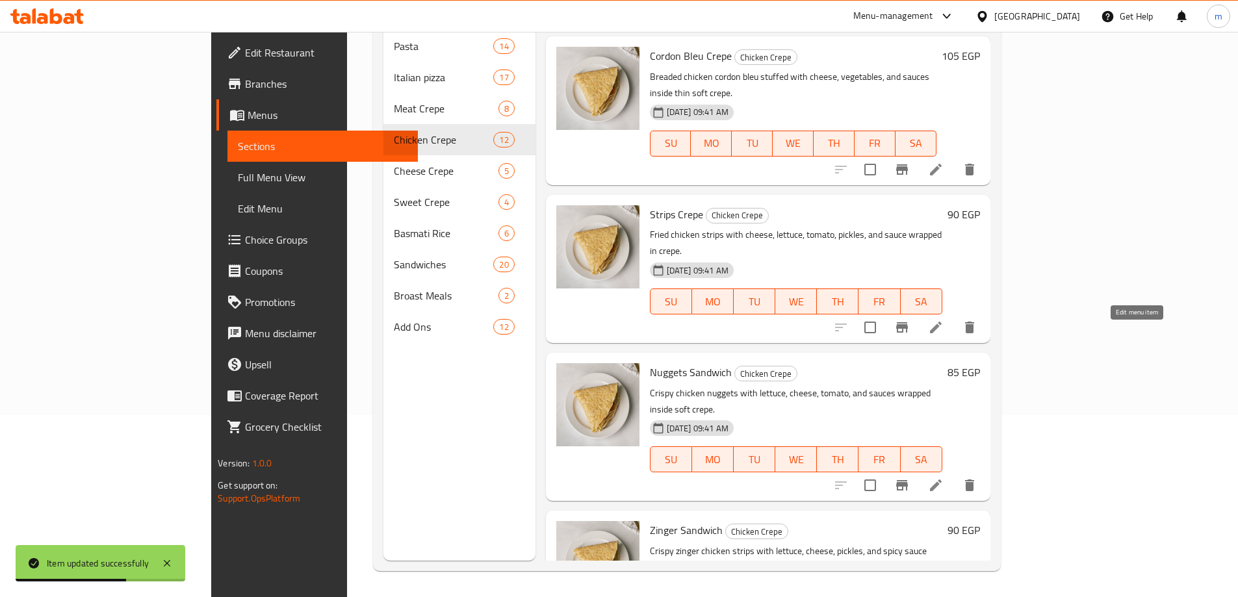
click at [944, 478] on icon at bounding box center [936, 486] width 16 height 16
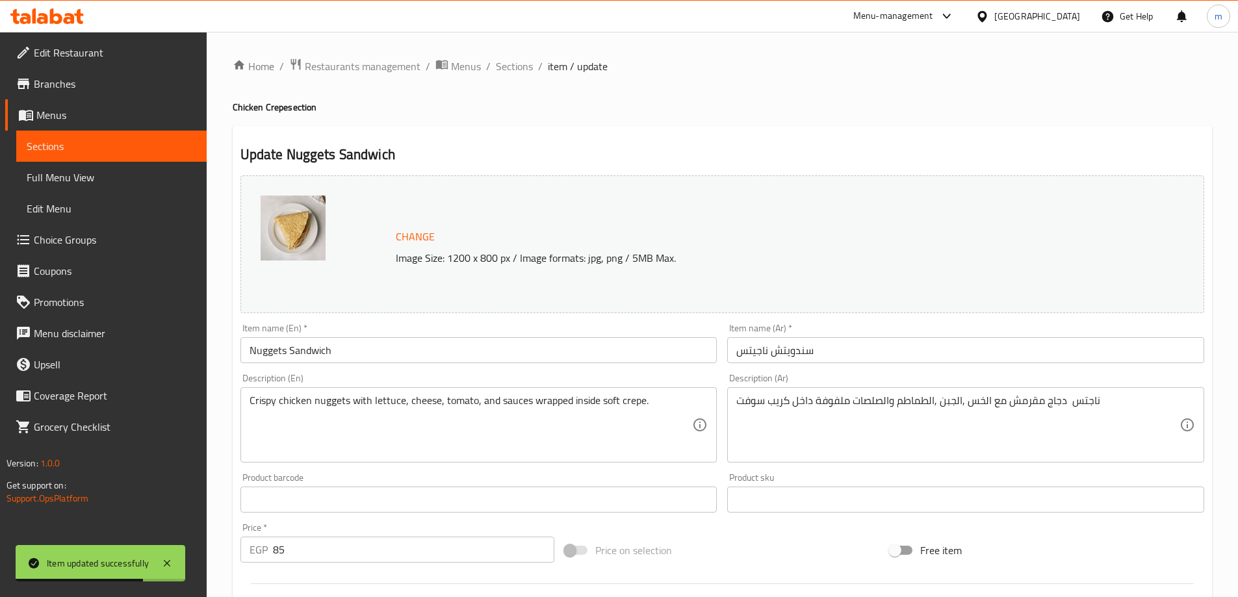
click at [425, 343] on input "Nuggets Sandwich" at bounding box center [478, 350] width 477 height 26
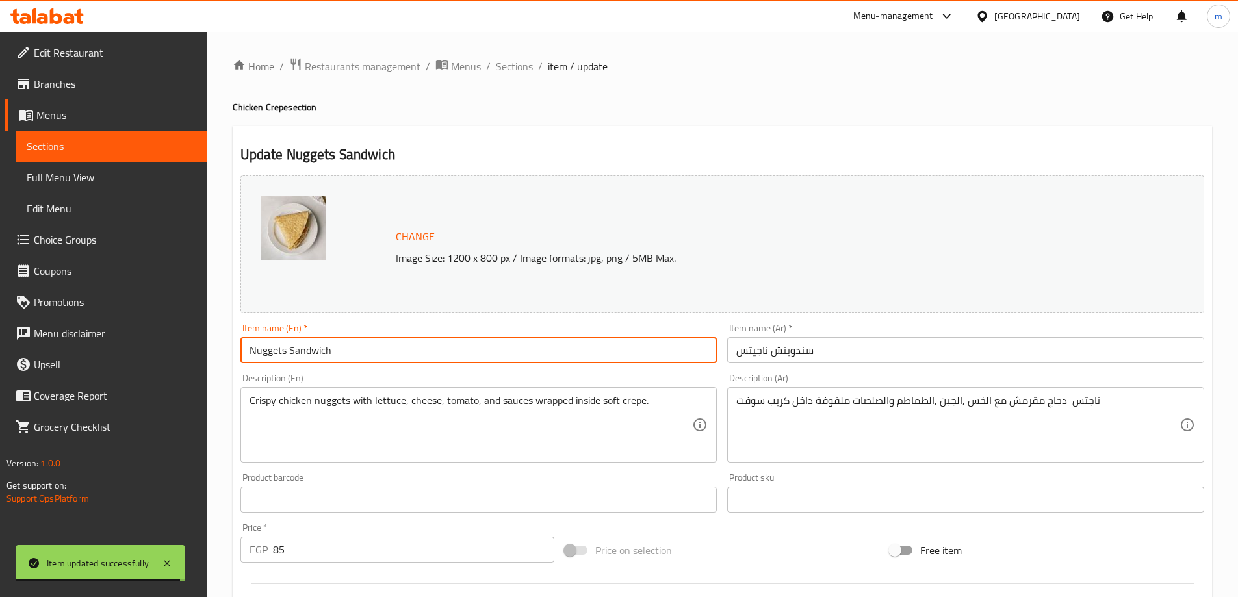
paste input "Crepe"
type input "Nuggets Crepe"
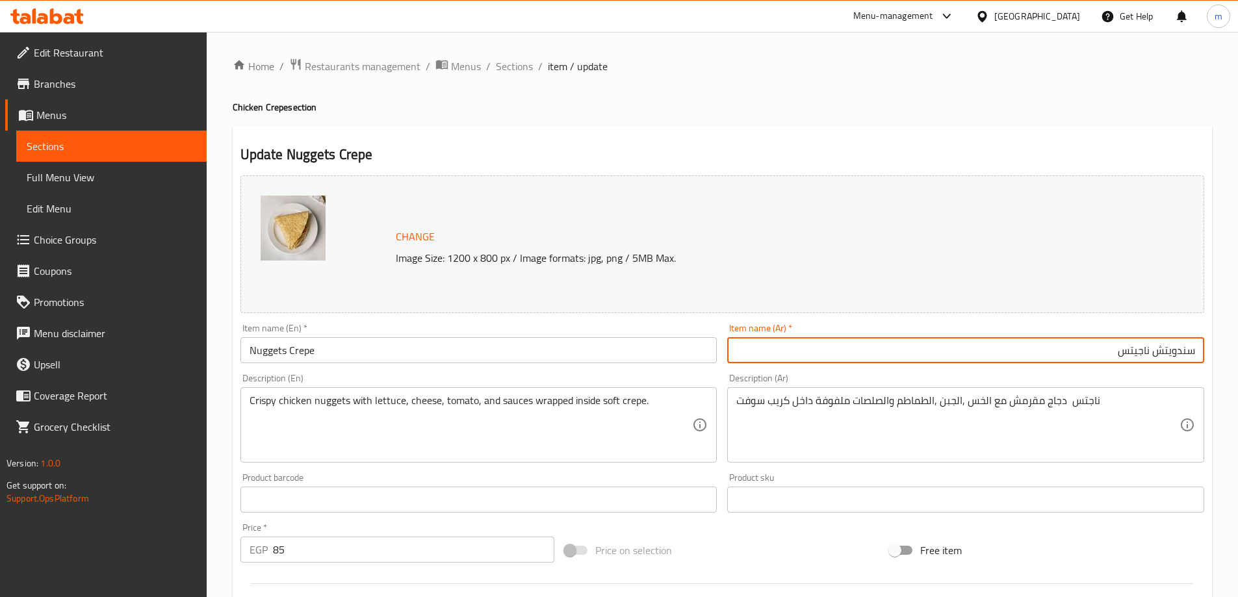
paste input "كريب"
type input "كريب ناجيتس"
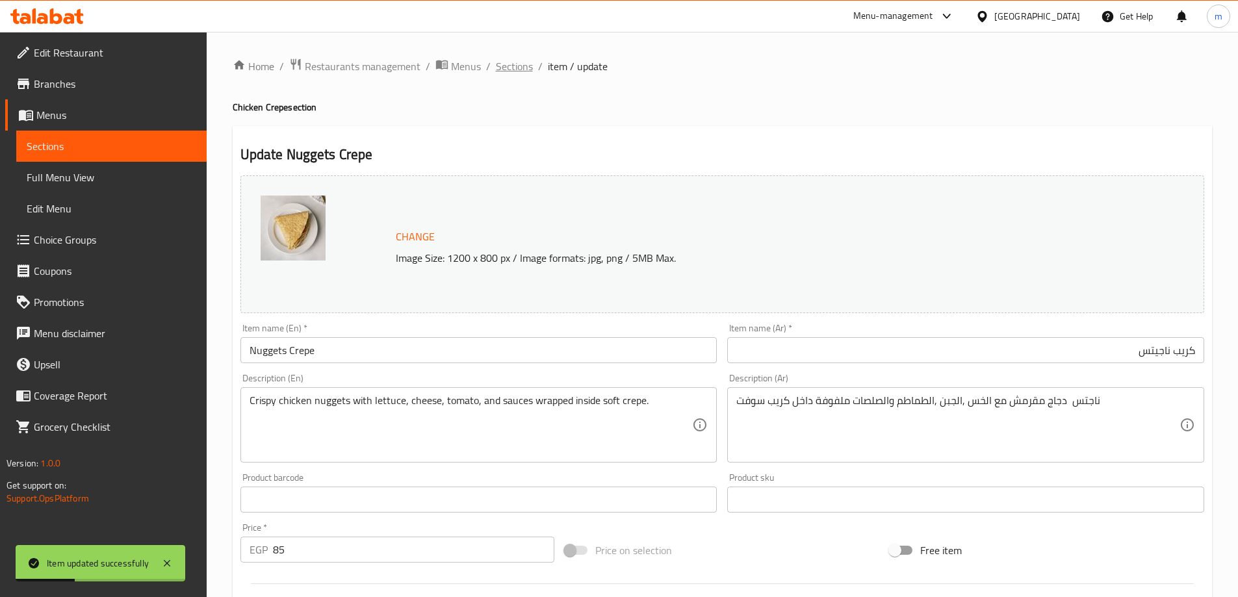
click at [520, 69] on span "Sections" at bounding box center [514, 66] width 37 height 16
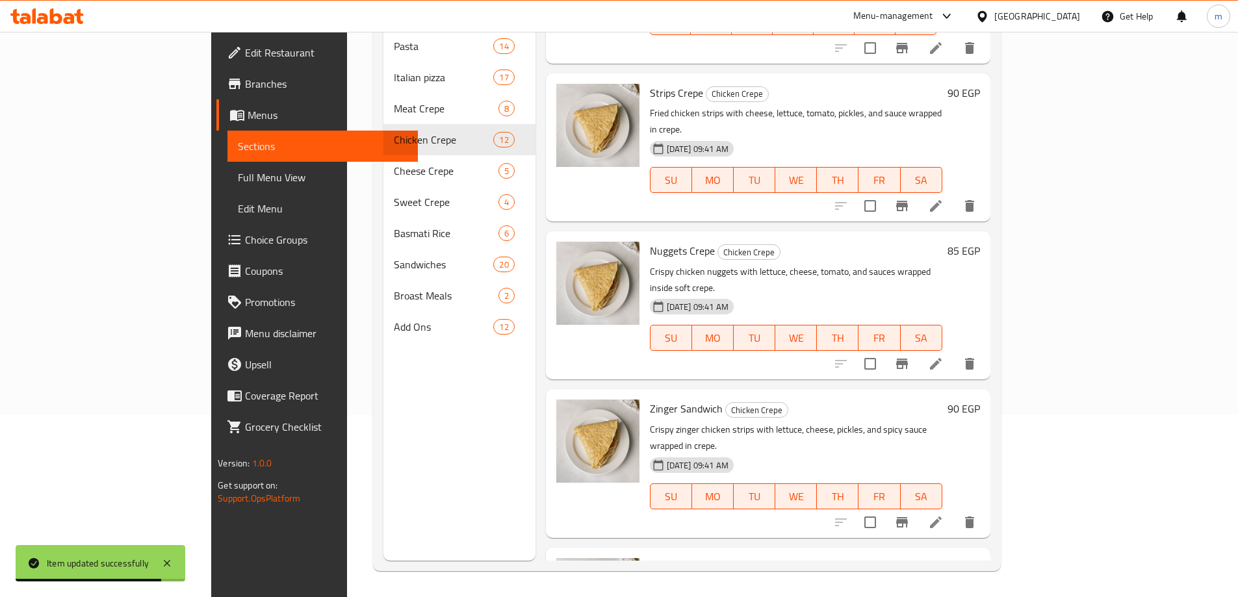
scroll to position [910, 0]
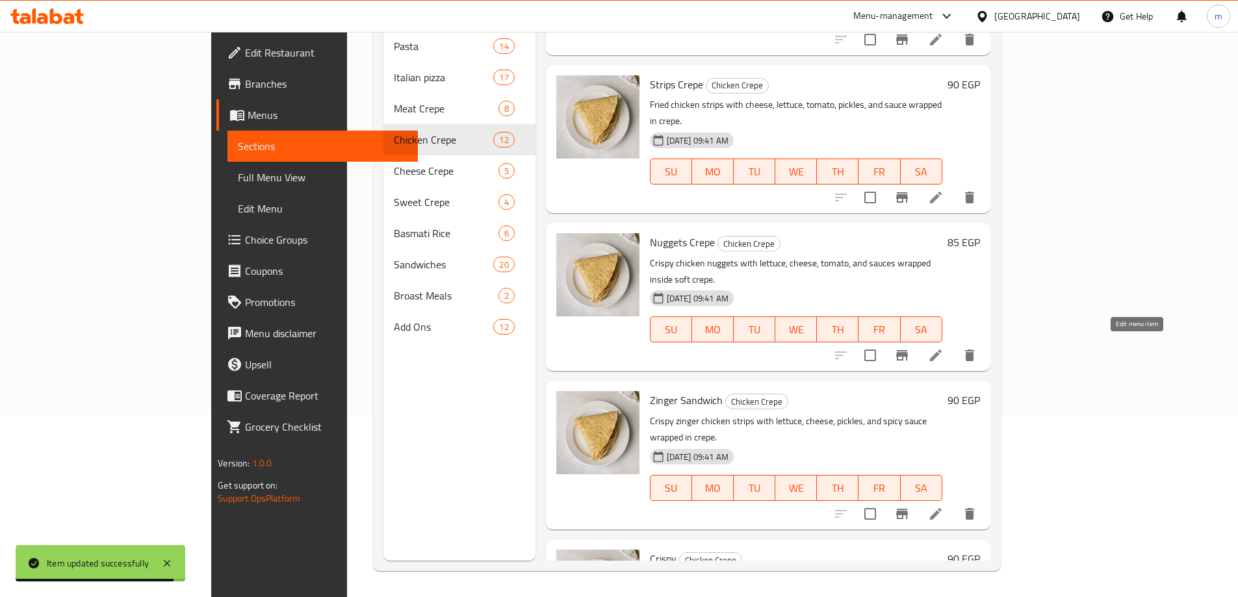
click at [944, 506] on icon at bounding box center [936, 514] width 16 height 16
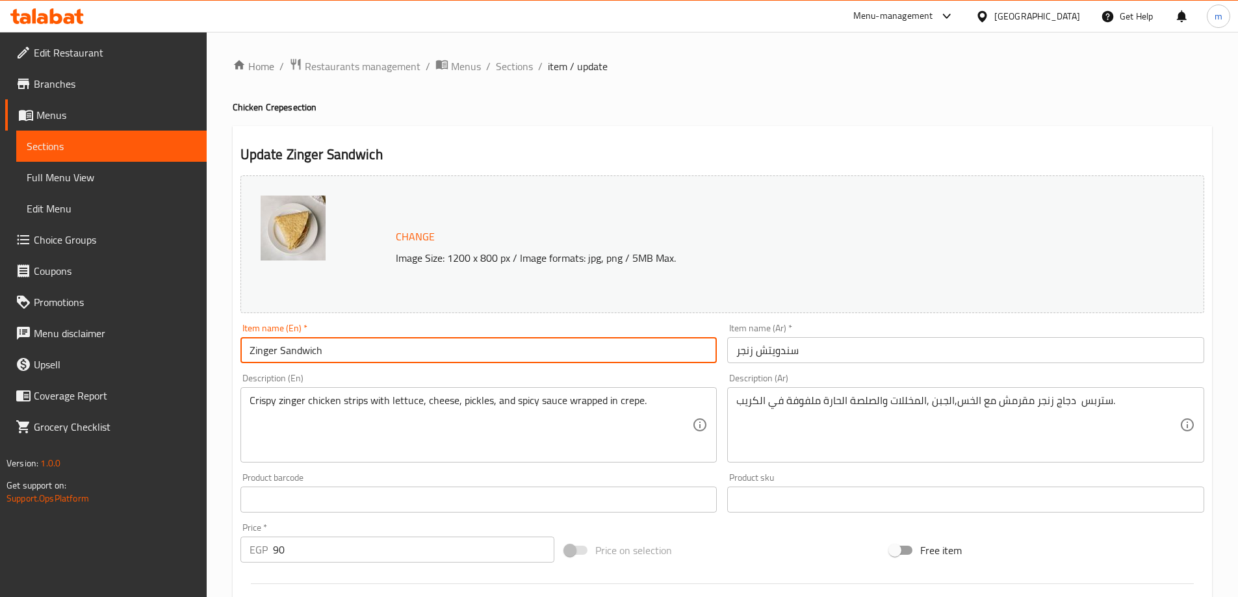
click at [571, 347] on input "Zinger Sandwich" at bounding box center [478, 350] width 477 height 26
paste input "Crepe"
type input "Zinger Crepe"
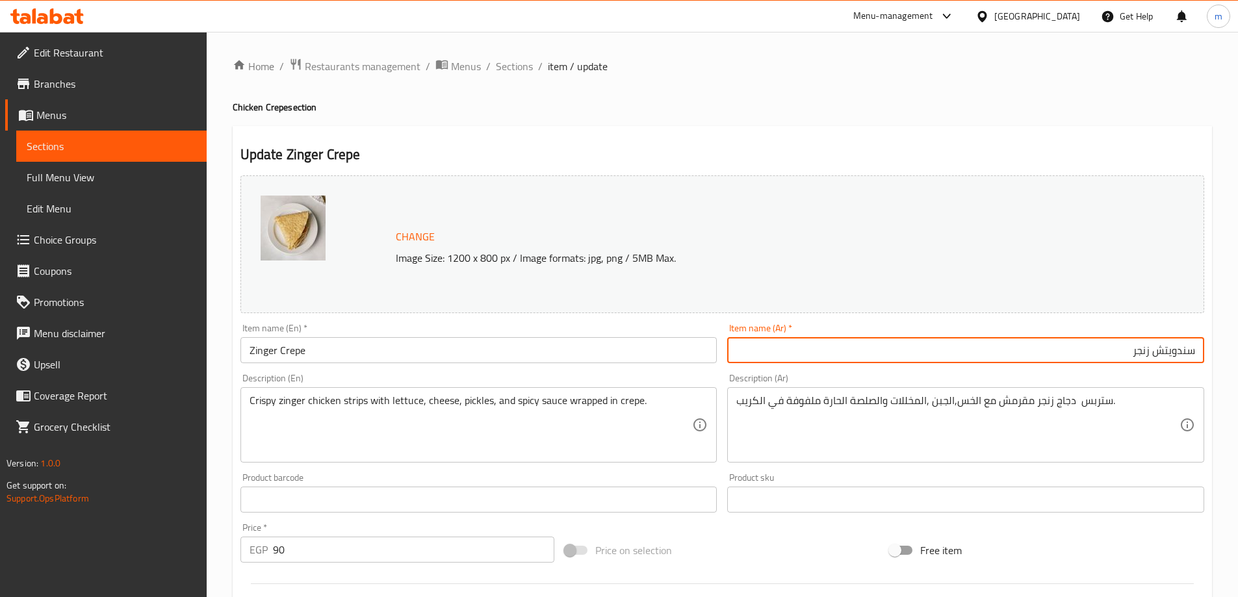
paste input "كريب"
type input "كريب زنجر"
click at [503, 68] on span "Sections" at bounding box center [514, 66] width 37 height 16
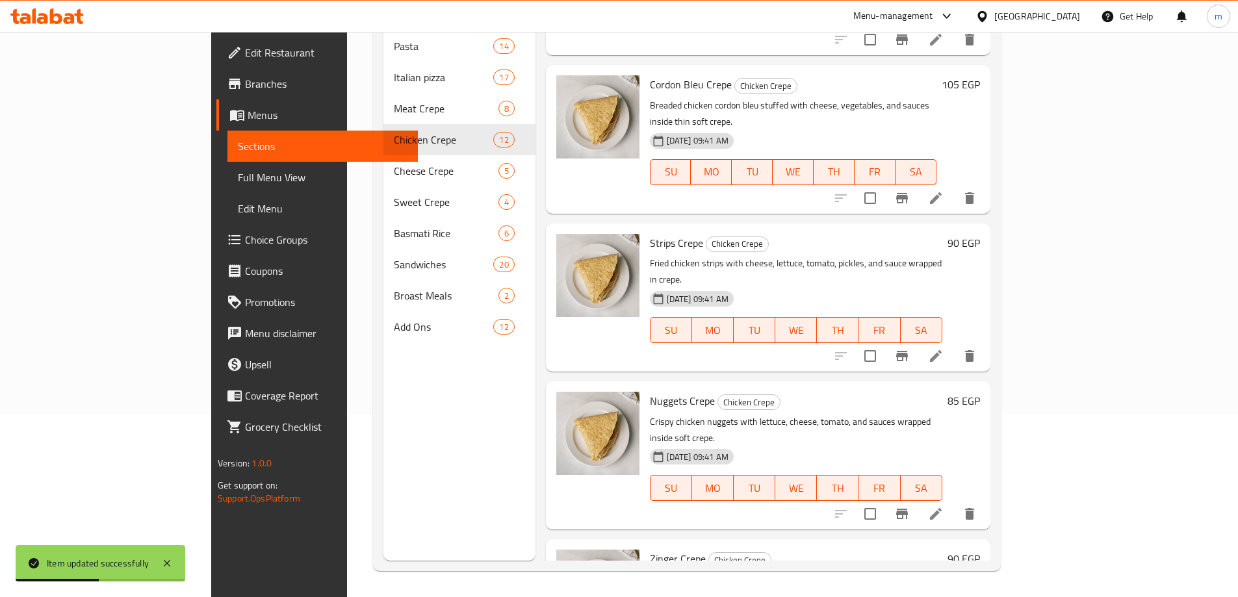
scroll to position [910, 0]
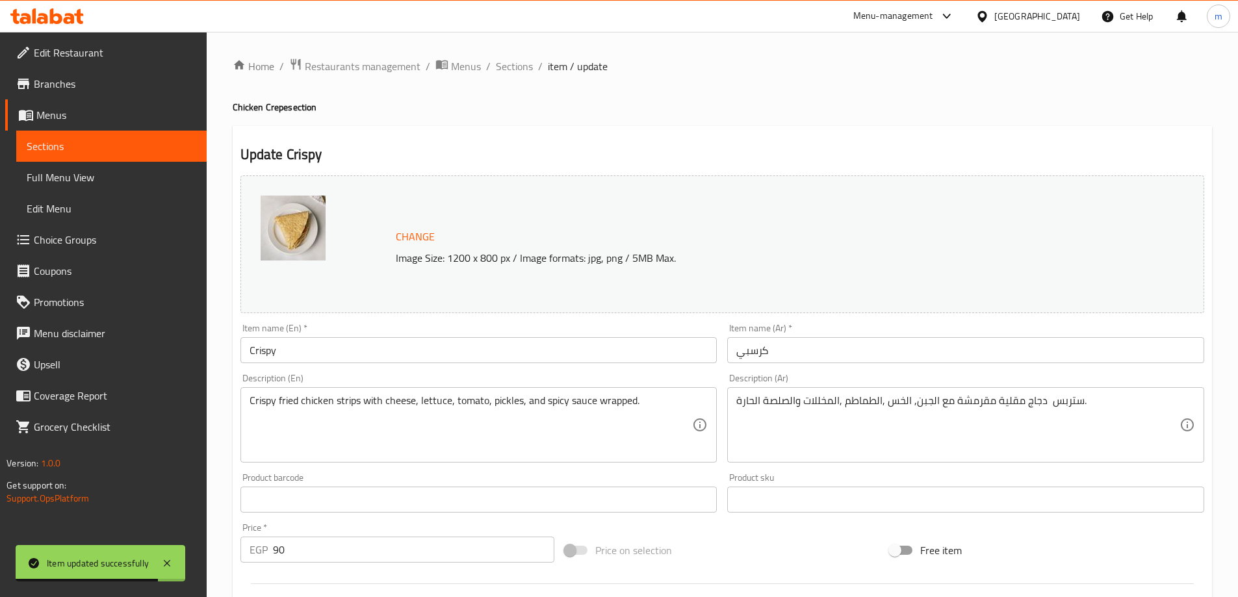
click at [450, 347] on input "Crispy" at bounding box center [478, 350] width 477 height 26
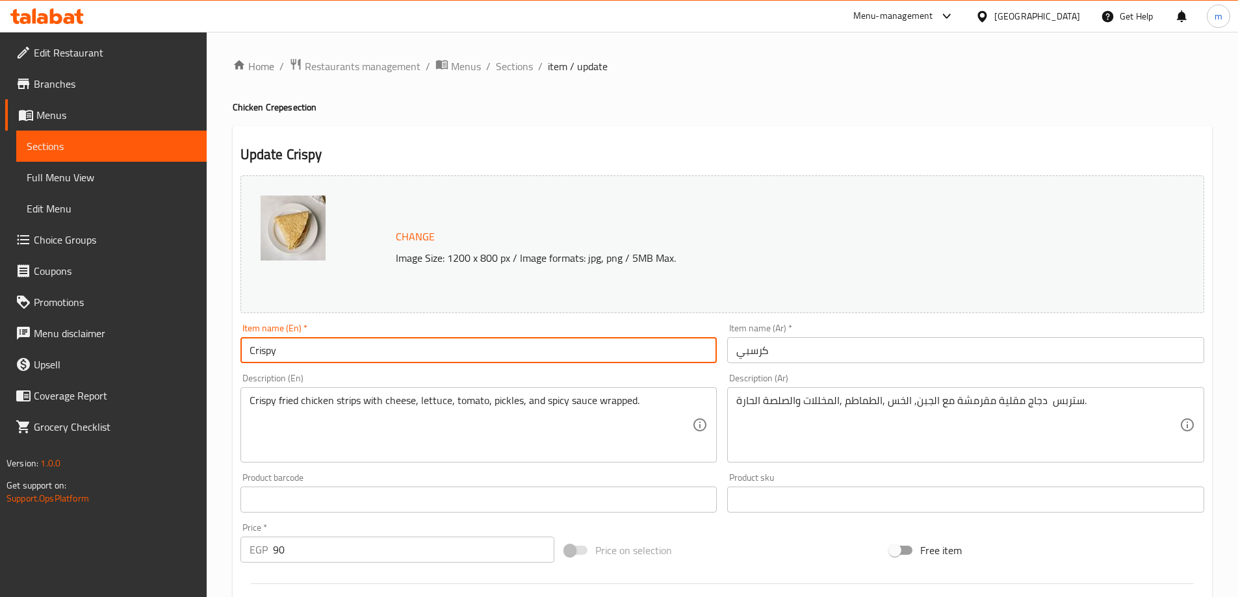
paste input "Crepe"
type input "Crispy Crepe"
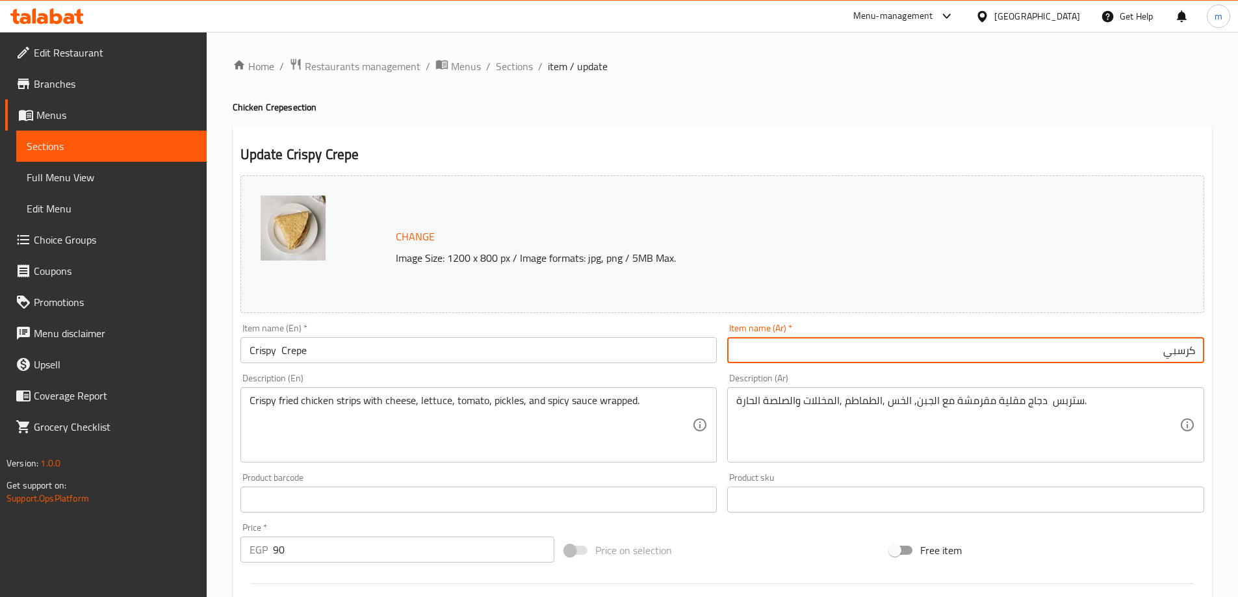
paste input "كريب"
type input "كريب كرسبي"
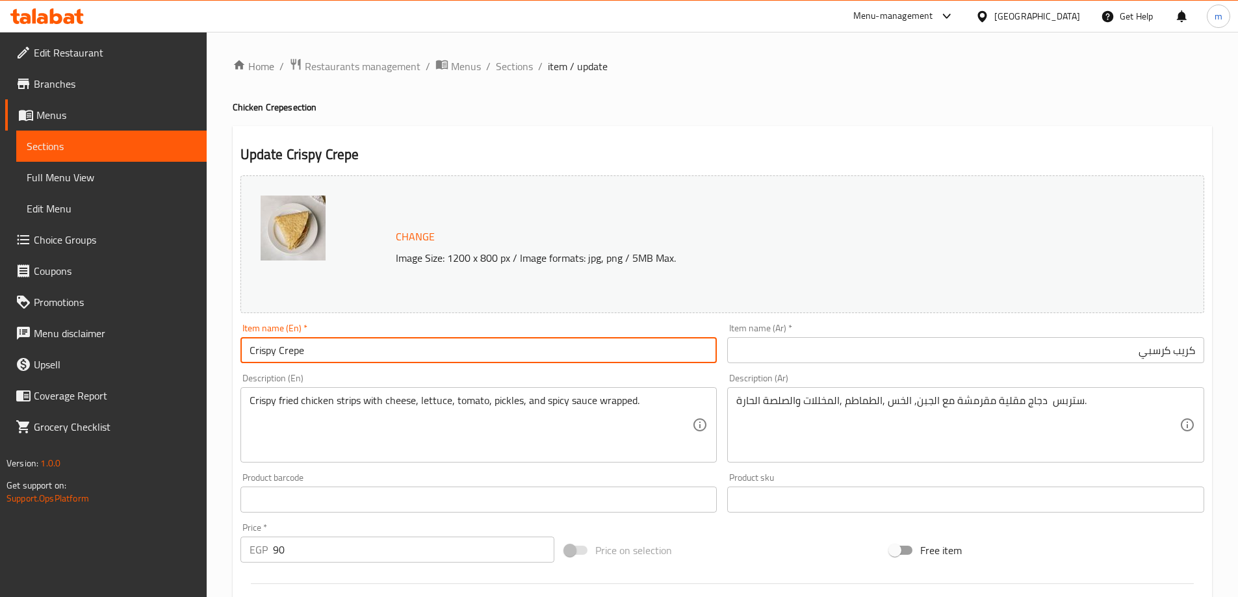
type input "Crispy Crepe"
click at [509, 73] on span "Sections" at bounding box center [514, 66] width 37 height 16
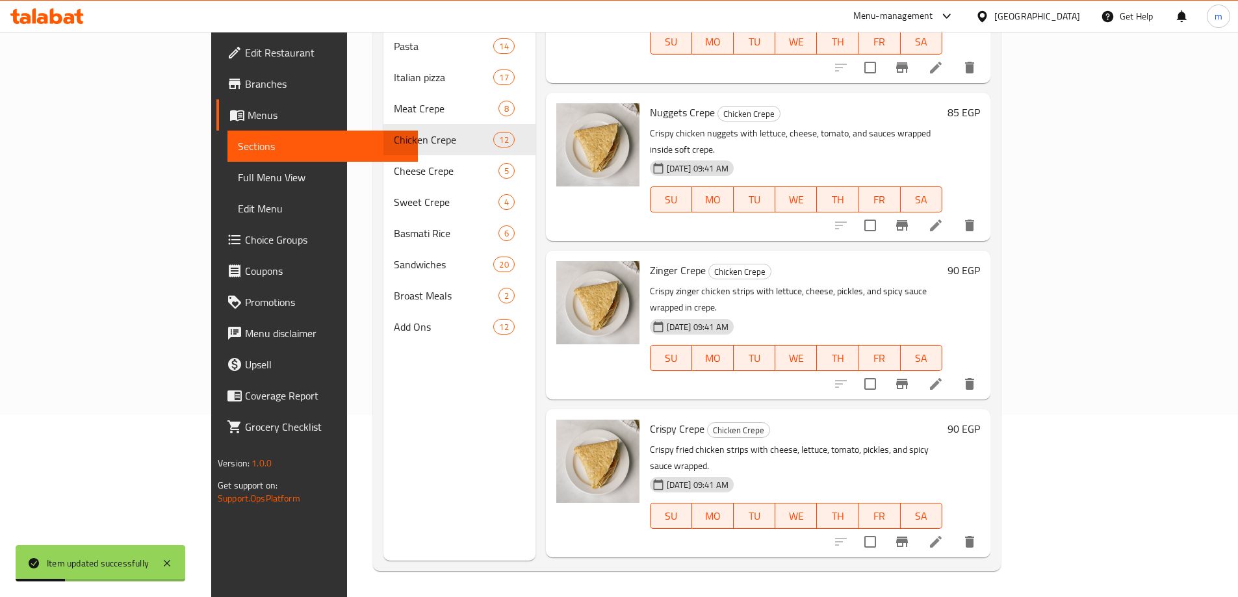
scroll to position [1139, 0]
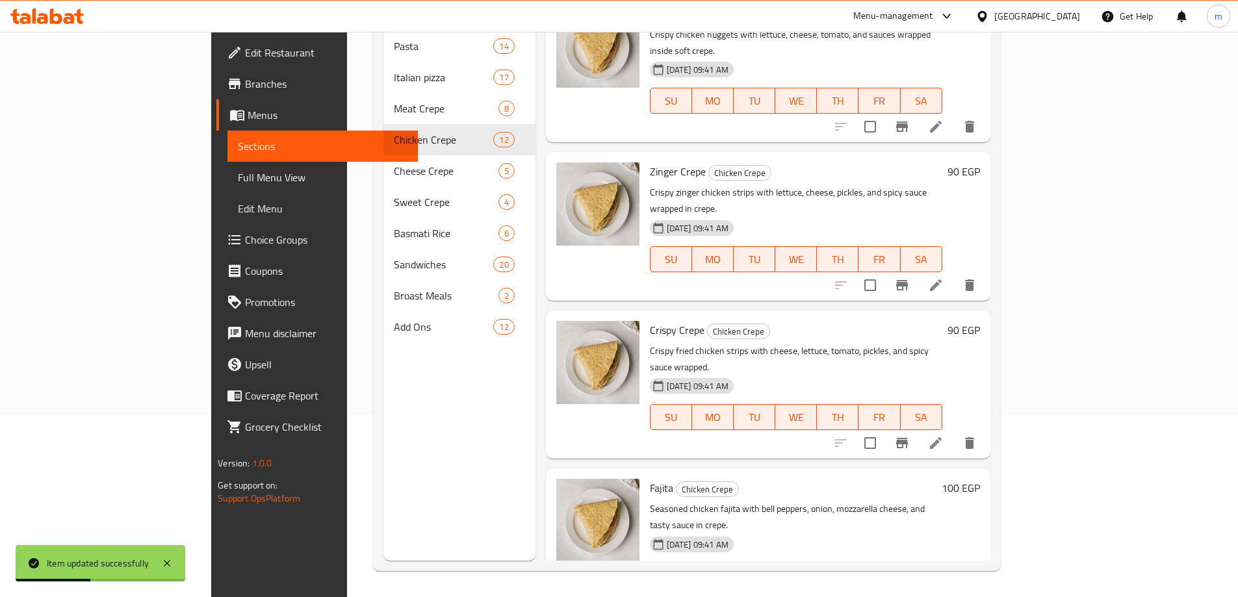
click at [954, 590] on li at bounding box center [936, 601] width 36 height 23
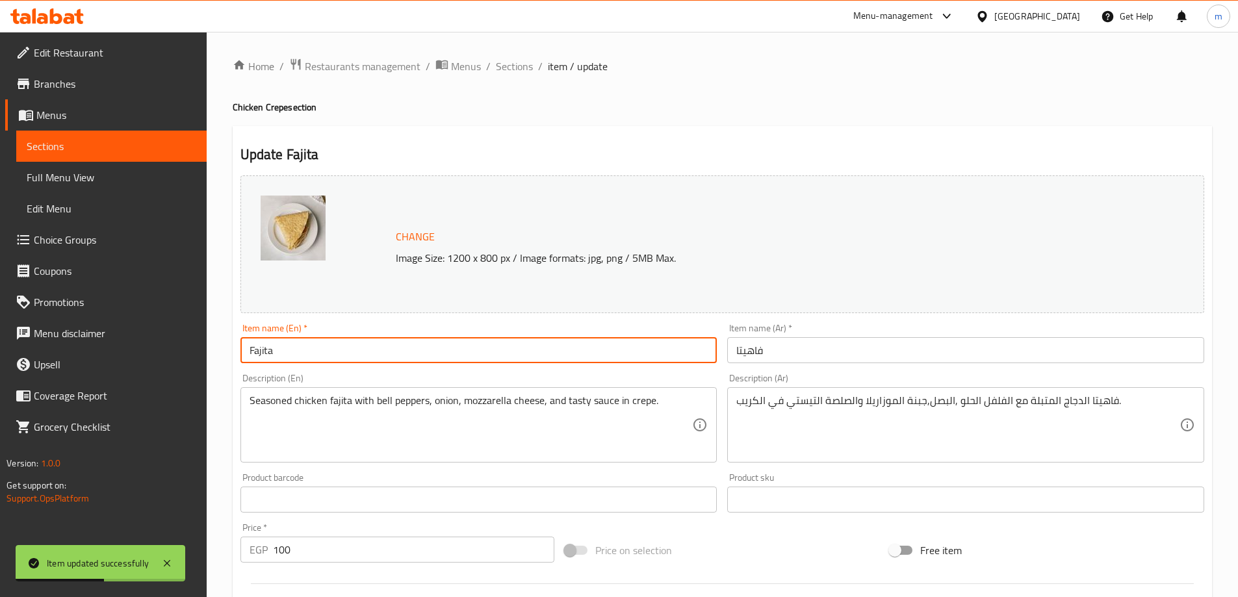
click at [433, 350] on input "Fajita" at bounding box center [478, 350] width 477 height 26
paste input "Crepe"
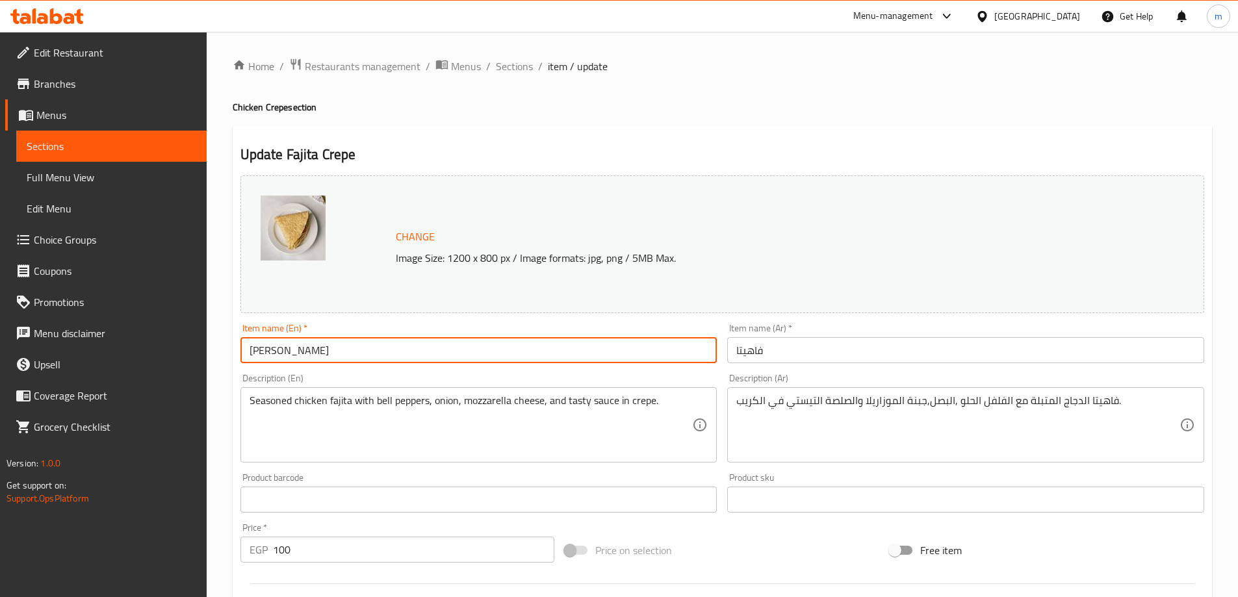
type input "[PERSON_NAME]"
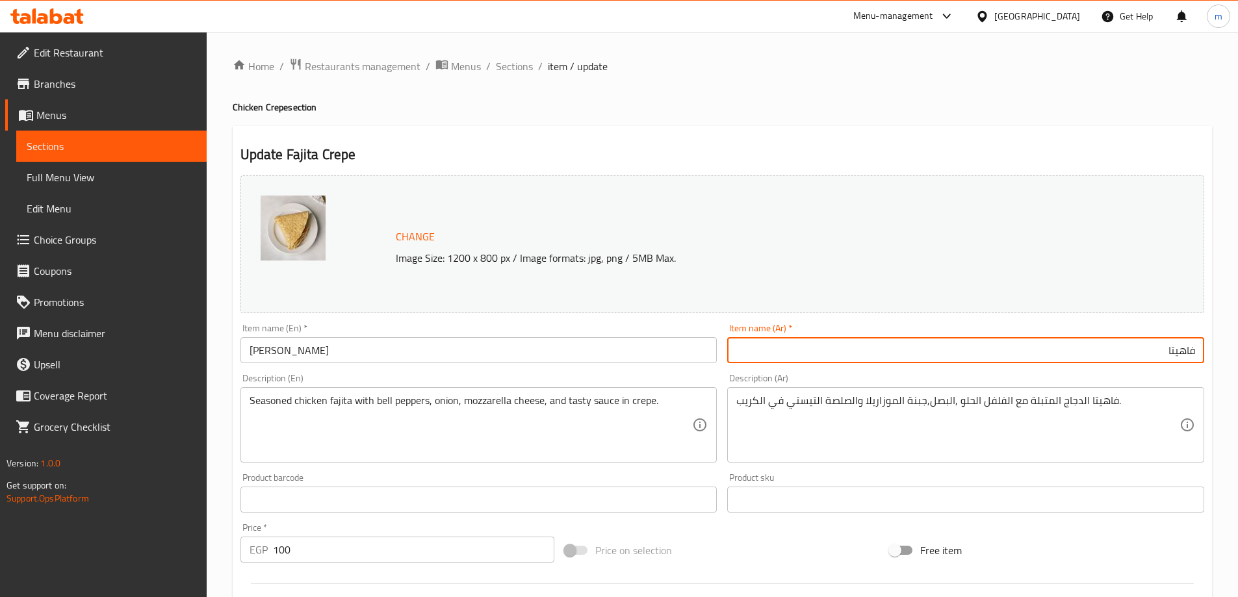
paste input "كريب"
type input "كريب فاهيتا"
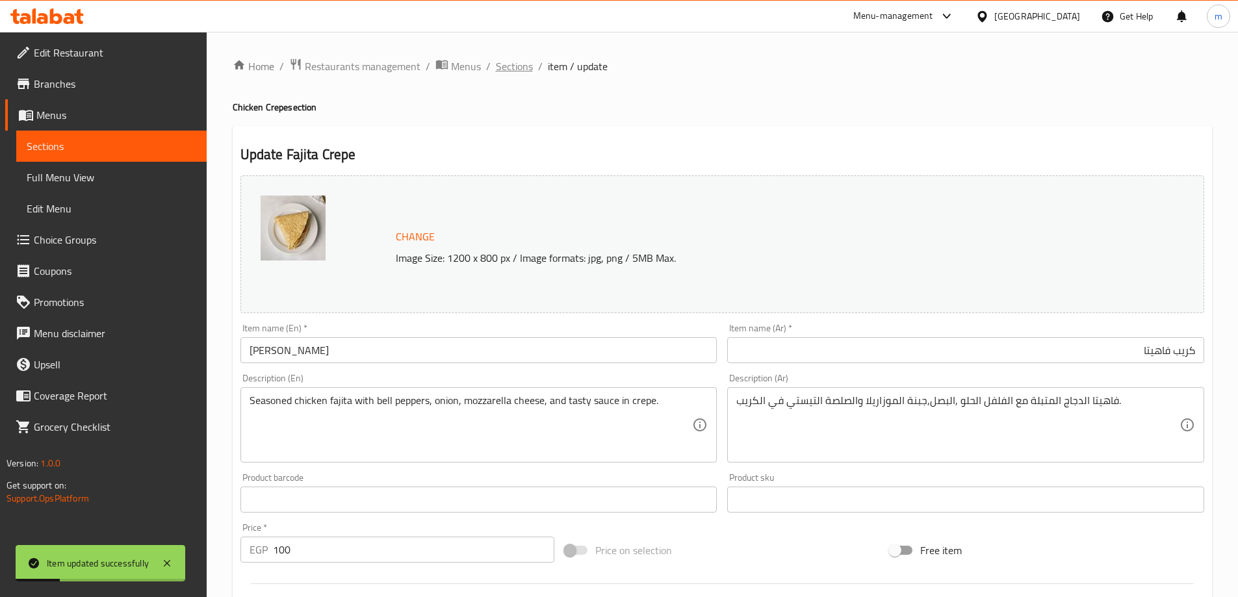
click at [506, 67] on span "Sections" at bounding box center [514, 66] width 37 height 16
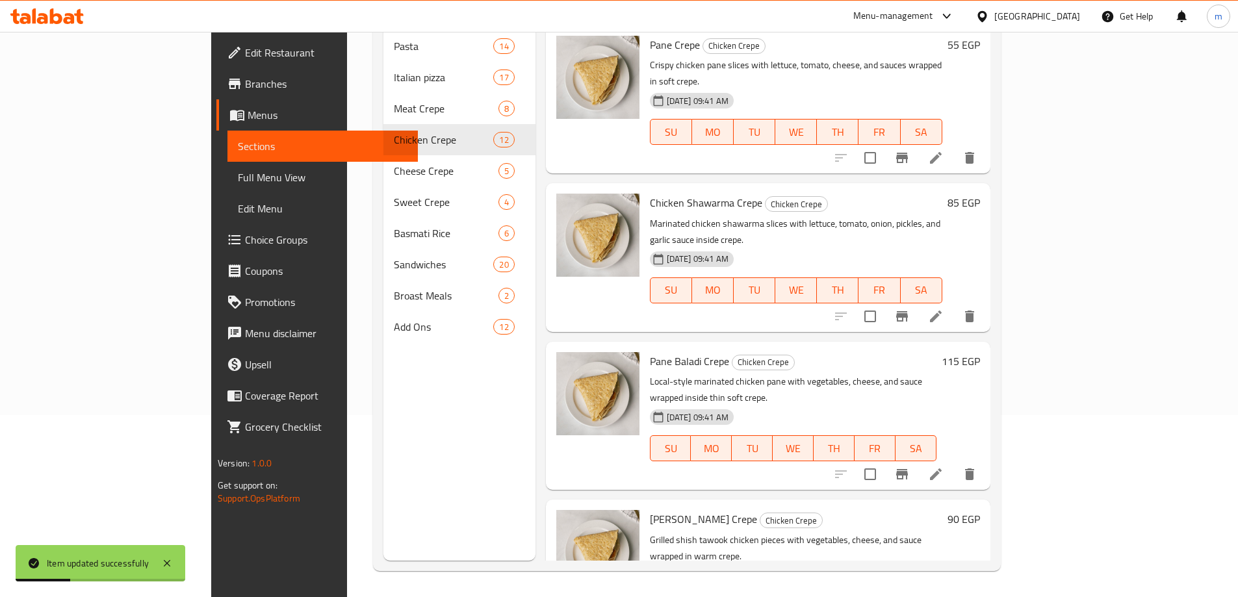
scroll to position [1139, 0]
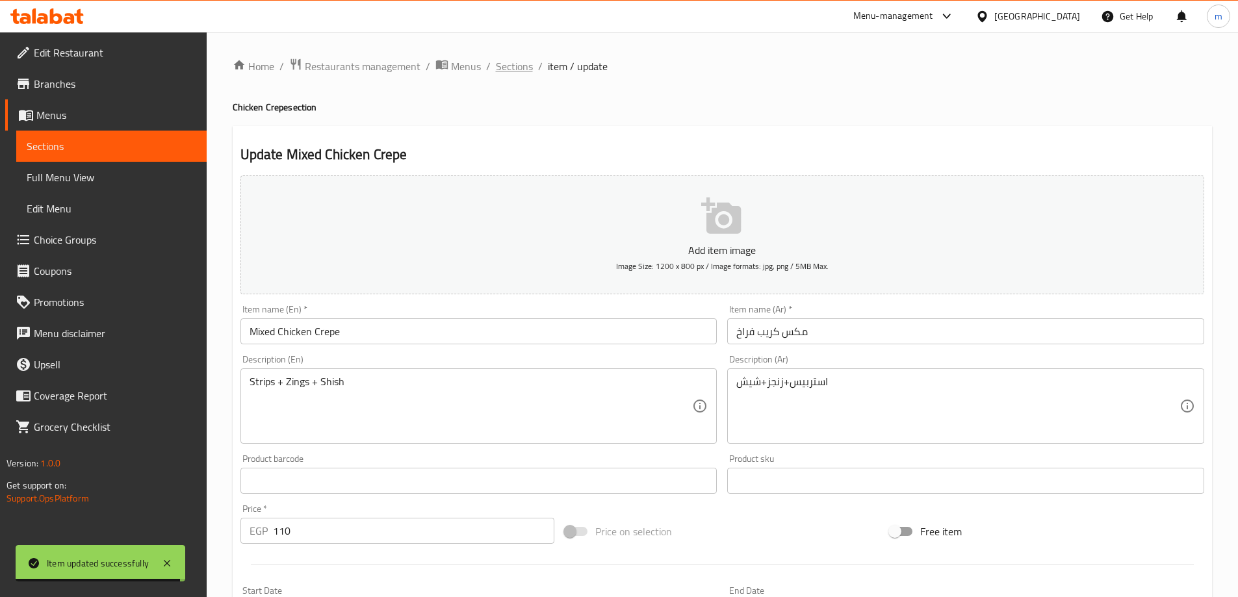
click at [526, 71] on span "Sections" at bounding box center [514, 66] width 37 height 16
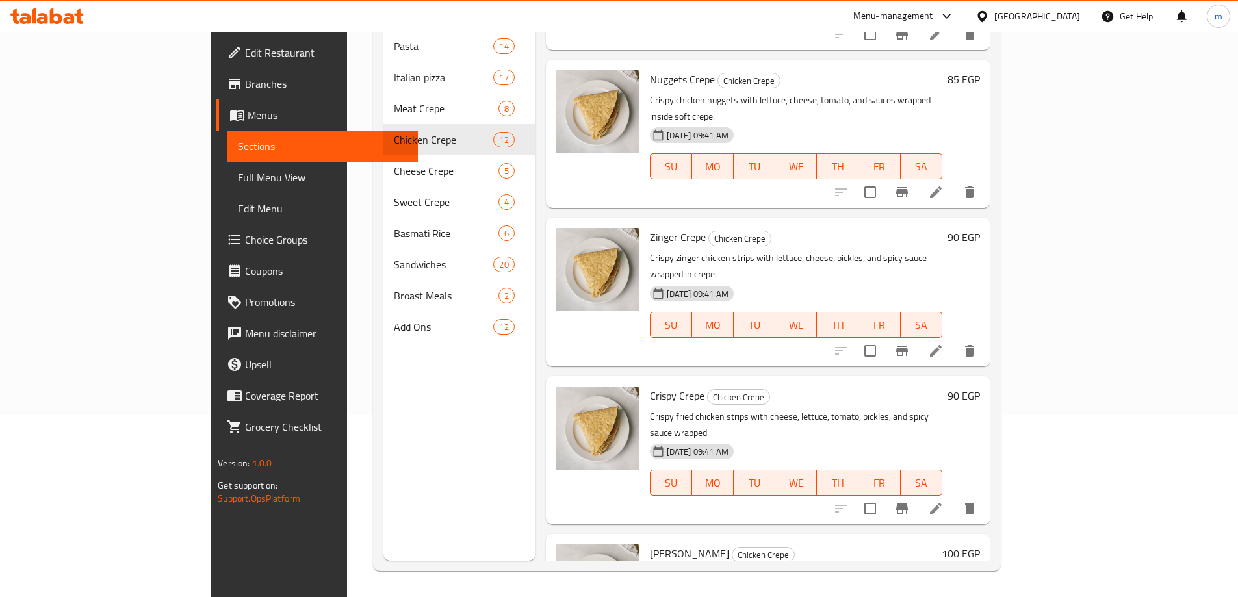
scroll to position [1139, 0]
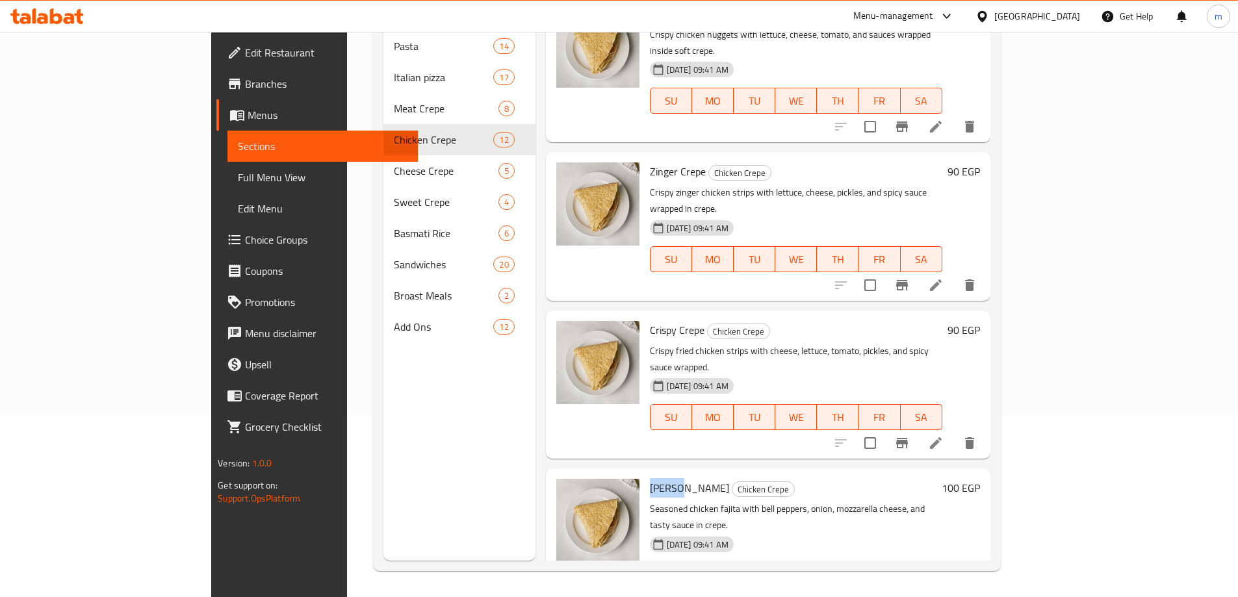
drag, startPoint x: 618, startPoint y: 311, endPoint x: 597, endPoint y: 316, distance: 22.1
click at [650, 478] on span "[PERSON_NAME]" at bounding box center [689, 487] width 79 height 19
copy span "Fajita"
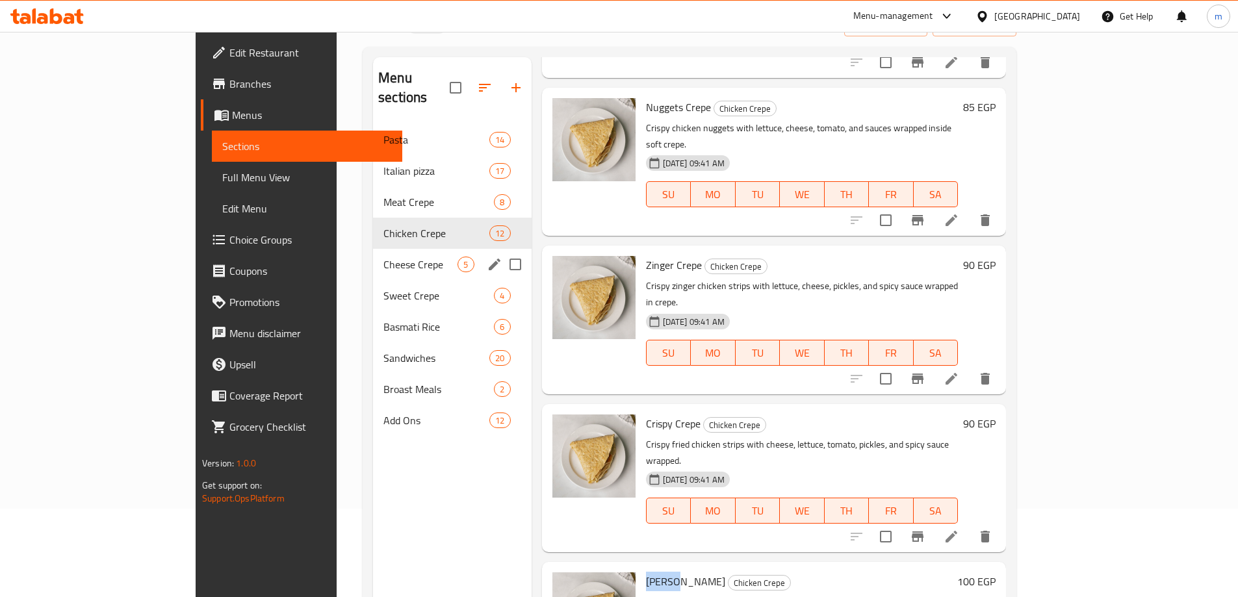
scroll to position [0, 0]
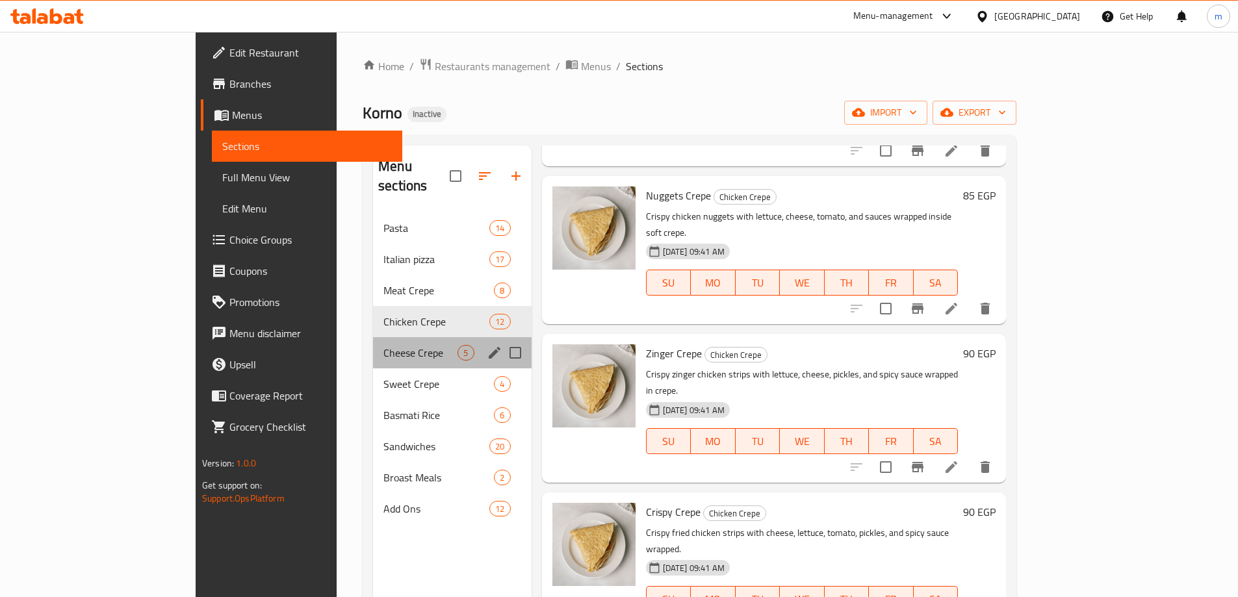
click at [373, 342] on div "Cheese Crepe 5" at bounding box center [452, 352] width 158 height 31
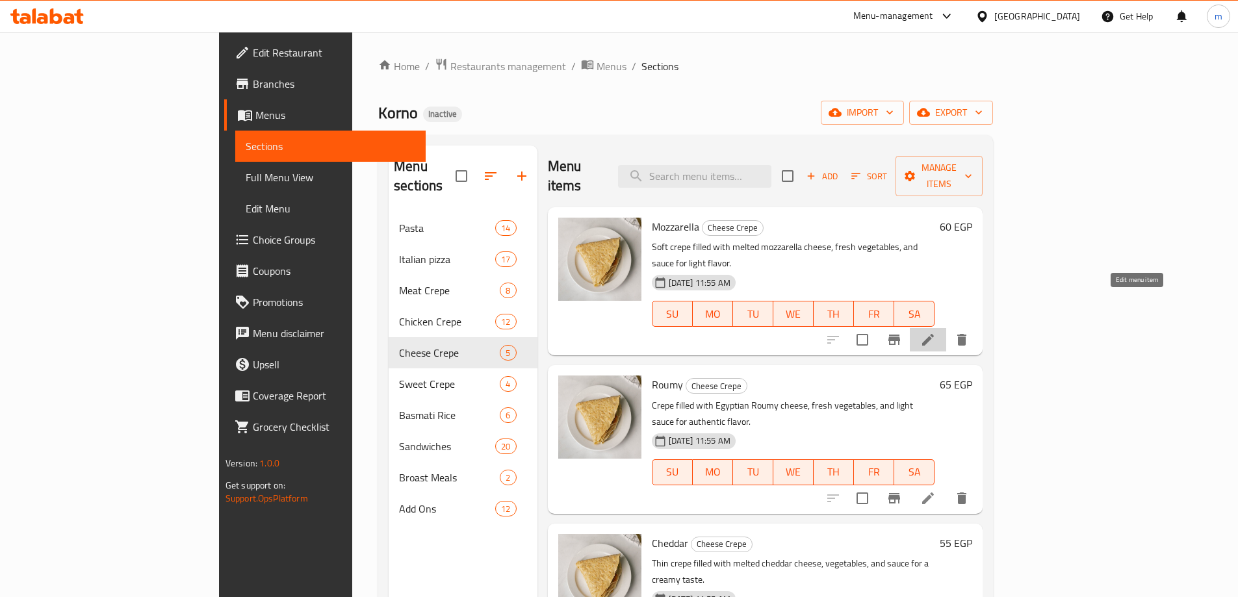
click at [936, 332] on icon at bounding box center [928, 340] width 16 height 16
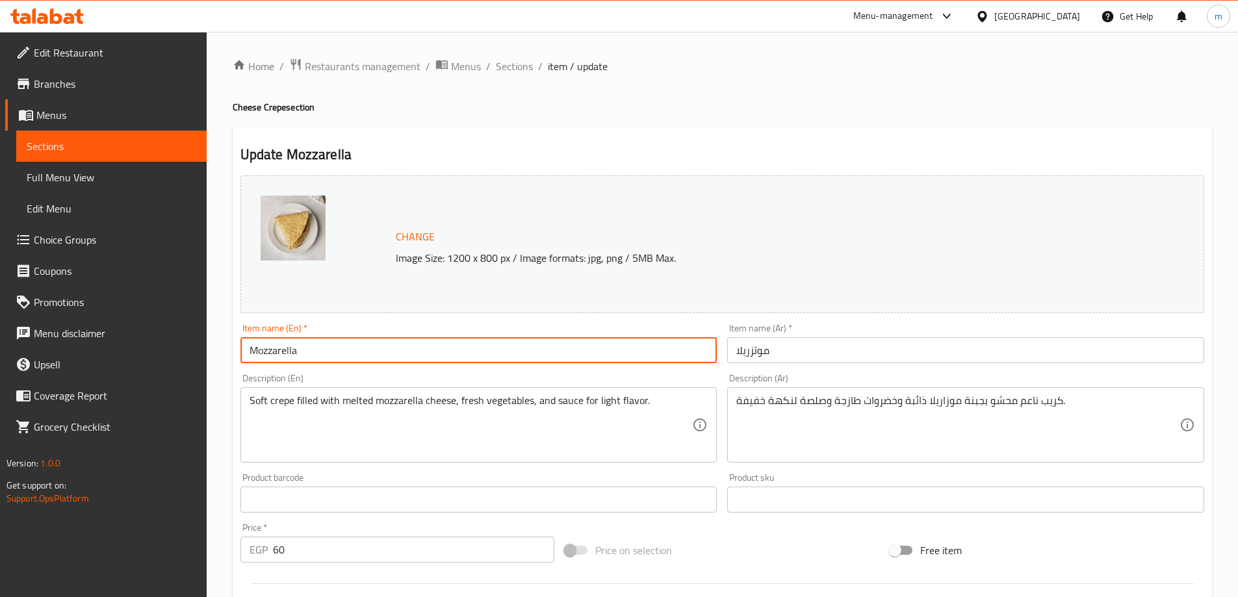
click at [400, 343] on input "Mozzarella" at bounding box center [478, 350] width 477 height 26
paste input "Crepe"
type input "Mozzarella Crepe"
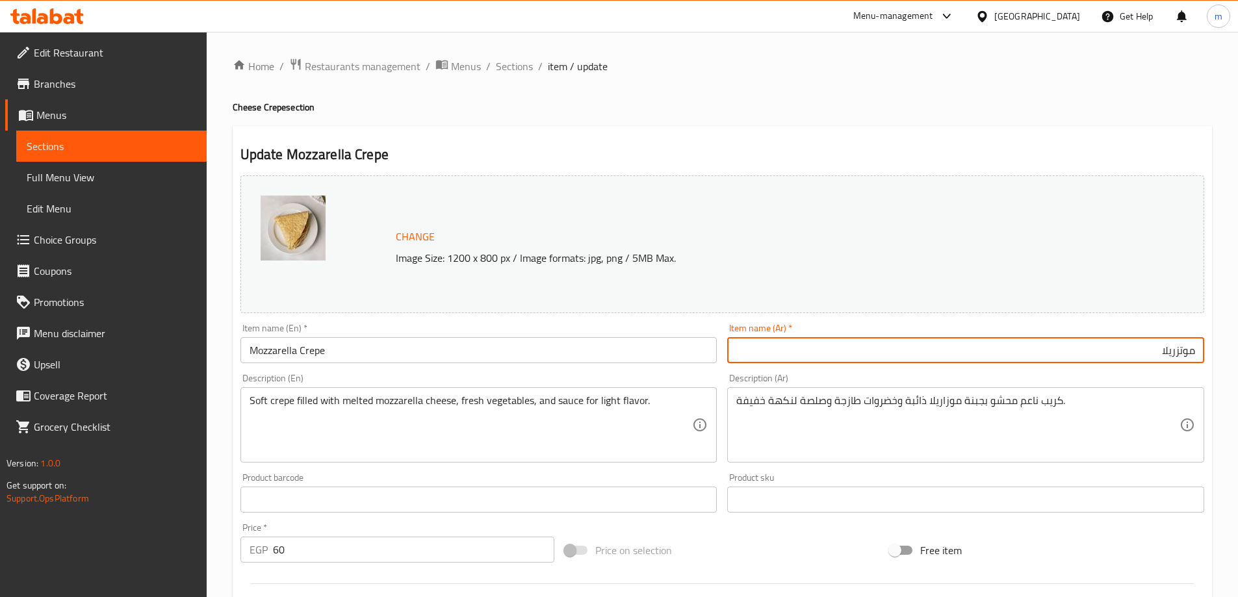
paste input "كريب"
type input "كريب موتزريلا"
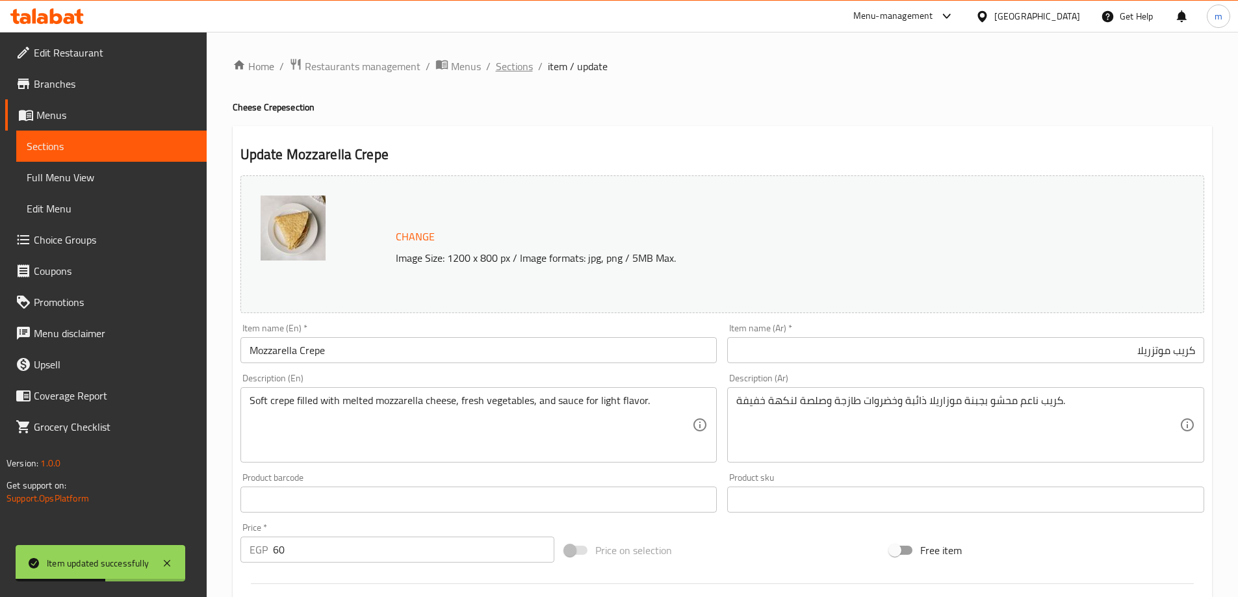
click at [515, 67] on span "Sections" at bounding box center [514, 66] width 37 height 16
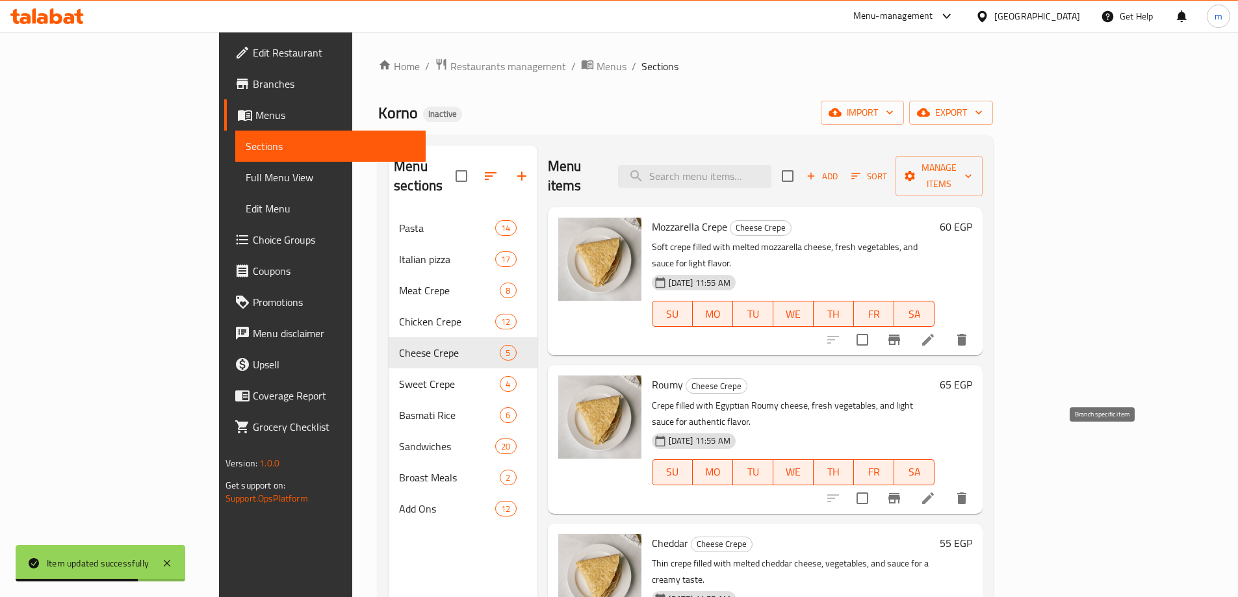
click at [946, 487] on li at bounding box center [928, 498] width 36 height 23
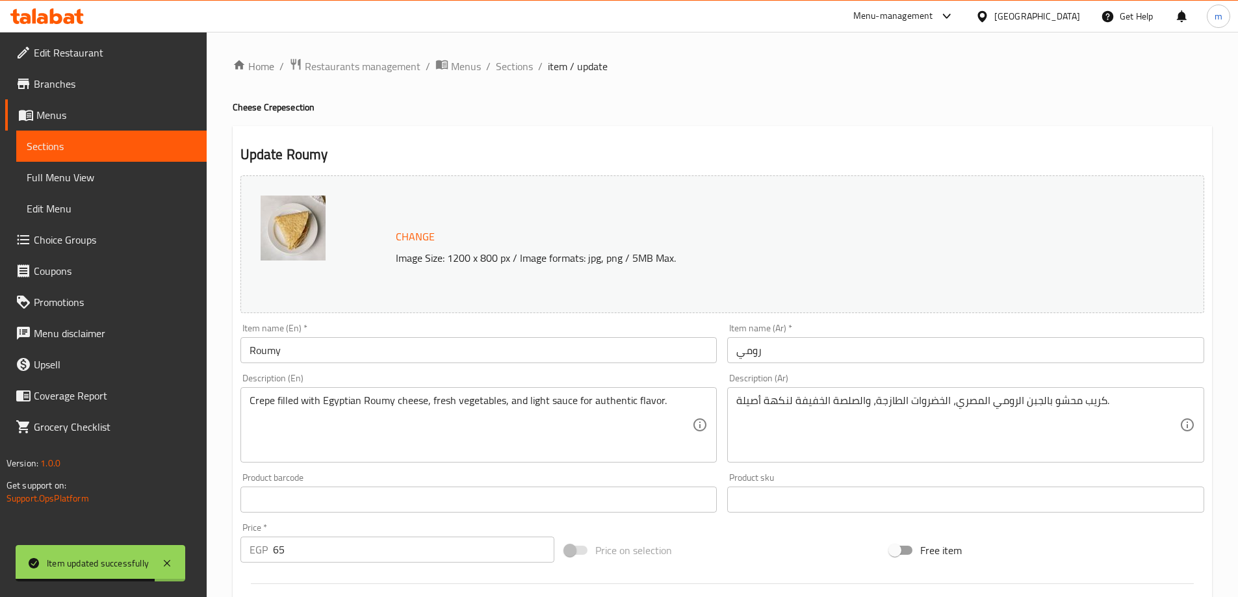
click at [471, 352] on input "Roumy" at bounding box center [478, 350] width 477 height 26
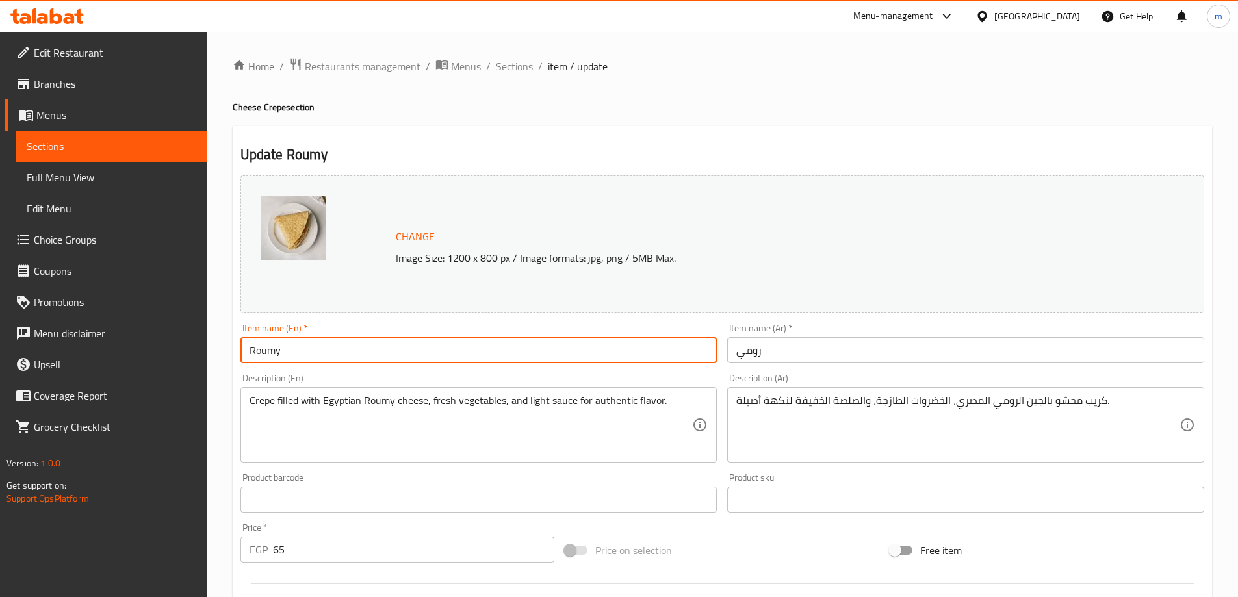
paste input "Crepe"
type input "Roumy Crepe"
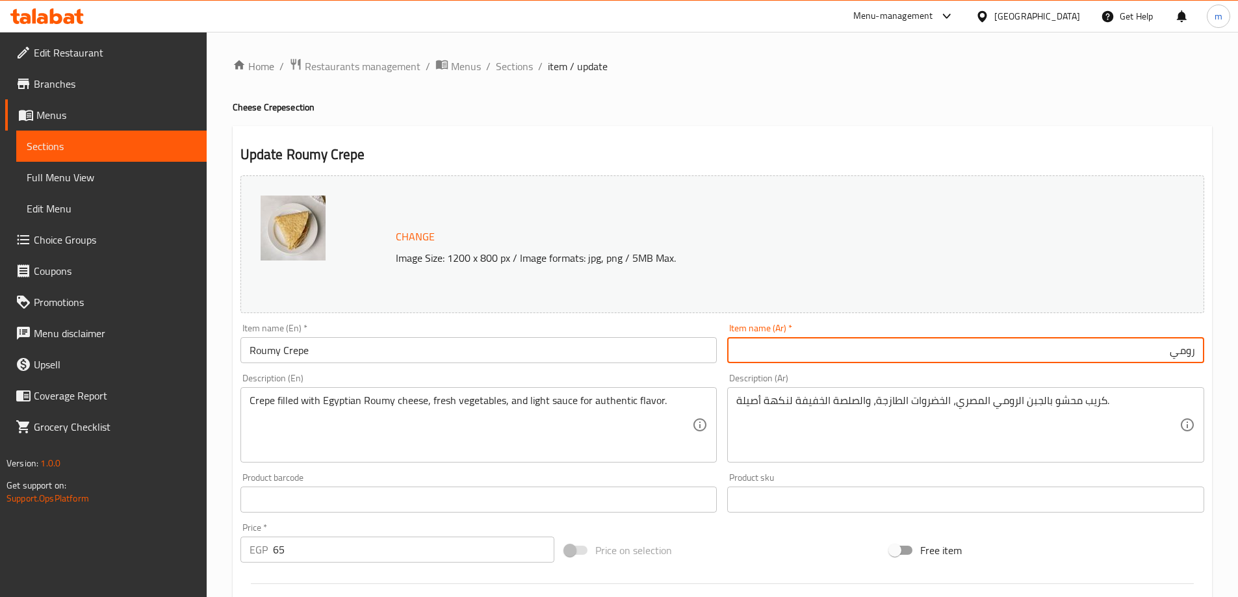
paste input "كريب"
type input "كريب رومي"
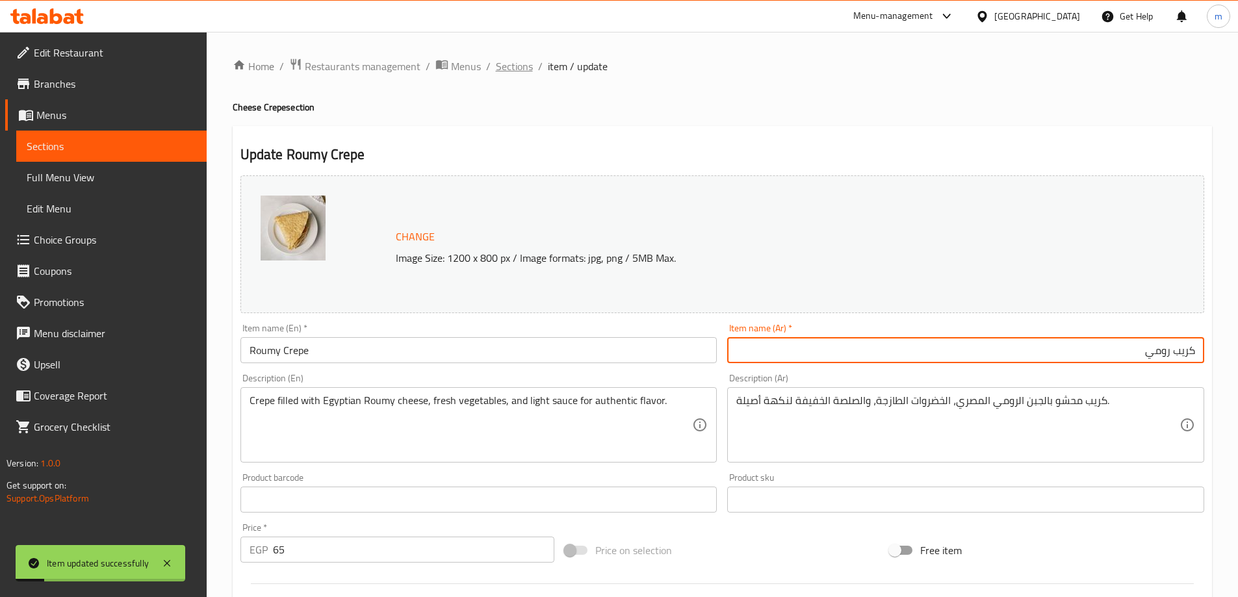
click at [504, 67] on span "Sections" at bounding box center [514, 66] width 37 height 16
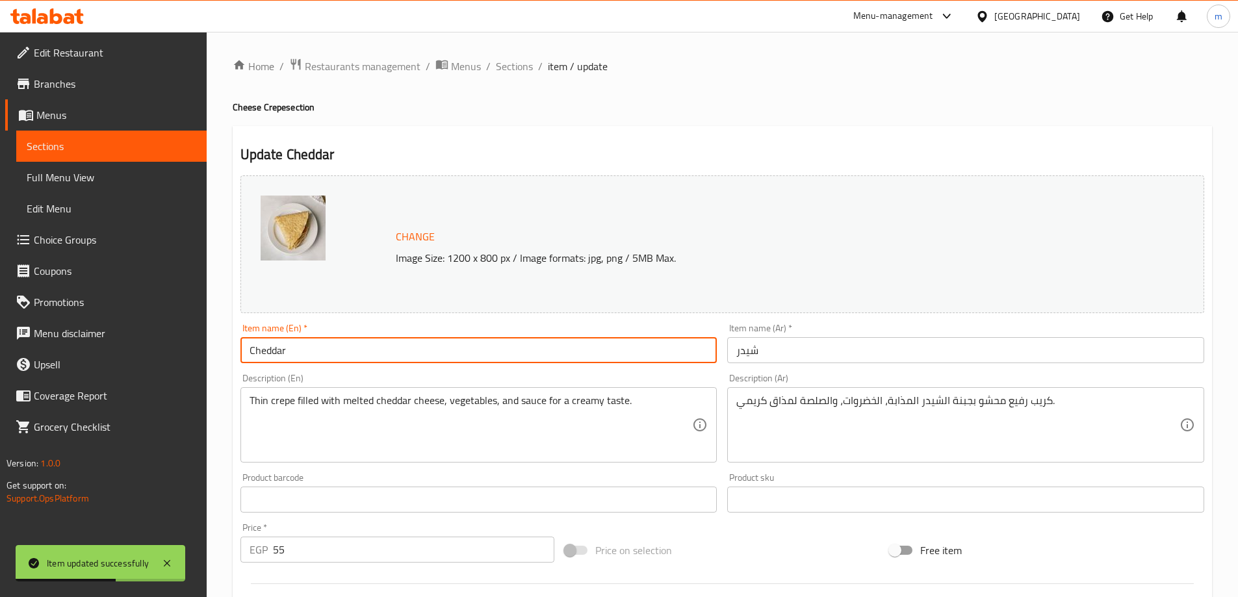
click at [483, 345] on input "Cheddar" at bounding box center [478, 350] width 477 height 26
paste input "Crepe"
type input "Cheddar Crepe"
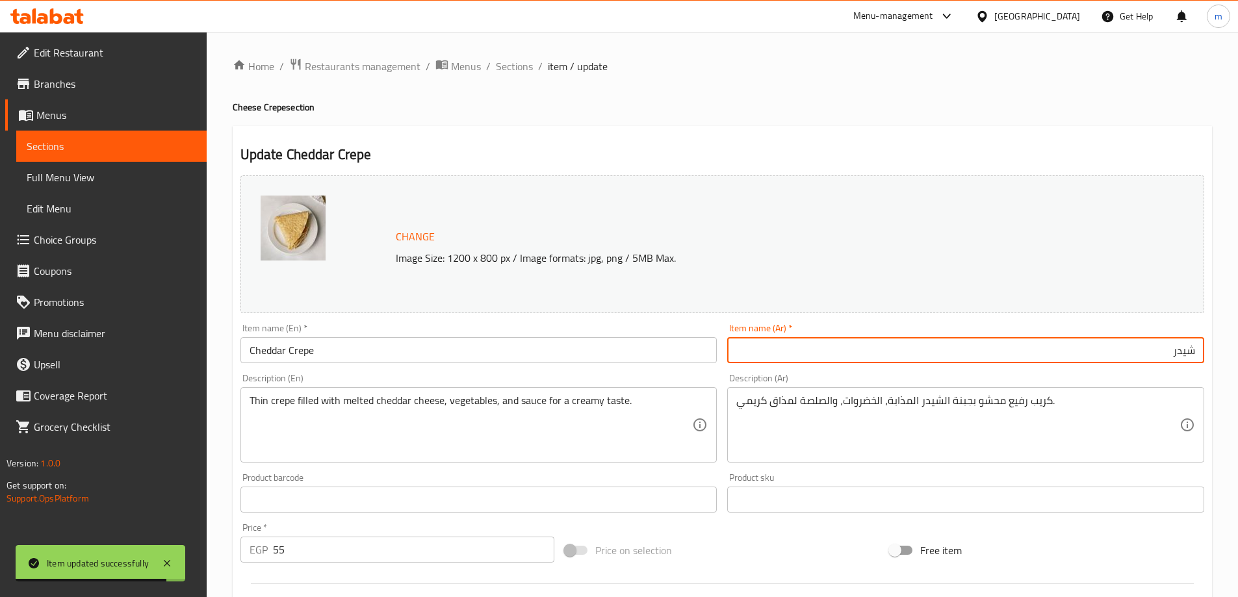
paste input "كريب"
type input "كريب شيدر"
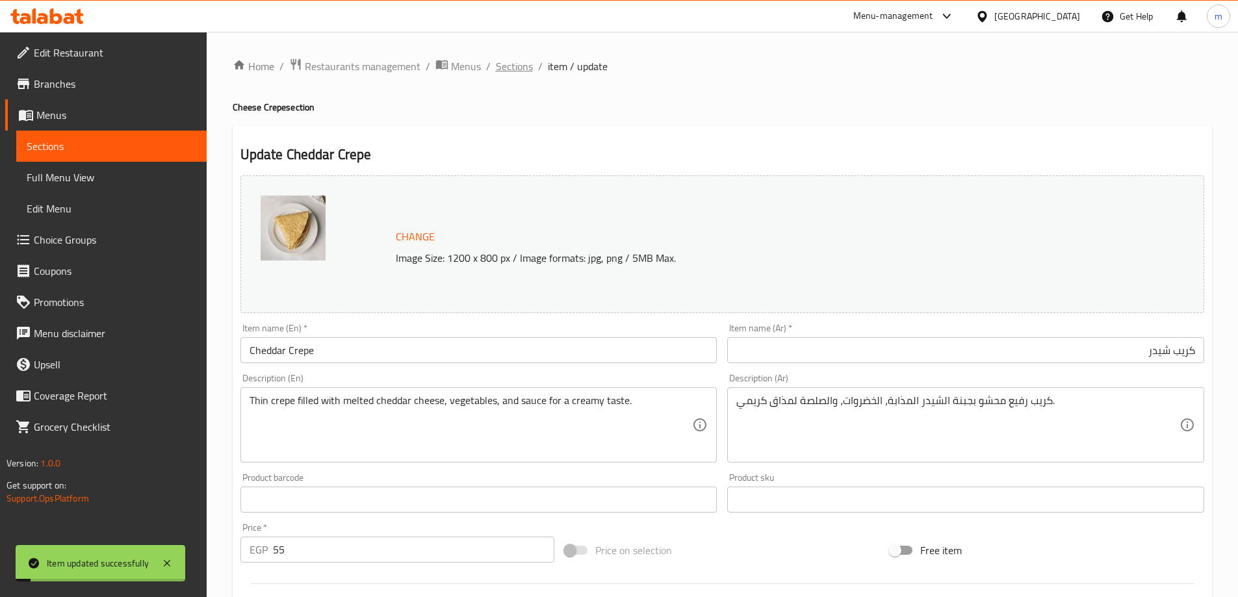
click at [530, 64] on span "Sections" at bounding box center [514, 66] width 37 height 16
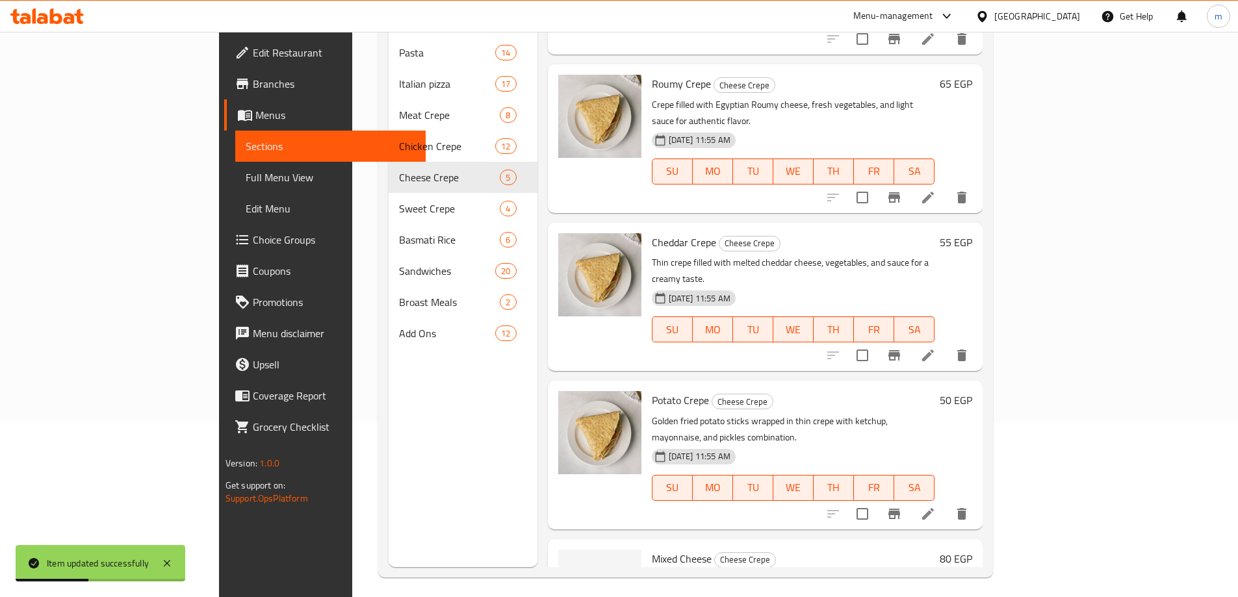
scroll to position [182, 0]
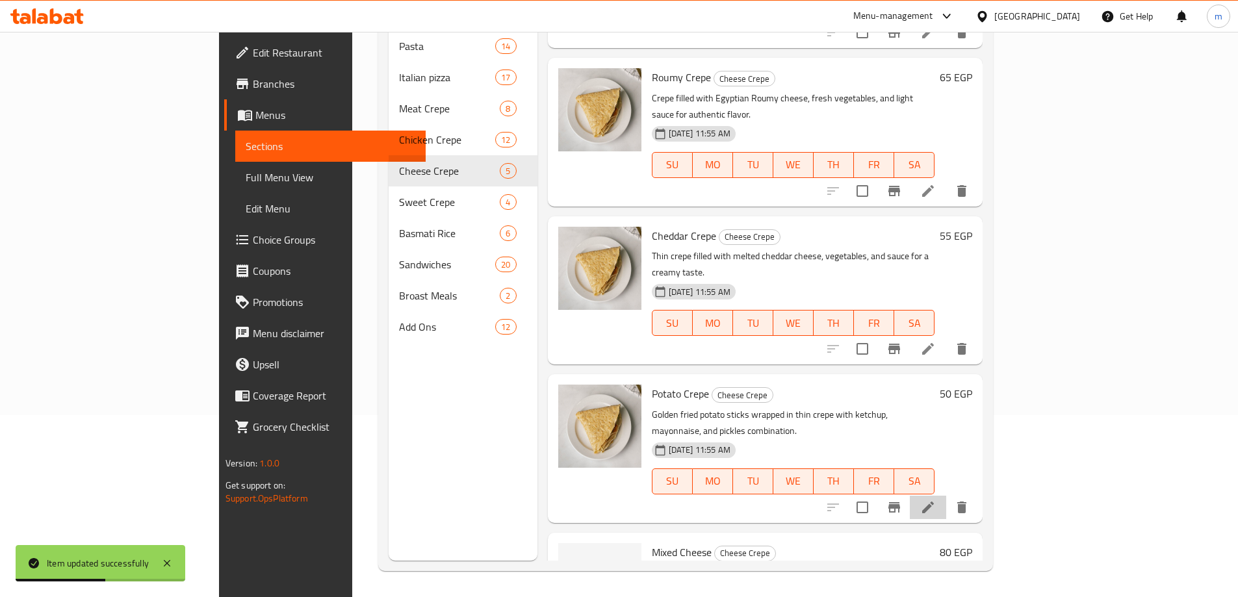
click at [946, 496] on li at bounding box center [928, 507] width 36 height 23
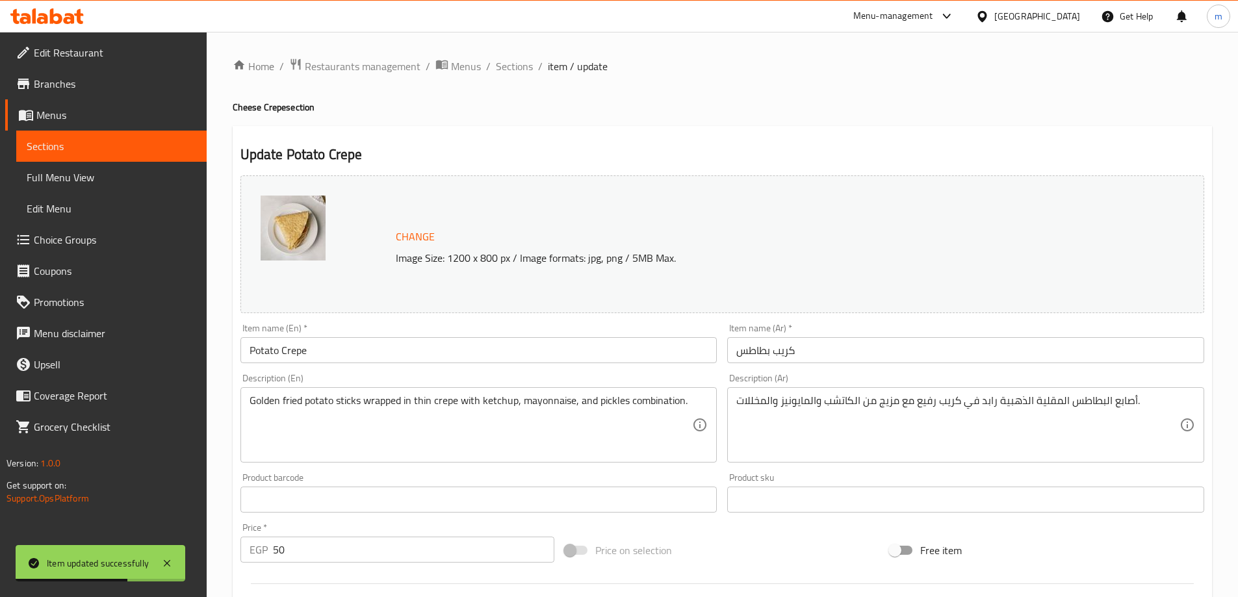
click at [460, 340] on input "Potato Crepe" at bounding box center [478, 350] width 477 height 26
click at [523, 68] on span "Sections" at bounding box center [514, 66] width 37 height 16
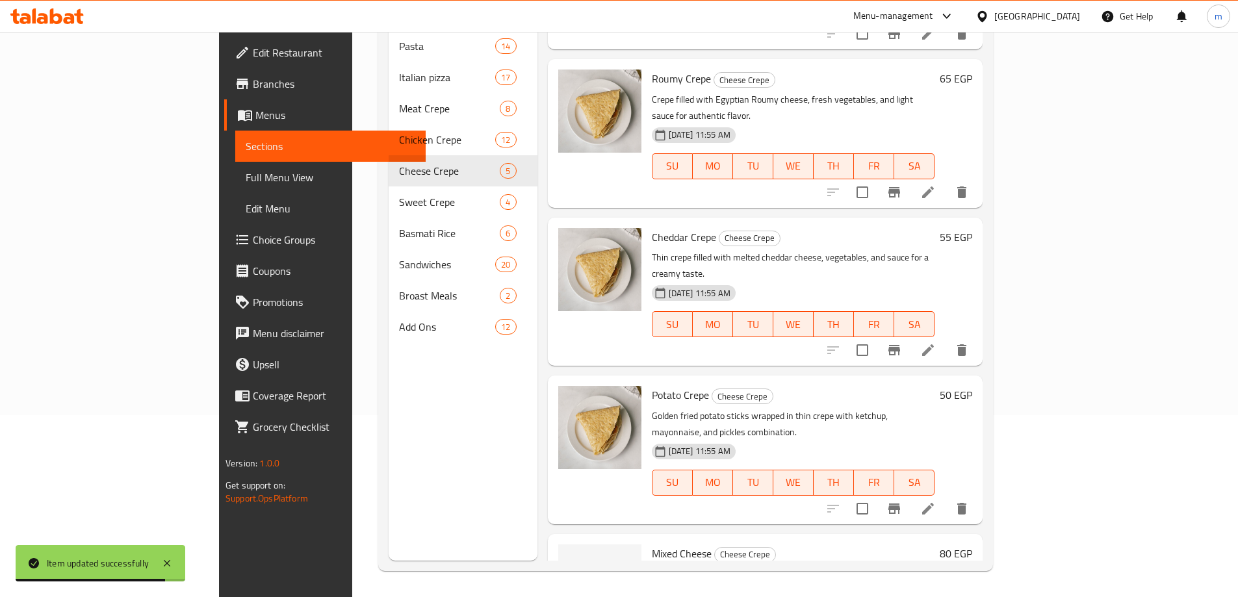
scroll to position [125, 0]
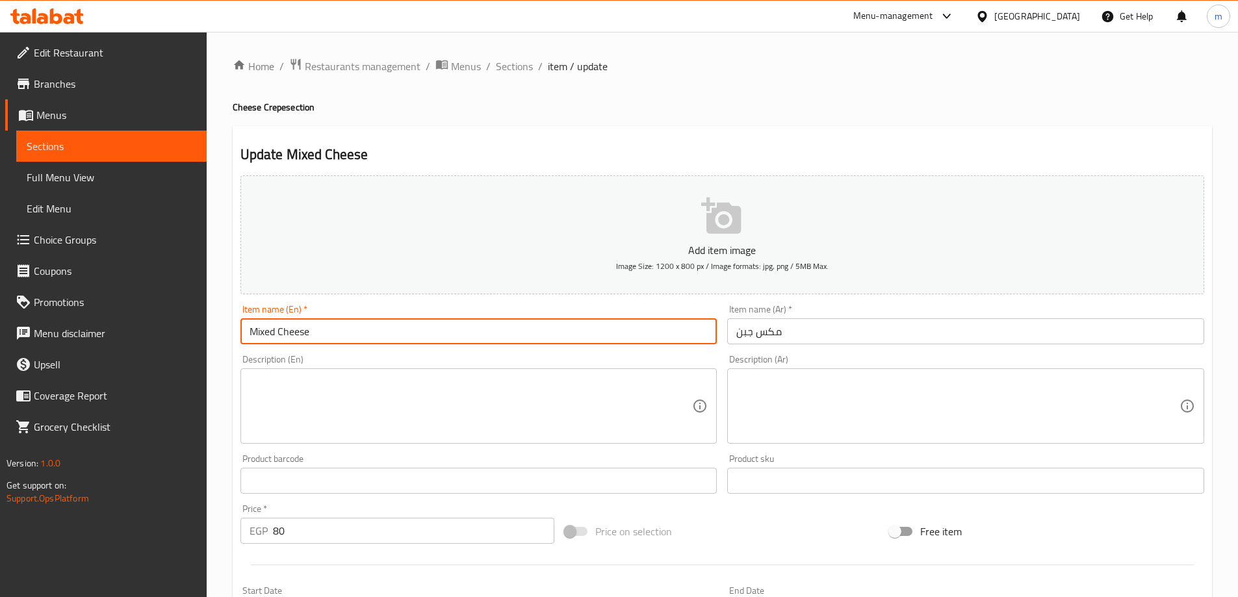
click at [346, 335] on input "Mixed Cheese" at bounding box center [478, 331] width 477 height 26
paste input "Crepe"
type input "Mixed Cheese Crepe"
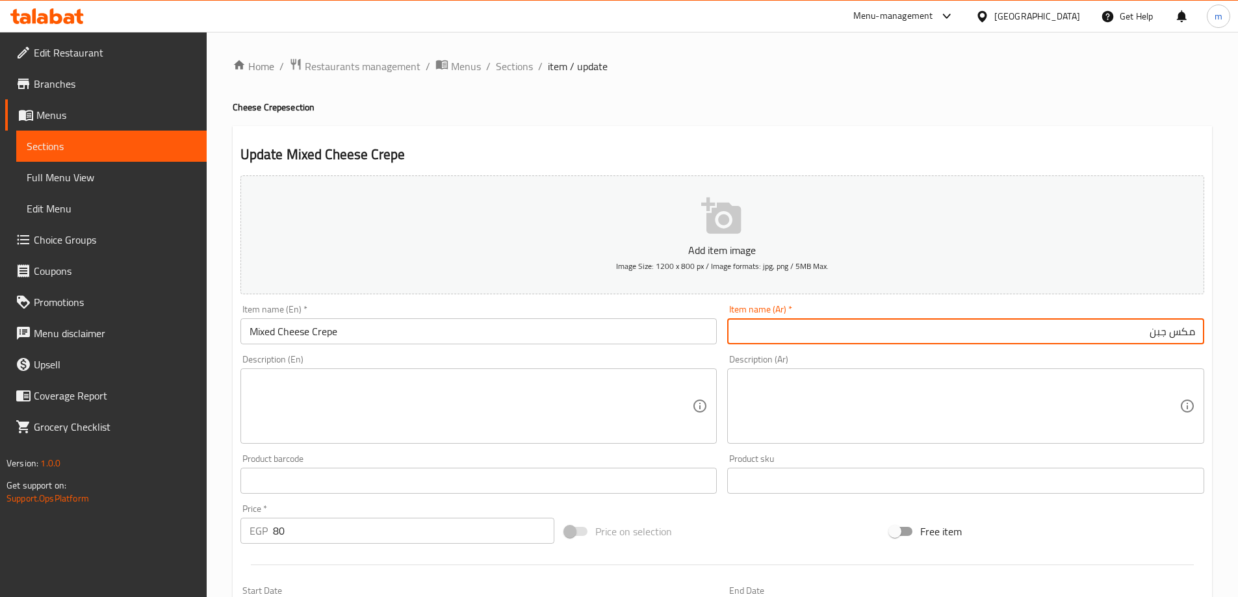
paste input "كريب"
type input "كريب مكس جبن"
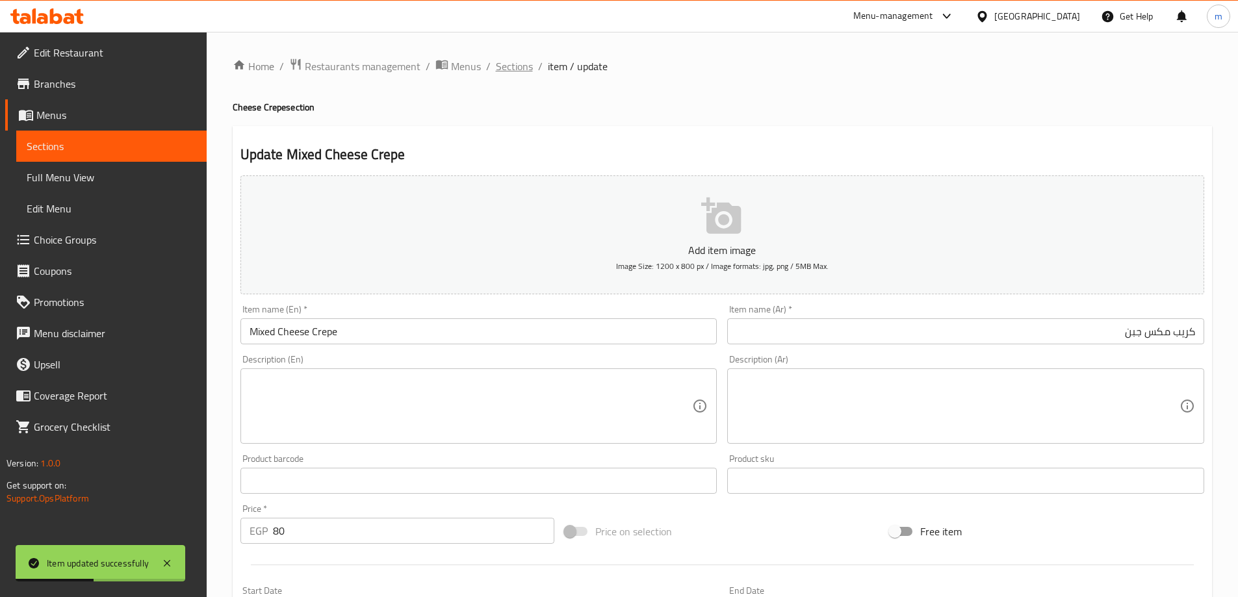
click at [508, 63] on span "Sections" at bounding box center [514, 66] width 37 height 16
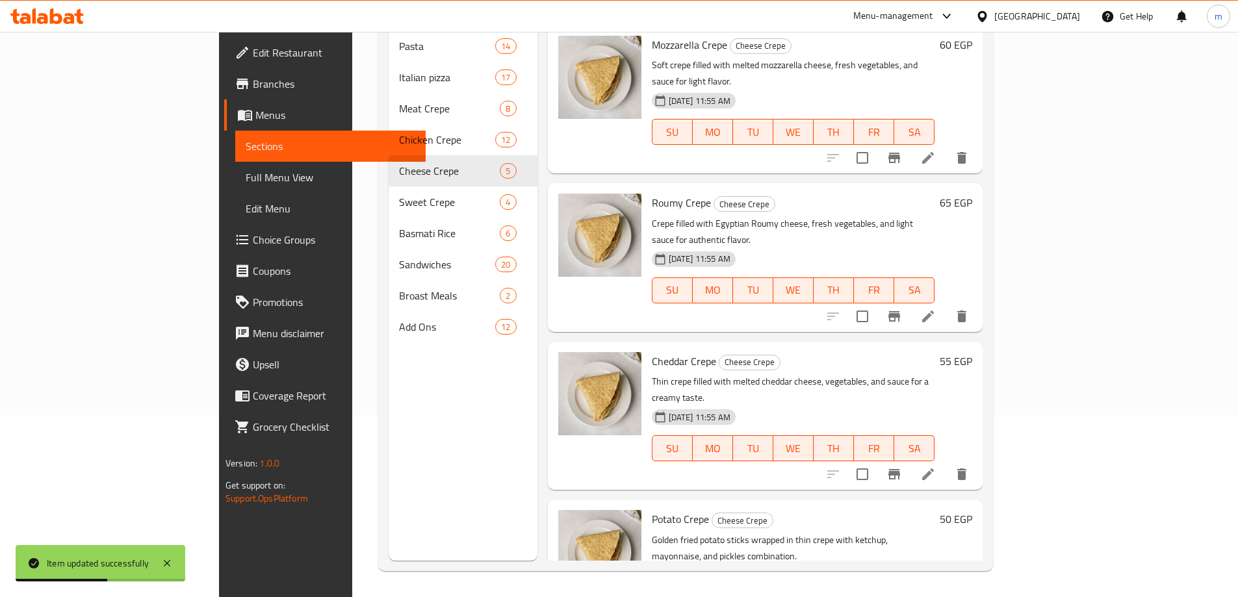
scroll to position [125, 0]
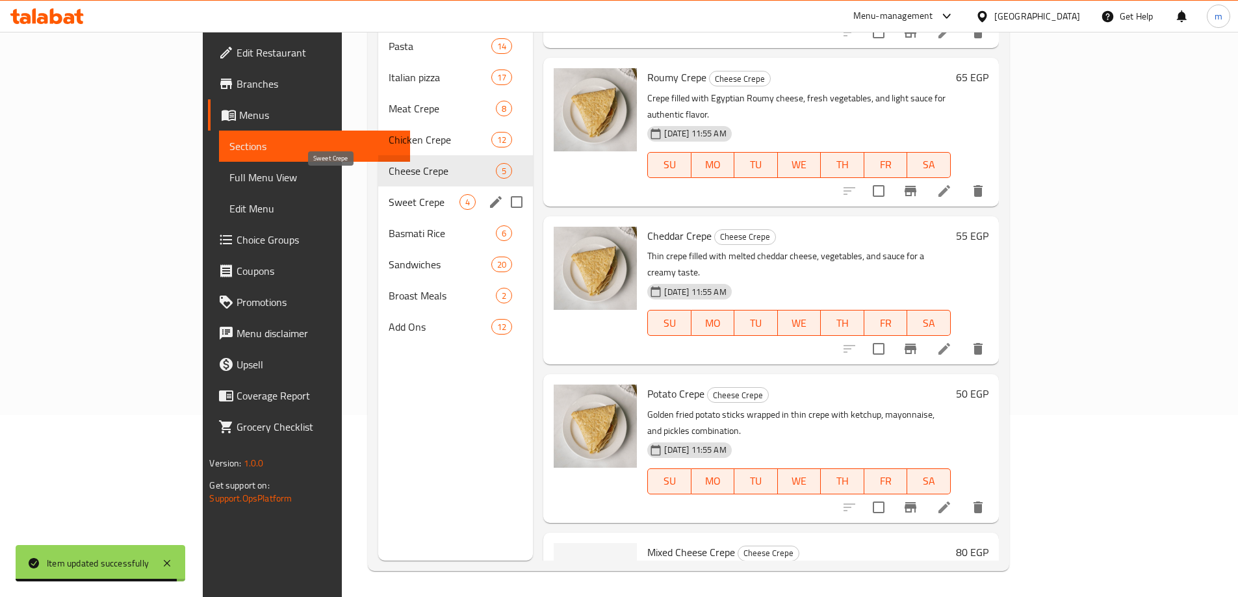
click at [389, 194] on span "Sweet Crepe" at bounding box center [424, 202] width 71 height 16
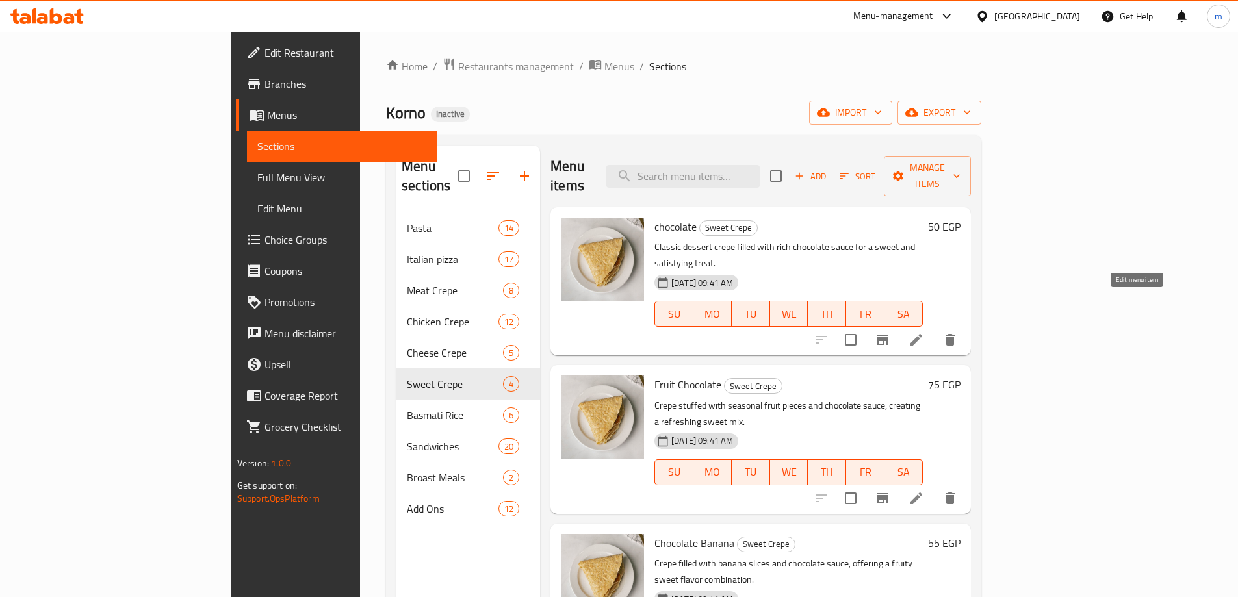
click at [924, 332] on icon at bounding box center [917, 340] width 16 height 16
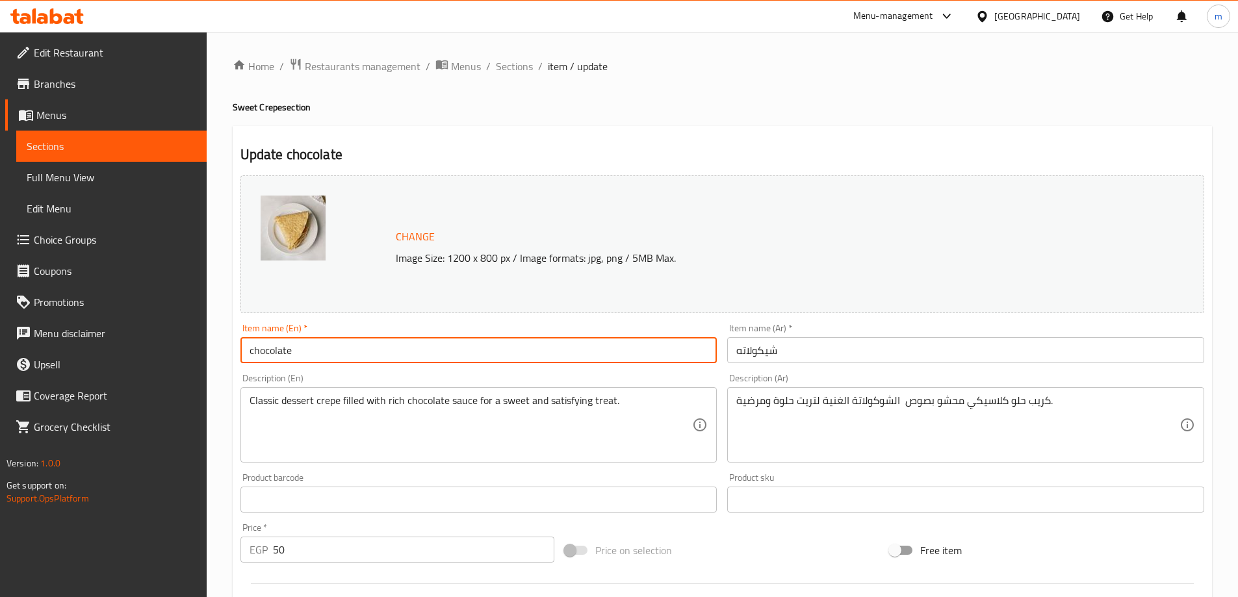
click at [406, 342] on input "chocolate" at bounding box center [478, 350] width 477 height 26
paste input "Crepe"
type input "Chocolate Crepe"
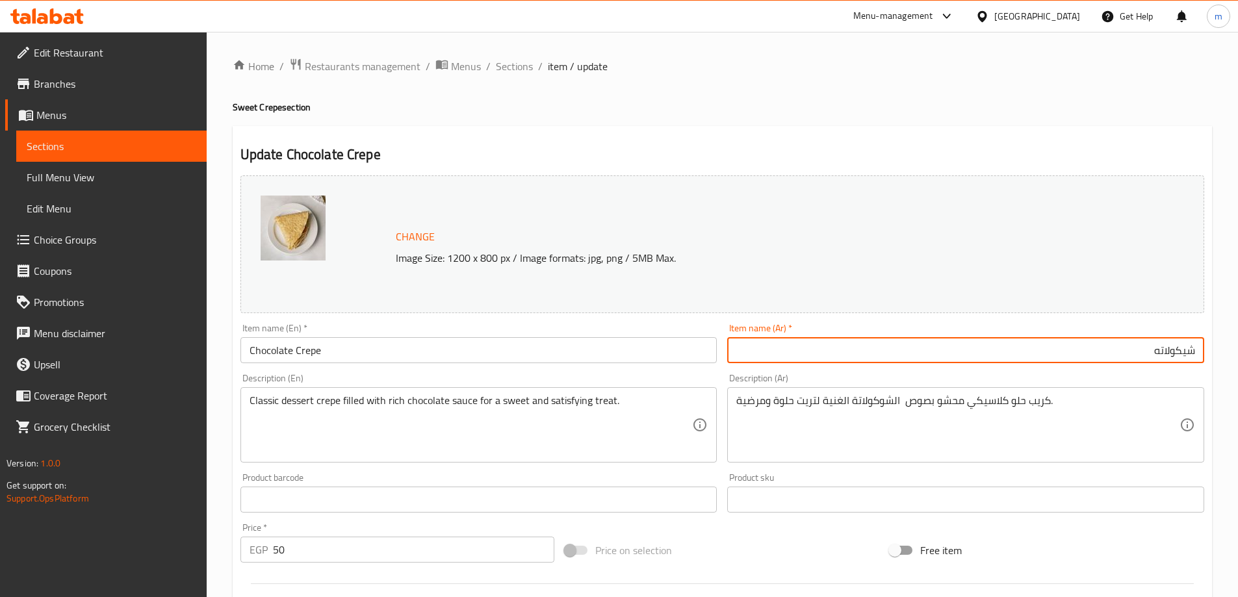
paste input "كريب"
type input "كريب شيكولاته"
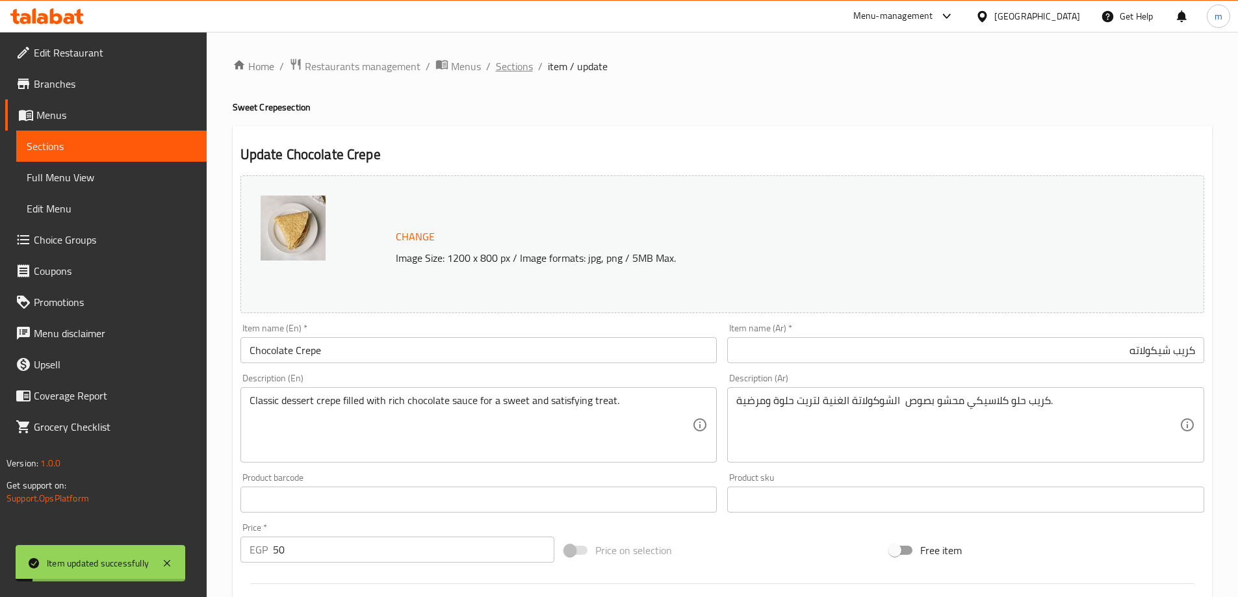
click at [513, 68] on span "Sections" at bounding box center [514, 66] width 37 height 16
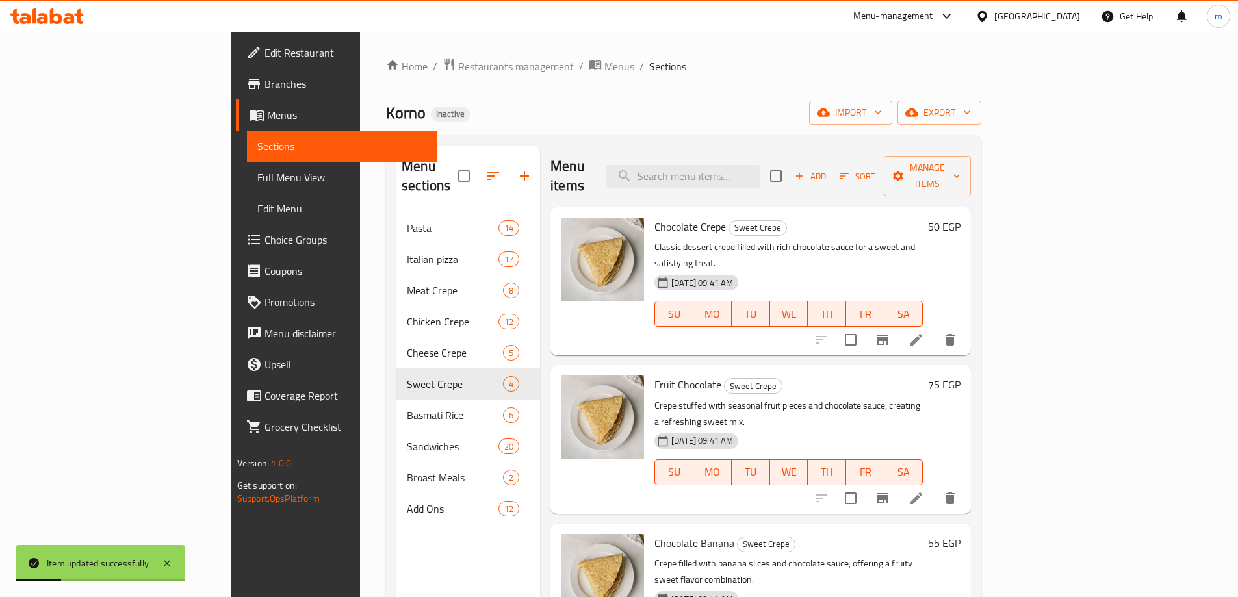
click at [935, 487] on li at bounding box center [916, 498] width 36 height 23
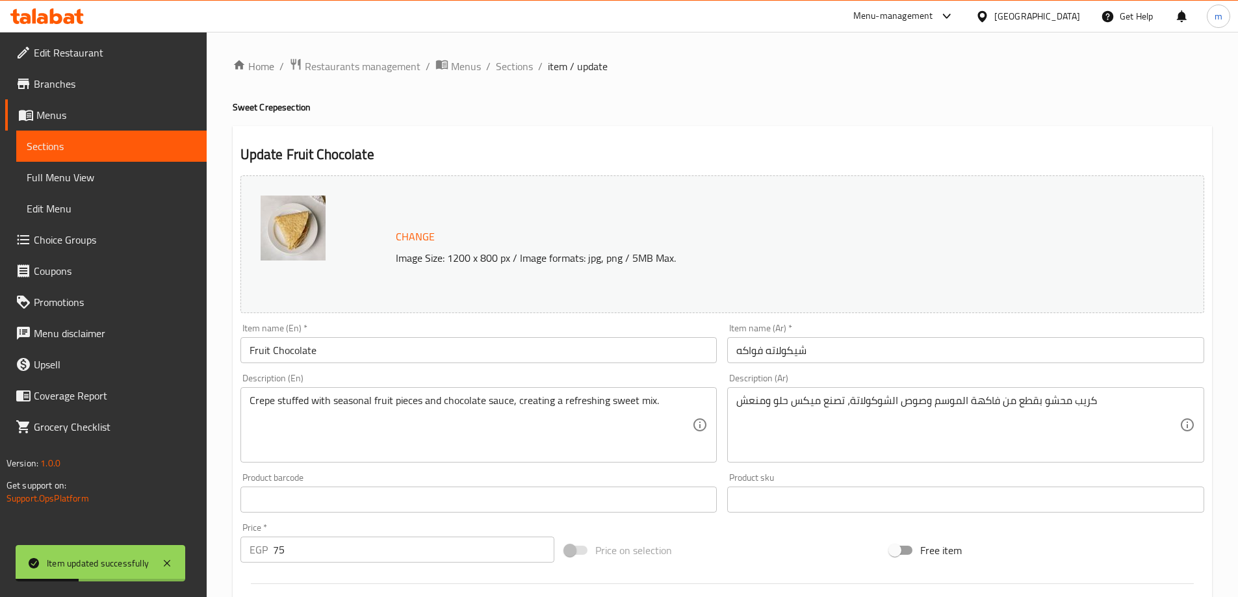
click at [578, 357] on input "Fruit Chocolate" at bounding box center [478, 350] width 477 height 26
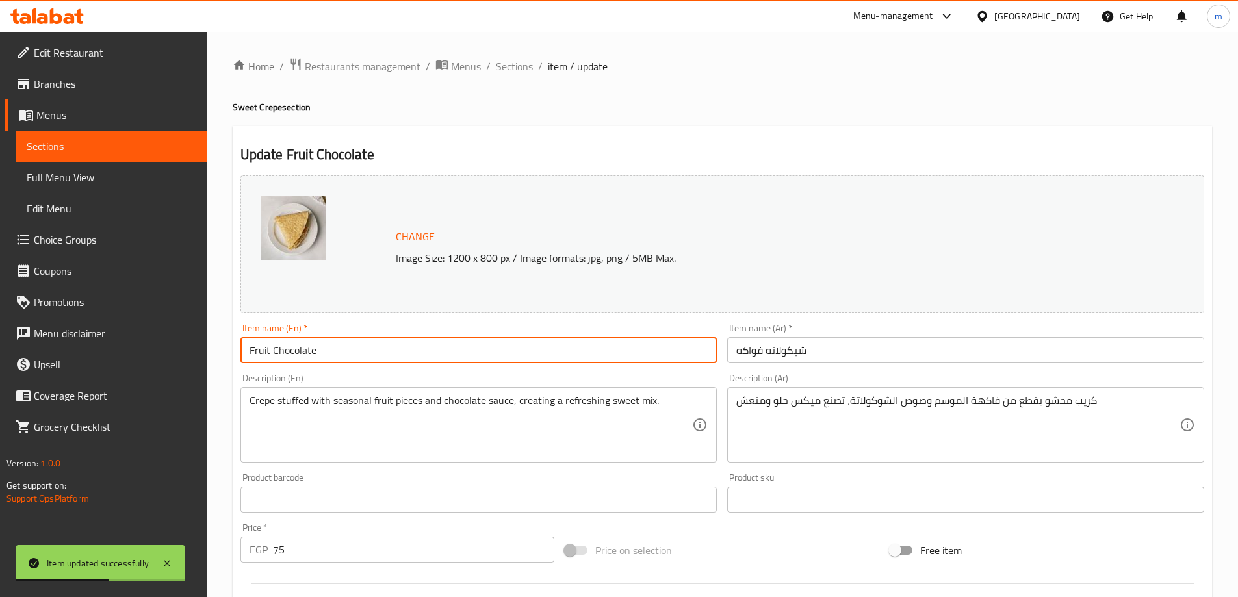
paste input "Crepe"
type input "Fruit Chocolate Crepe"
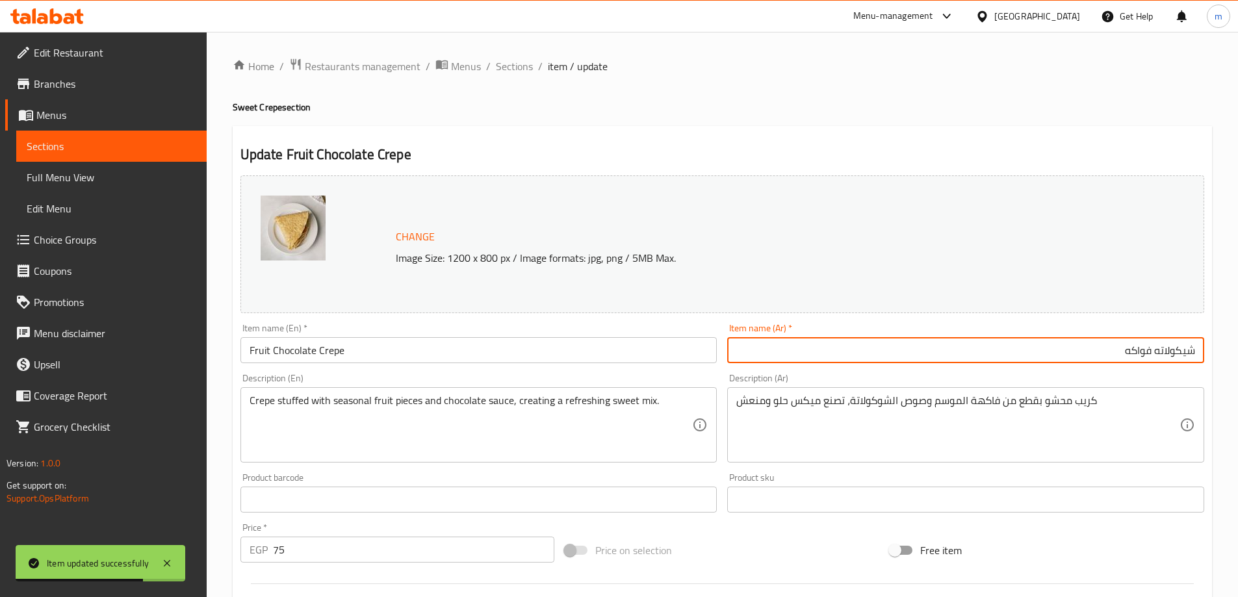
paste input "كريب"
type input "كريب شيكولاته فواكه"
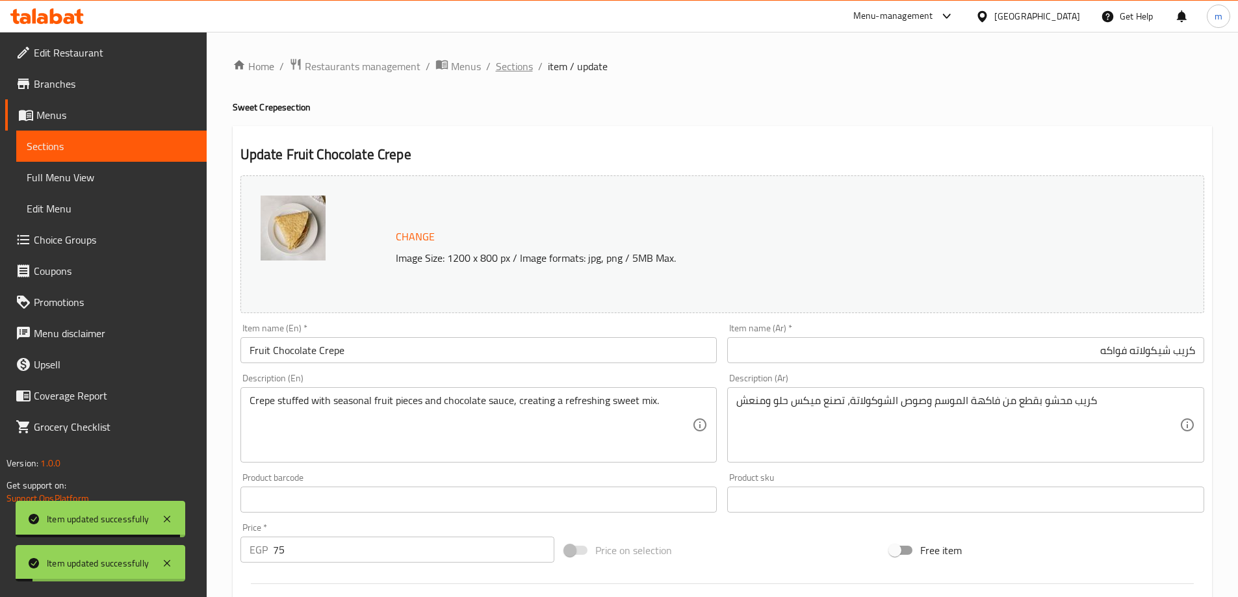
click at [498, 74] on span "Sections" at bounding box center [514, 66] width 37 height 16
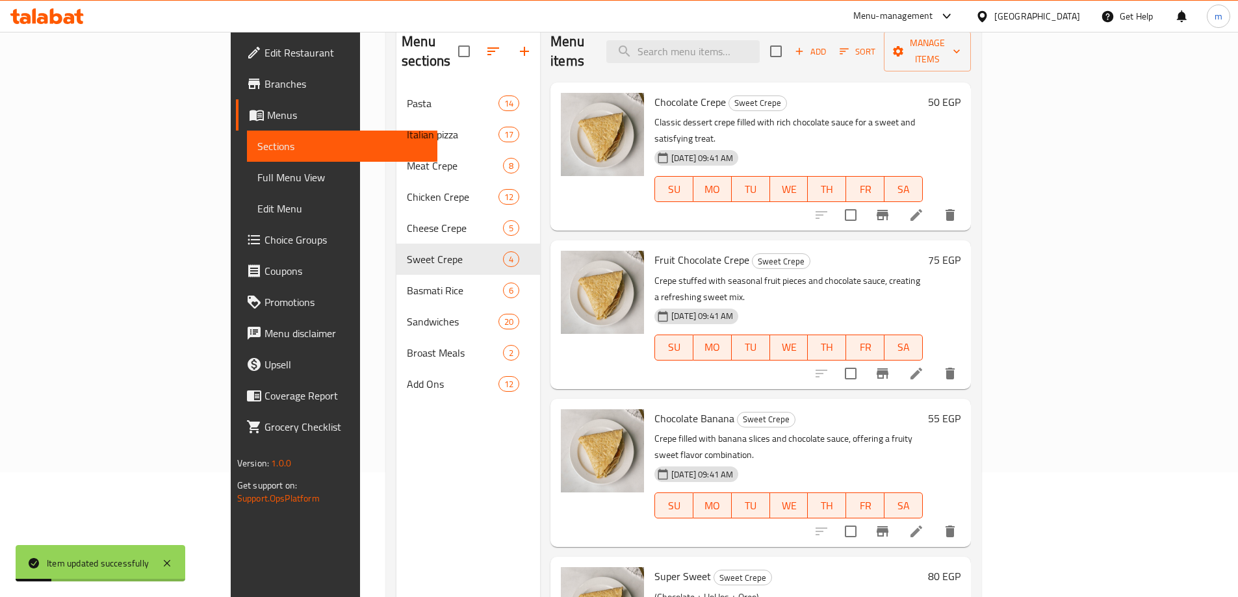
scroll to position [130, 0]
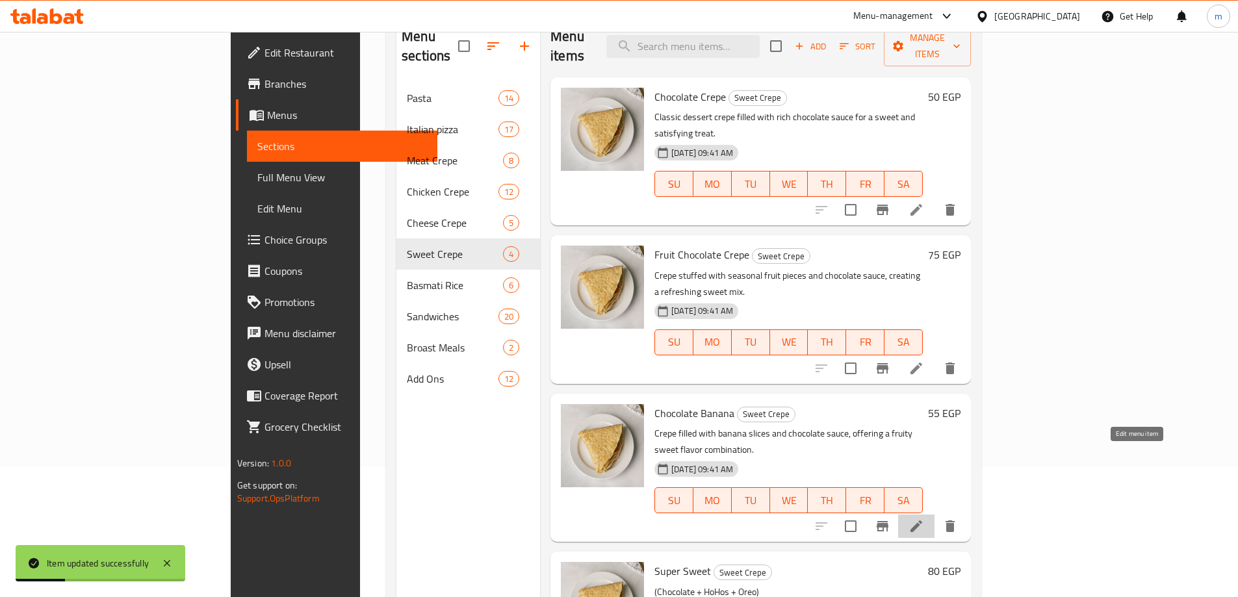
click at [924, 519] on icon at bounding box center [917, 527] width 16 height 16
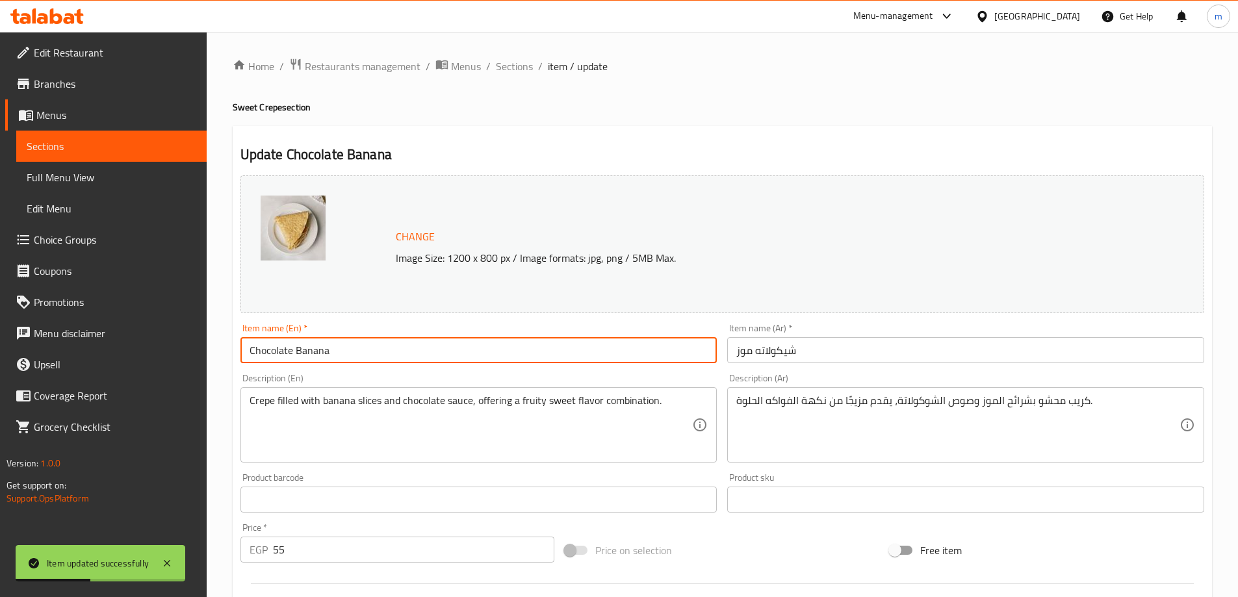
click at [486, 350] on input "Chocolate Banana" at bounding box center [478, 350] width 477 height 26
paste input "Crepe"
type input "Chocolate Banana Crepe"
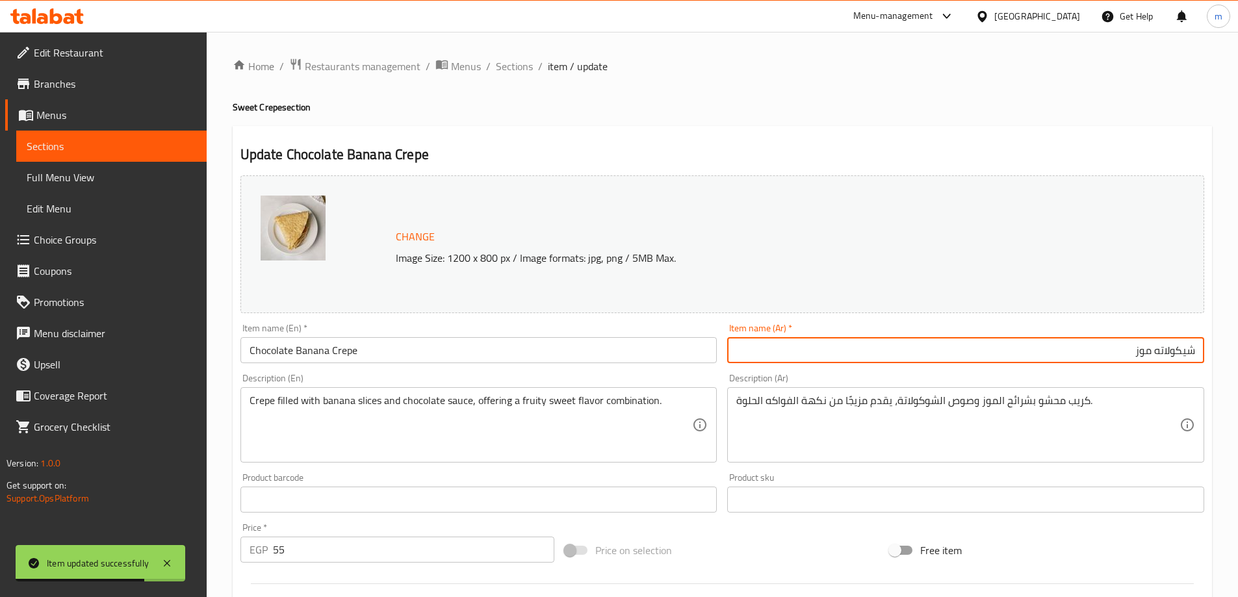
paste input "كريب"
type input "كريب شيكولاته موز"
click at [520, 70] on span "Sections" at bounding box center [514, 66] width 37 height 16
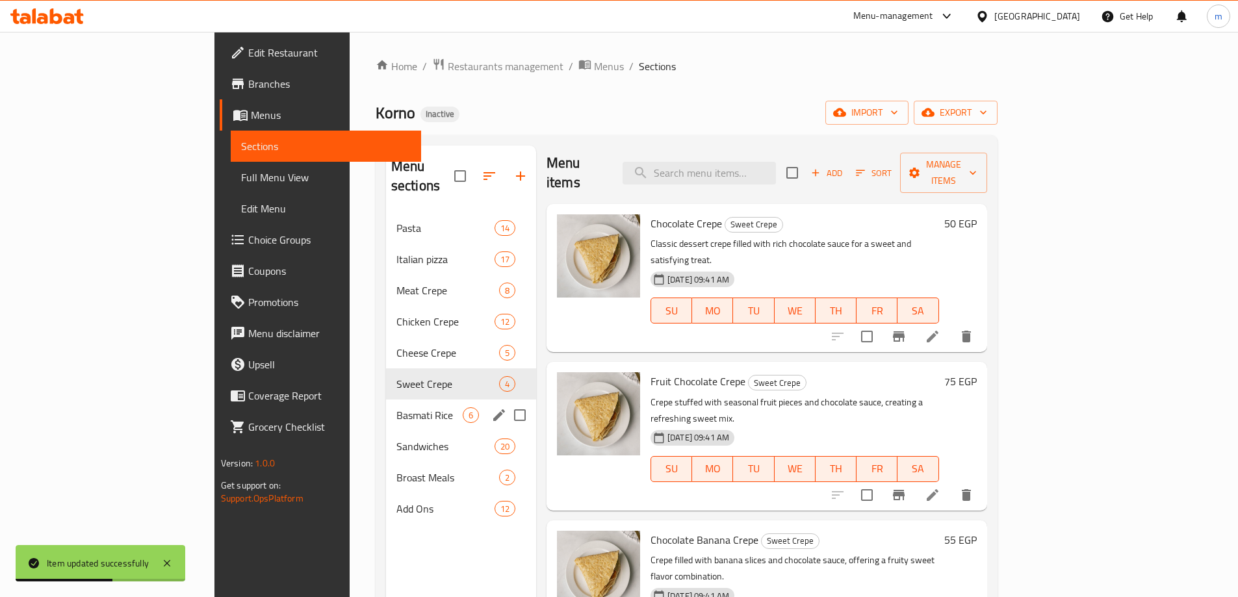
scroll to position [182, 0]
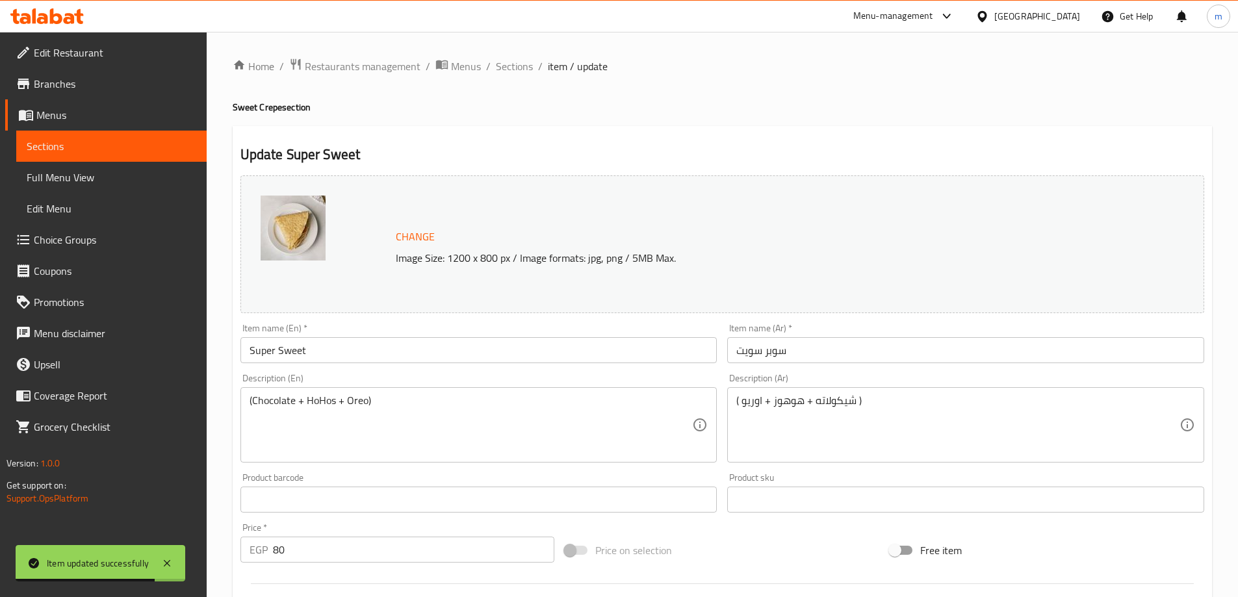
click at [409, 351] on input "Super Sweet" at bounding box center [478, 350] width 477 height 26
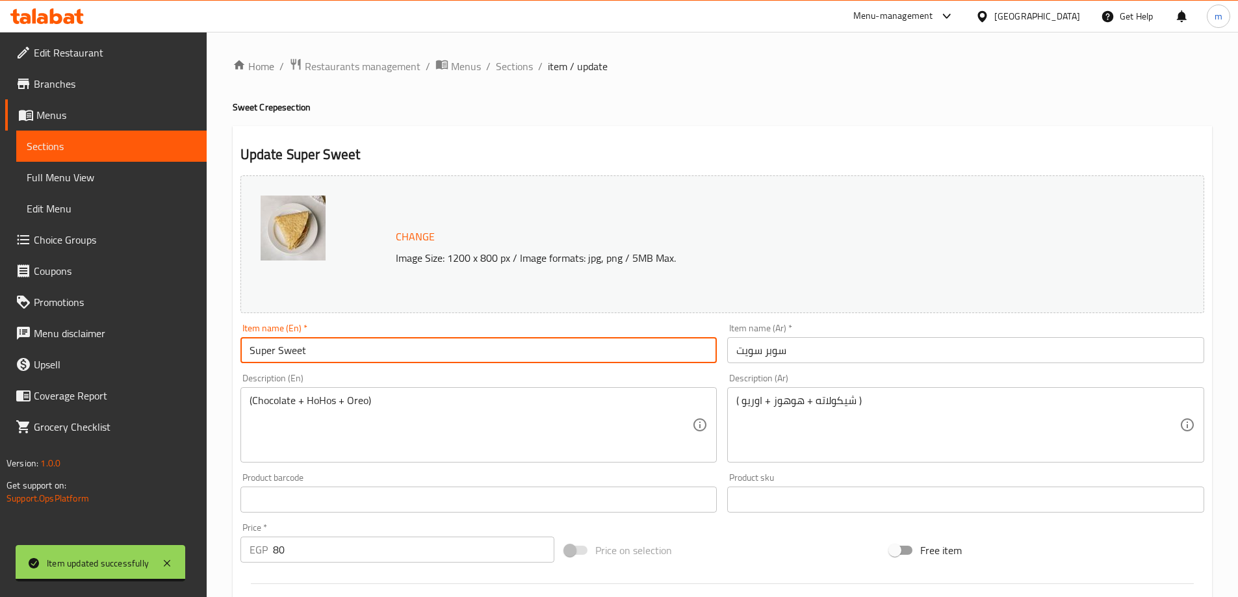
paste input "Crepe"
type input "Super Sweet Crepe"
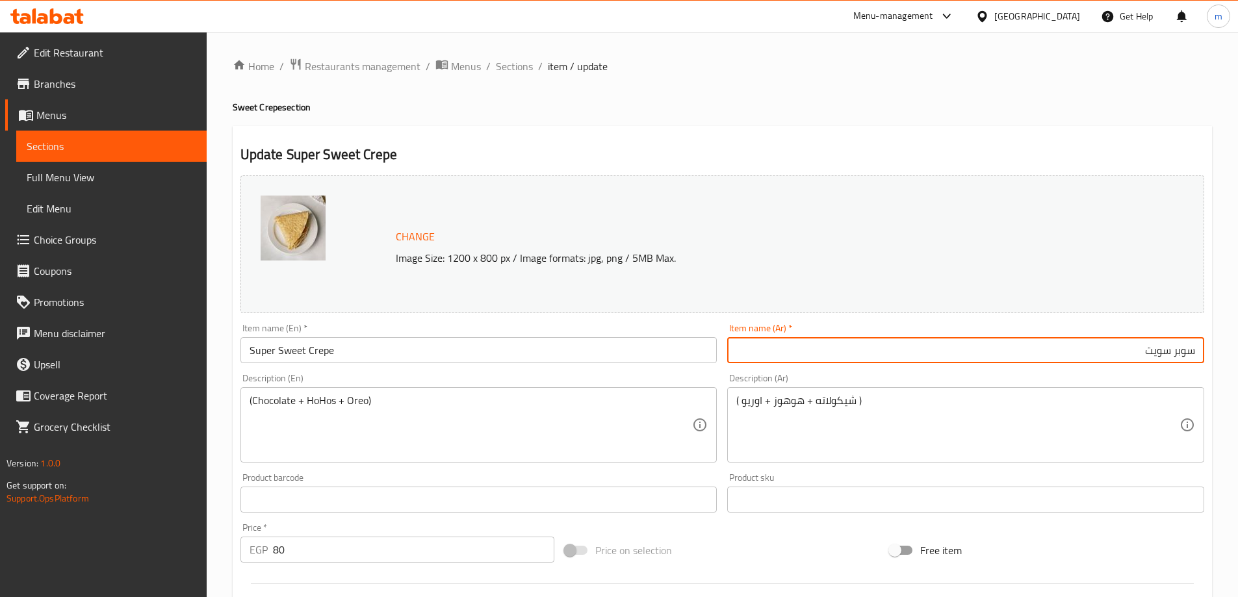
paste input "كريب"
type input "كريب سوبر سويت"
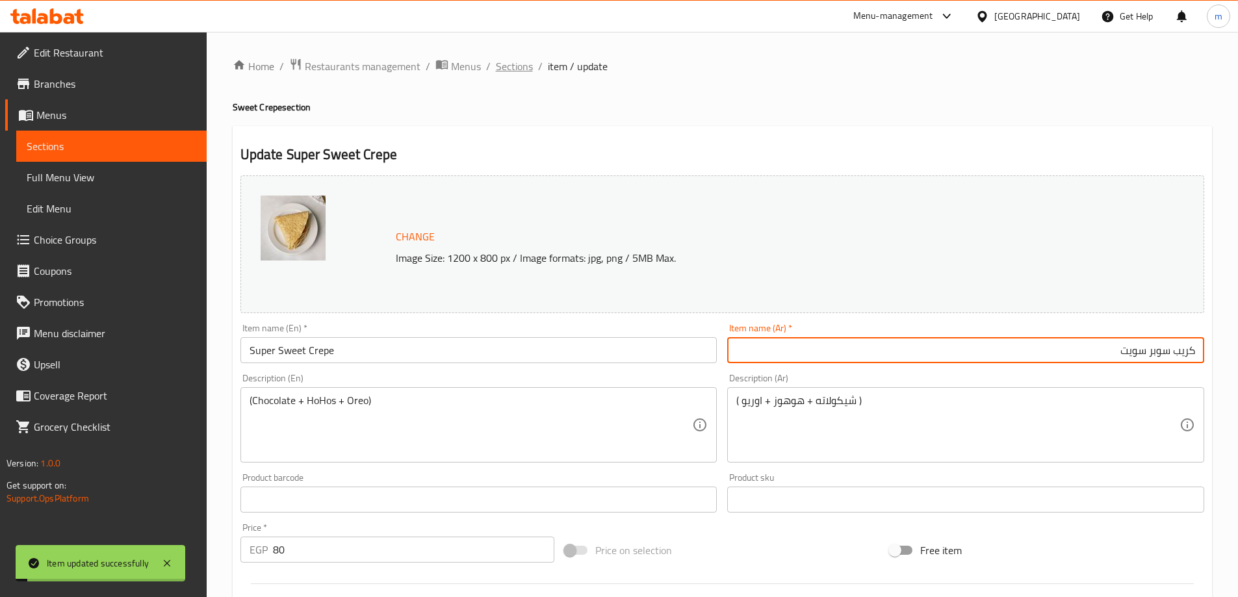
click at [502, 71] on span "Sections" at bounding box center [514, 66] width 37 height 16
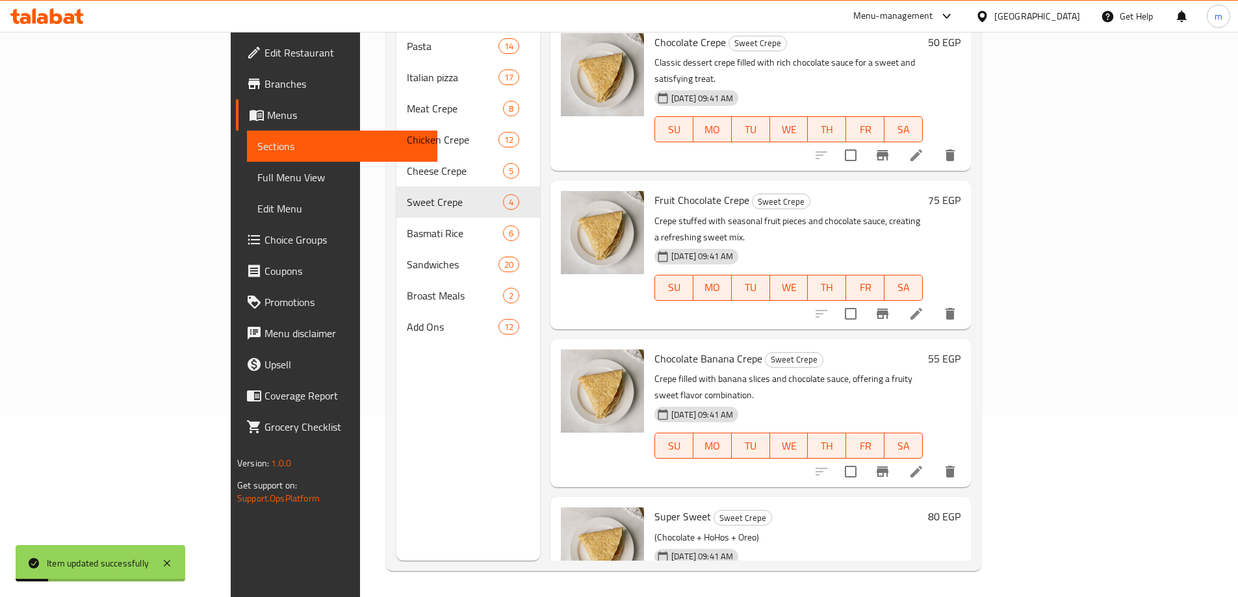
scroll to position [3, 0]
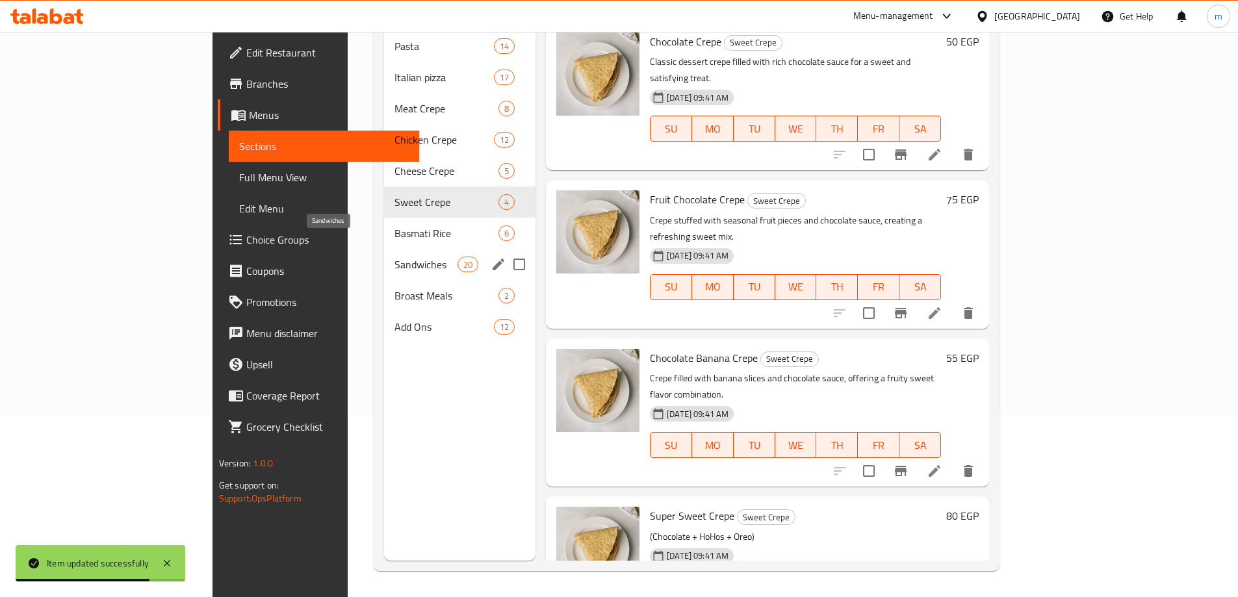
click at [395, 257] on span "Sandwiches" at bounding box center [426, 265] width 62 height 16
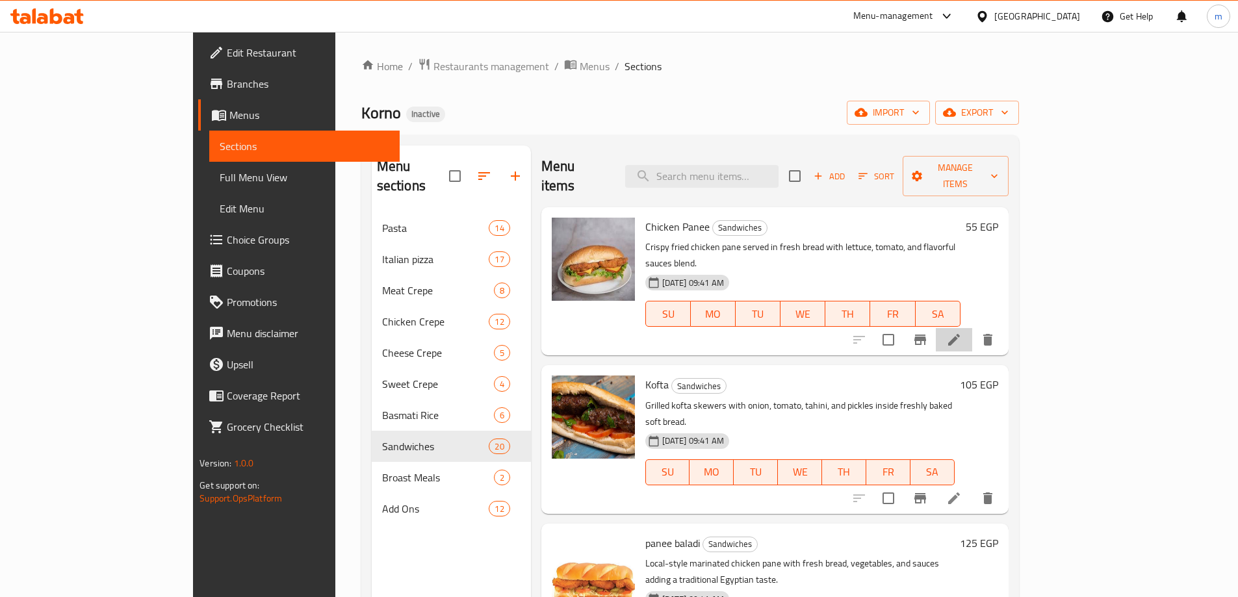
click at [972, 328] on li at bounding box center [954, 339] width 36 height 23
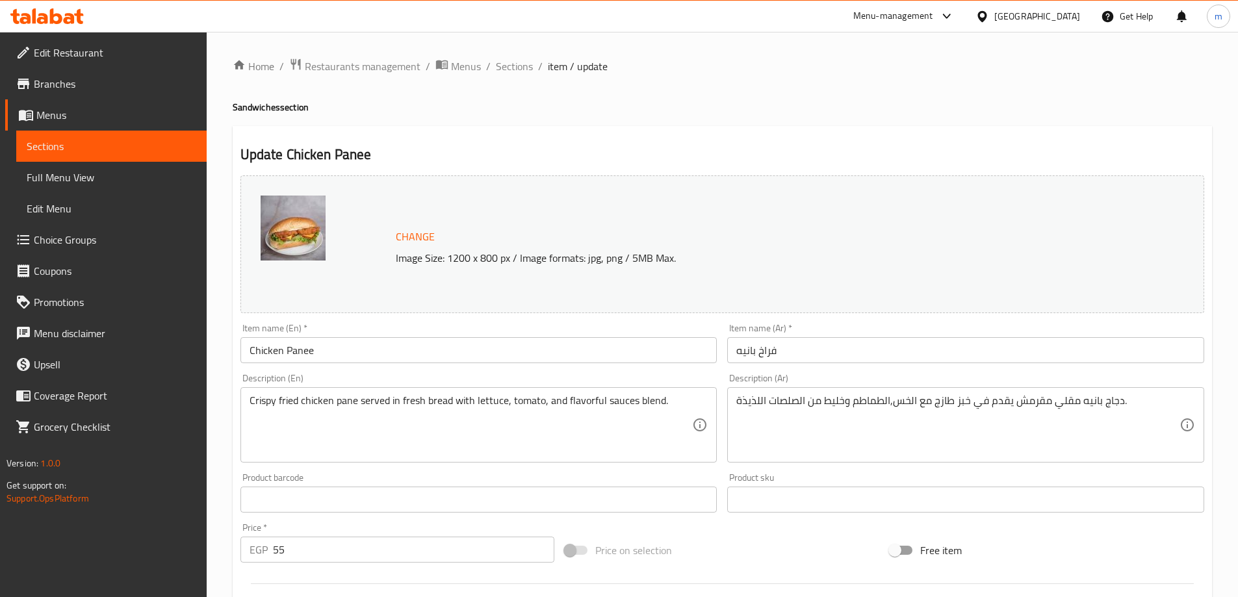
click at [862, 360] on input "فراخ بانيه" at bounding box center [965, 350] width 477 height 26
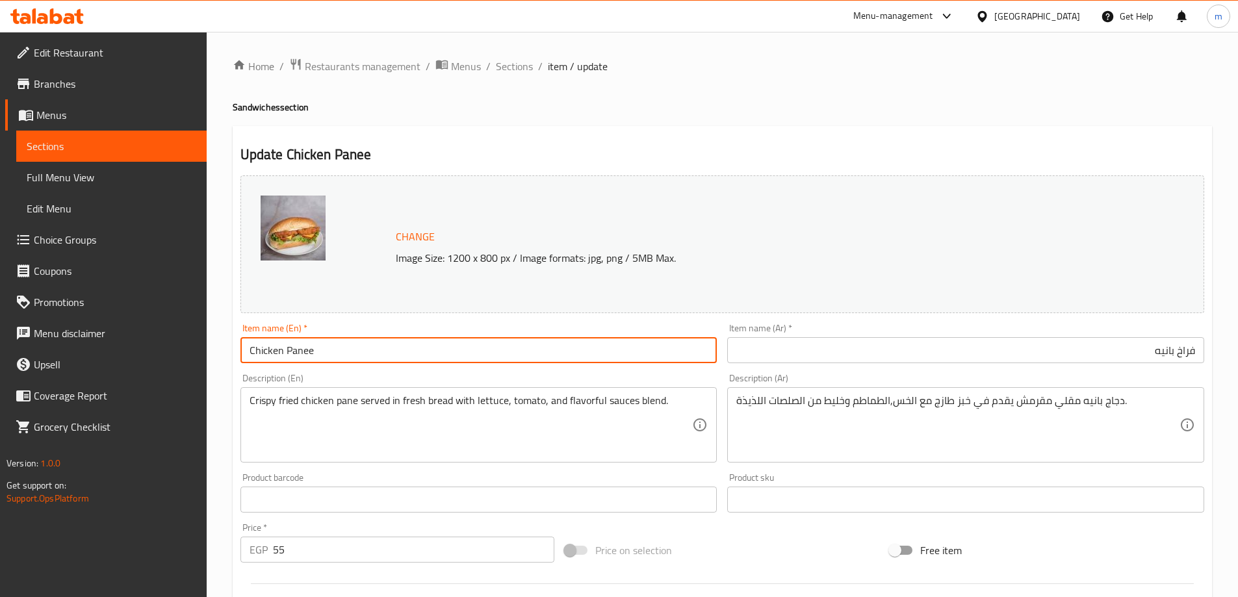
paste input "Sandwich"
type input "Chicken Pane Sandwich"
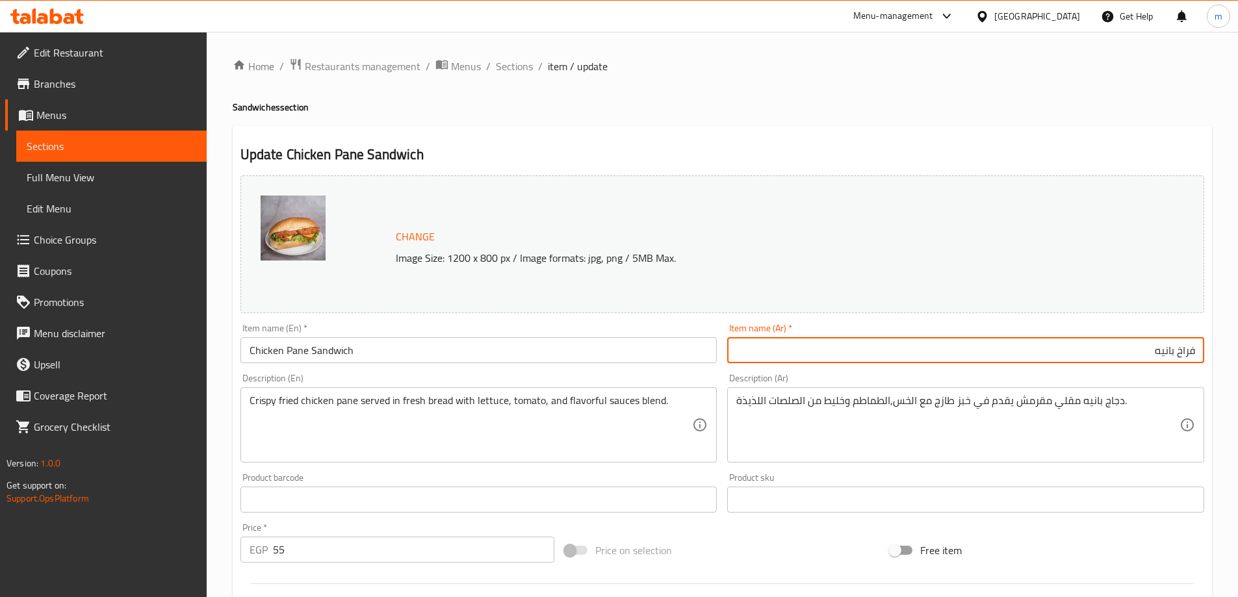
paste input "سندويتش"
type input "سندويتش فراخ بانيه"
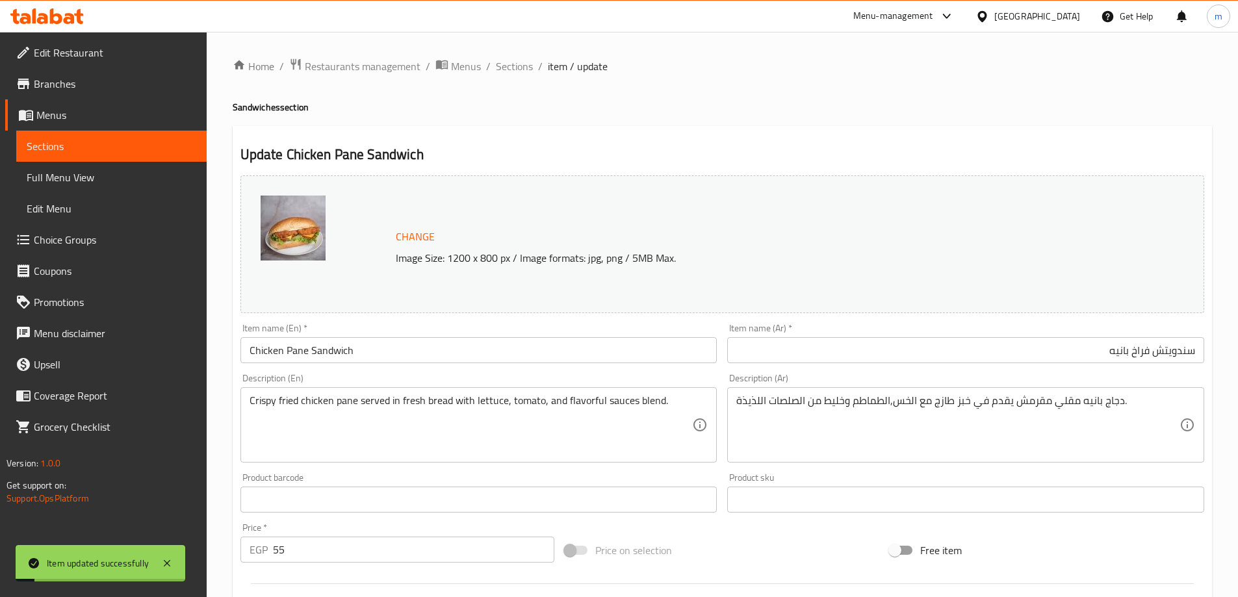
click at [516, 77] on div "Home / Restaurants management / Menus / Sections / item / update Sandwiches sec…" at bounding box center [723, 484] width 980 height 853
click at [517, 72] on span "Sections" at bounding box center [514, 66] width 37 height 16
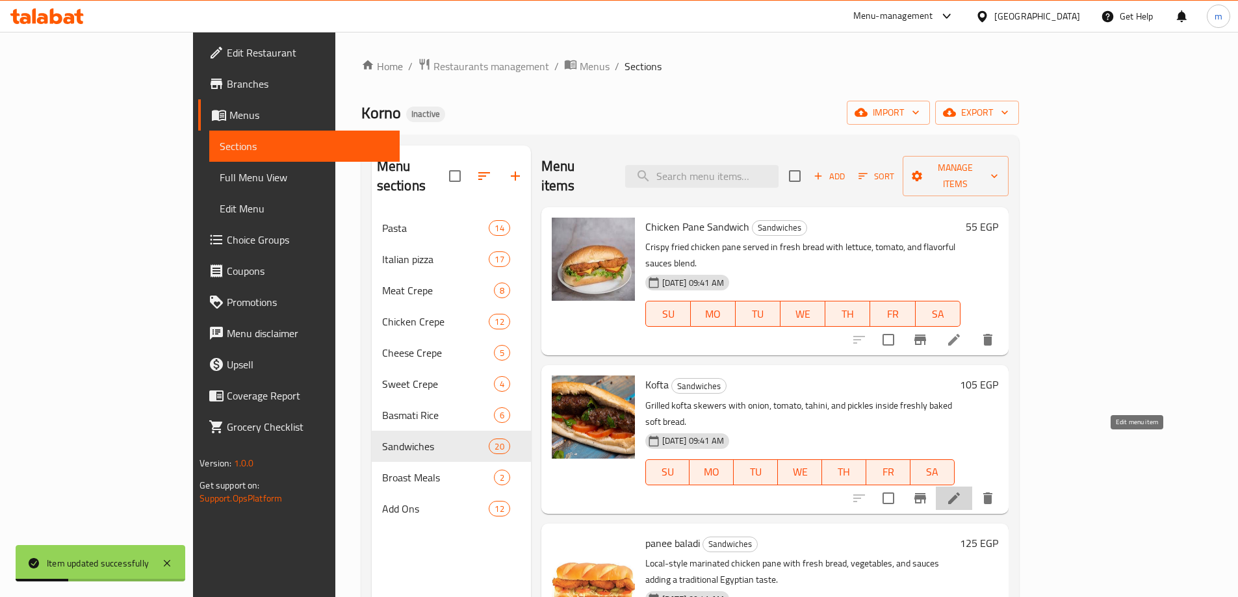
click at [962, 491] on icon at bounding box center [954, 499] width 16 height 16
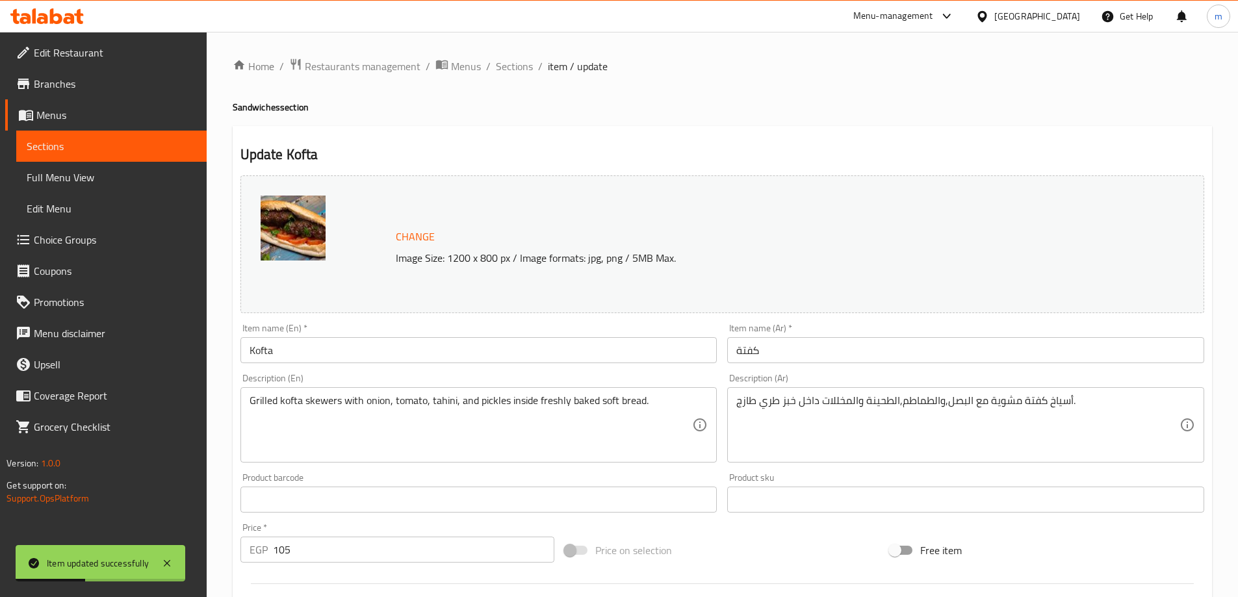
click at [563, 351] on input "Kofta" at bounding box center [478, 350] width 477 height 26
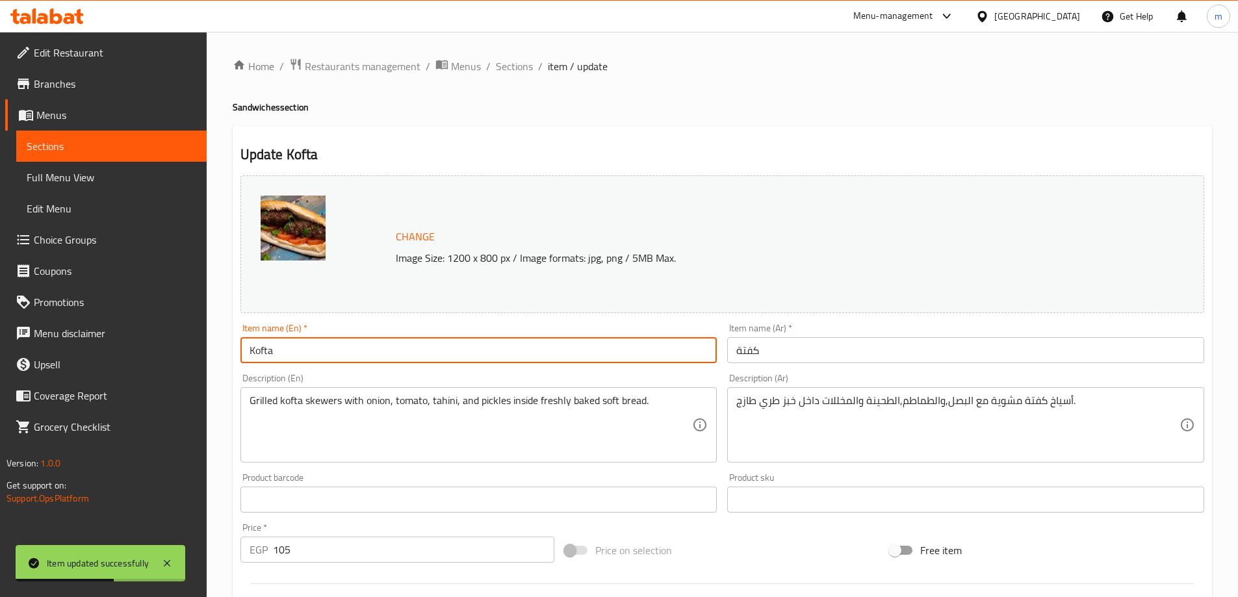
paste input "سندويتش"
paste input "Sandwich"
type input "Kofta Sandwich"
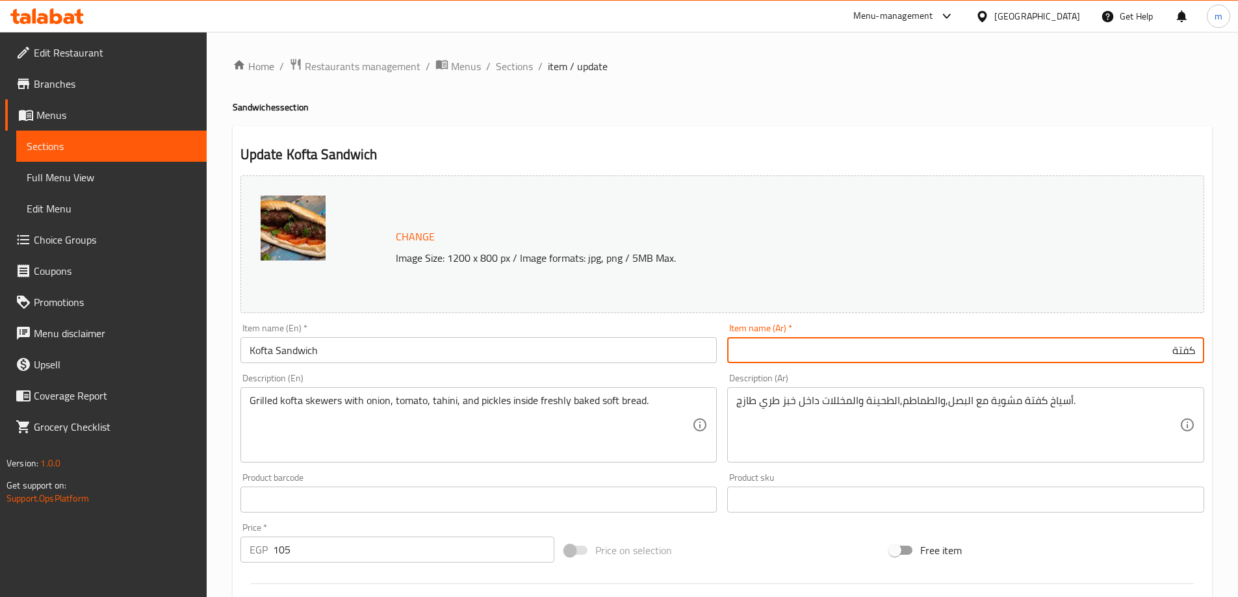
paste input "سندويتش"
type input "سندويتش كفتة"
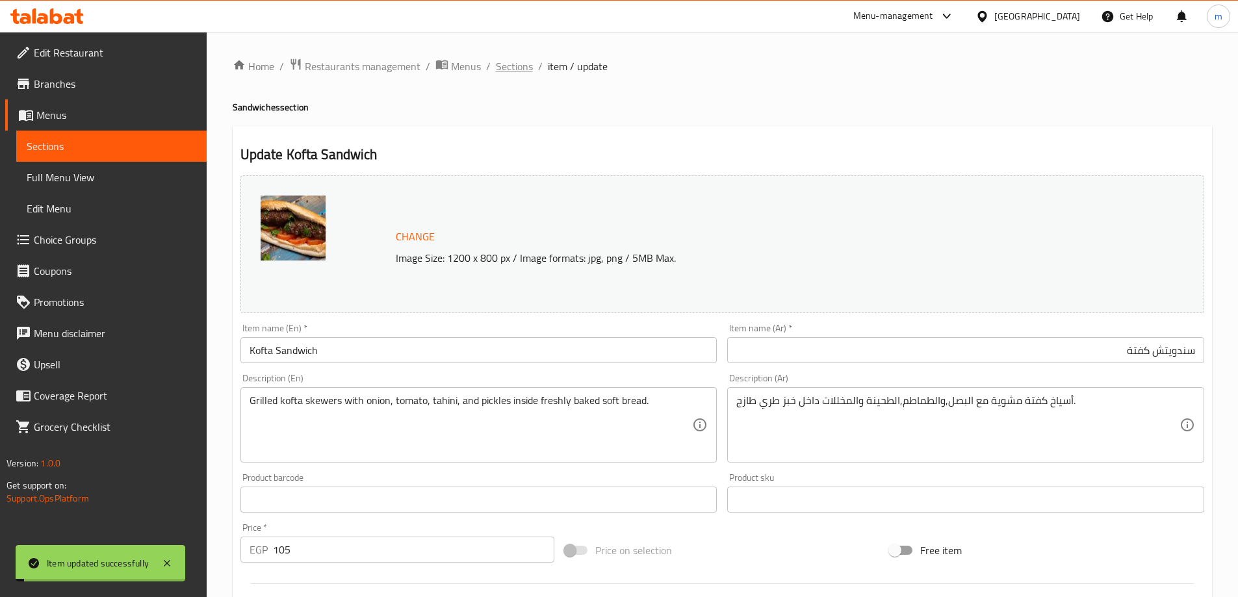
click at [507, 63] on span "Sections" at bounding box center [514, 66] width 37 height 16
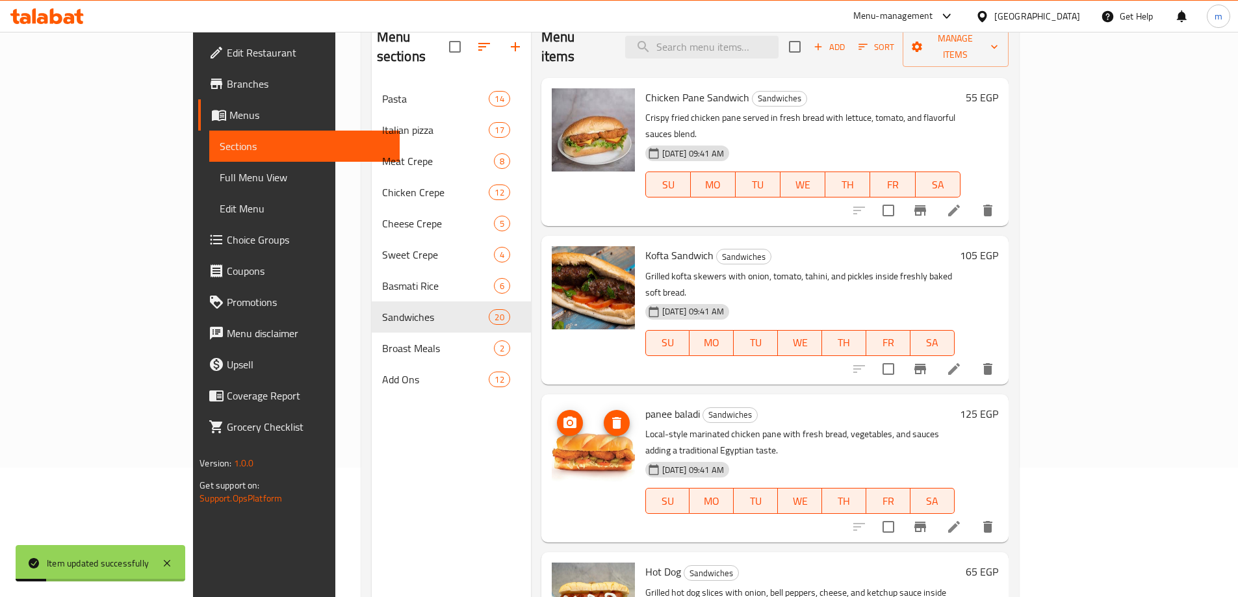
scroll to position [130, 0]
click at [962, 519] on icon at bounding box center [954, 527] width 16 height 16
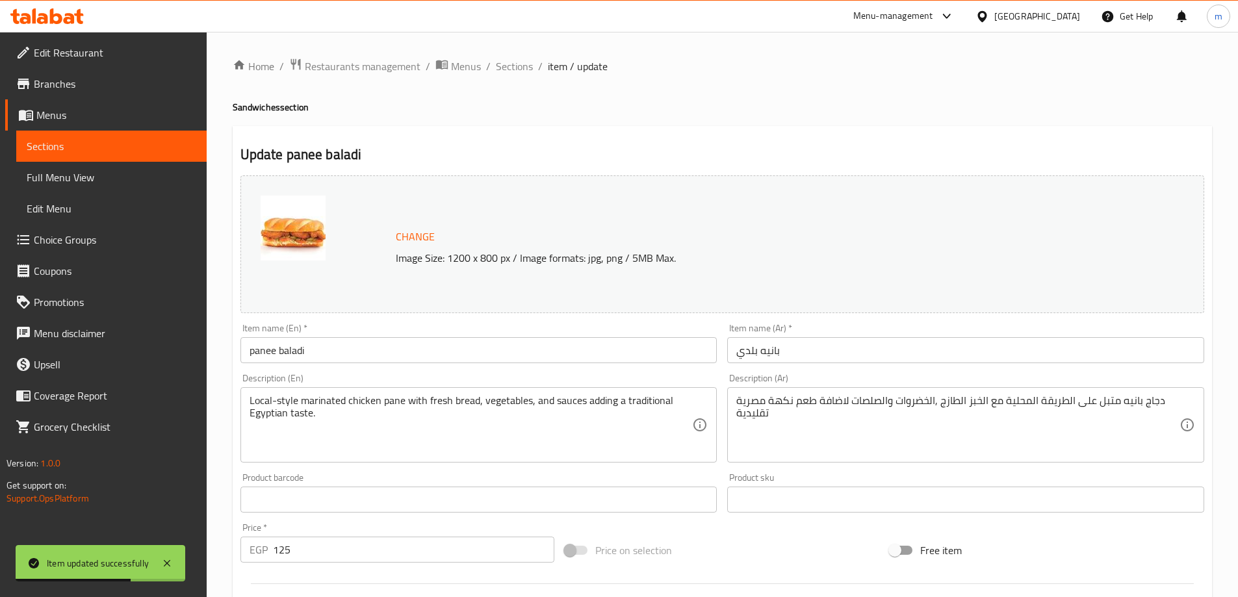
click at [529, 356] on input "panee baladi" at bounding box center [478, 350] width 477 height 26
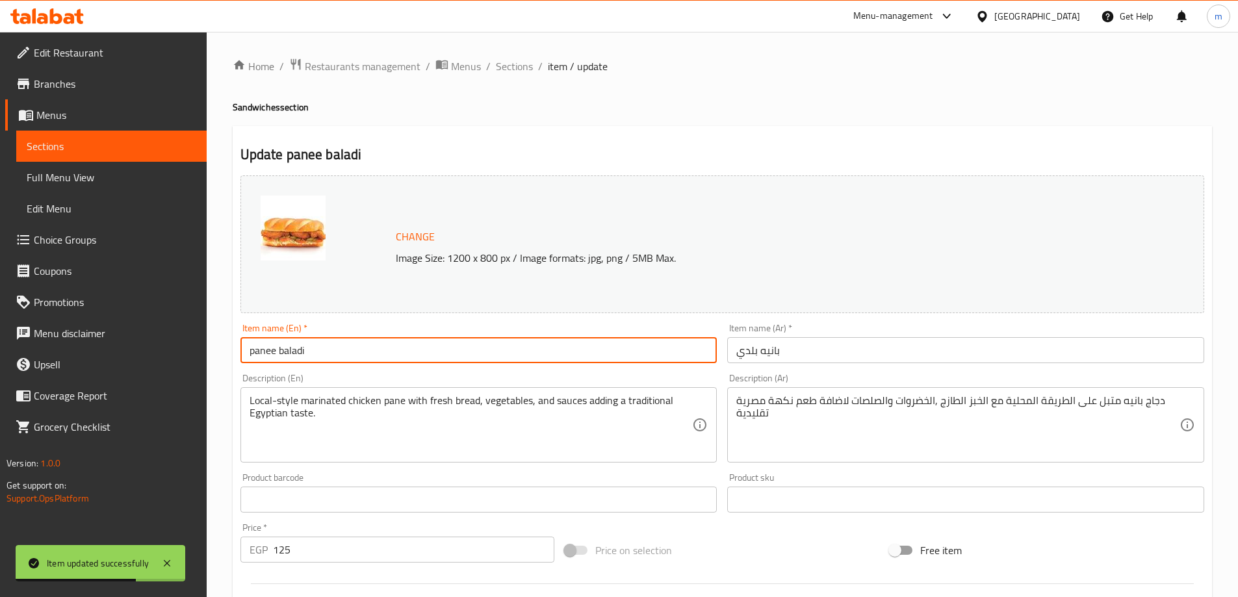
click at [529, 356] on input "panee baladi" at bounding box center [478, 350] width 477 height 26
paste input "Sandwich"
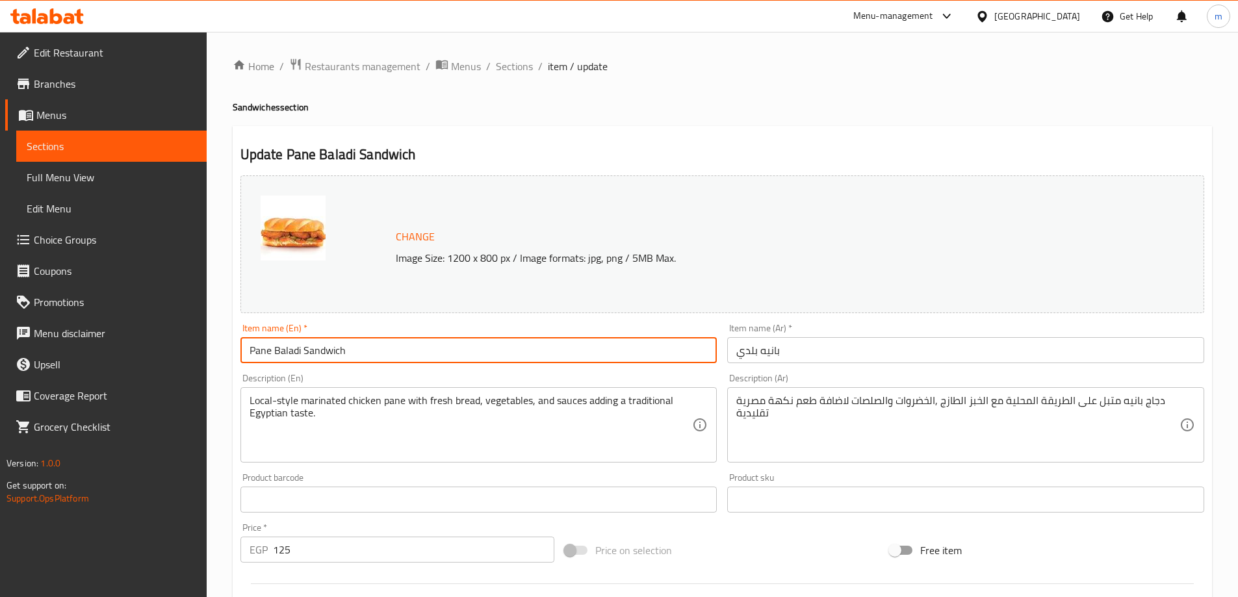
type input "Pane Baladi Sandwich"
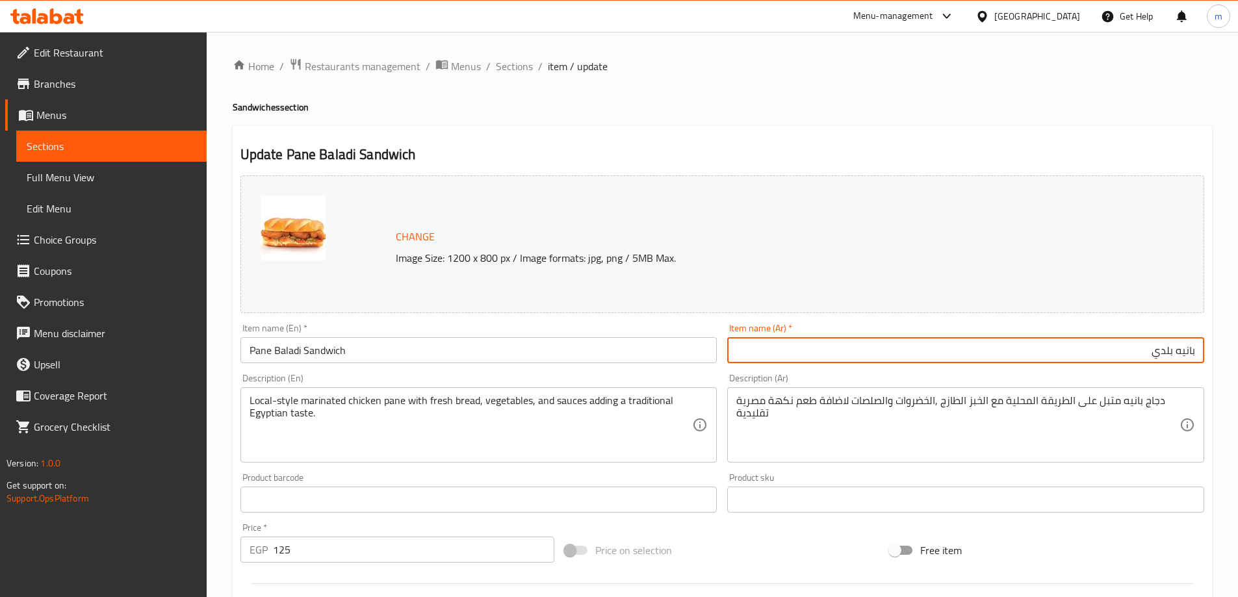
paste input "سندويتش"
type input "سندويتش بانيه بلدي"
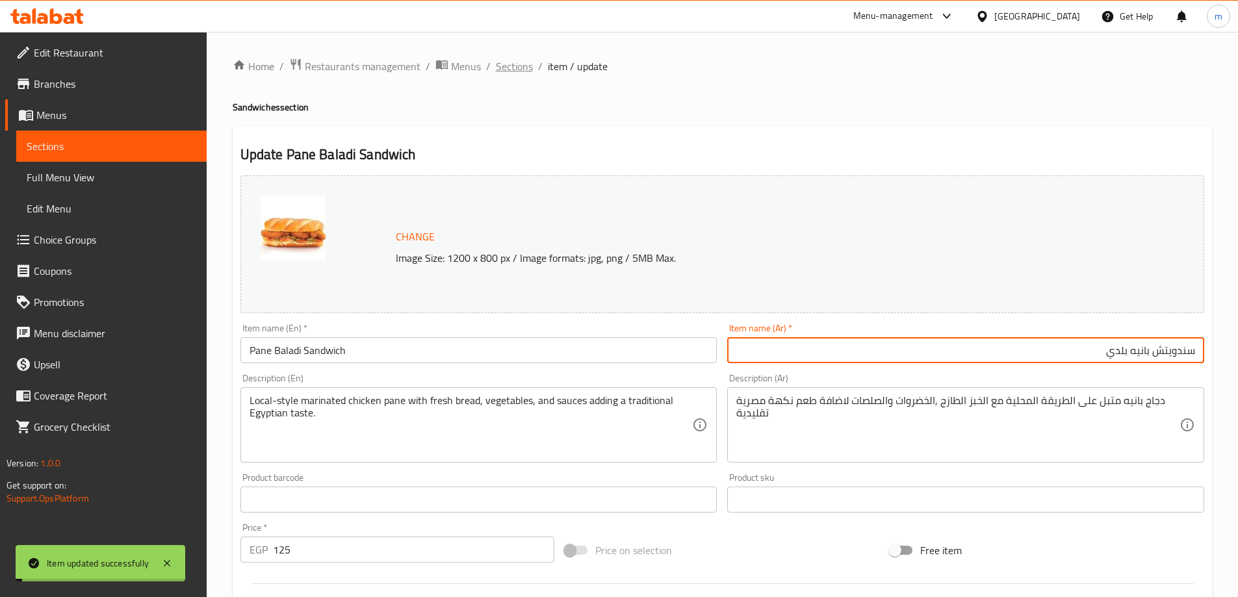
click at [523, 69] on span "Sections" at bounding box center [514, 66] width 37 height 16
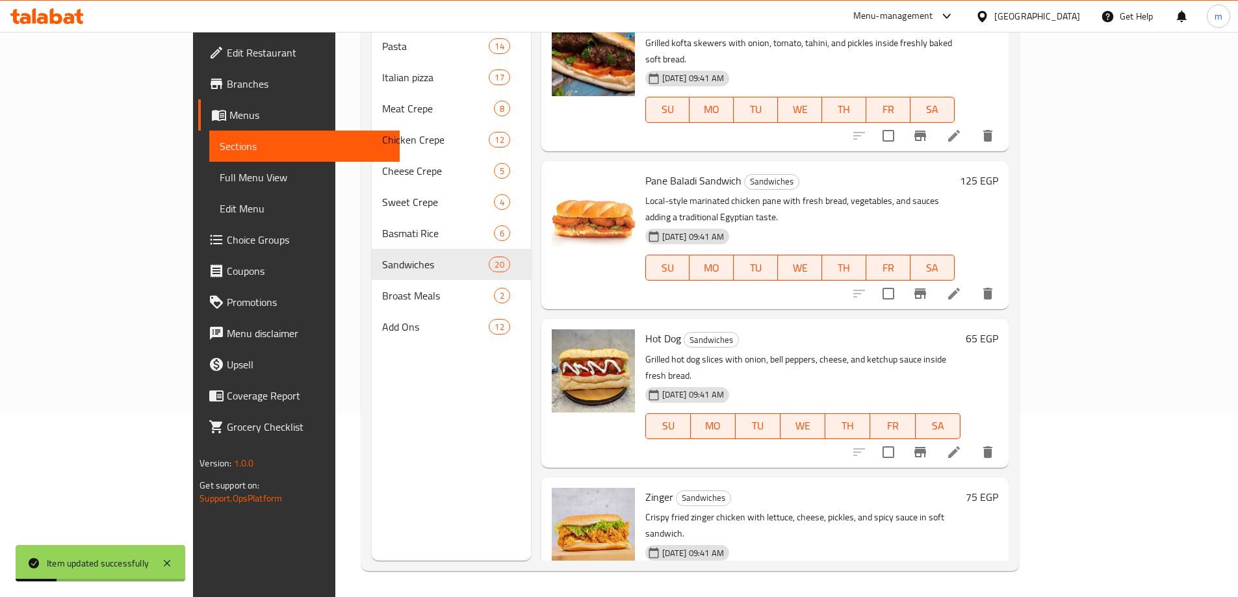
scroll to position [195, 0]
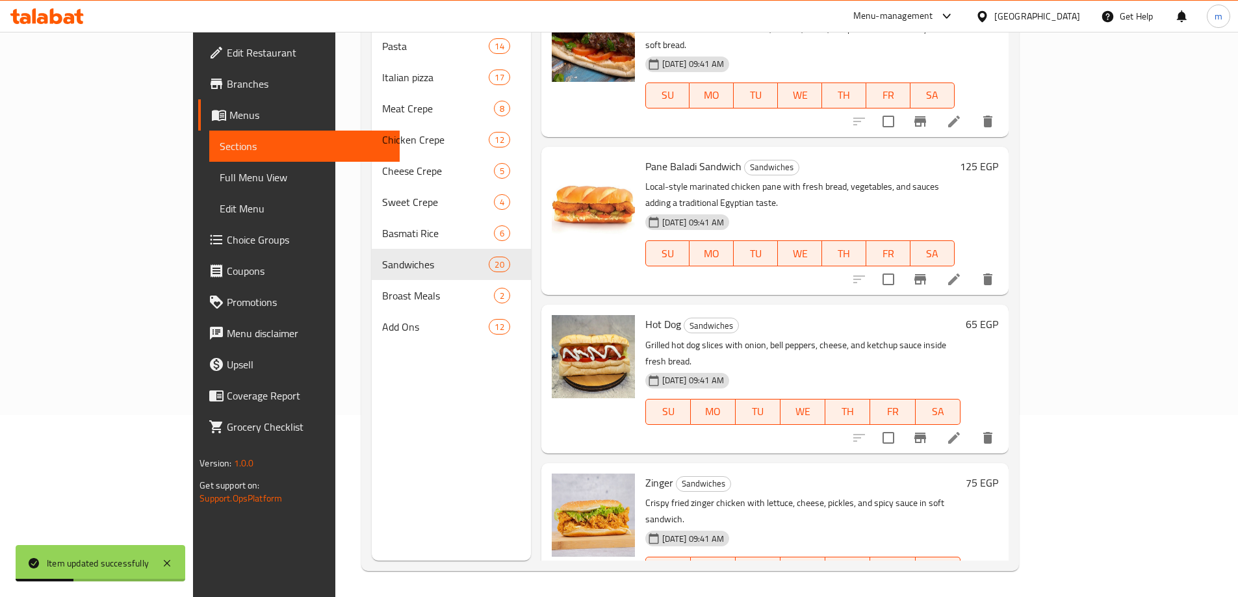
click at [962, 430] on icon at bounding box center [954, 438] width 16 height 16
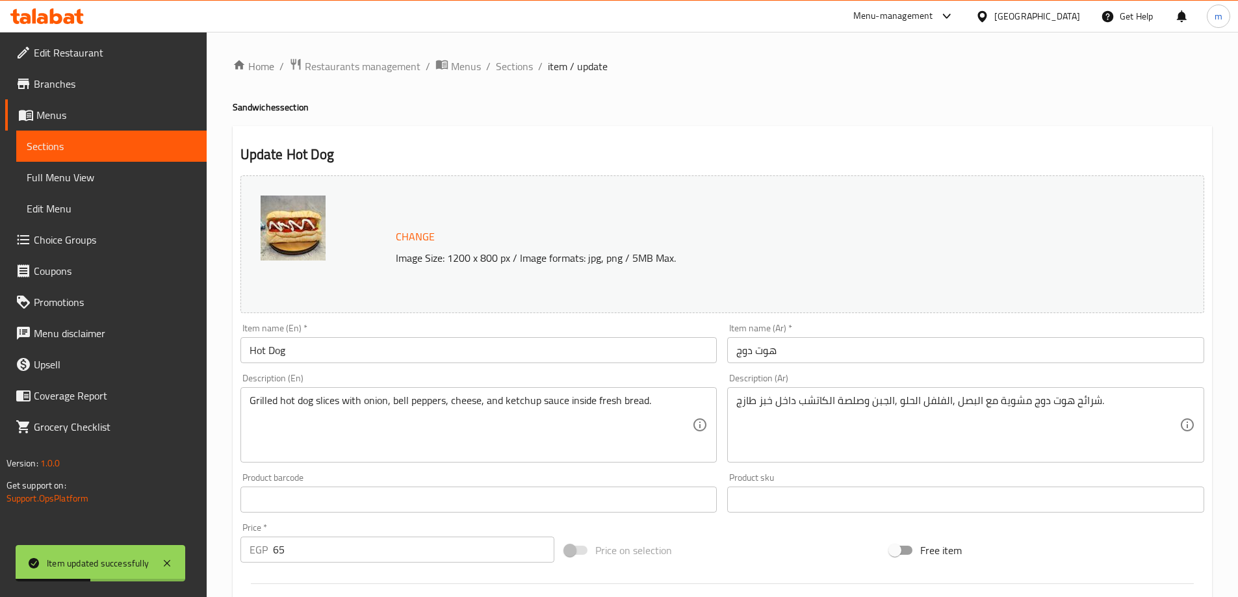
click at [445, 349] on input "Hot Dog" at bounding box center [478, 350] width 477 height 26
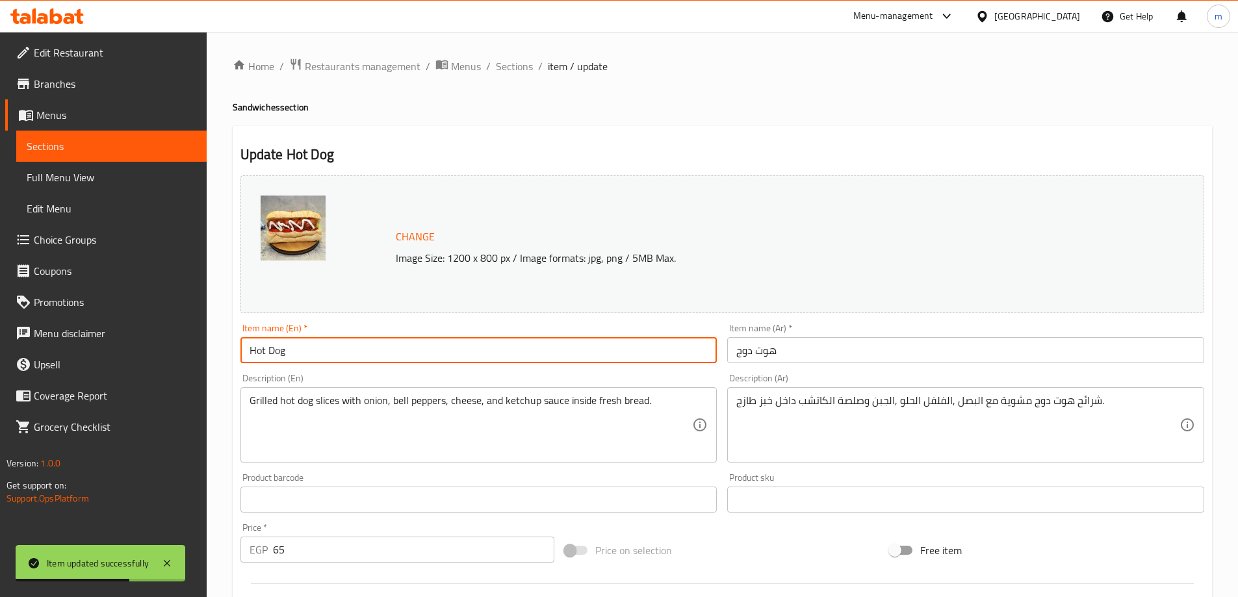
paste input "Sandwich"
type input "Hot Dog Sandwich"
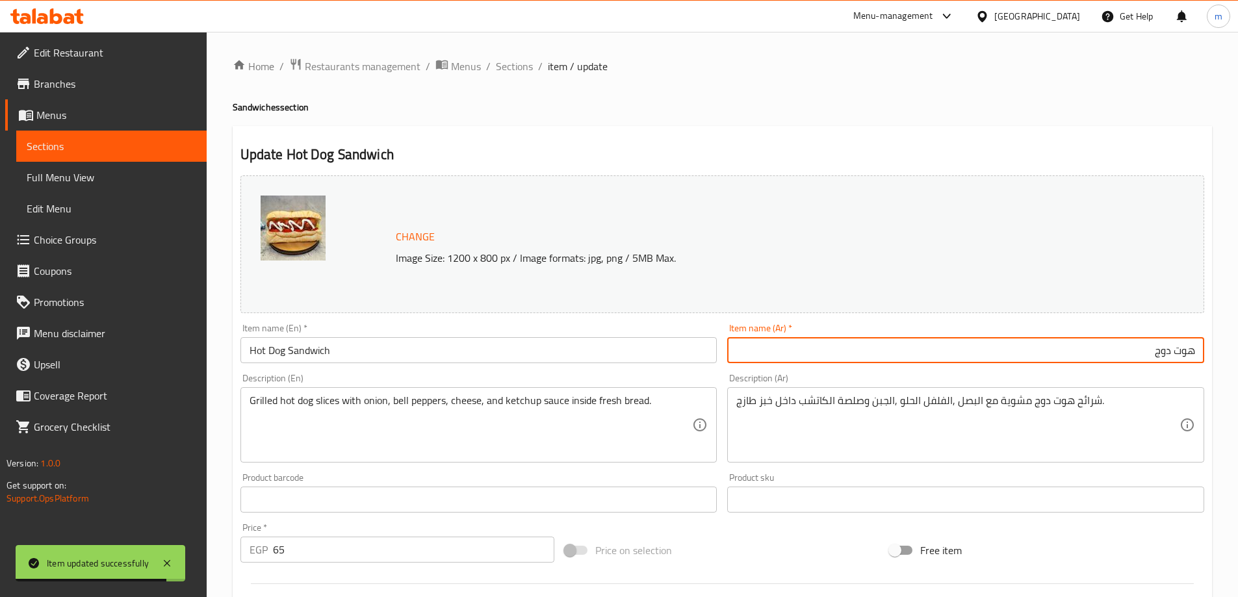
paste input "سندويتش"
type input "سندويتش هوت دوج"
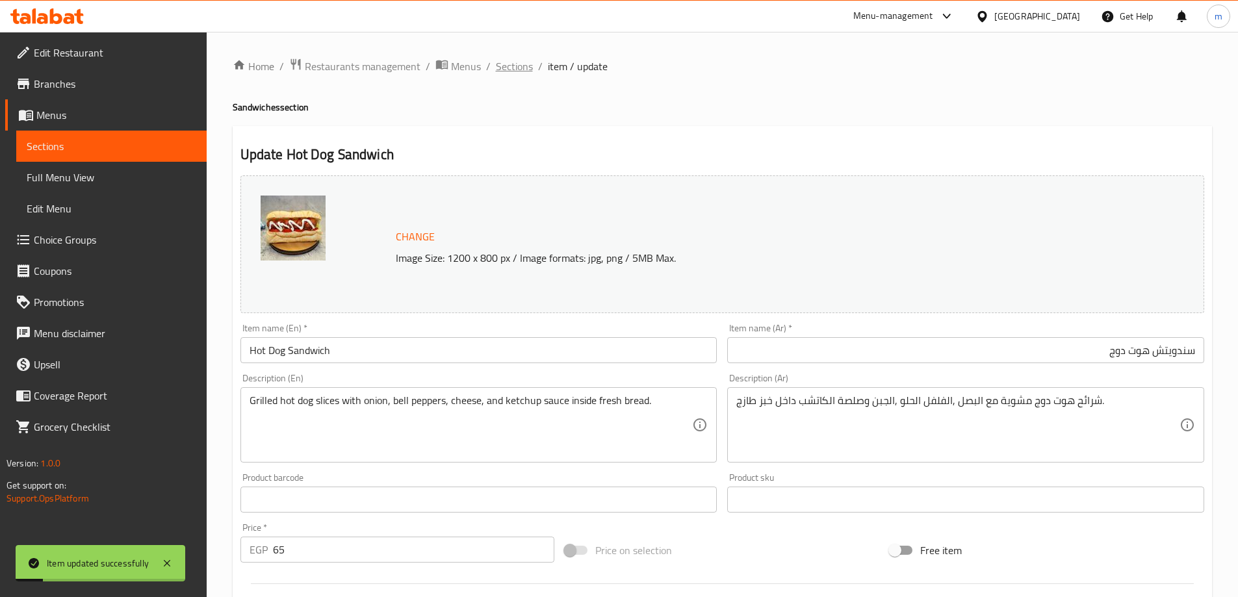
click at [529, 68] on span "Sections" at bounding box center [514, 66] width 37 height 16
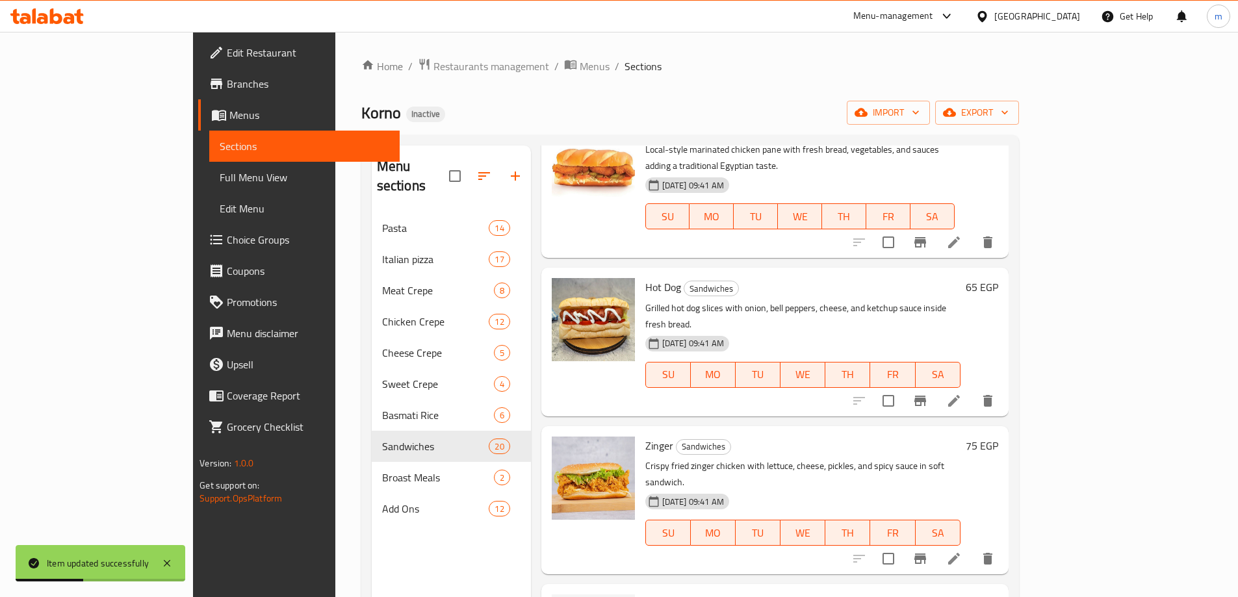
scroll to position [455, 0]
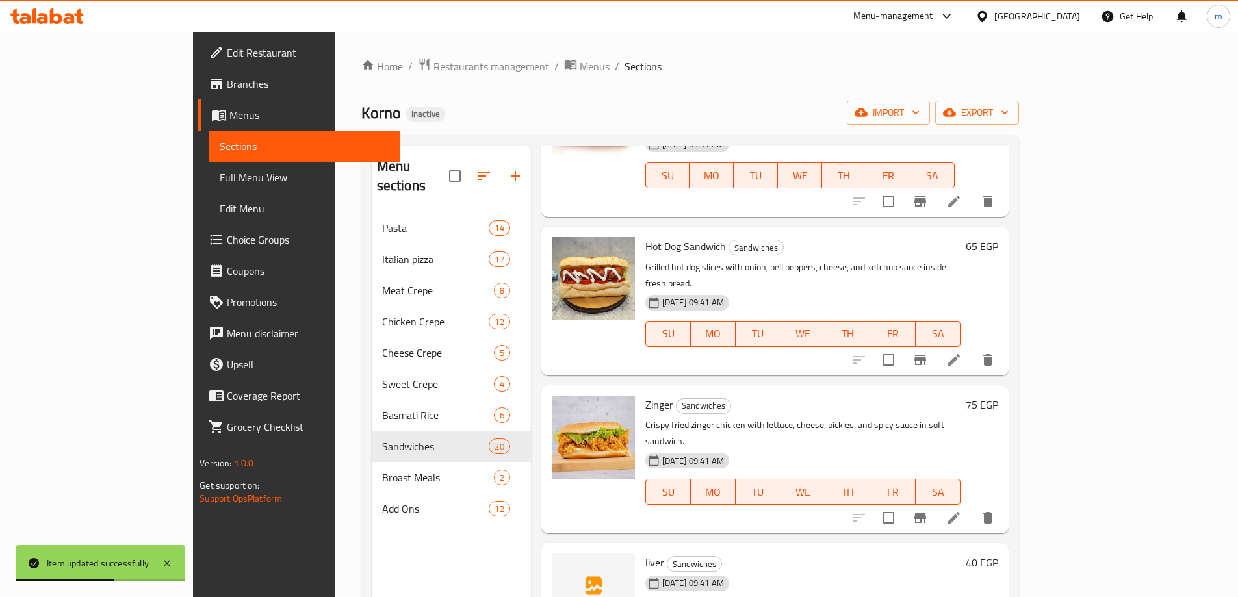
click at [972, 506] on li at bounding box center [954, 517] width 36 height 23
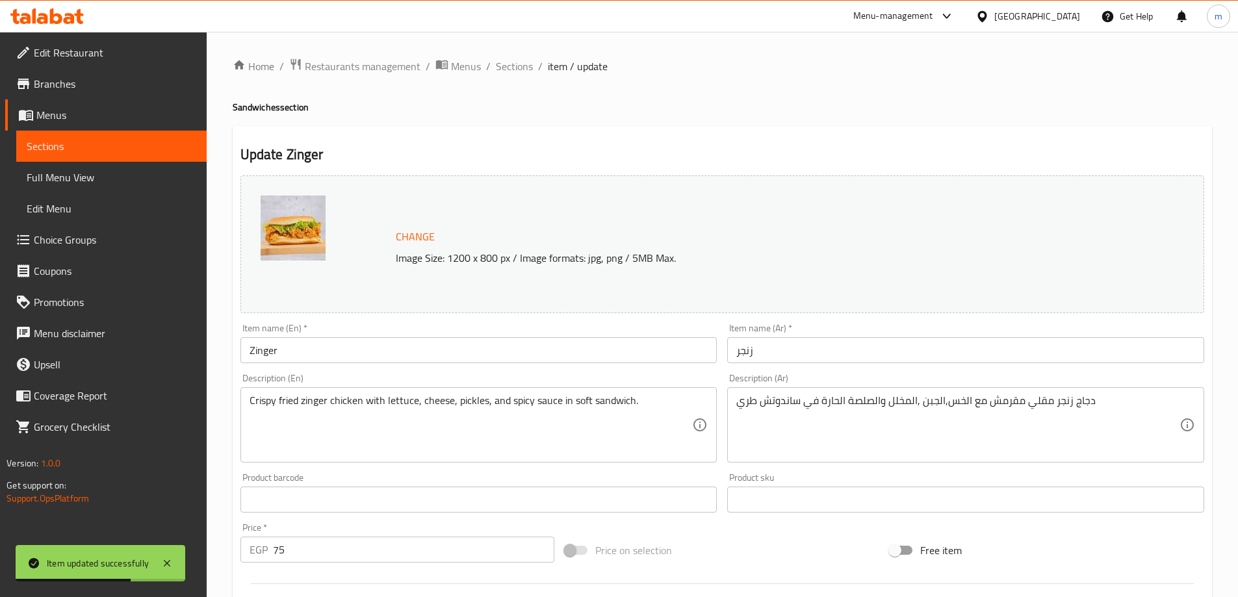
click at [536, 346] on input "Zinger" at bounding box center [478, 350] width 477 height 26
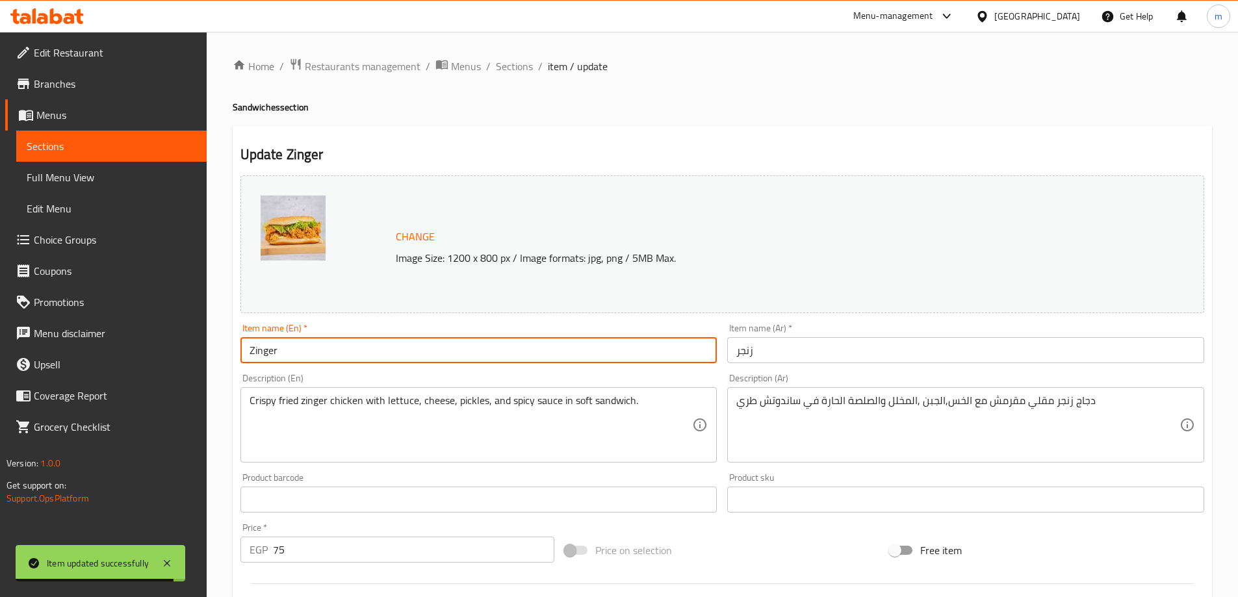
paste input "Sandwich"
type input "Zinger Sandwich"
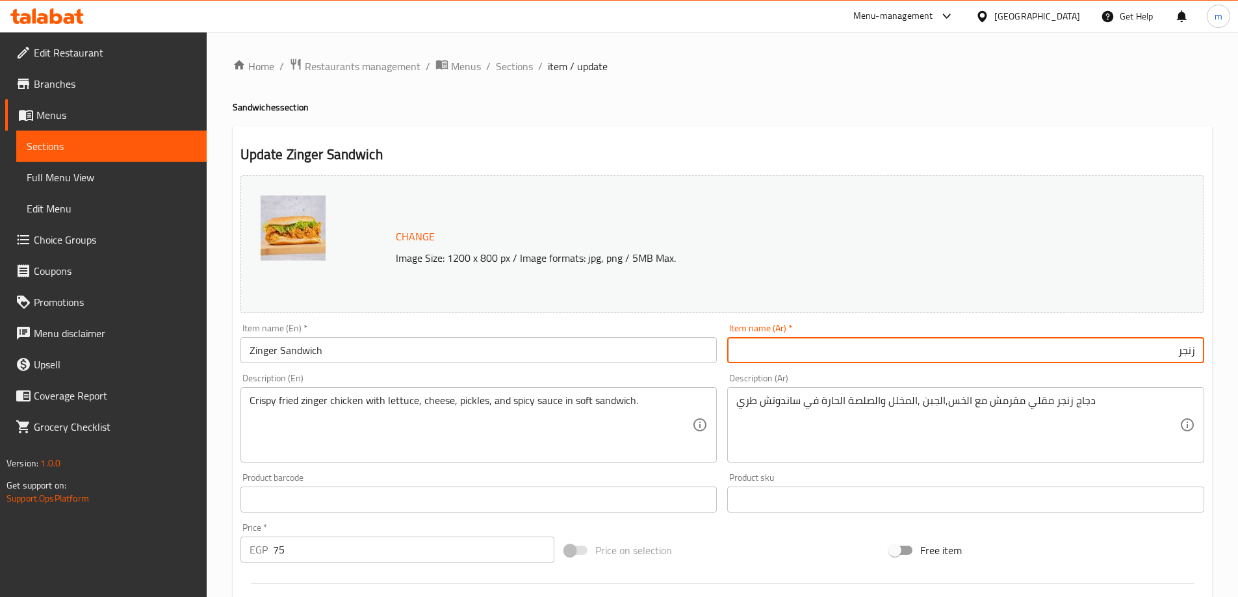
paste input "سندويتش"
type input "سندويتش زنجر"
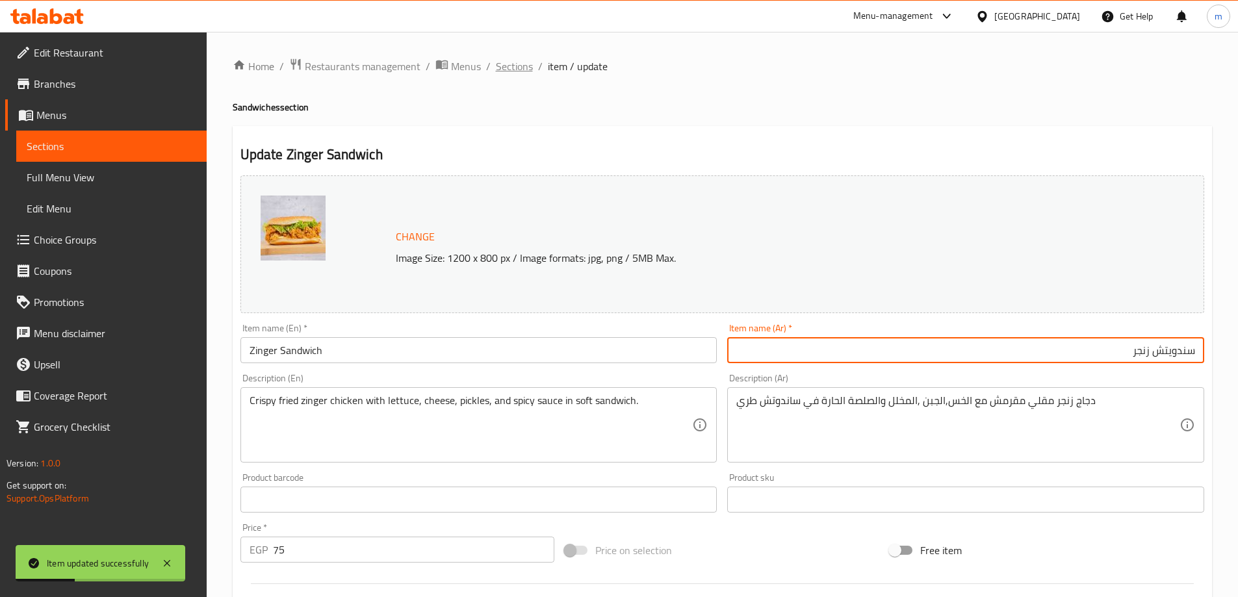
click at [515, 62] on span "Sections" at bounding box center [514, 66] width 37 height 16
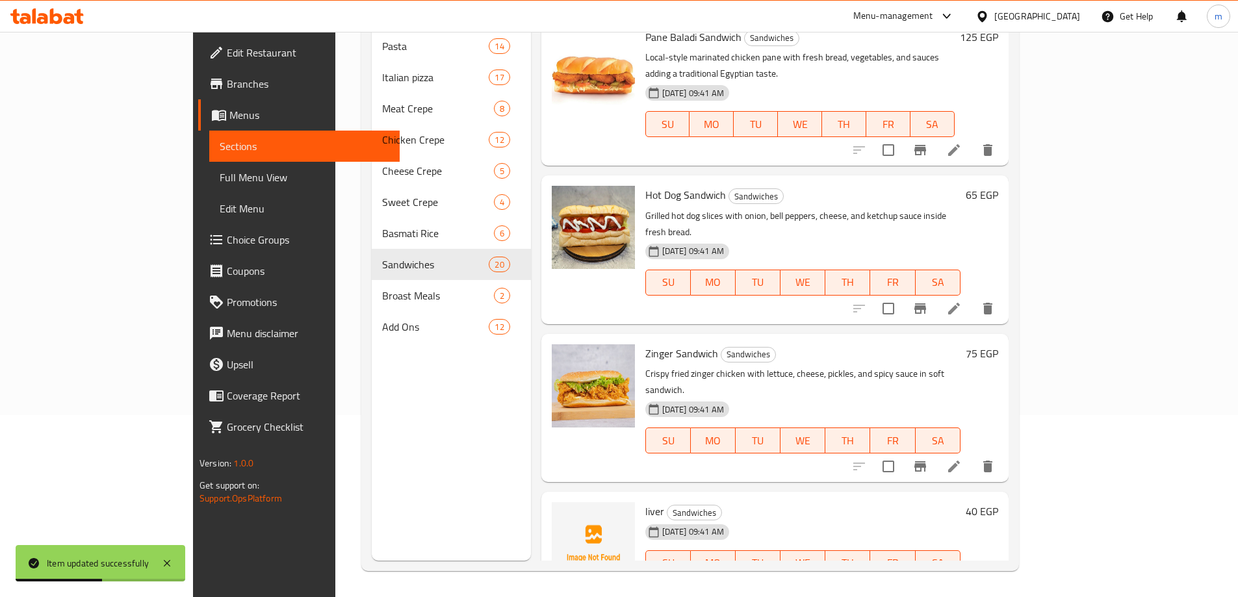
scroll to position [325, 0]
click at [962, 581] on icon at bounding box center [954, 589] width 16 height 16
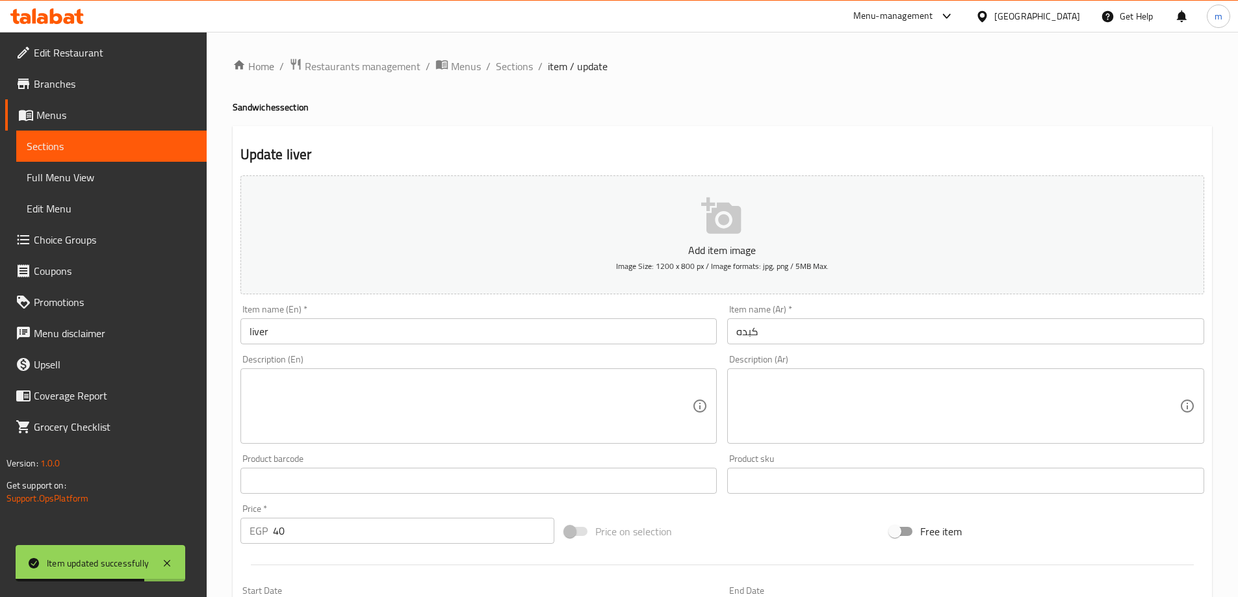
click at [413, 335] on input "liver" at bounding box center [478, 331] width 477 height 26
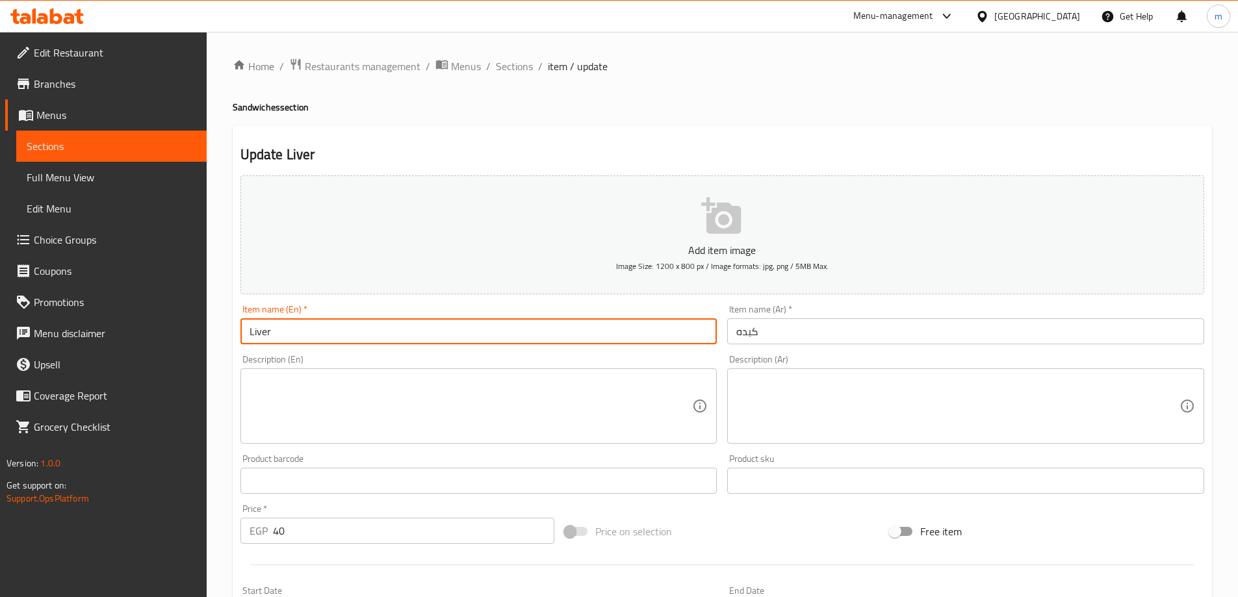
paste input "Sandwich"
type input "Liver Sandwich"
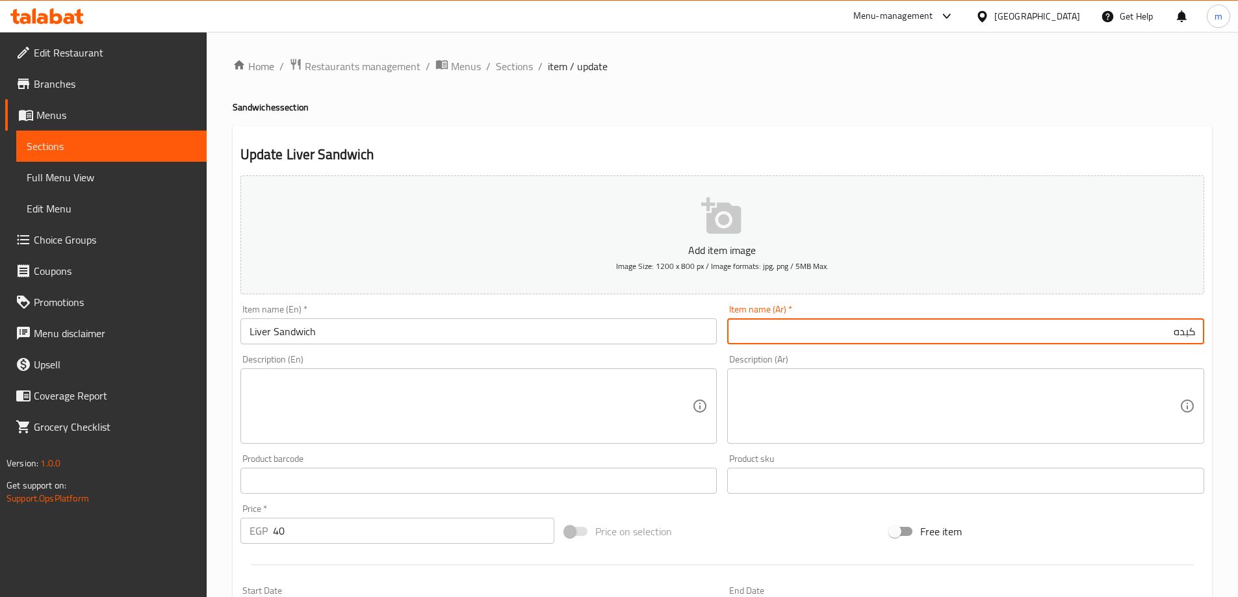
paste input "سندويتش"
type input "سندويتش كبده"
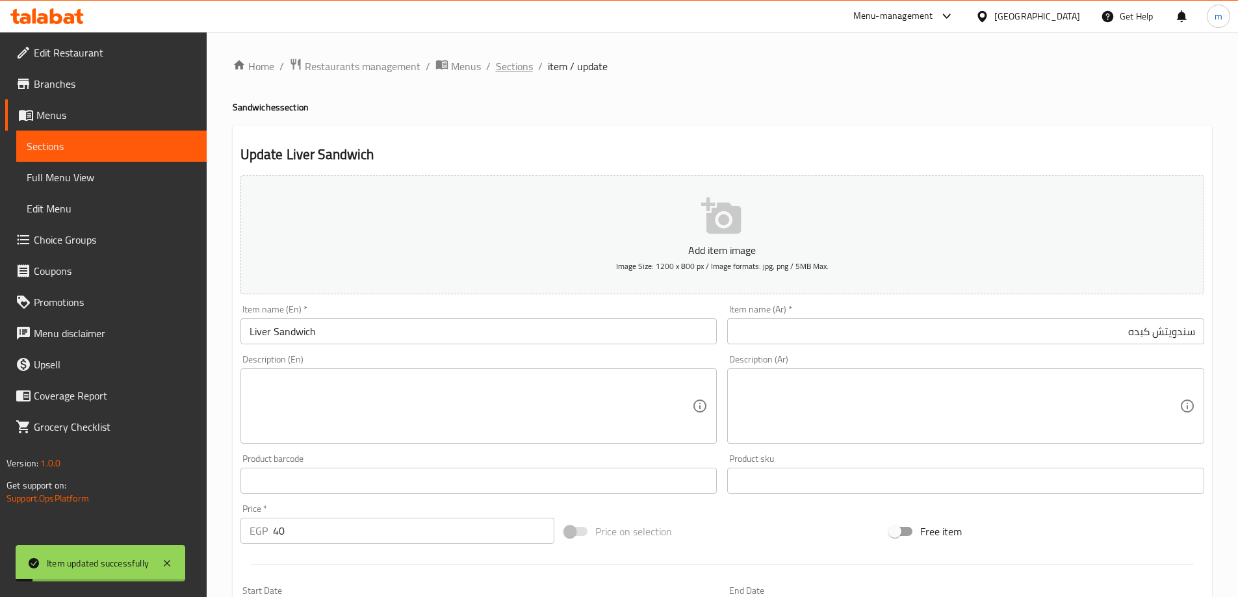
click at [526, 74] on span "Sections" at bounding box center [514, 66] width 37 height 16
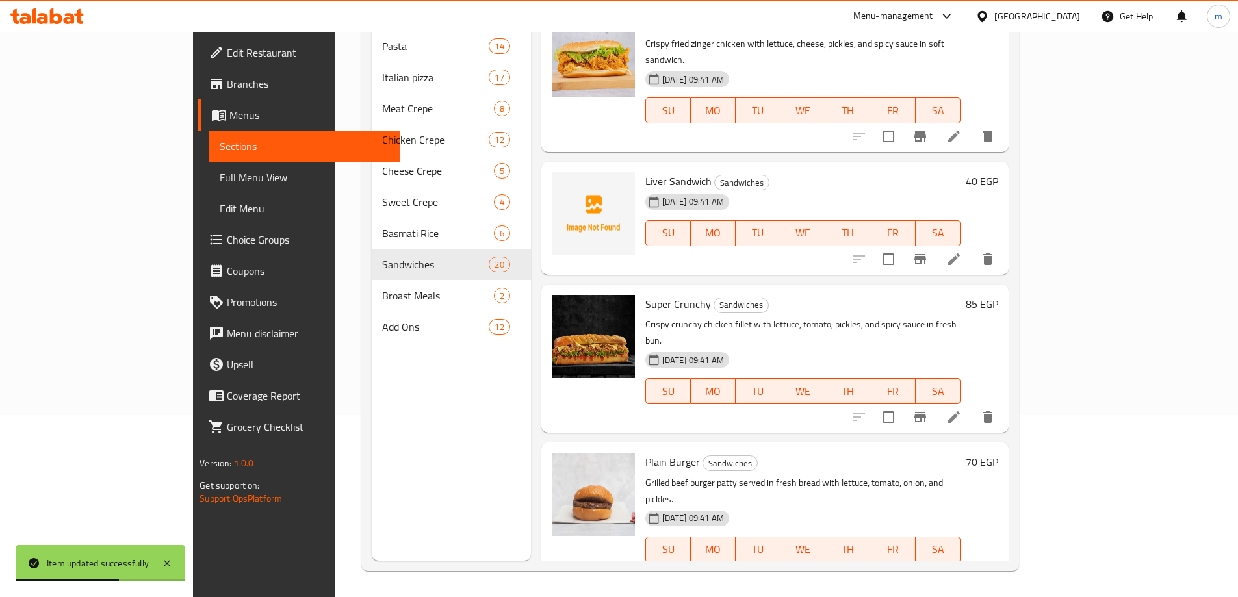
scroll to position [585, 0]
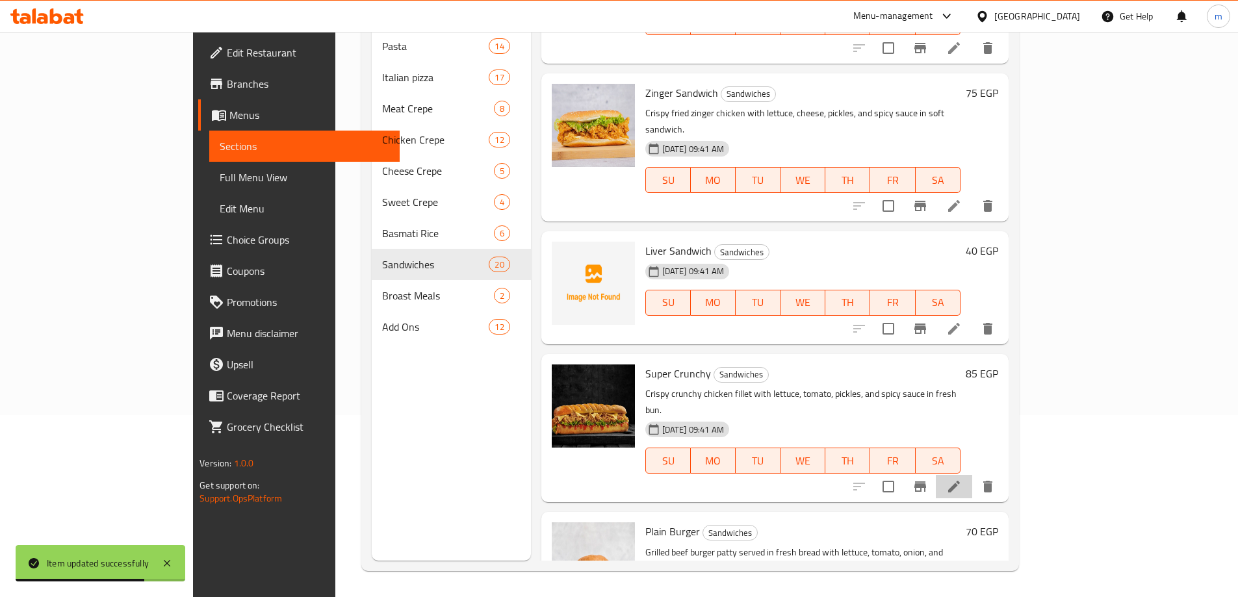
click at [972, 475] on li at bounding box center [954, 486] width 36 height 23
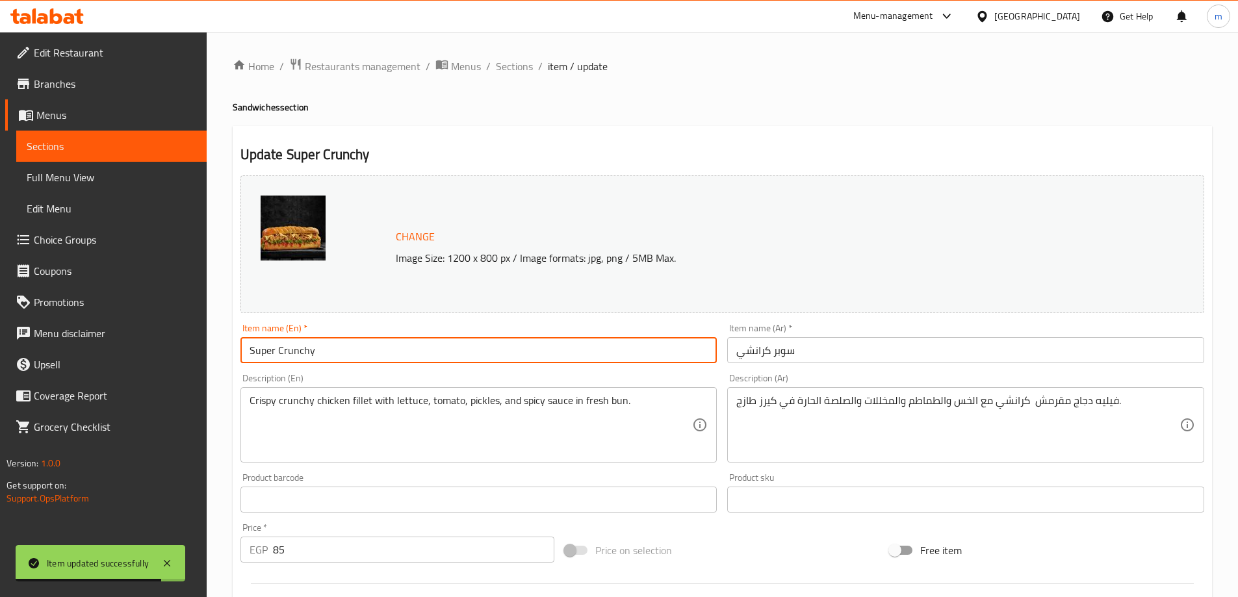
click at [499, 352] on input "Super Crunchy" at bounding box center [478, 350] width 477 height 26
paste input "Sandwich"
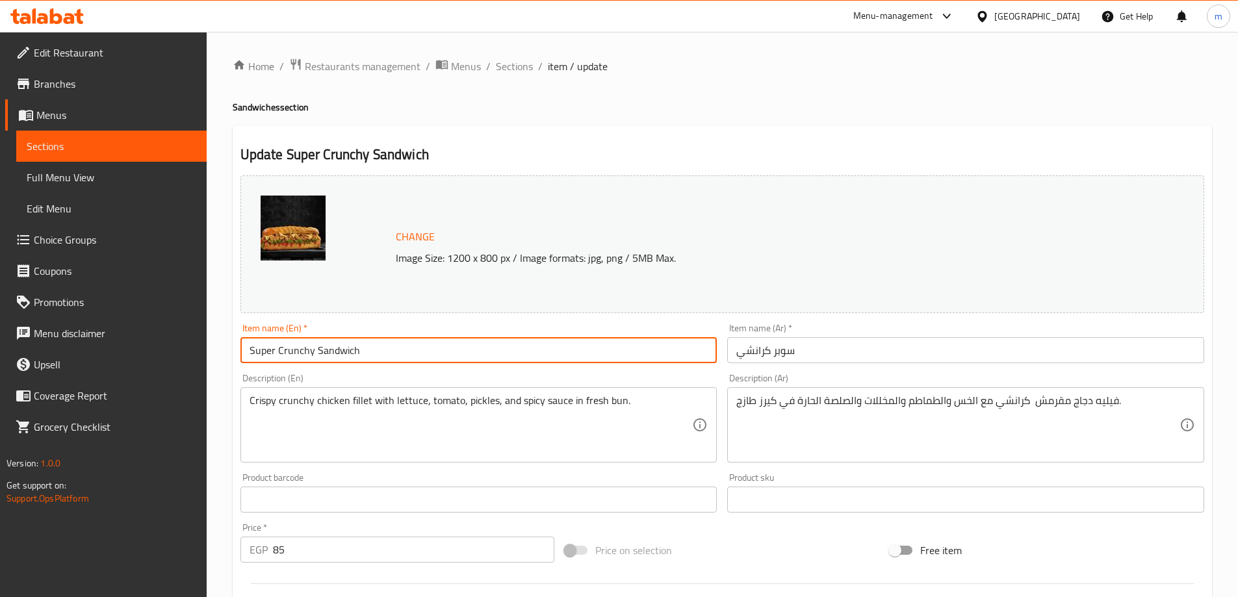
type input "Super Crunchy Sandwich"
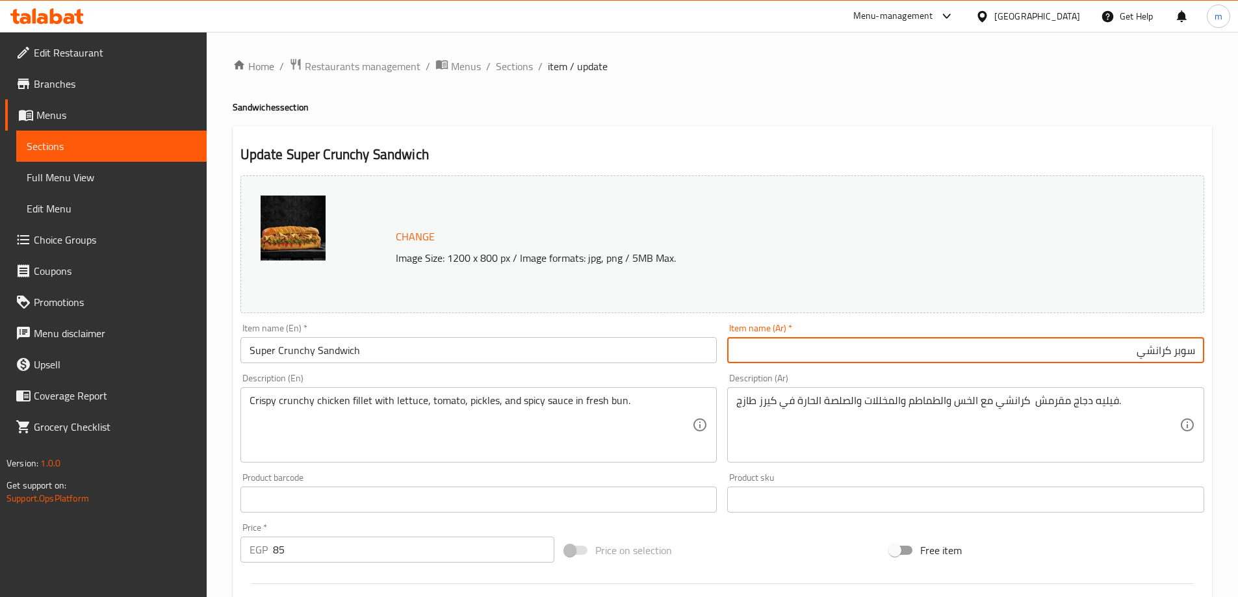
paste input "سندويتش"
type input "سندويتش سوبر كرانشي"
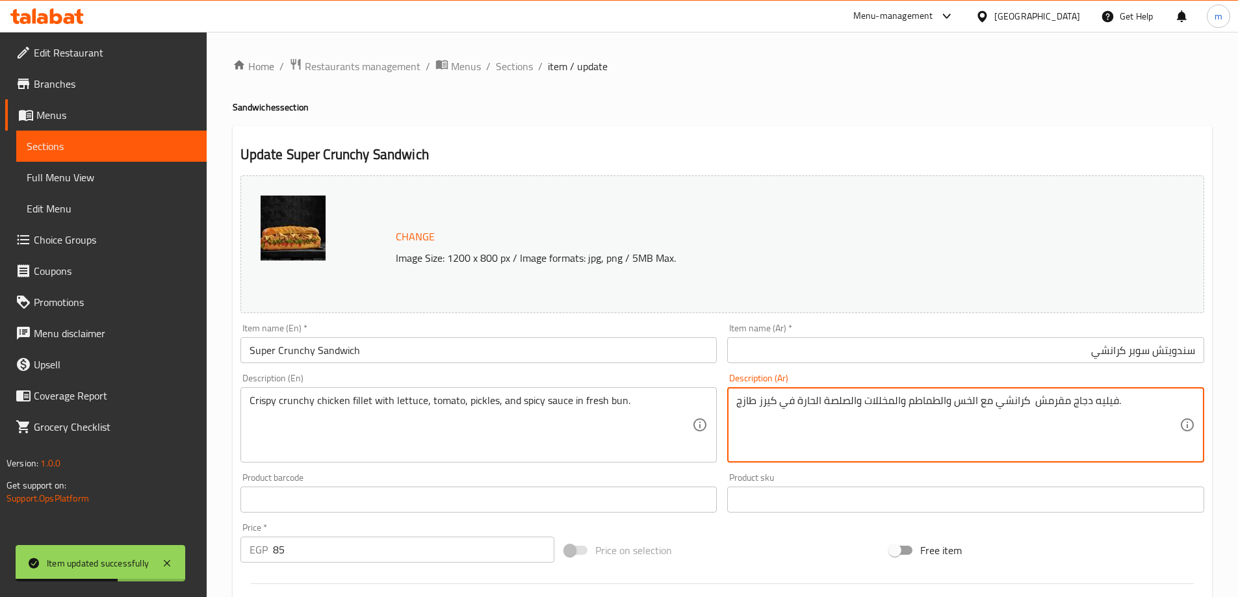
click at [986, 354] on input "سندويتش سوبر كرانشي" at bounding box center [965, 350] width 477 height 26
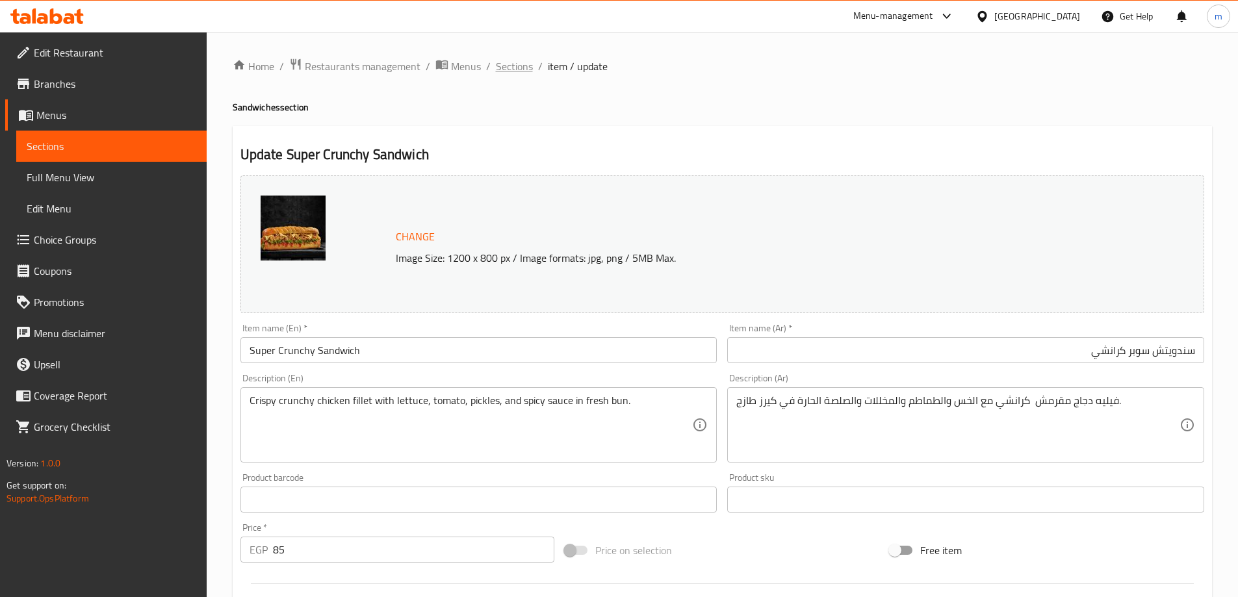
click at [515, 68] on span "Sections" at bounding box center [514, 66] width 37 height 16
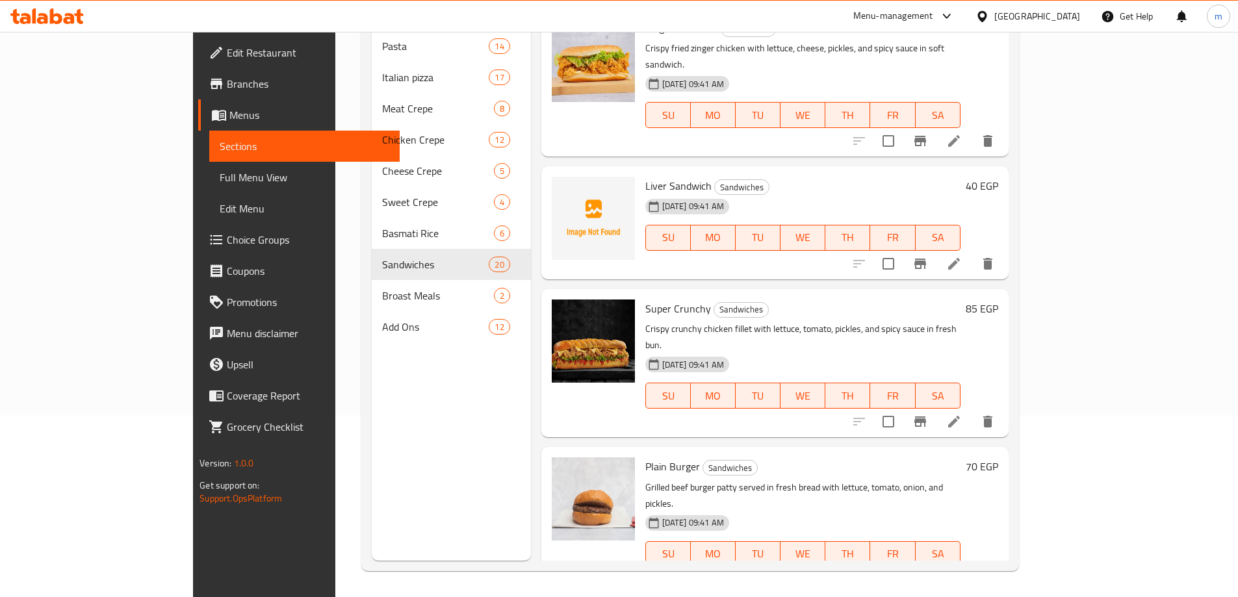
scroll to position [715, 0]
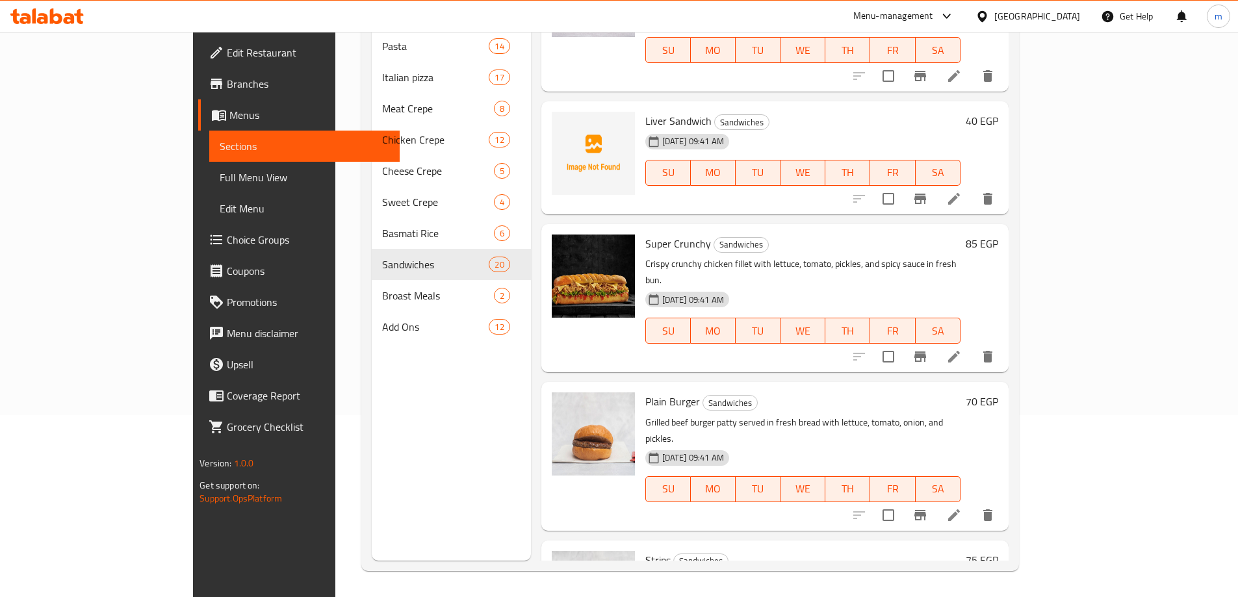
click at [775, 235] on h6 "Super Crunchy Sandwiches" at bounding box center [802, 244] width 315 height 18
drag, startPoint x: 767, startPoint y: 160, endPoint x: 845, endPoint y: 168, distance: 78.5
click at [842, 256] on p "Crispy crunchy chicken fillet with lettuce, tomato, pickles, and spicy sauce in…" at bounding box center [802, 272] width 315 height 32
click at [845, 256] on p "Crispy crunchy chicken fillet with lettuce, tomato, pickles, and spicy sauce in…" at bounding box center [802, 272] width 315 height 32
click at [962, 508] on icon at bounding box center [954, 516] width 16 height 16
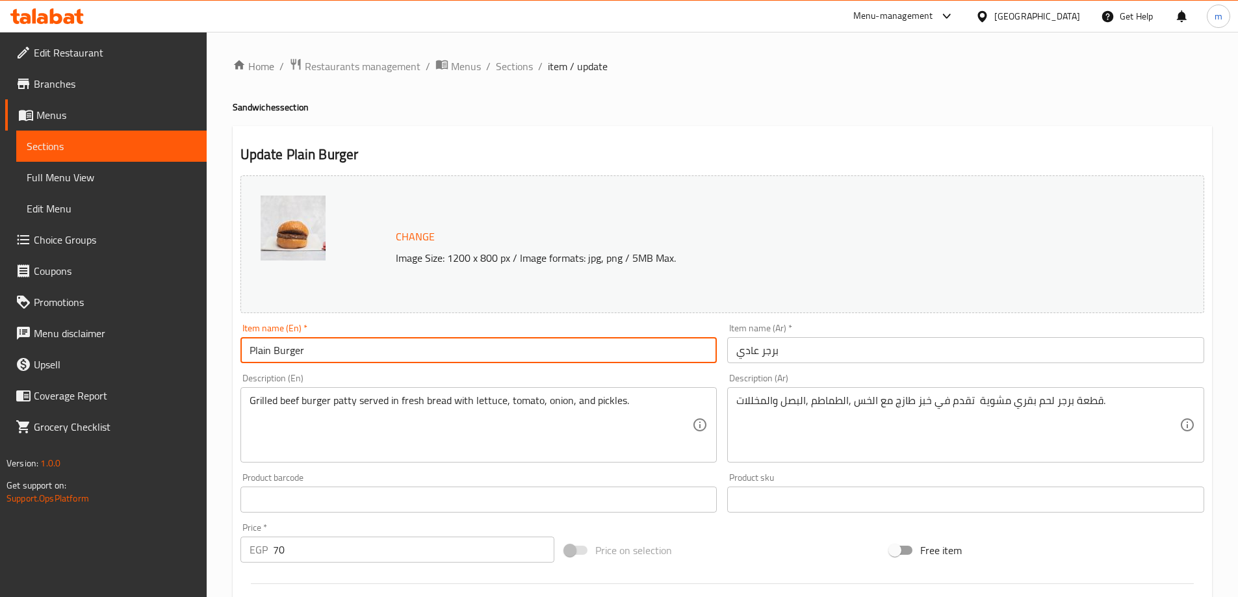
click at [410, 342] on input "Plain Burger" at bounding box center [478, 350] width 477 height 26
paste input "سندويتش"
paste input "Sandwich"
type input "Plain Burger Sandwich"
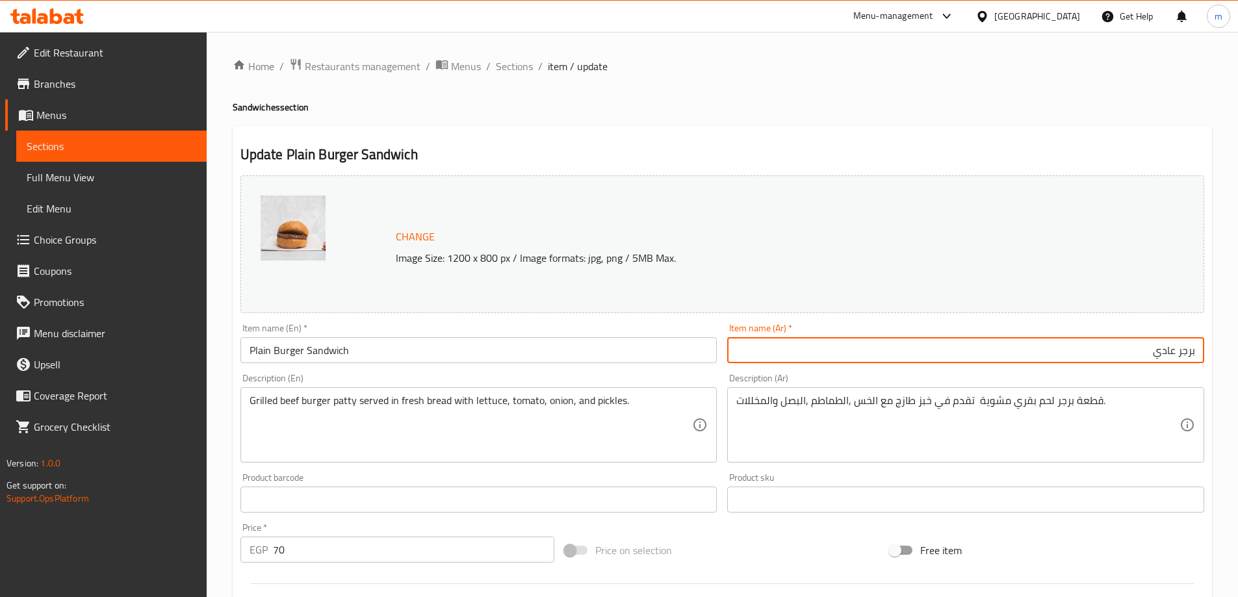
paste input "سندويتش"
click at [968, 338] on input "سندويتش برجر عادي" at bounding box center [965, 350] width 477 height 26
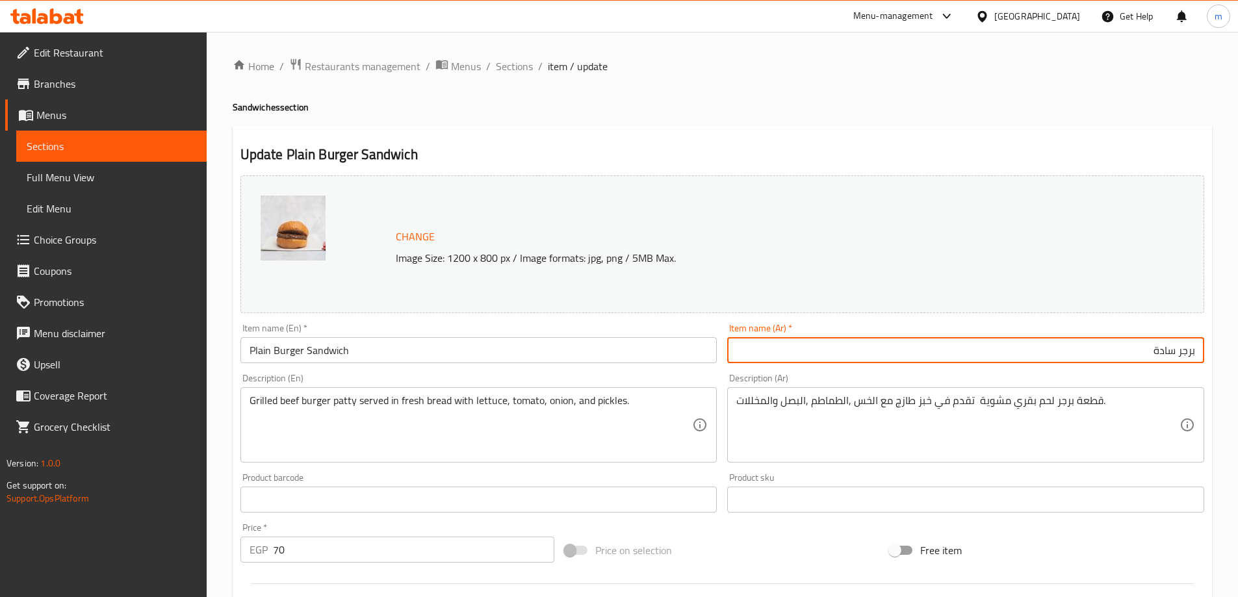
type input "برجر سادة"
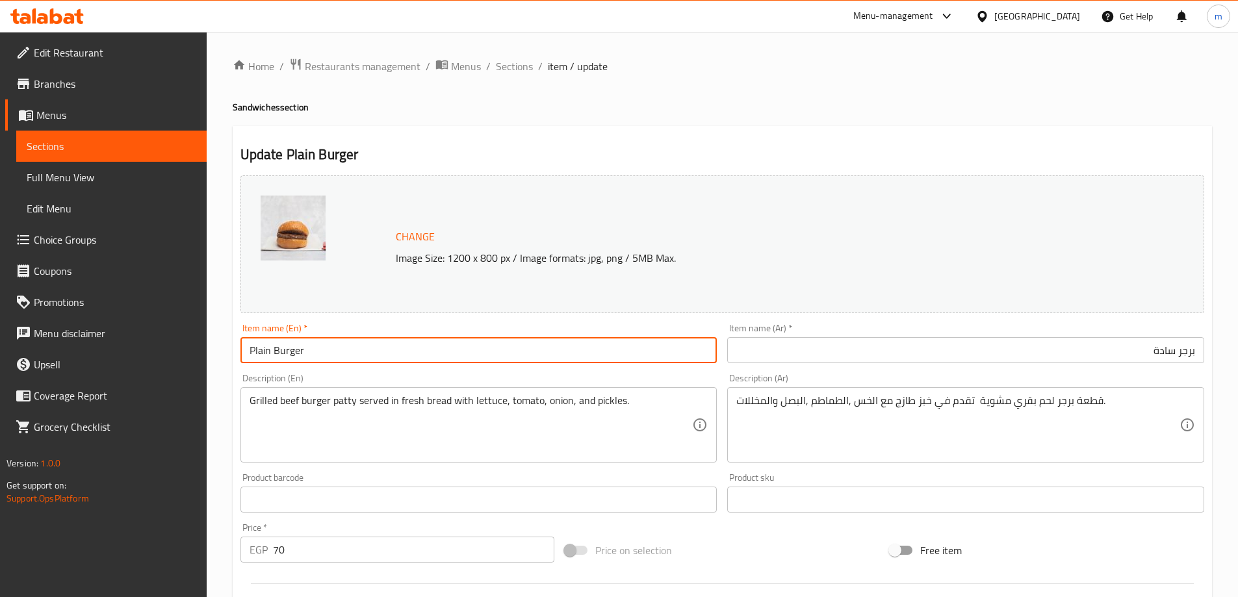
type input "Plain Burger"
click at [521, 68] on span "Sections" at bounding box center [514, 66] width 37 height 16
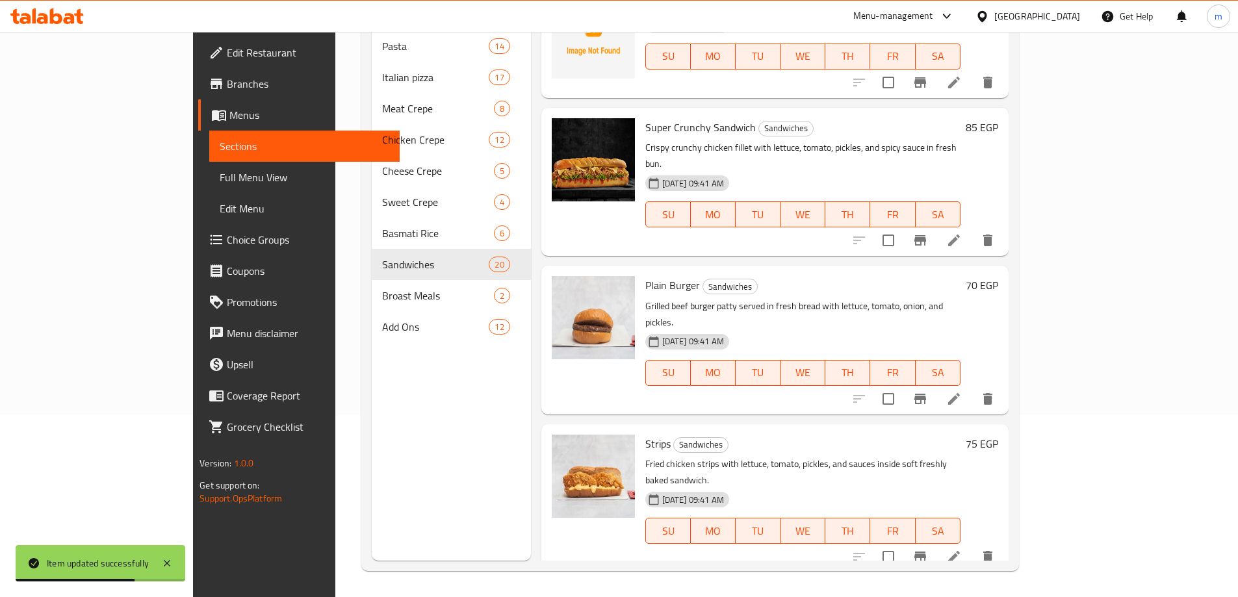
scroll to position [845, 0]
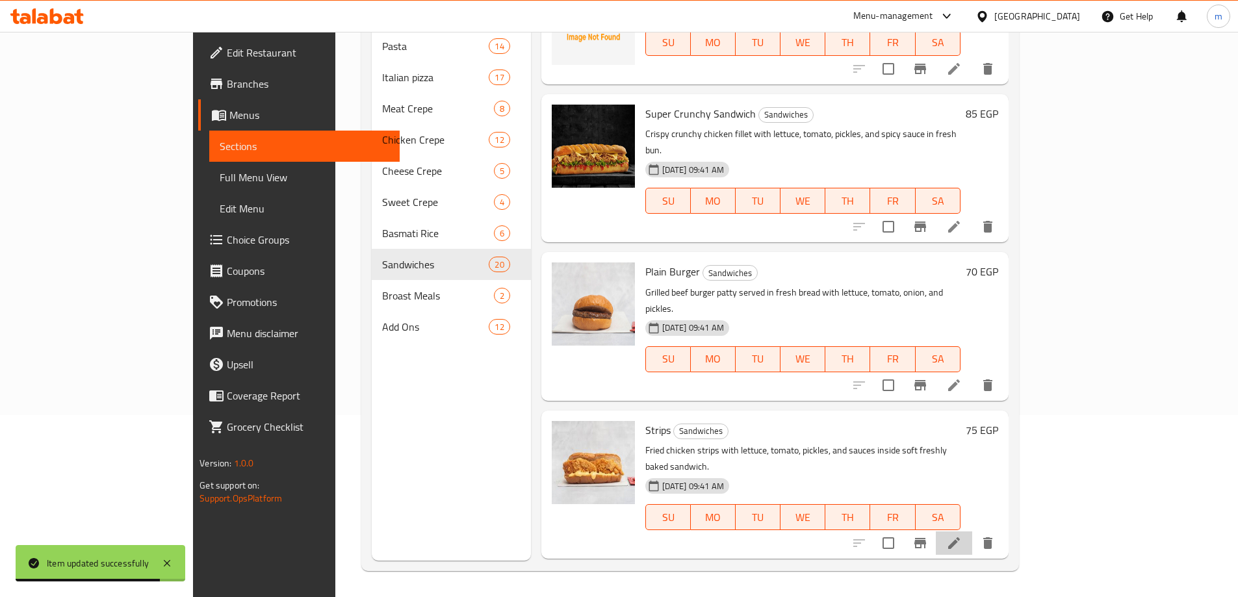
click at [972, 532] on li at bounding box center [954, 543] width 36 height 23
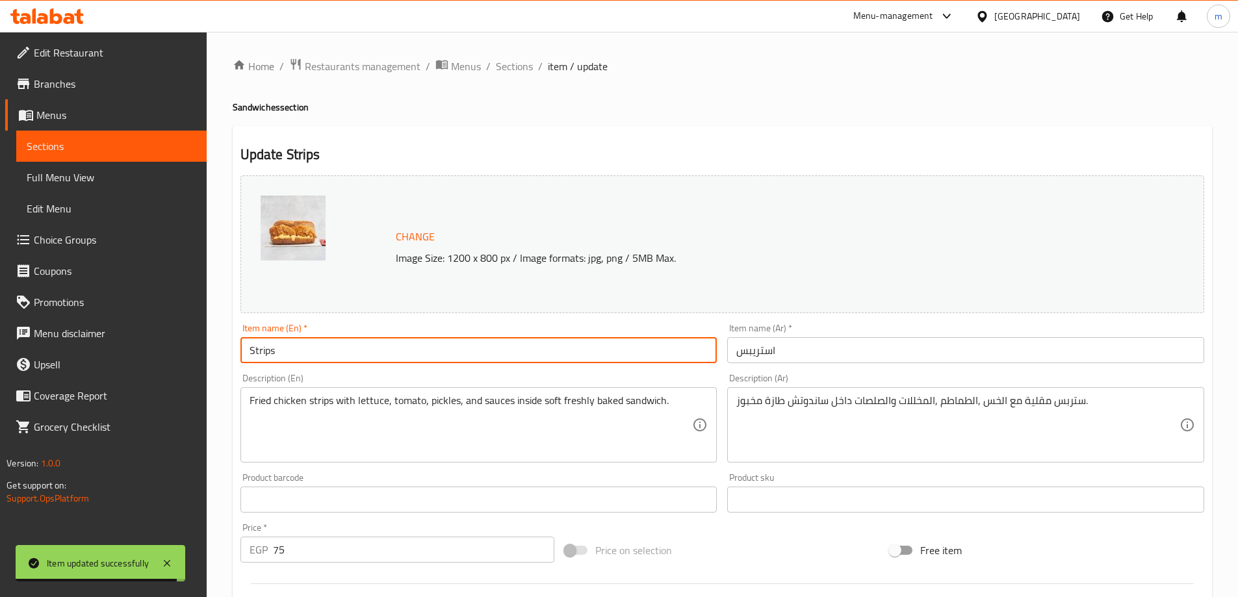
click at [465, 344] on input "Strips" at bounding box center [478, 350] width 477 height 26
paste input "Sandwich"
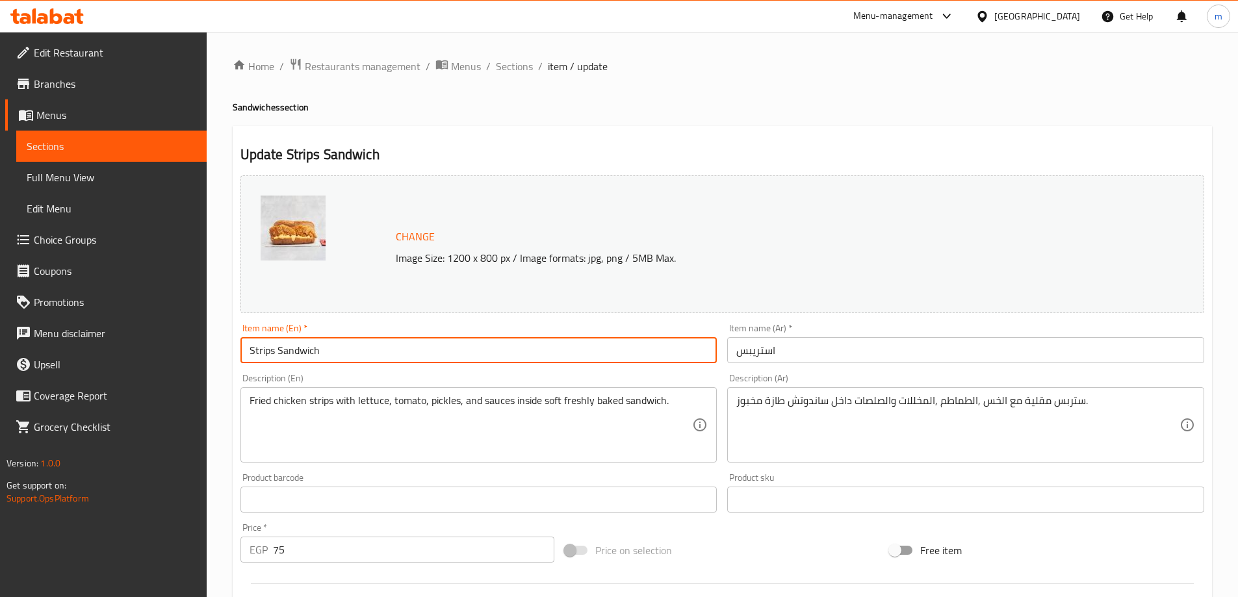
type input "Strips Sandwich"
click at [850, 354] on input "استريبس" at bounding box center [965, 350] width 477 height 26
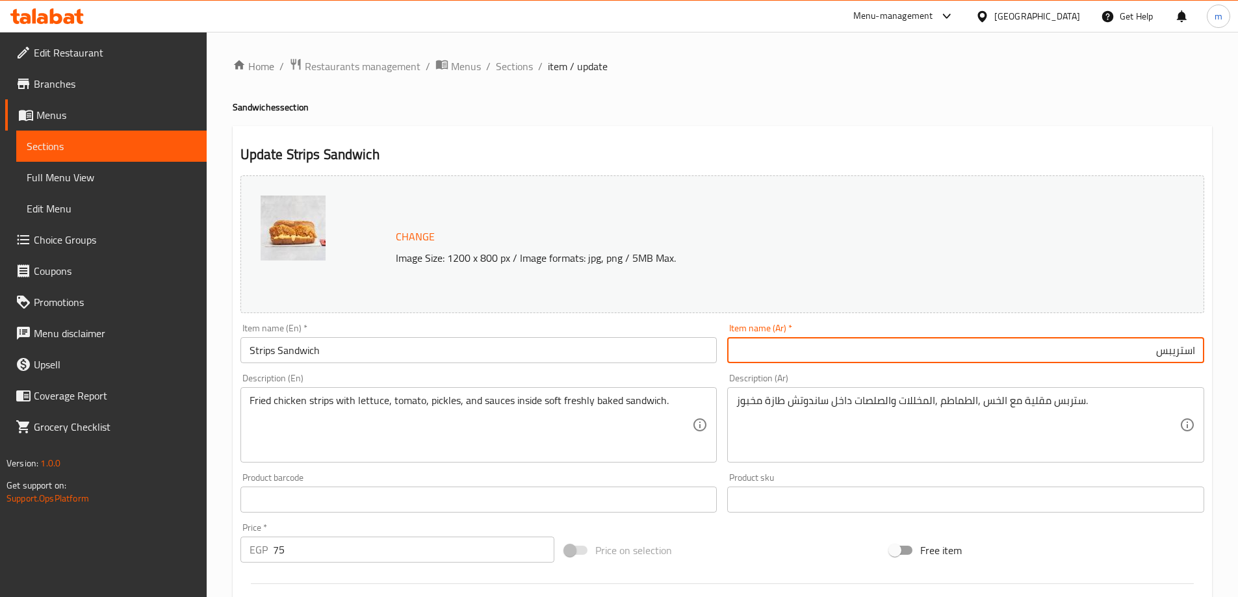
paste input "سندويتش"
type input "سندويتش استريبس"
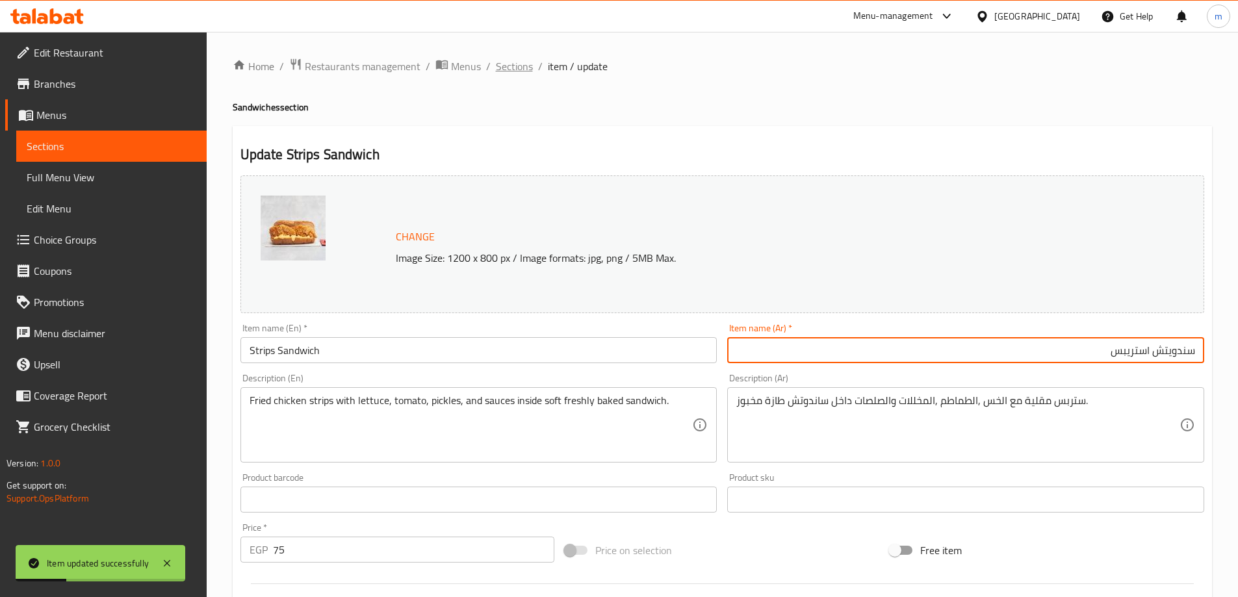
click at [520, 66] on span "Sections" at bounding box center [514, 66] width 37 height 16
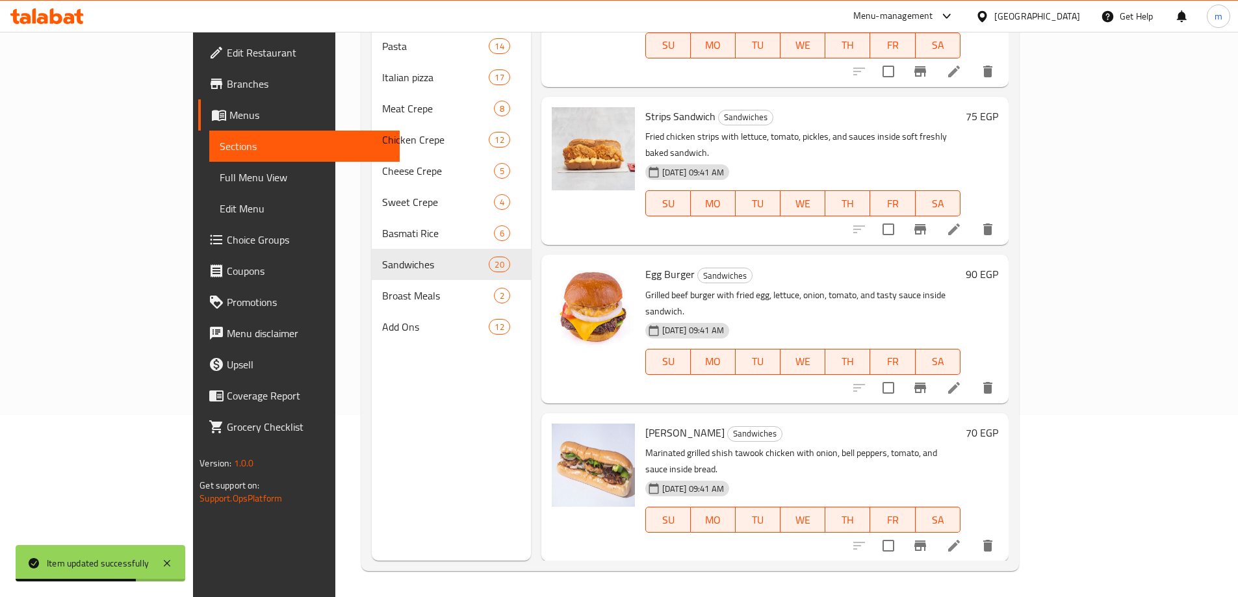
scroll to position [1170, 0]
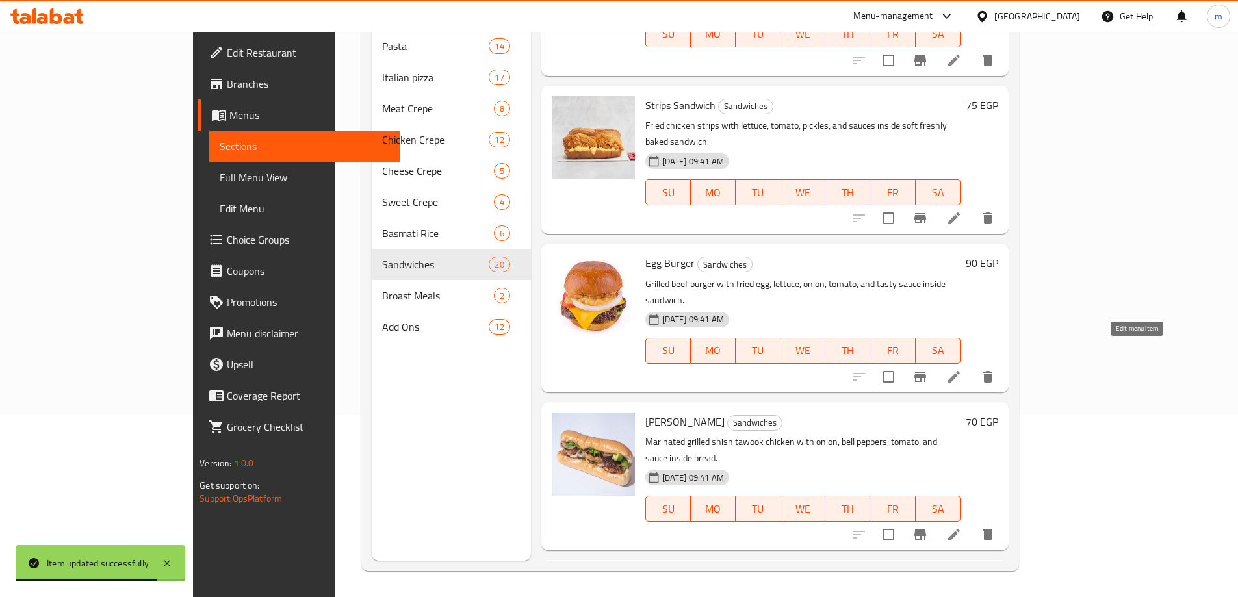
click at [960, 529] on icon at bounding box center [954, 535] width 12 height 12
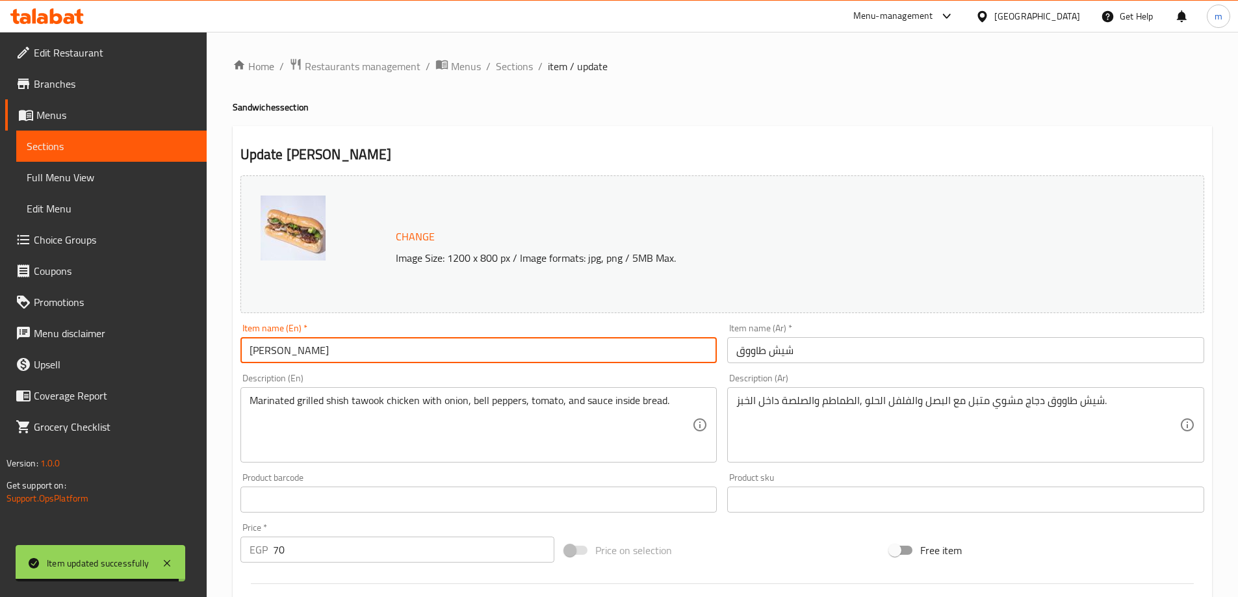
click at [465, 357] on input "Shish Tawouk" at bounding box center [478, 350] width 477 height 26
paste input "Sandwich"
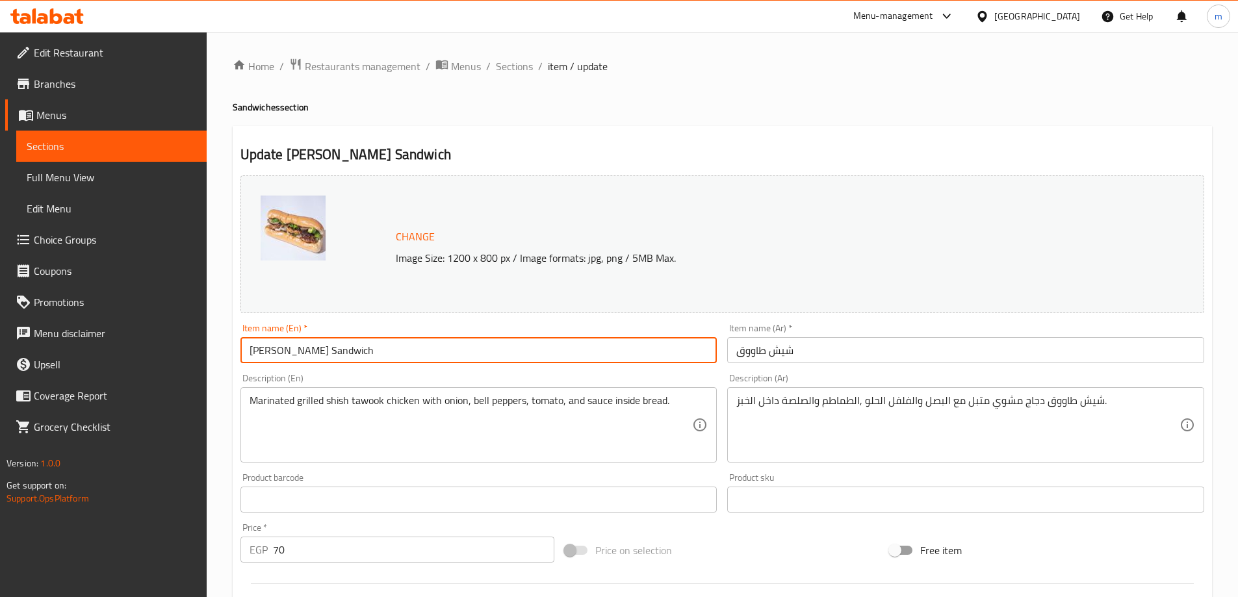
type input "[PERSON_NAME] Sandwich"
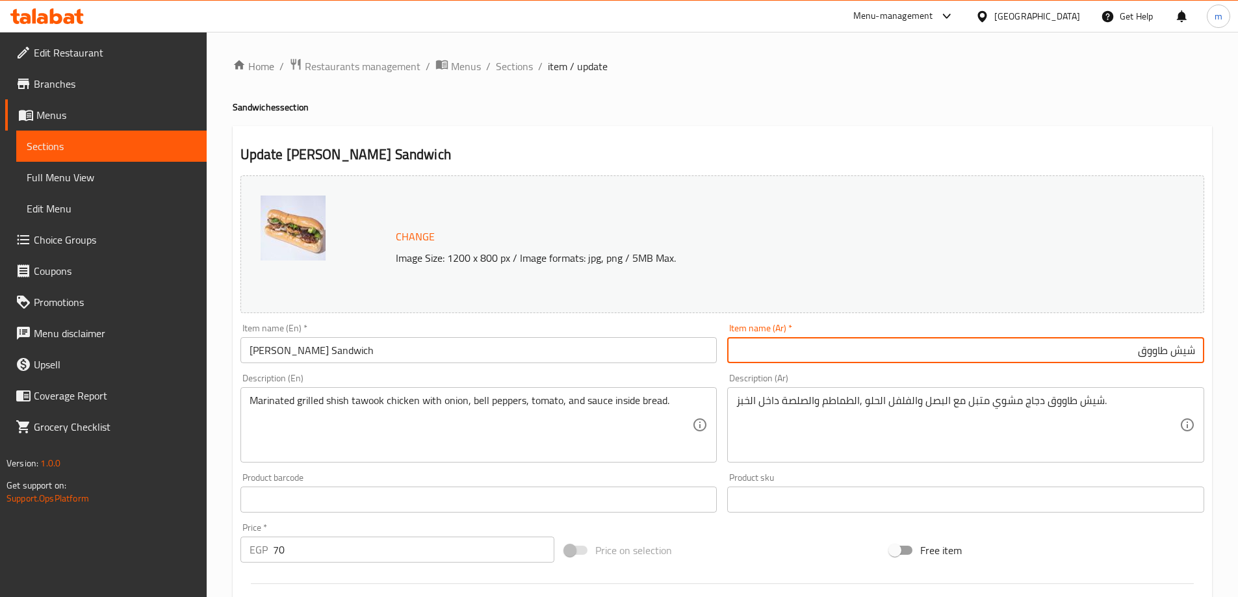
paste input "سندويتش"
type input "سندويتش شيش طاووق"
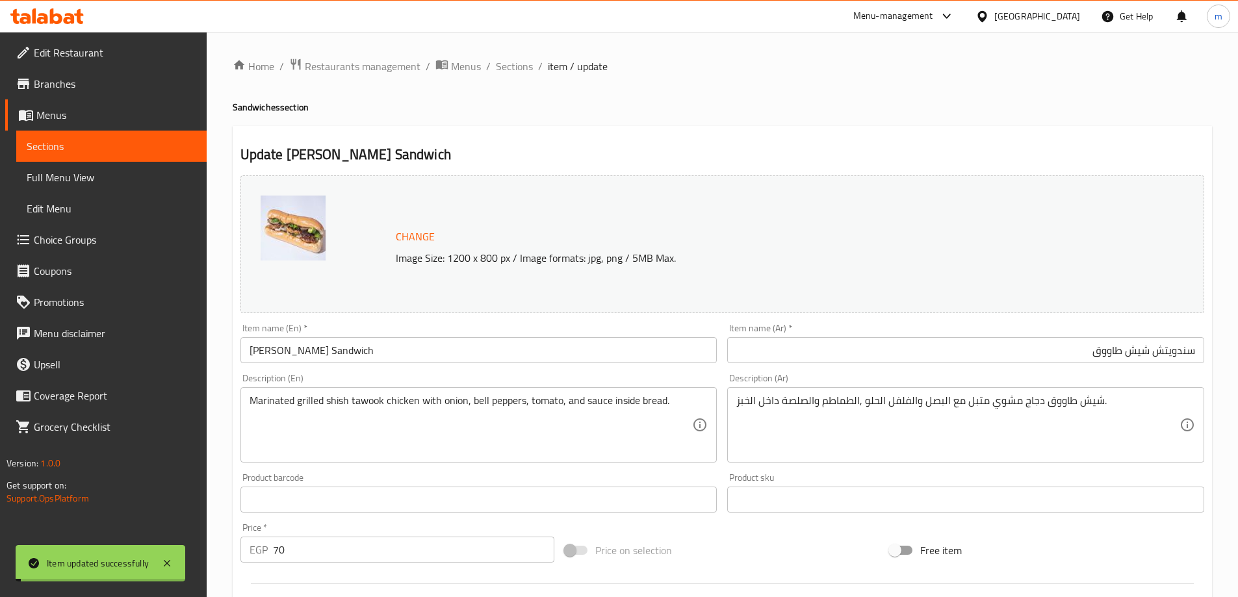
click at [511, 68] on span "Sections" at bounding box center [514, 66] width 37 height 16
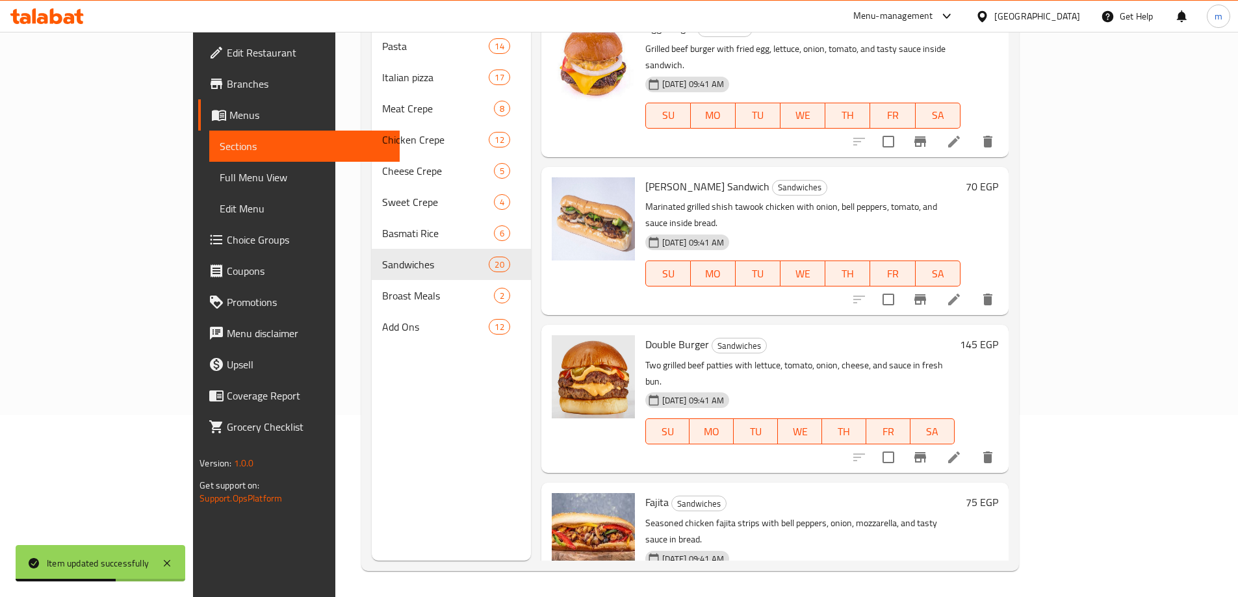
scroll to position [1430, 0]
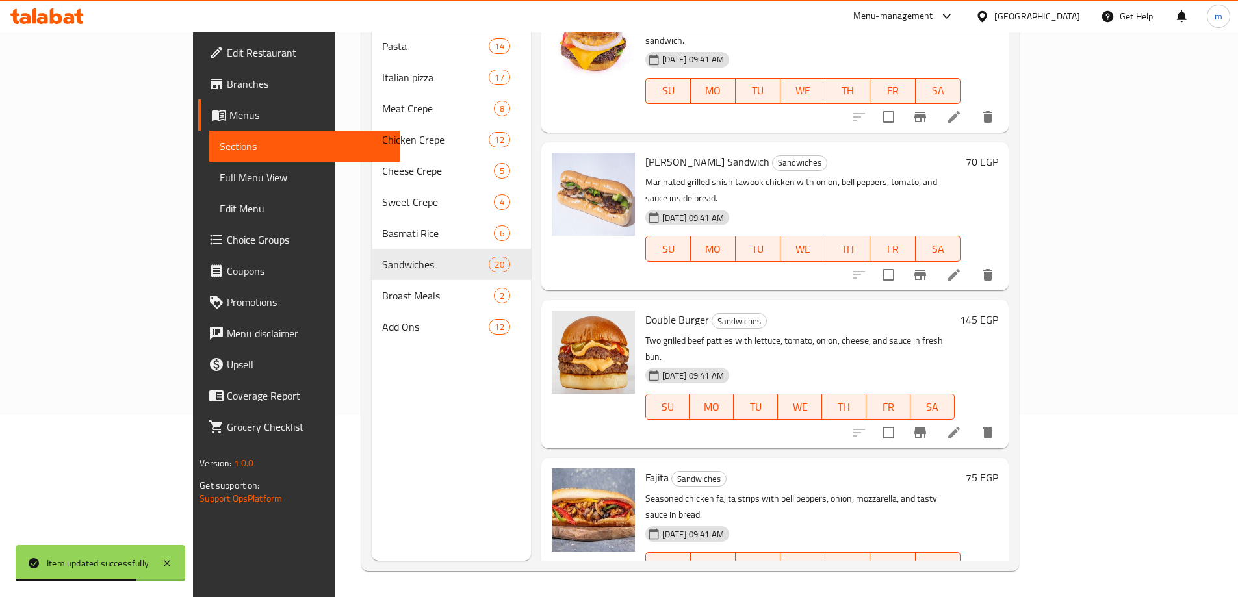
click at [962, 584] on icon at bounding box center [954, 592] width 16 height 16
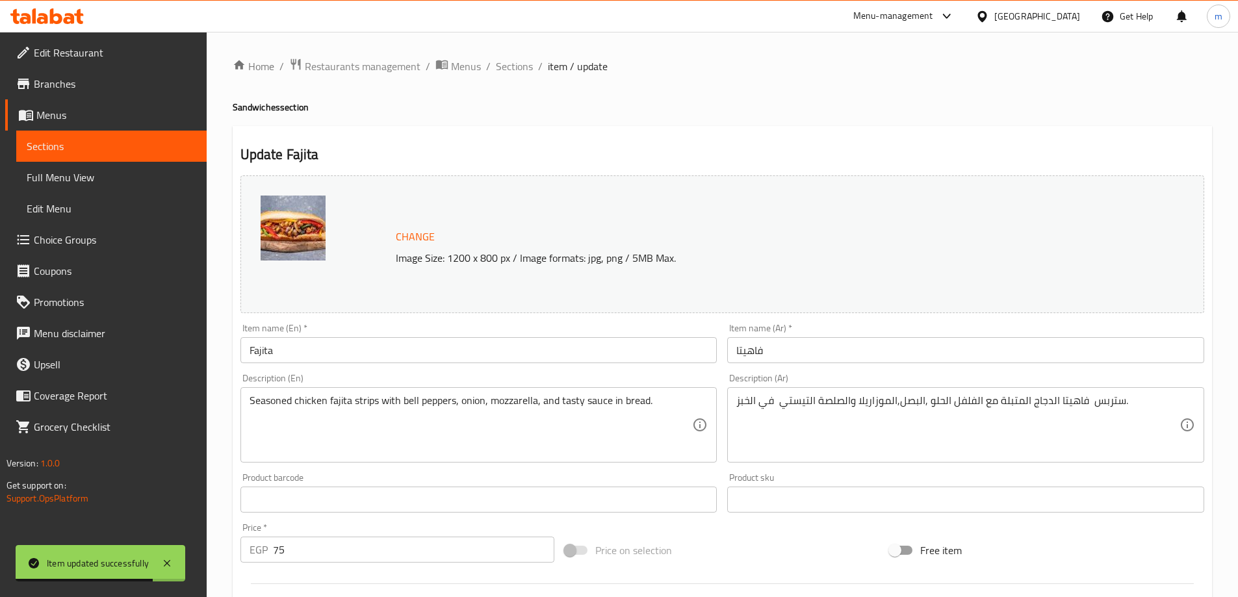
click at [506, 356] on input "Fajita" at bounding box center [478, 350] width 477 height 26
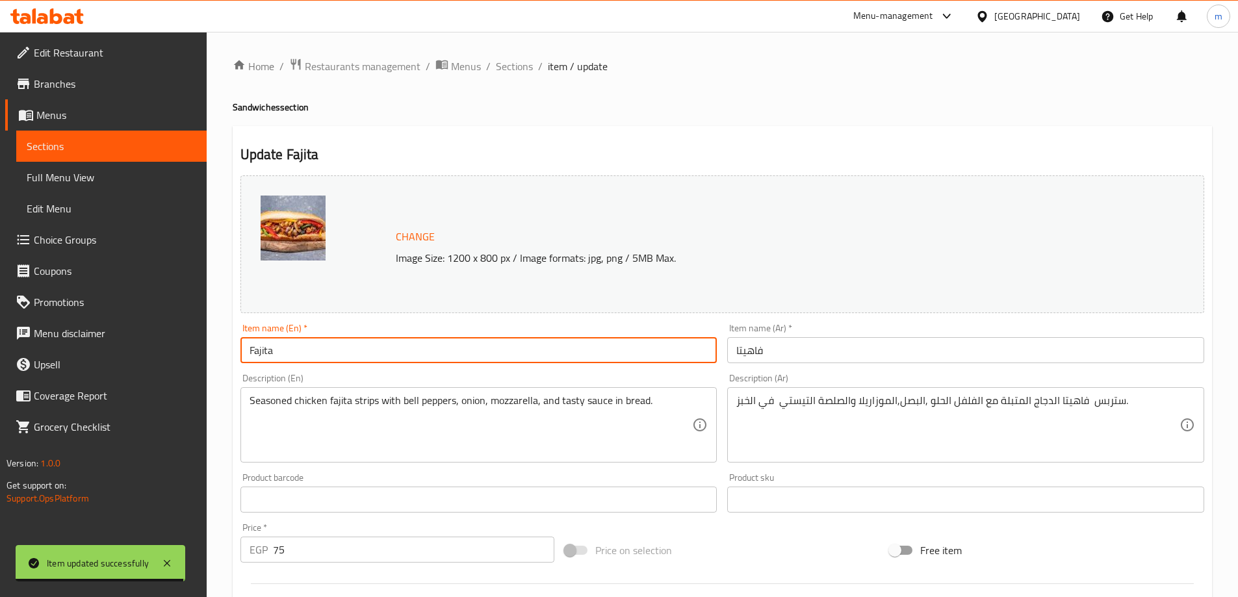
paste input "Sandwich"
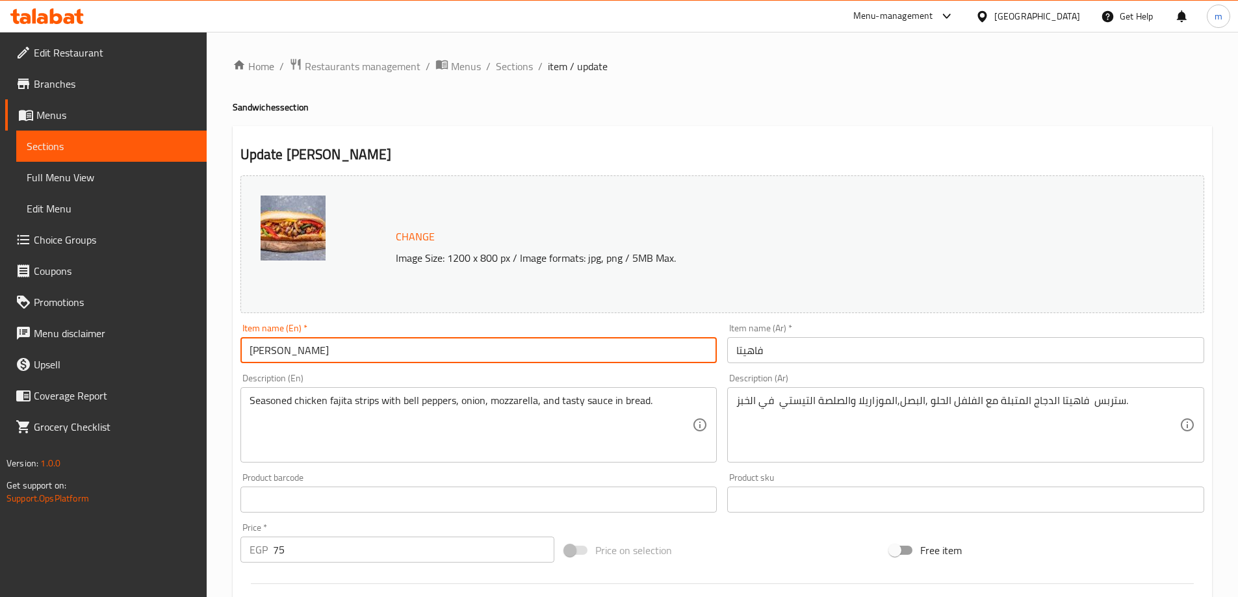
type input "[PERSON_NAME]"
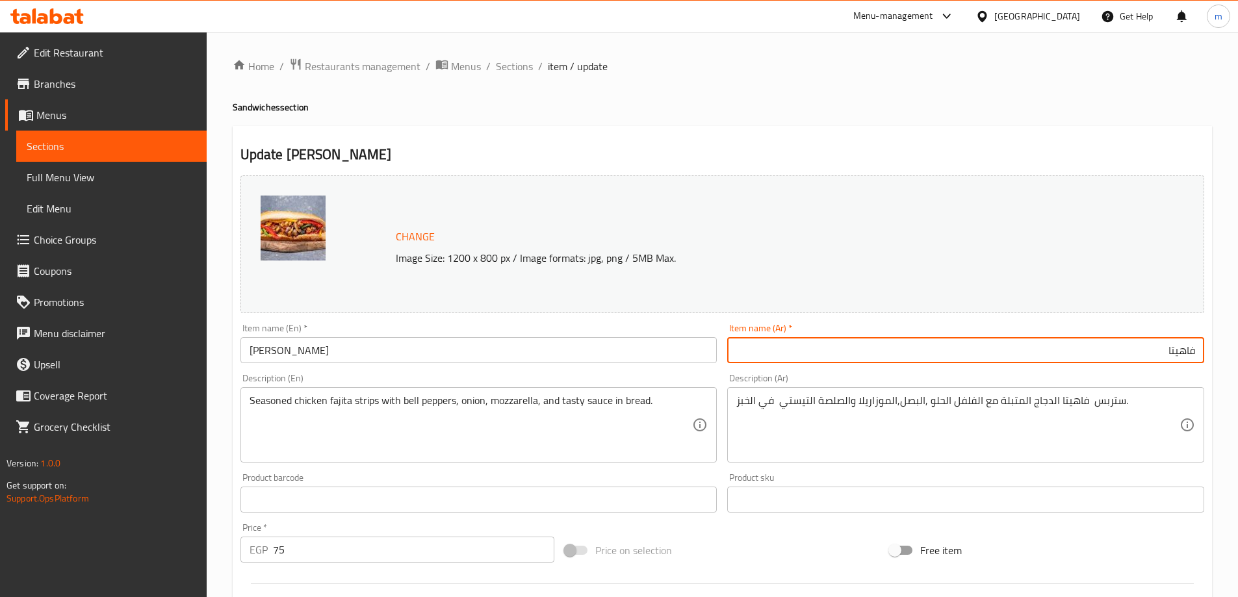
paste input "سندويتش"
type input "سندويتش فاهيتا"
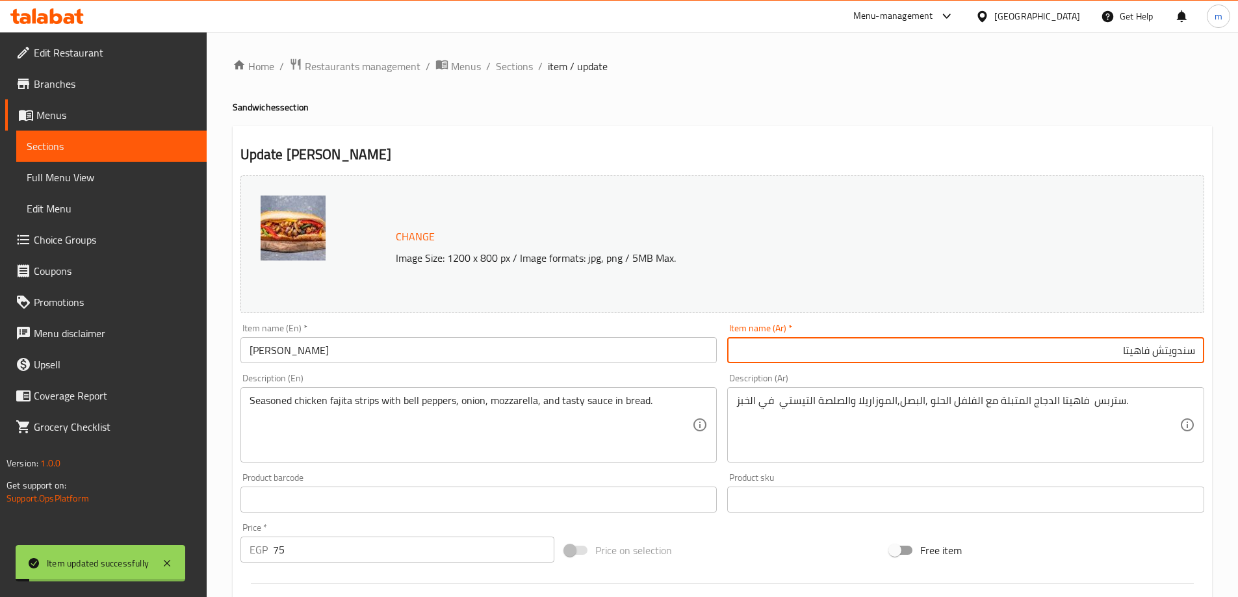
click at [508, 66] on span "Sections" at bounding box center [514, 66] width 37 height 16
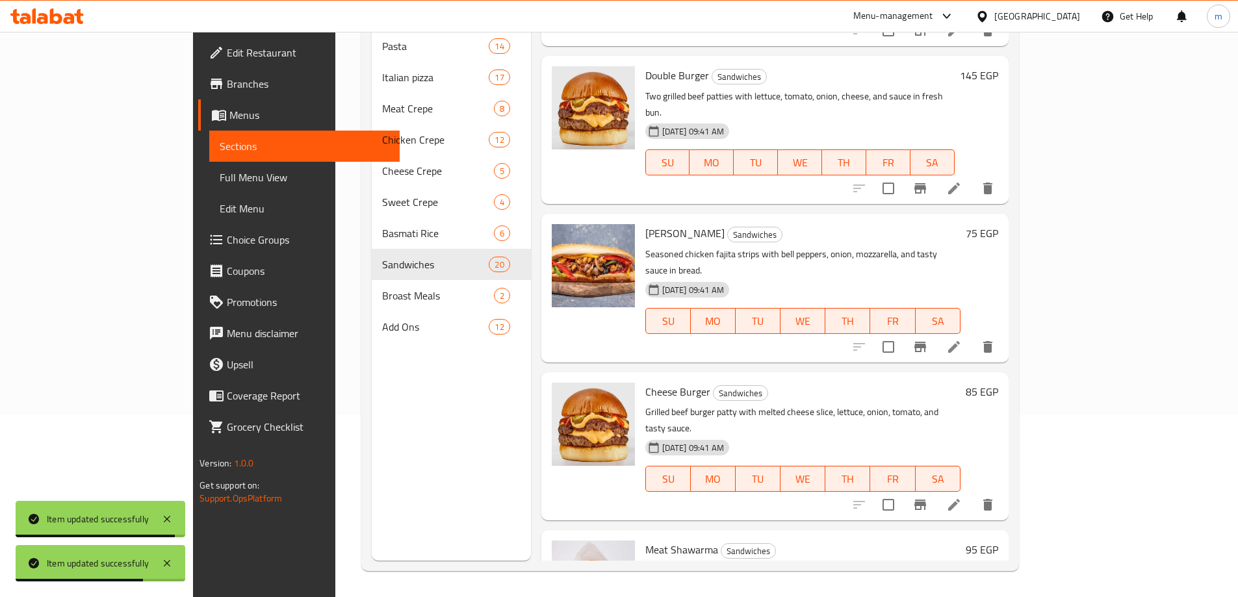
scroll to position [1755, 0]
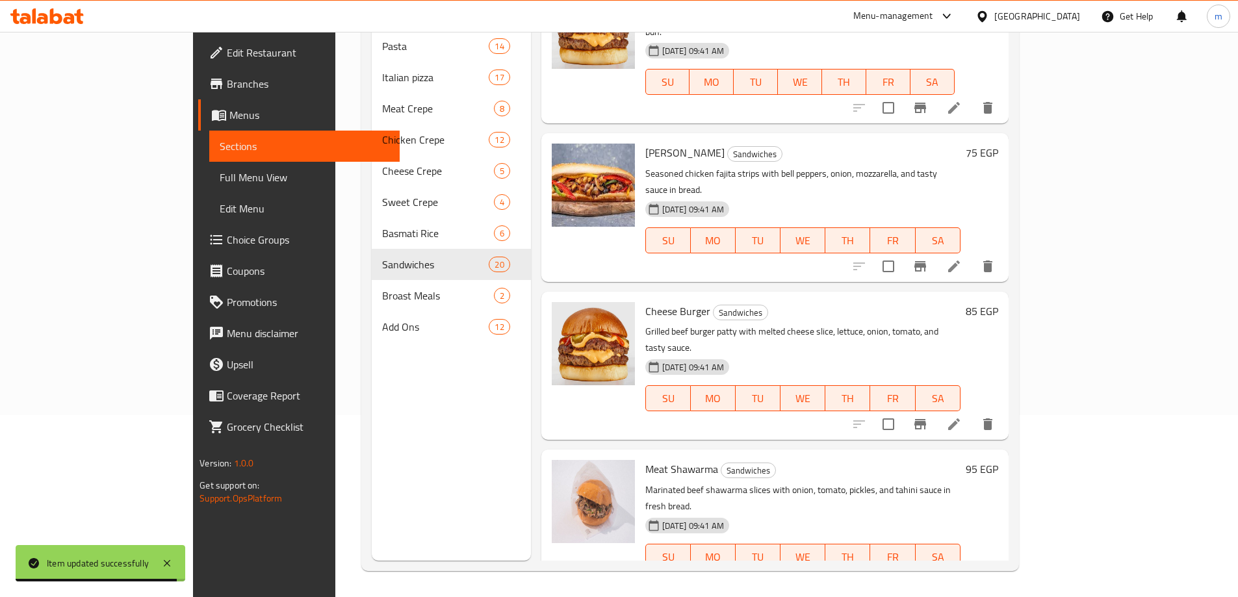
click at [962, 575] on icon at bounding box center [954, 583] width 16 height 16
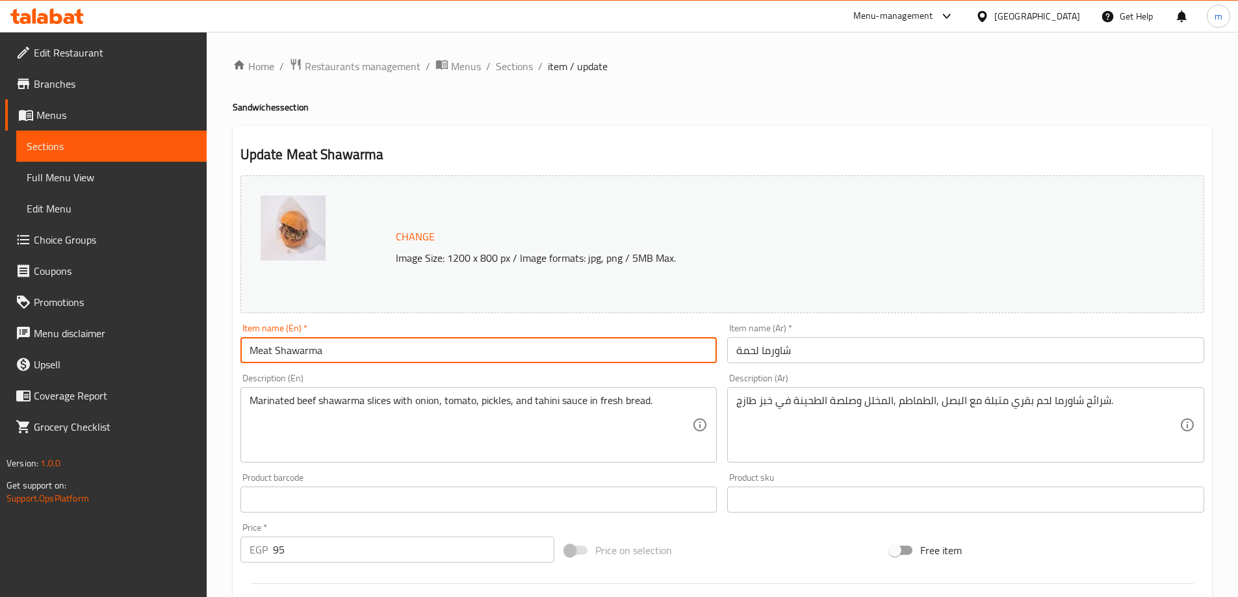
click at [549, 349] on input "Meat Shawarma" at bounding box center [478, 350] width 477 height 26
paste input "Sandwich"
type input "Meat Shawarma Sandwich"
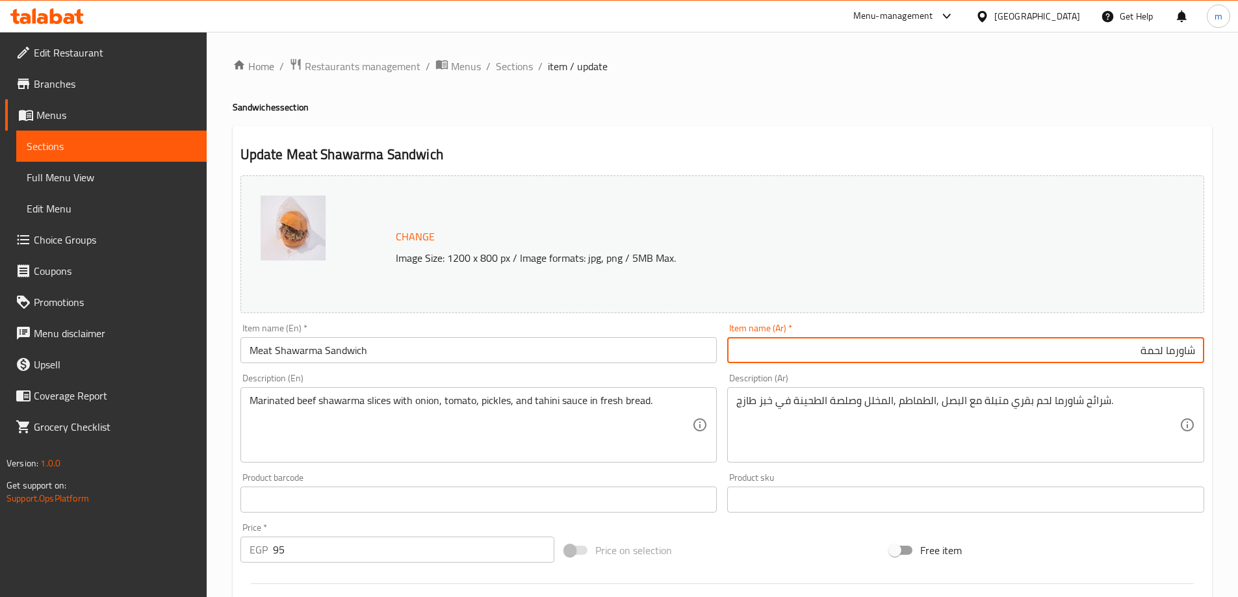
paste input "سندويتش"
type input "سندويتش شاورما لحمة"
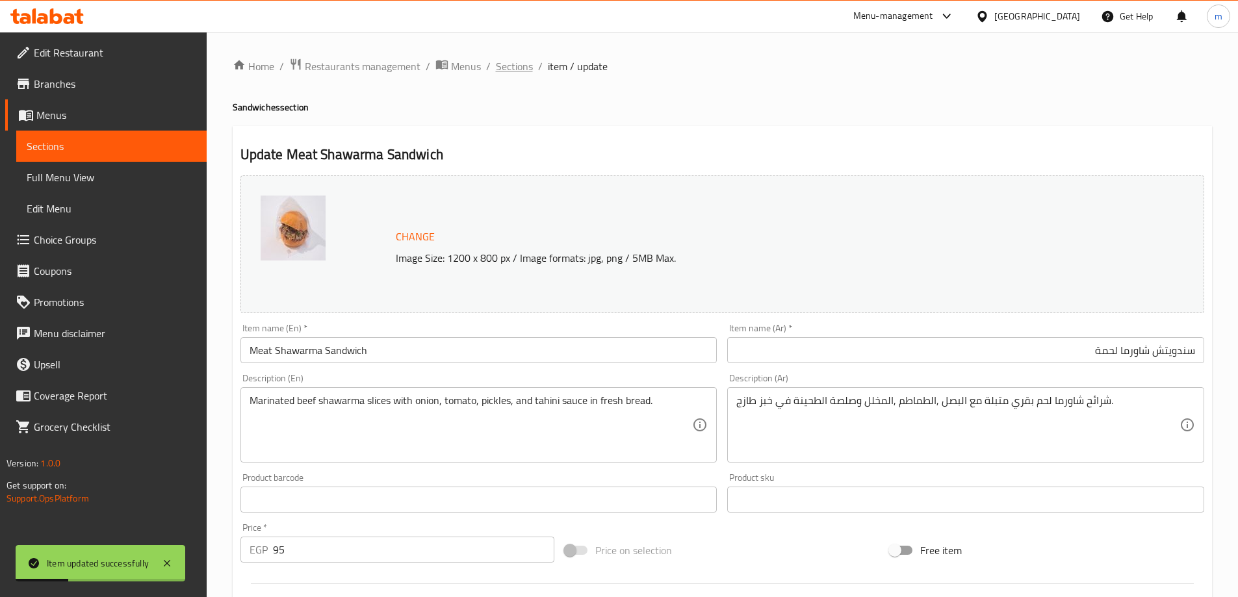
click at [513, 73] on span "Sections" at bounding box center [514, 66] width 37 height 16
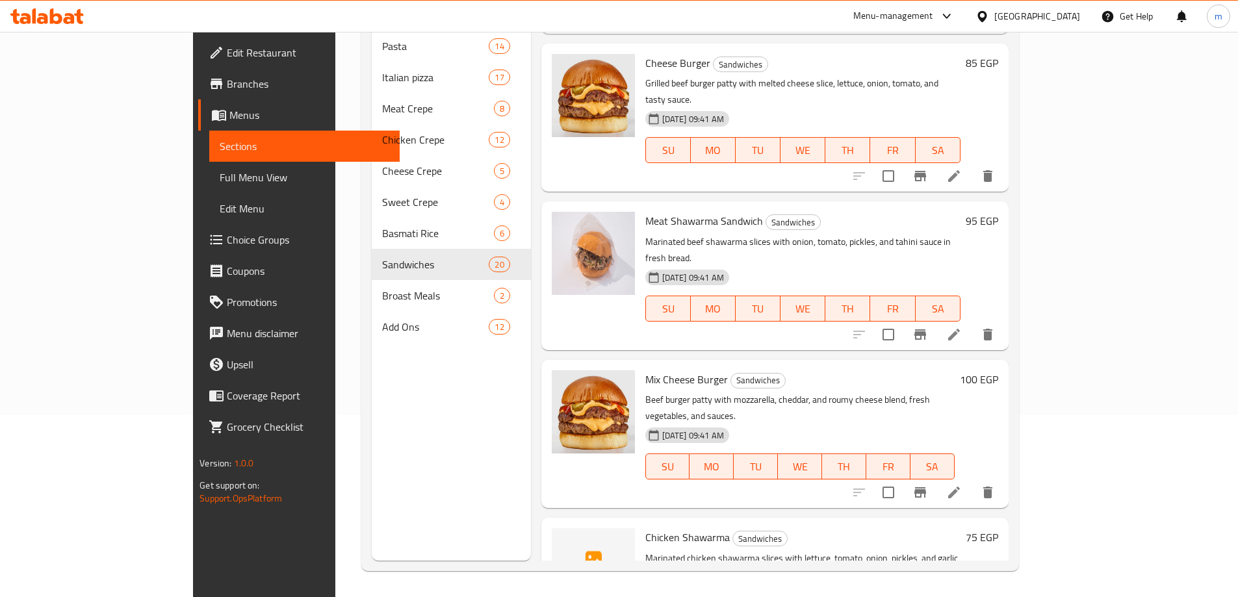
scroll to position [2015, 0]
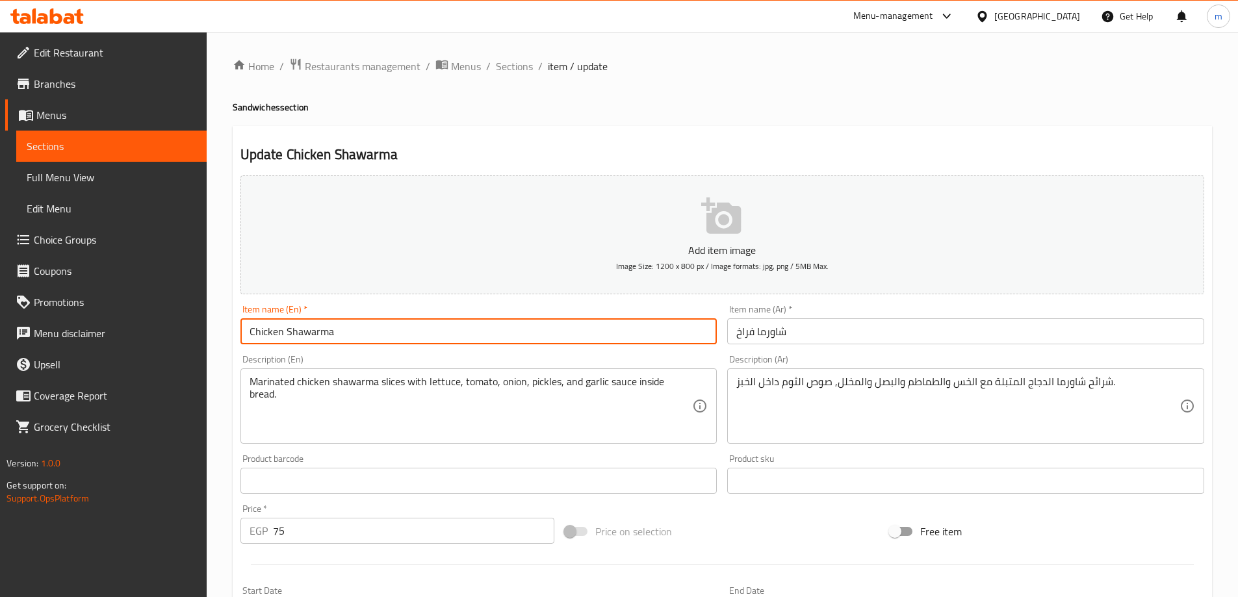
click at [456, 343] on input "Chicken Shawarma" at bounding box center [478, 331] width 477 height 26
paste input "Sandwich"
type input "Chicken Shawarma Sandwich"
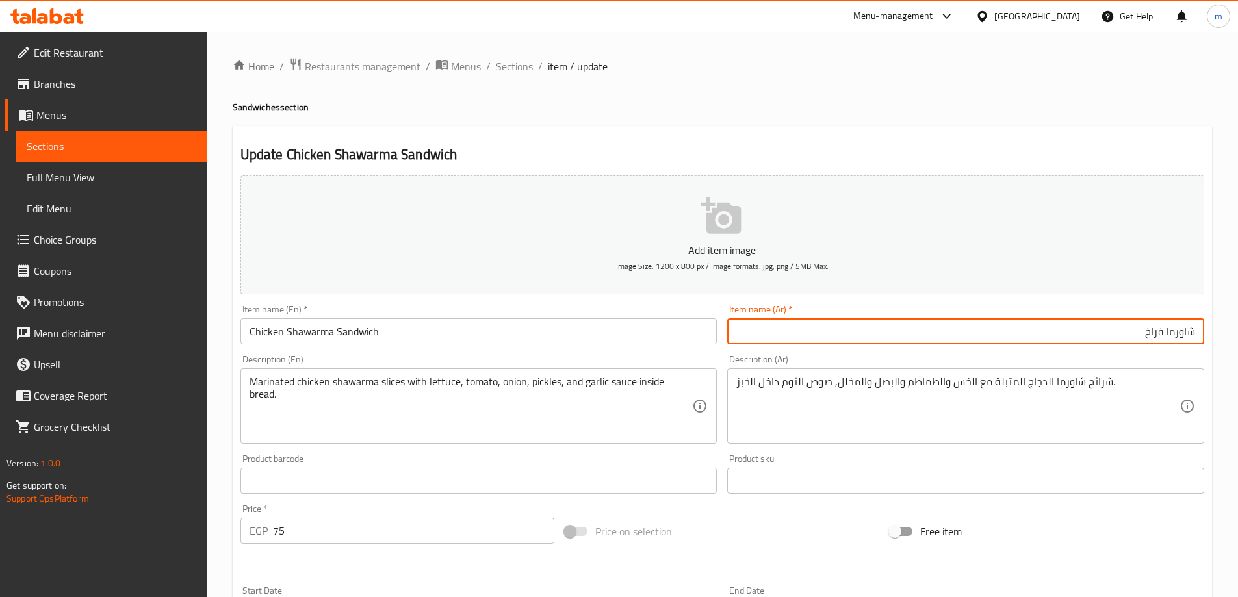
paste input "سندويتش"
type input "سندويتش شاورما فراخ"
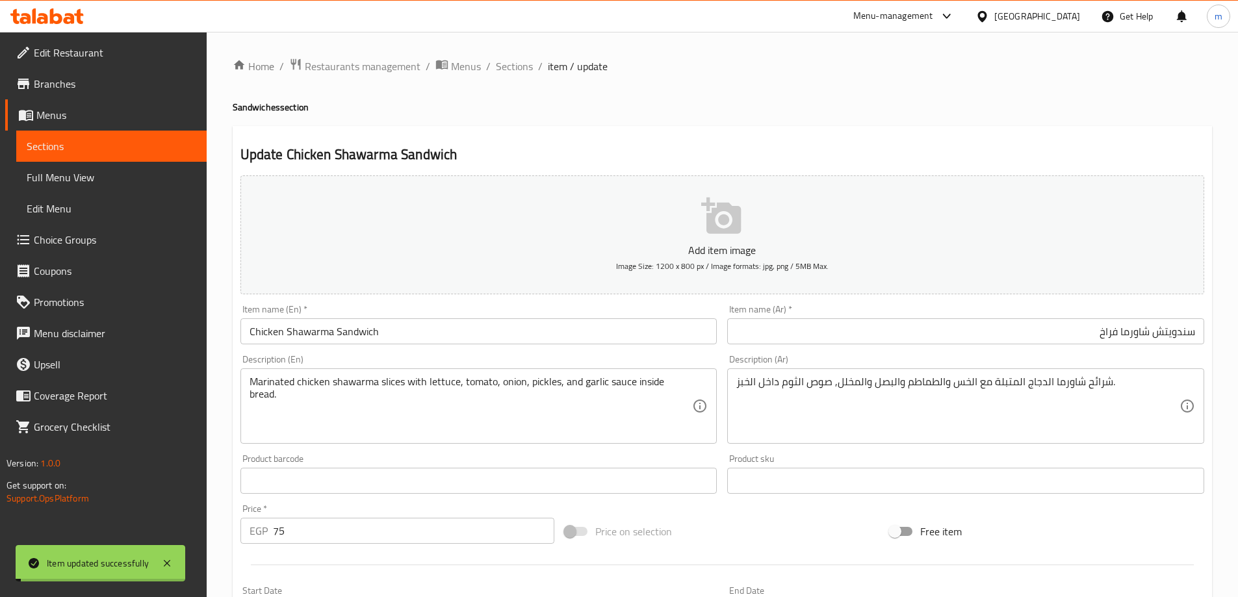
click at [515, 66] on span "Sections" at bounding box center [514, 66] width 37 height 16
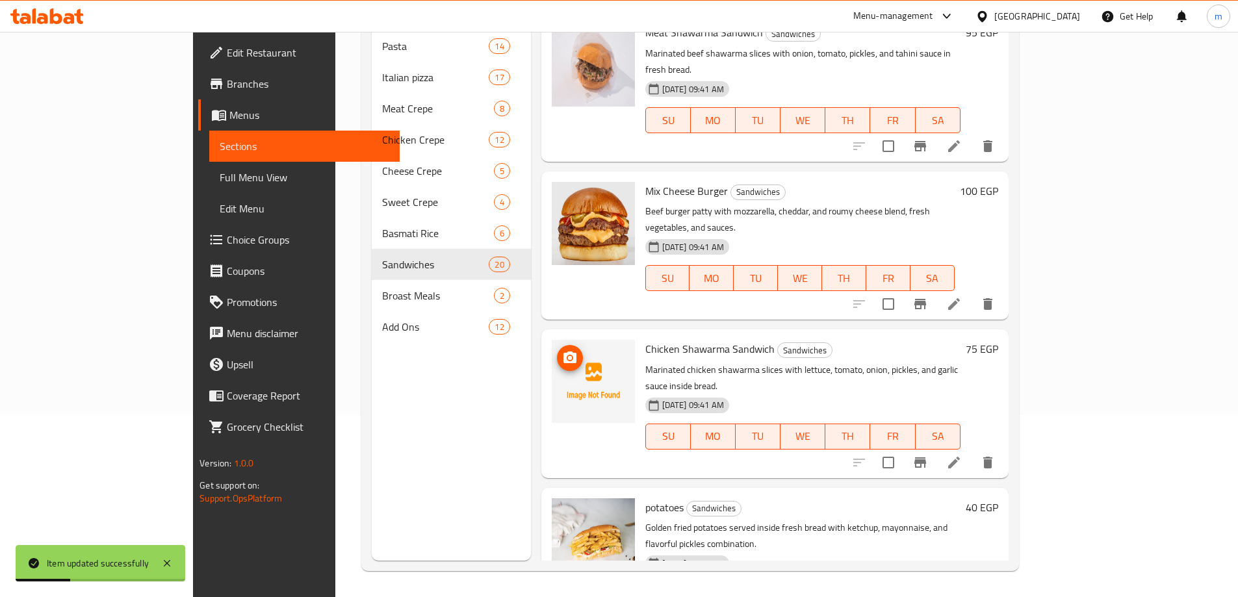
scroll to position [2210, 0]
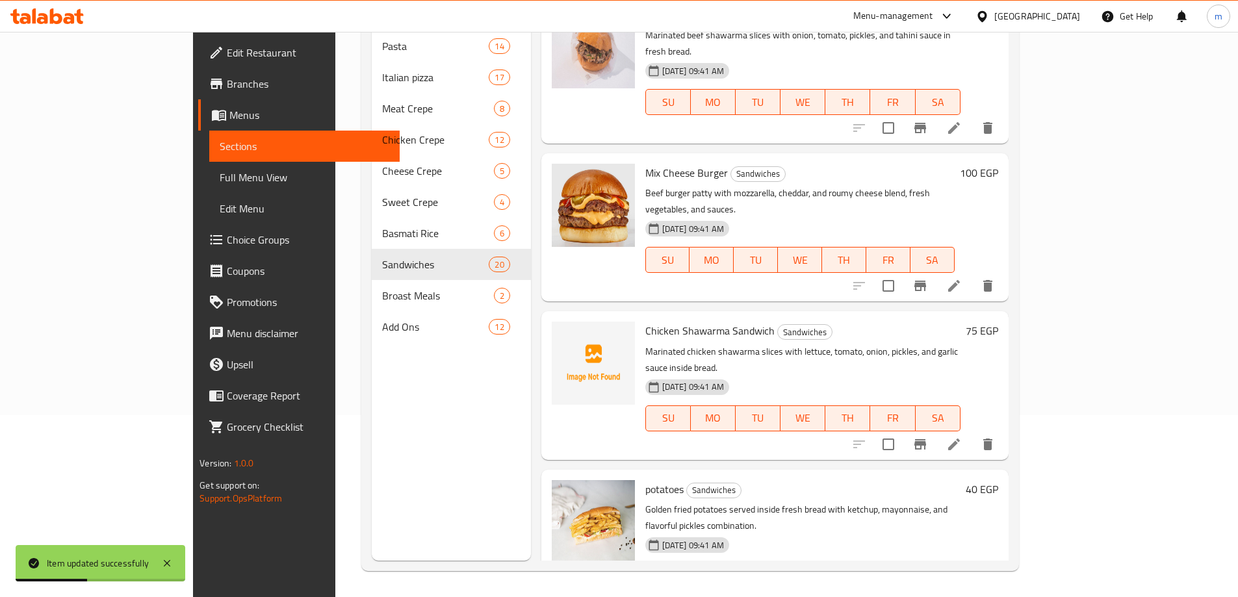
click at [972, 591] on li at bounding box center [954, 602] width 36 height 23
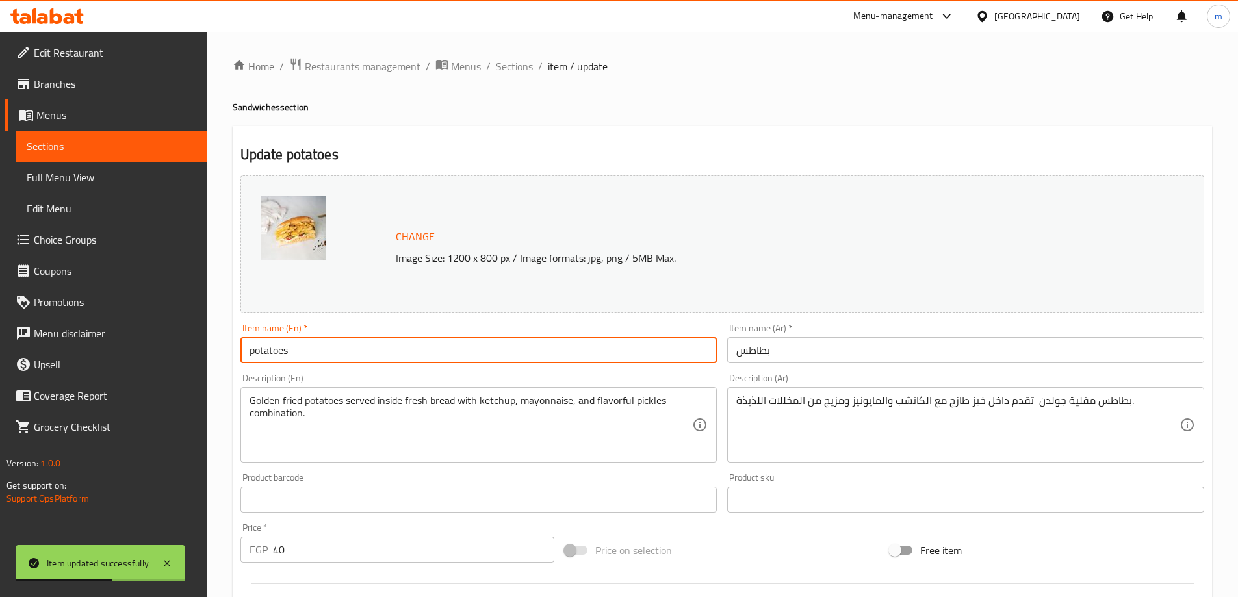
click at [591, 359] on input "potatoes" at bounding box center [478, 350] width 477 height 26
paste input "Sandwich"
type input "Potatoes Sandwich"
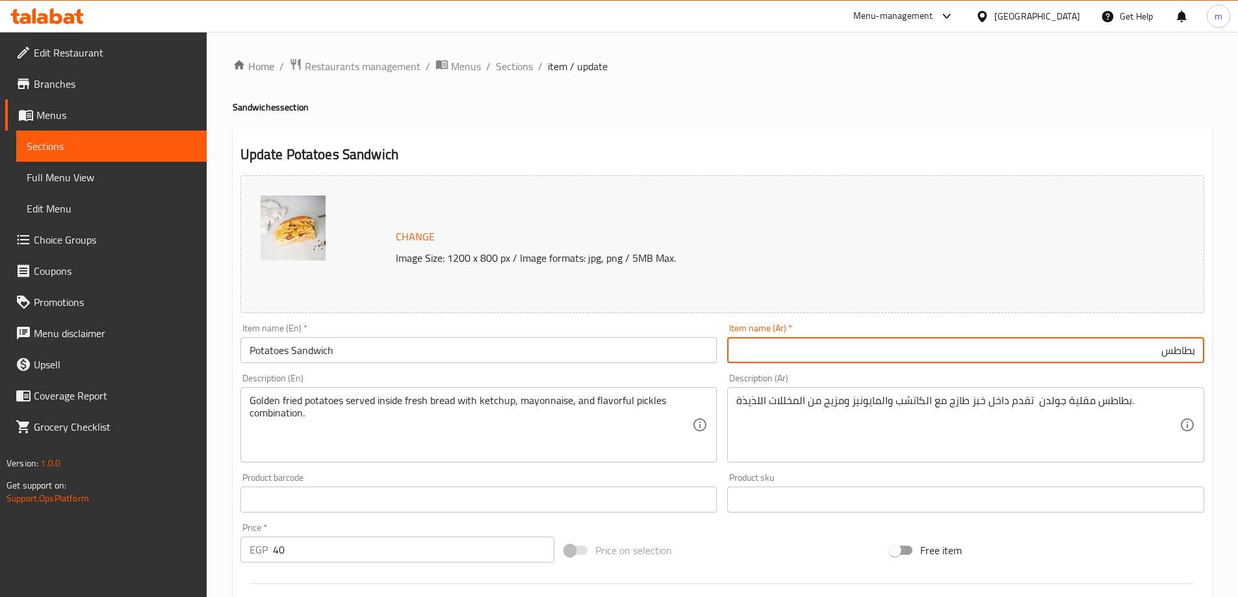
paste input "سندويتش"
type input "سندويتش بطاطس"
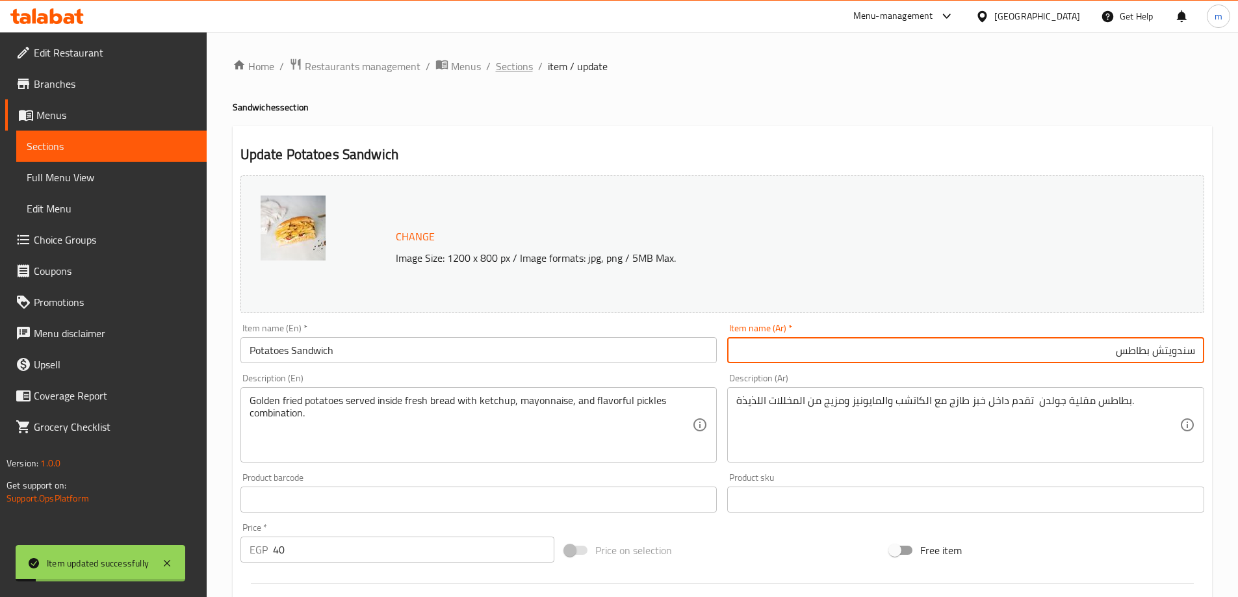
click at [509, 68] on span "Sections" at bounding box center [514, 66] width 37 height 16
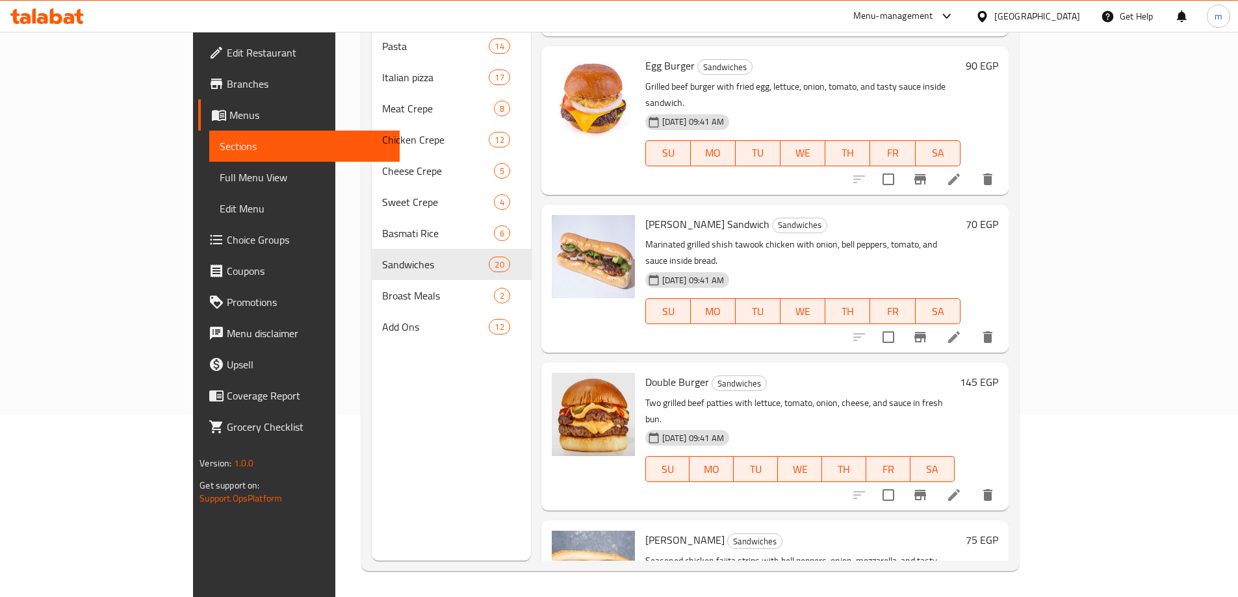
scroll to position [1300, 0]
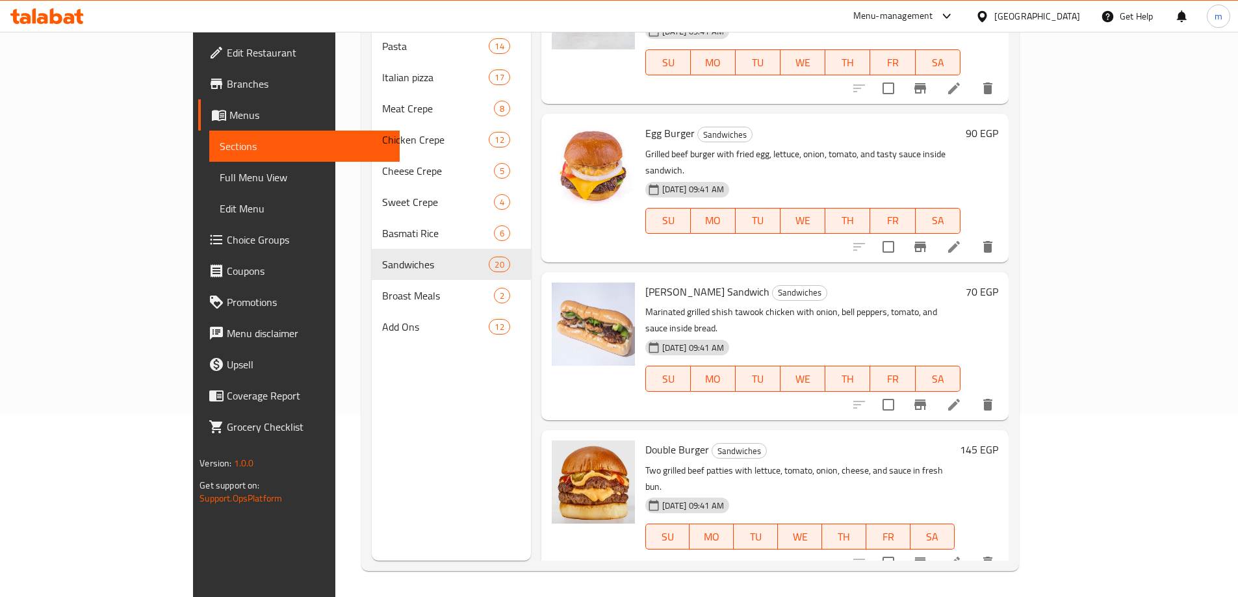
click at [962, 555] on icon at bounding box center [954, 563] width 16 height 16
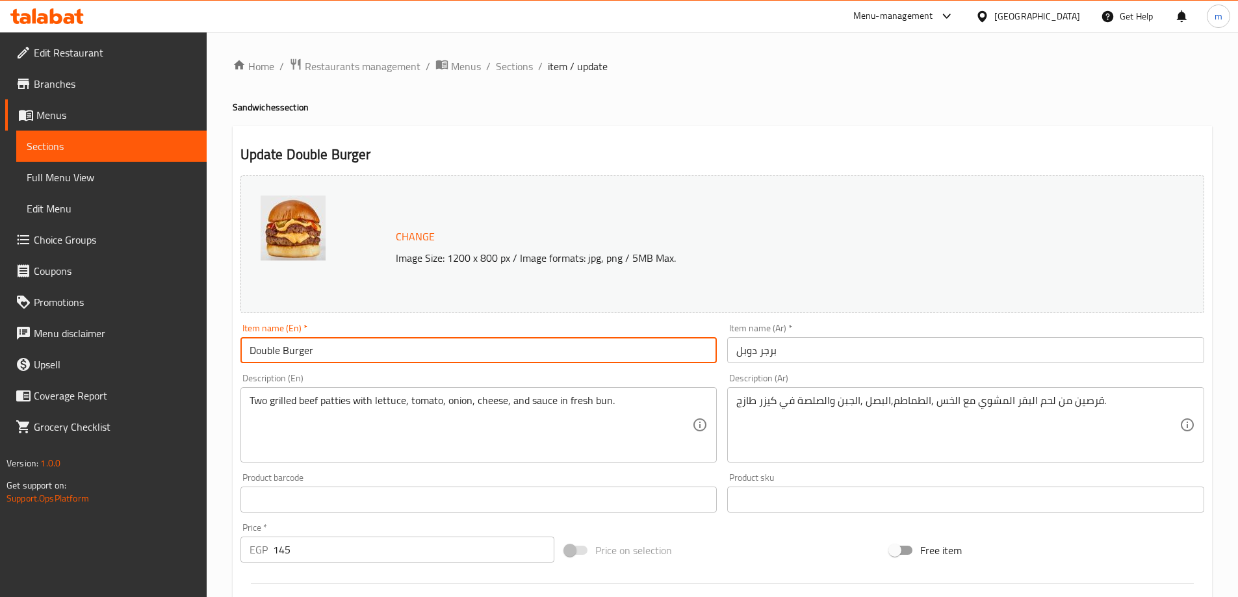
click at [565, 354] on input "Double Burger" at bounding box center [478, 350] width 477 height 26
type input "Double Burger"
click at [525, 59] on span "Sections" at bounding box center [514, 66] width 37 height 16
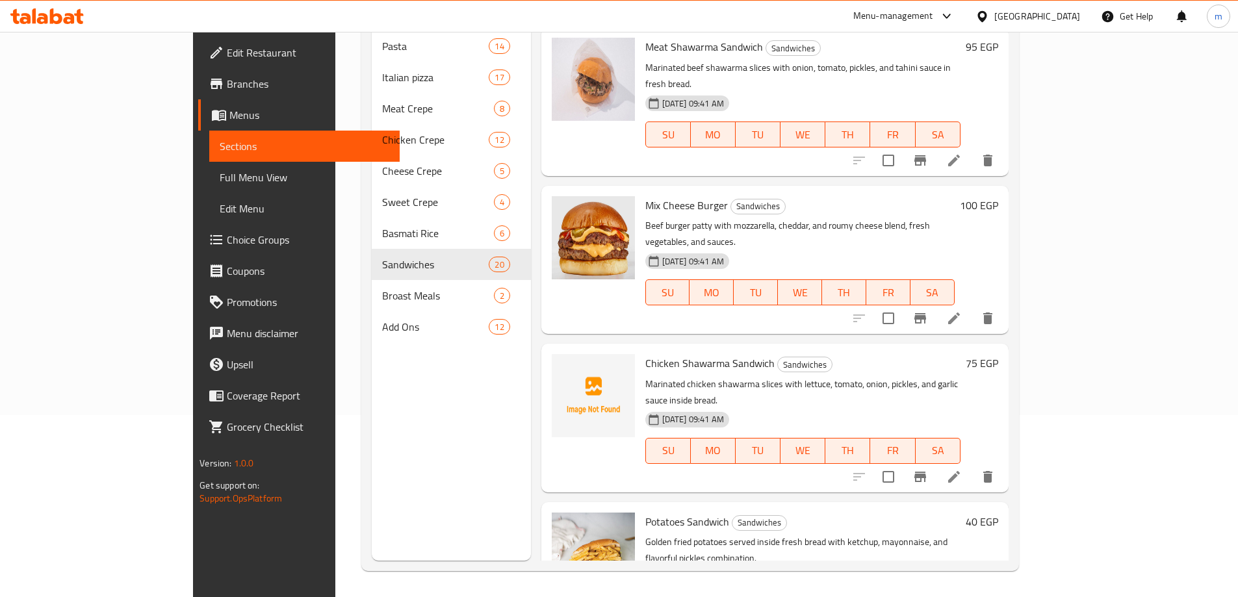
scroll to position [2255, 0]
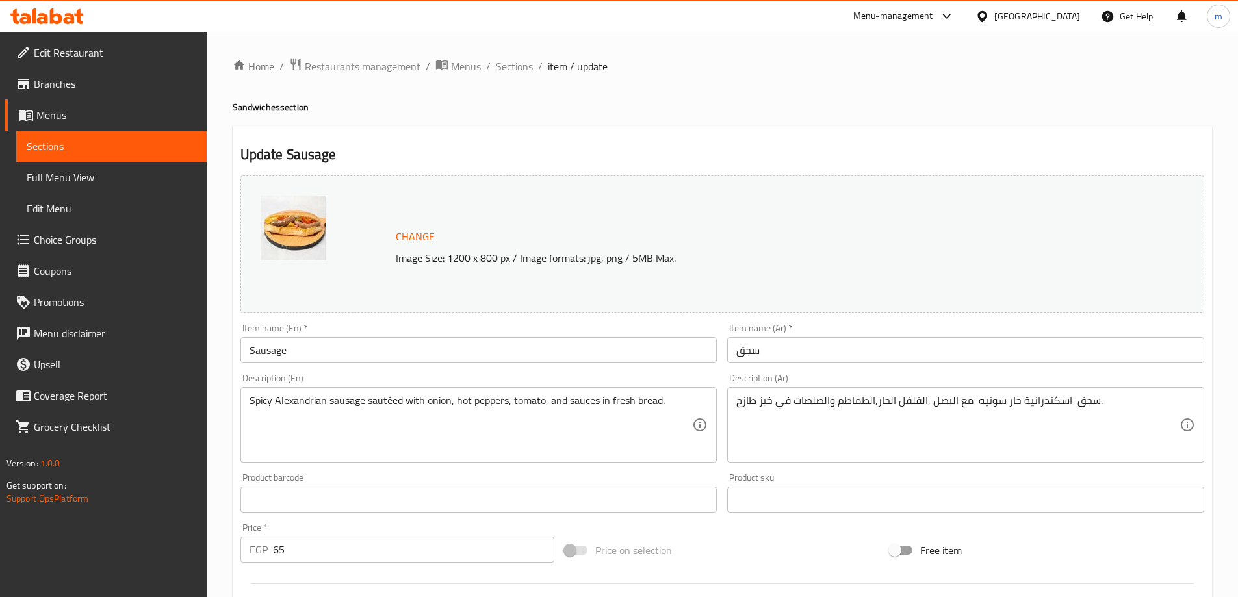
click at [405, 361] on input "Sausage" at bounding box center [478, 350] width 477 height 26
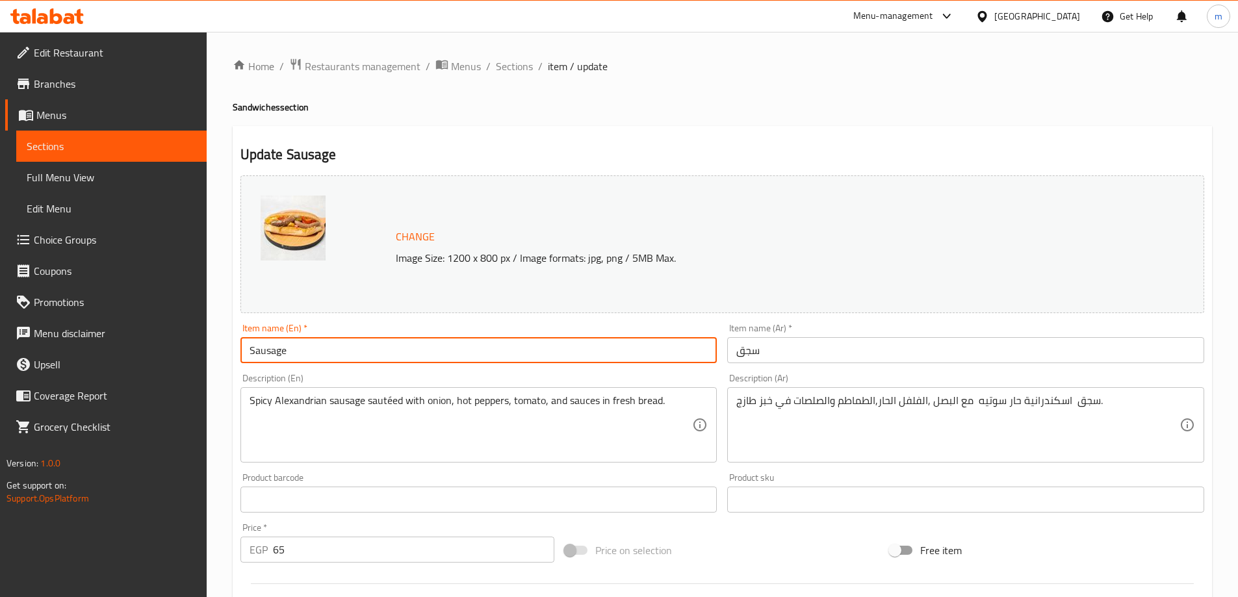
paste input "Sandwich"
type input "Sausage Sandwich"
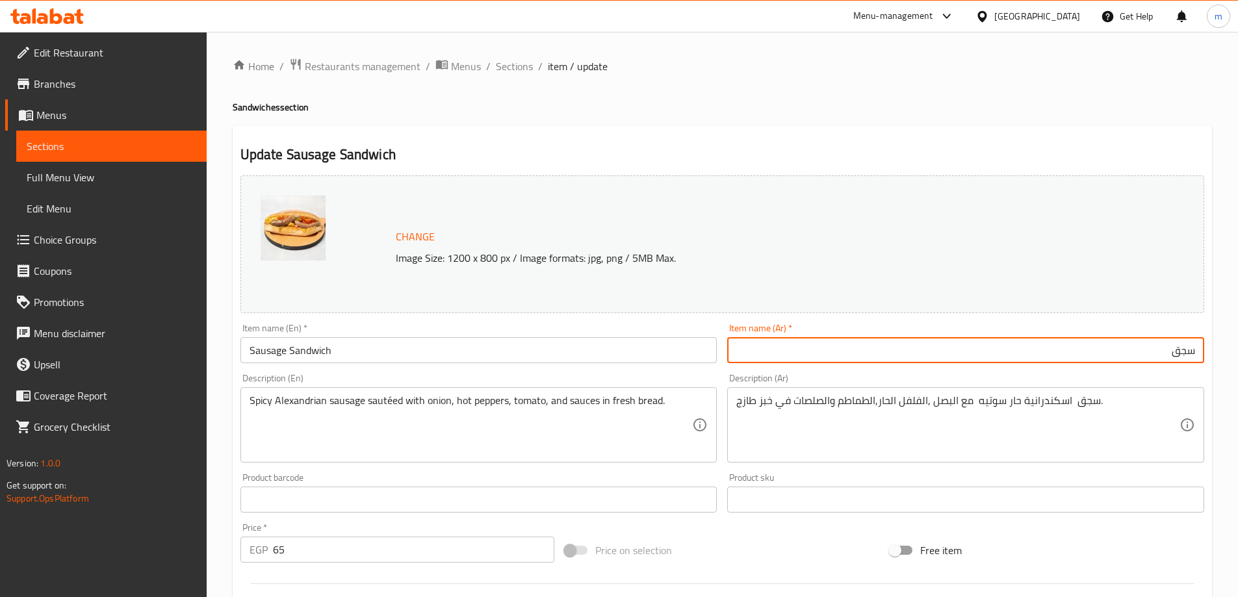
paste input "سندويتش"
type input "سندويتش سجق"
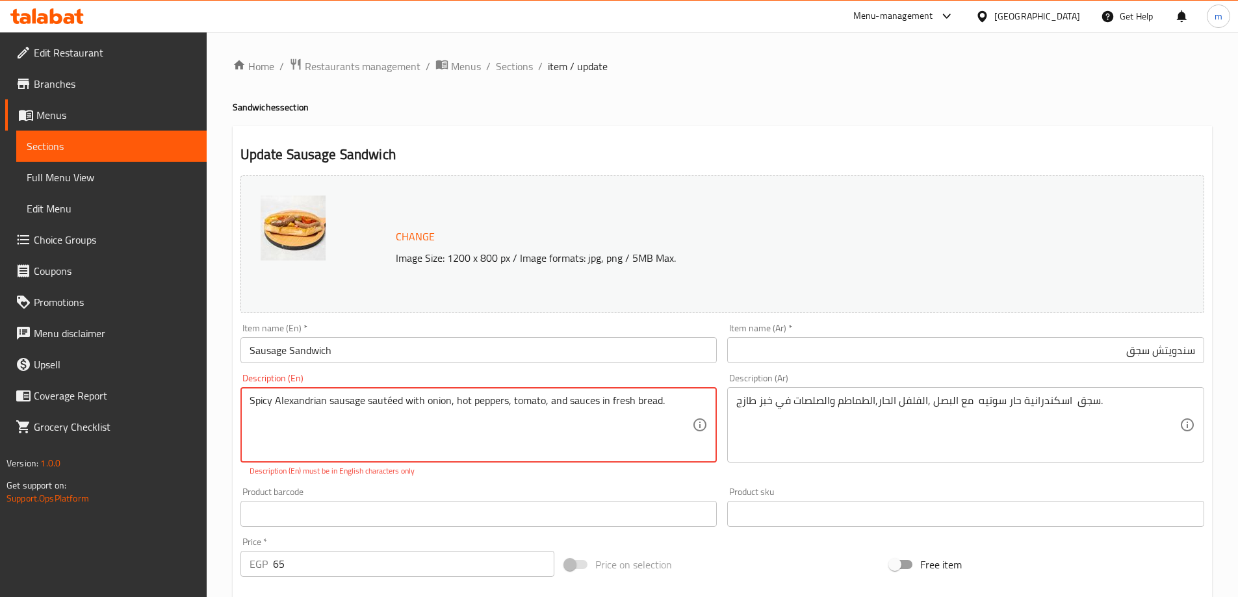
click at [386, 400] on textarea "Spicy Alexandrian sausage sautéed with onion, hot peppers, tomato, and sauces i…" at bounding box center [471, 426] width 443 height 62
type textarea "Spicy Alexandrian sausage sauteed with onion, hot peppers, tomato, and sauces i…"
click at [450, 357] on input "Sausage Sandwich" at bounding box center [478, 350] width 477 height 26
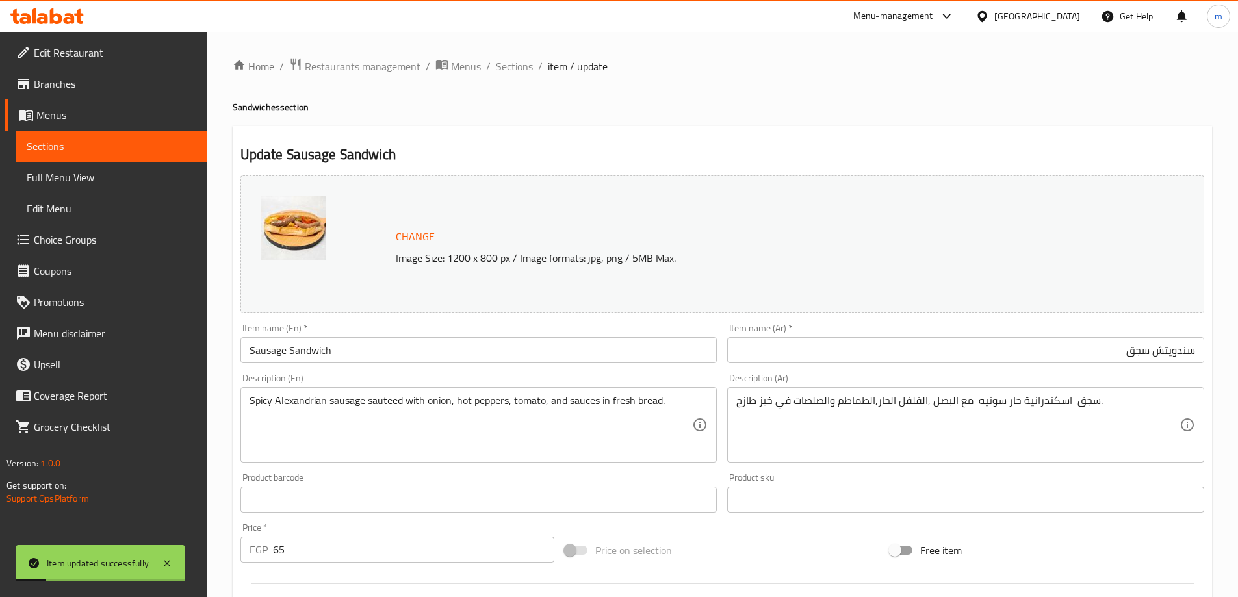
click at [525, 66] on span "Sections" at bounding box center [514, 66] width 37 height 16
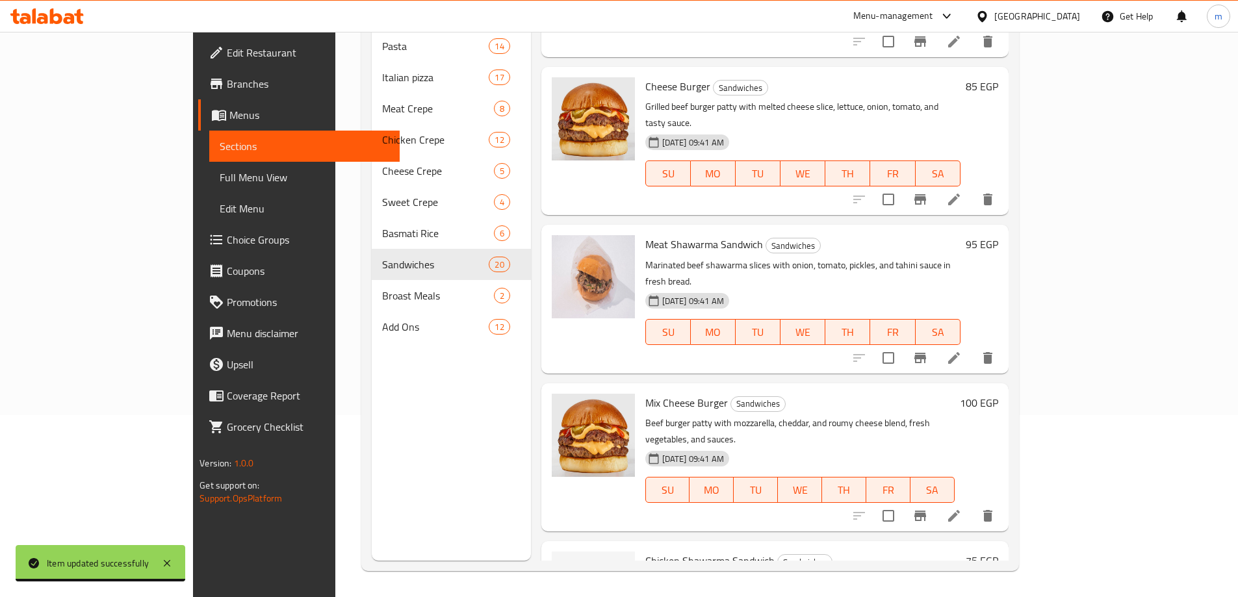
scroll to position [2255, 0]
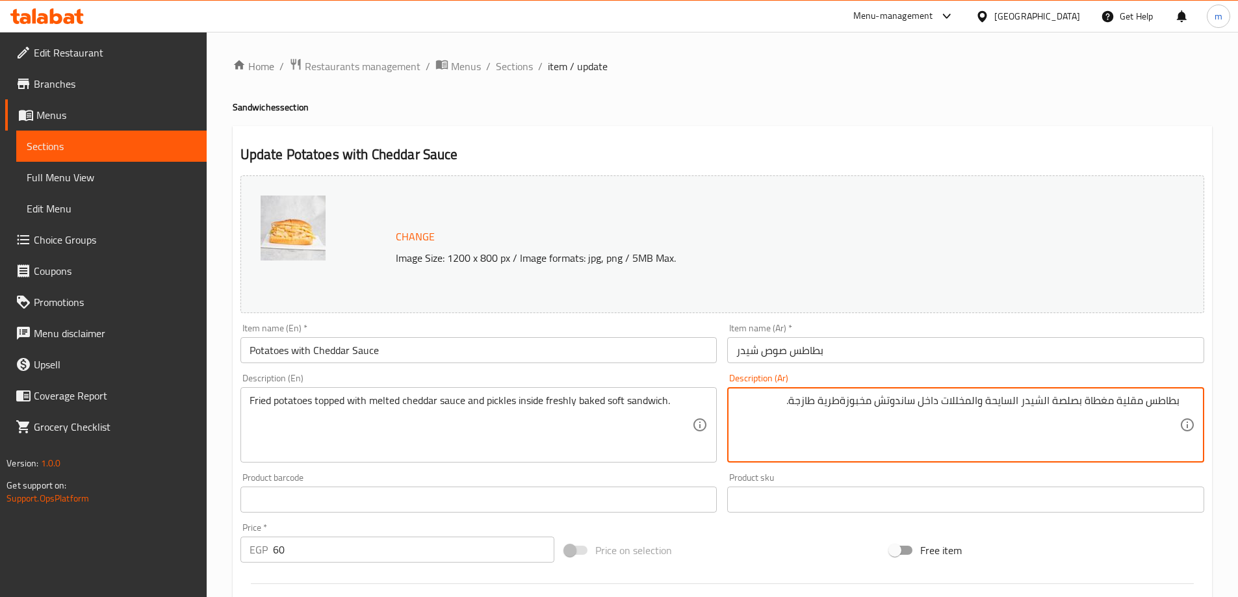
click at [882, 348] on input "بطاطس صوص شيدر" at bounding box center [965, 350] width 477 height 26
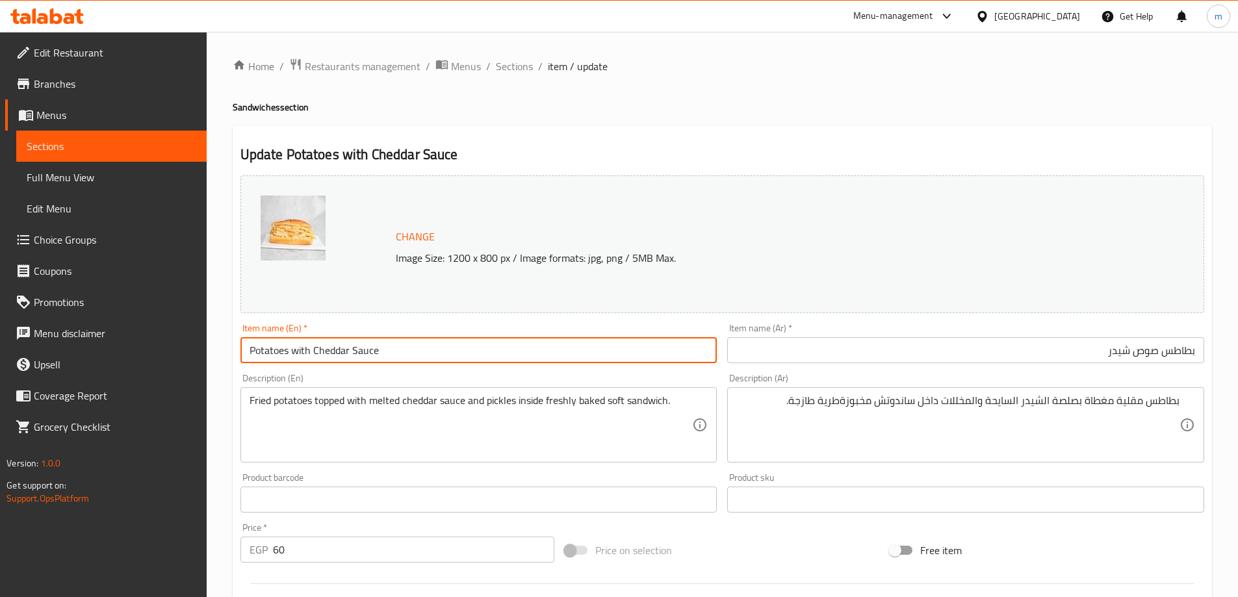
click at [566, 348] on input "Potatoes with Cheddar Sauce" at bounding box center [478, 350] width 477 height 26
paste input "Sandwich"
type input "Potatoes with Cheddar Sauce Sandwich"
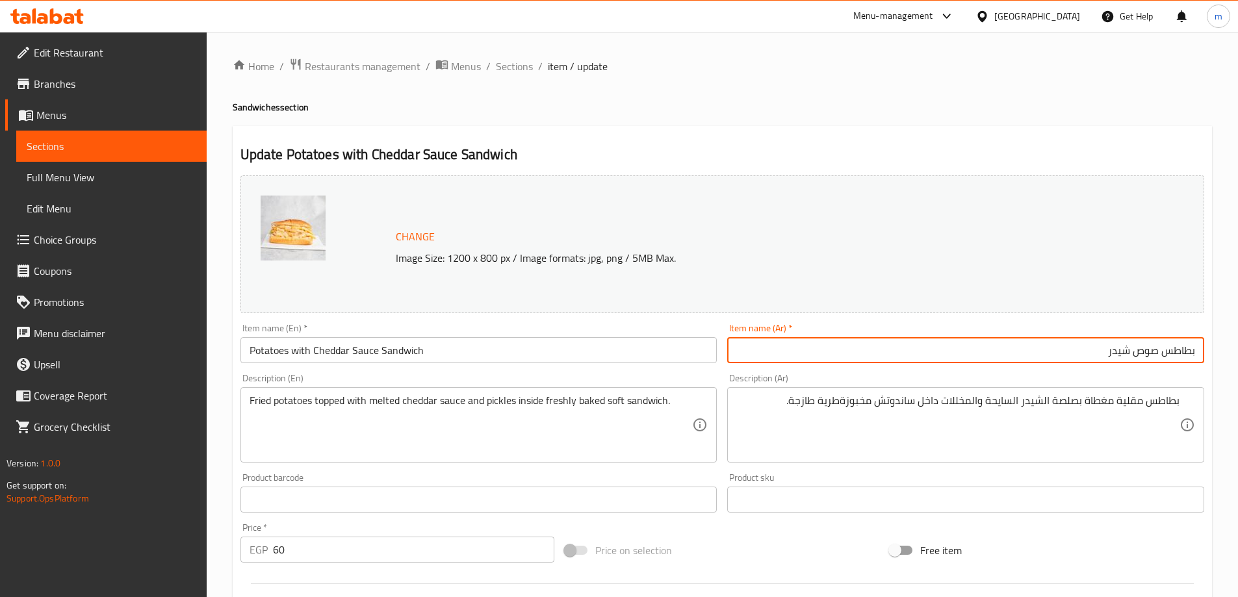
paste input "سندويتش"
type input "سندويتش بطاطس صوص شيدر"
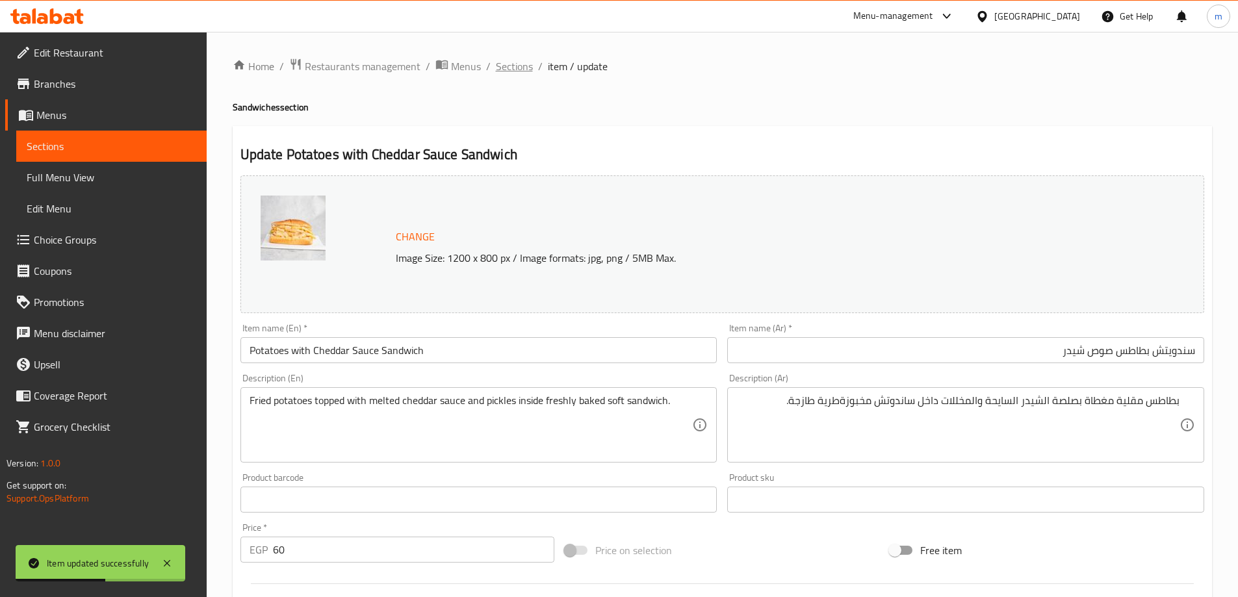
click at [521, 68] on span "Sections" at bounding box center [514, 66] width 37 height 16
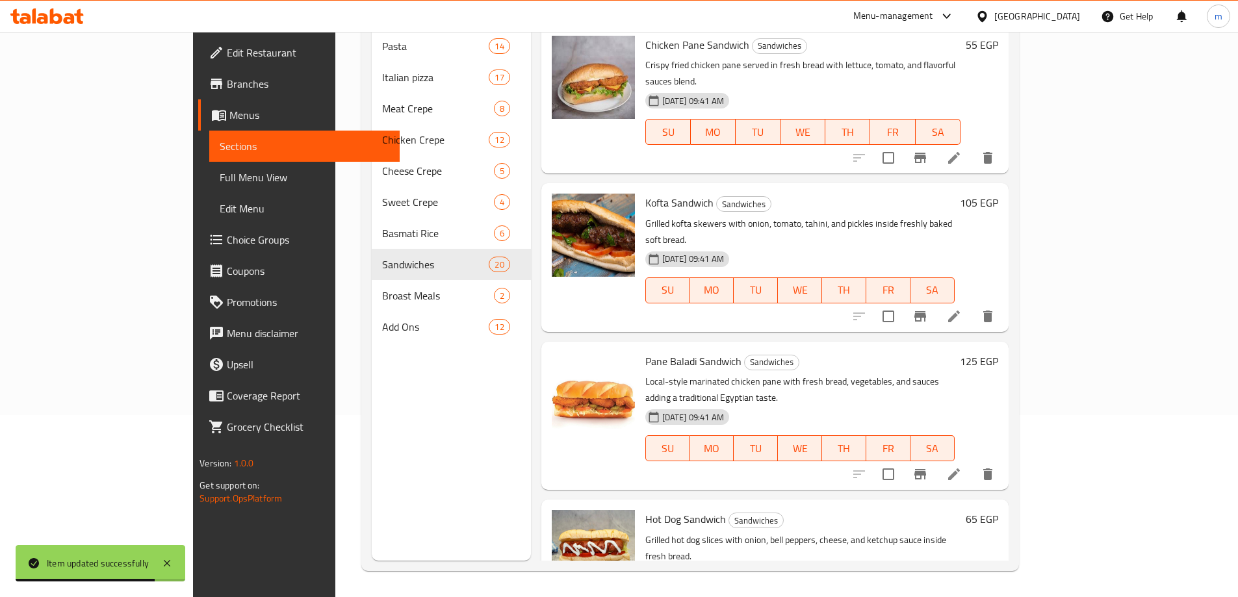
scroll to position [2255, 0]
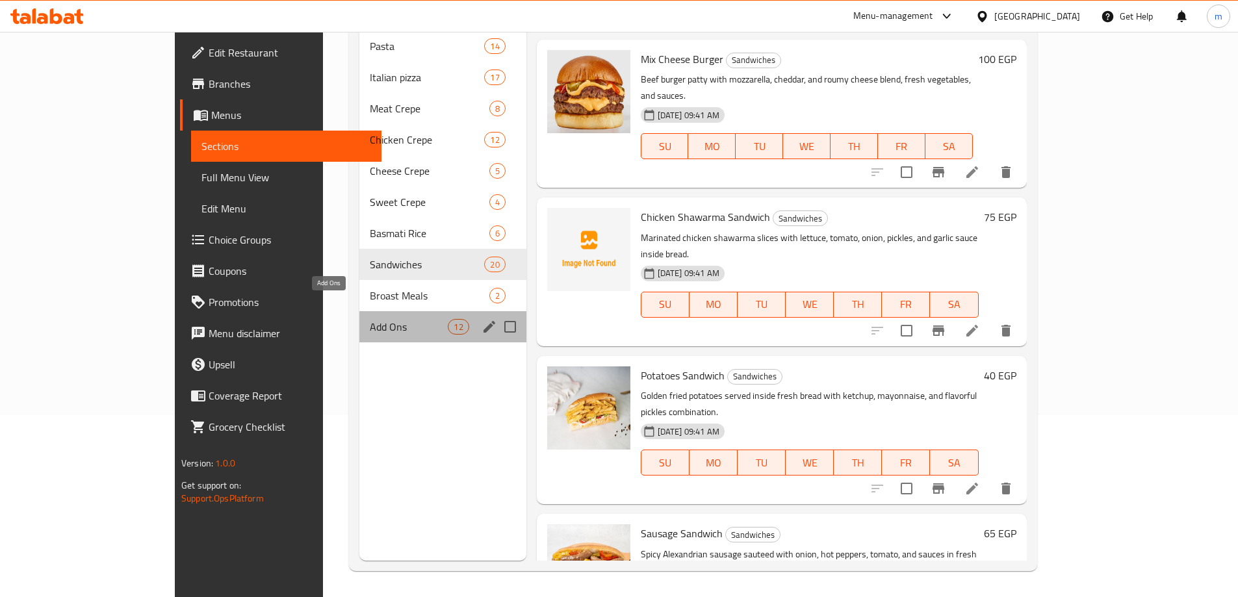
click at [370, 319] on span "Add Ons" at bounding box center [409, 327] width 78 height 16
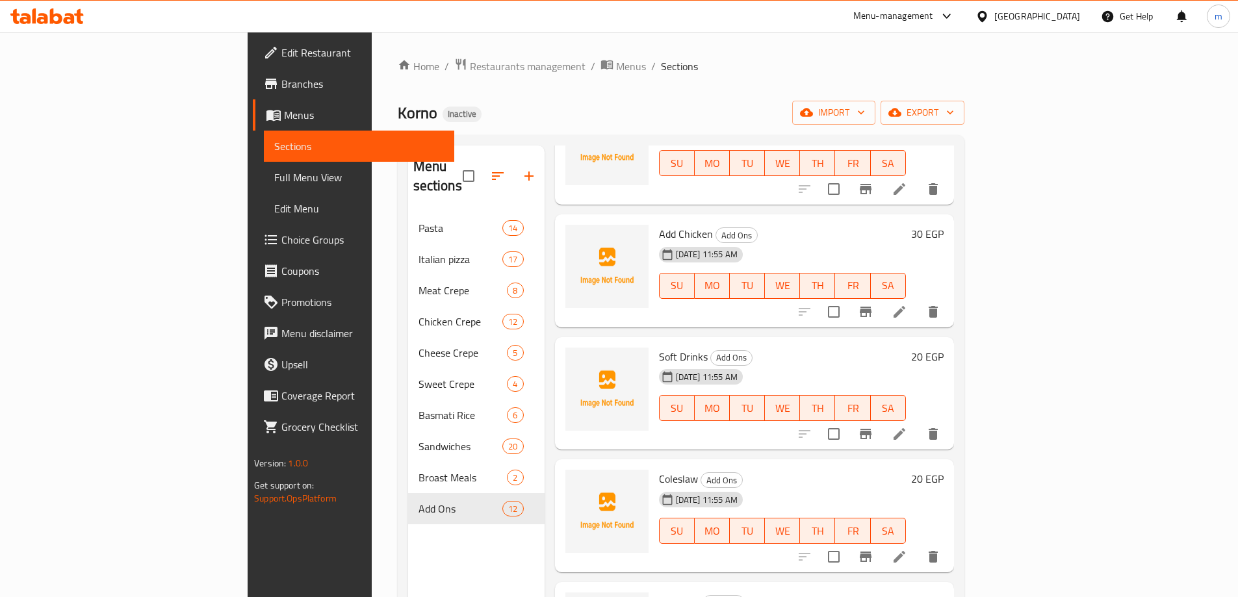
scroll to position [325, 0]
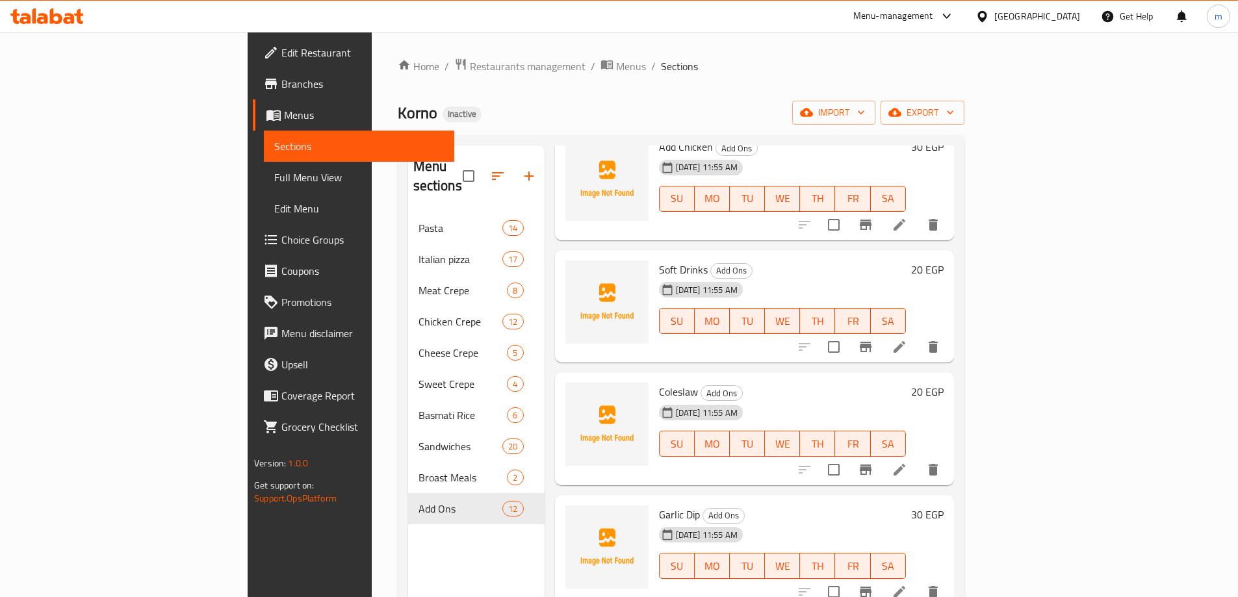
click at [659, 260] on span "Soft Drinks" at bounding box center [683, 269] width 49 height 19
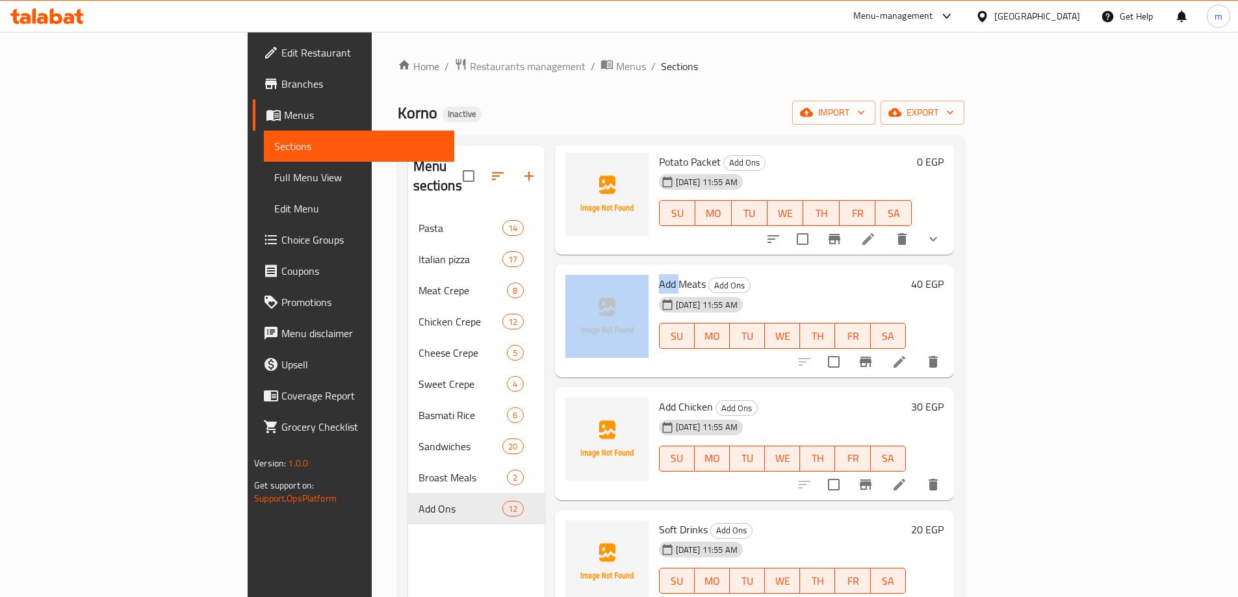
drag, startPoint x: 587, startPoint y: 262, endPoint x: 617, endPoint y: 261, distance: 30.6
click at [617, 270] on div "Add Meats Add Ons 29-09-2025 11:55 AM SU MO TU WE TH FR SA 40 EGP" at bounding box center [754, 321] width 389 height 103
copy div "Add"
click at [907, 354] on icon at bounding box center [900, 362] width 16 height 16
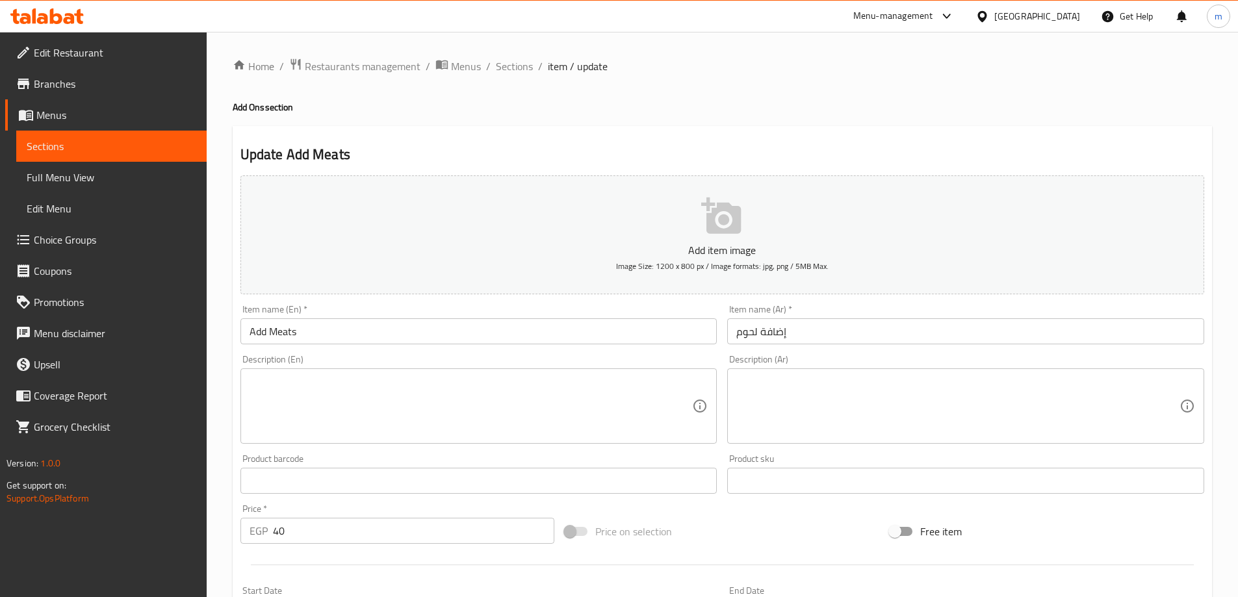
click at [798, 337] on input "إضافة لحوم" at bounding box center [965, 331] width 477 height 26
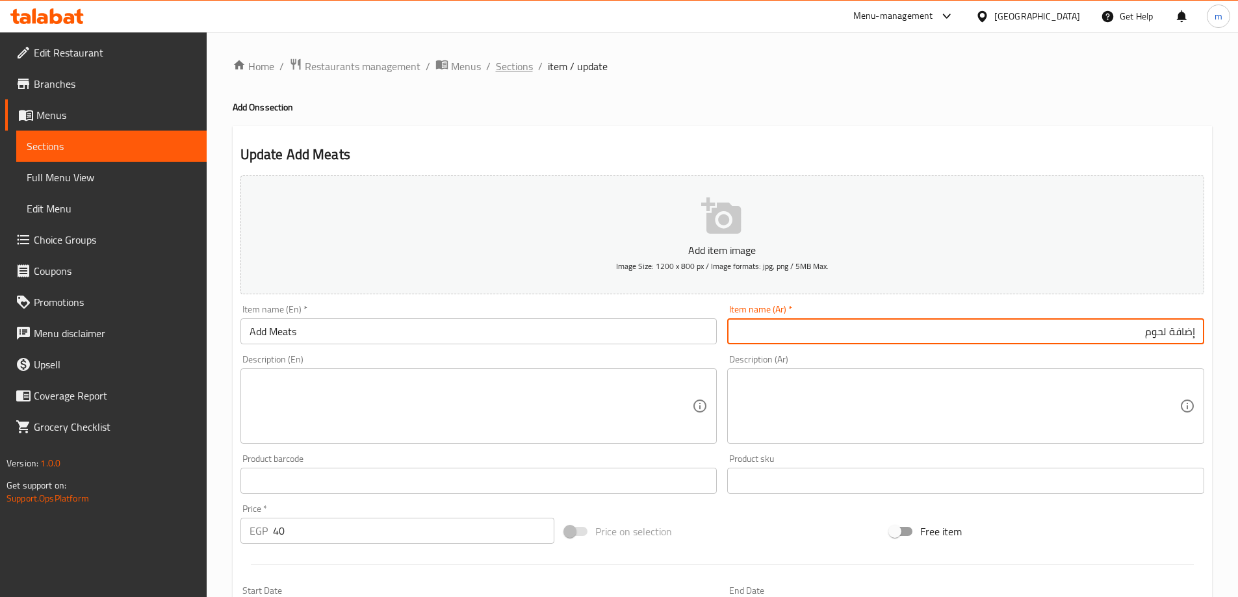
click at [507, 70] on span "Sections" at bounding box center [514, 66] width 37 height 16
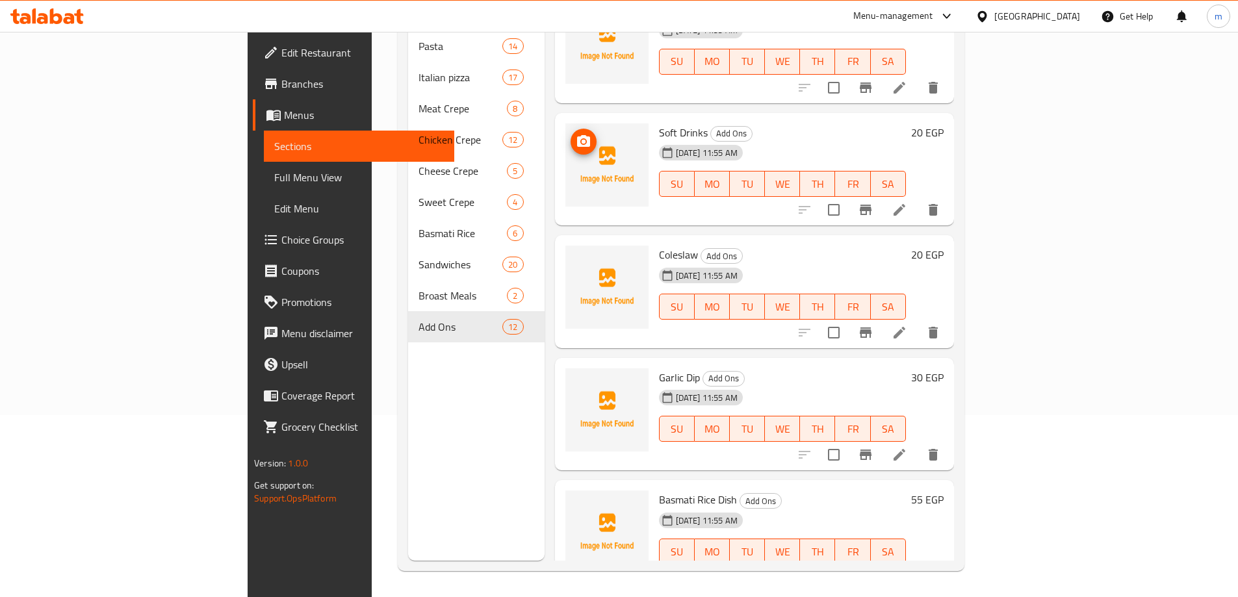
scroll to position [325, 0]
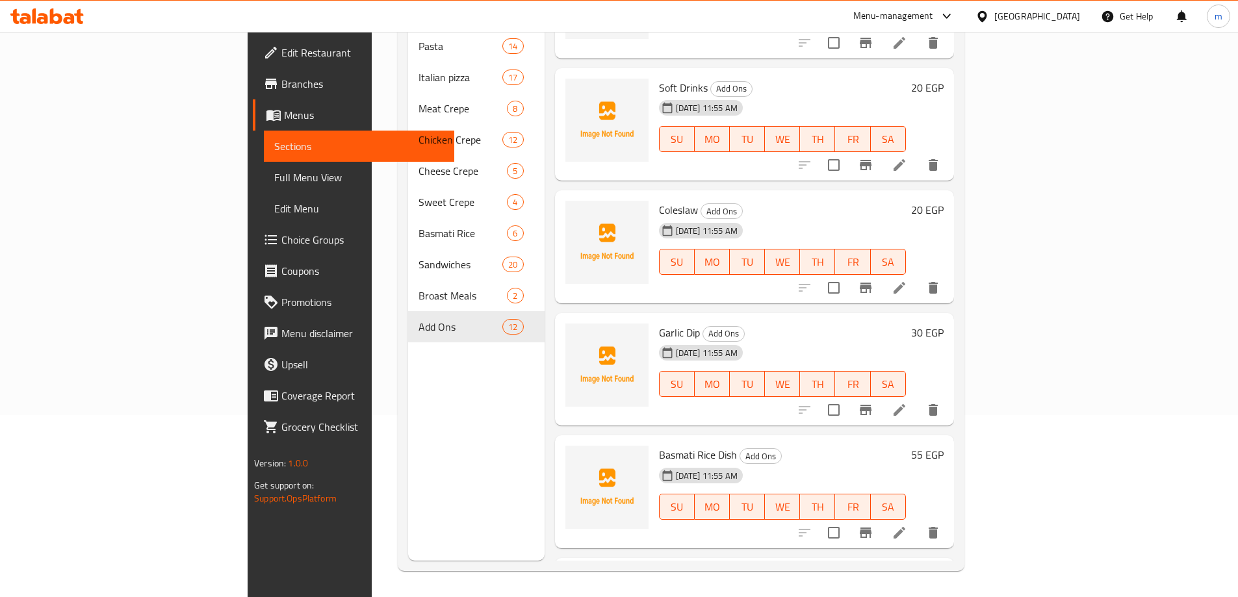
click at [907, 280] on icon at bounding box center [900, 288] width 16 height 16
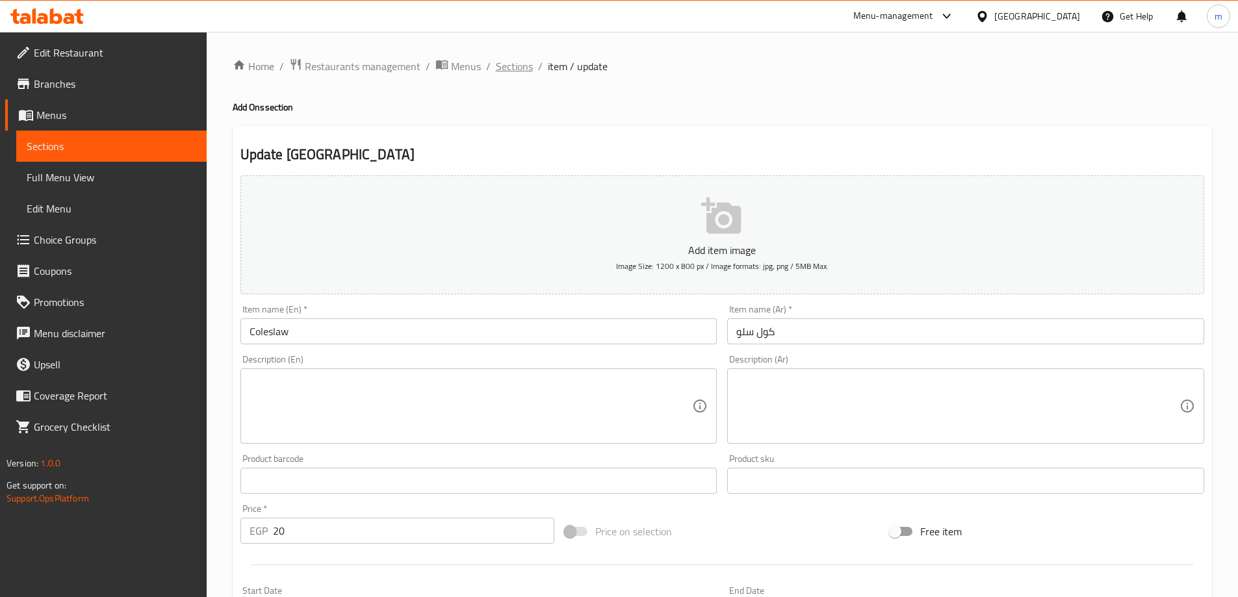
click at [517, 67] on span "Sections" at bounding box center [514, 66] width 37 height 16
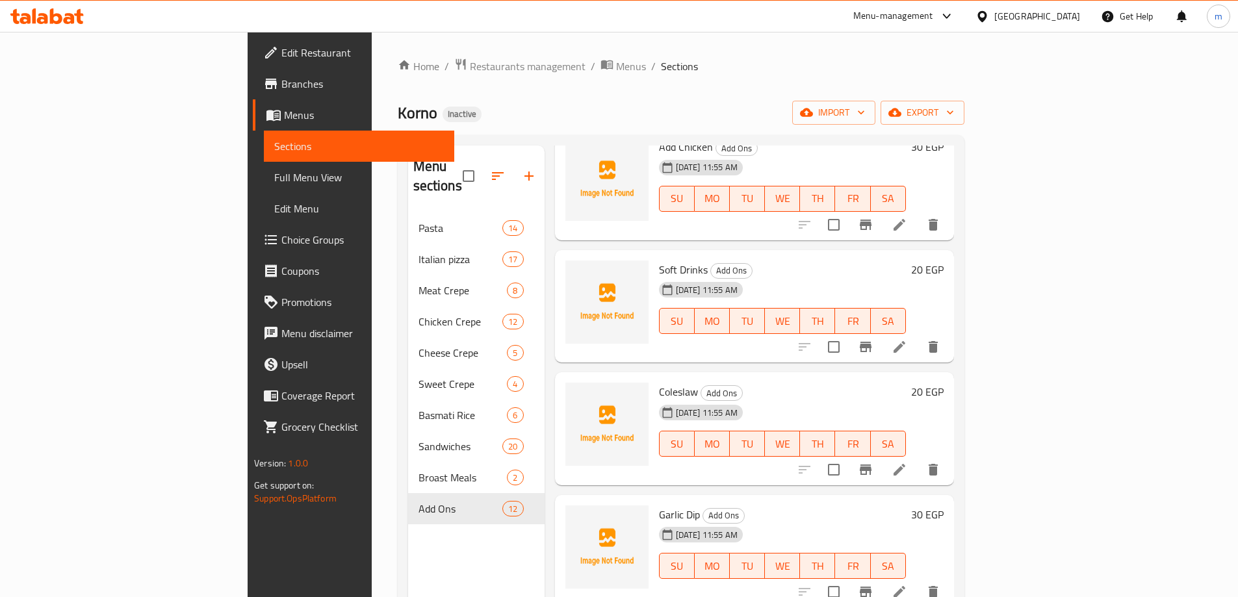
scroll to position [390, 0]
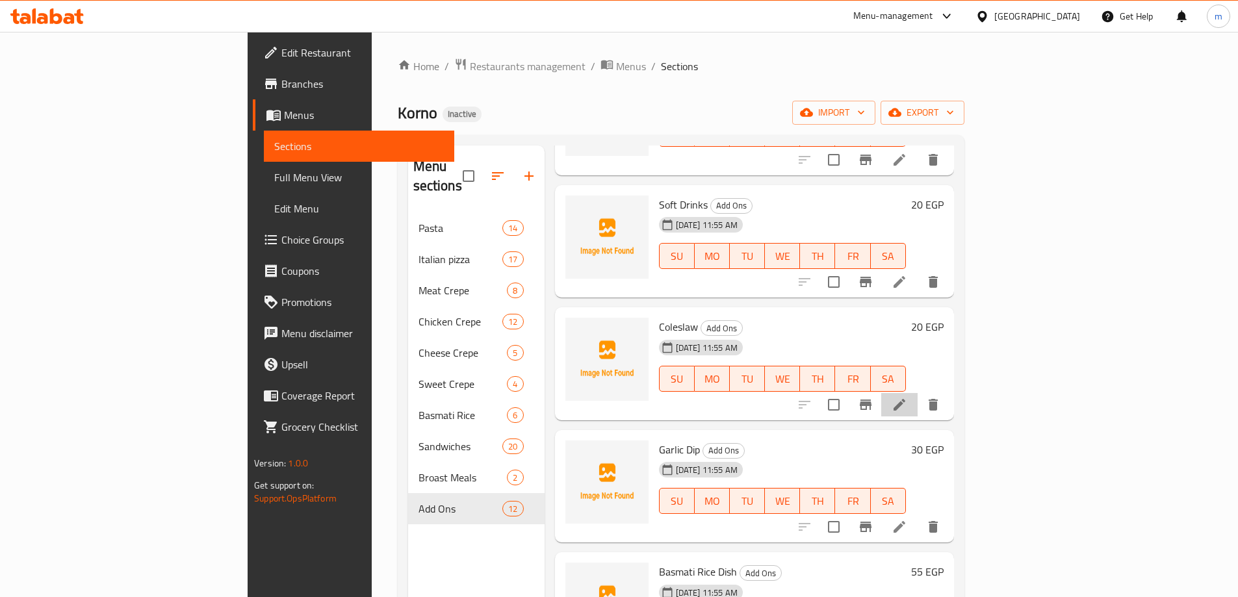
click at [918, 393] on li at bounding box center [899, 404] width 36 height 23
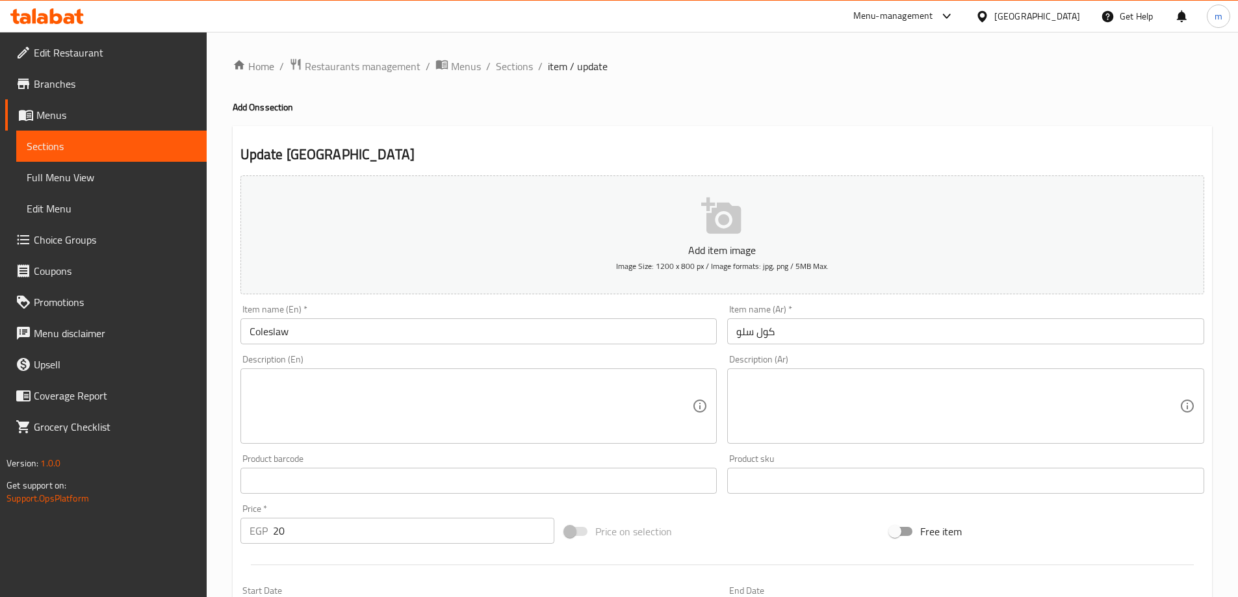
click at [567, 324] on input "Coleslaw" at bounding box center [478, 331] width 477 height 26
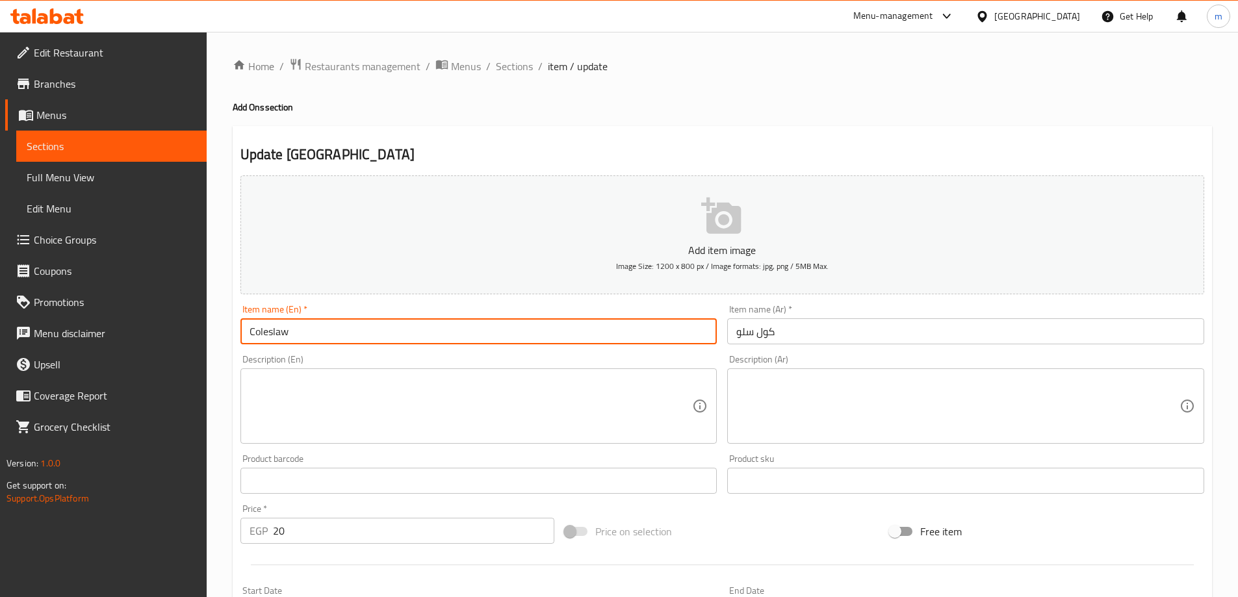
paste input "Add"
type input "Add Coleslaw"
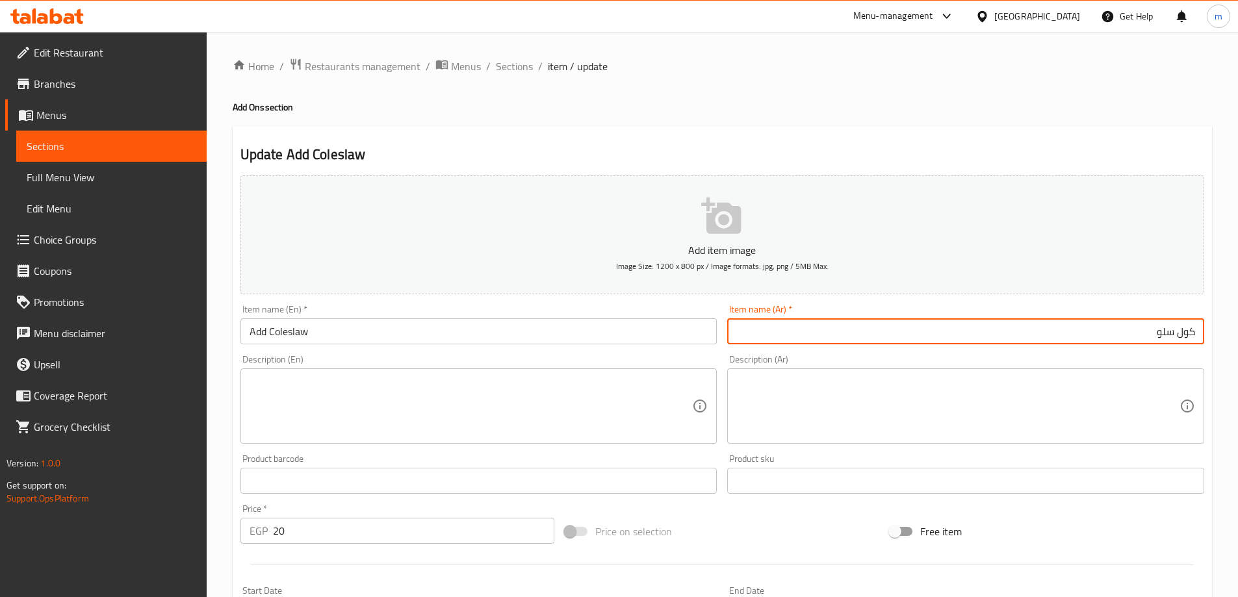
paste input "إضافة"
type input "إضافة كول سلو"
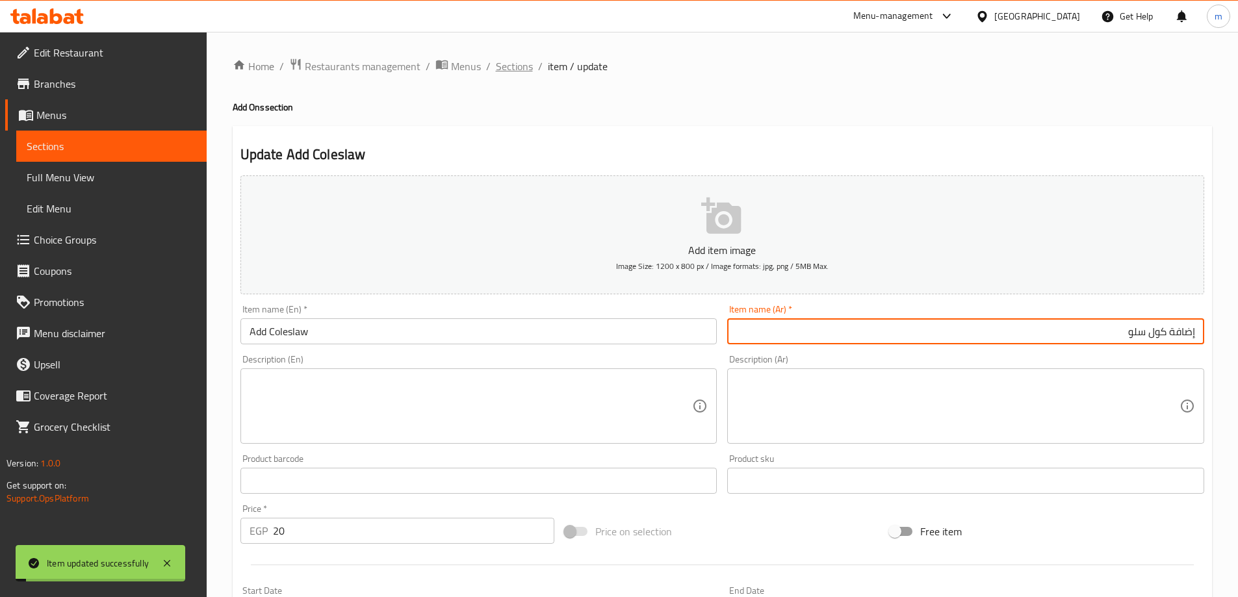
click at [513, 73] on span "Sections" at bounding box center [514, 66] width 37 height 16
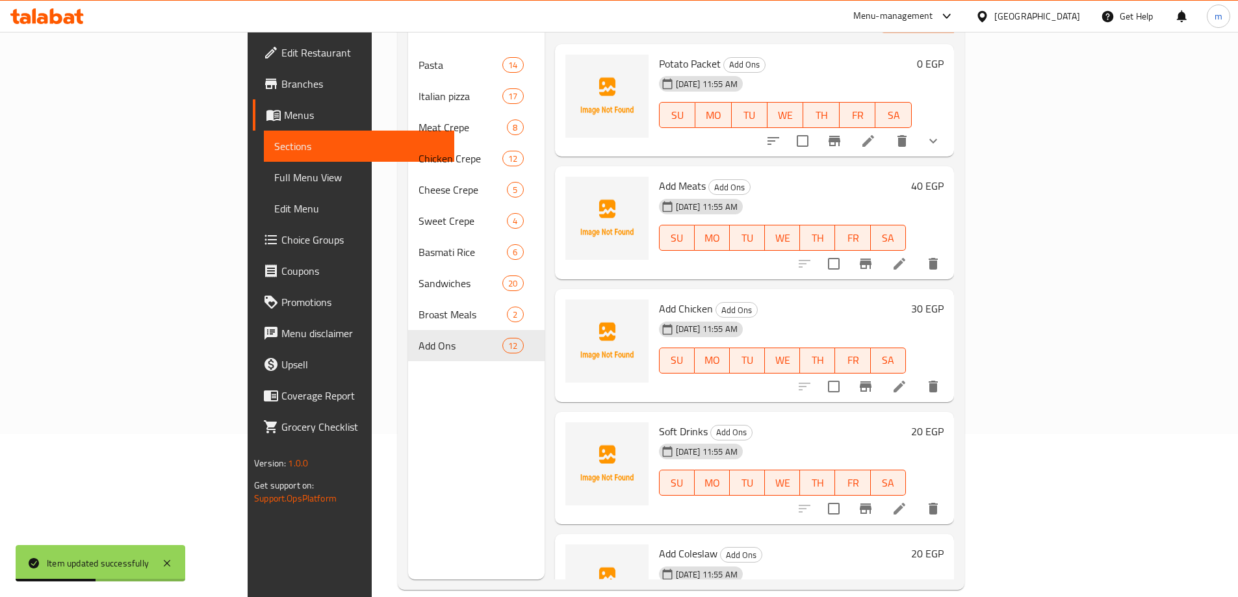
scroll to position [182, 0]
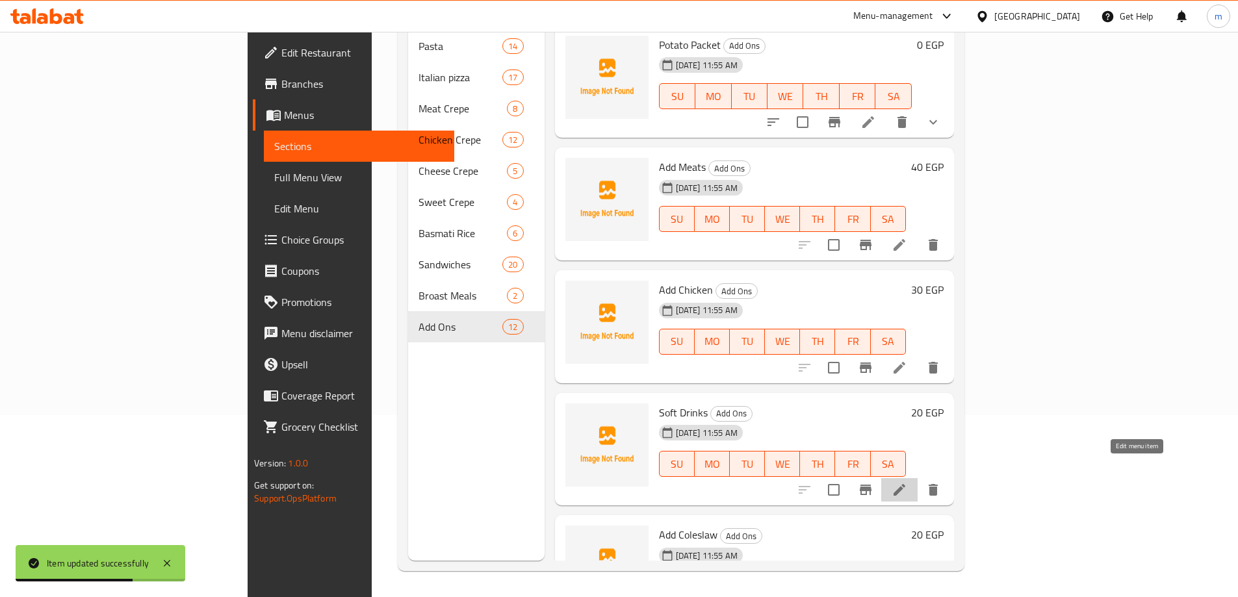
click at [907, 482] on icon at bounding box center [900, 490] width 16 height 16
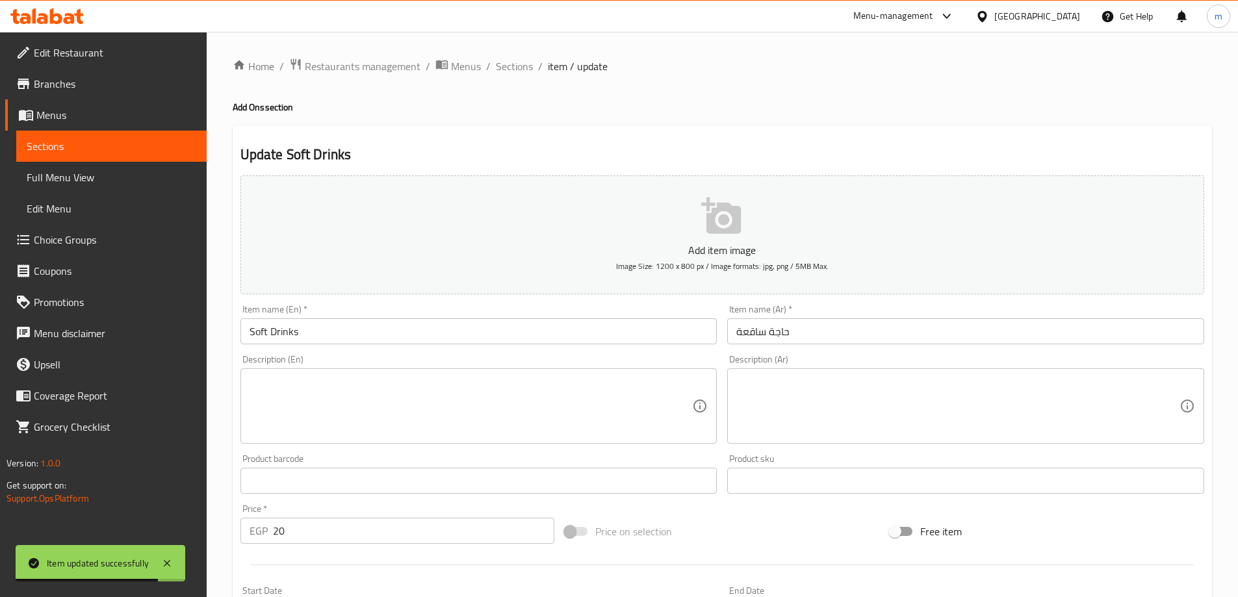
click at [504, 327] on input "Soft Drinks" at bounding box center [478, 331] width 477 height 26
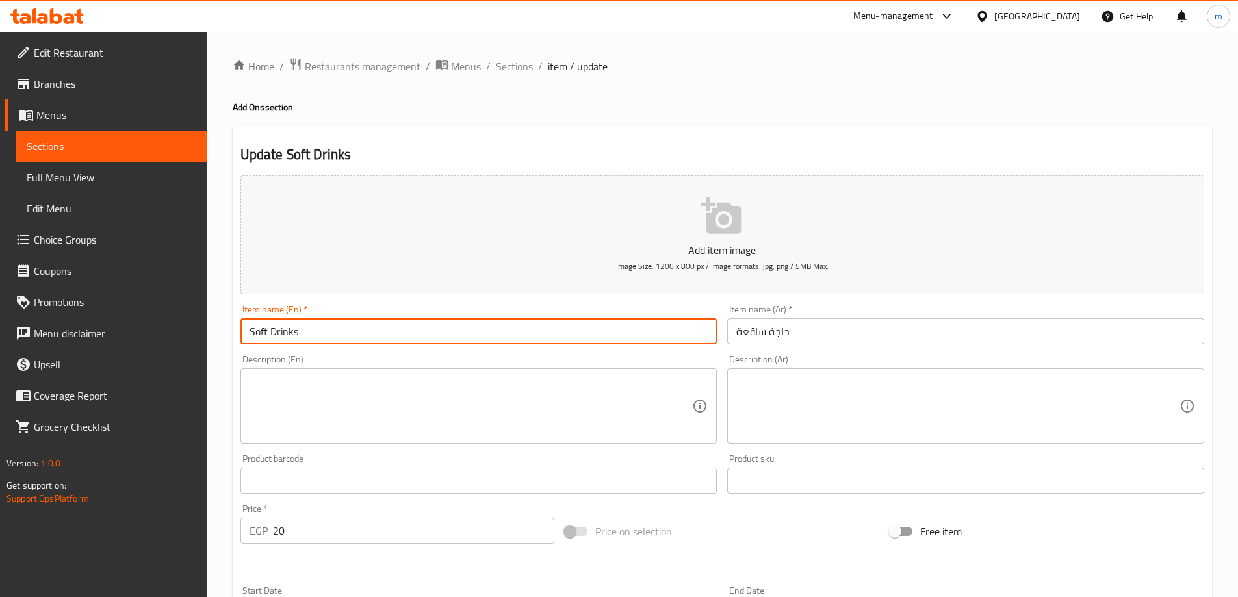
paste input "Add"
type input "Add Soft Drinks"
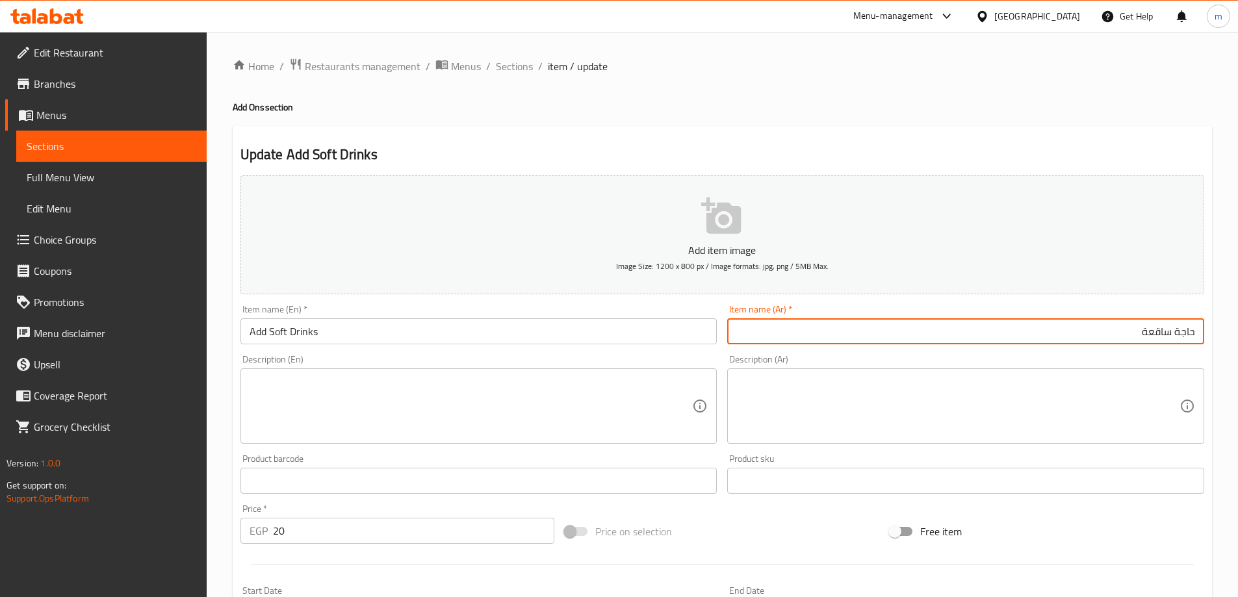
paste input "إضافة"
type input "إضافة حاجة ساقعة"
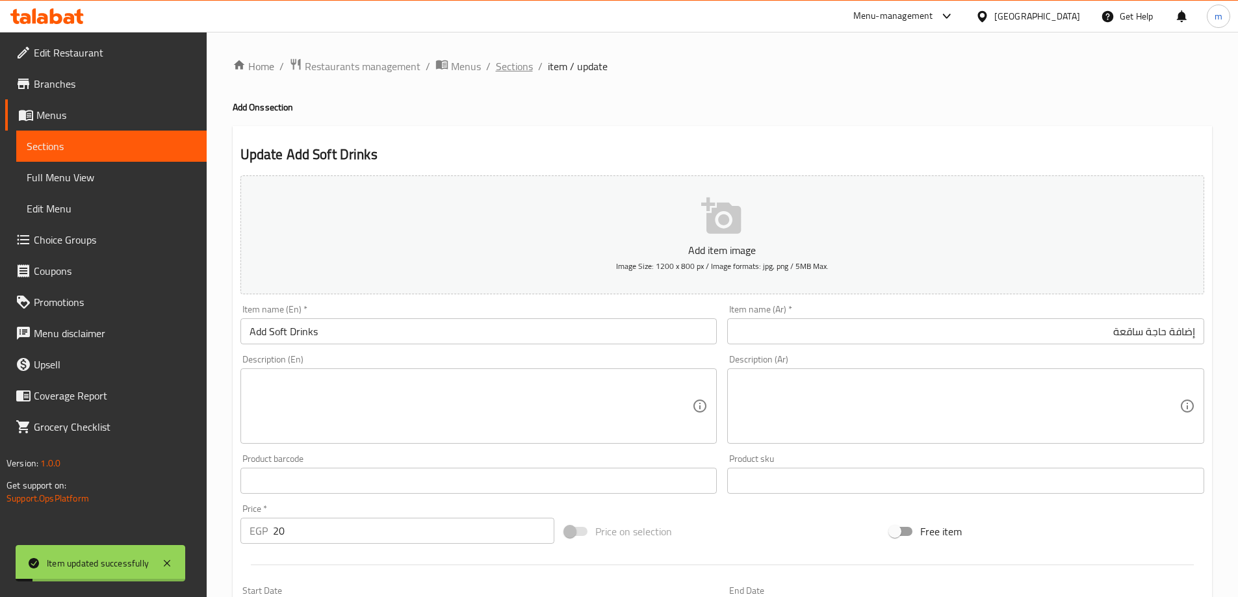
click at [513, 64] on span "Sections" at bounding box center [514, 66] width 37 height 16
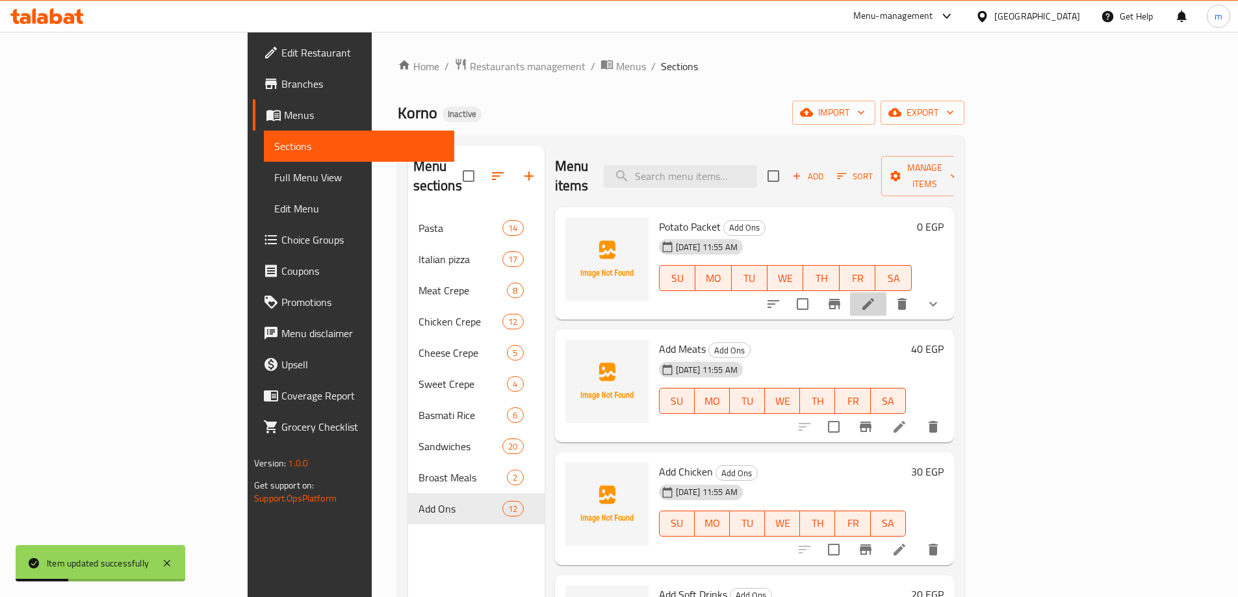
click at [876, 296] on icon at bounding box center [869, 304] width 16 height 16
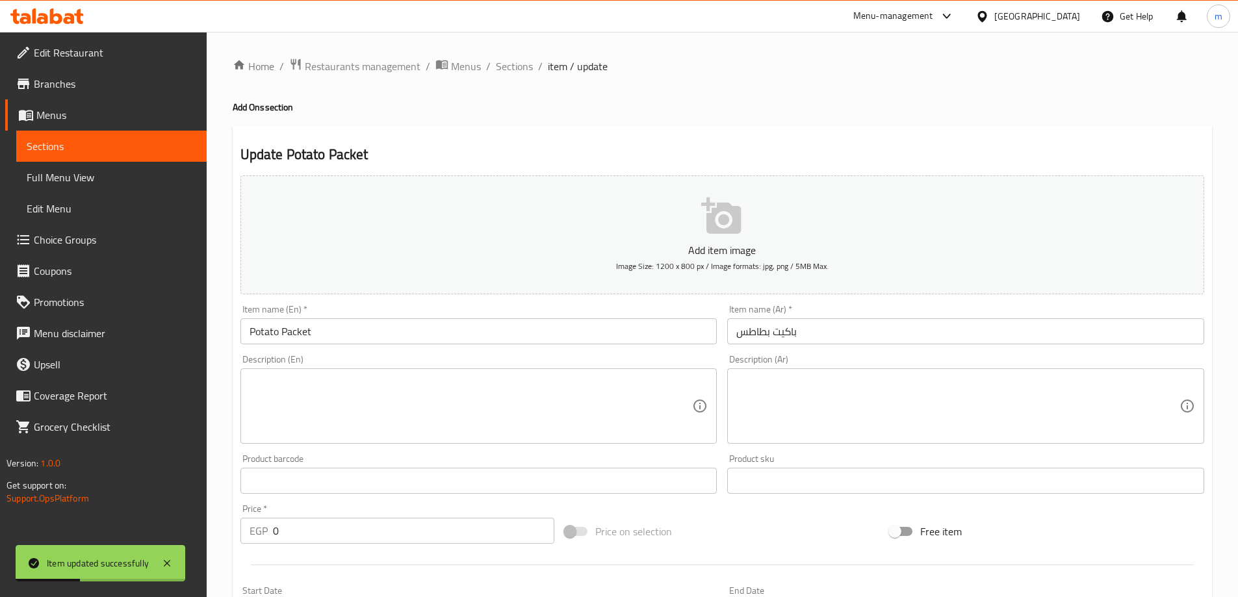
click at [473, 324] on input "Potato Packet" at bounding box center [478, 331] width 477 height 26
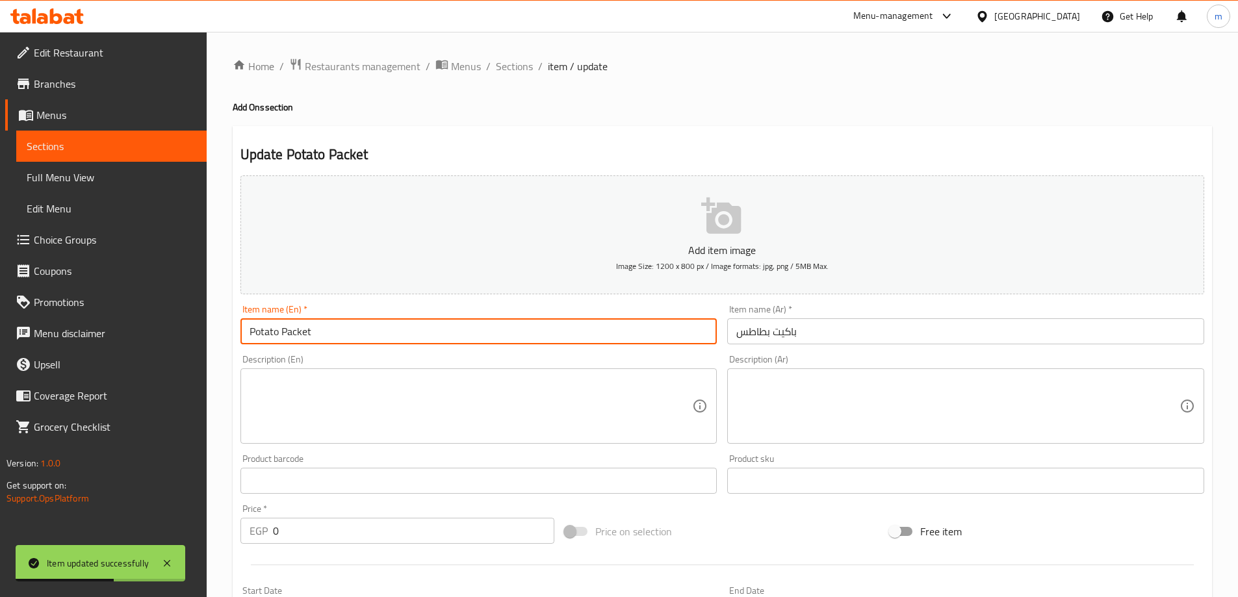
paste input "Add"
type input "Add Potato Packet"
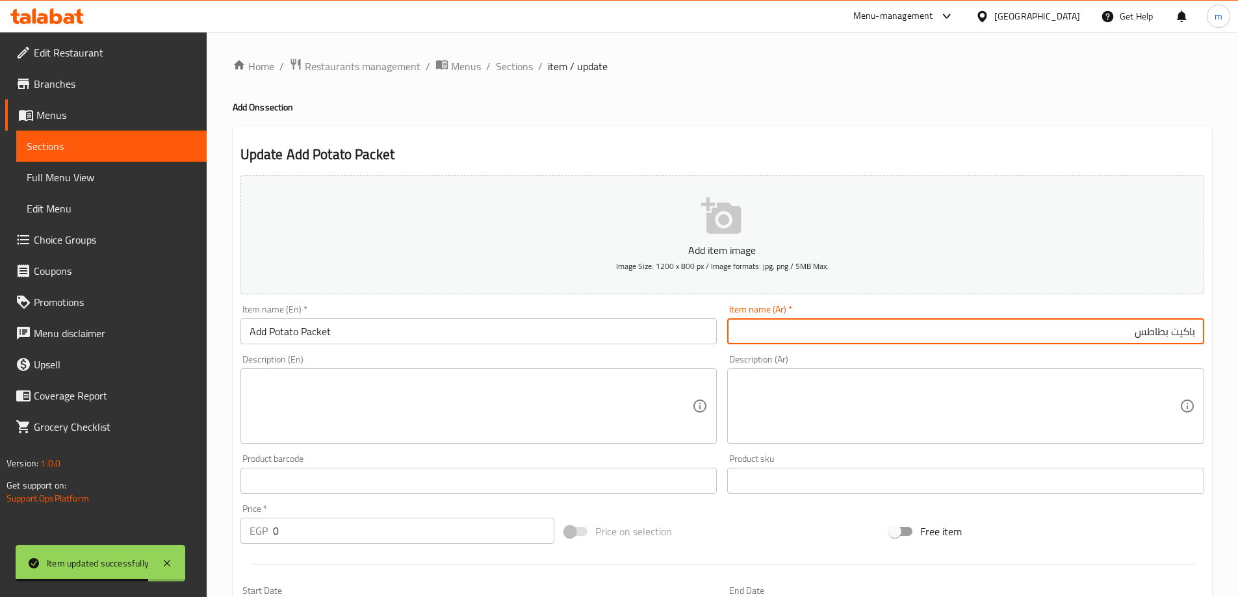
paste input "إضافة"
type input "إضافة باكيت بطاطس"
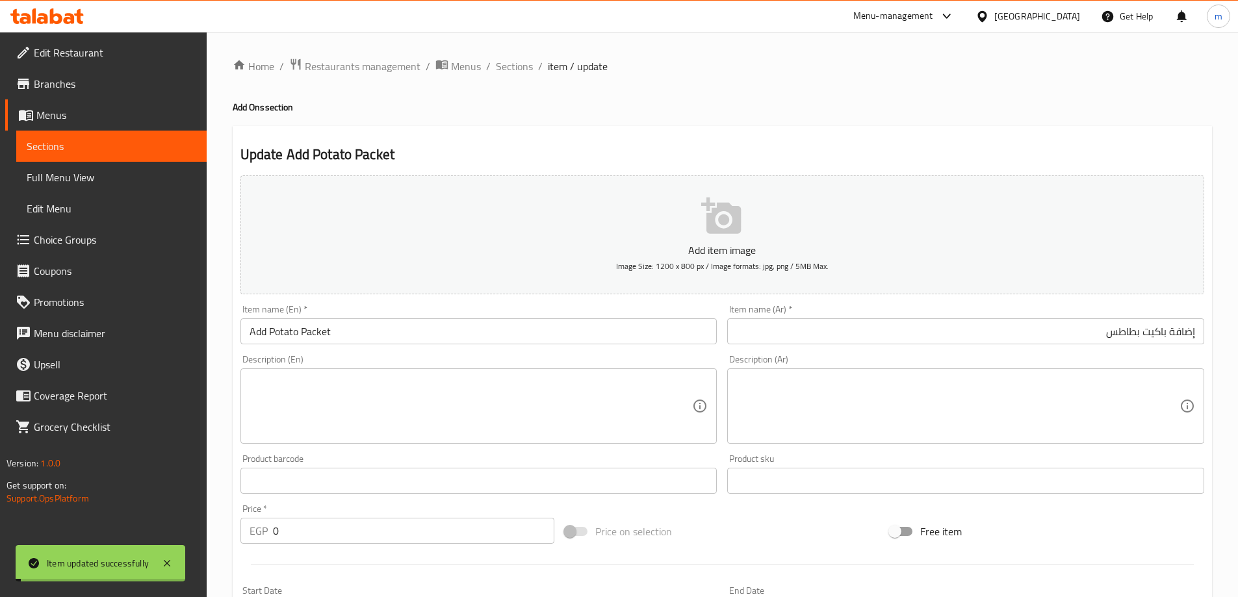
click at [532, 64] on ol "Home / Restaurants management / Menus / Sections / item / update" at bounding box center [723, 66] width 980 height 17
click at [531, 66] on ol "Home / Restaurants management / Menus / Sections / item / update" at bounding box center [723, 66] width 980 height 17
click at [528, 66] on span "Sections" at bounding box center [514, 66] width 37 height 16
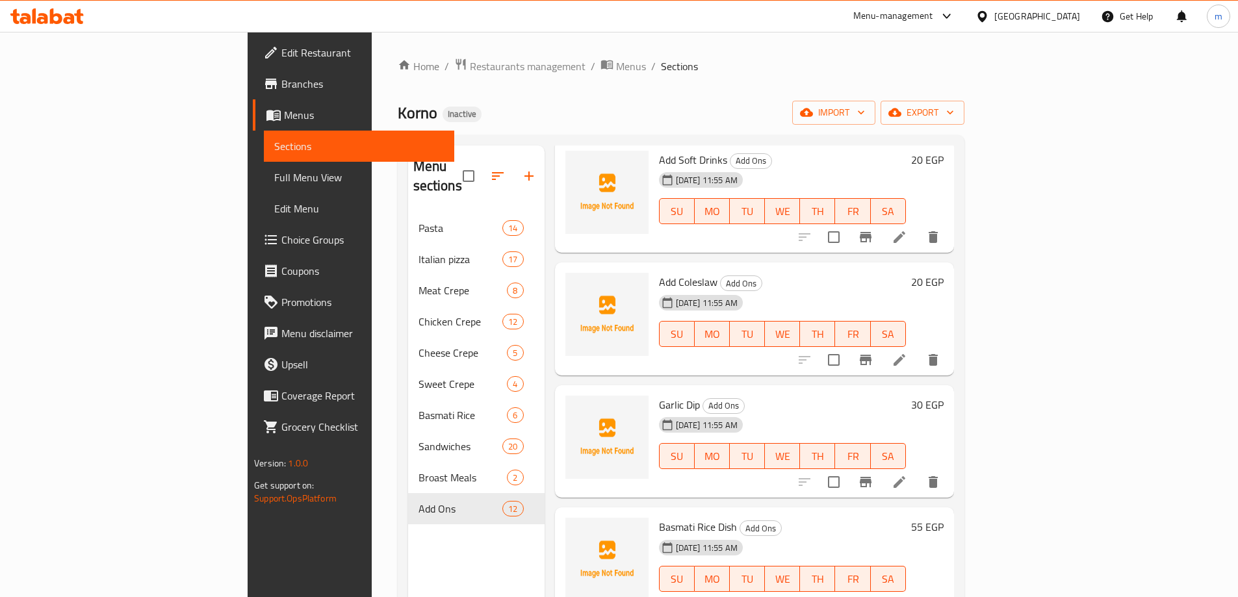
scroll to position [455, 0]
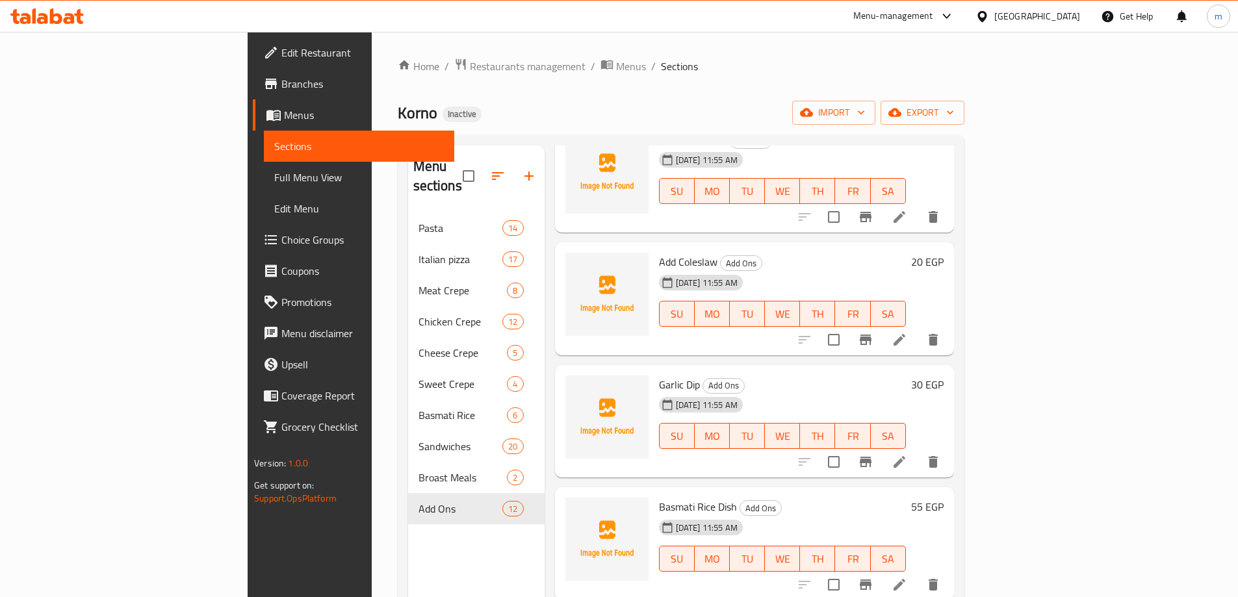
click at [918, 450] on li at bounding box center [899, 461] width 36 height 23
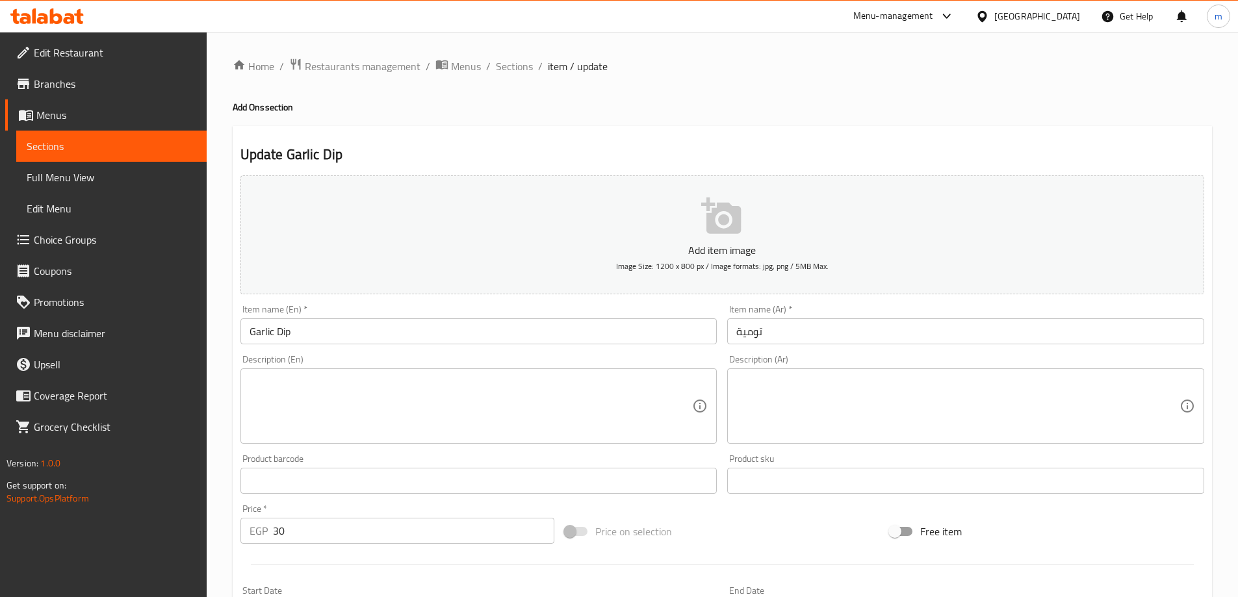
click at [461, 359] on div "Description (En) Description (En)" at bounding box center [478, 399] width 477 height 89
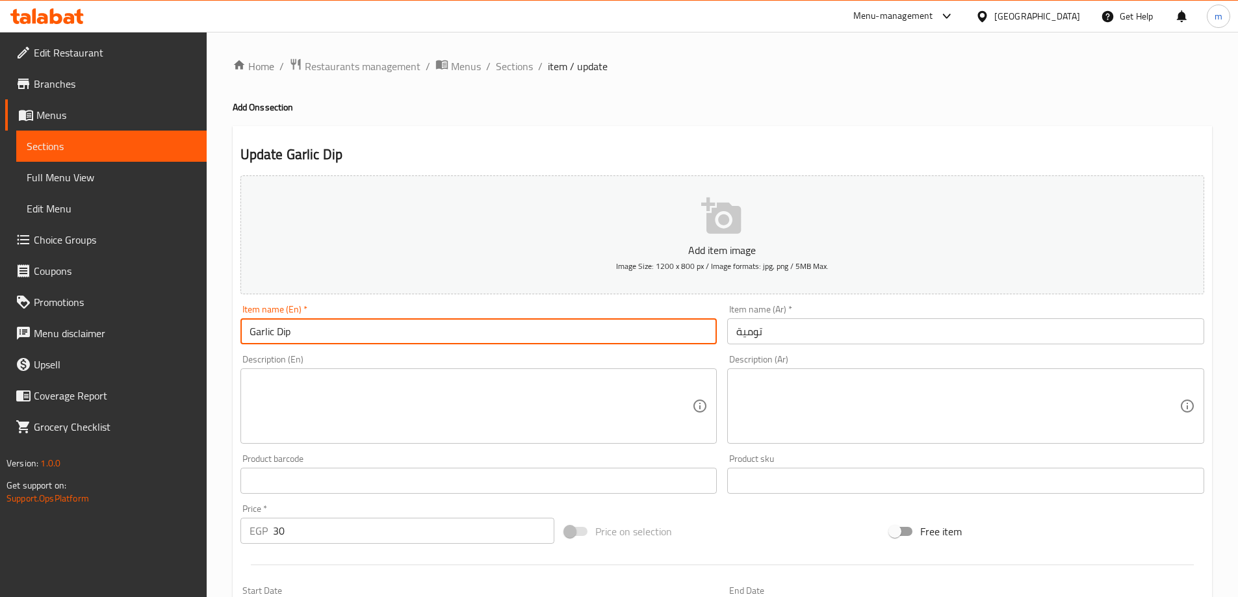
click at [470, 335] on input "Garlic Dip" at bounding box center [478, 331] width 477 height 26
paste input "إضافة"
paste input "Add"
type input "Add Garlic Dip"
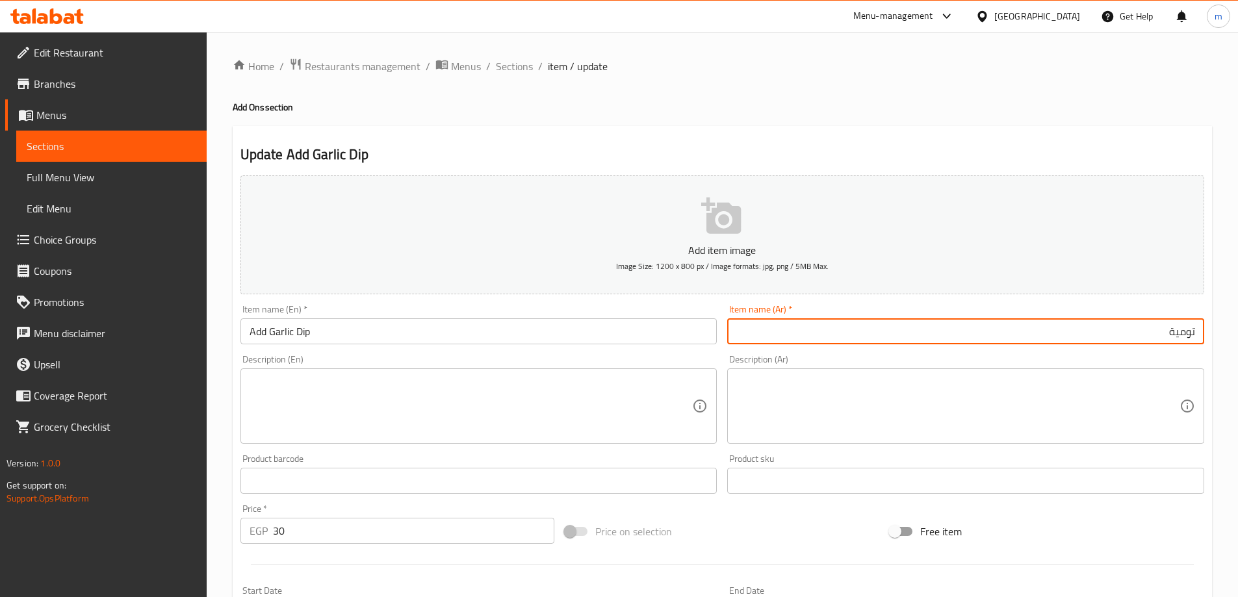
paste input "إضافة"
type input "إضافة تومية"
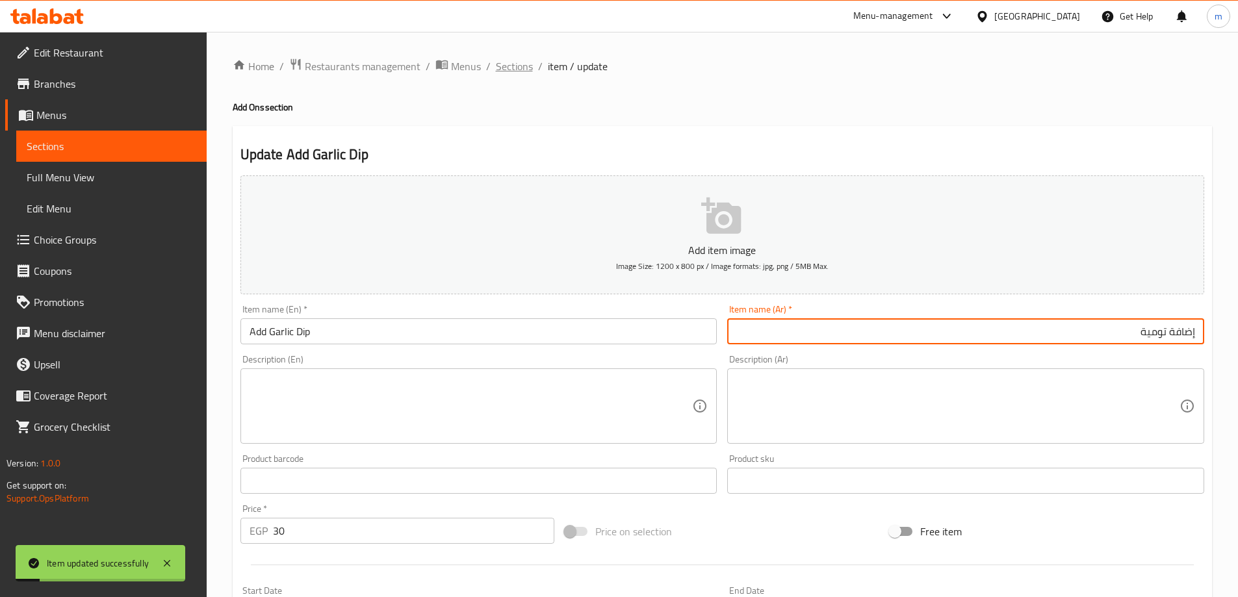
click at [513, 64] on span "Sections" at bounding box center [514, 66] width 37 height 16
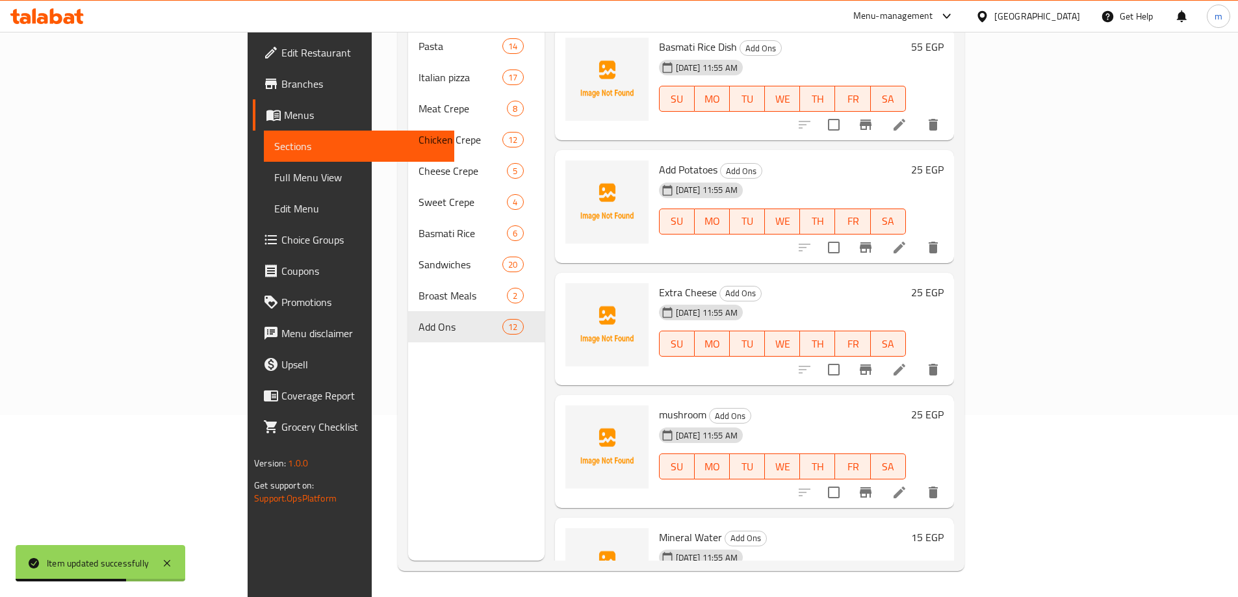
scroll to position [780, 0]
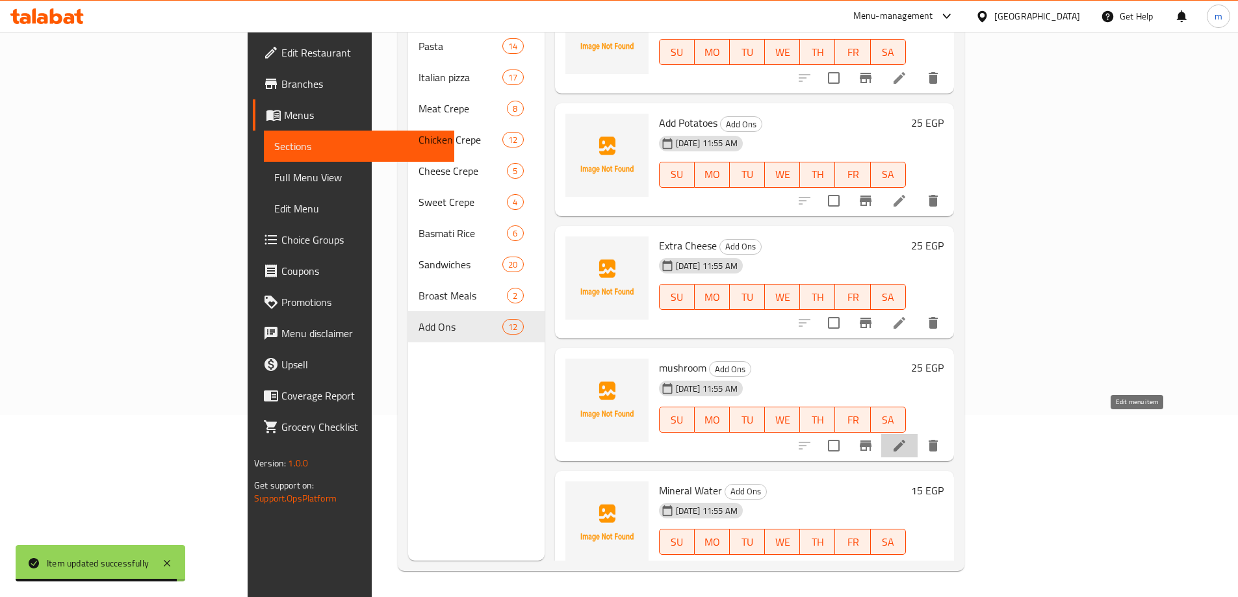
click at [907, 438] on icon at bounding box center [900, 446] width 16 height 16
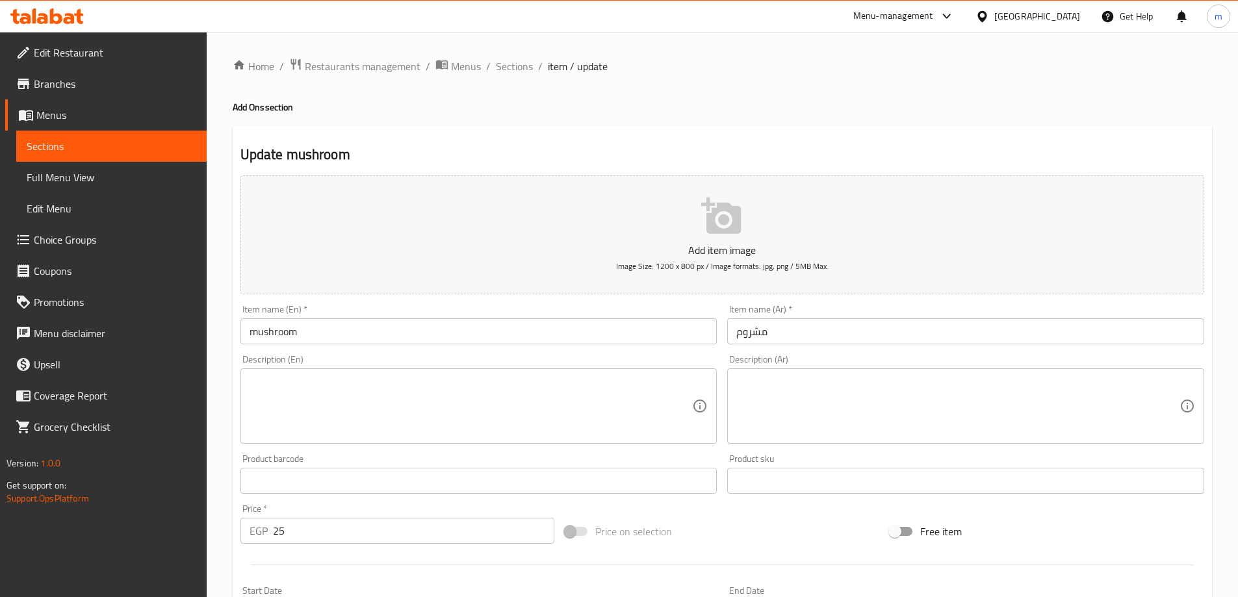
click at [495, 333] on input "mushroom" at bounding box center [478, 331] width 477 height 26
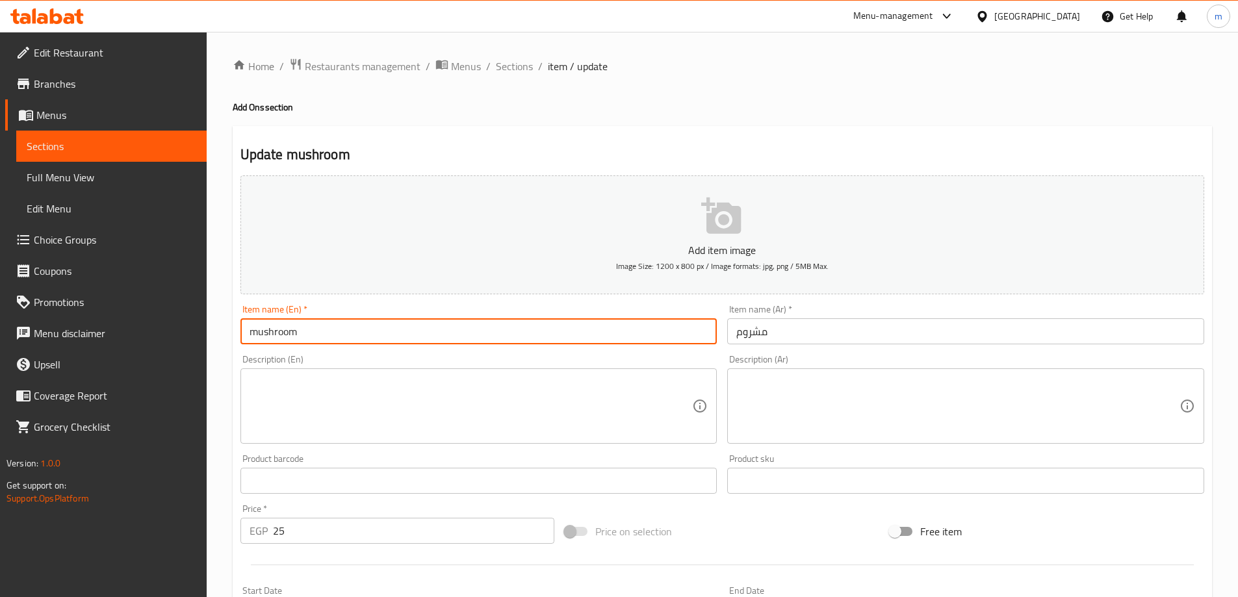
paste input "Add"
type input "Add Mushroom"
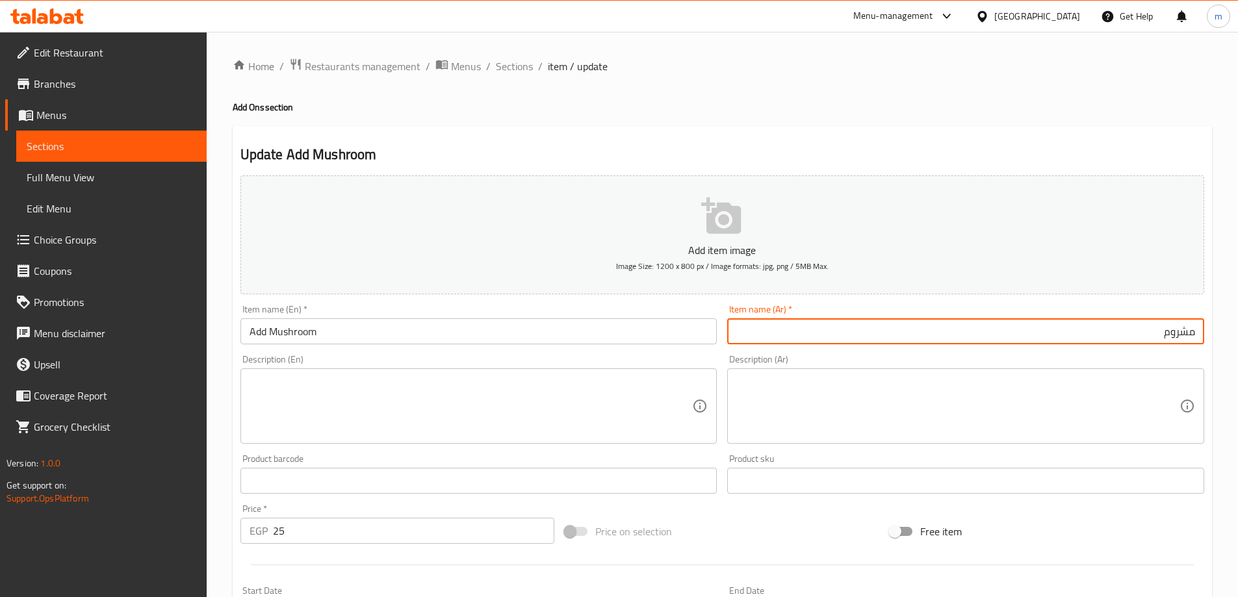
paste input "إضافة"
type input "إضافة مشروم"
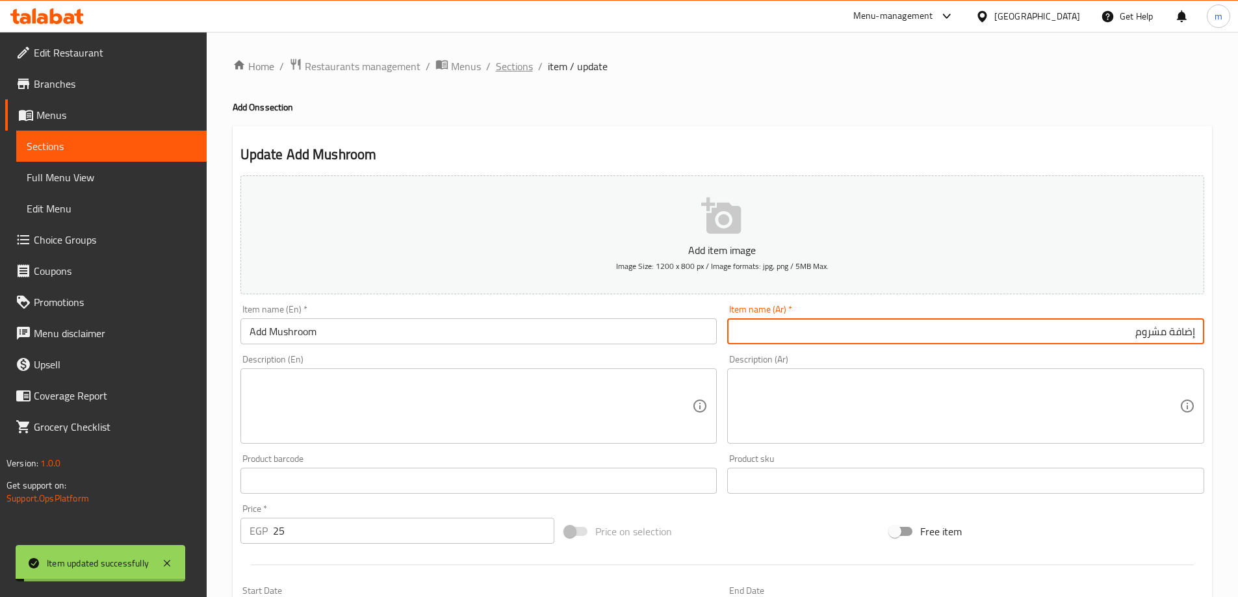
click at [513, 70] on span "Sections" at bounding box center [514, 66] width 37 height 16
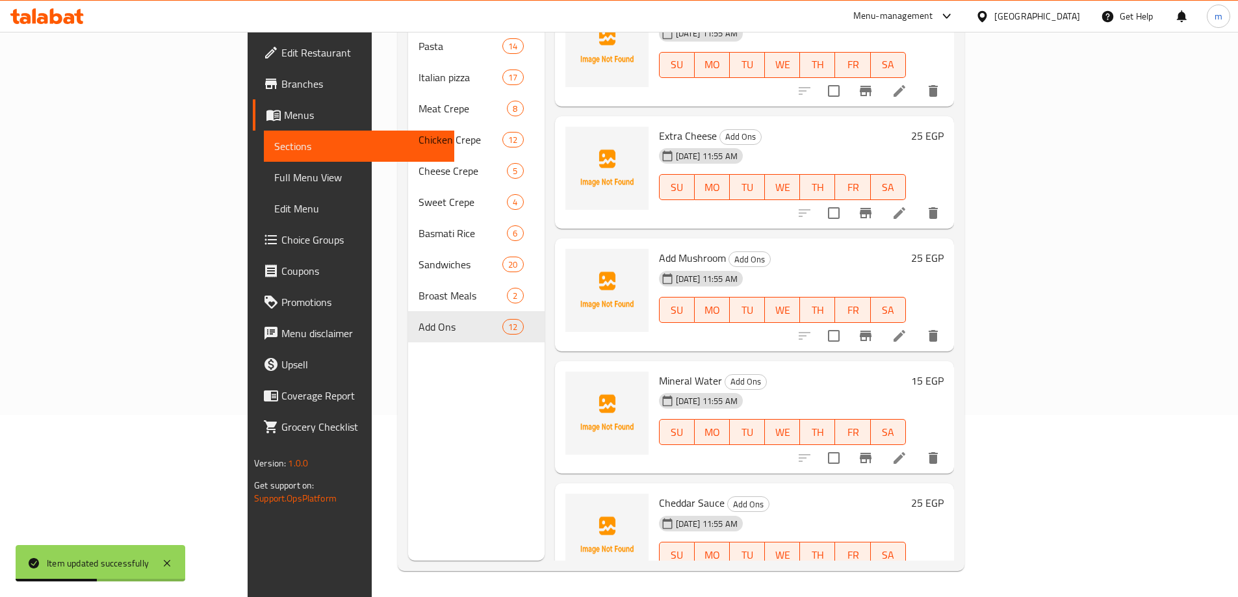
scroll to position [906, 0]
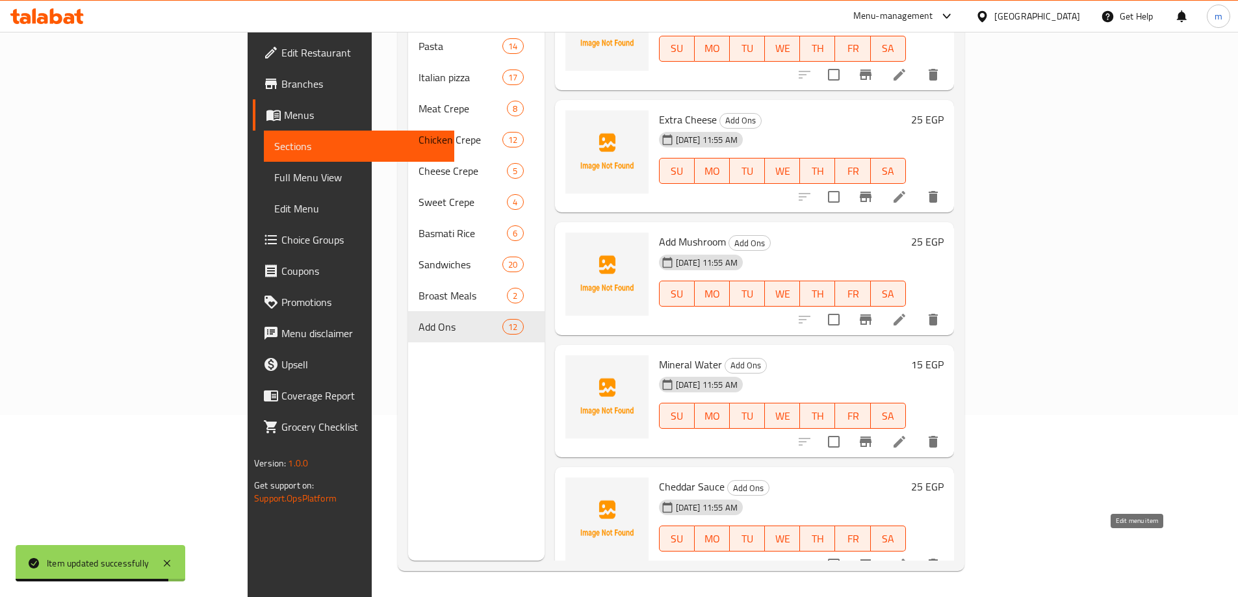
click at [907, 557] on icon at bounding box center [900, 565] width 16 height 16
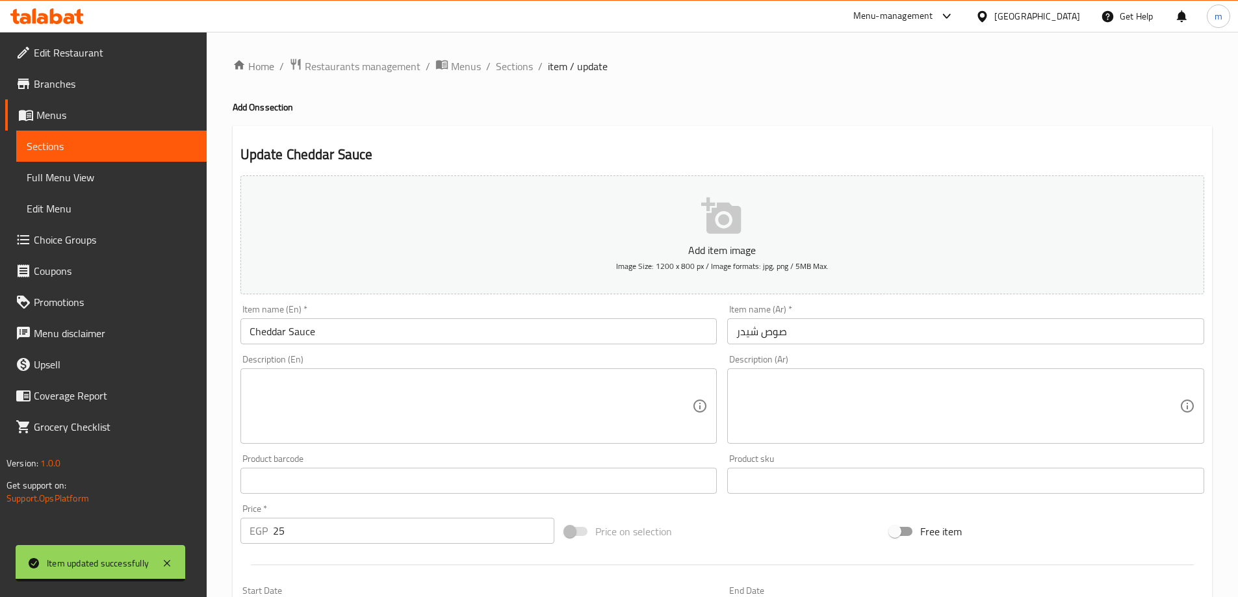
click at [471, 332] on input "Cheddar Sauce" at bounding box center [478, 331] width 477 height 26
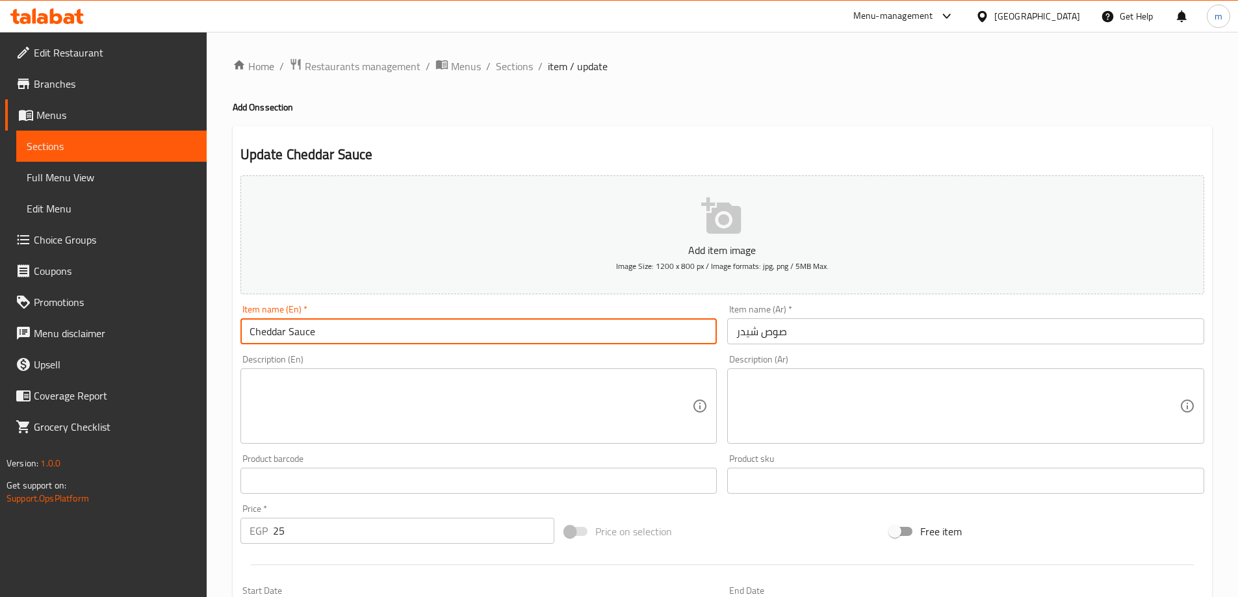
paste input "Add"
type input "Add Cheddar Sauce"
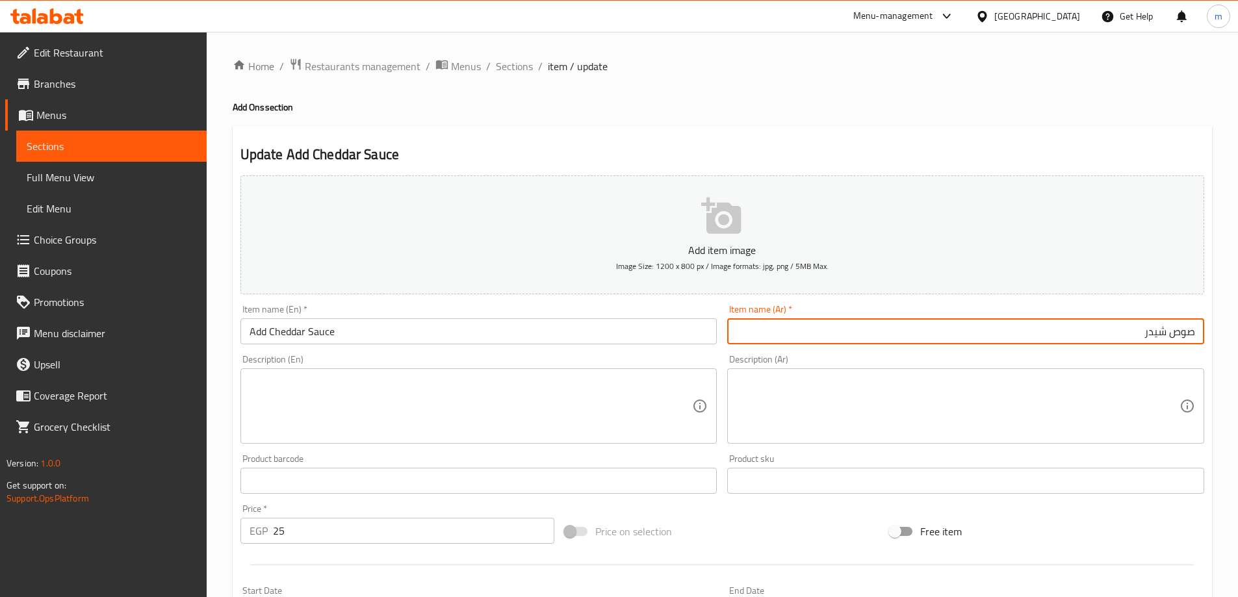
paste input "إضافة"
type input "إضافة صوص شيدر"
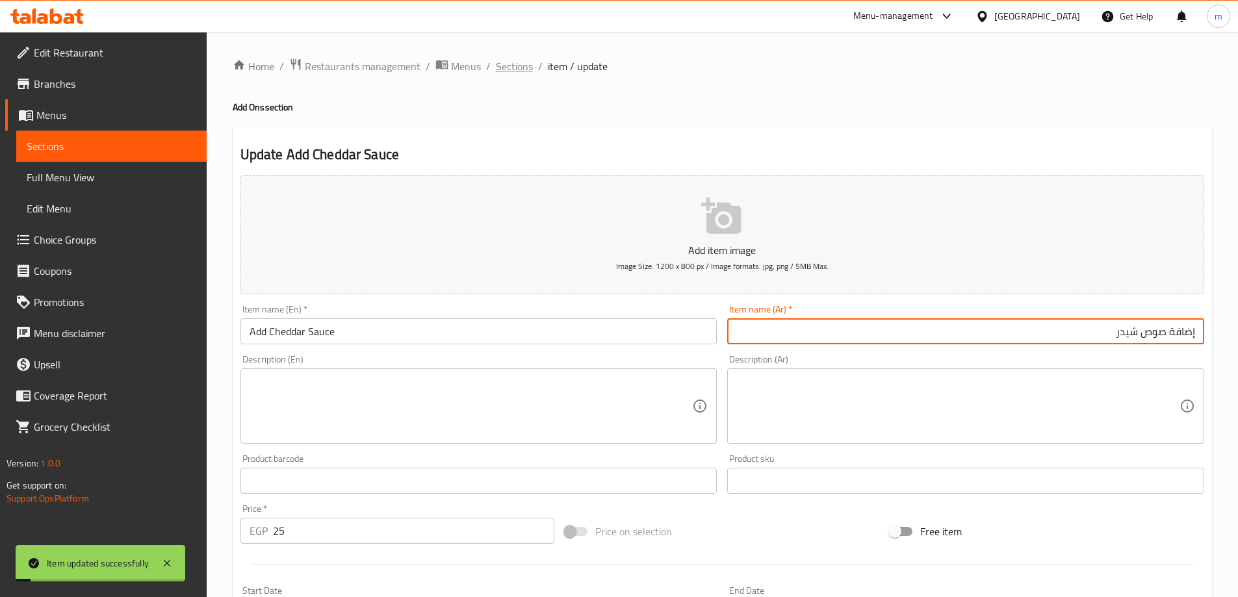
click at [528, 71] on span "Sections" at bounding box center [514, 66] width 37 height 16
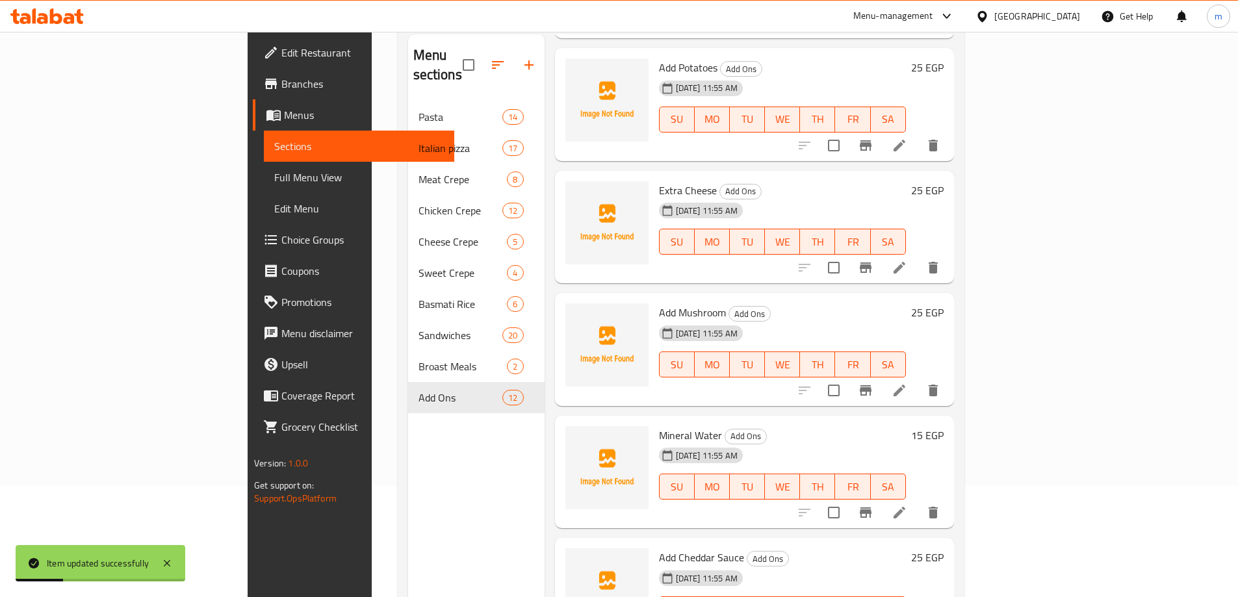
scroll to position [182, 0]
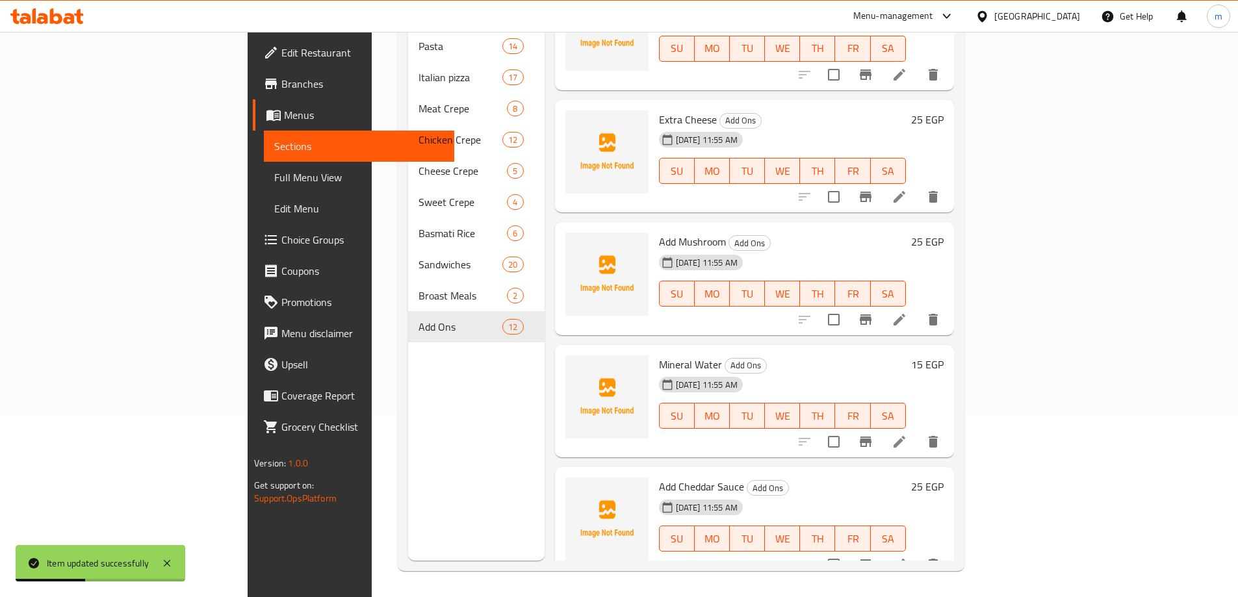
click at [907, 434] on icon at bounding box center [900, 442] width 16 height 16
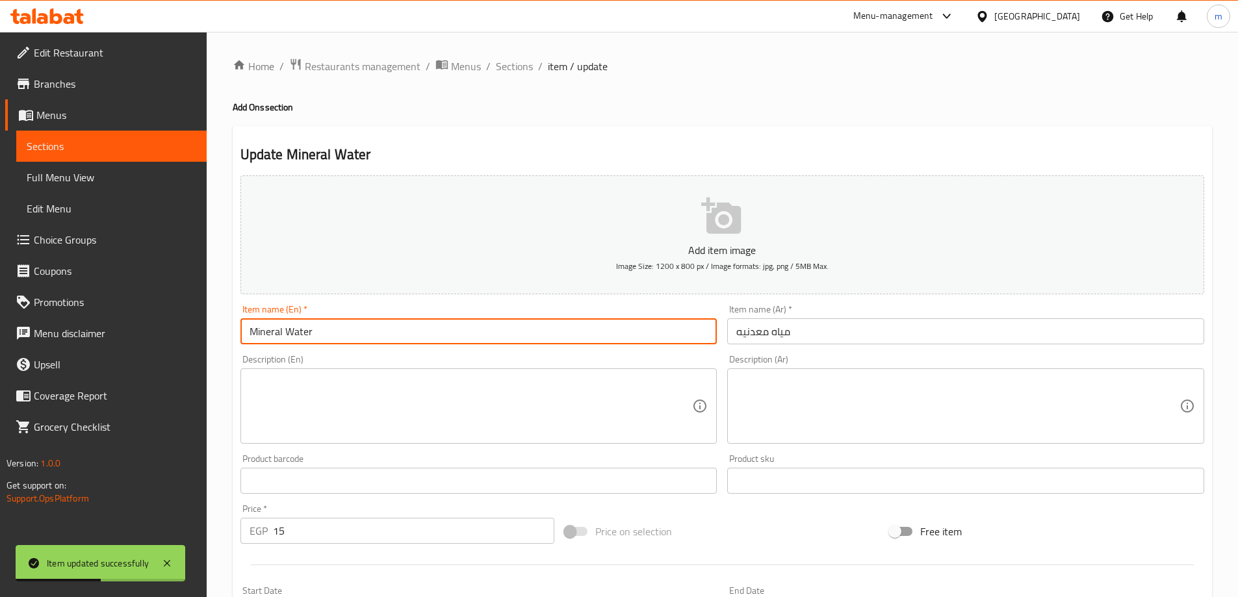
click at [560, 328] on input "Mineral Water" at bounding box center [478, 331] width 477 height 26
paste input "Add"
type input "Add Mineral Water"
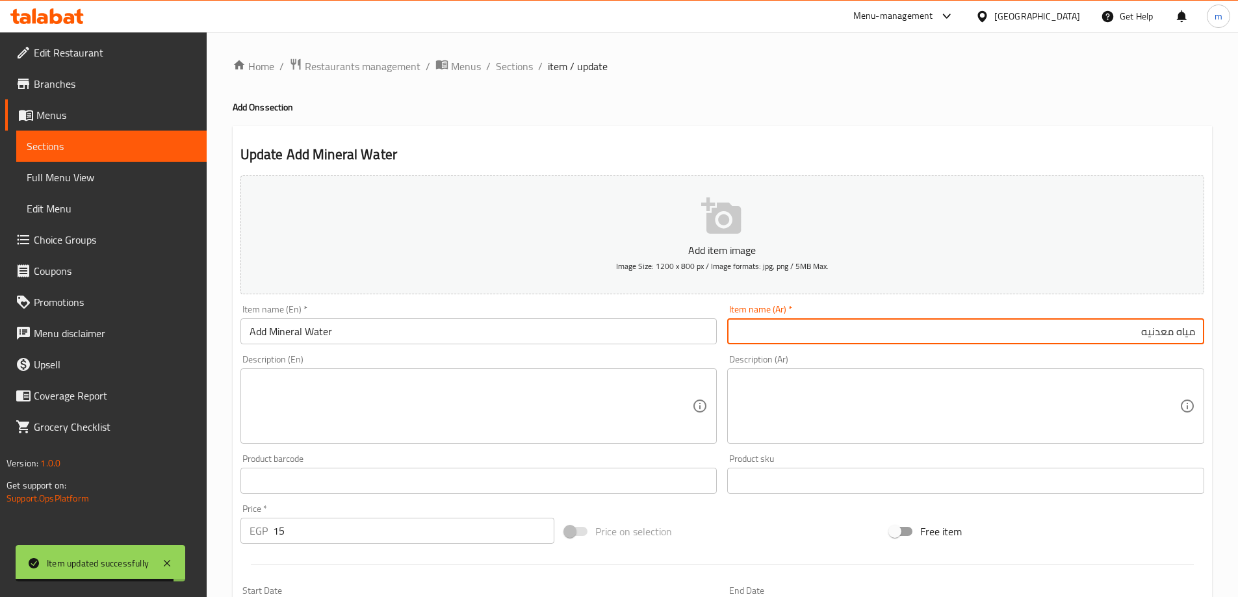
paste input "إضافة"
type input "إضافة مياه معدنيه"
click at [518, 66] on span "Sections" at bounding box center [514, 66] width 37 height 16
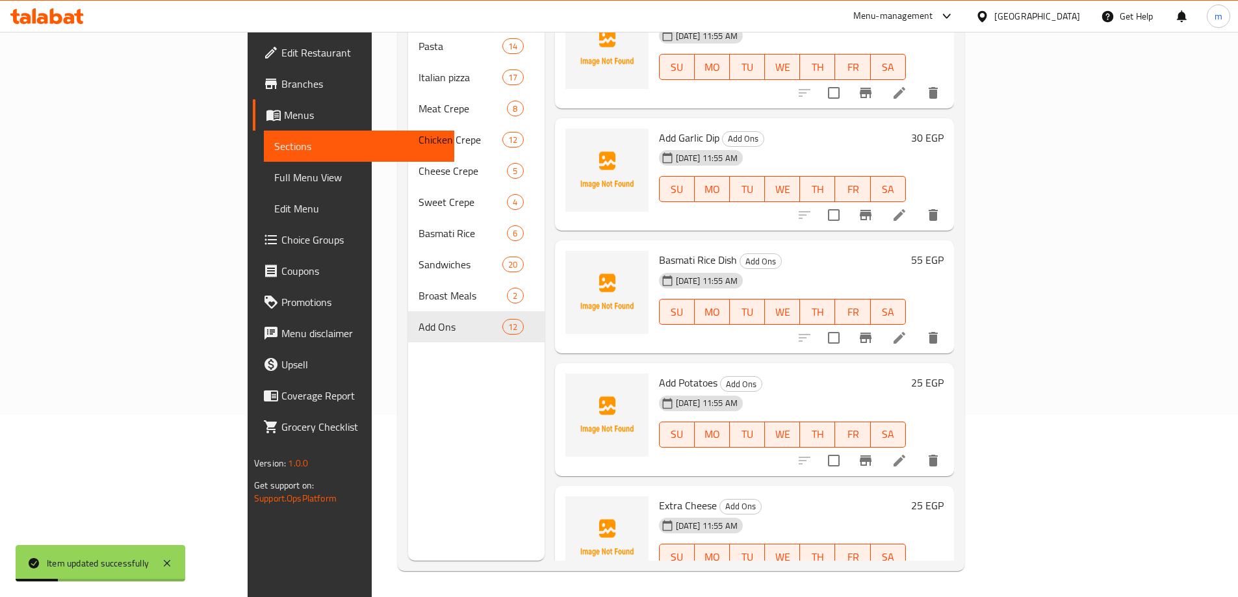
scroll to position [906, 0]
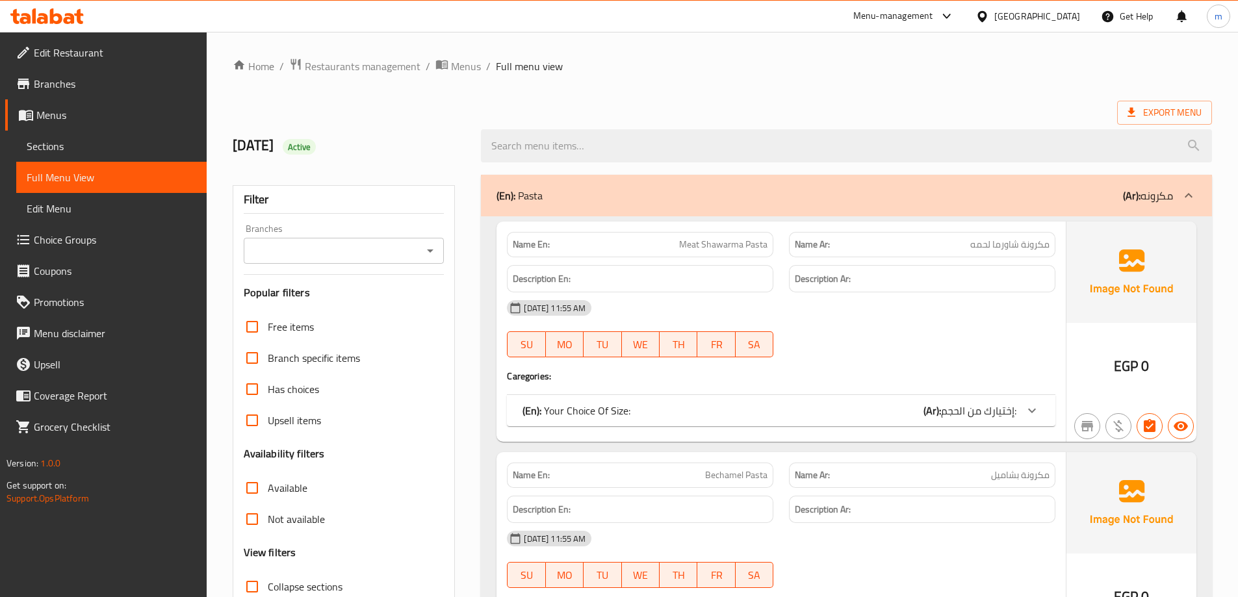
scroll to position [390, 0]
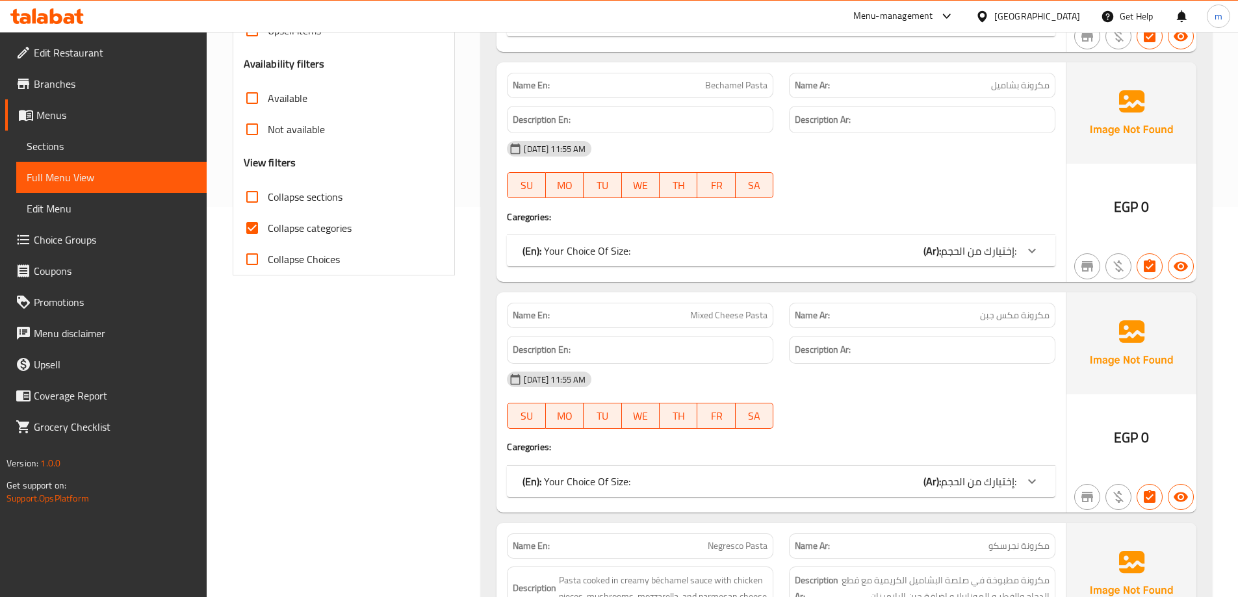
click at [328, 227] on span "Collapse categories" at bounding box center [310, 228] width 84 height 16
click at [268, 227] on input "Collapse categories" at bounding box center [252, 228] width 31 height 31
checkbox input "false"
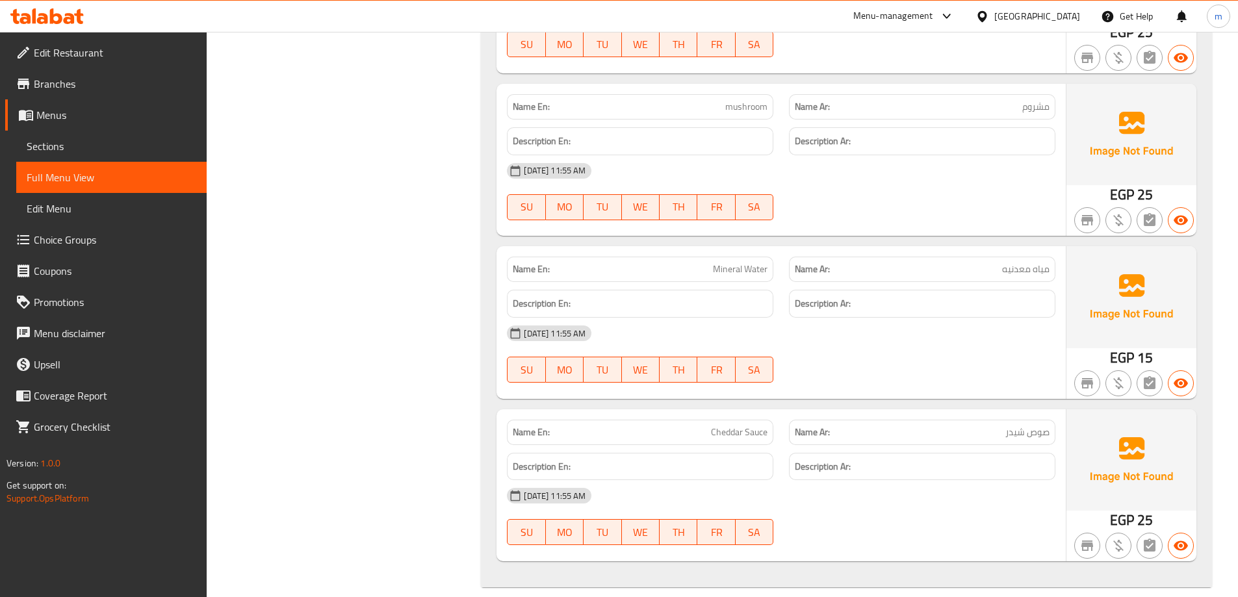
scroll to position [26275, 0]
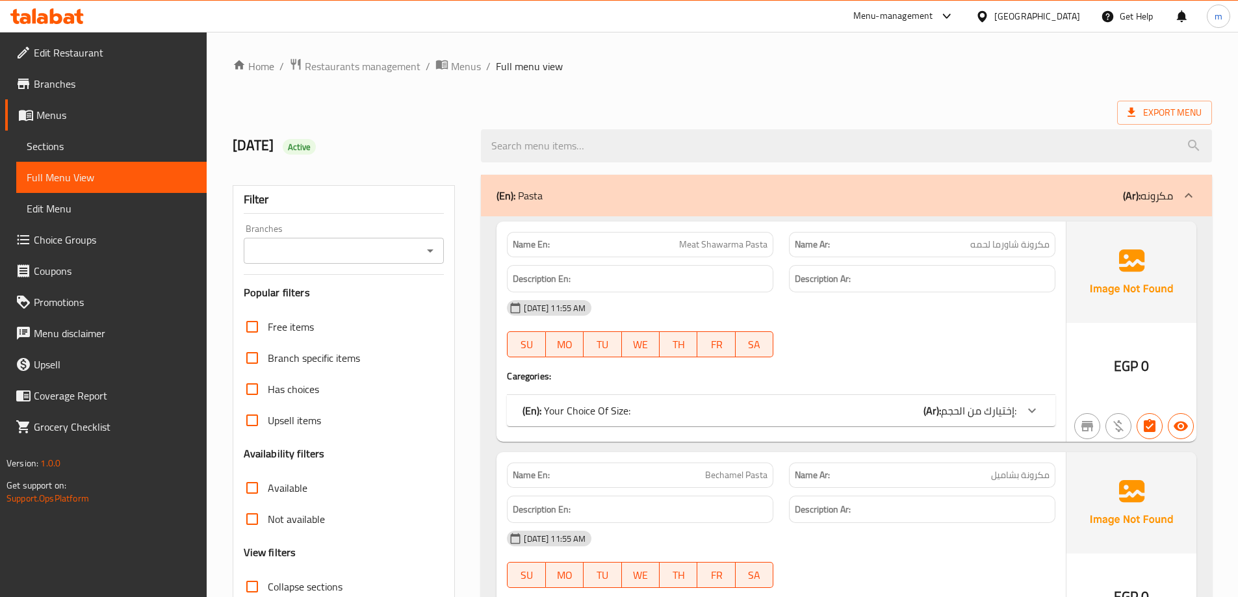
scroll to position [195, 0]
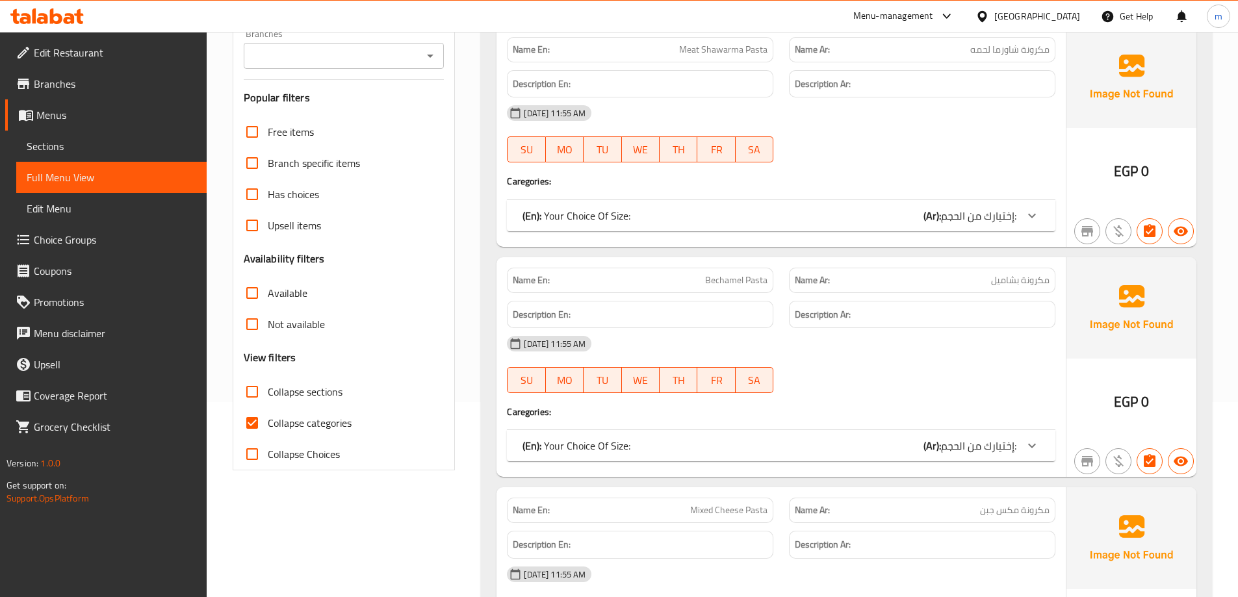
click at [313, 419] on span "Collapse categories" at bounding box center [310, 423] width 84 height 16
click at [268, 419] on input "Collapse categories" at bounding box center [252, 423] width 31 height 31
checkbox input "false"
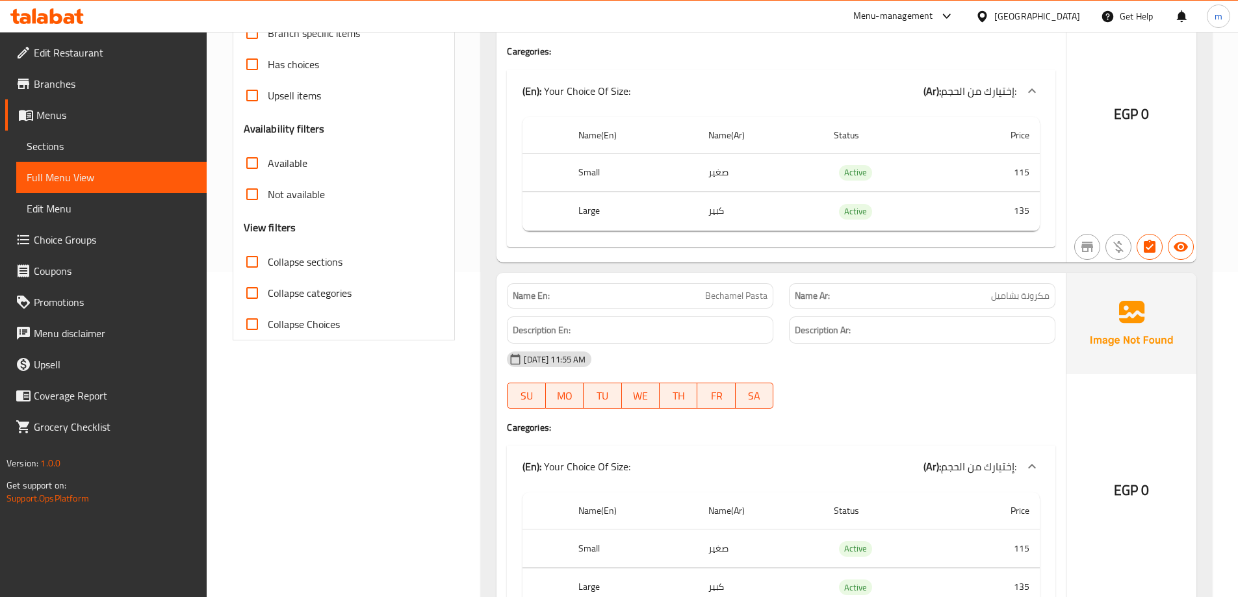
scroll to position [0, 0]
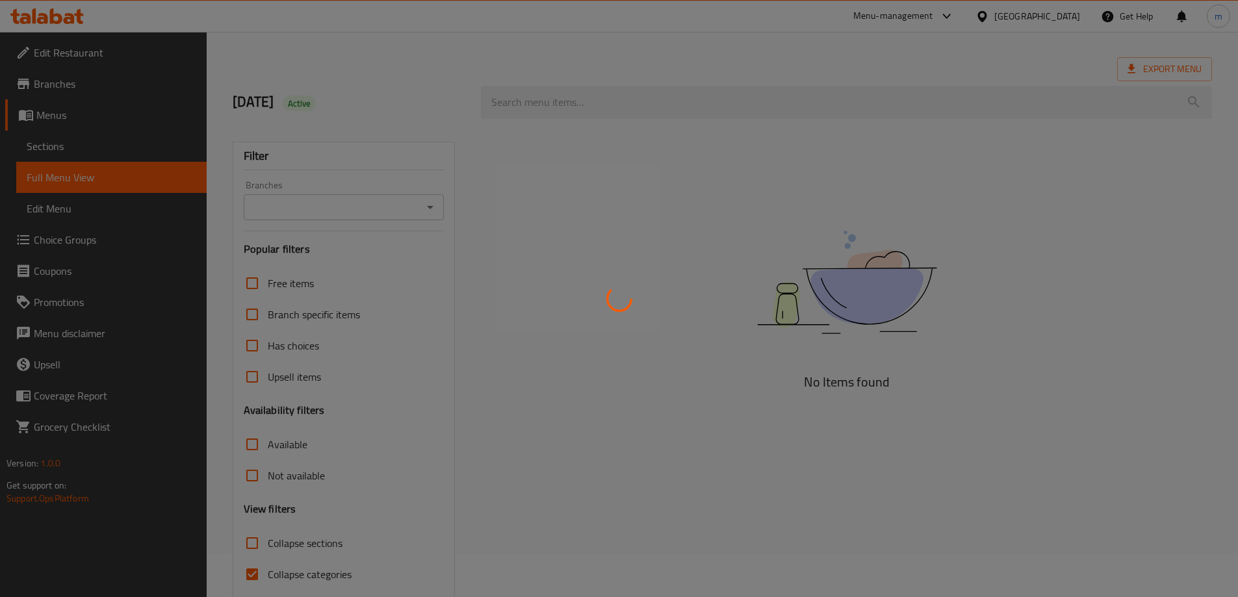
scroll to position [94, 0]
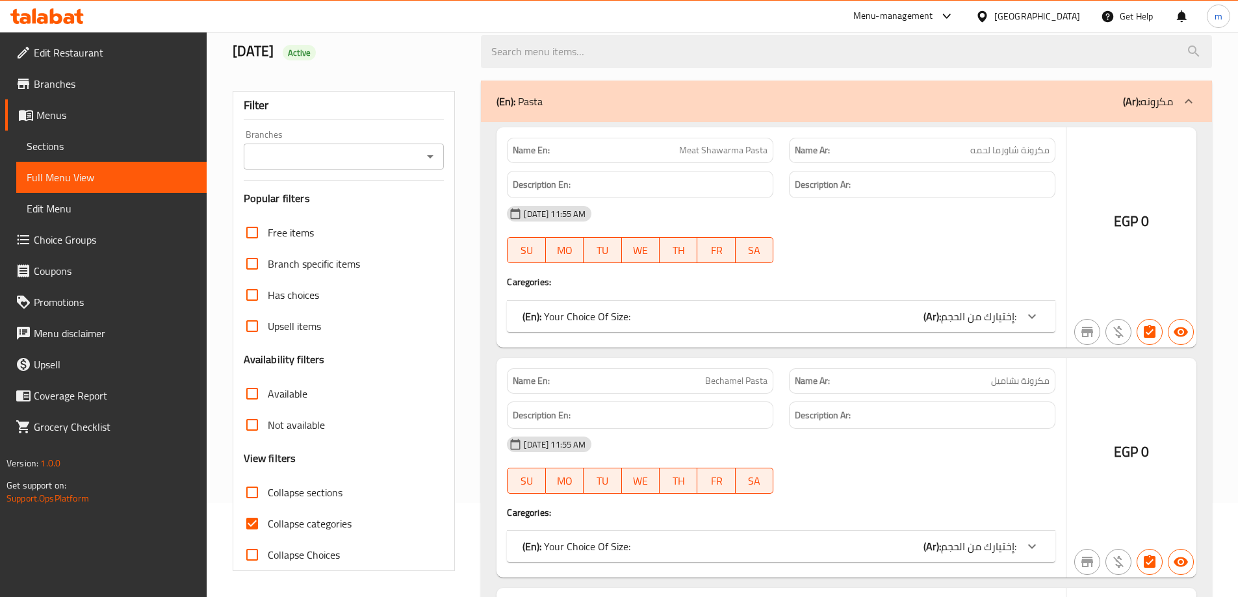
click at [521, 387] on div at bounding box center [619, 298] width 1238 height 597
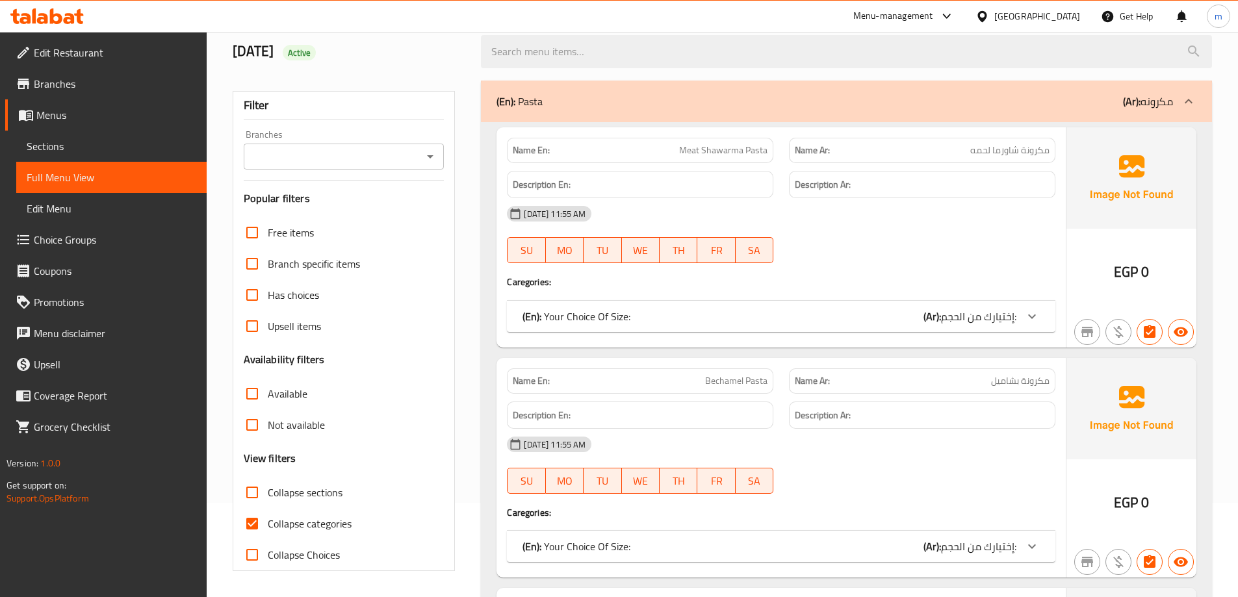
click at [291, 523] on span "Collapse categories" at bounding box center [310, 524] width 84 height 16
click at [268, 523] on input "Collapse categories" at bounding box center [252, 523] width 31 height 31
checkbox input "false"
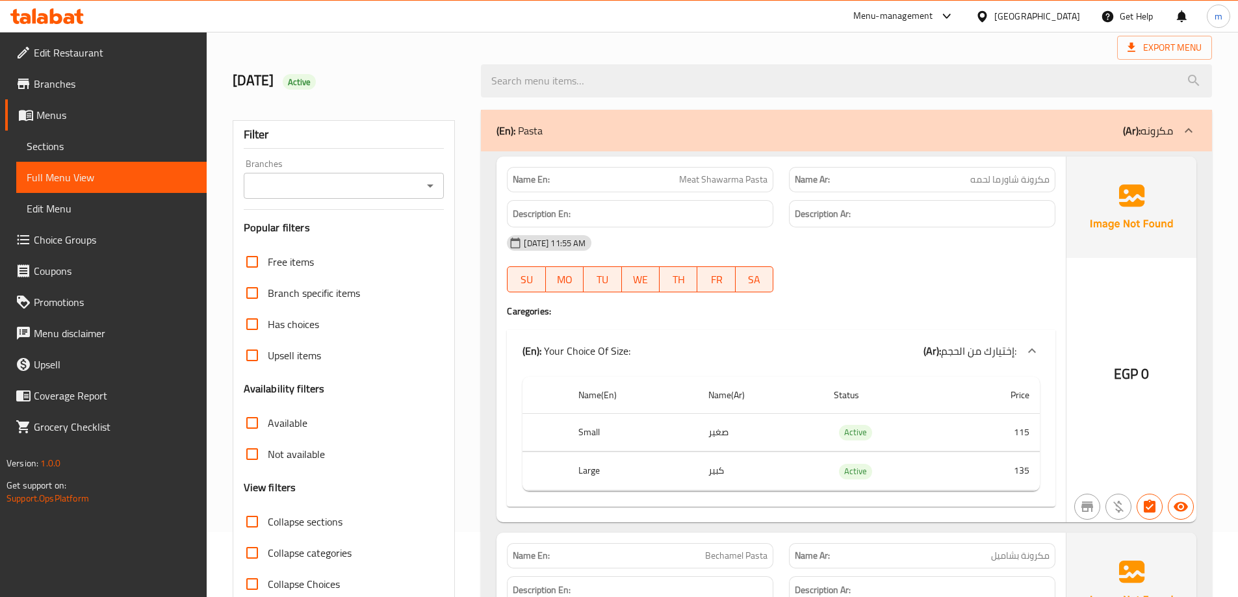
scroll to position [130, 0]
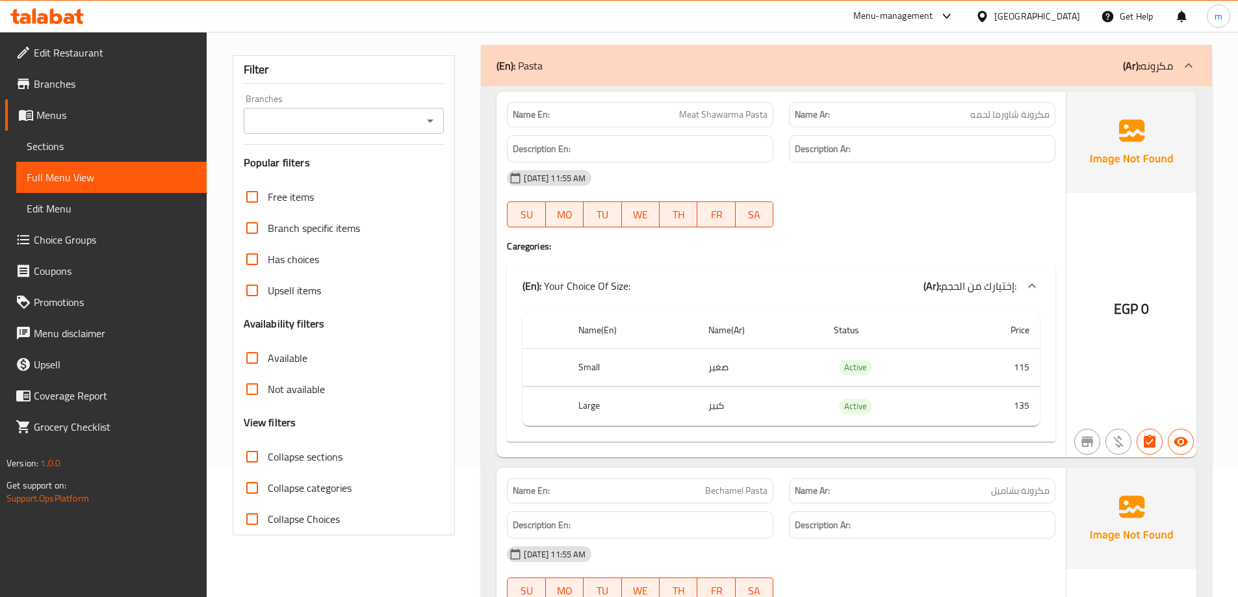
click at [1011, 260] on div "Name En: Meat Shawarma Pasta Name Ar: مكرونة شاورما لحمه Description En: Descri…" at bounding box center [781, 275] width 569 height 366
click at [824, 320] on th "Status" at bounding box center [888, 330] width 129 height 37
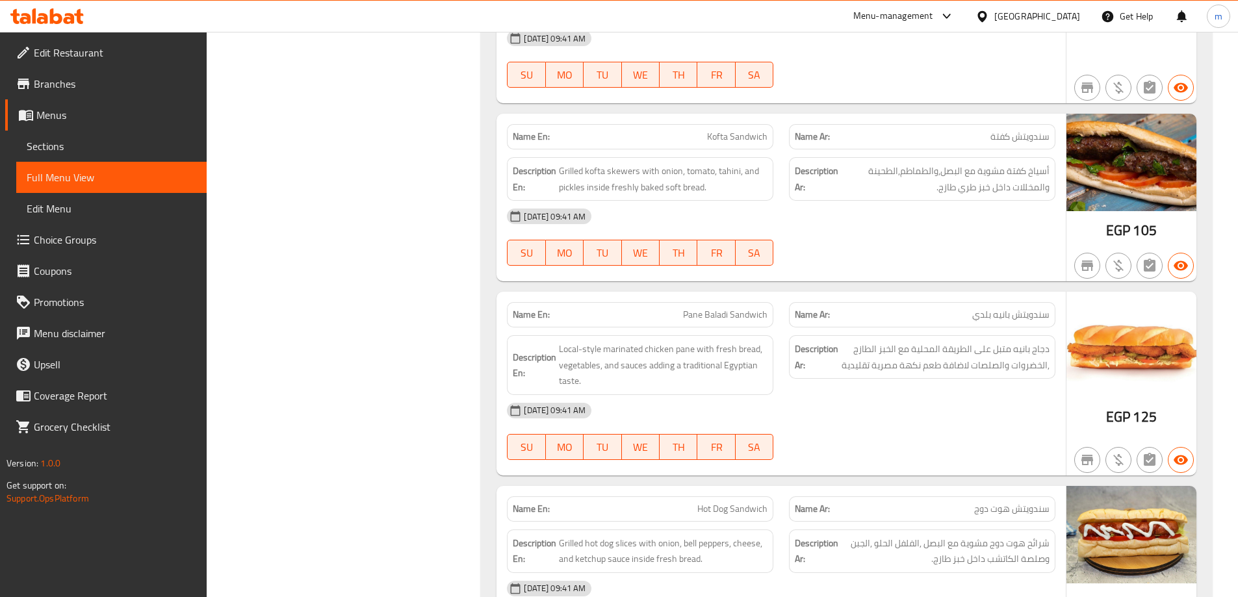
scroll to position [14441, 0]
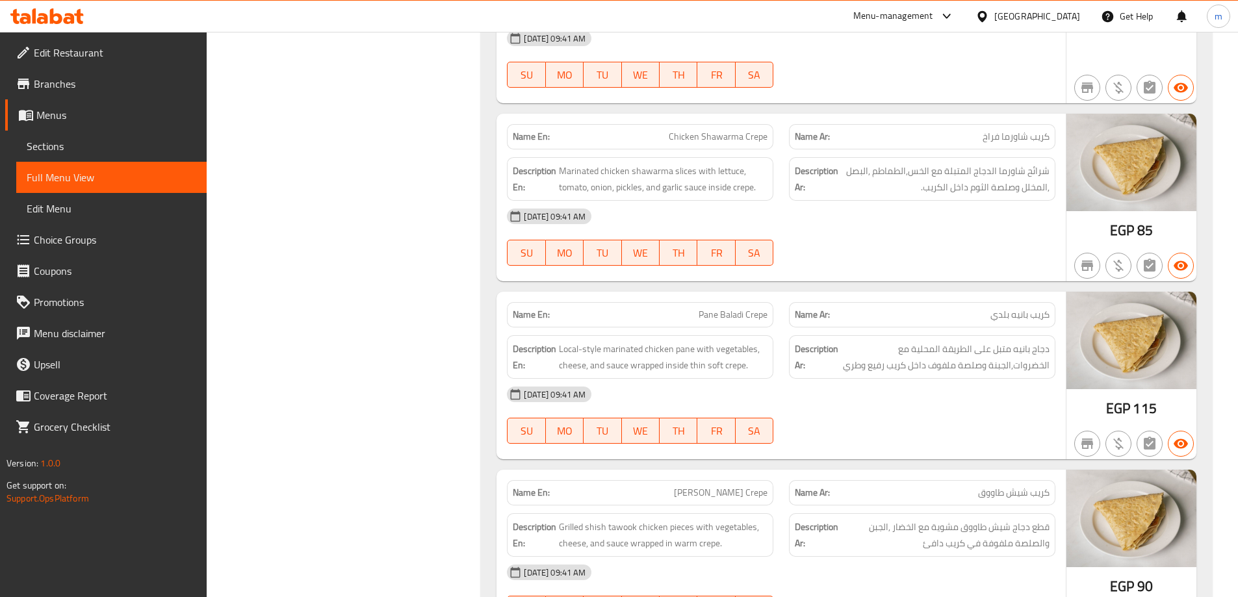
click at [825, 201] on div "[DATE] 09:41 AM" at bounding box center [781, 216] width 564 height 31
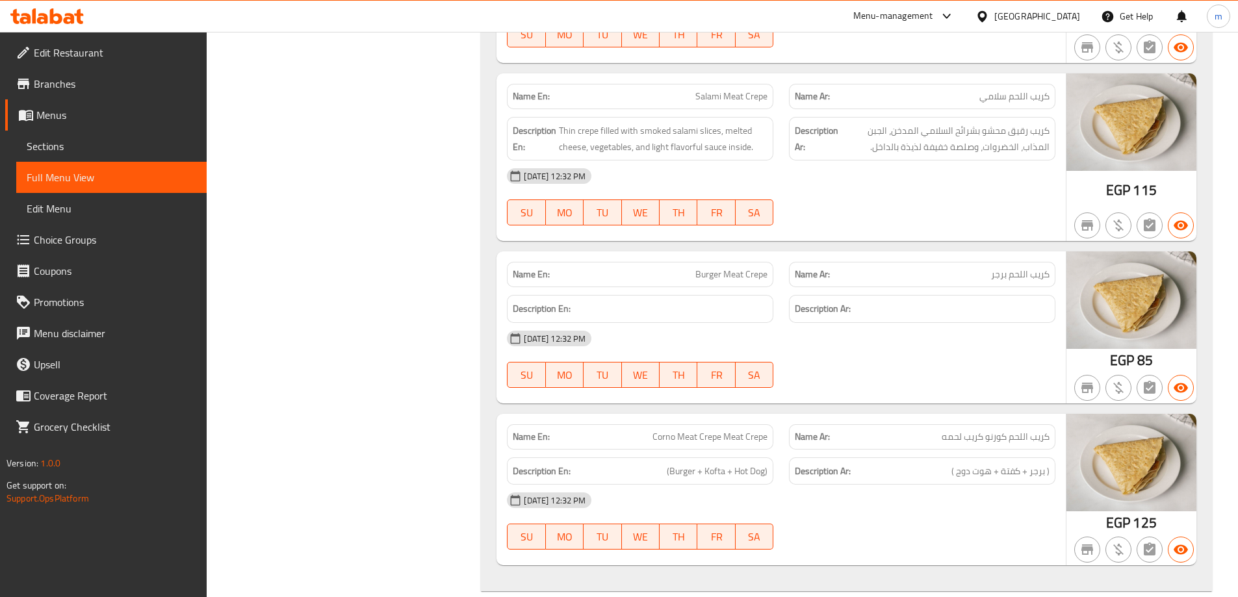
scroll to position [13760, 0]
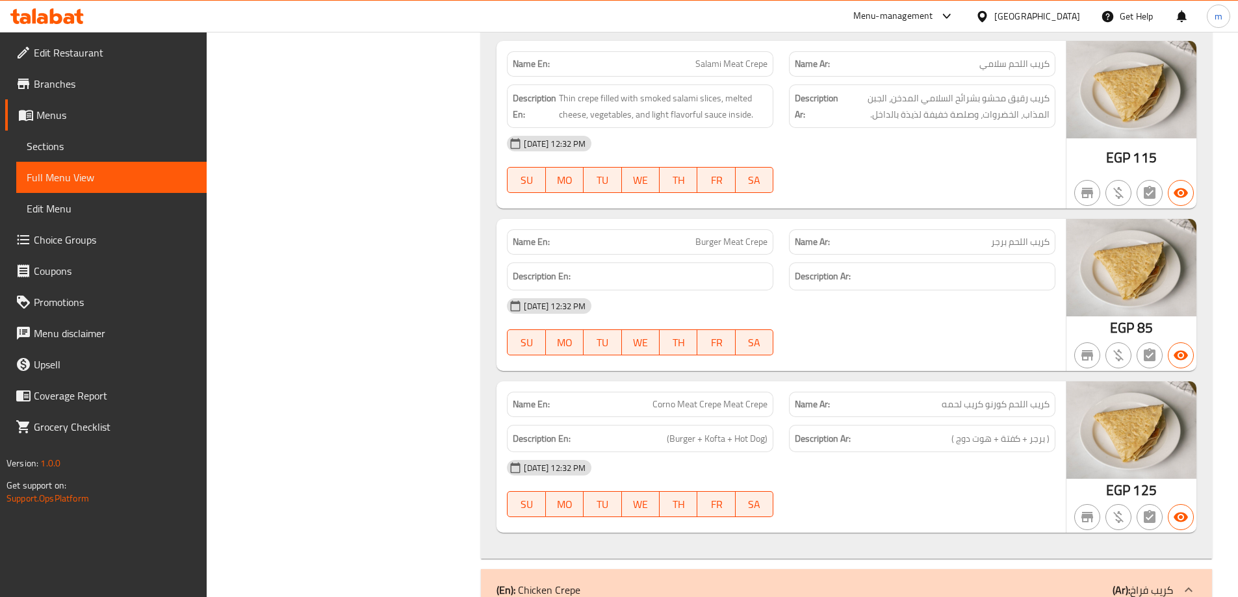
click at [999, 304] on div "[DATE] 12:32 PM" at bounding box center [781, 306] width 564 height 31
click at [1009, 309] on div "[DATE] 12:32 PM SU MO TU WE TH FR SA" at bounding box center [781, 327] width 564 height 73
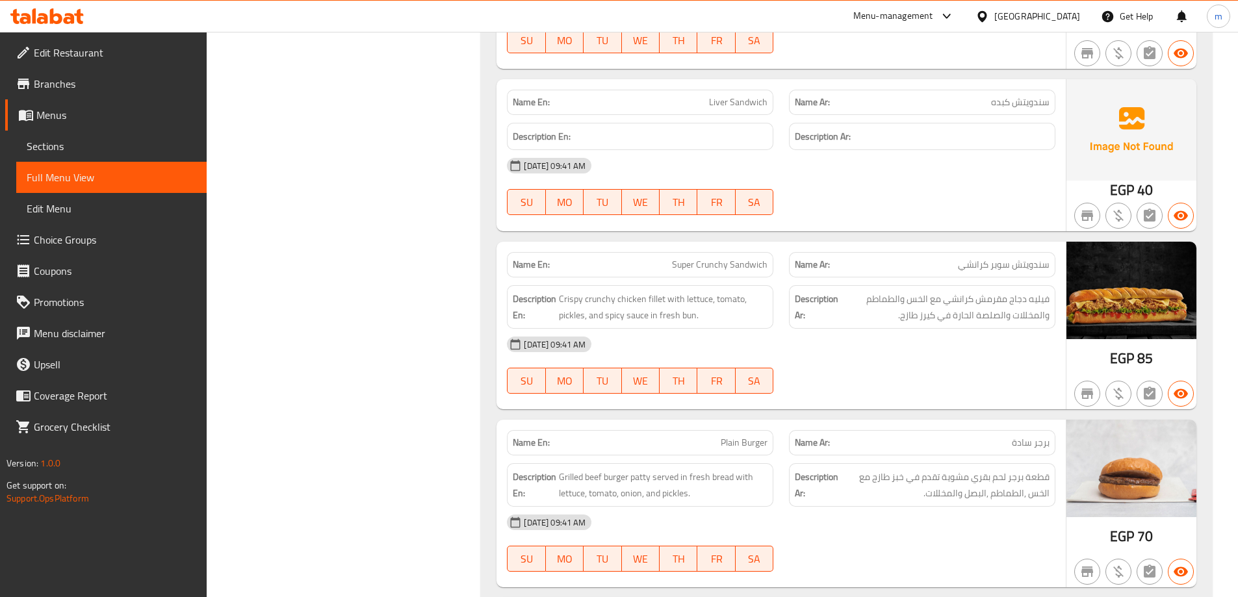
scroll to position [22335, 0]
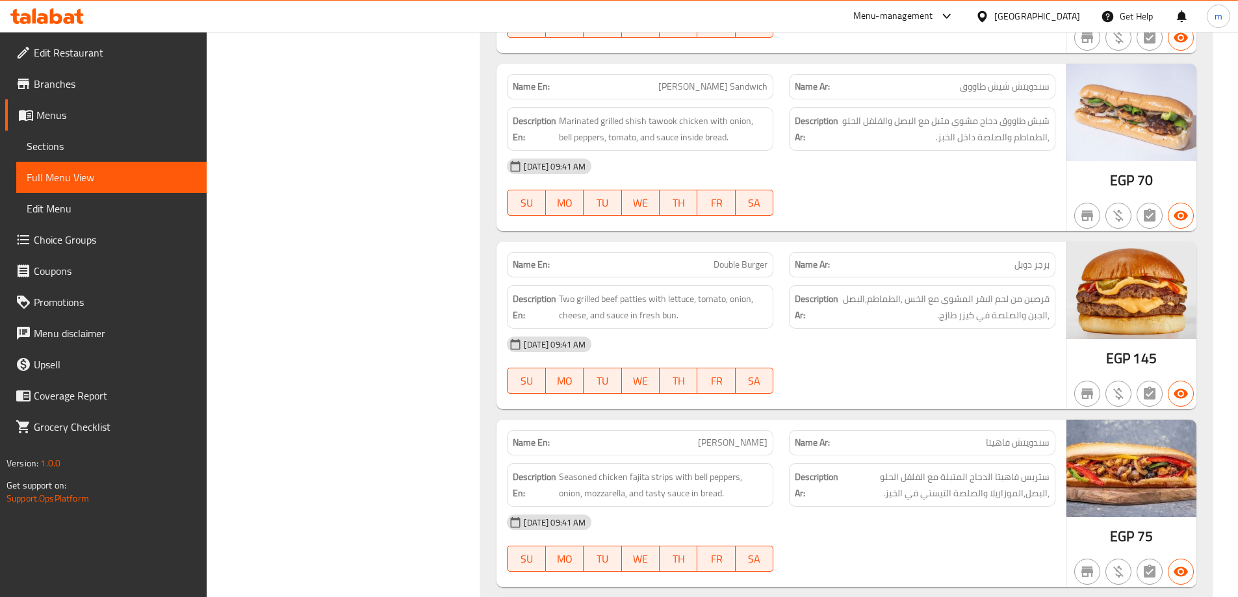
click at [877, 304] on span "قرصين من لحم البقر المشوي مع الخس ,الطماطم,البصل ,الجبن والصلصة في كيزر طازج." at bounding box center [945, 307] width 209 height 32
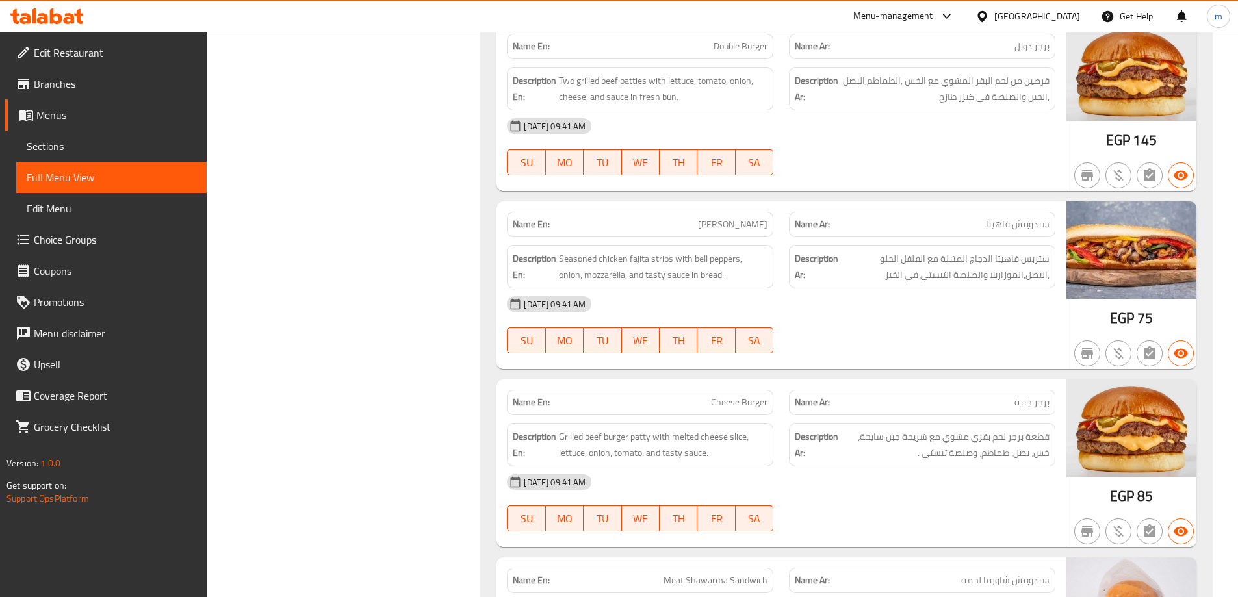
scroll to position [22611, 0]
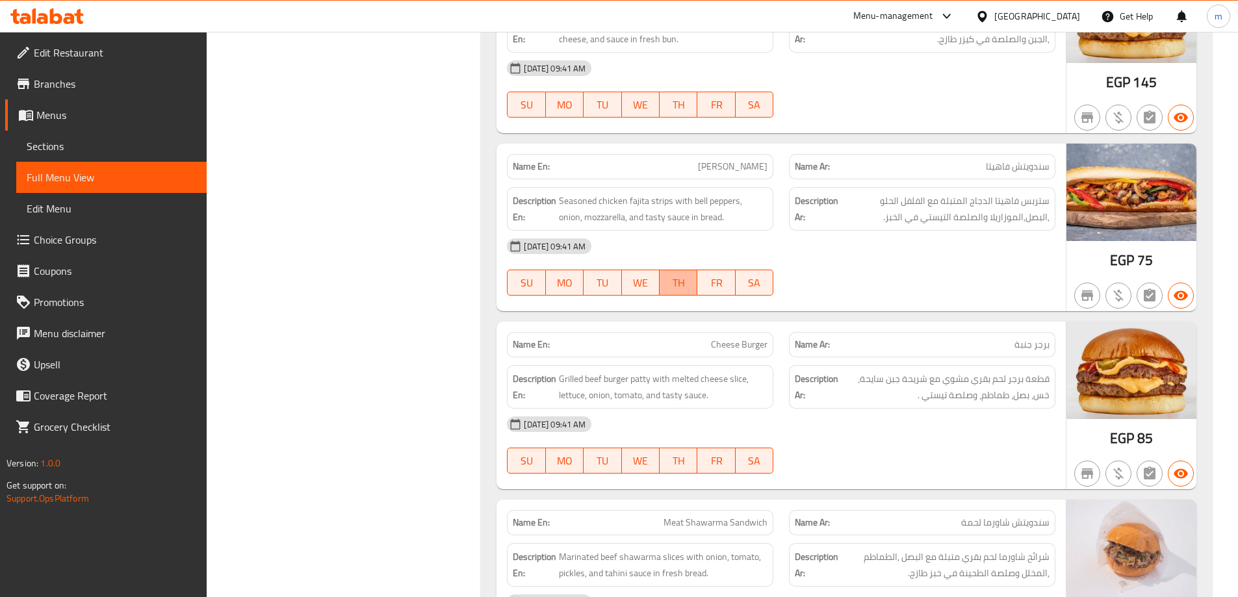
click at [696, 270] on button "TH" at bounding box center [679, 283] width 38 height 26
type button "4"
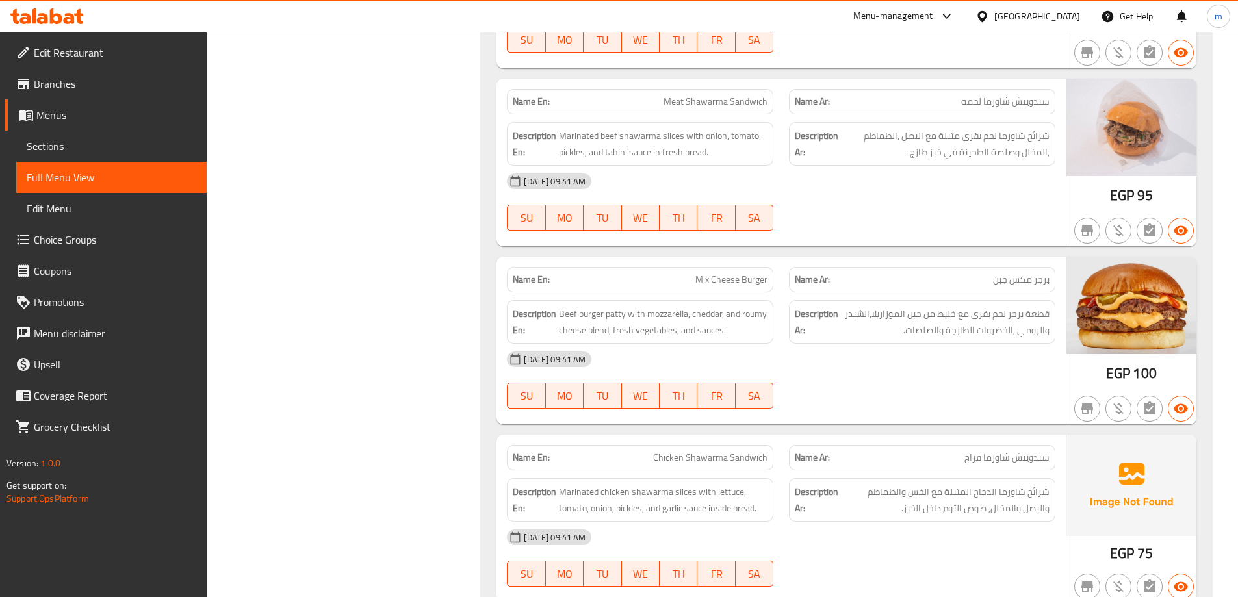
scroll to position [0, 0]
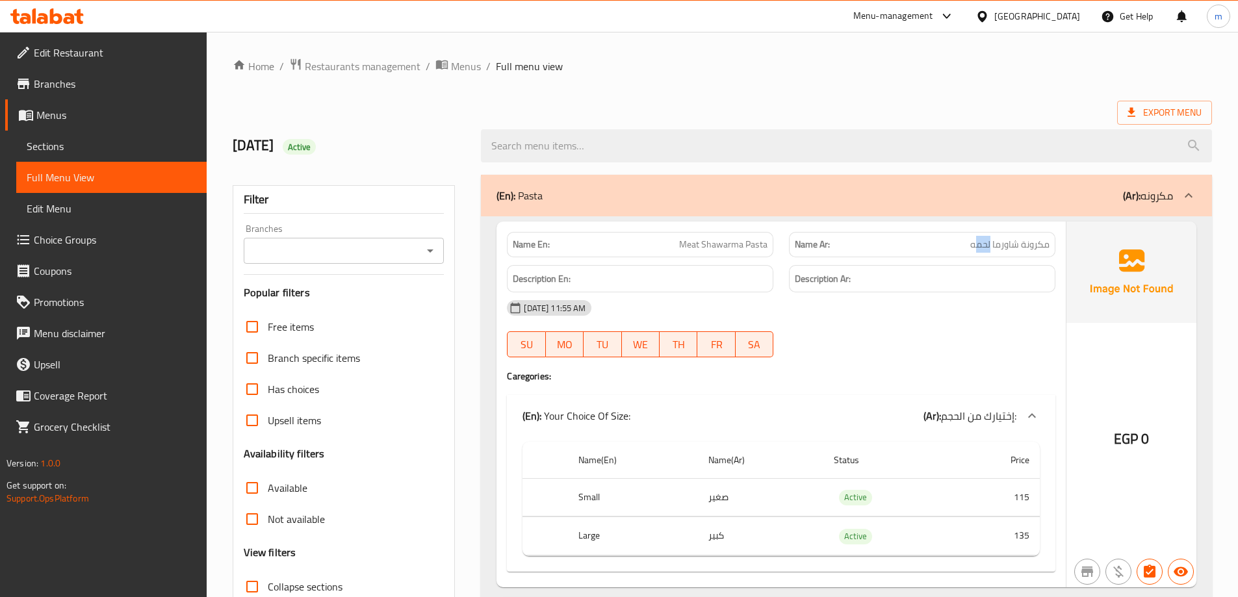
click at [1125, 294] on img at bounding box center [1132, 272] width 130 height 101
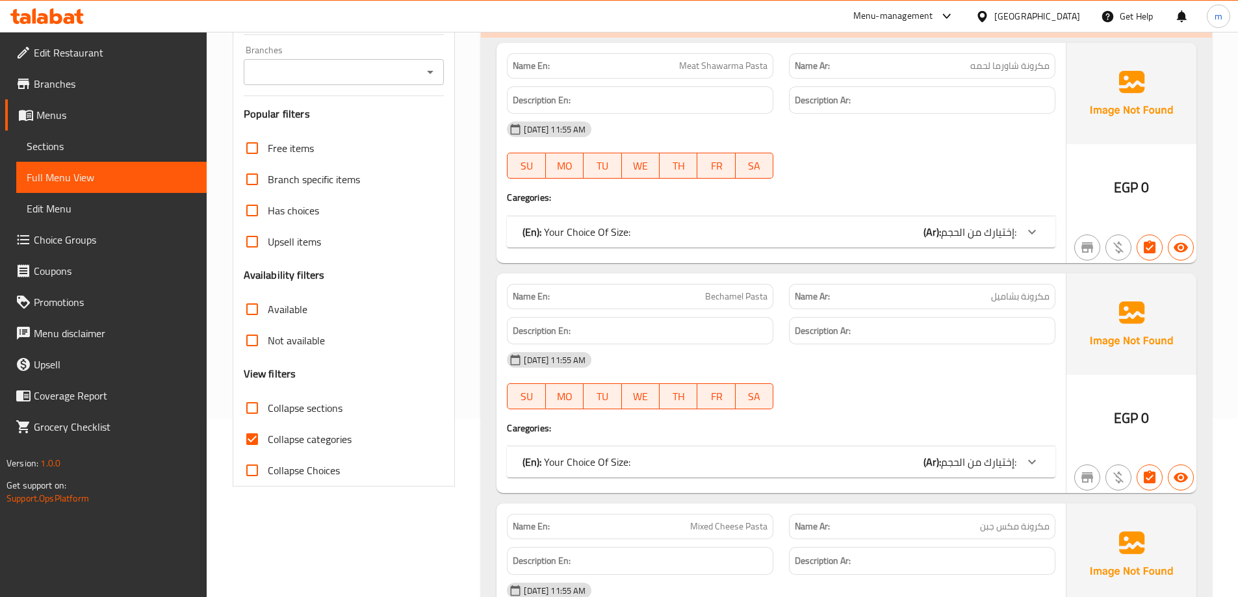
scroll to position [195, 0]
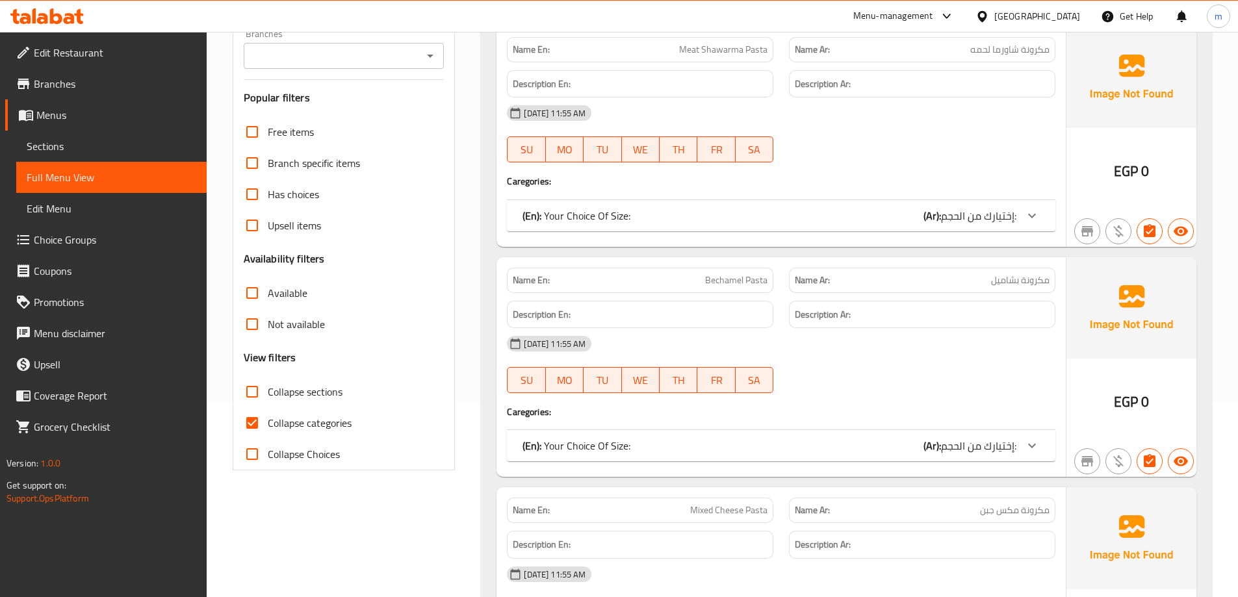
click at [334, 416] on span "Collapse categories" at bounding box center [310, 423] width 84 height 16
click at [268, 416] on input "Collapse categories" at bounding box center [252, 423] width 31 height 31
checkbox input "false"
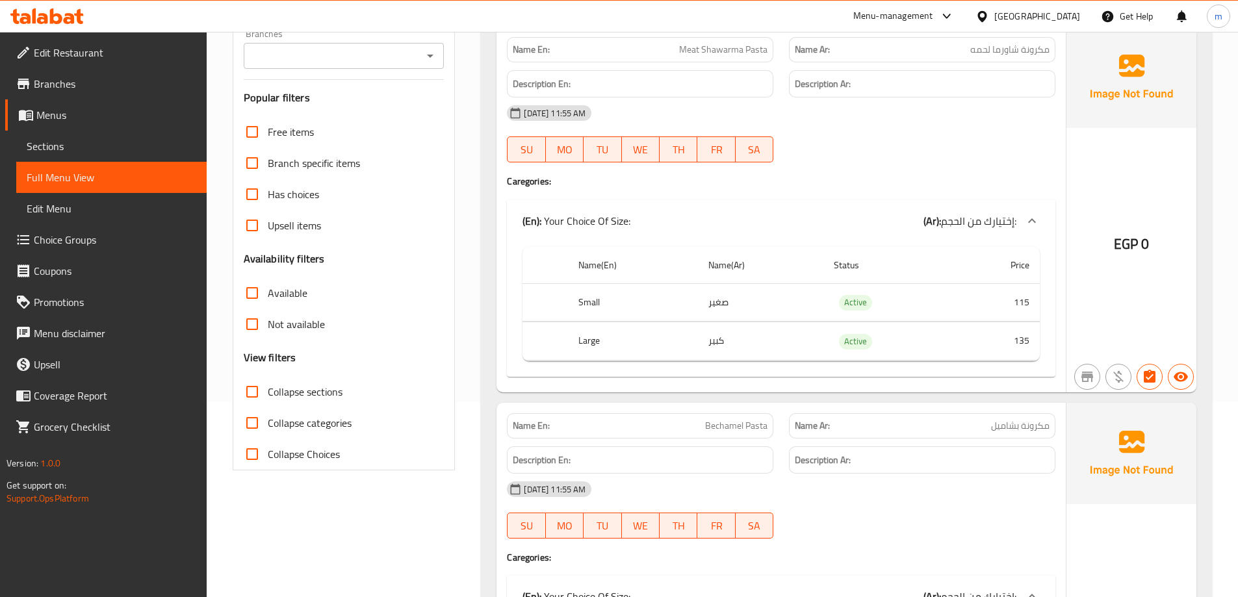
scroll to position [0, 0]
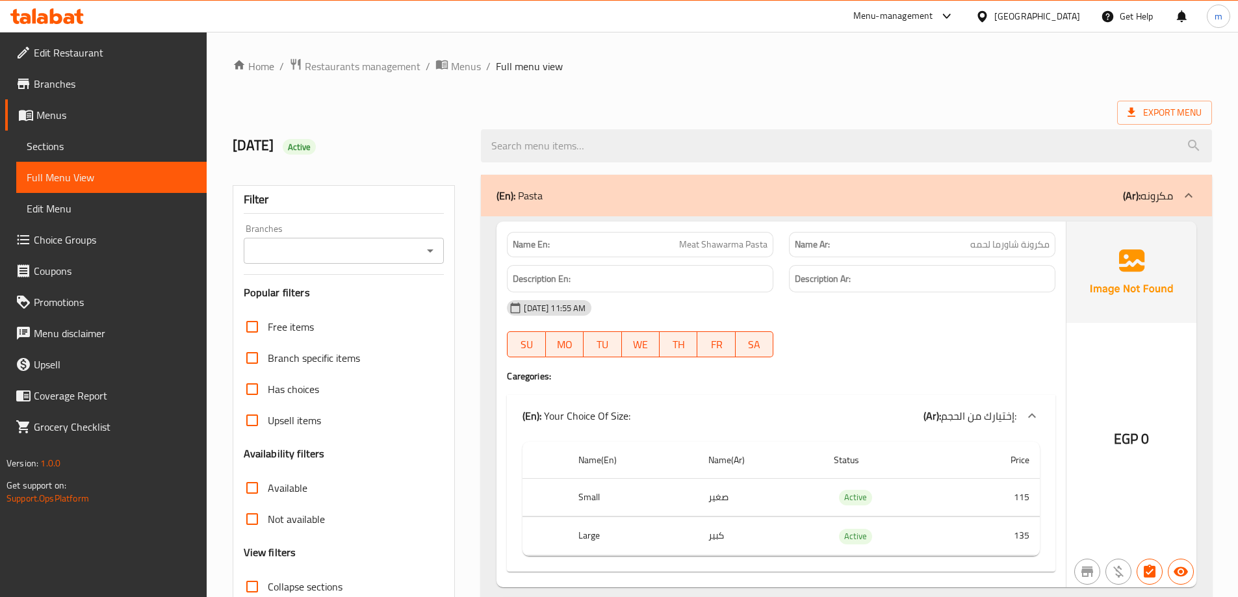
click at [985, 102] on div "Export Menu" at bounding box center [723, 113] width 980 height 24
click at [500, 107] on div "Export Menu" at bounding box center [723, 113] width 980 height 24
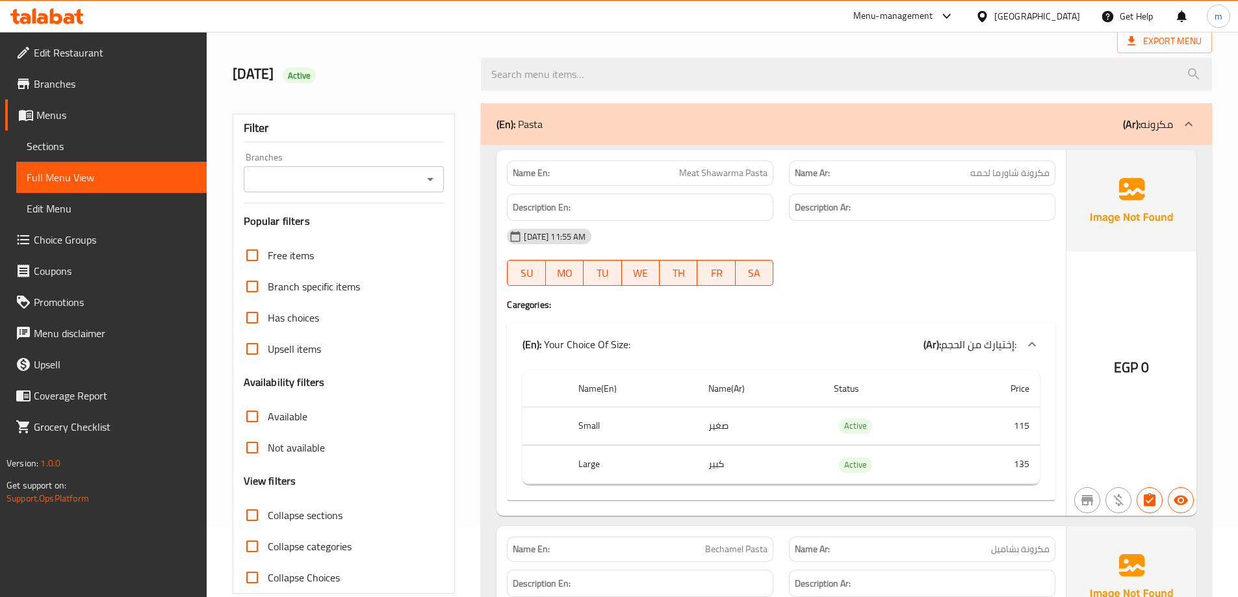
scroll to position [195, 0]
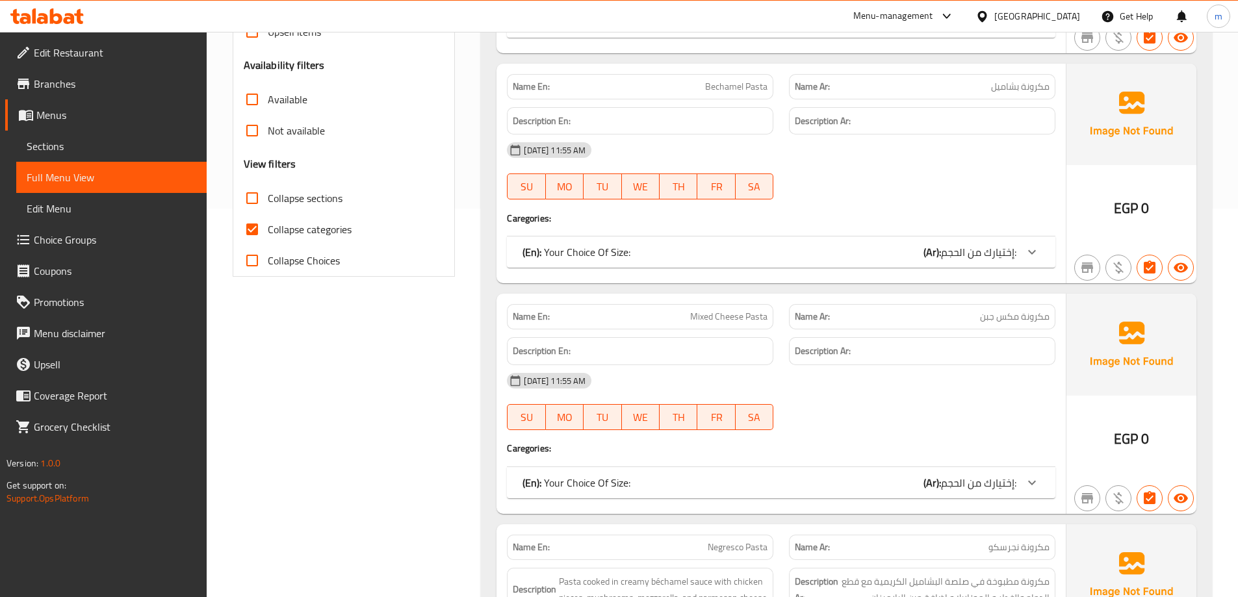
scroll to position [195, 0]
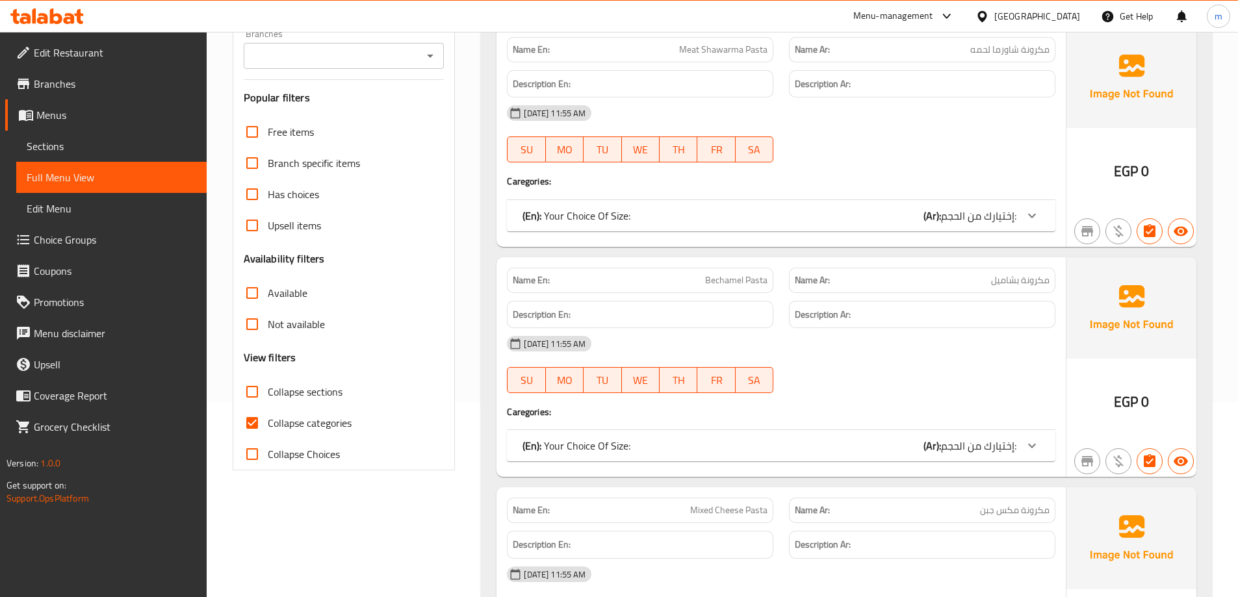
click at [328, 427] on span "Collapse categories" at bounding box center [310, 423] width 84 height 16
click at [268, 427] on input "Collapse categories" at bounding box center [252, 423] width 31 height 31
checkbox input "false"
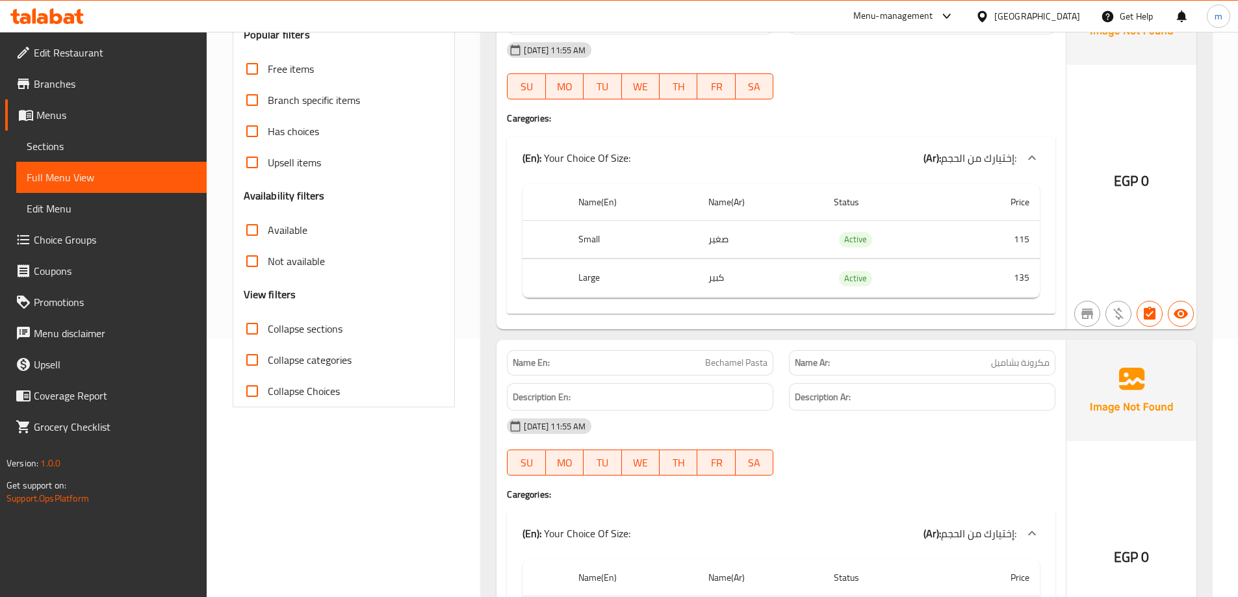
scroll to position [0, 0]
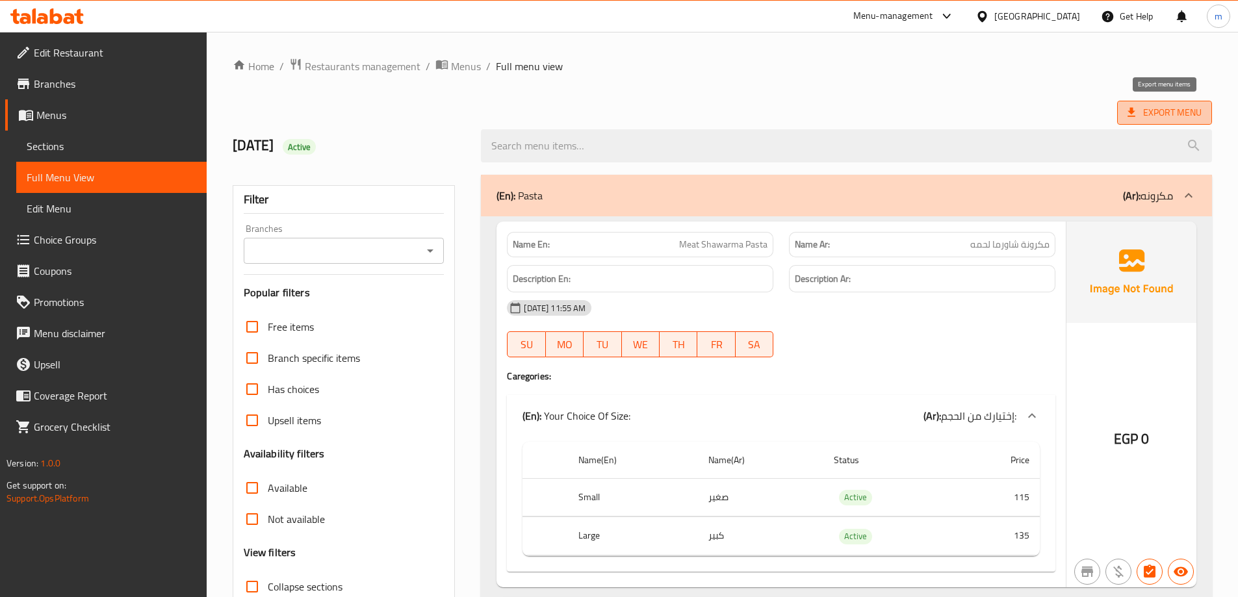
click at [1165, 105] on span "Export Menu" at bounding box center [1165, 113] width 74 height 16
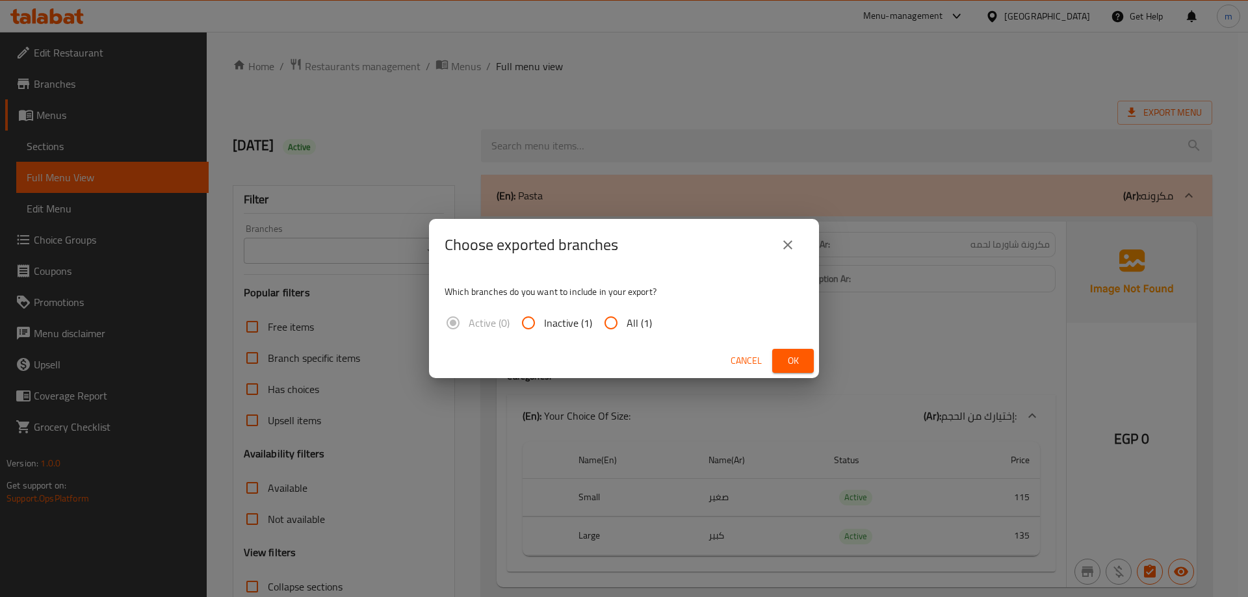
drag, startPoint x: 637, startPoint y: 323, endPoint x: 830, endPoint y: 385, distance: 202.7
click at [638, 322] on span "All (1)" at bounding box center [639, 323] width 25 height 16
click at [595, 310] on input "All (1)" at bounding box center [610, 322] width 31 height 31
radio input "true"
click at [632, 318] on span "All (1)" at bounding box center [639, 323] width 25 height 16
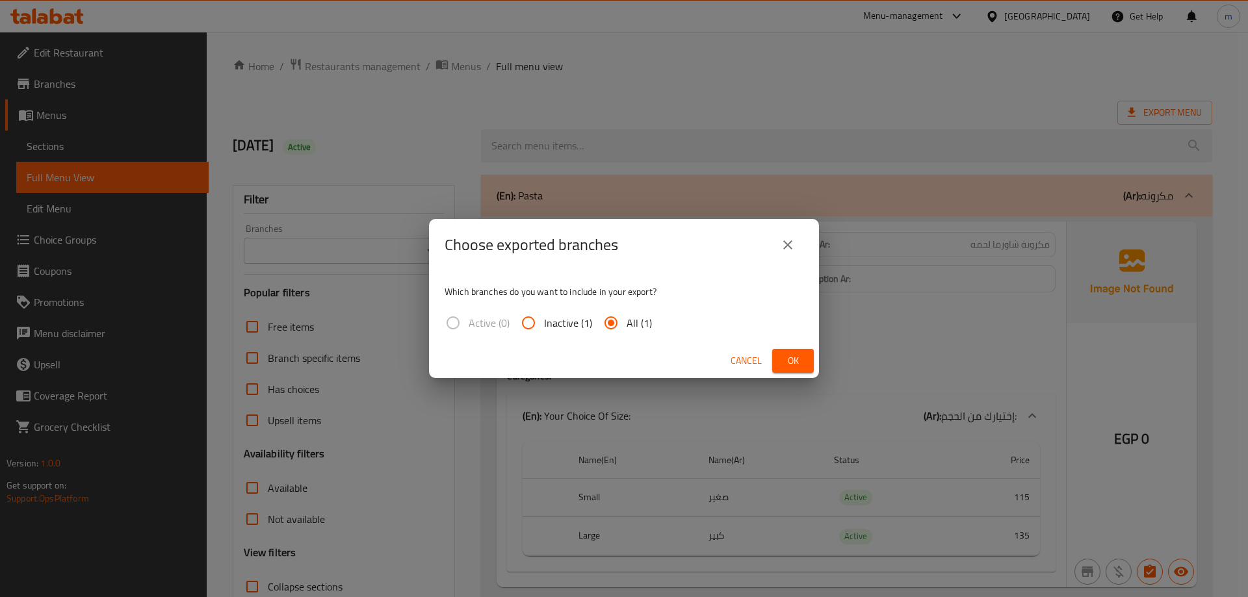
click at [627, 318] on input "All (1)" at bounding box center [610, 322] width 31 height 31
click at [779, 356] on button "Ok" at bounding box center [793, 361] width 42 height 24
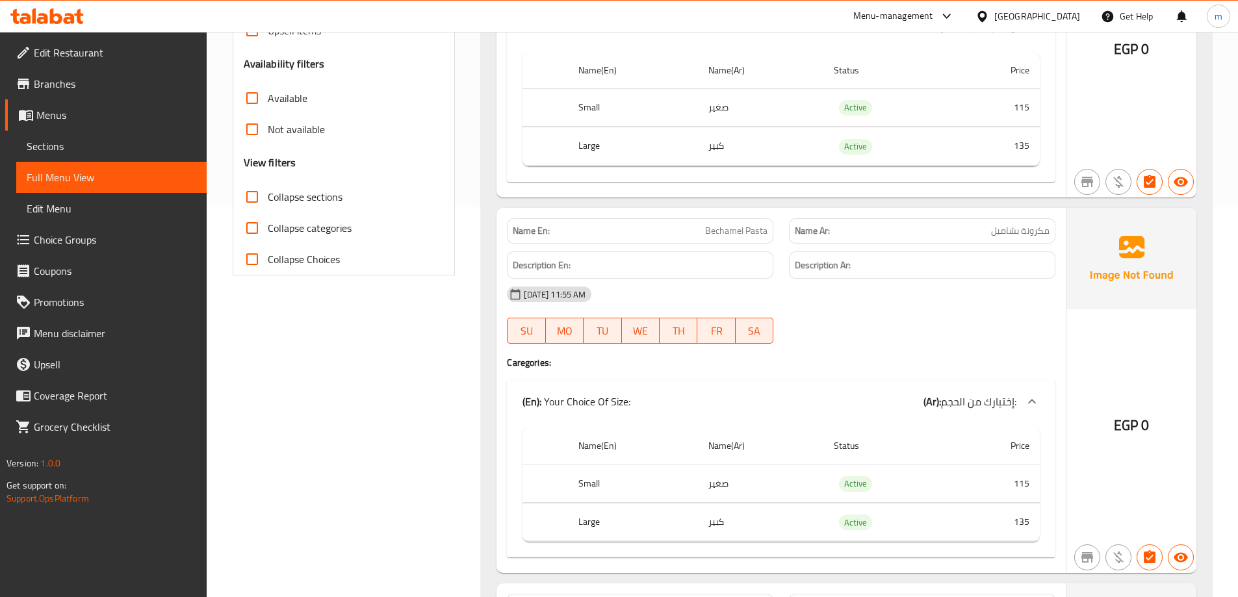
scroll to position [780, 0]
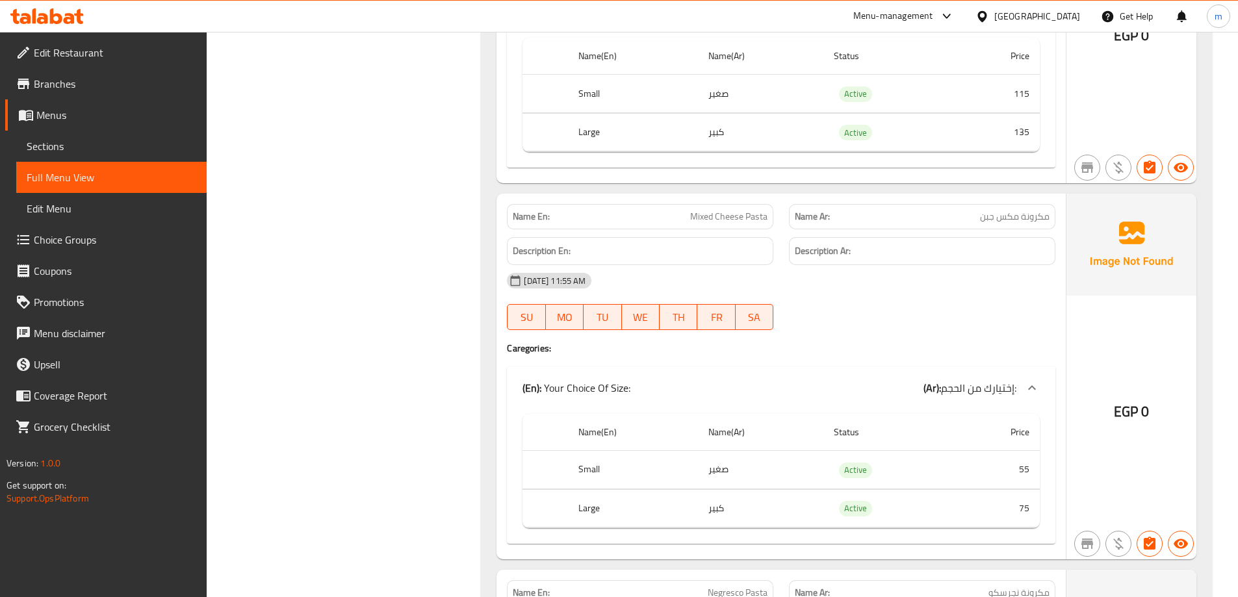
click at [902, 317] on div "[DATE] 11:55 AM SU MO TU WE TH FR SA" at bounding box center [781, 301] width 564 height 73
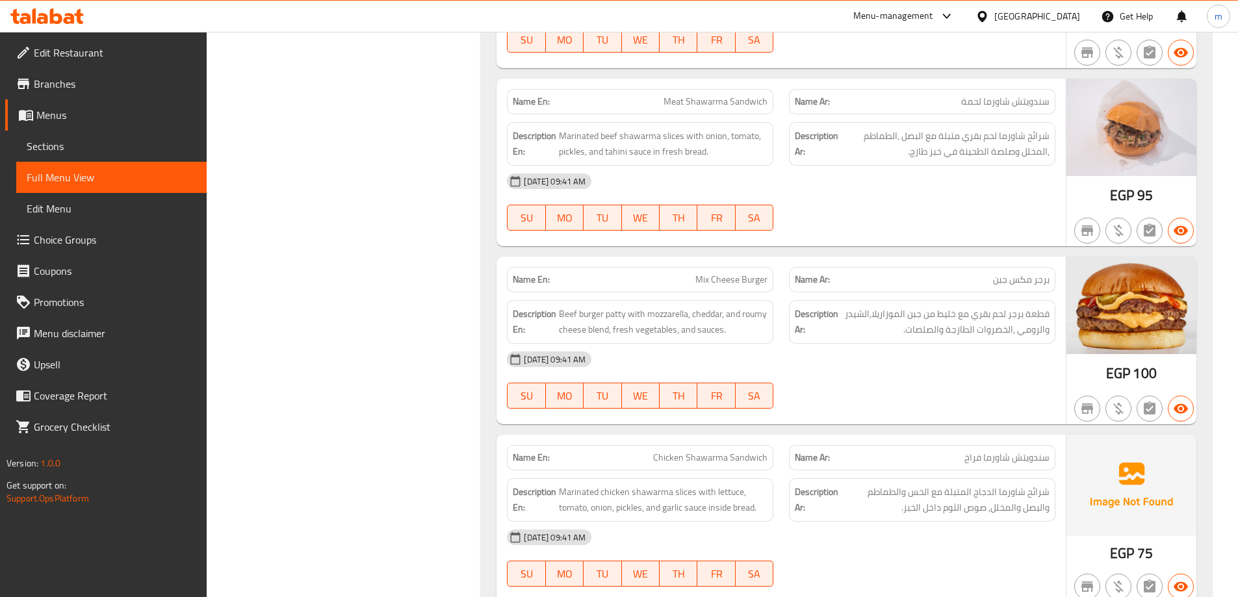
scroll to position [4638, 0]
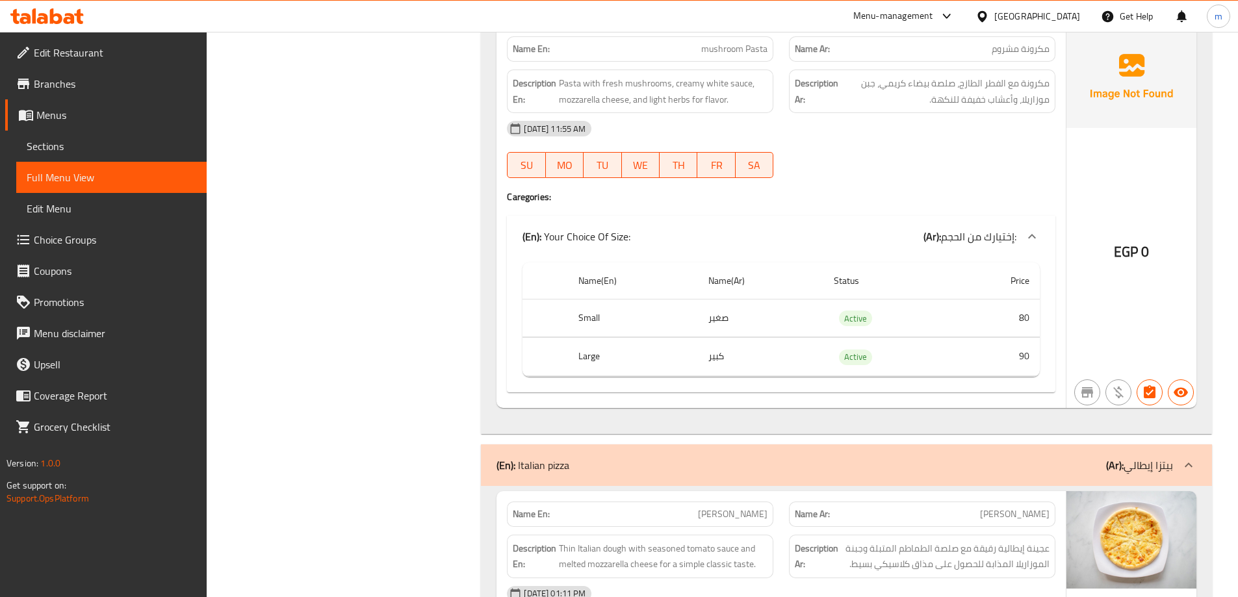
scroll to position [5288, 0]
